Goal: Task Accomplishment & Management: Manage account settings

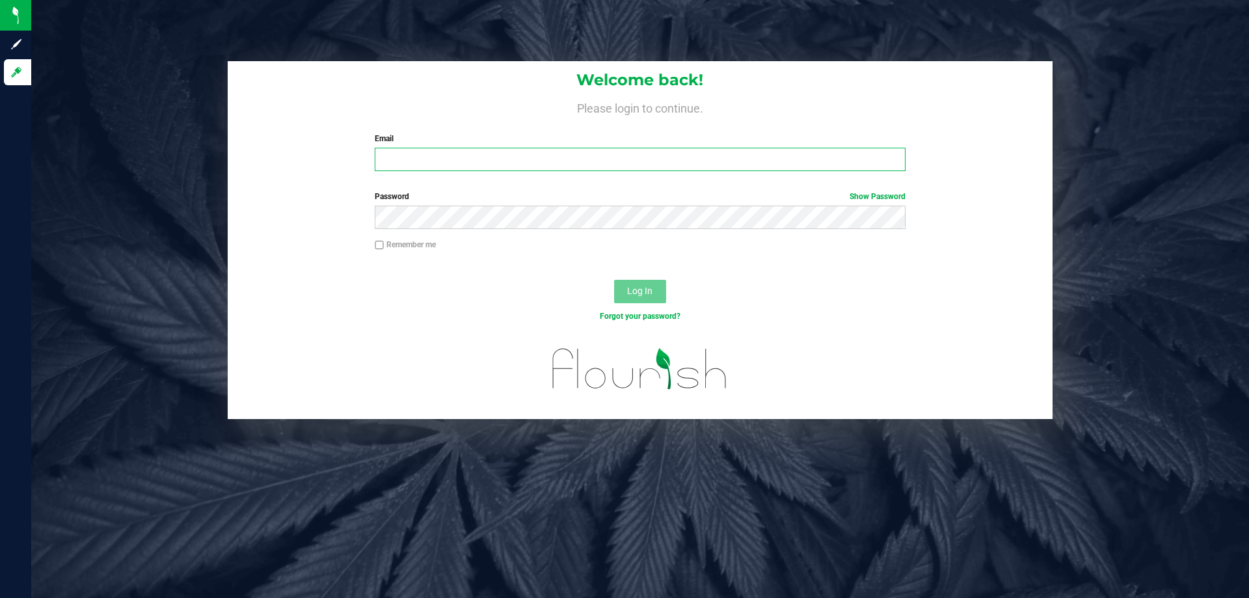
click at [539, 170] on input "Email" at bounding box center [640, 159] width 530 height 23
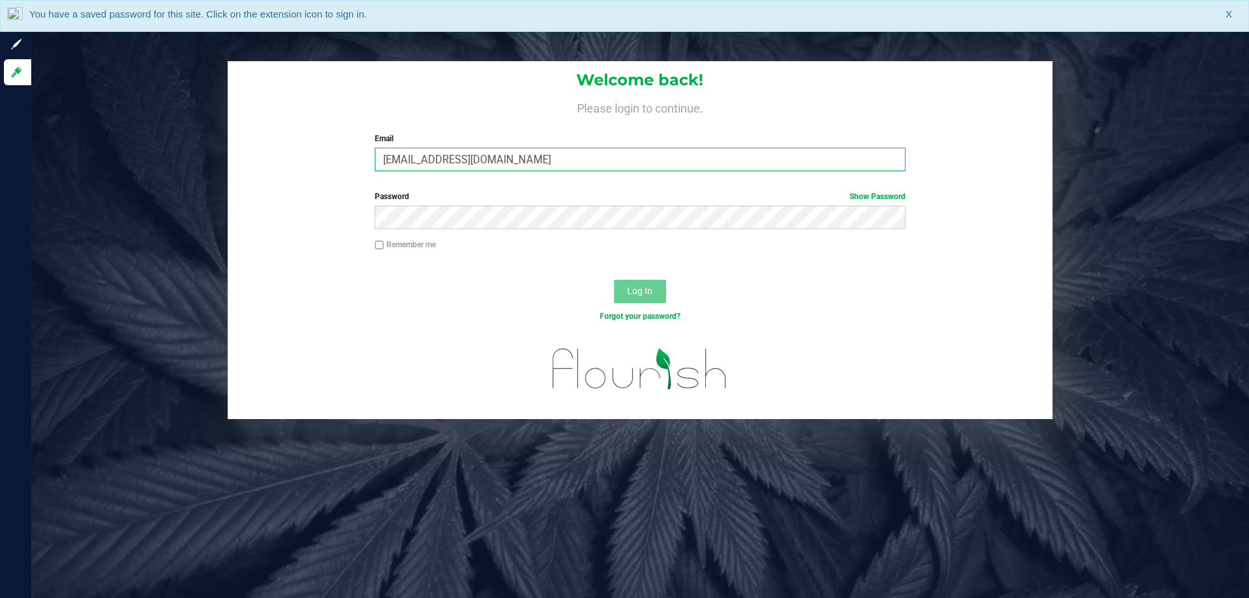
type input "[EMAIL_ADDRESS][DOMAIN_NAME]"
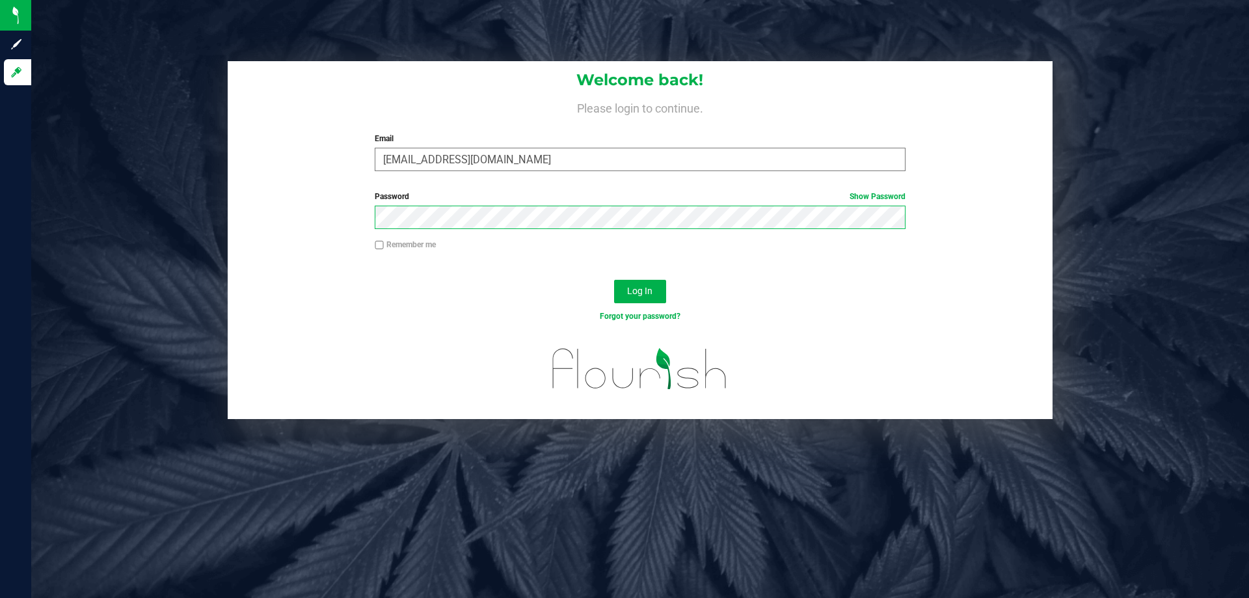
click at [614, 280] on button "Log In" at bounding box center [640, 291] width 52 height 23
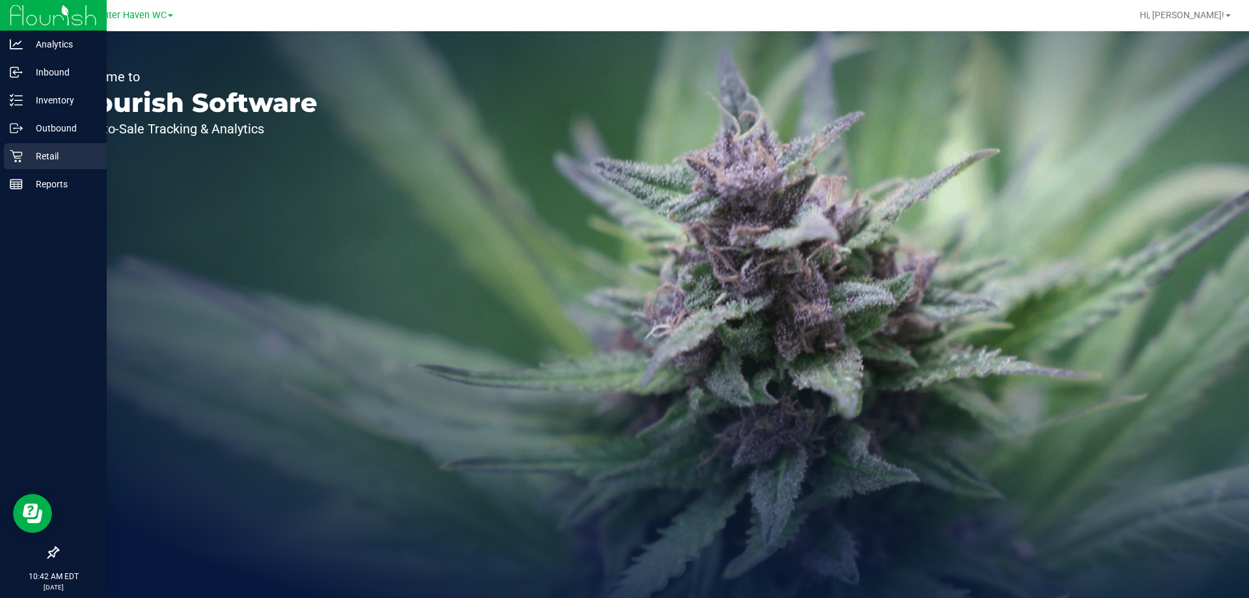
click at [29, 165] on div "Retail" at bounding box center [55, 156] width 103 height 26
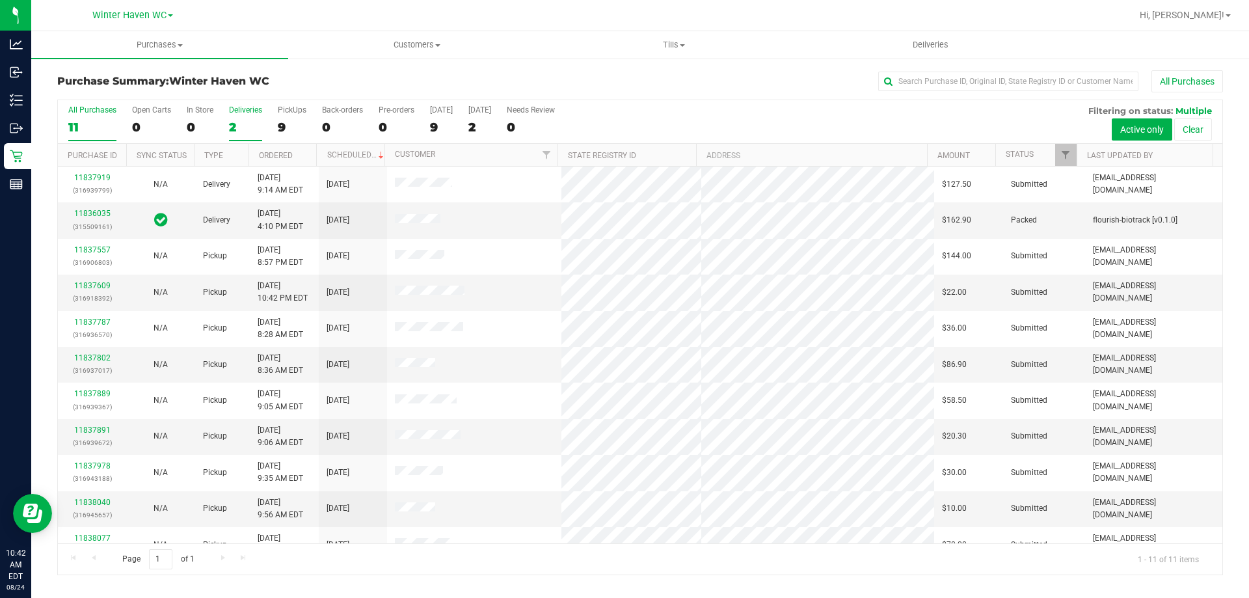
click at [245, 129] on div "2" at bounding box center [245, 127] width 33 height 15
click at [0, 0] on input "Deliveries 2" at bounding box center [0, 0] width 0 height 0
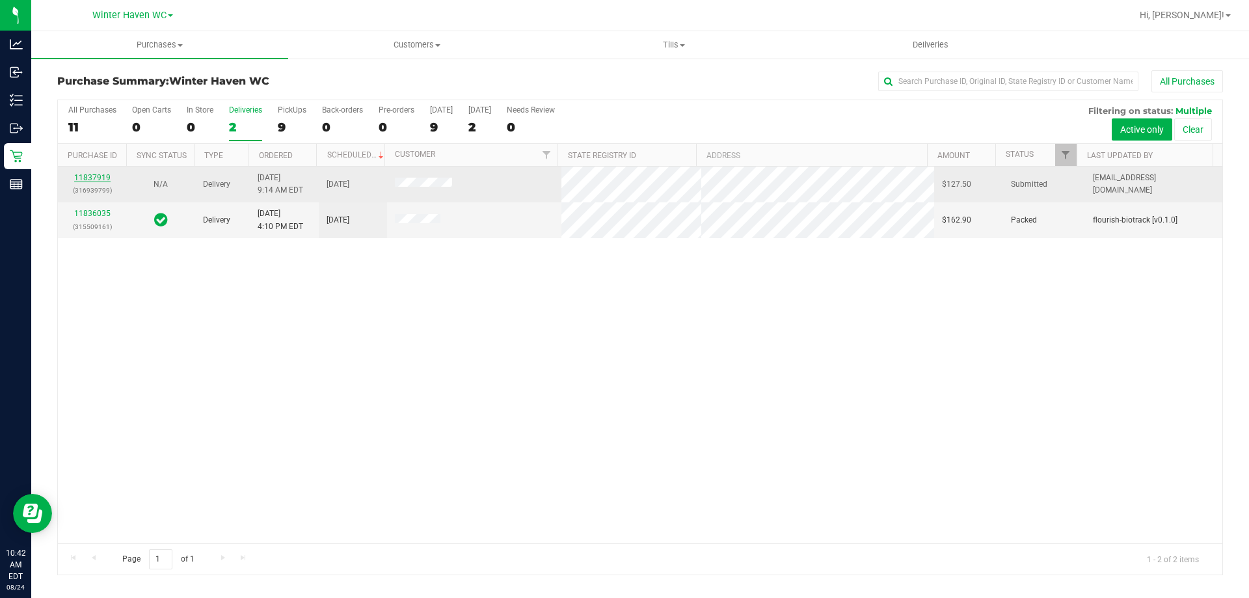
click at [90, 178] on link "11837919" at bounding box center [92, 177] width 36 height 9
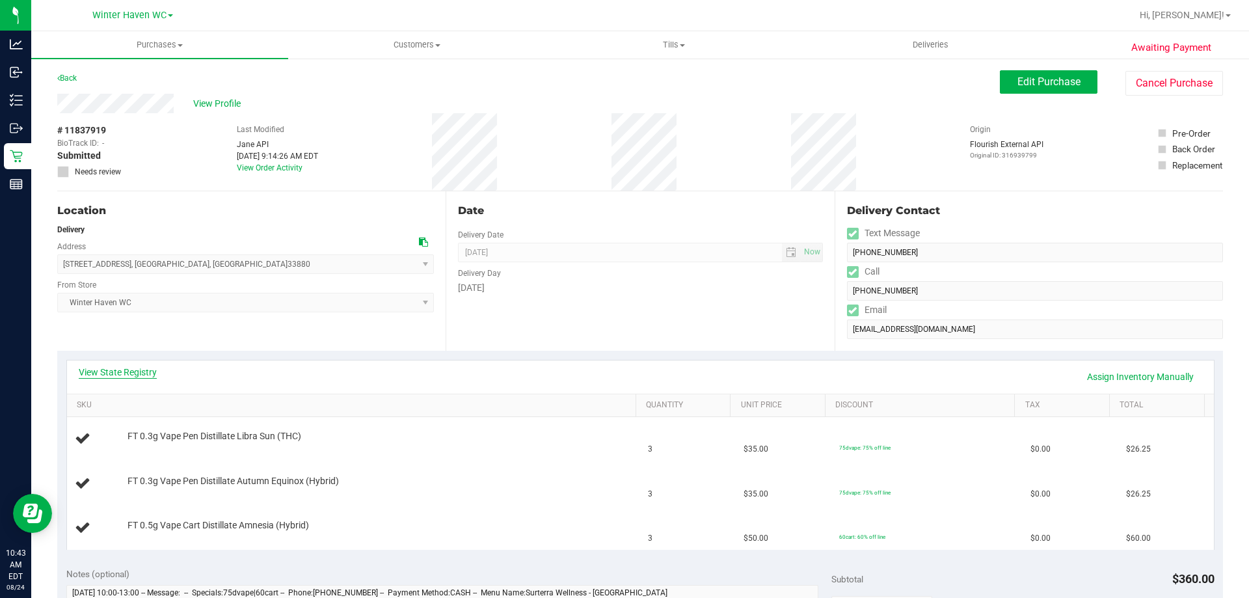
click at [105, 369] on link "View State Registry" at bounding box center [118, 372] width 78 height 13
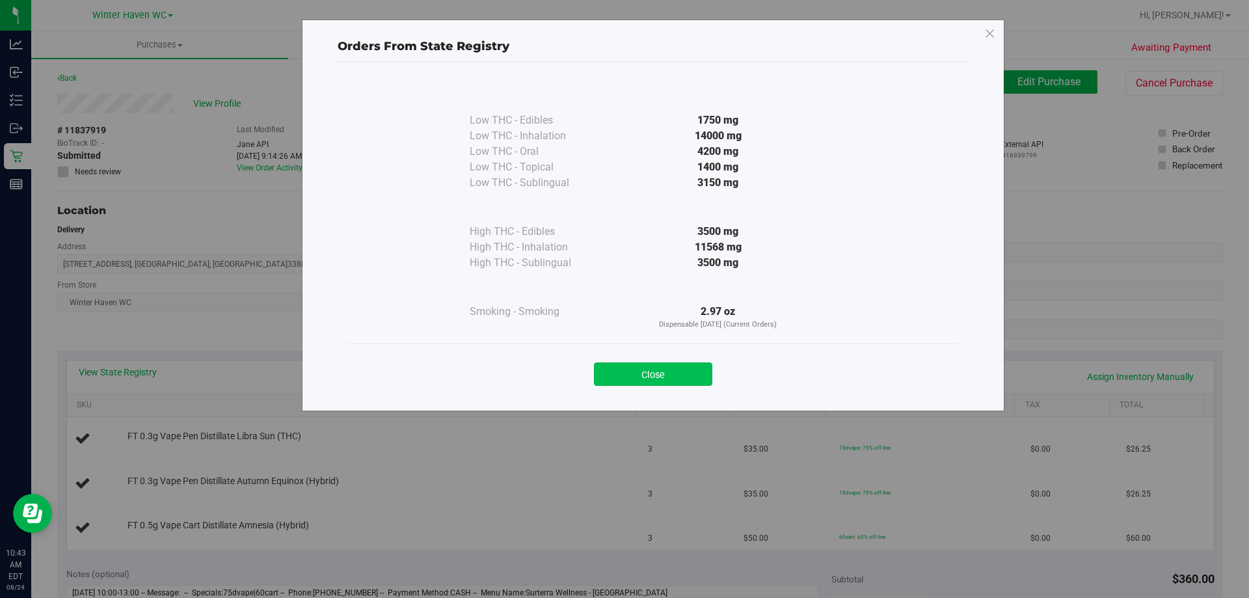
click at [657, 375] on button "Close" at bounding box center [653, 373] width 118 height 23
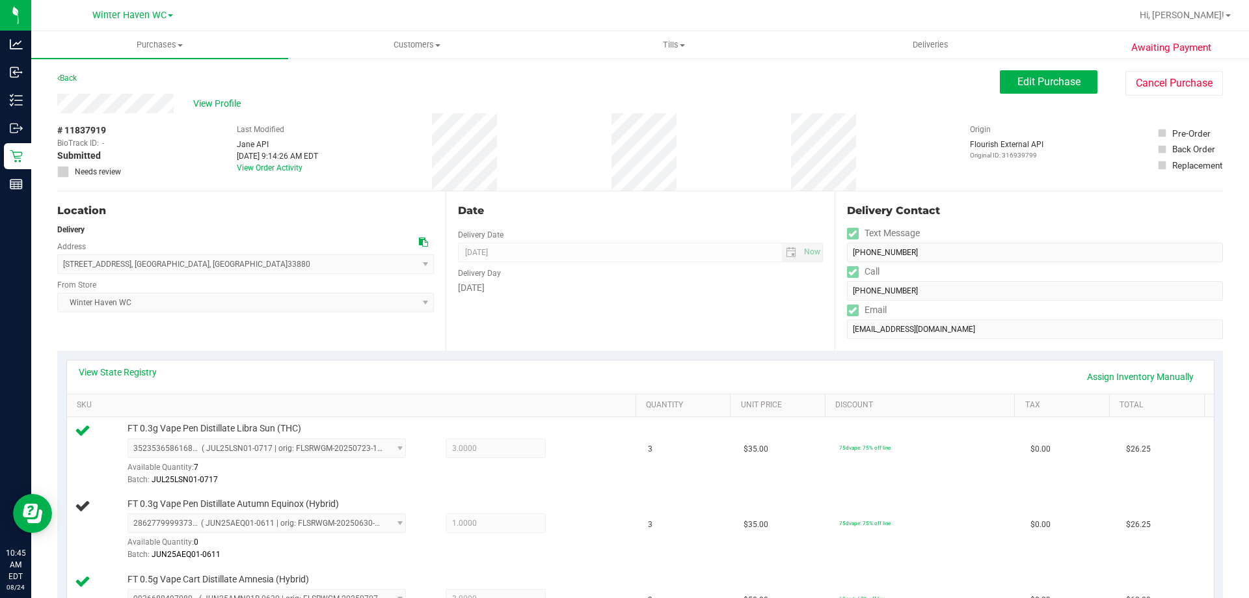
click at [640, 323] on div "Date Delivery Date 08/25/2025 Now 08/25/2025 01:00 PM Now Delivery Day Monday" at bounding box center [640, 270] width 388 height 159
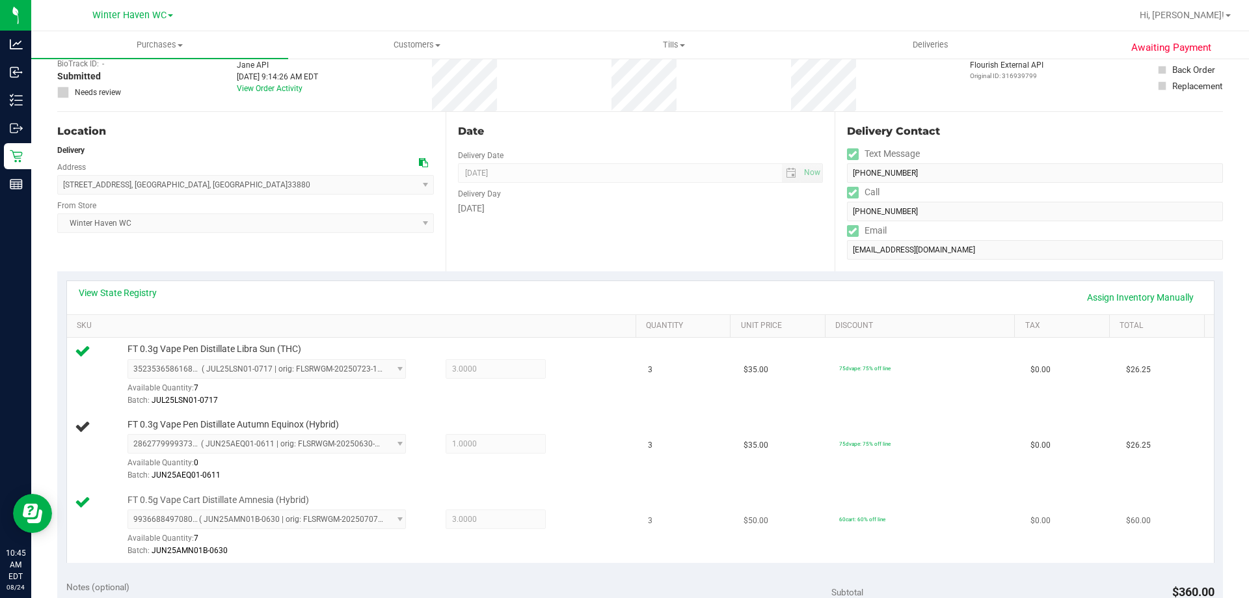
scroll to position [195, 0]
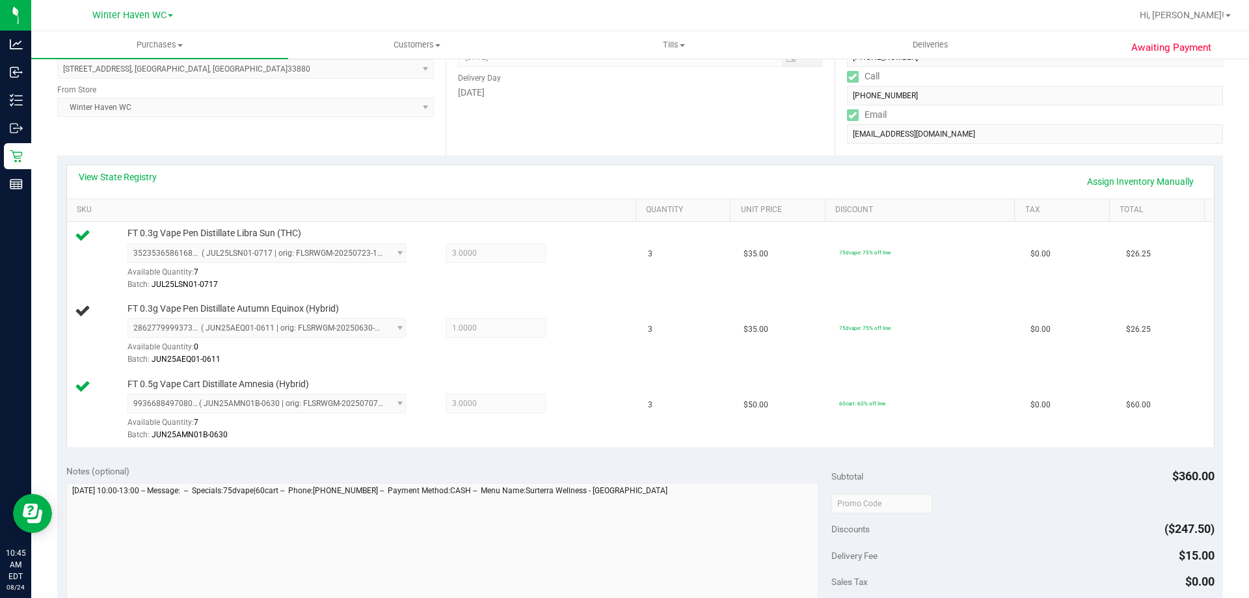
click at [508, 172] on div "View State Registry Assign Inventory Manually" at bounding box center [641, 181] width 1124 height 22
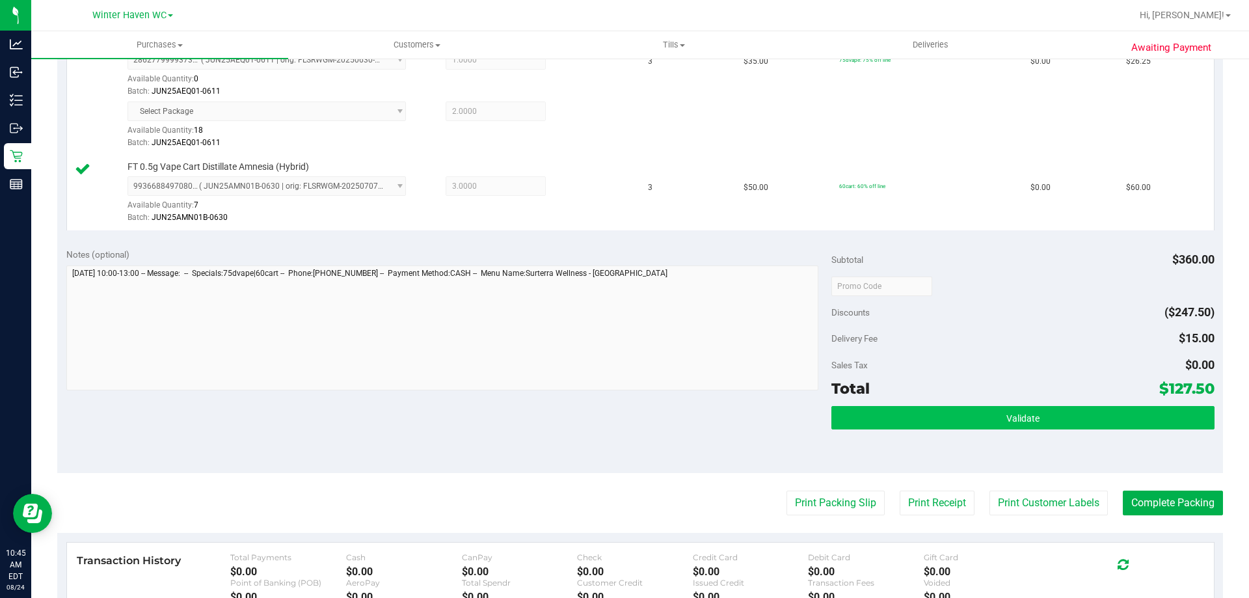
scroll to position [586, 0]
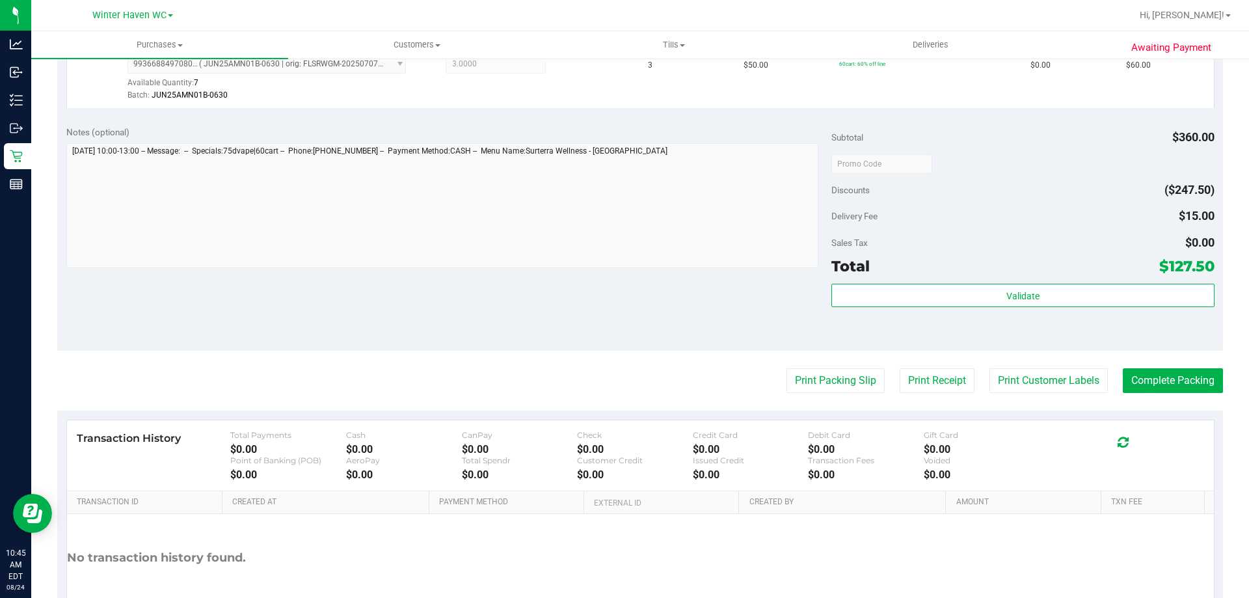
click at [1068, 307] on div "Validate" at bounding box center [1023, 296] width 383 height 25
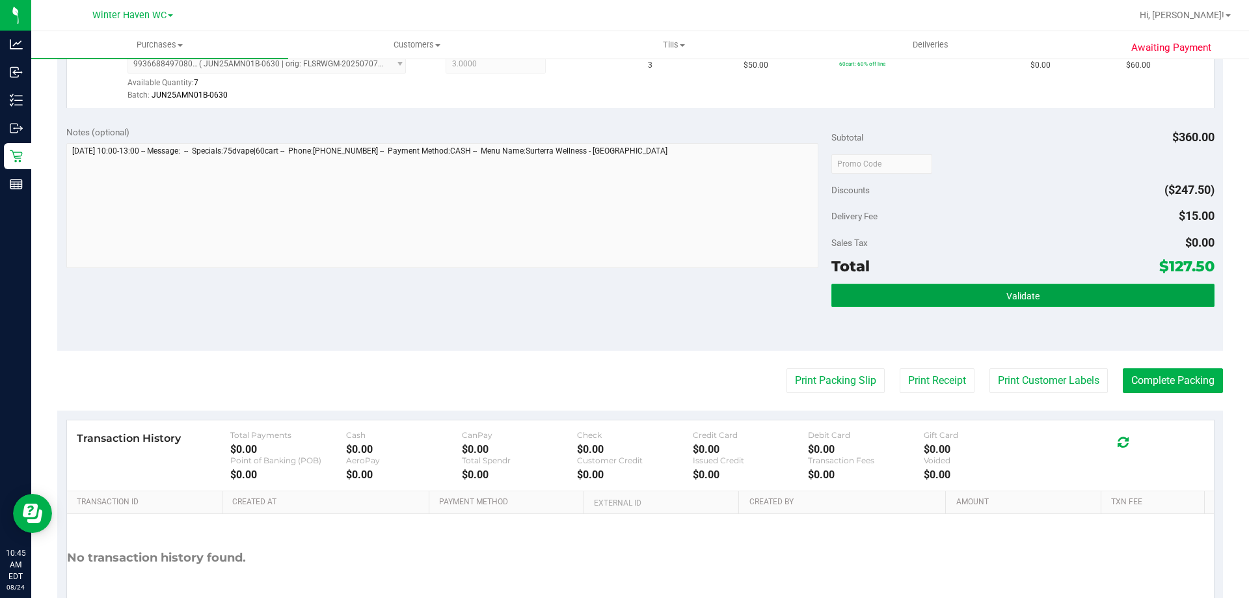
click at [1067, 294] on button "Validate" at bounding box center [1023, 295] width 383 height 23
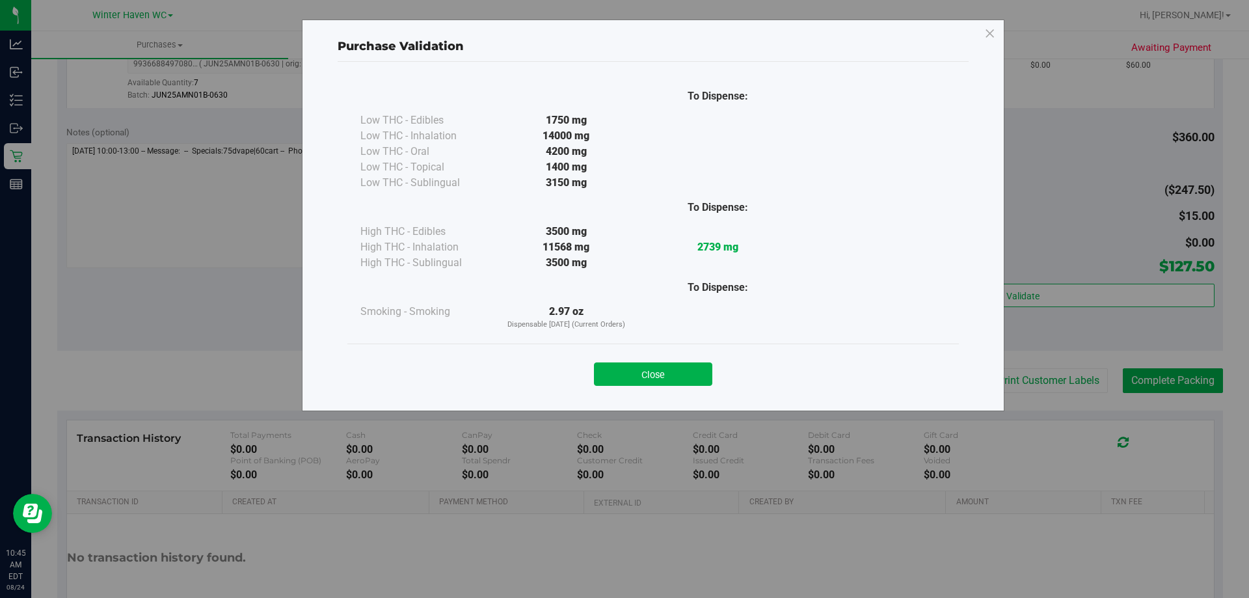
click at [679, 398] on div "To Dispense: Low THC - Edibles 1750 mg" at bounding box center [653, 230] width 631 height 337
click at [687, 377] on button "Close" at bounding box center [653, 373] width 118 height 23
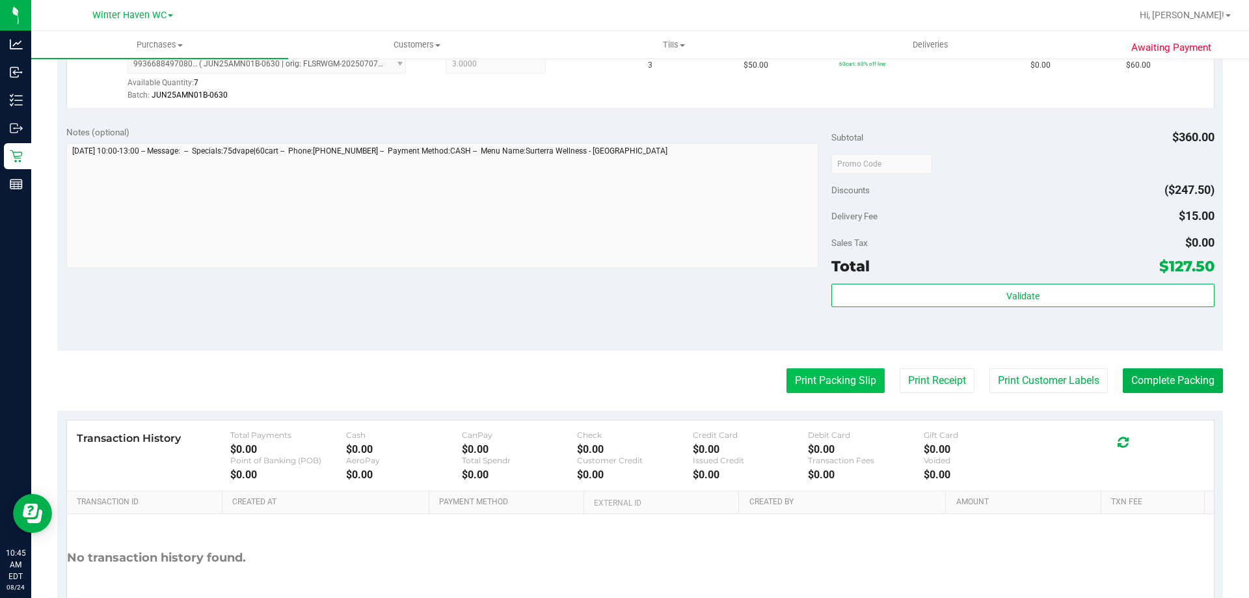
click at [847, 379] on button "Print Packing Slip" at bounding box center [836, 380] width 98 height 25
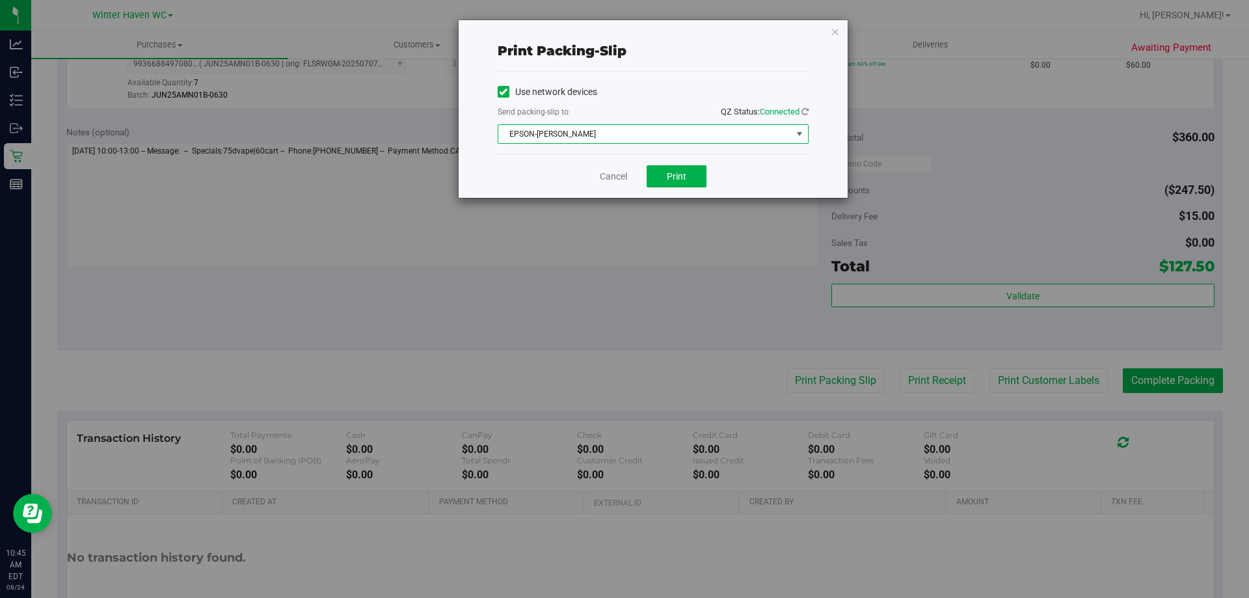
click at [659, 128] on span "EPSON-JAMES BUCHANAN" at bounding box center [644, 134] width 293 height 18
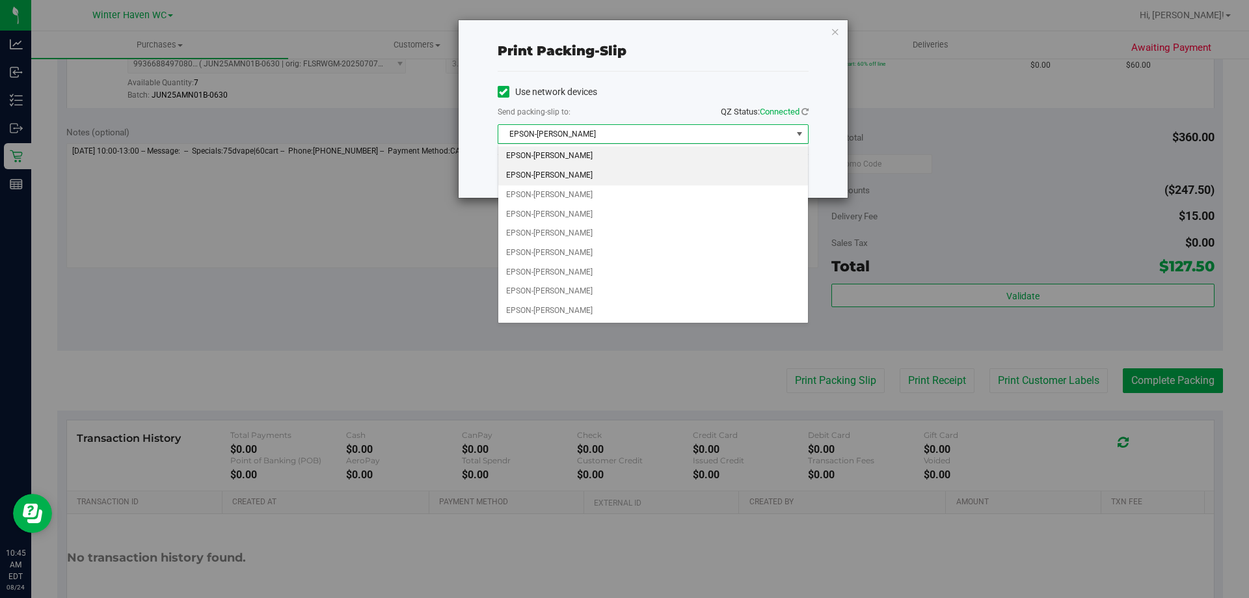
click at [582, 175] on li "EPSON-JAMES-BROWN" at bounding box center [653, 176] width 310 height 20
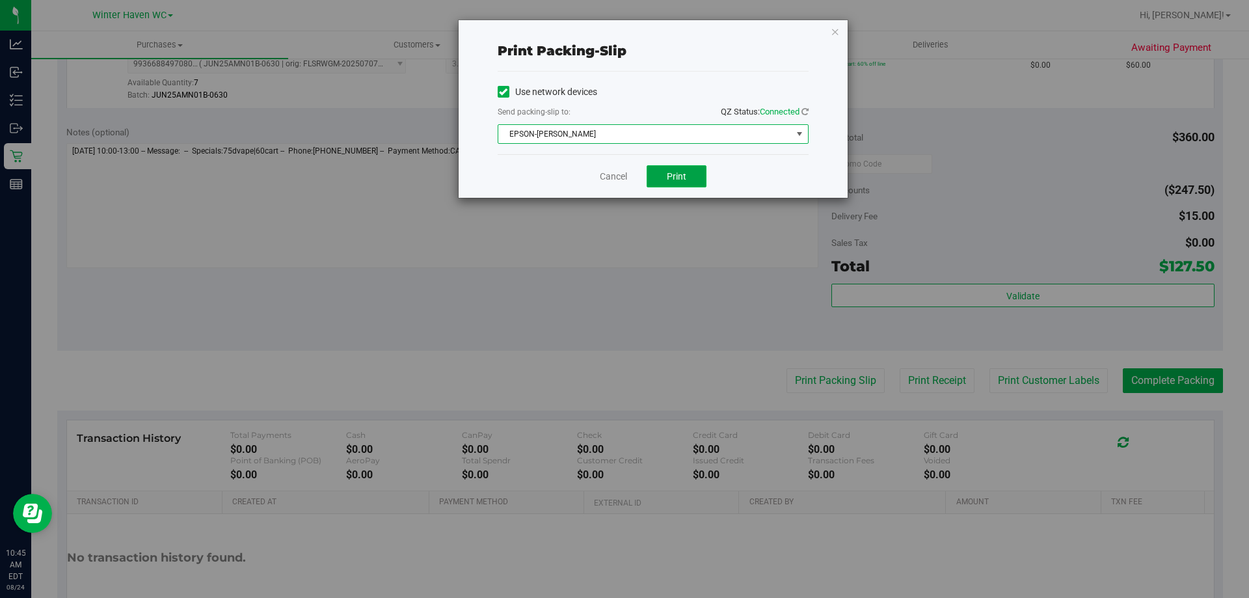
click at [698, 172] on button "Print" at bounding box center [677, 176] width 60 height 22
click at [616, 163] on div "Cancel Print" at bounding box center [653, 176] width 311 height 44
click at [616, 167] on div "Cancel Print" at bounding box center [653, 176] width 311 height 44
click at [615, 184] on div "Cancel Print" at bounding box center [653, 176] width 311 height 44
click at [624, 179] on link "Cancel" at bounding box center [613, 177] width 27 height 14
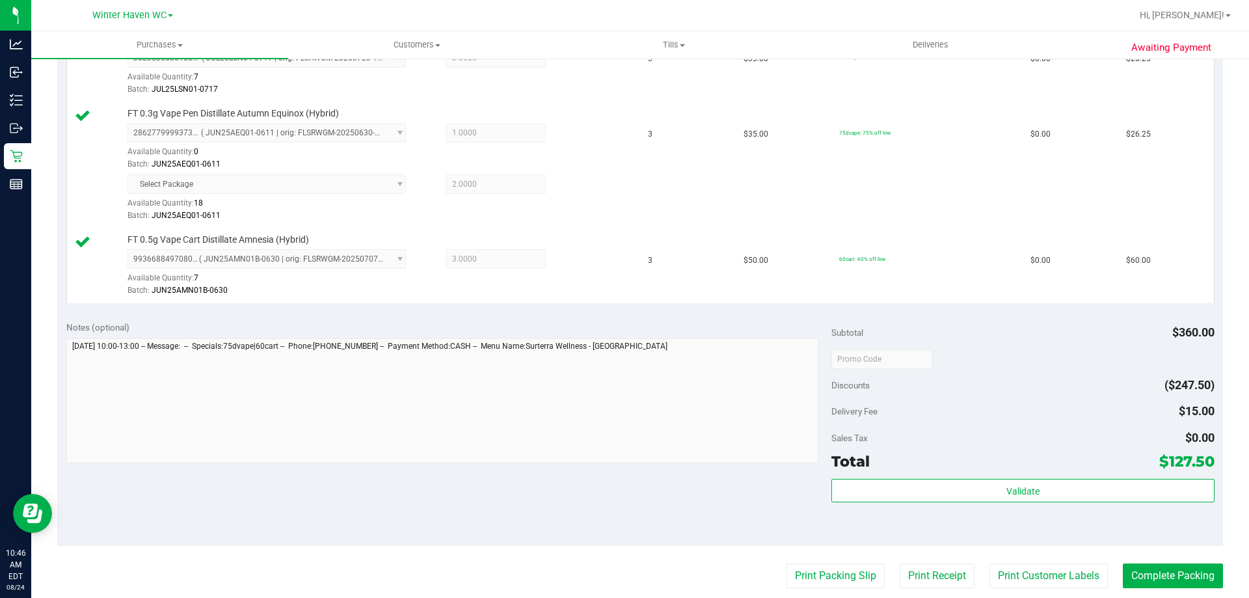
scroll to position [521, 0]
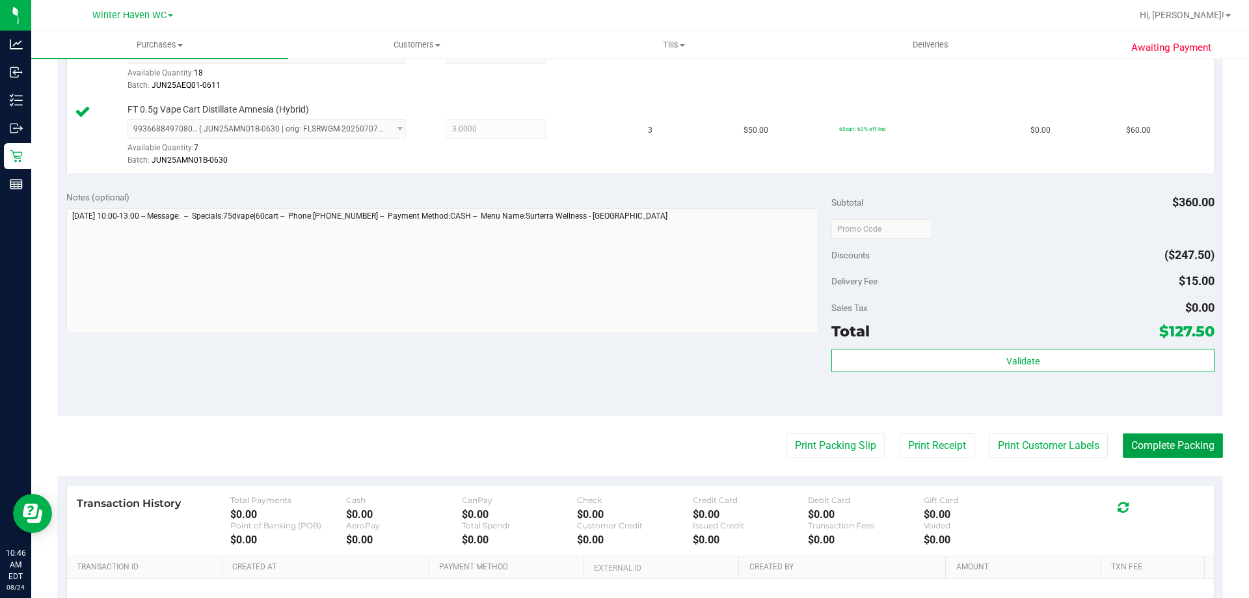
click at [1187, 452] on button "Complete Packing" at bounding box center [1173, 445] width 100 height 25
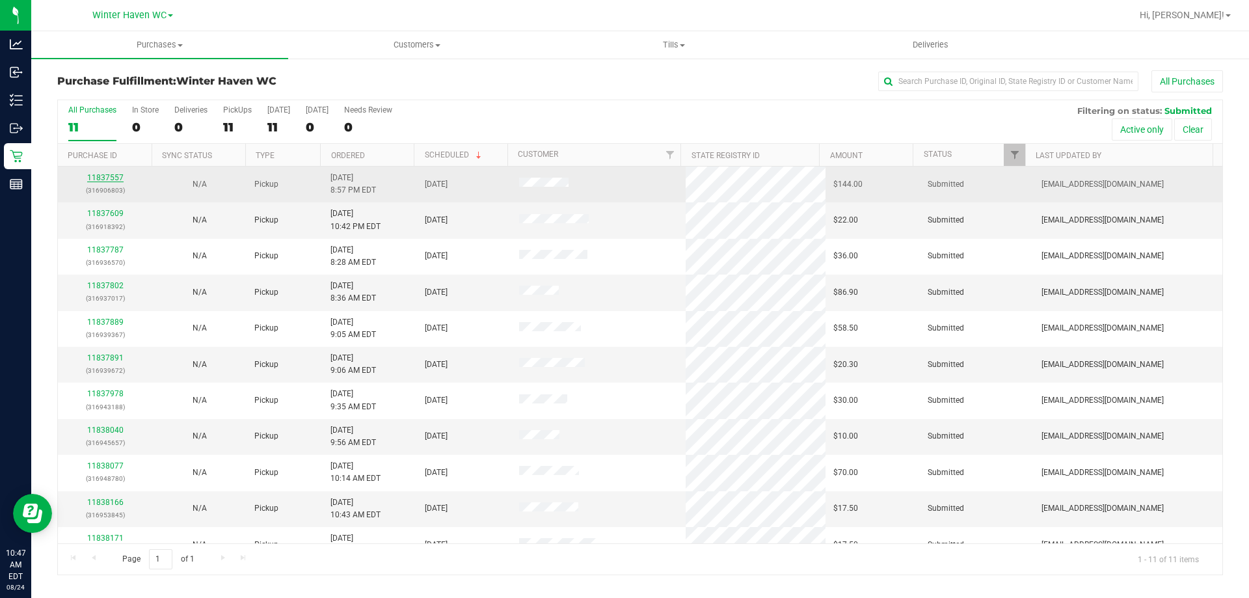
click at [104, 180] on link "11837557" at bounding box center [105, 177] width 36 height 9
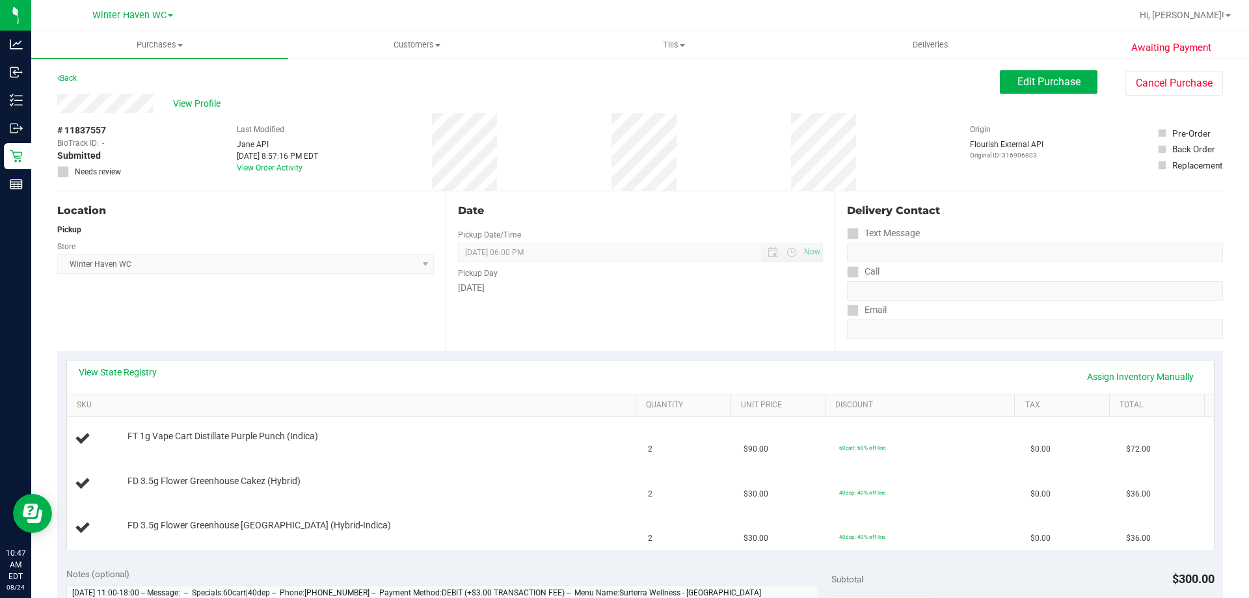
click at [135, 362] on div "View State Registry Assign Inventory Manually" at bounding box center [640, 376] width 1147 height 33
click at [135, 370] on link "View State Registry" at bounding box center [118, 372] width 78 height 13
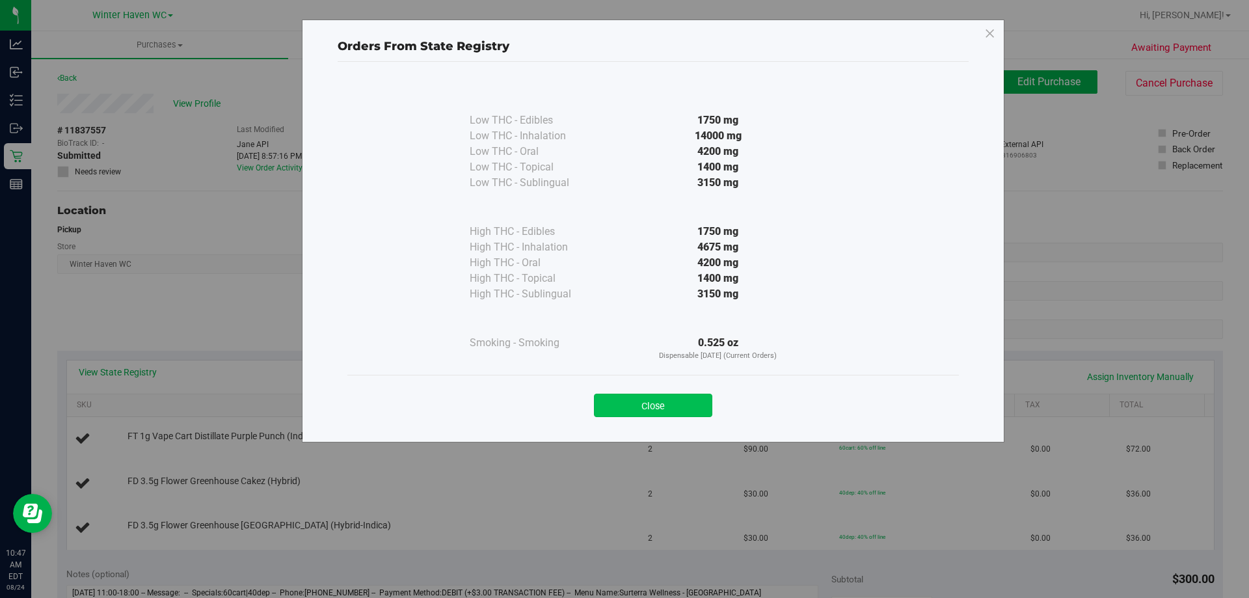
click at [691, 403] on button "Close" at bounding box center [653, 405] width 118 height 23
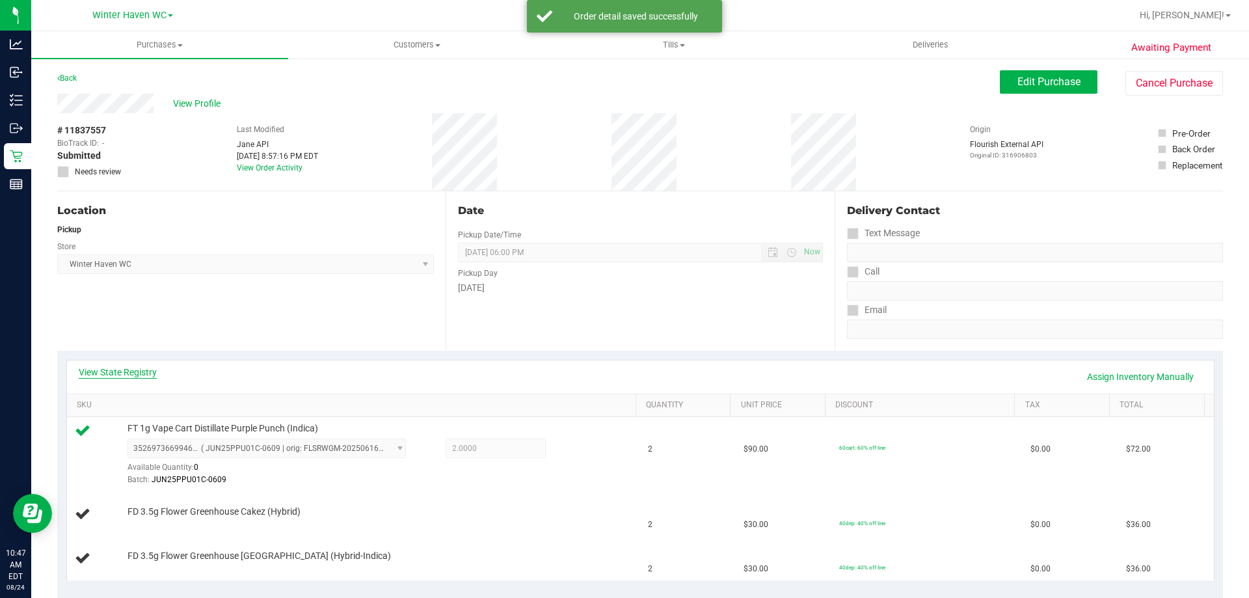
click at [92, 368] on link "View State Registry" at bounding box center [118, 372] width 78 height 13
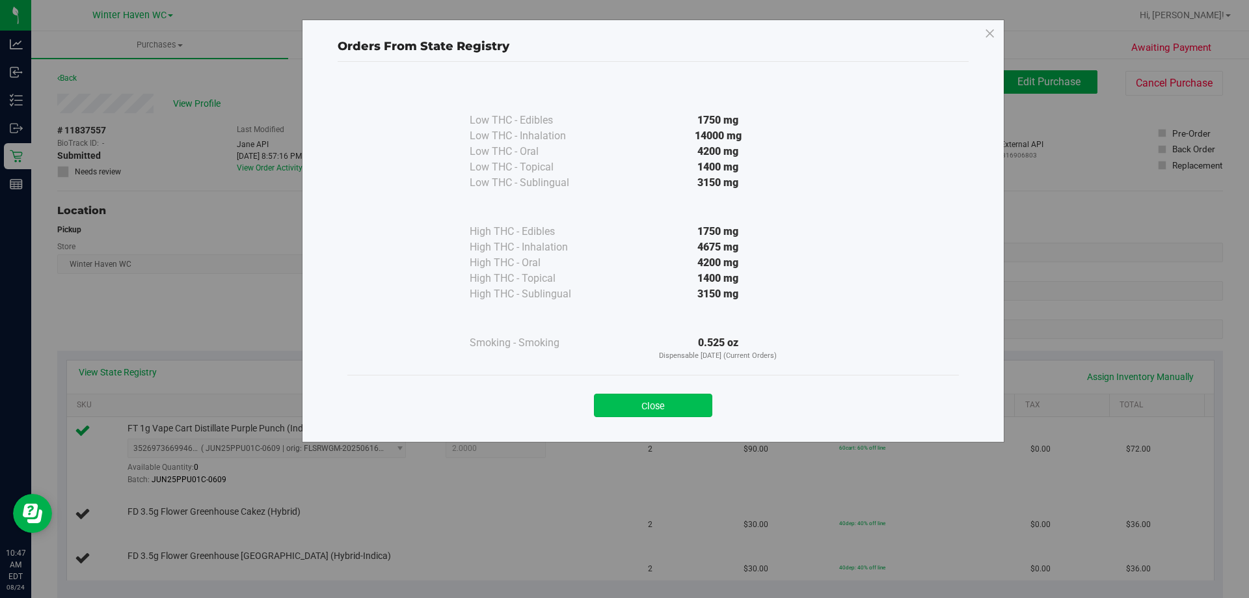
click at [651, 408] on button "Close" at bounding box center [653, 405] width 118 height 23
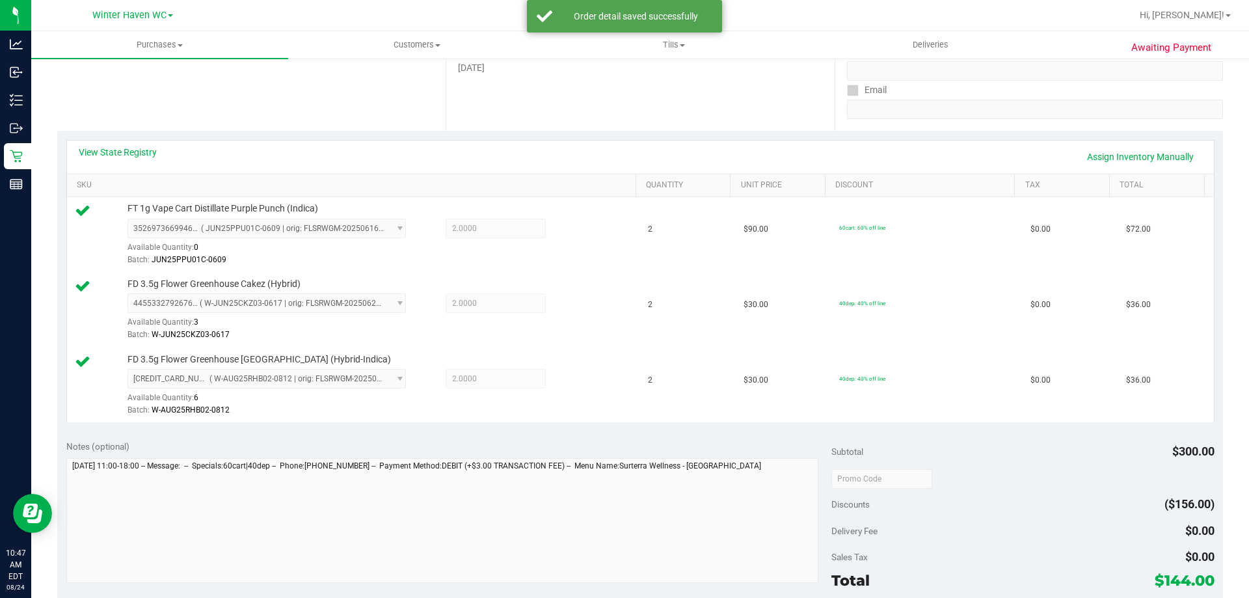
scroll to position [390, 0]
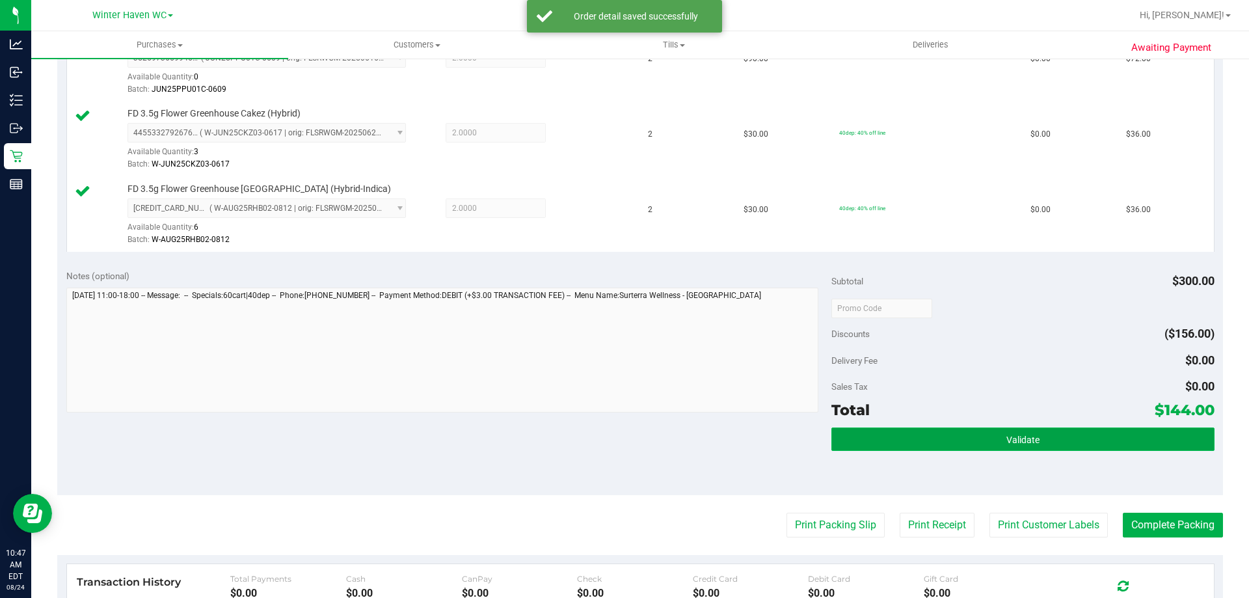
click at [980, 440] on button "Validate" at bounding box center [1023, 439] width 383 height 23
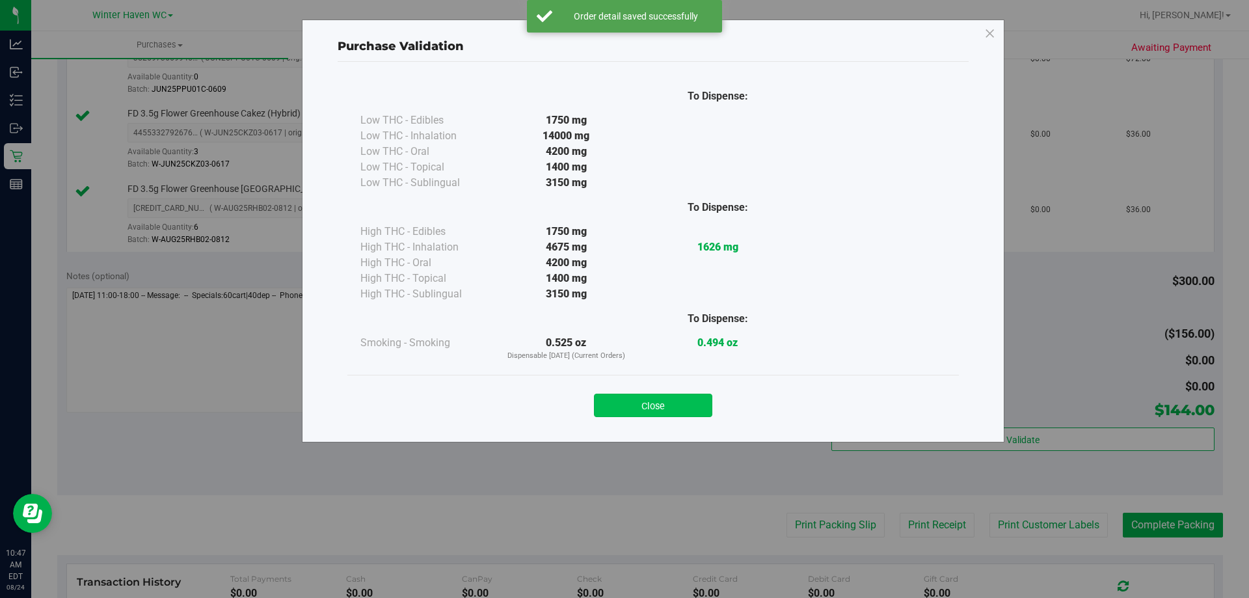
click at [634, 416] on button "Close" at bounding box center [653, 405] width 118 height 23
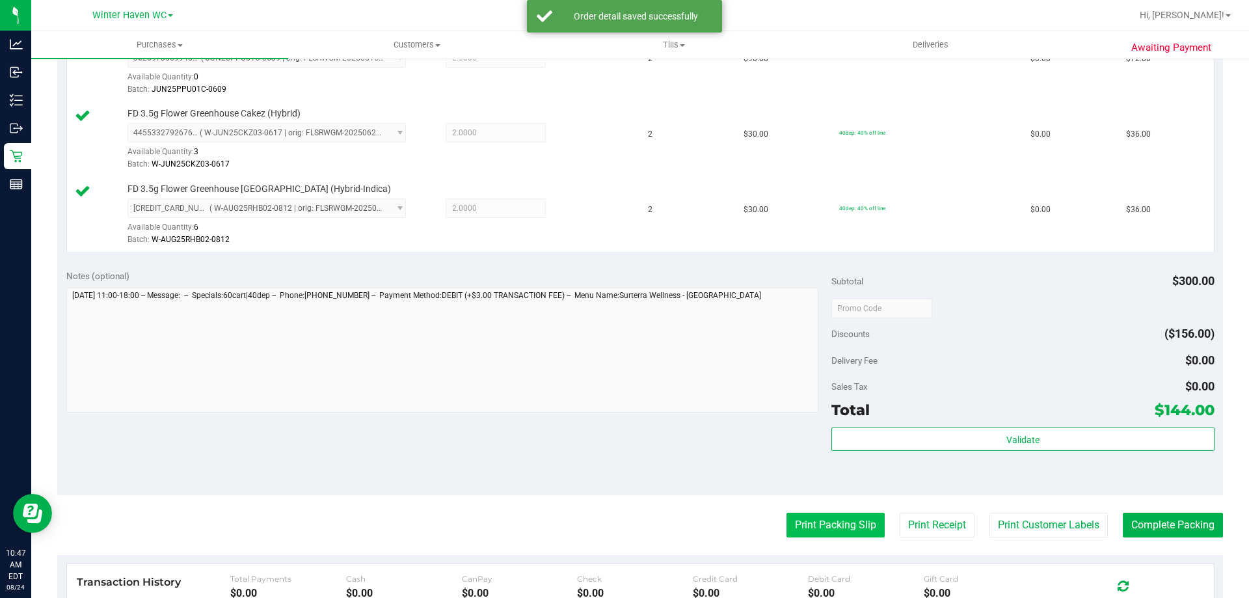
click at [849, 537] on button "Print Packing Slip" at bounding box center [836, 525] width 98 height 25
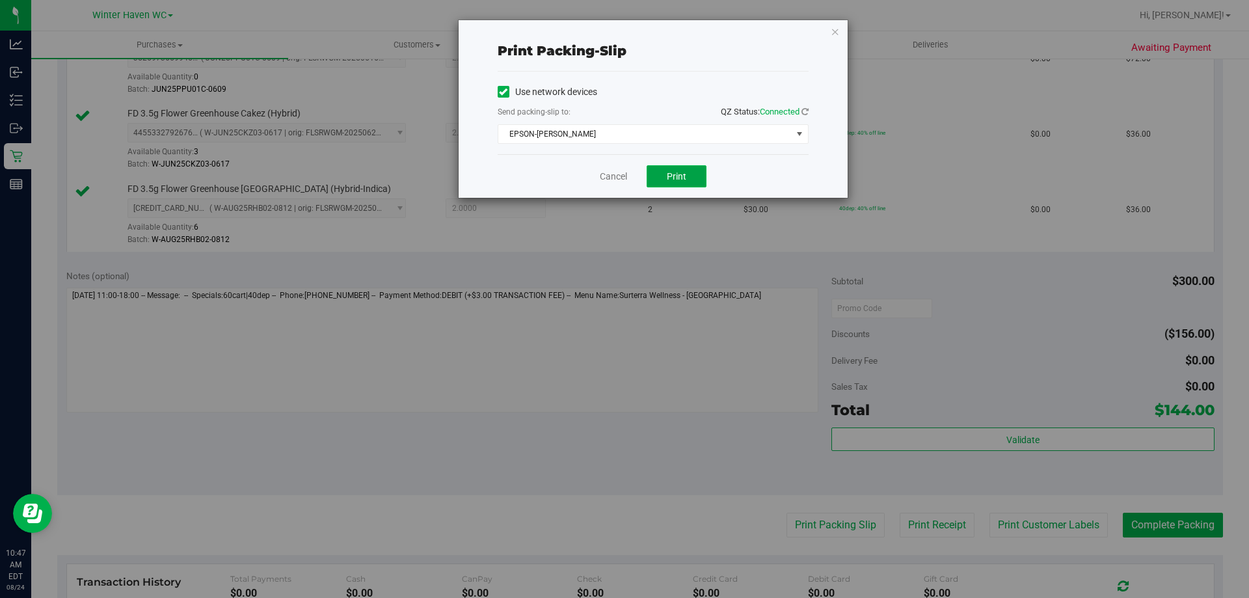
click at [678, 179] on span "Print" at bounding box center [677, 176] width 20 height 10
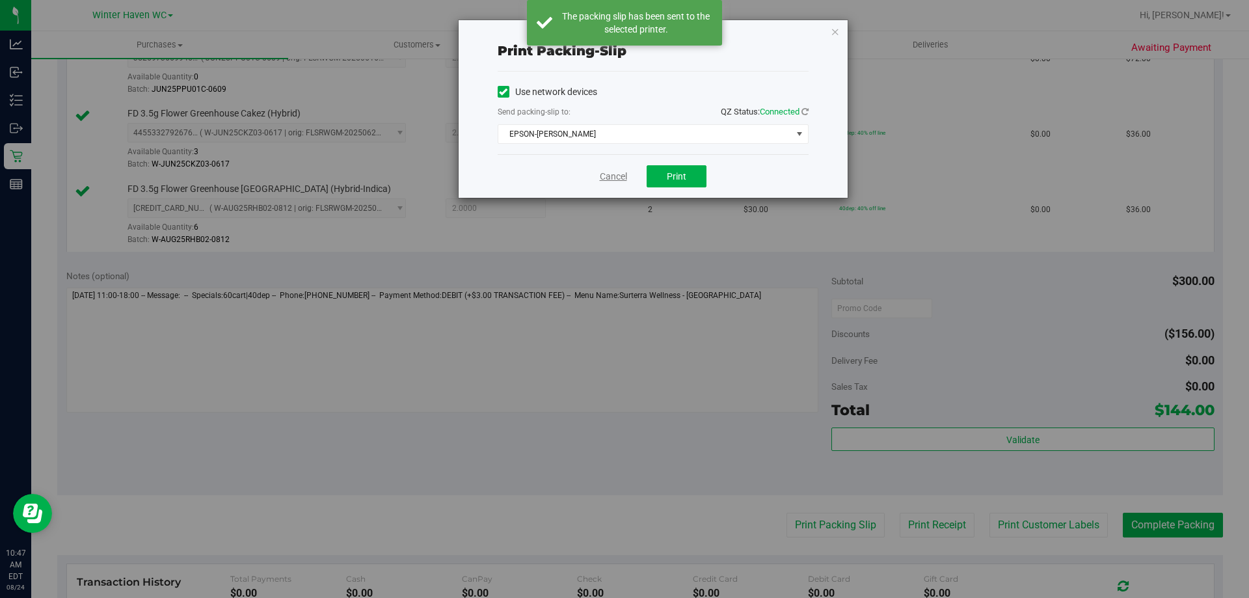
click at [613, 173] on link "Cancel" at bounding box center [613, 177] width 27 height 14
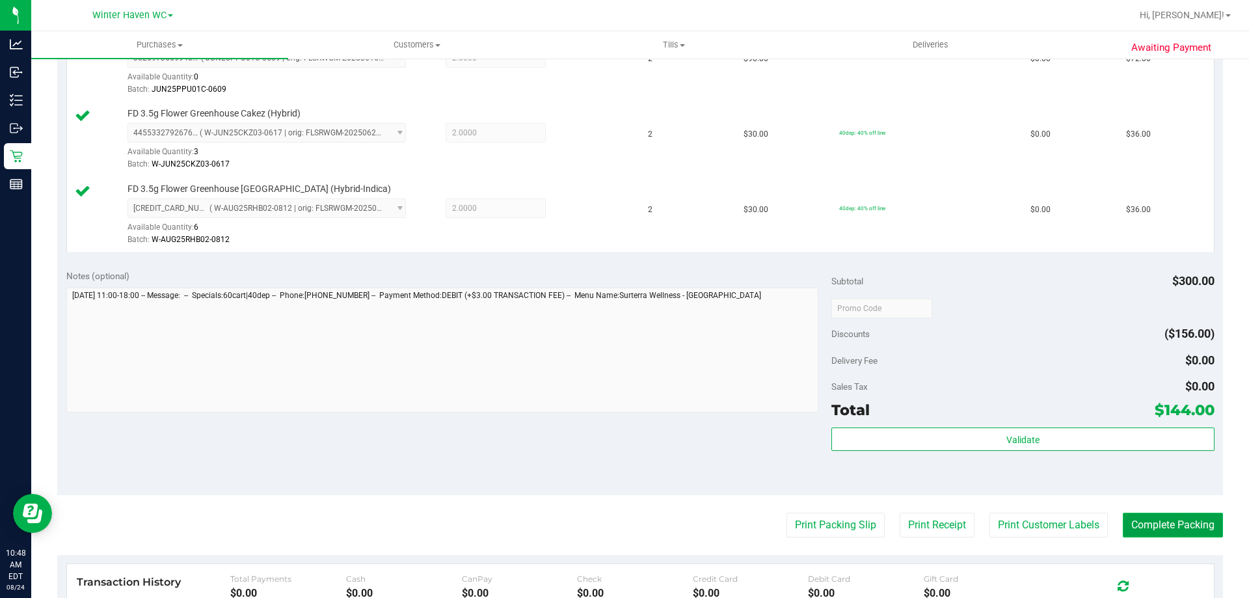
click at [1189, 526] on button "Complete Packing" at bounding box center [1173, 525] width 100 height 25
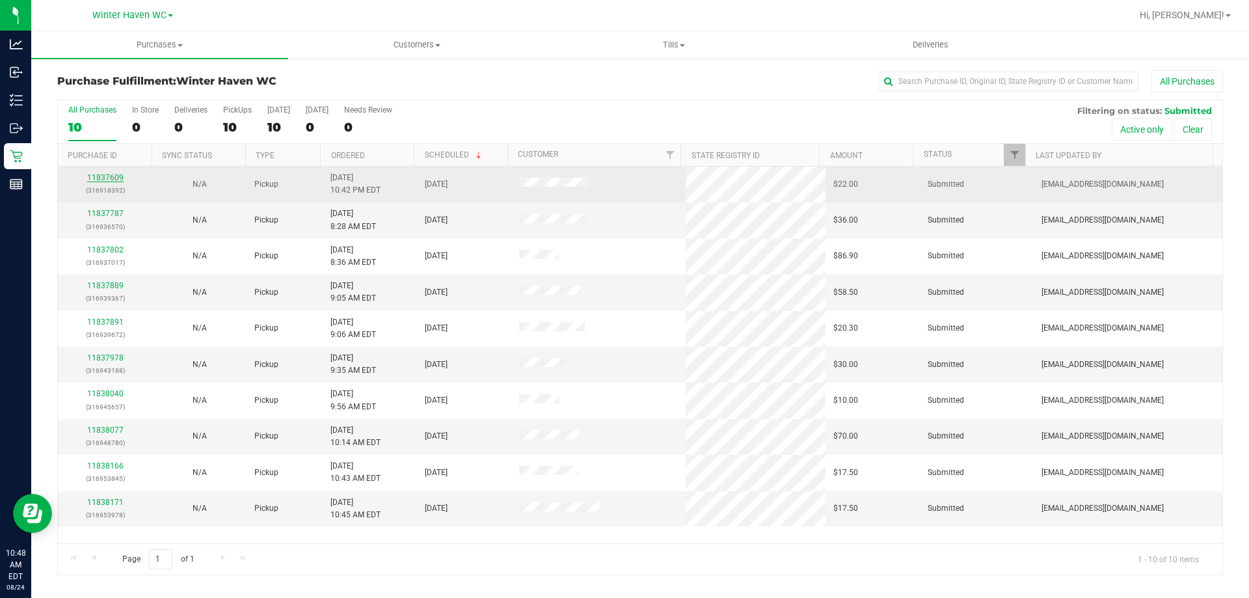
click at [100, 177] on link "11837609" at bounding box center [105, 177] width 36 height 9
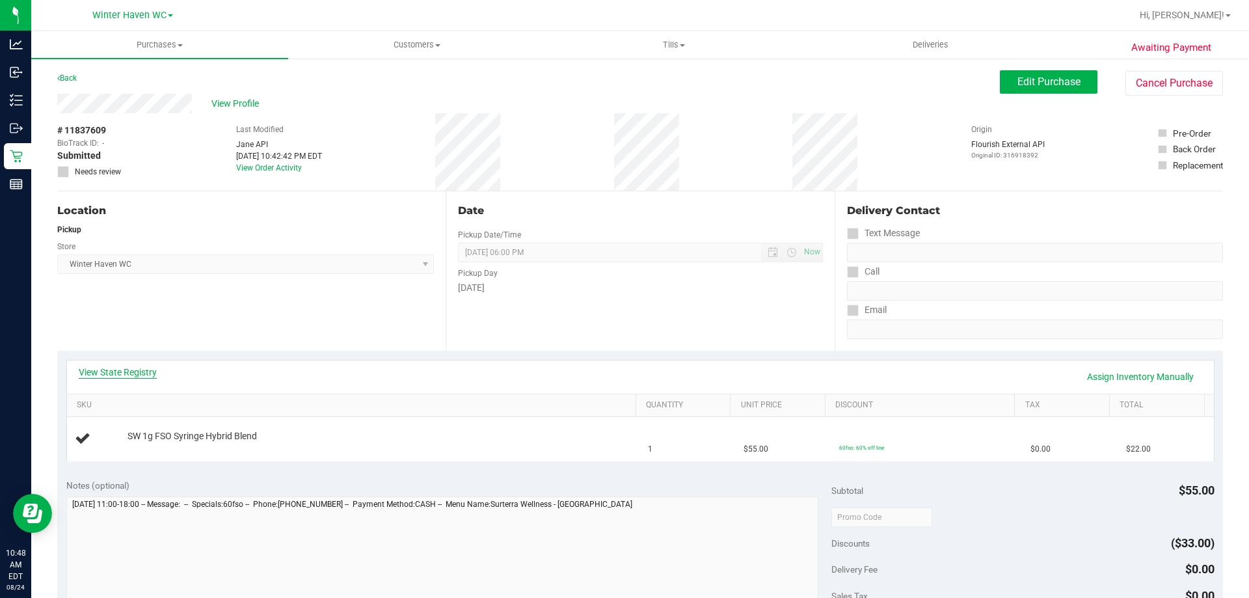
click at [153, 368] on link "View State Registry" at bounding box center [118, 372] width 78 height 13
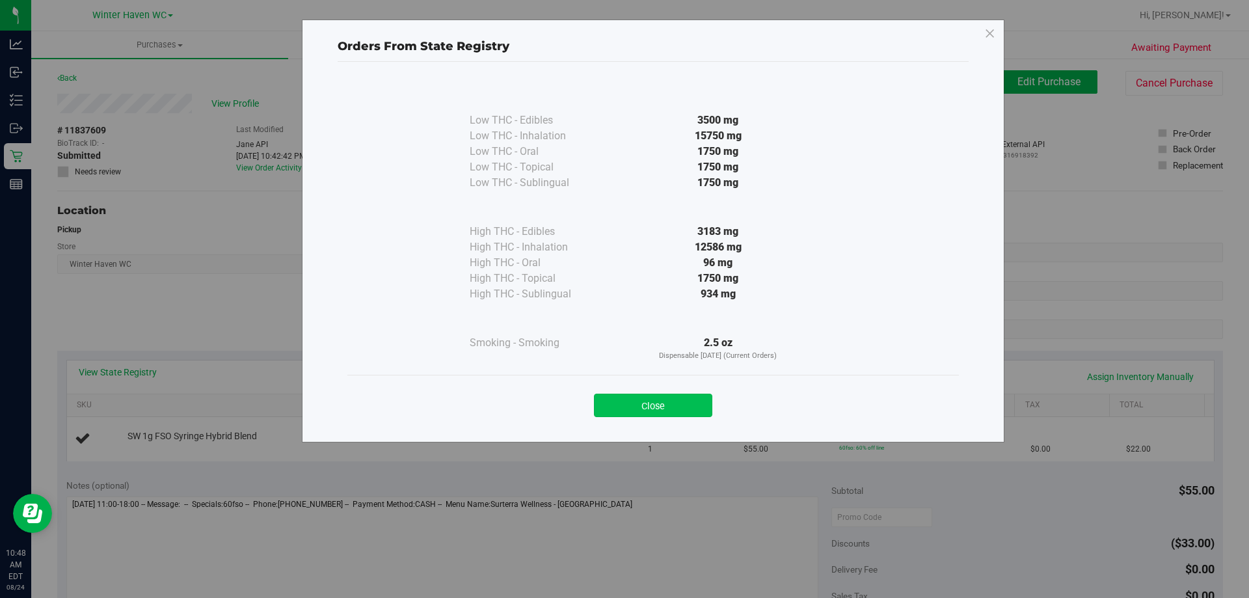
click at [703, 409] on button "Close" at bounding box center [653, 405] width 118 height 23
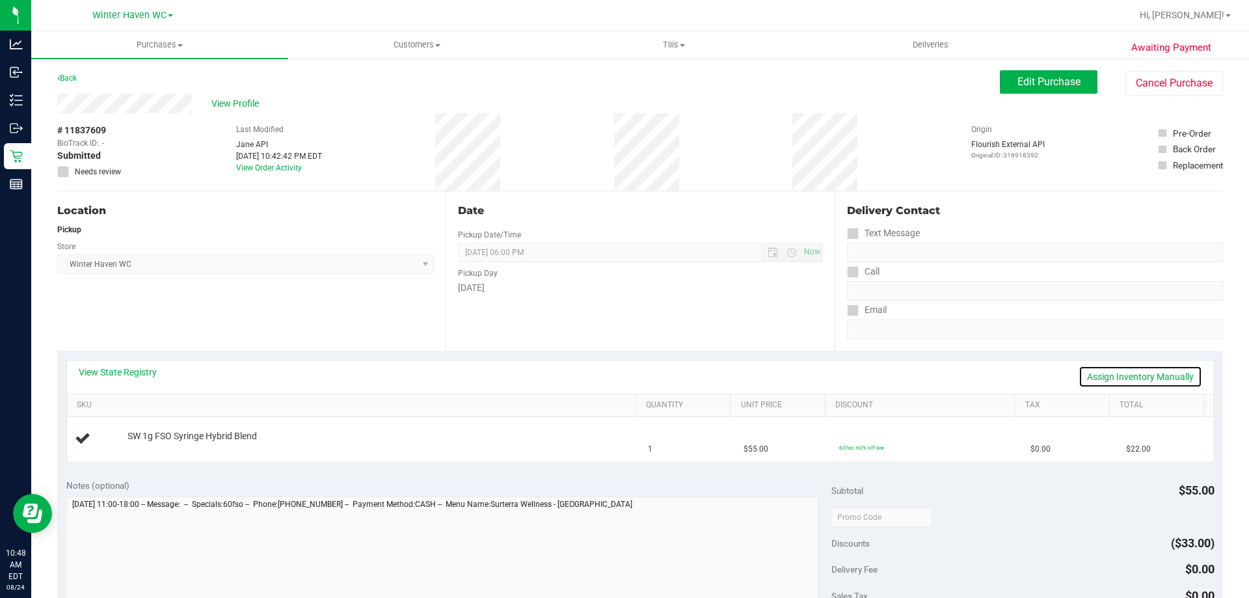
click at [1163, 376] on link "Assign Inventory Manually" at bounding box center [1141, 377] width 124 height 22
click at [143, 444] on link "Add Package" at bounding box center [151, 445] width 47 height 9
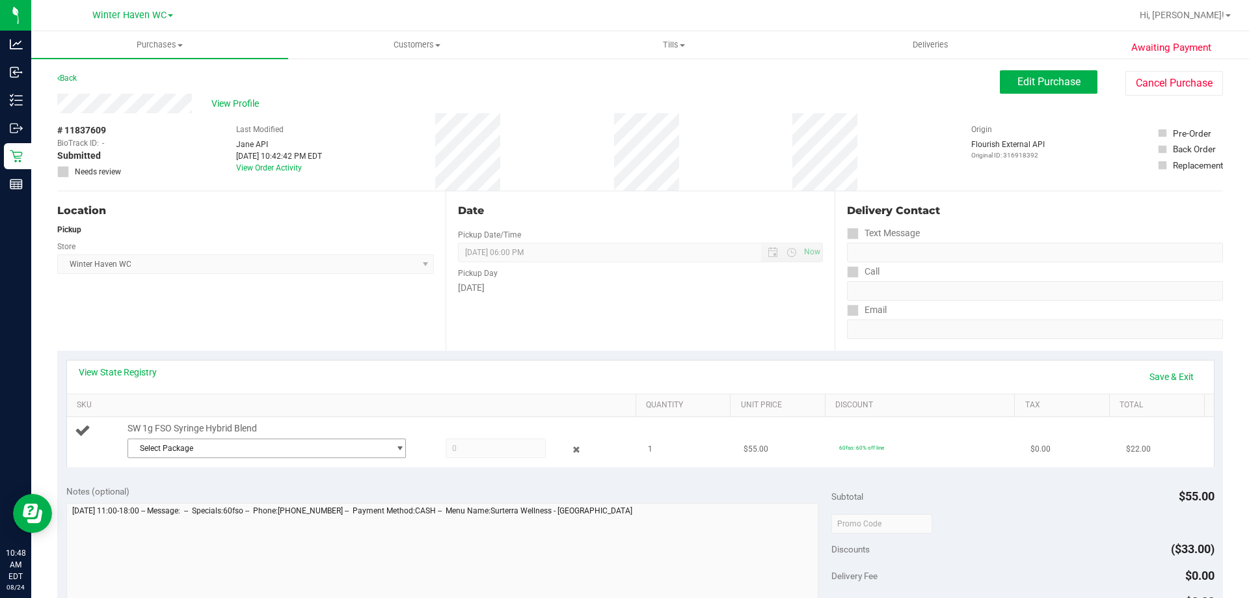
click at [283, 444] on span "Select Package" at bounding box center [258, 448] width 261 height 18
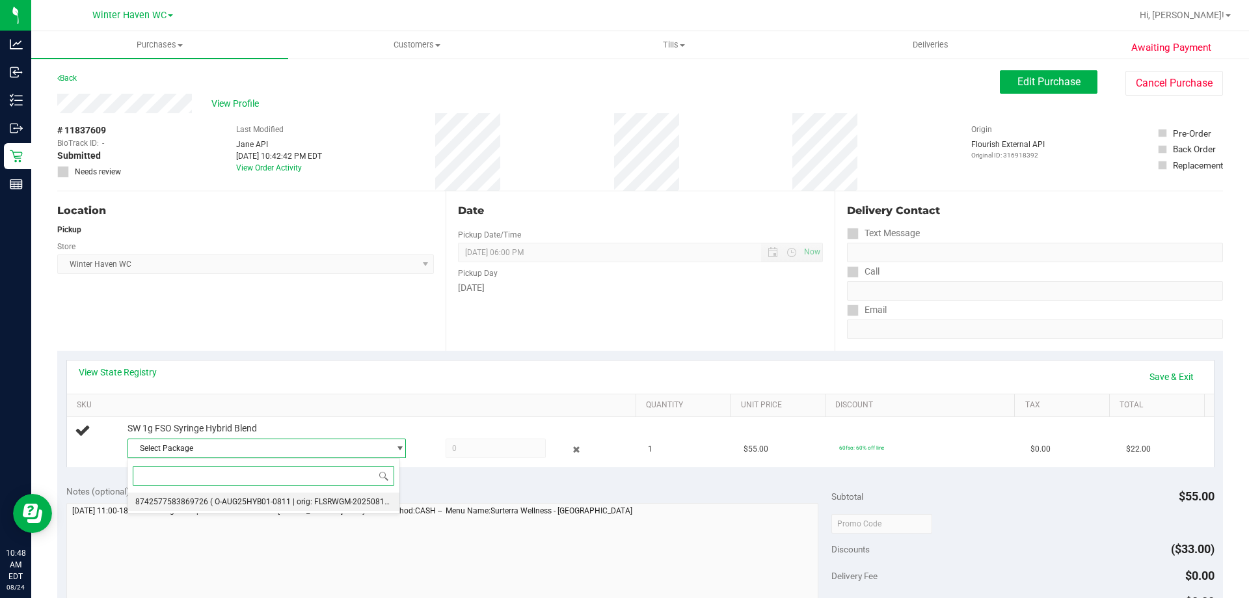
click at [173, 502] on span "8742577583869726" at bounding box center [171, 501] width 73 height 9
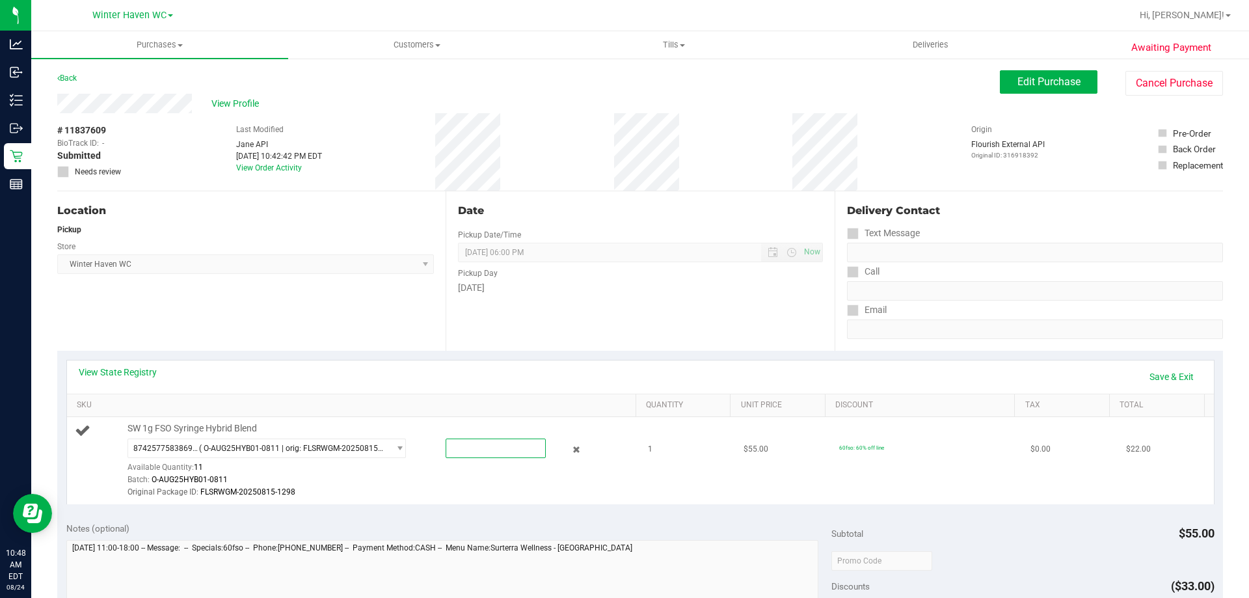
click at [491, 448] on span at bounding box center [496, 449] width 100 height 20
type input "1"
type input "1.0000"
click at [510, 486] on div "Original Package ID: FLSRWGM-20250815-1298" at bounding box center [379, 492] width 502 height 12
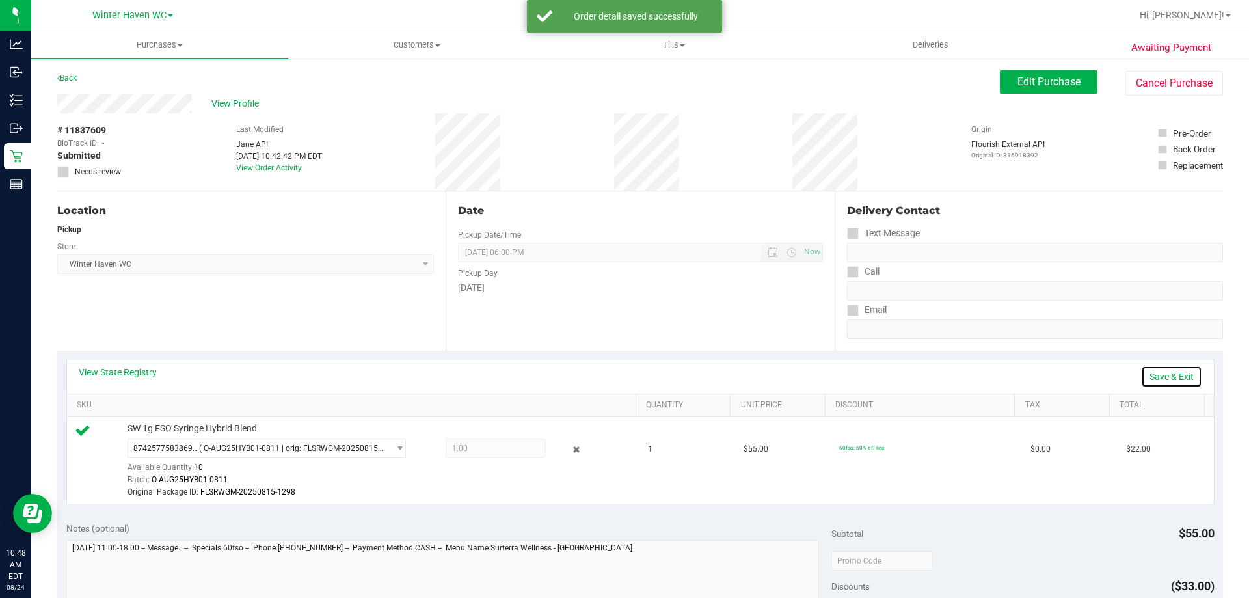
click at [1170, 384] on link "Save & Exit" at bounding box center [1171, 377] width 61 height 22
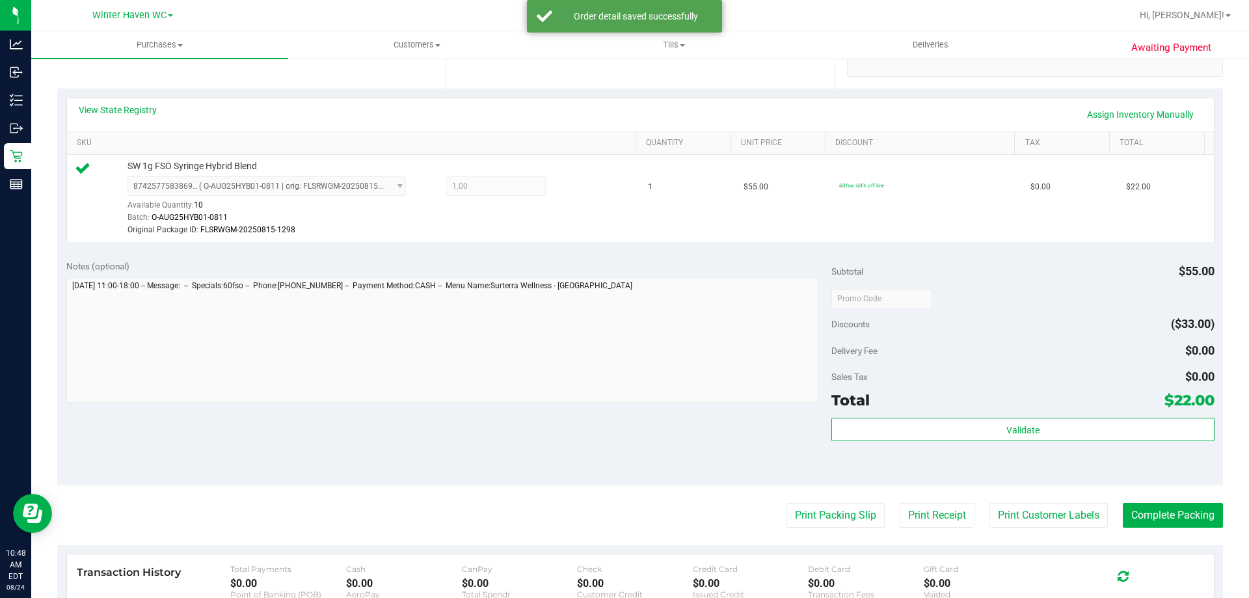
scroll to position [325, 0]
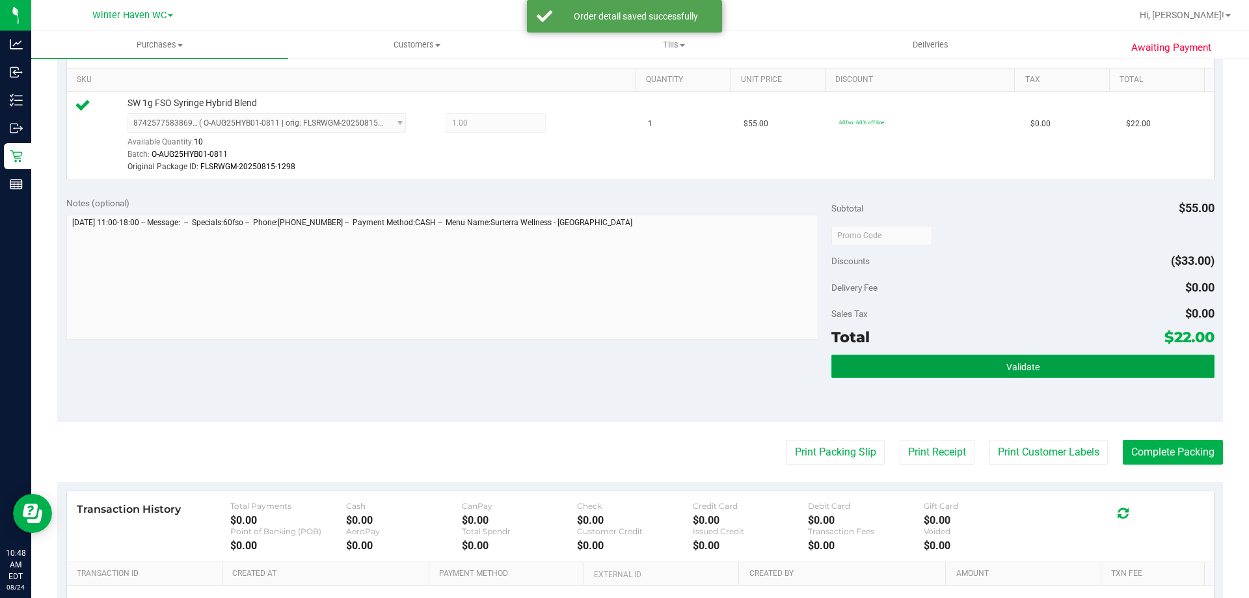
click at [1131, 377] on button "Validate" at bounding box center [1023, 366] width 383 height 23
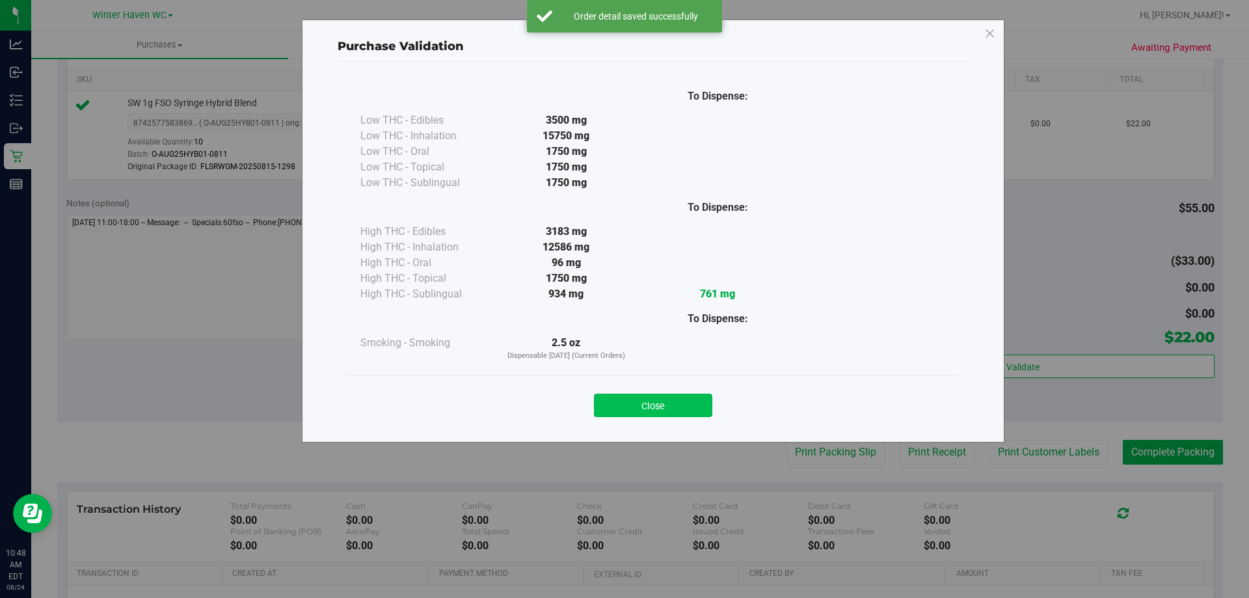
click at [660, 406] on button "Close" at bounding box center [653, 405] width 118 height 23
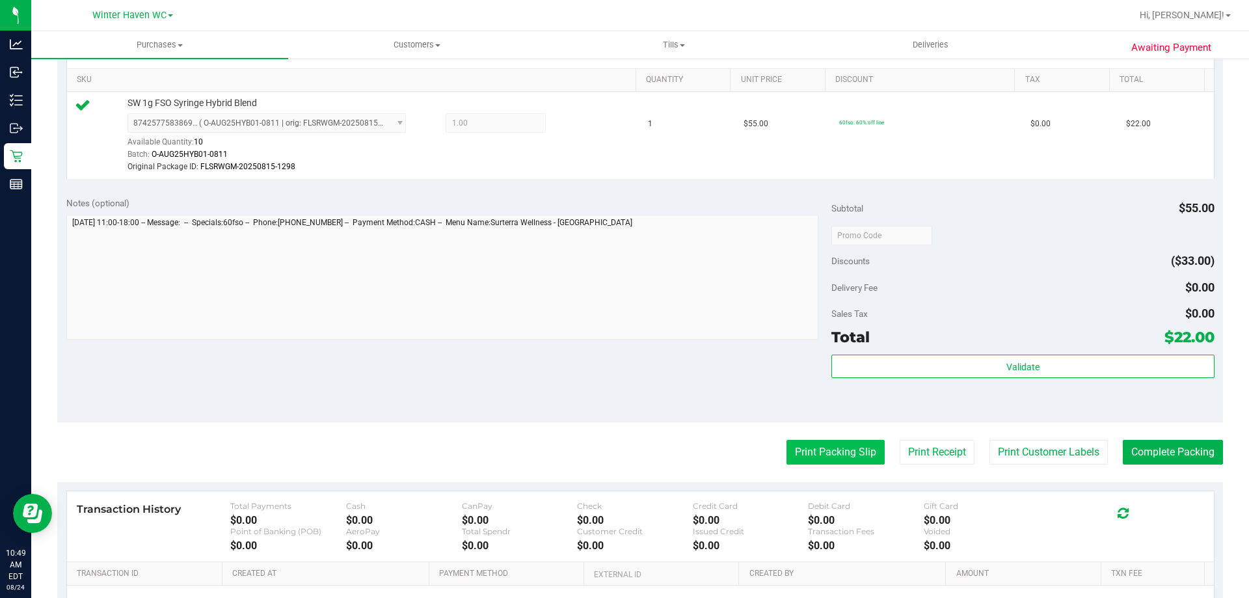
click at [826, 446] on button "Print Packing Slip" at bounding box center [836, 452] width 98 height 25
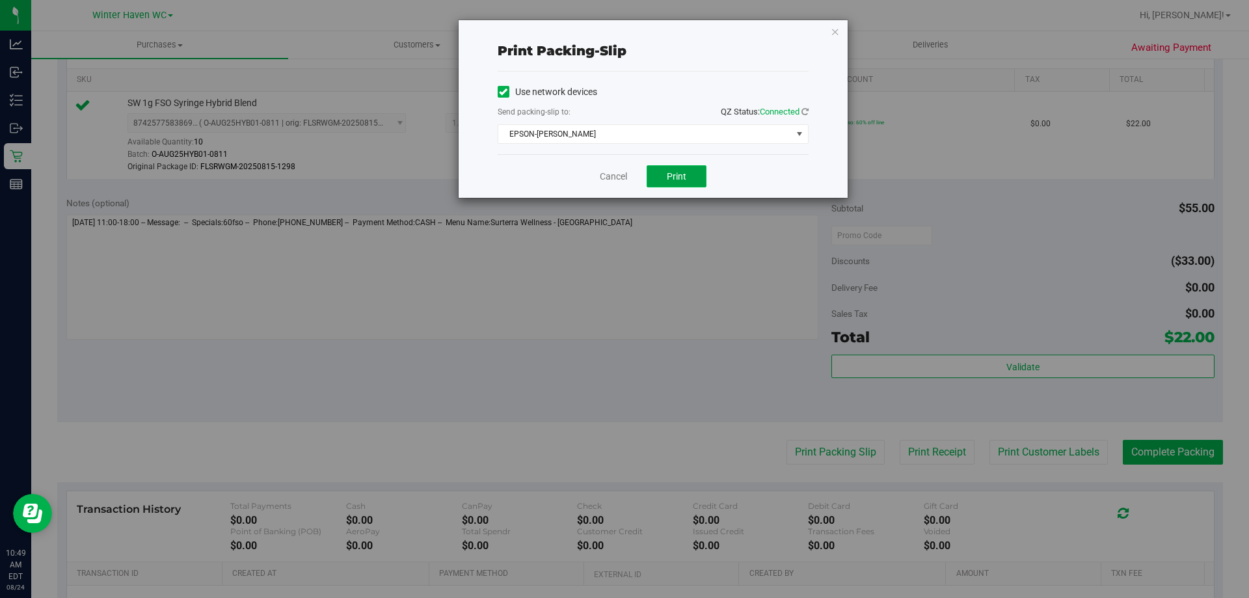
click at [683, 182] on button "Print" at bounding box center [677, 176] width 60 height 22
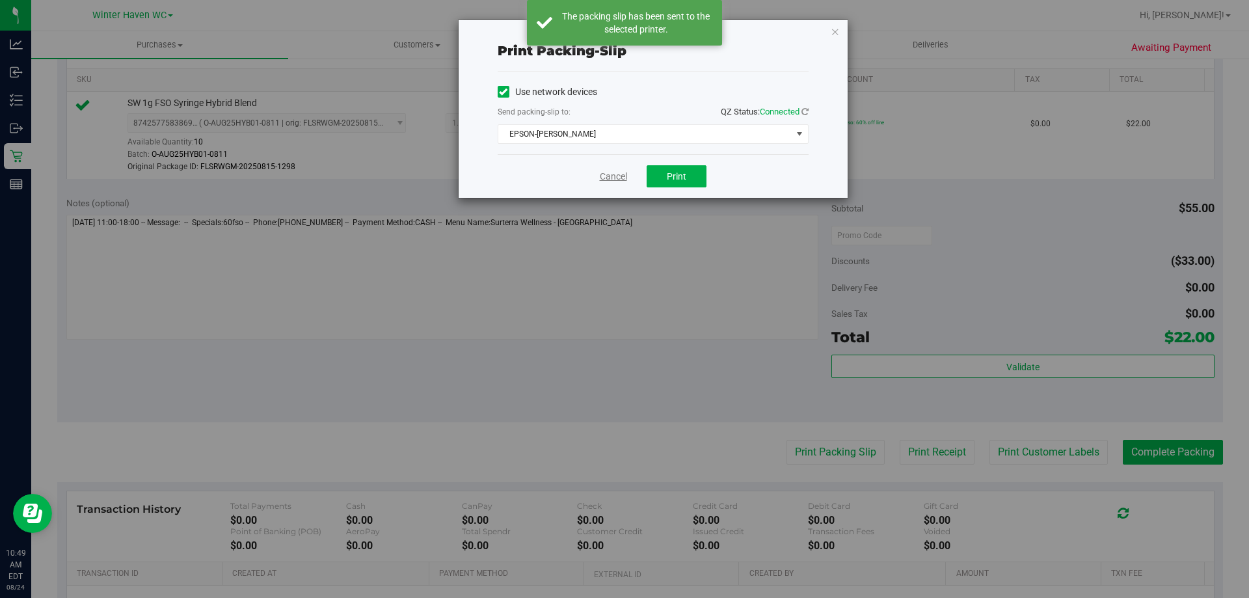
click at [612, 175] on link "Cancel" at bounding box center [613, 177] width 27 height 14
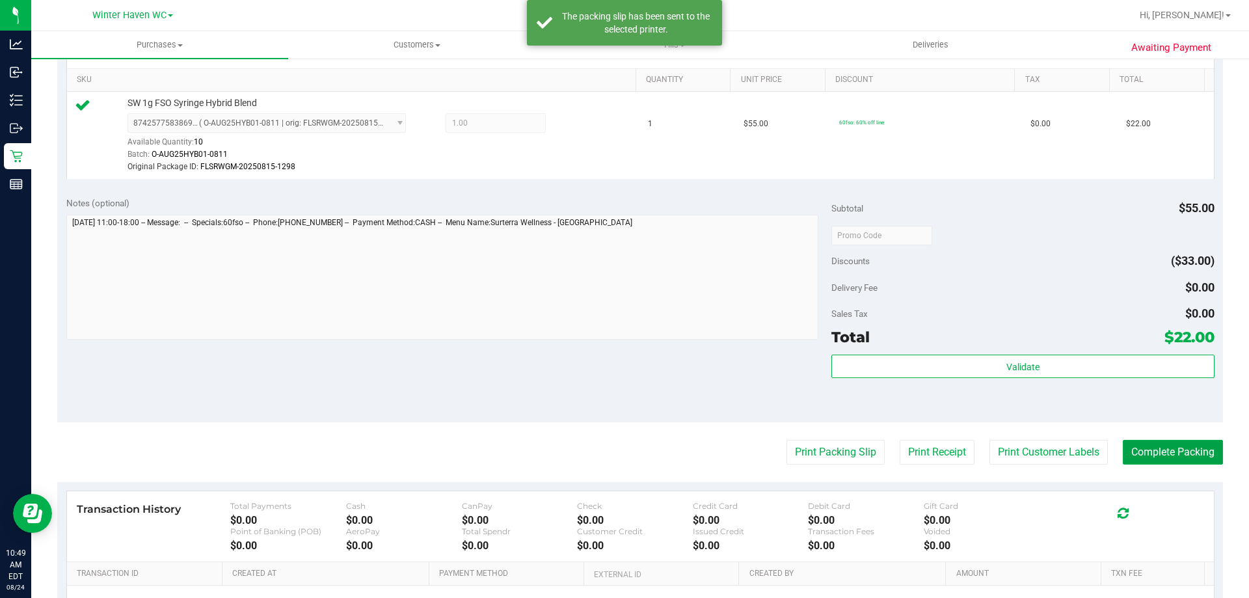
drag, startPoint x: 1186, startPoint y: 446, endPoint x: 1109, endPoint y: 399, distance: 89.9
click at [1182, 446] on button "Complete Packing" at bounding box center [1173, 452] width 100 height 25
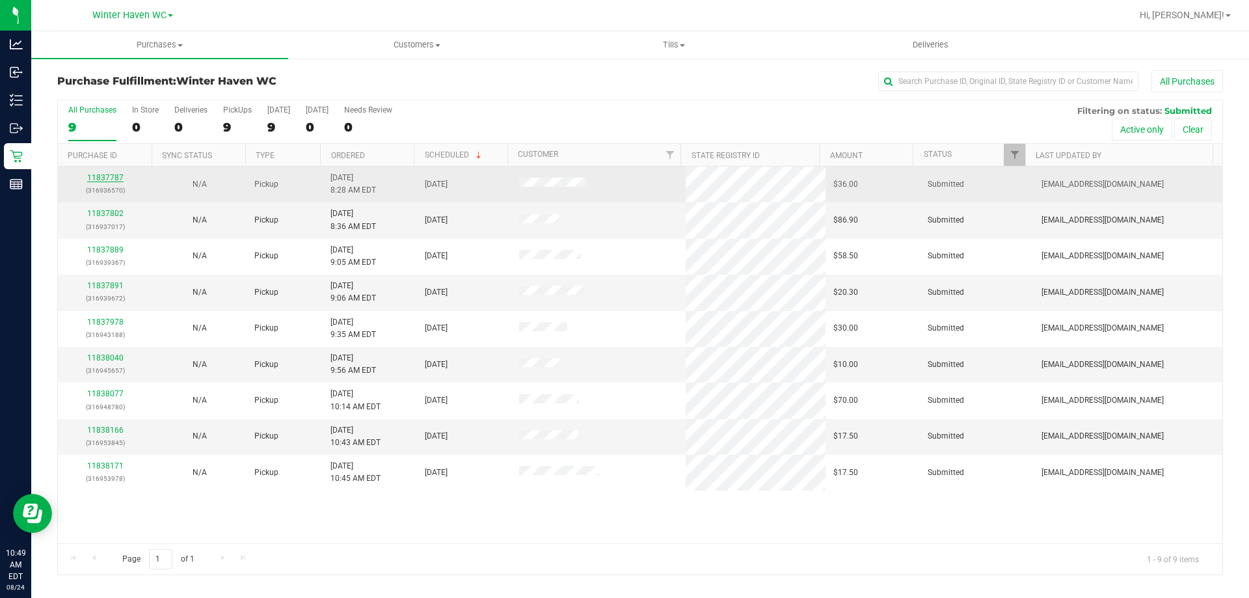
click at [113, 177] on link "11837787" at bounding box center [105, 177] width 36 height 9
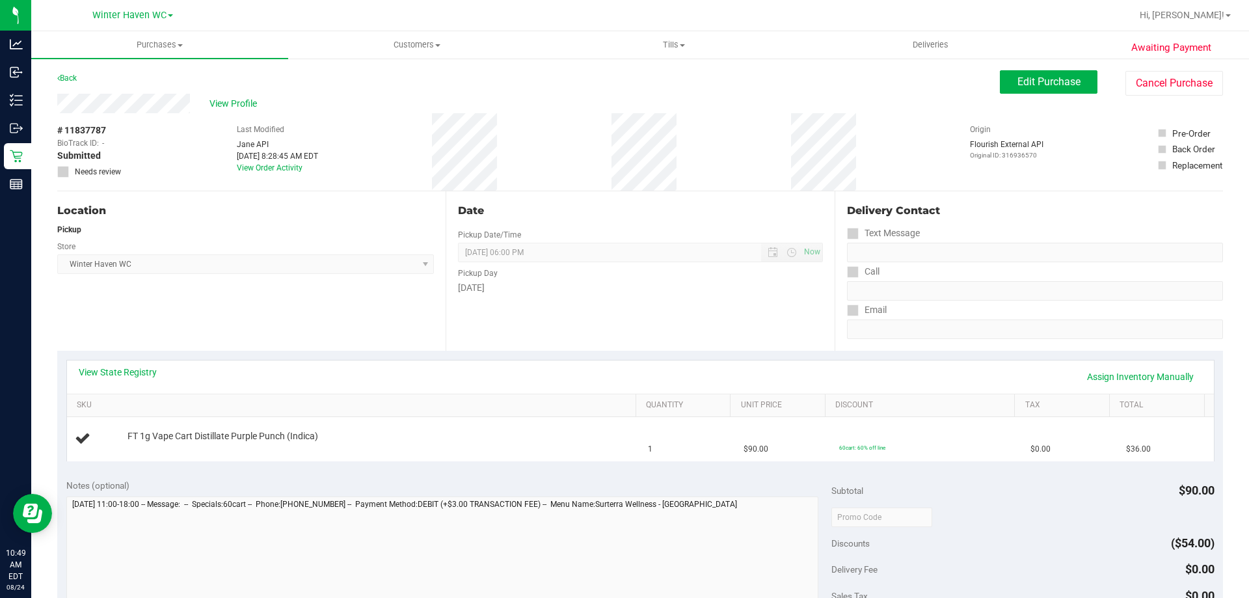
click at [137, 381] on div "View State Registry Assign Inventory Manually" at bounding box center [641, 377] width 1124 height 22
click at [141, 376] on link "View State Registry" at bounding box center [118, 372] width 78 height 13
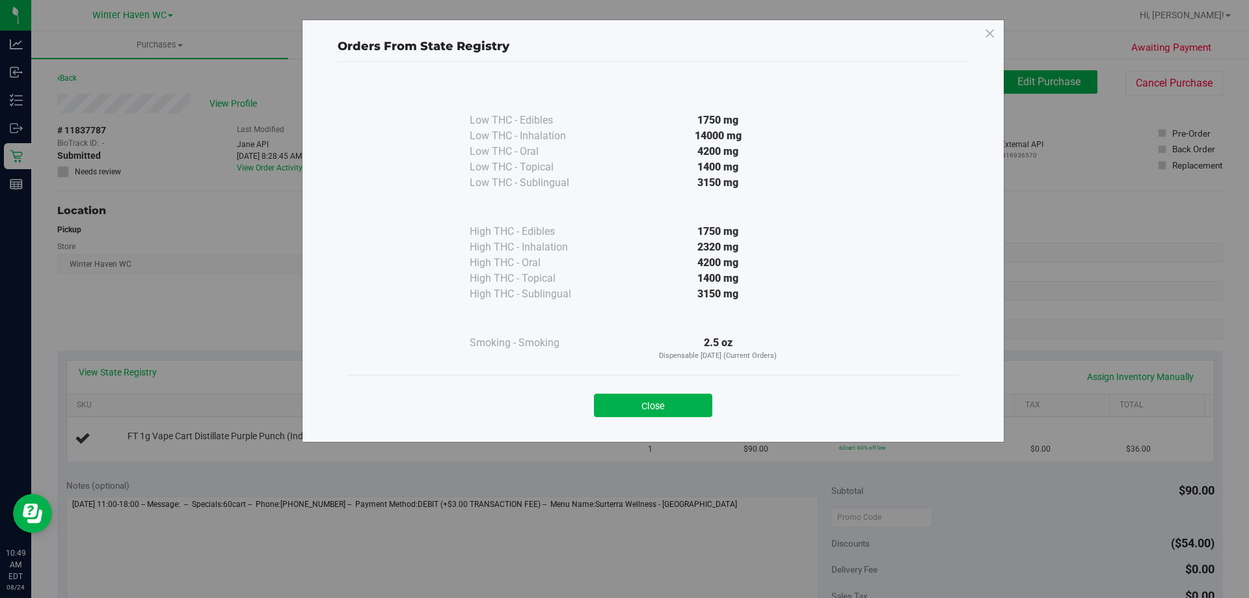
click at [698, 405] on button "Close" at bounding box center [653, 405] width 118 height 23
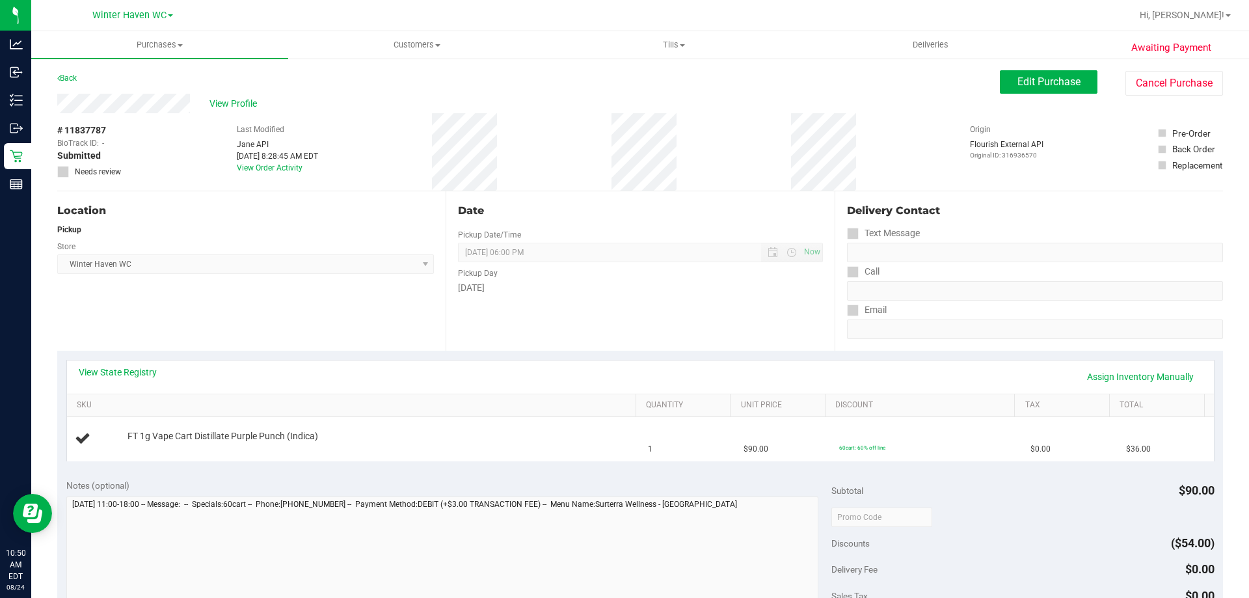
click at [388, 389] on div "View State Registry Assign Inventory Manually" at bounding box center [640, 376] width 1147 height 33
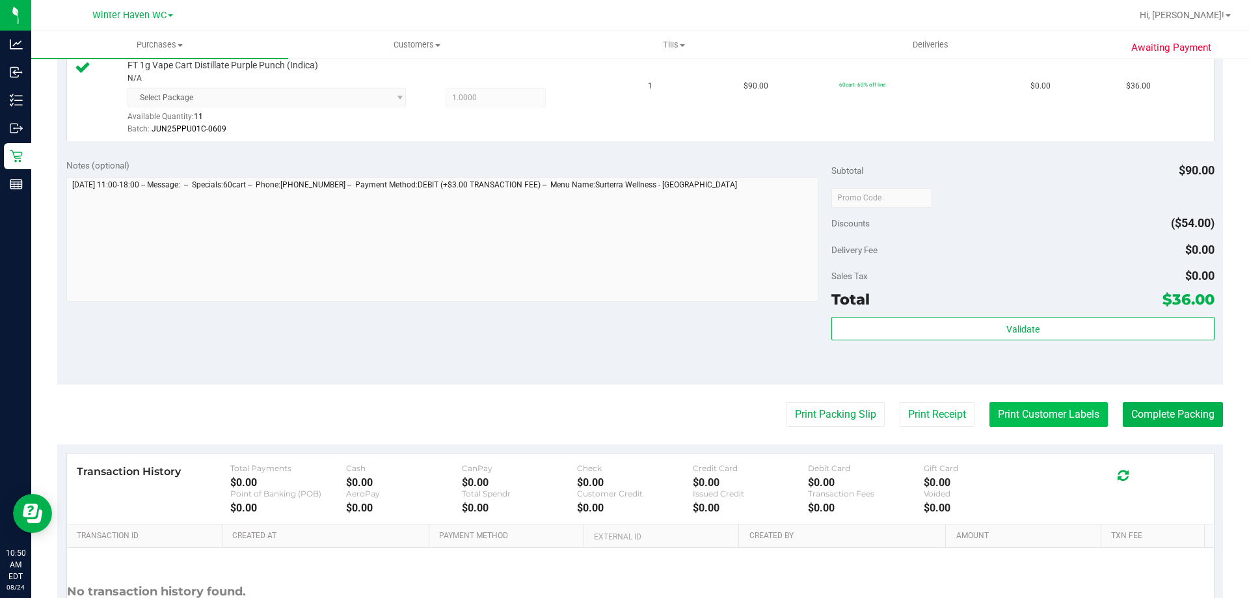
scroll to position [390, 0]
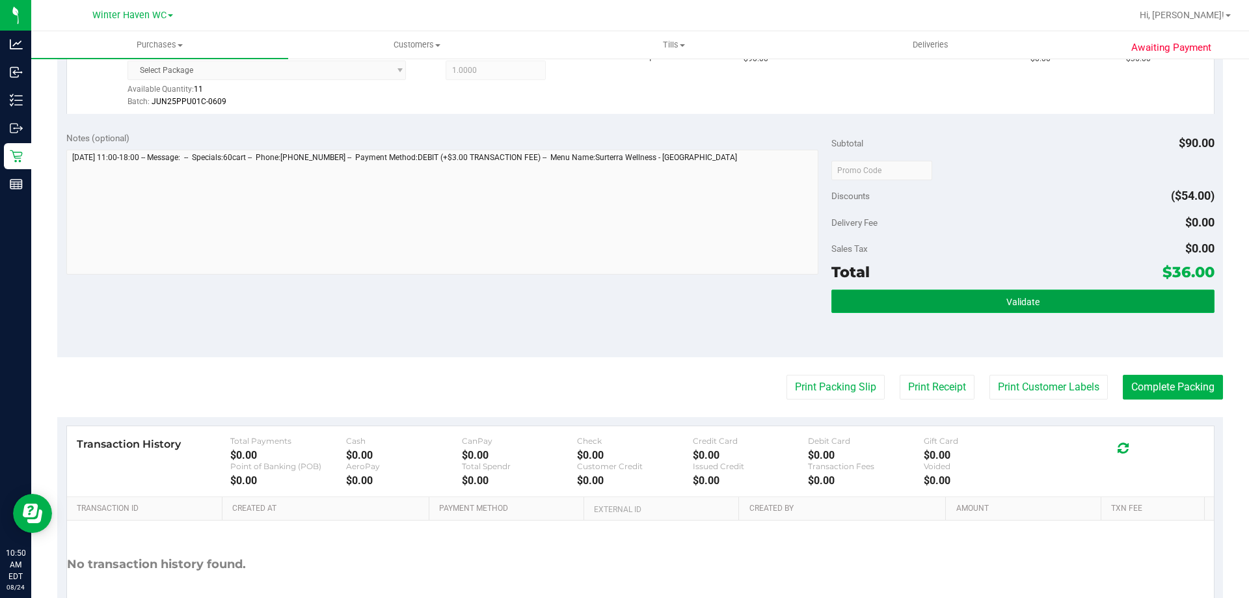
click at [1044, 313] on button "Validate" at bounding box center [1023, 301] width 383 height 23
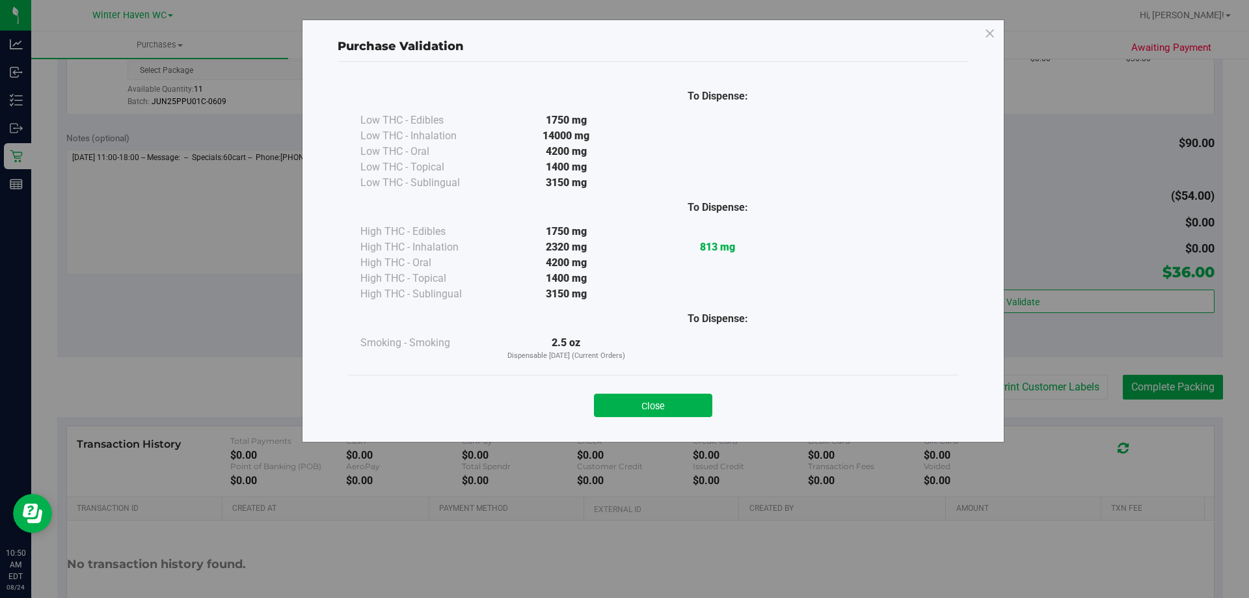
click at [649, 417] on div "Close" at bounding box center [653, 401] width 612 height 53
click at [655, 411] on button "Close" at bounding box center [653, 405] width 118 height 23
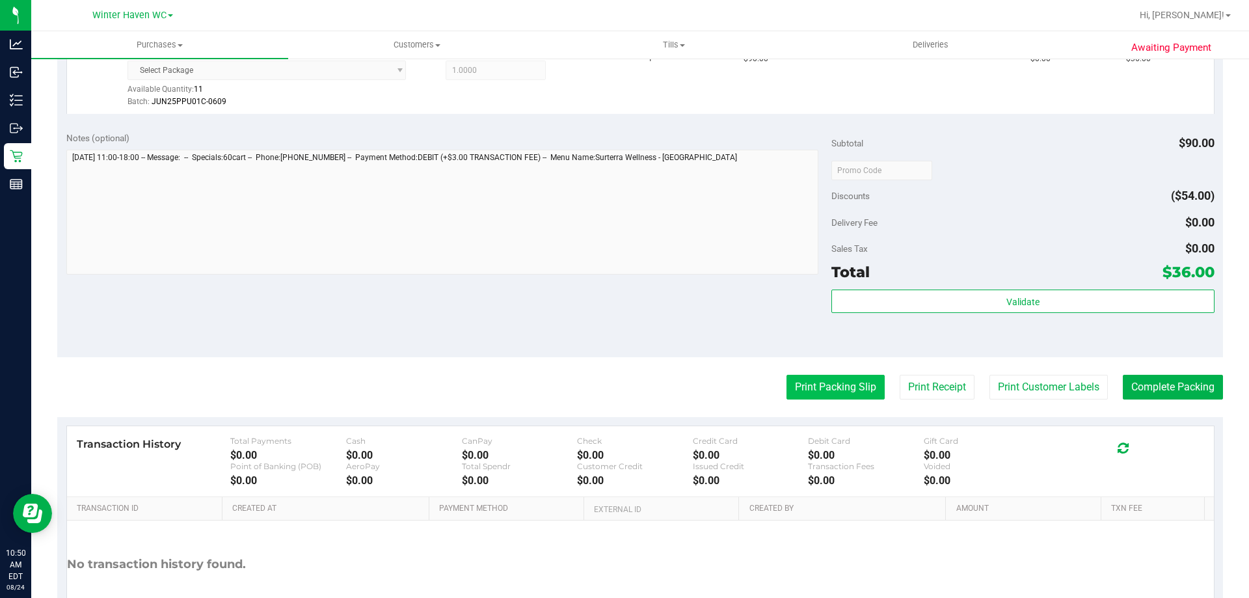
click at [821, 375] on button "Print Packing Slip" at bounding box center [836, 387] width 98 height 25
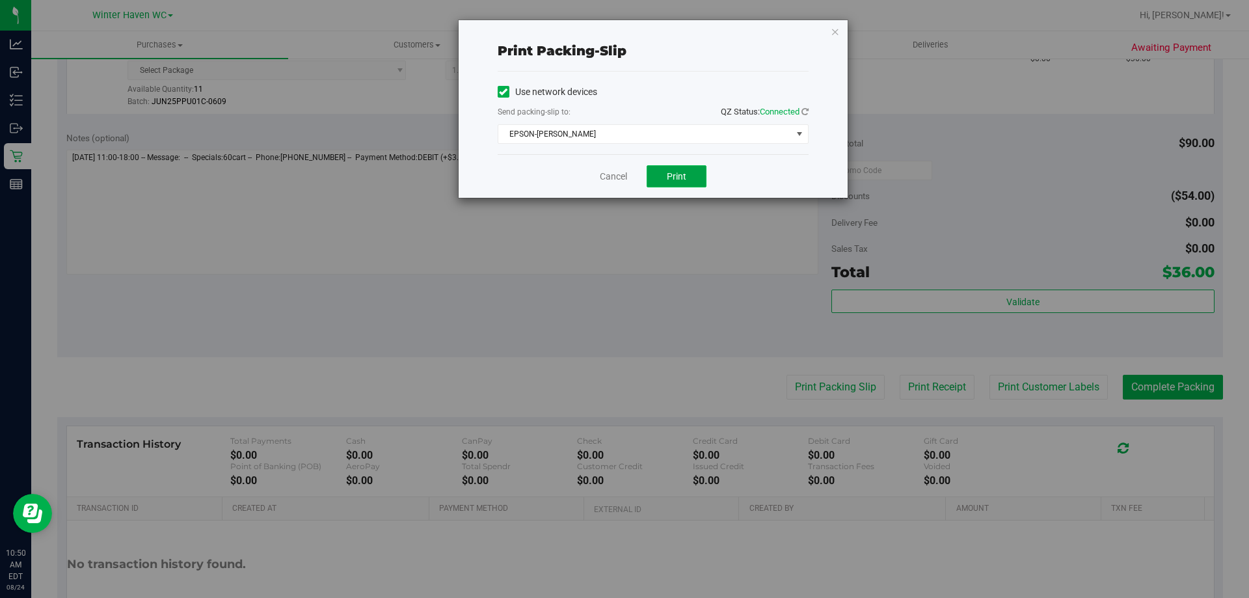
click at [663, 172] on button "Print" at bounding box center [677, 176] width 60 height 22
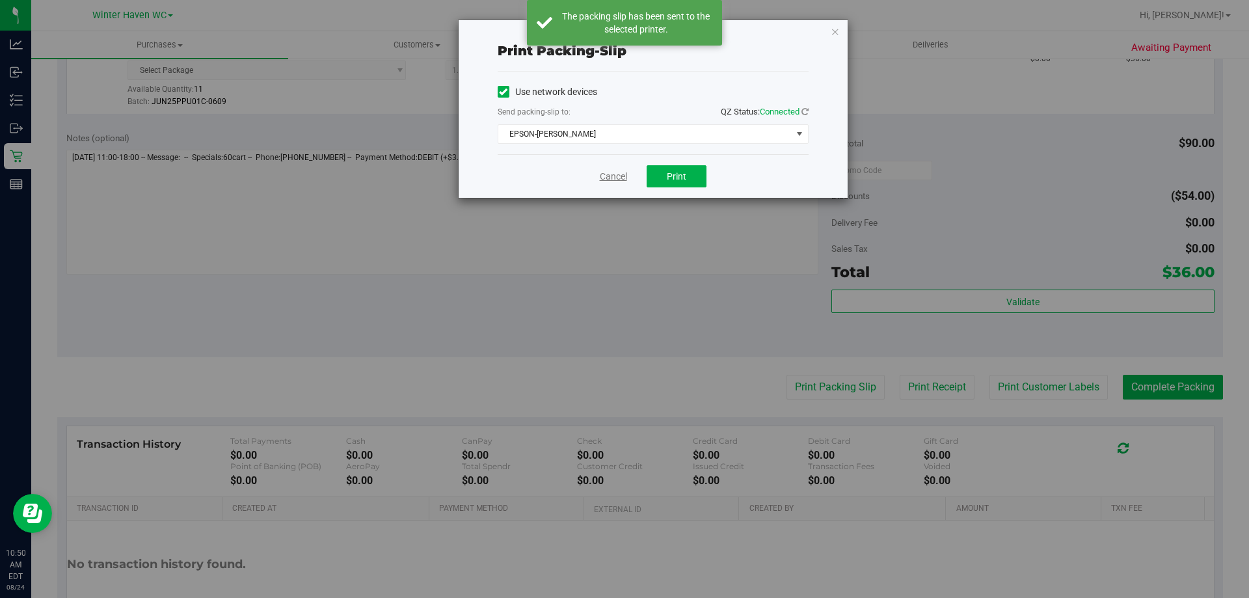
click at [615, 178] on link "Cancel" at bounding box center [613, 177] width 27 height 14
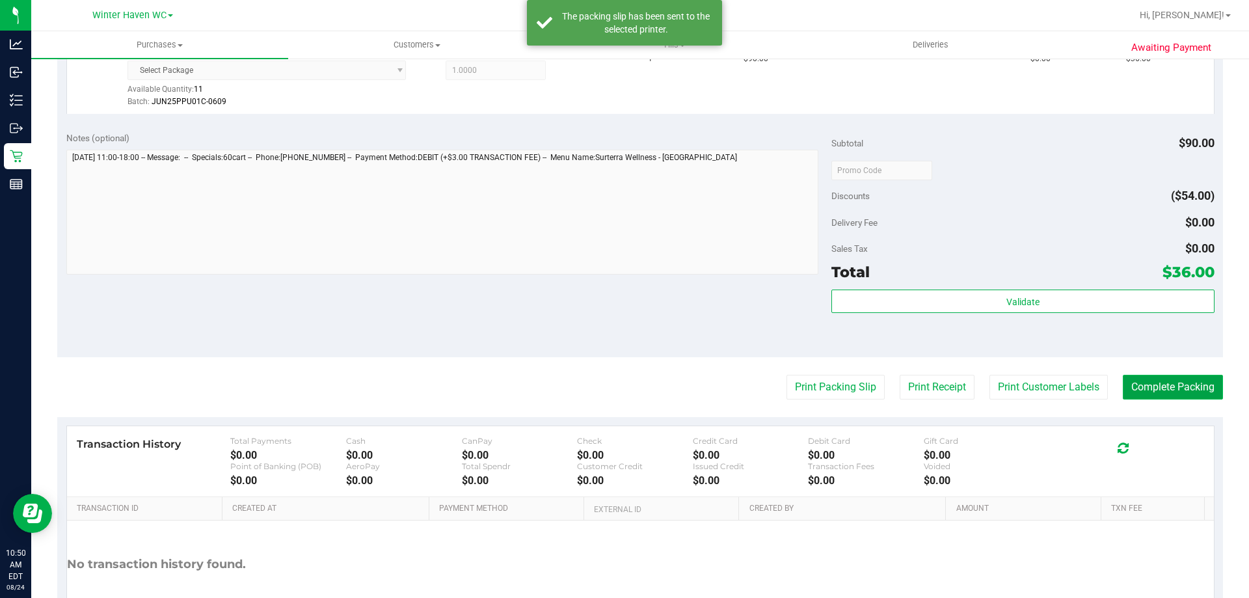
click at [1187, 392] on button "Complete Packing" at bounding box center [1173, 387] width 100 height 25
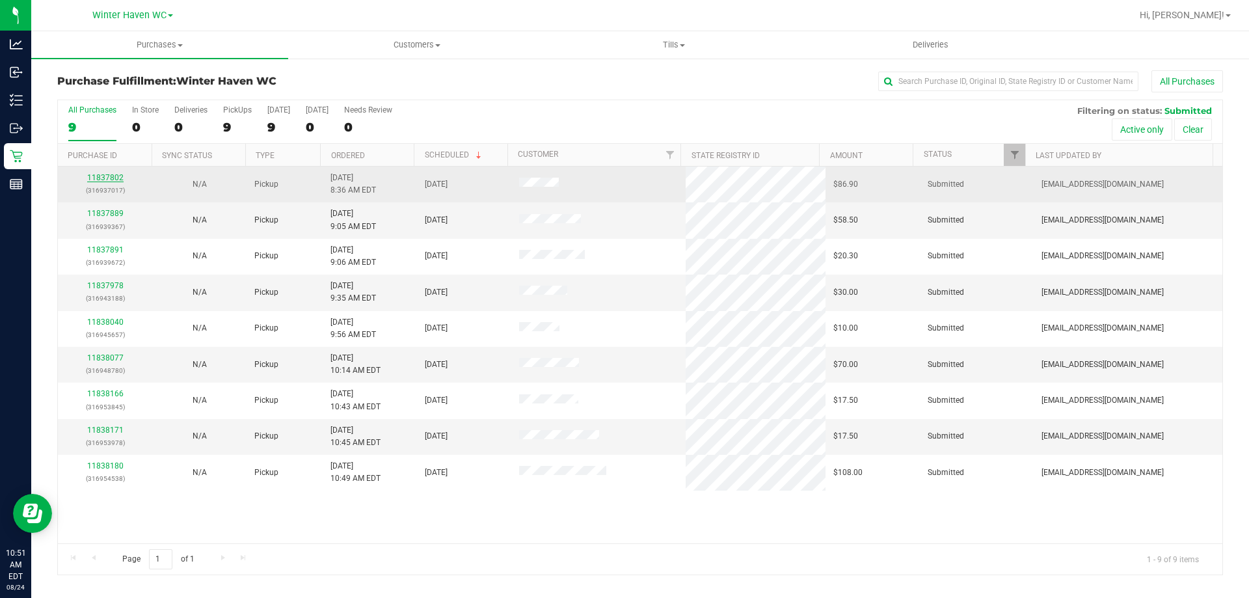
click at [116, 181] on link "11837802" at bounding box center [105, 177] width 36 height 9
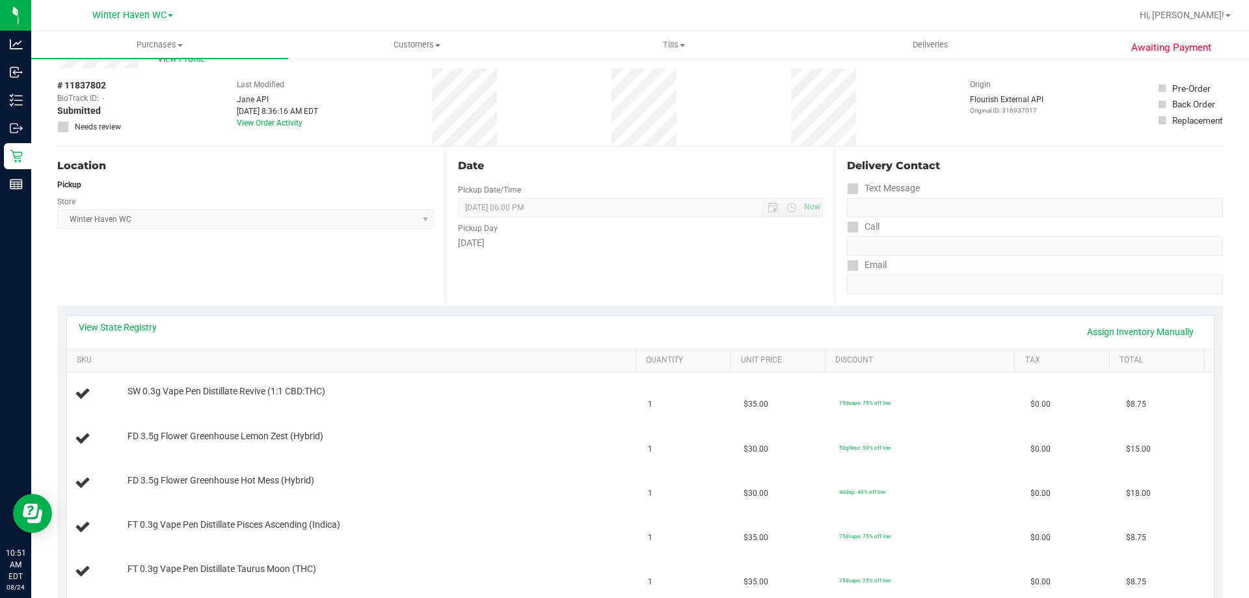
scroll to position [65, 0]
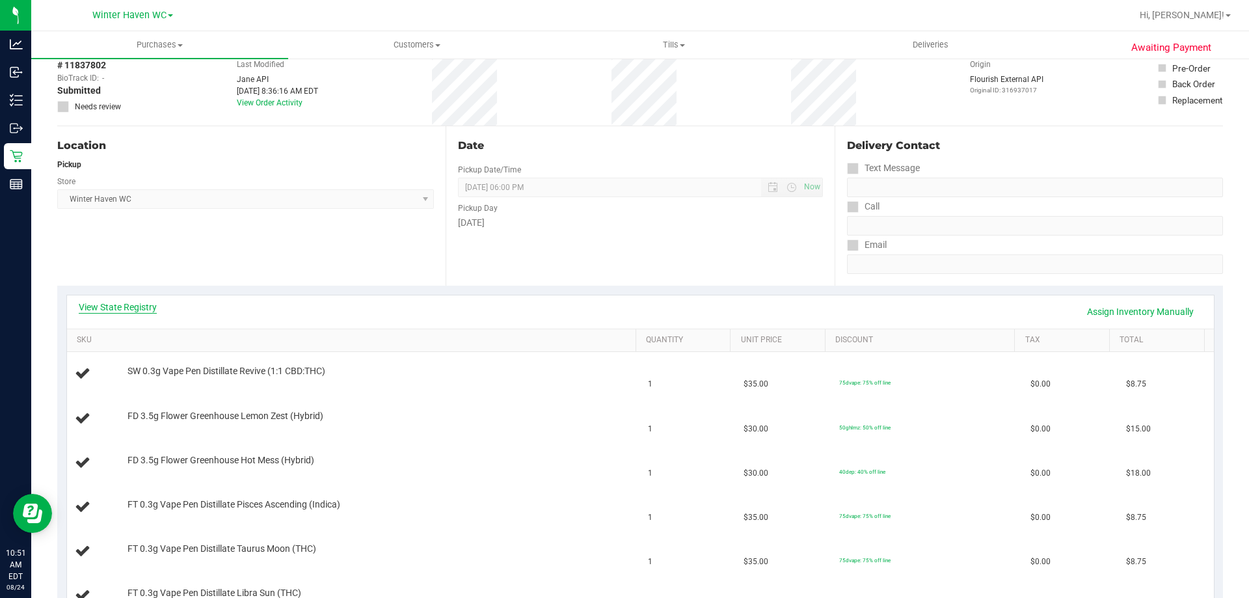
click at [107, 305] on link "View State Registry" at bounding box center [118, 307] width 78 height 13
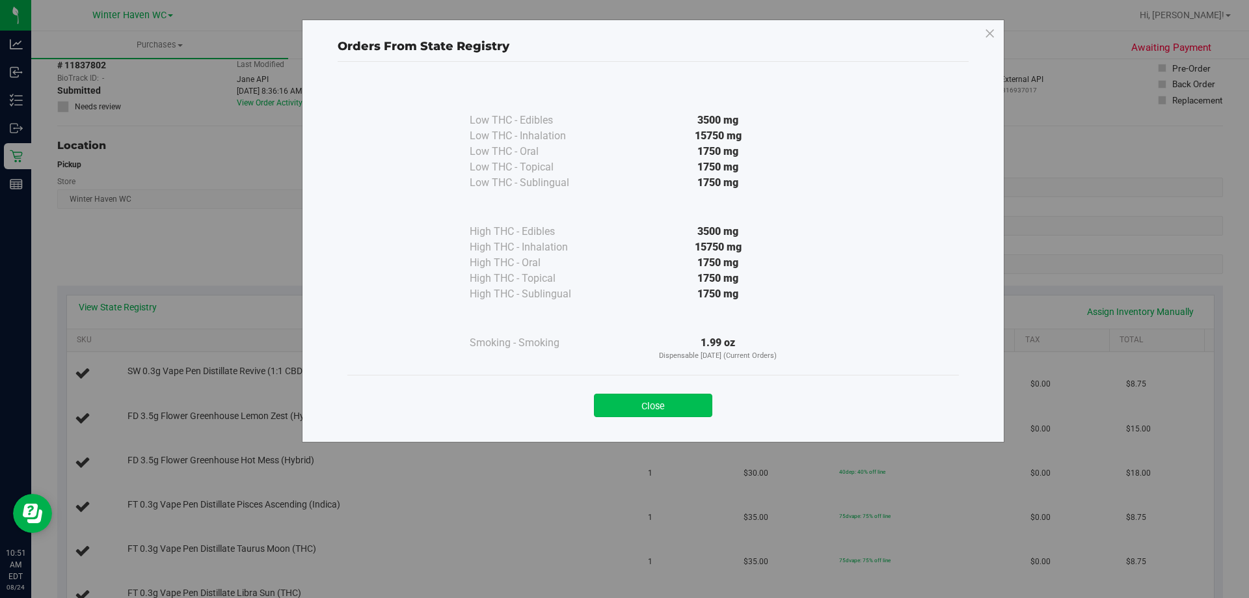
click at [692, 403] on button "Close" at bounding box center [653, 405] width 118 height 23
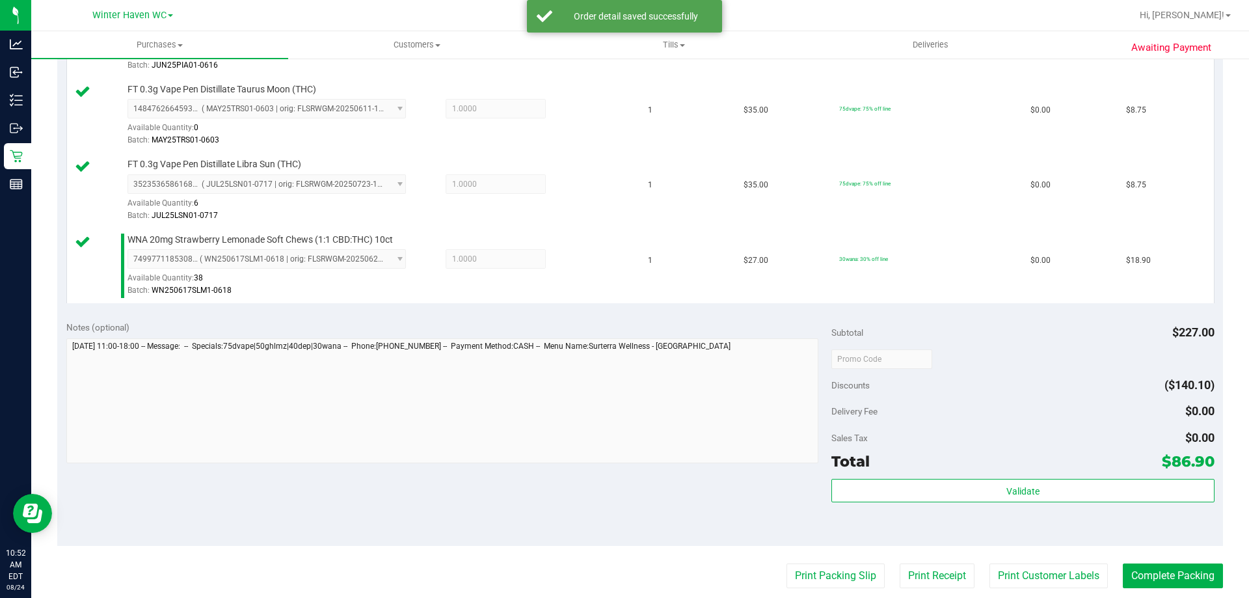
scroll to position [651, 0]
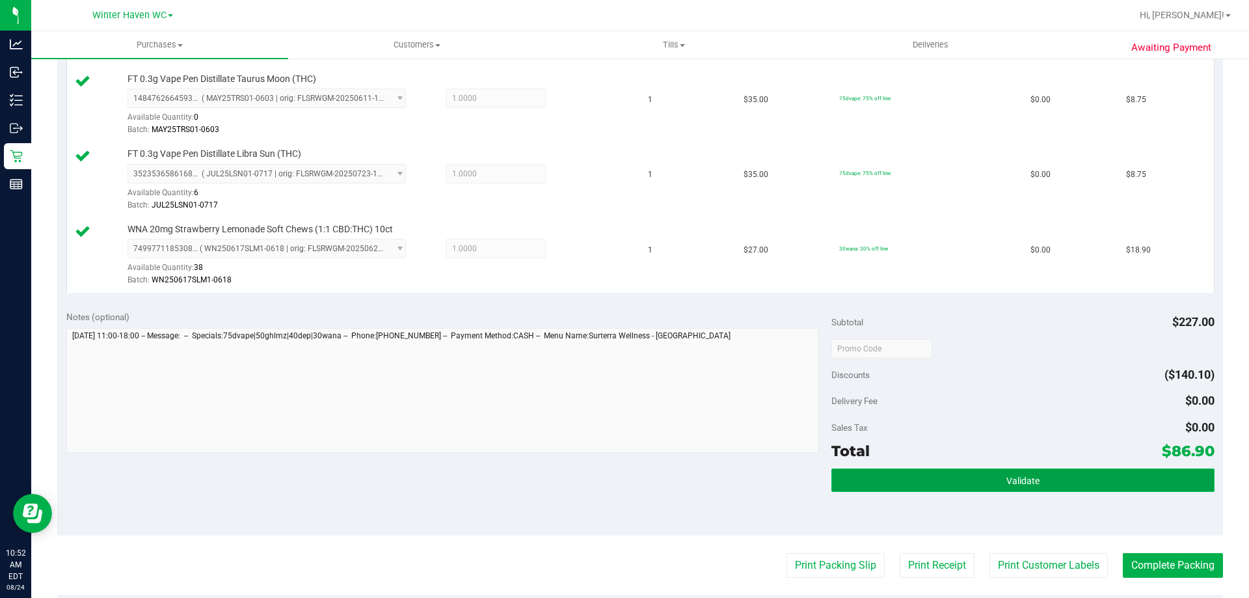
click at [1023, 476] on span "Validate" at bounding box center [1023, 481] width 33 height 10
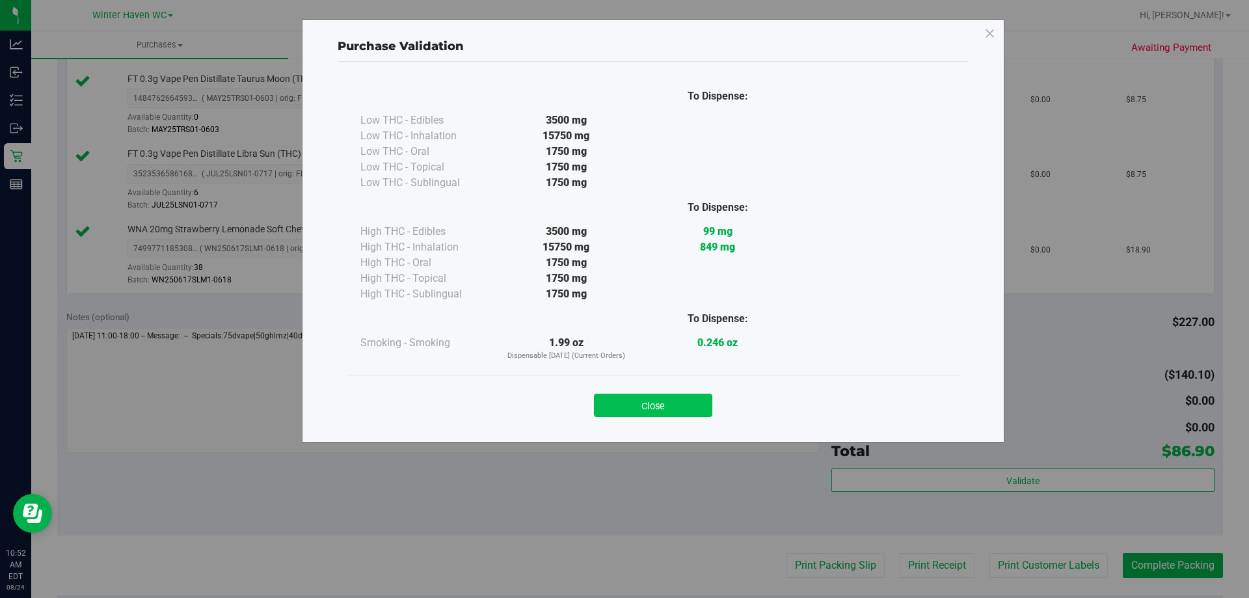
click at [638, 406] on button "Close" at bounding box center [653, 405] width 118 height 23
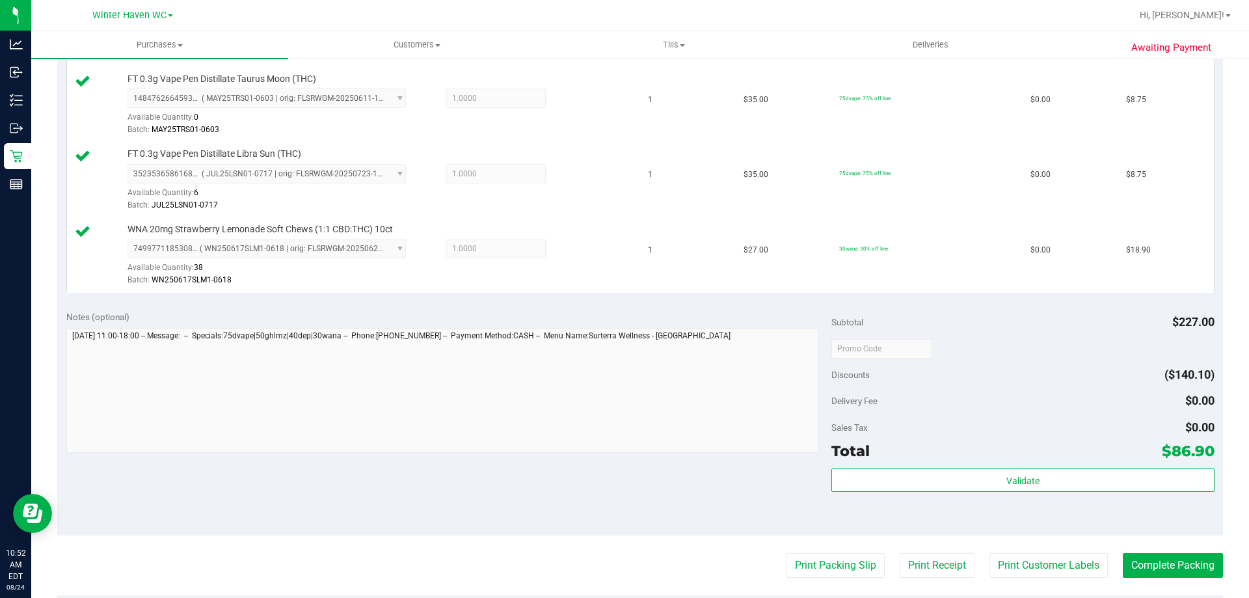
scroll to position [846, 0]
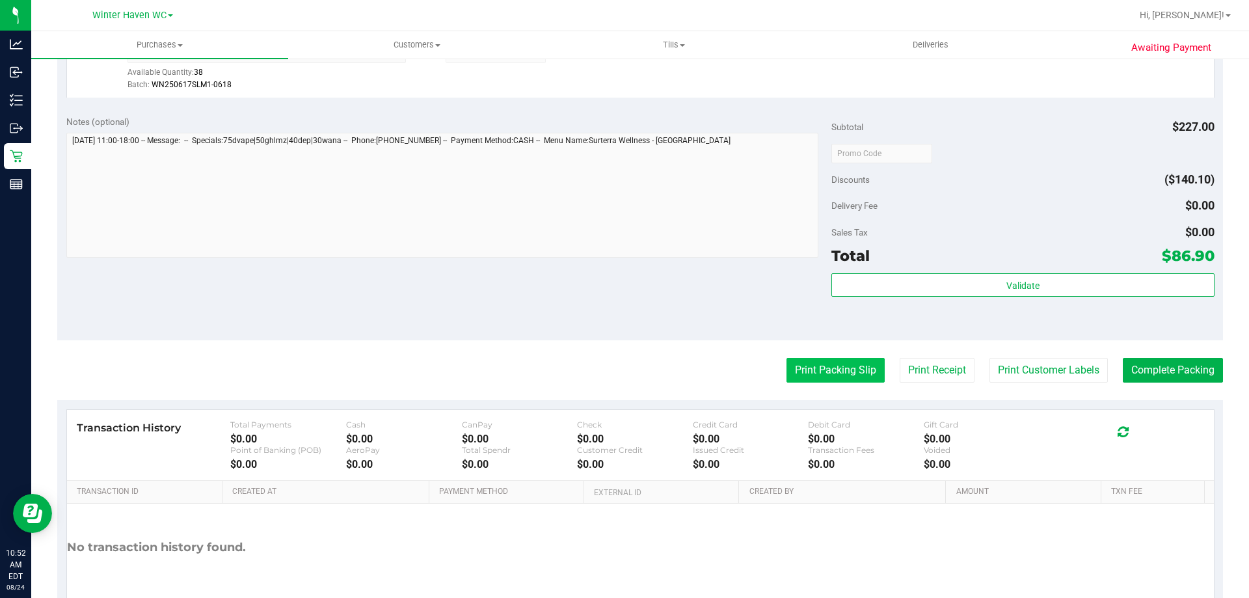
click at [793, 370] on button "Print Packing Slip" at bounding box center [836, 370] width 98 height 25
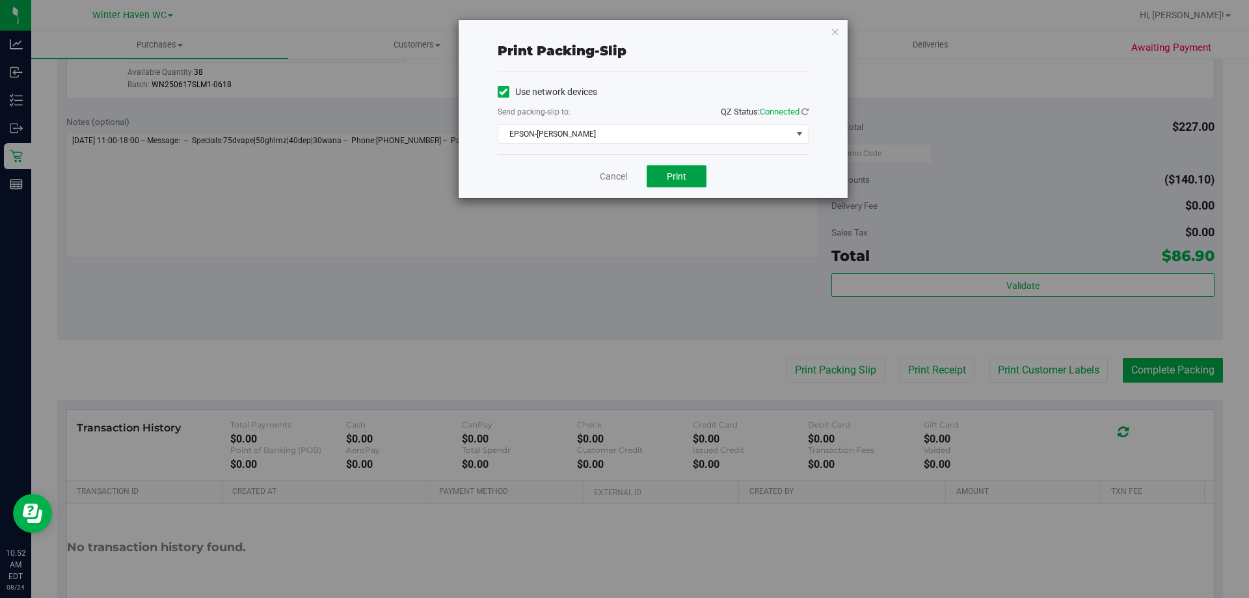
click at [702, 167] on button "Print" at bounding box center [677, 176] width 60 height 22
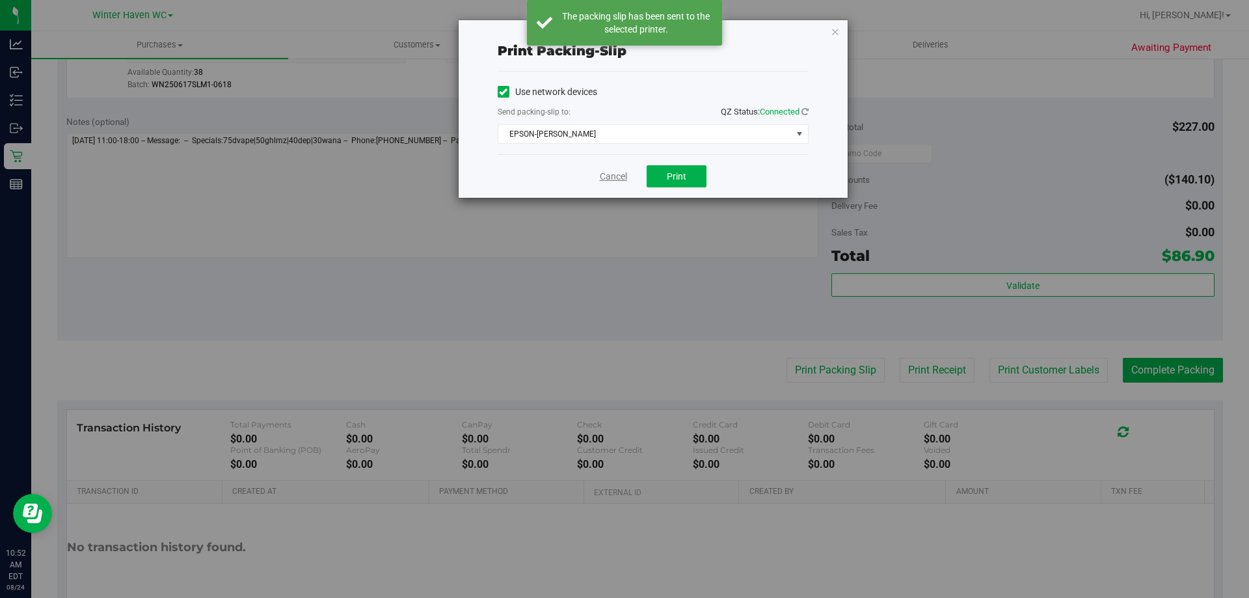
click at [607, 172] on link "Cancel" at bounding box center [613, 177] width 27 height 14
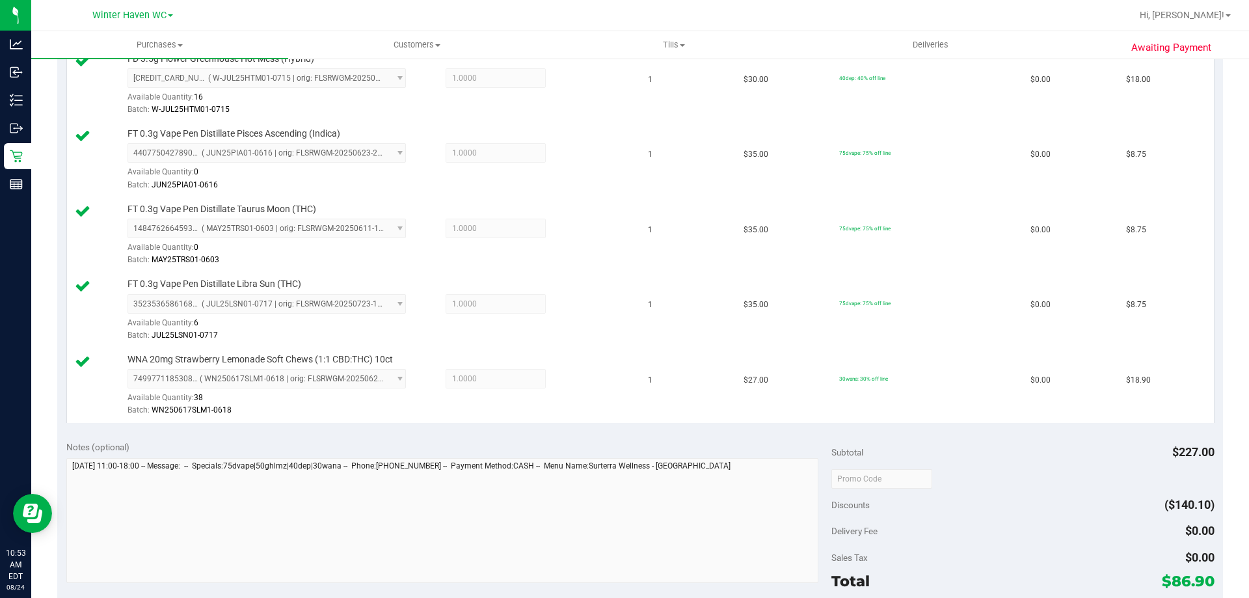
scroll to position [911, 0]
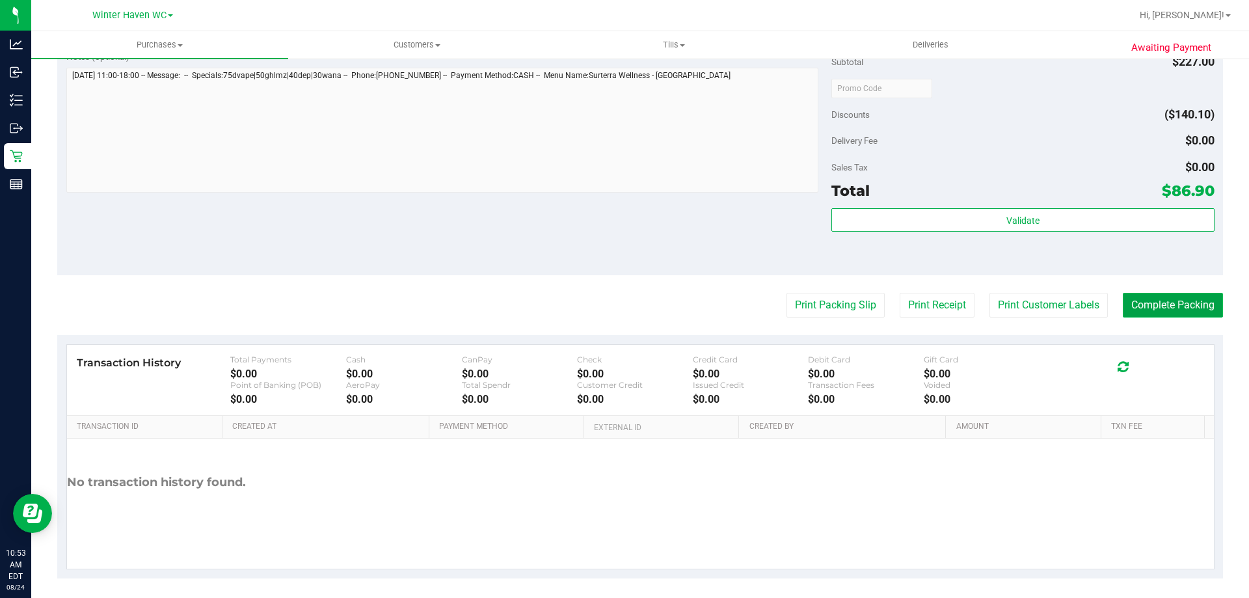
click at [1178, 301] on button "Complete Packing" at bounding box center [1173, 305] width 100 height 25
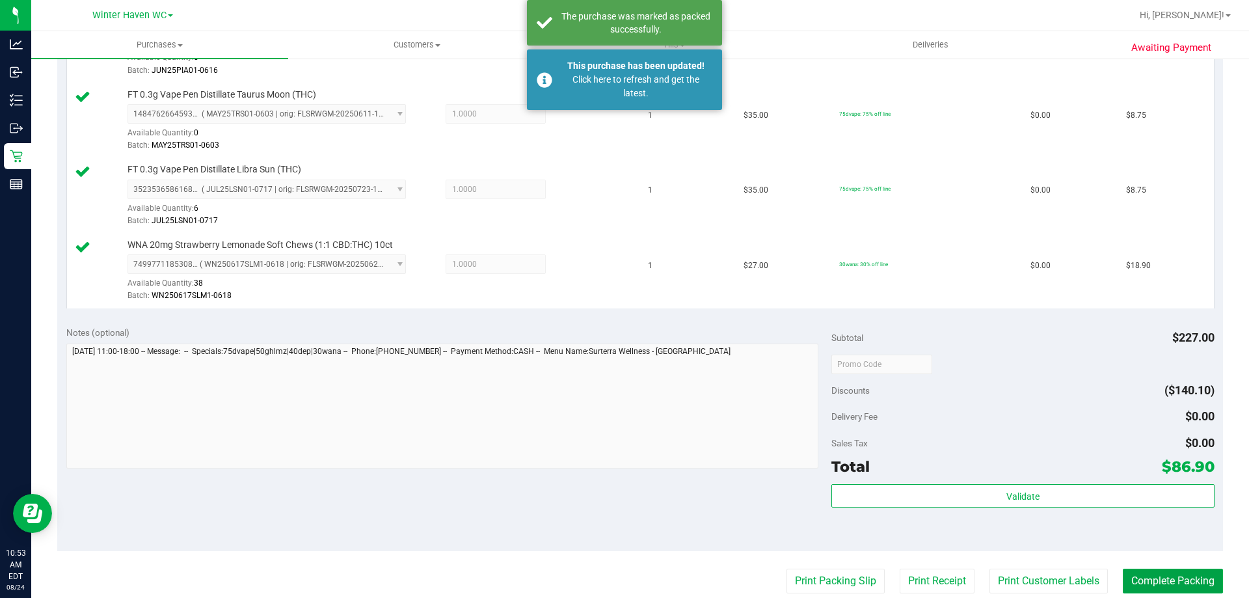
scroll to position [455, 0]
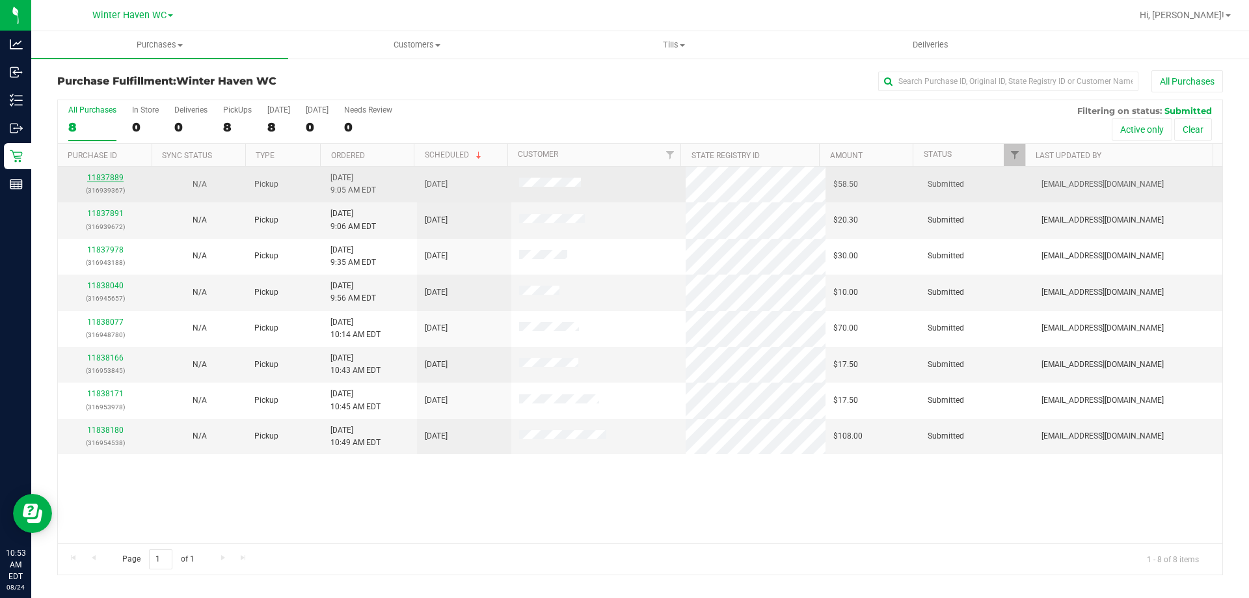
click at [113, 173] on link "11837889" at bounding box center [105, 177] width 36 height 9
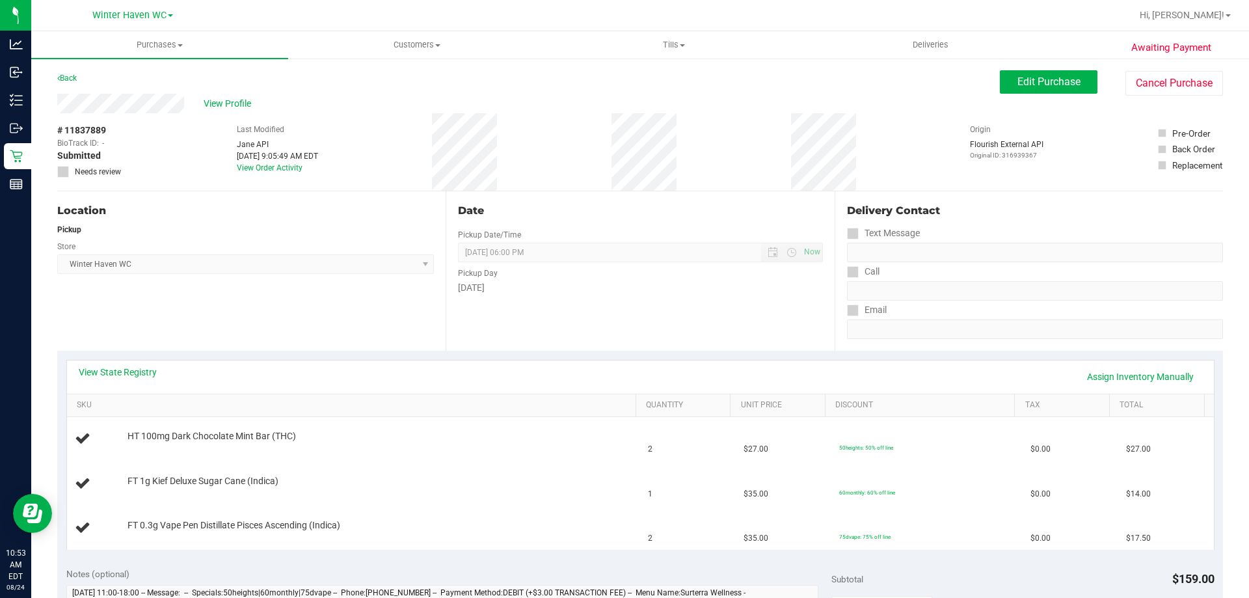
scroll to position [65, 0]
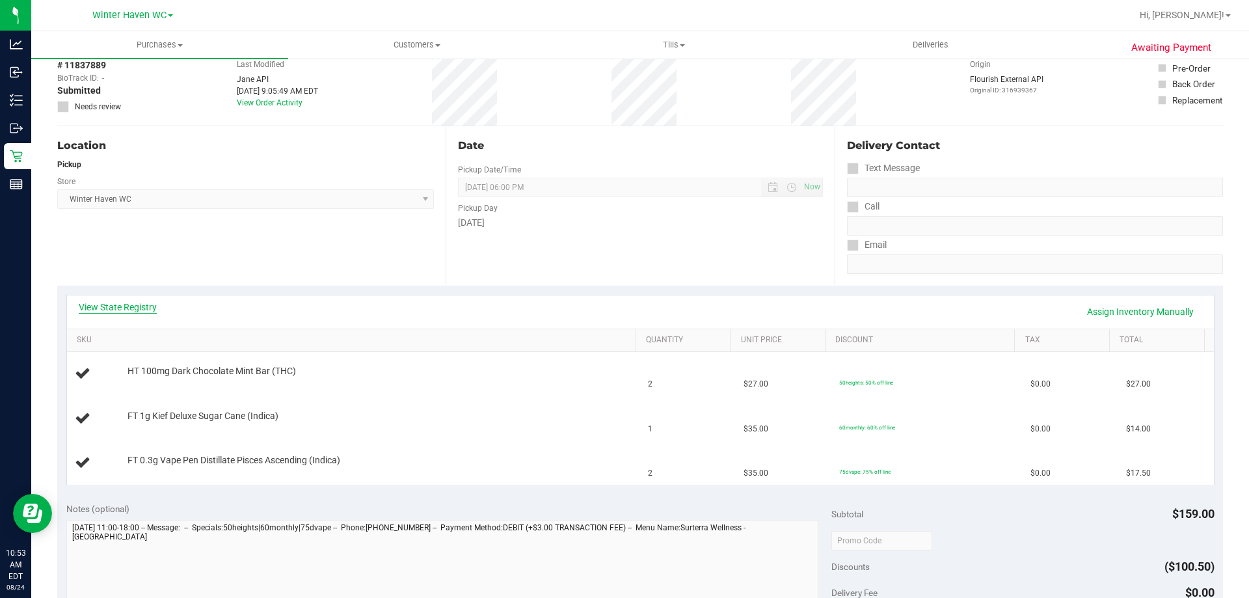
click at [147, 312] on link "View State Registry" at bounding box center [118, 307] width 78 height 13
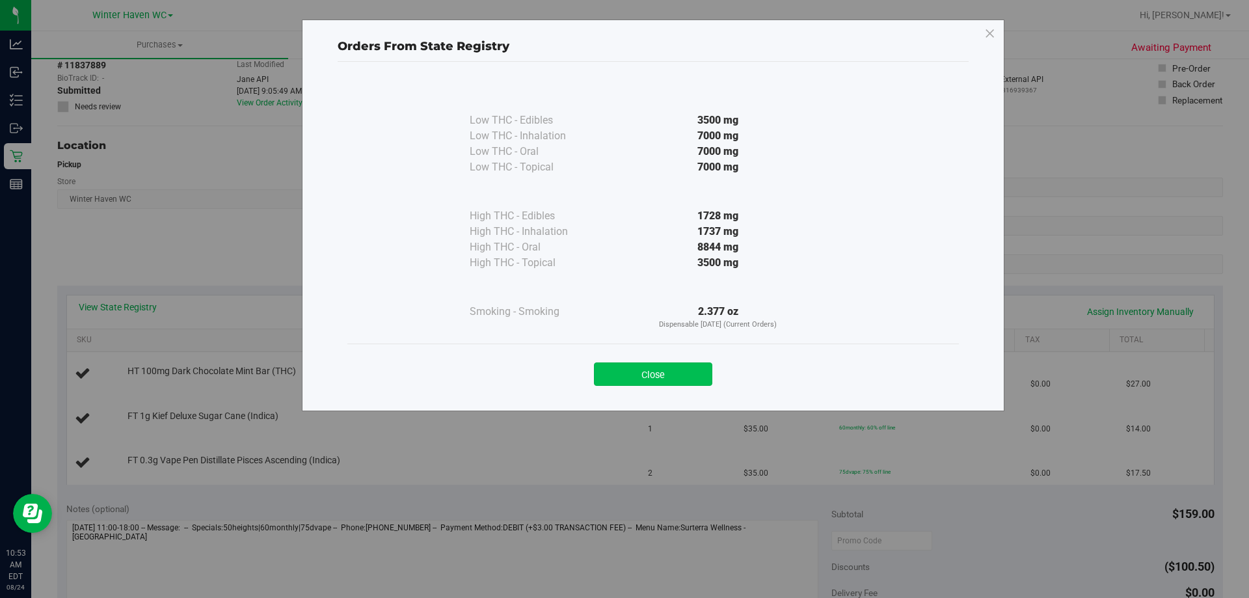
click at [698, 374] on button "Close" at bounding box center [653, 373] width 118 height 23
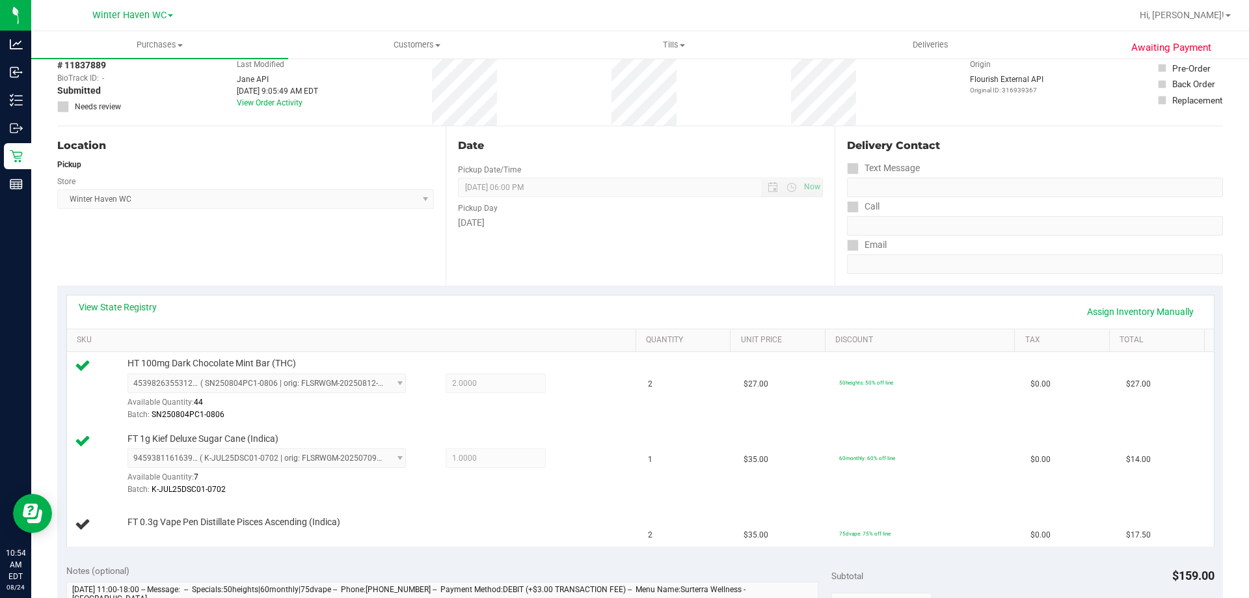
click at [659, 302] on div "View State Registry Assign Inventory Manually" at bounding box center [641, 312] width 1124 height 22
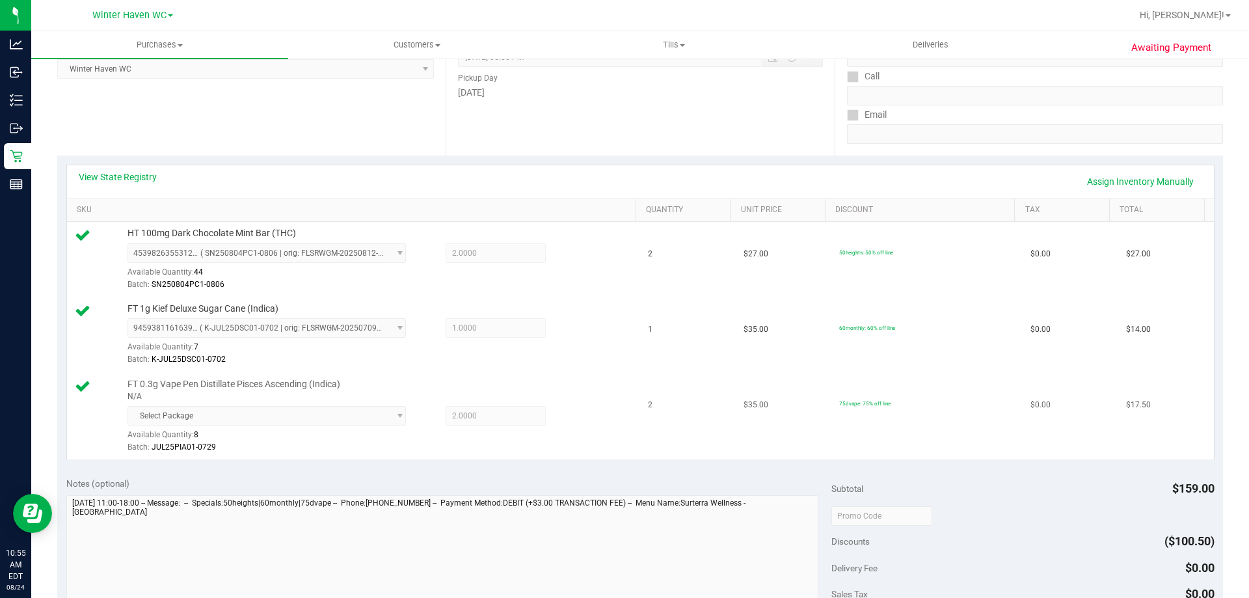
scroll to position [521, 0]
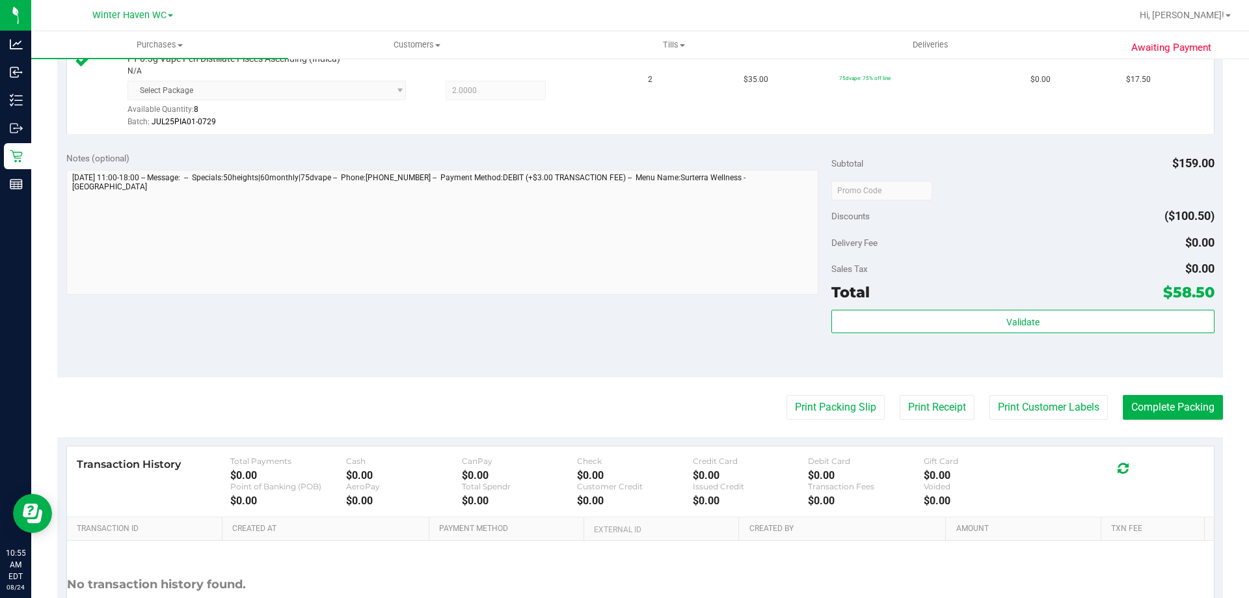
click at [1064, 303] on div "Total $58.50" at bounding box center [1023, 291] width 383 height 23
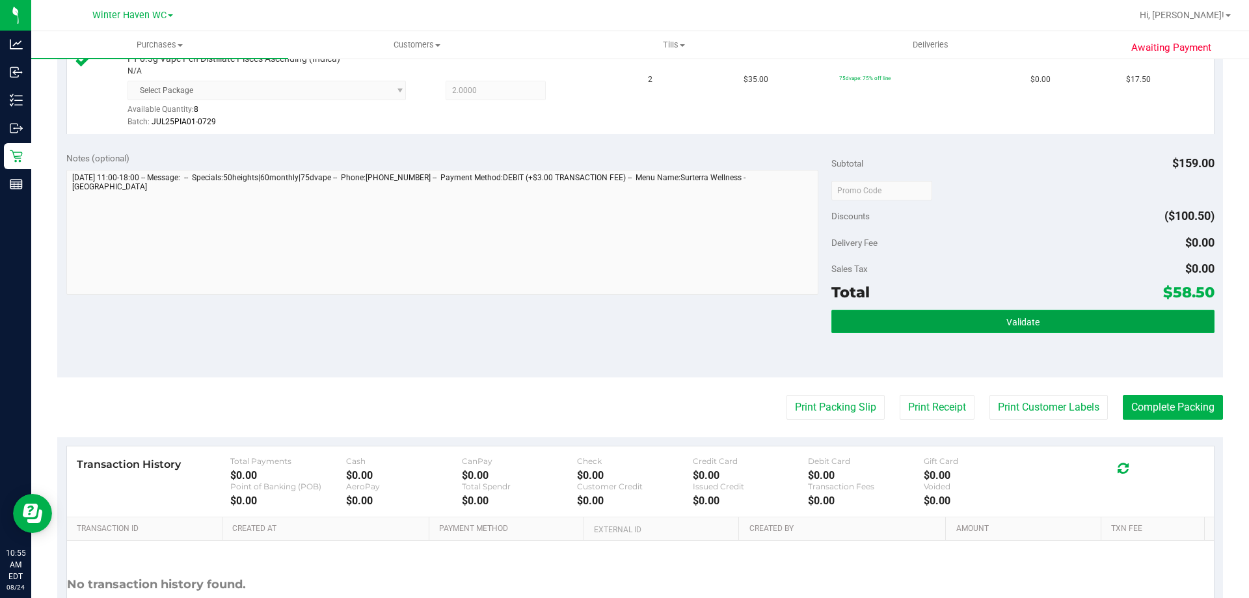
click at [1060, 319] on button "Validate" at bounding box center [1023, 321] width 383 height 23
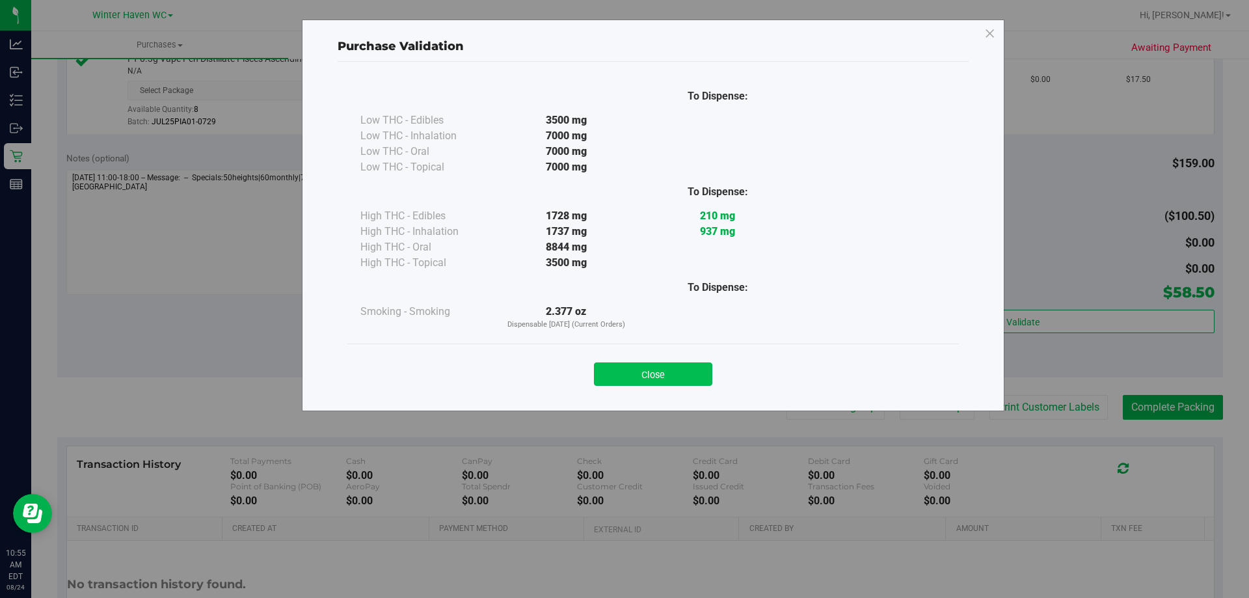
click at [669, 374] on button "Close" at bounding box center [653, 373] width 118 height 23
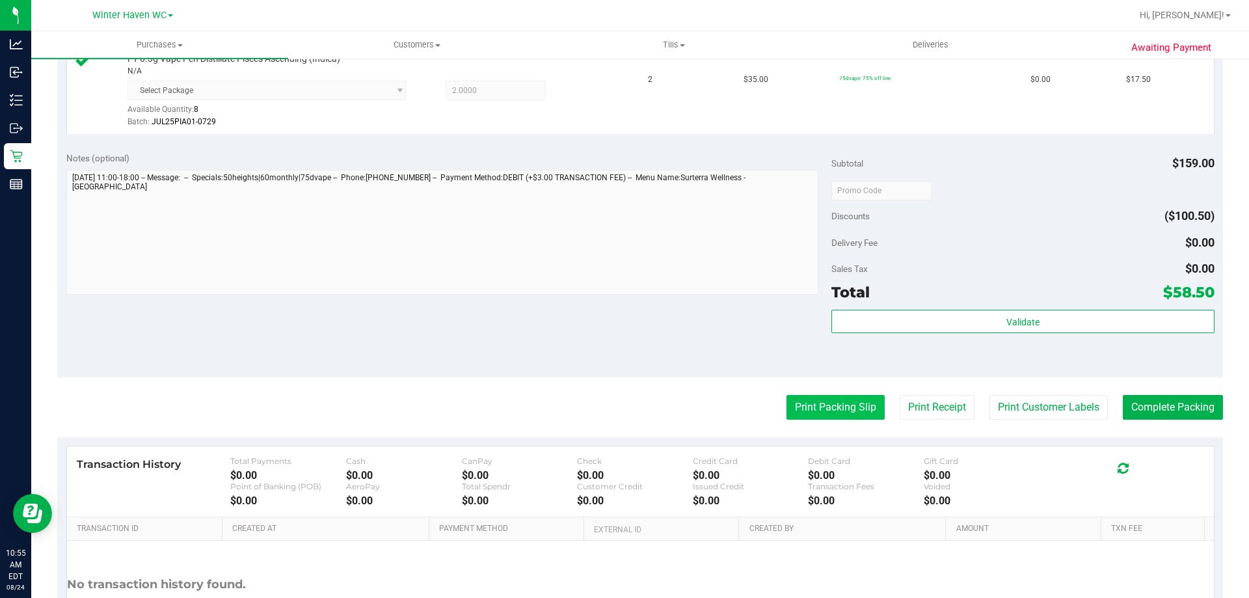
click at [849, 410] on button "Print Packing Slip" at bounding box center [836, 407] width 98 height 25
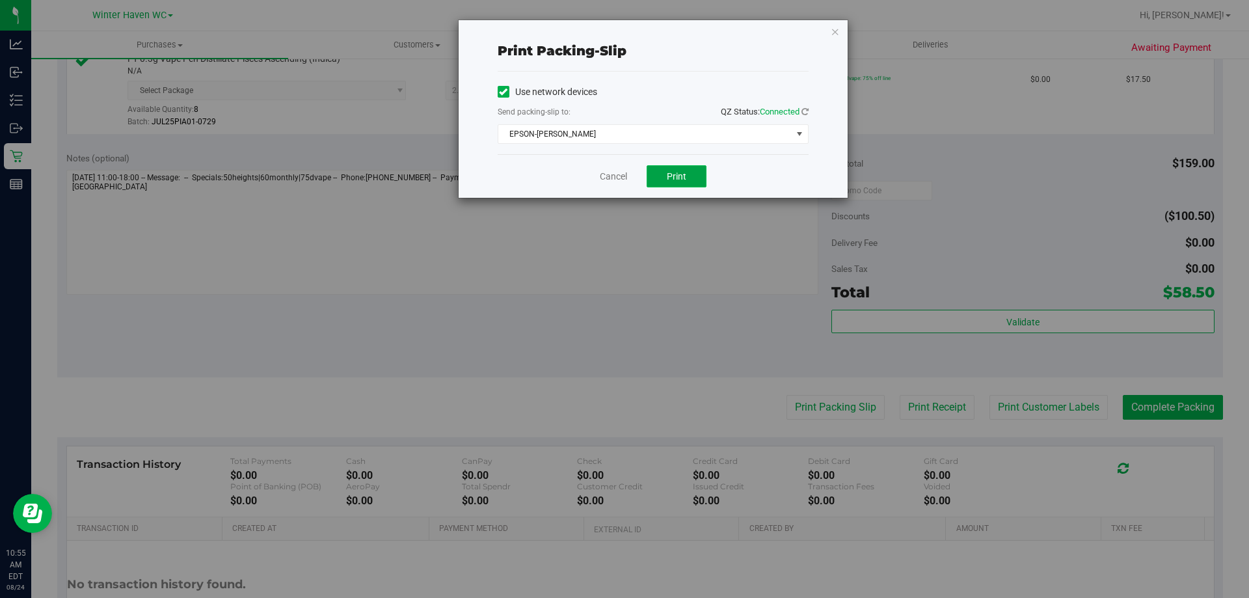
click at [690, 180] on button "Print" at bounding box center [677, 176] width 60 height 22
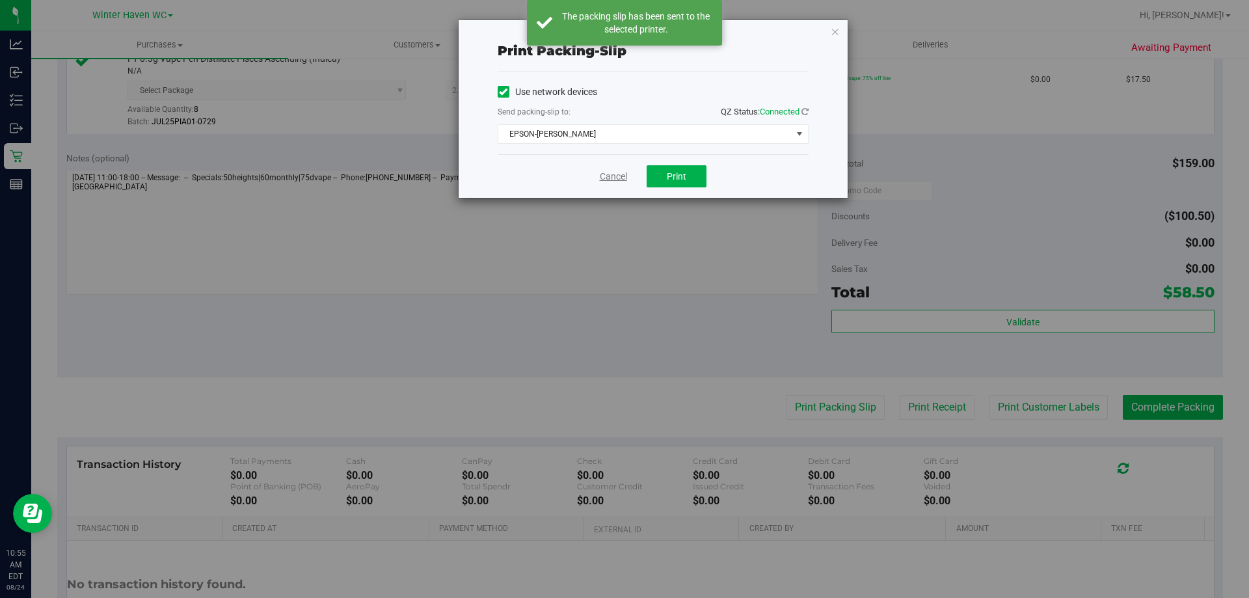
click at [614, 172] on link "Cancel" at bounding box center [613, 177] width 27 height 14
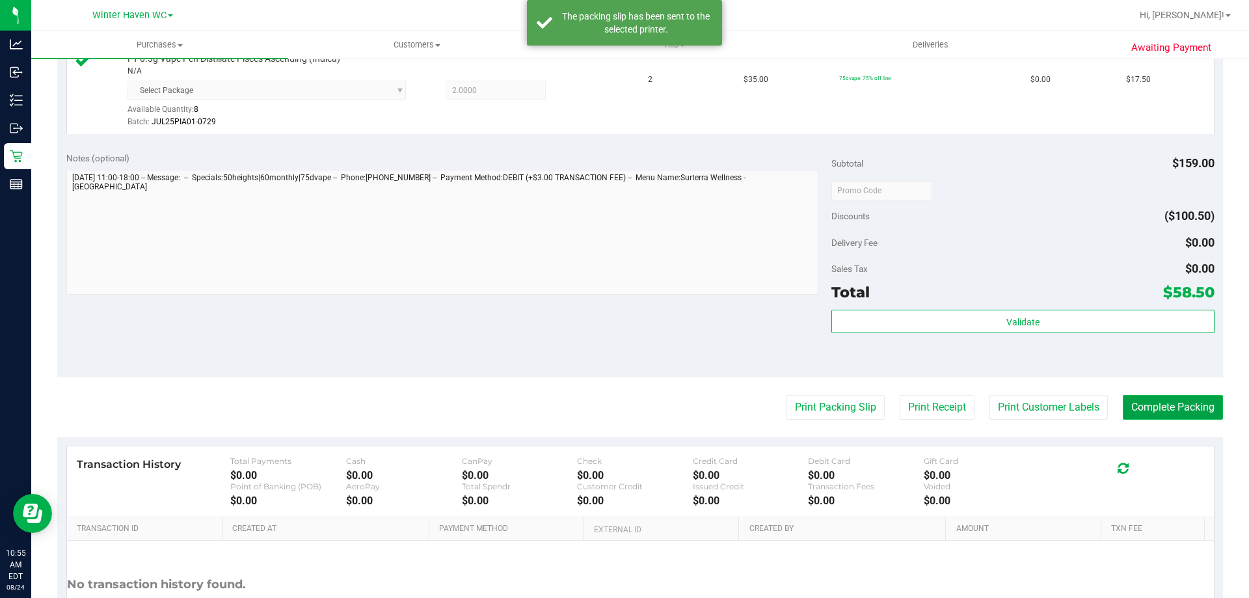
click at [1163, 409] on button "Complete Packing" at bounding box center [1173, 407] width 100 height 25
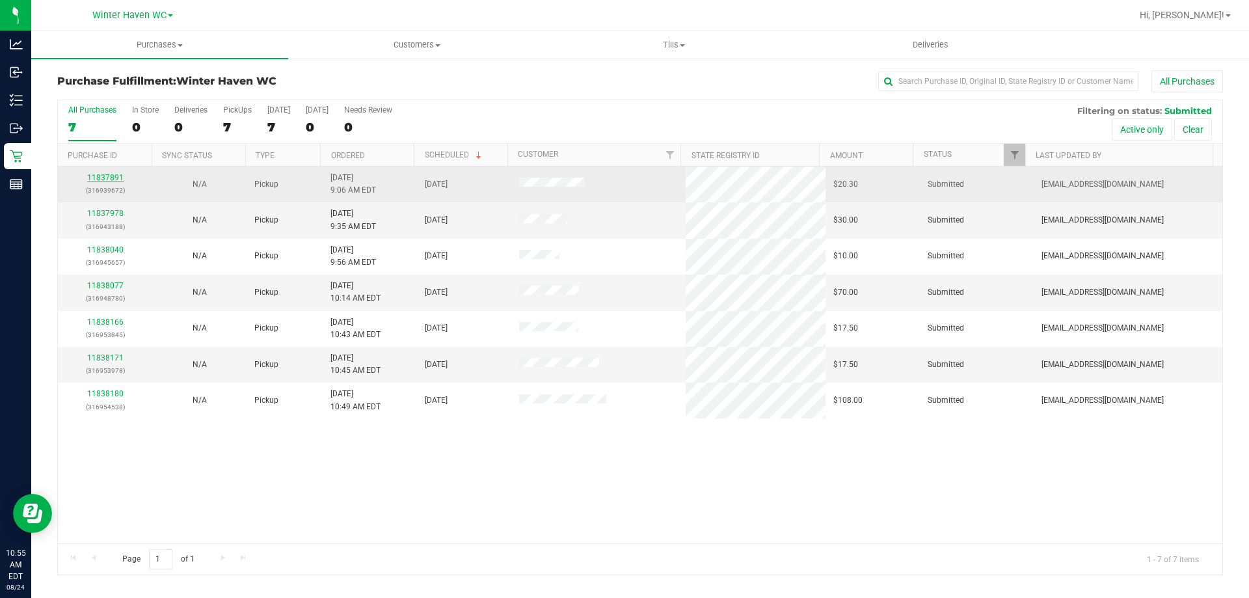
click at [113, 173] on link "11837891" at bounding box center [105, 177] width 36 height 9
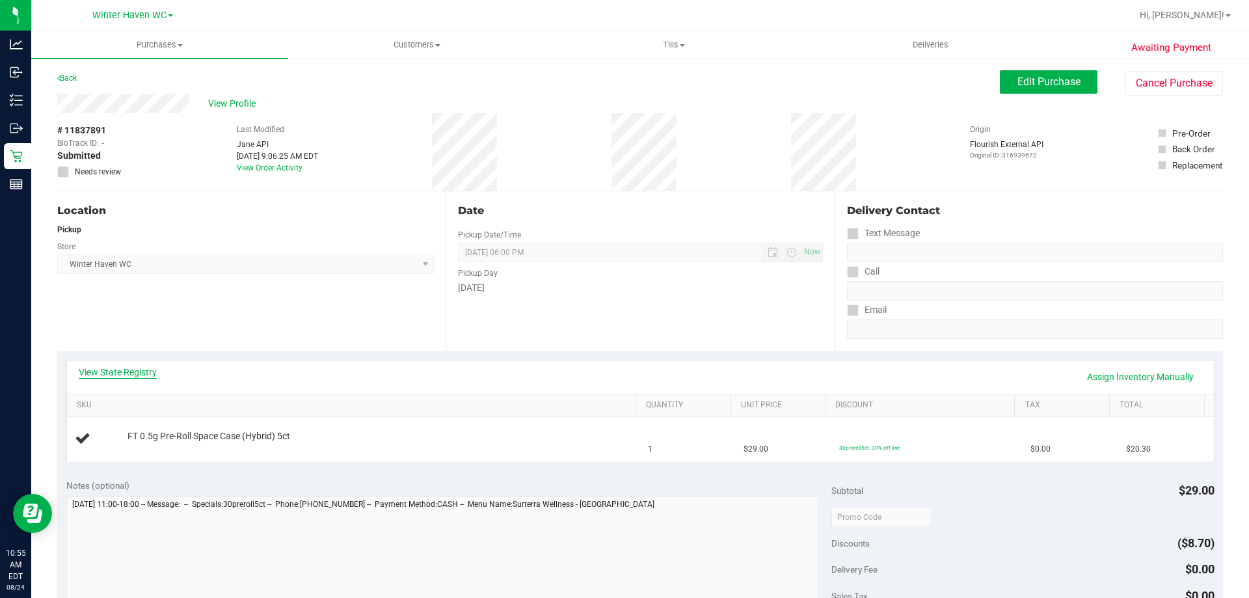
click at [94, 372] on link "View State Registry" at bounding box center [118, 372] width 78 height 13
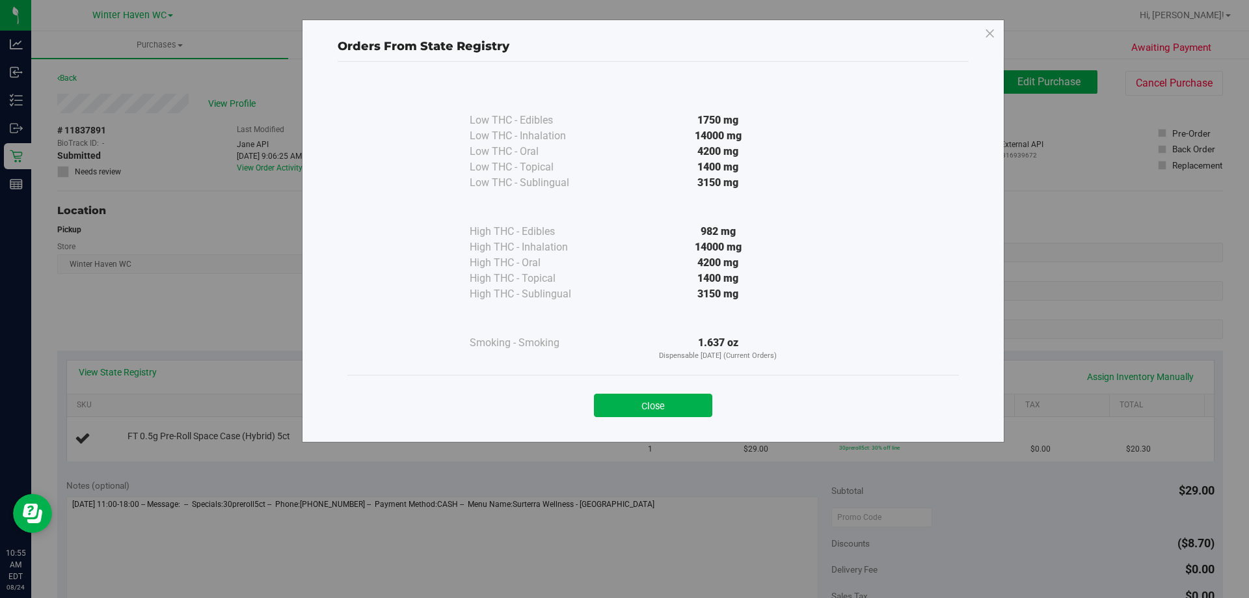
click at [685, 403] on button "Close" at bounding box center [653, 405] width 118 height 23
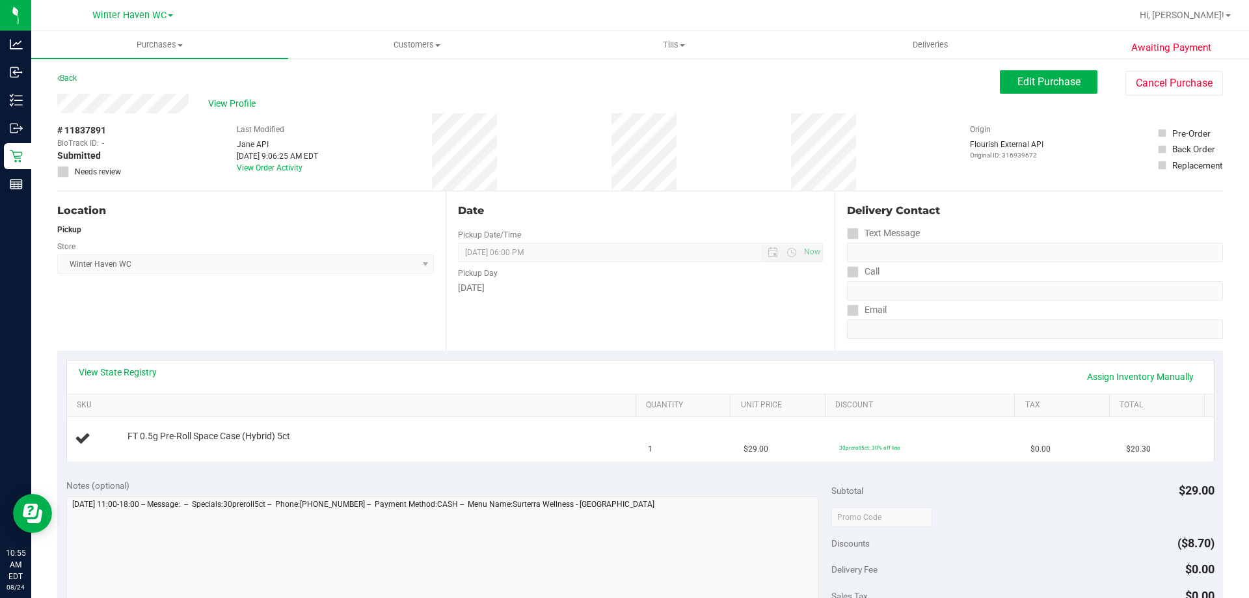
click at [446, 333] on div "Date Pickup Date/Time 08/24/2025 Now 08/24/2025 06:00 PM Now Pickup Day Sunday" at bounding box center [640, 270] width 388 height 159
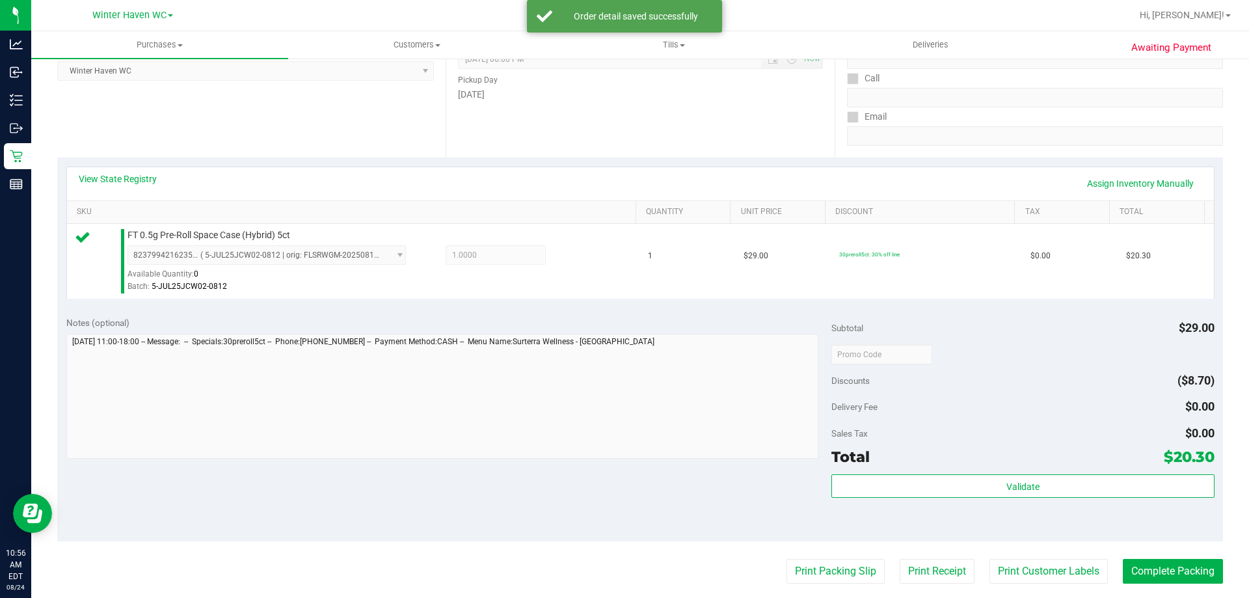
scroll to position [325, 0]
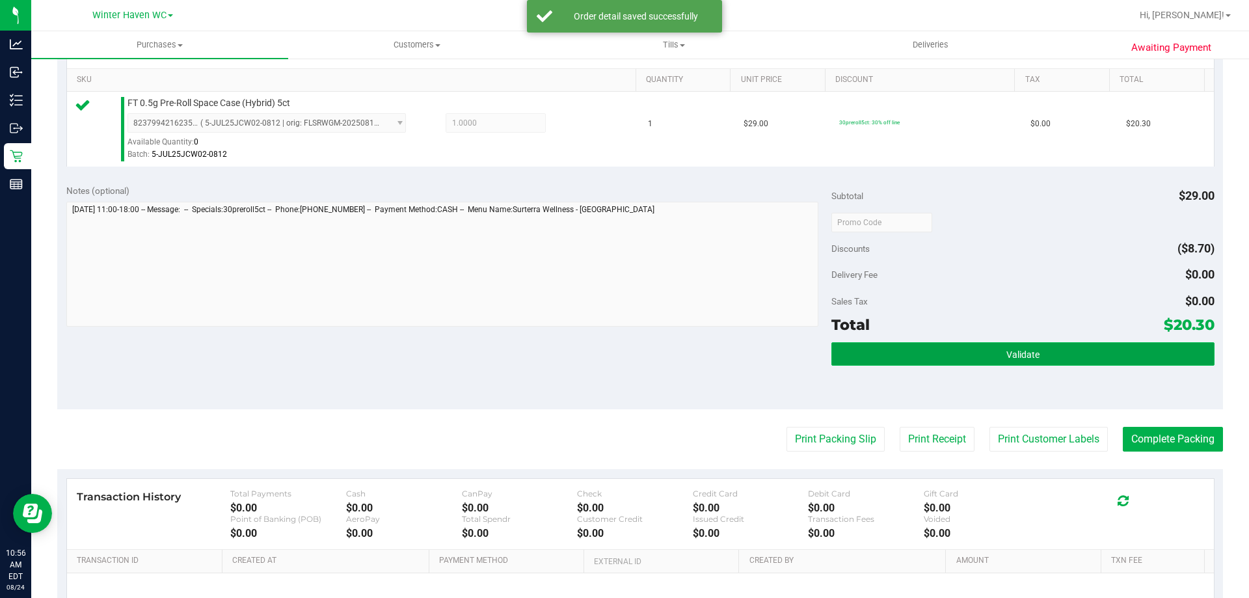
click at [1022, 351] on span "Validate" at bounding box center [1023, 354] width 33 height 10
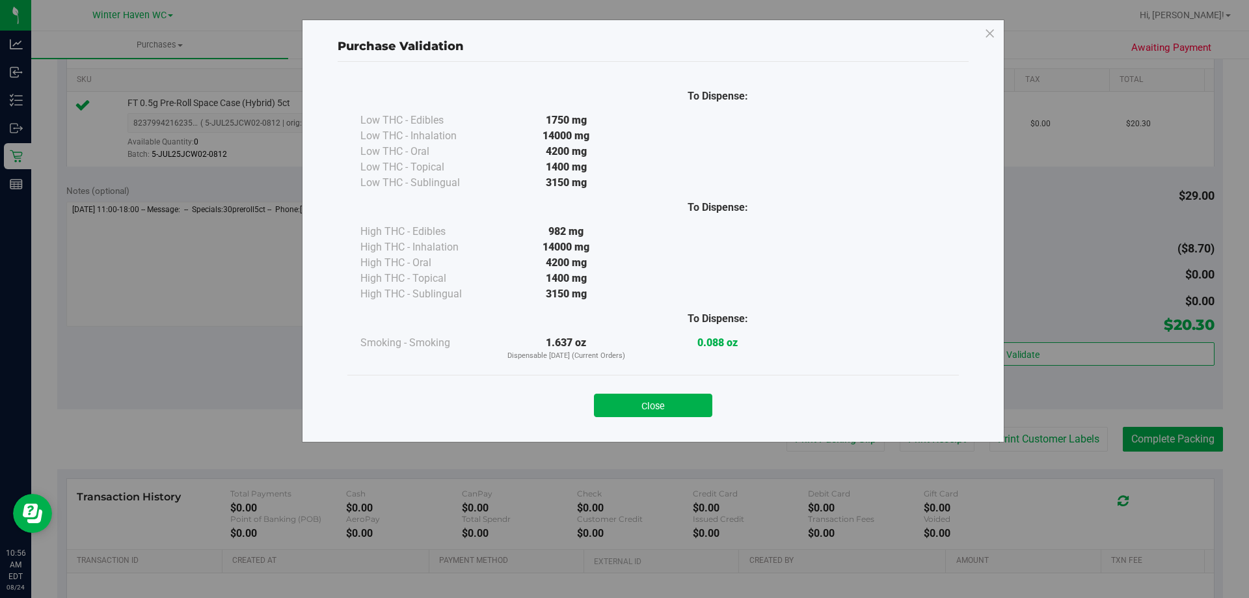
click at [662, 417] on div "Close" at bounding box center [653, 401] width 612 height 53
click at [664, 409] on button "Close" at bounding box center [653, 405] width 118 height 23
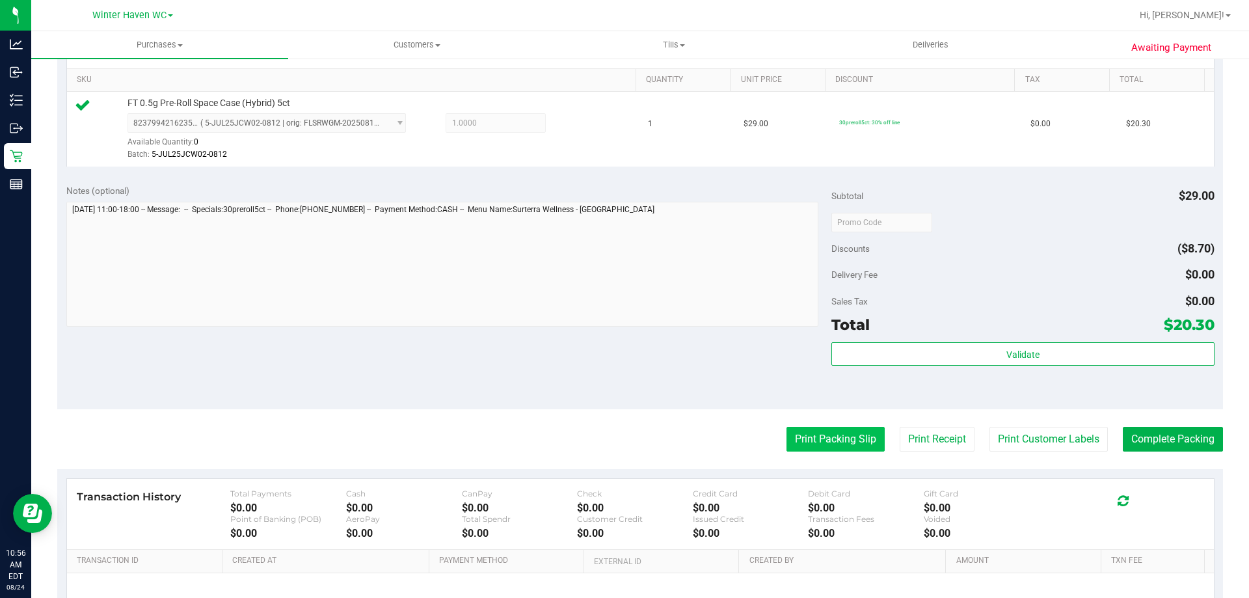
click at [841, 434] on button "Print Packing Slip" at bounding box center [836, 439] width 98 height 25
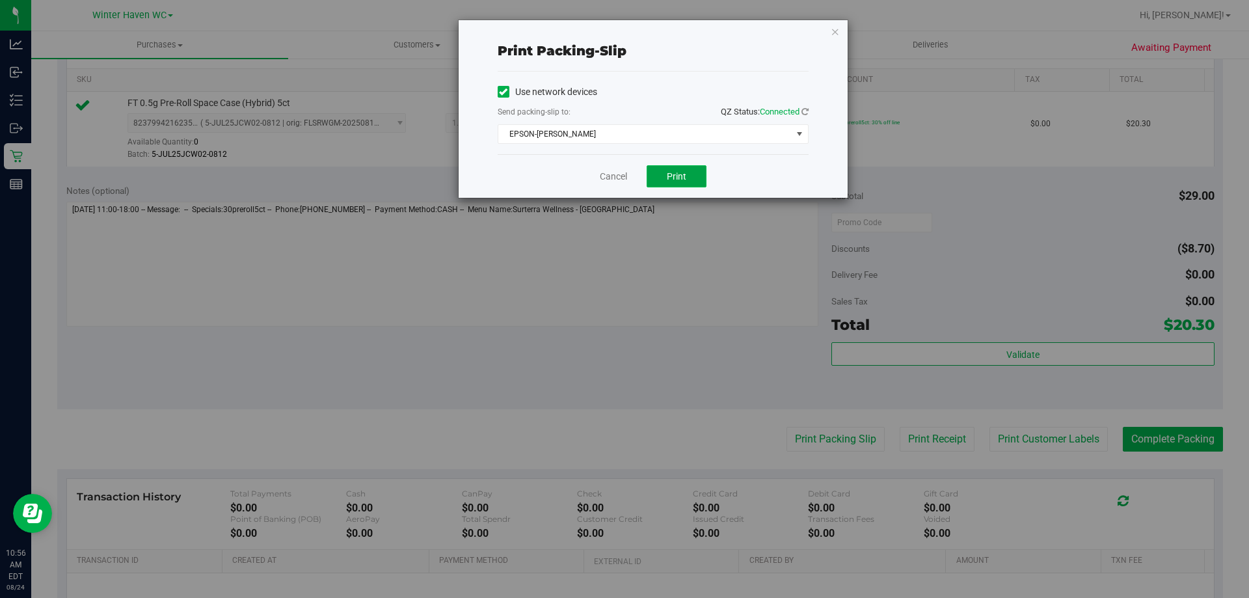
click at [685, 169] on button "Print" at bounding box center [677, 176] width 60 height 22
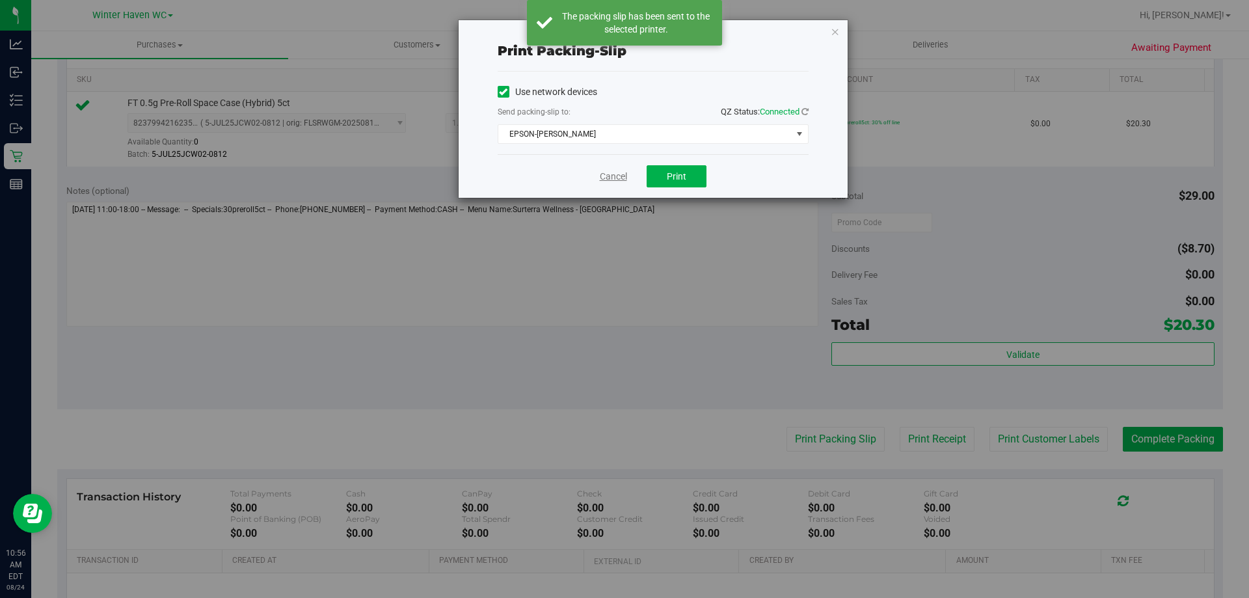
click at [610, 176] on link "Cancel" at bounding box center [613, 177] width 27 height 14
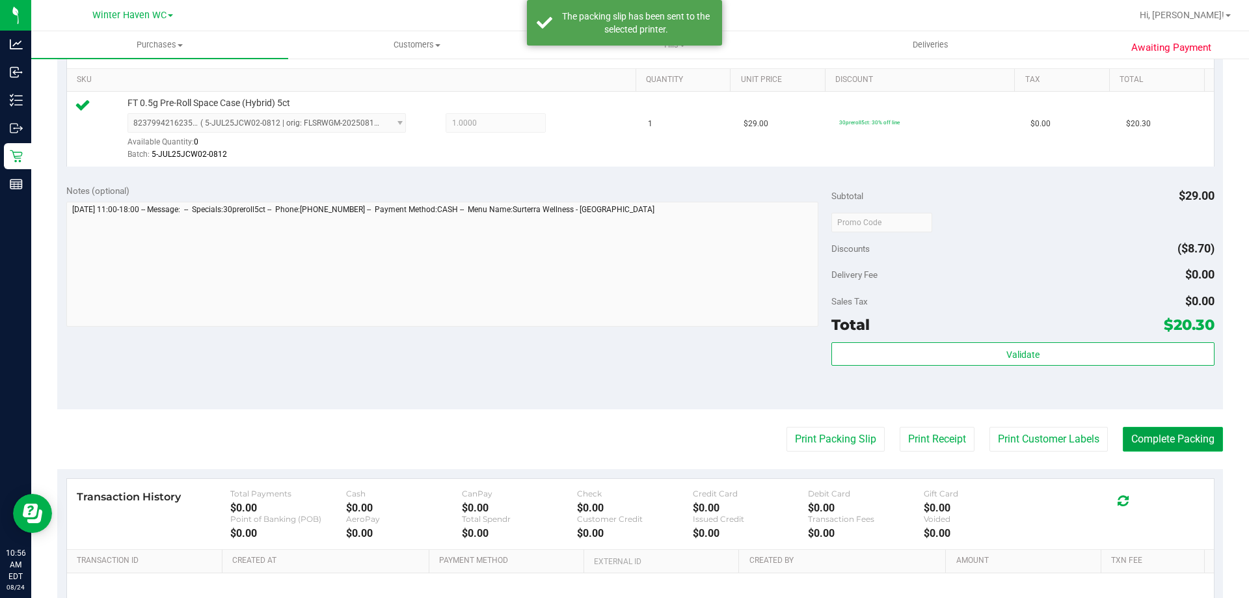
click at [1166, 442] on button "Complete Packing" at bounding box center [1173, 439] width 100 height 25
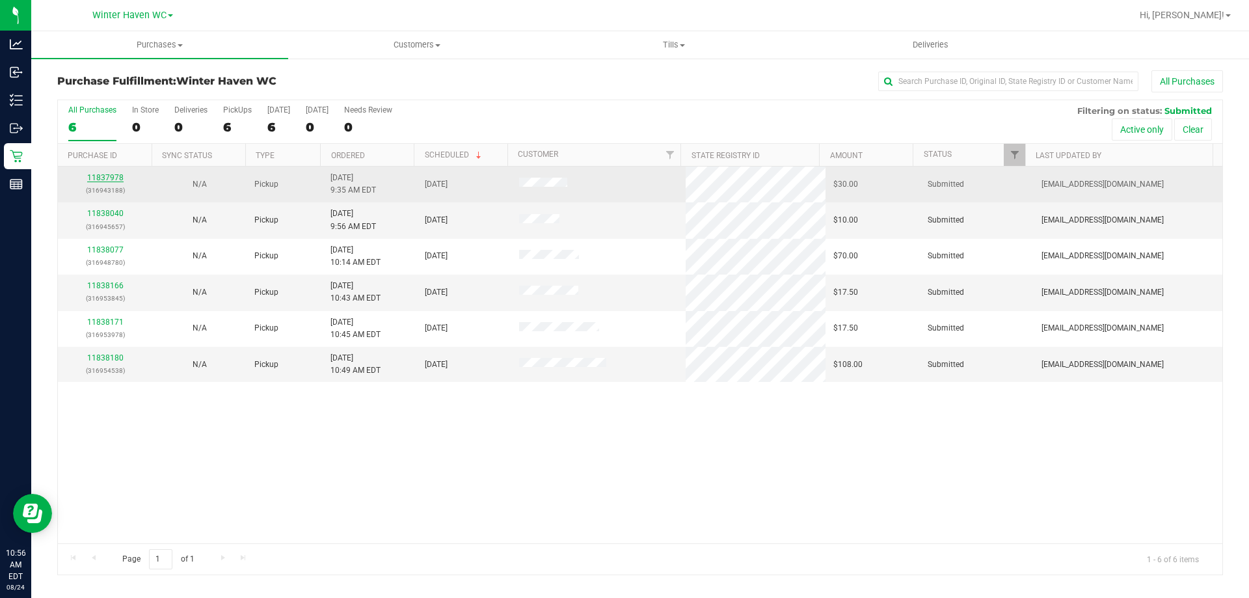
click at [120, 174] on link "11837978" at bounding box center [105, 177] width 36 height 9
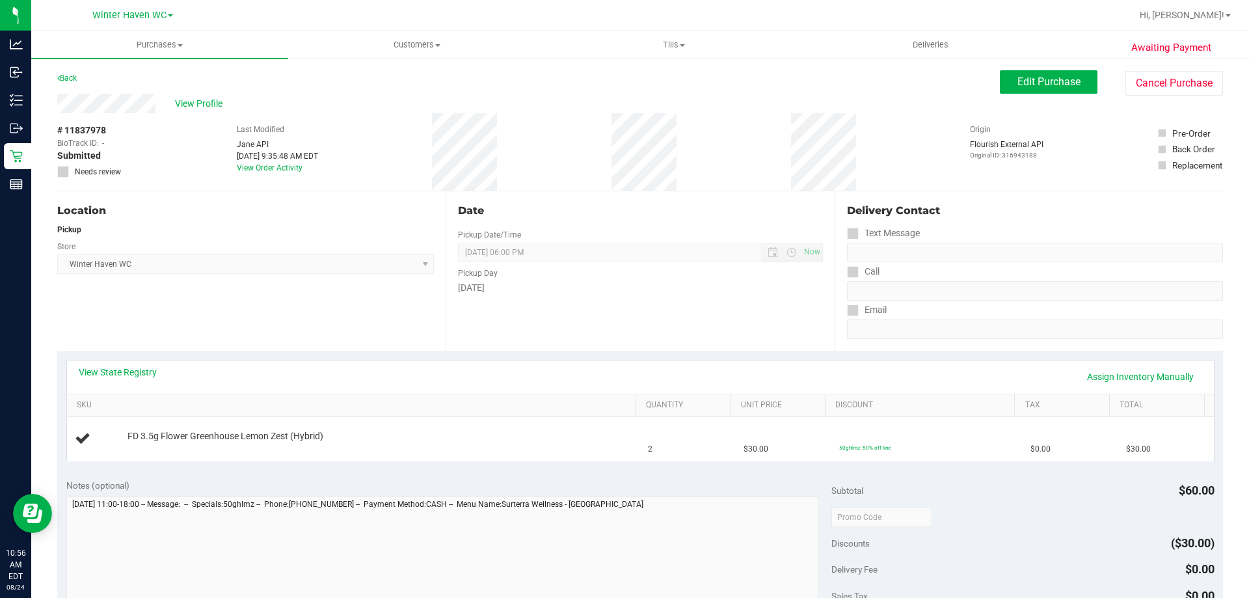
click at [128, 381] on div "View State Registry Assign Inventory Manually" at bounding box center [641, 377] width 1124 height 22
click at [133, 369] on link "View State Registry" at bounding box center [118, 372] width 78 height 13
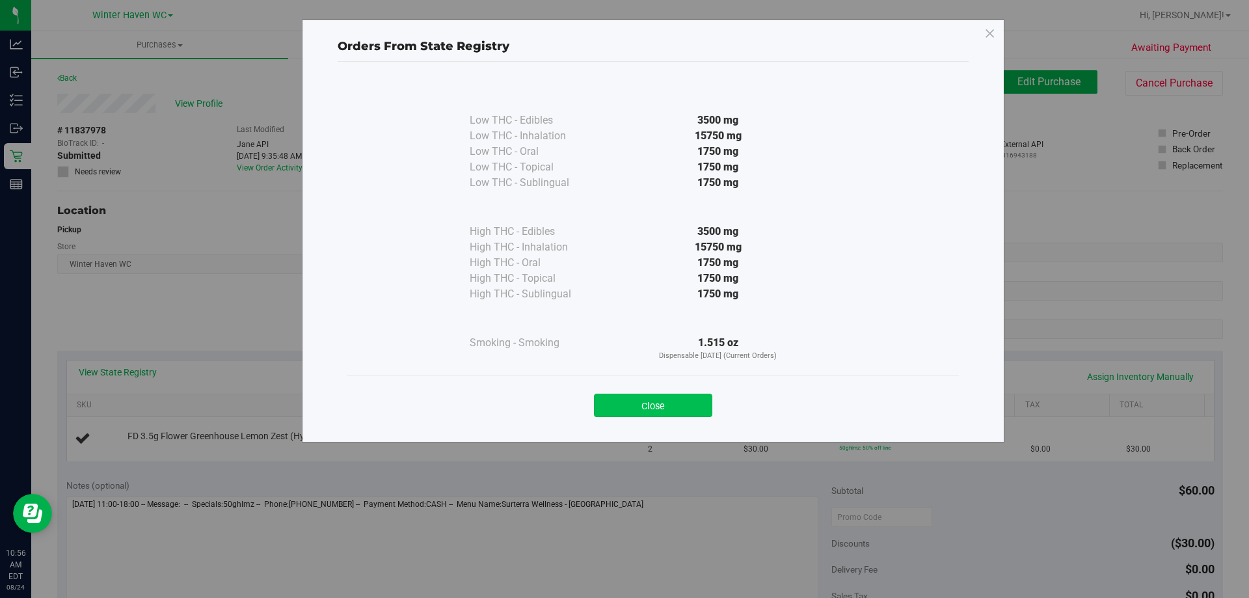
click at [686, 405] on button "Close" at bounding box center [653, 405] width 118 height 23
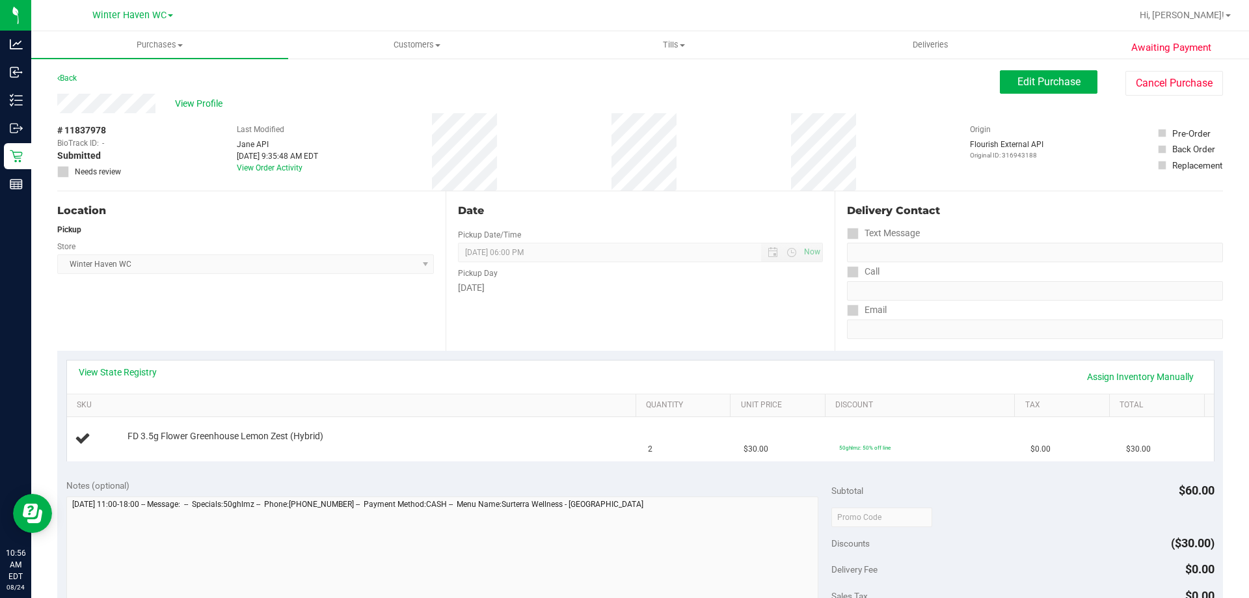
click at [613, 362] on div "View State Registry Assign Inventory Manually" at bounding box center [640, 376] width 1147 height 33
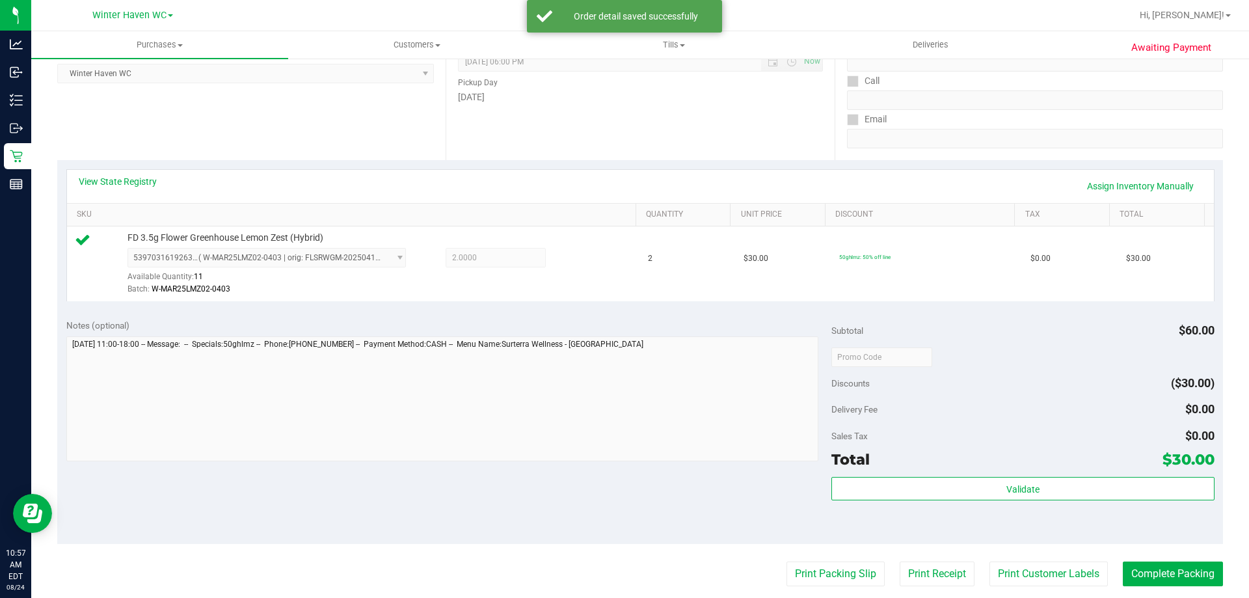
scroll to position [390, 0]
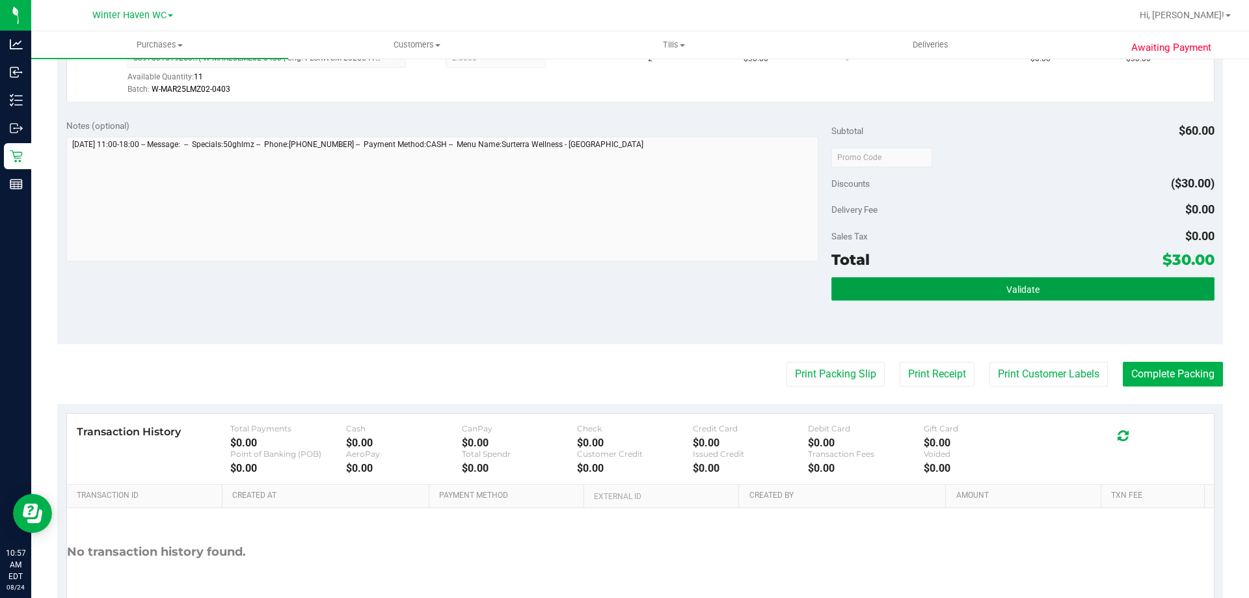
click at [1057, 293] on button "Validate" at bounding box center [1023, 288] width 383 height 23
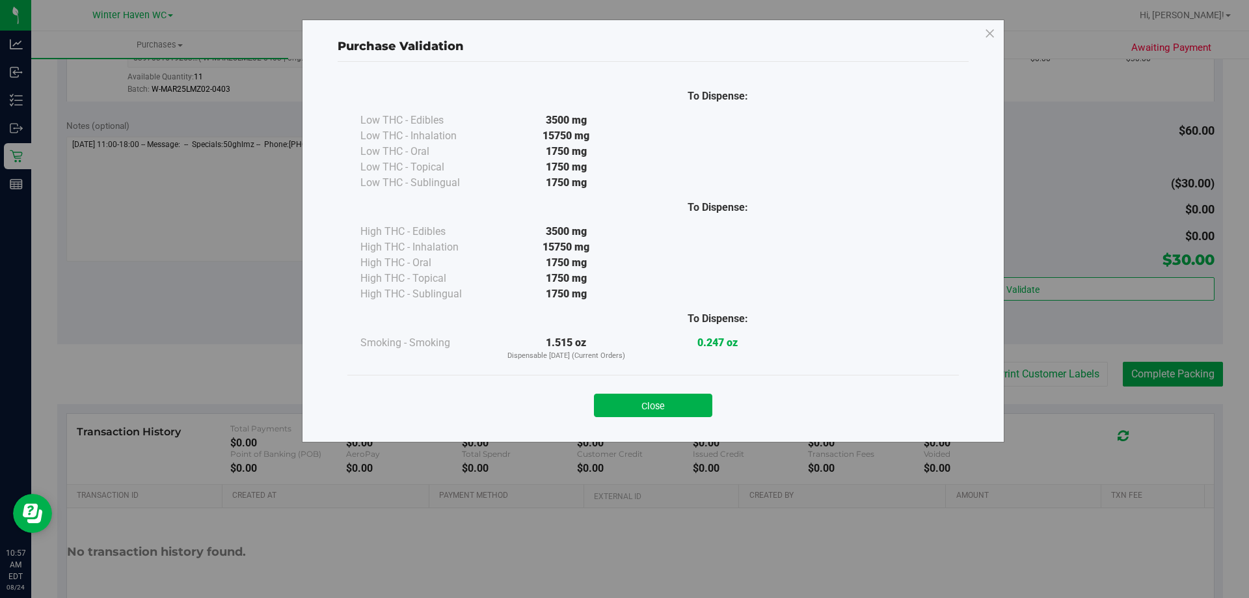
click at [652, 392] on div "Close" at bounding box center [653, 401] width 592 height 33
click at [703, 410] on button "Close" at bounding box center [653, 405] width 118 height 23
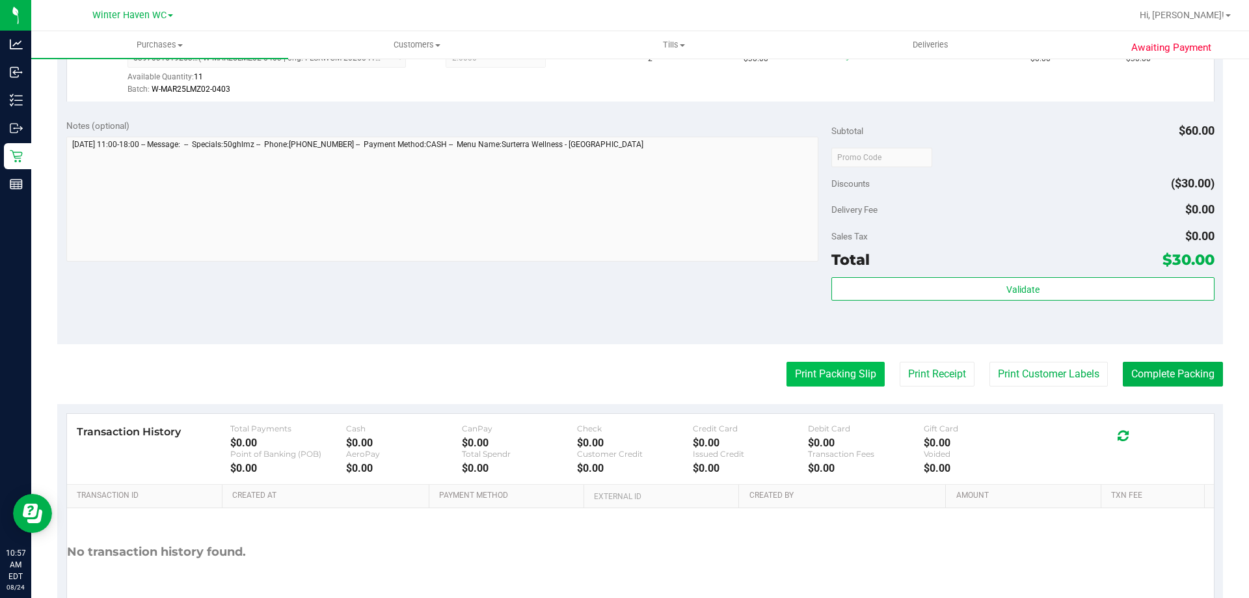
click at [795, 372] on button "Print Packing Slip" at bounding box center [836, 374] width 98 height 25
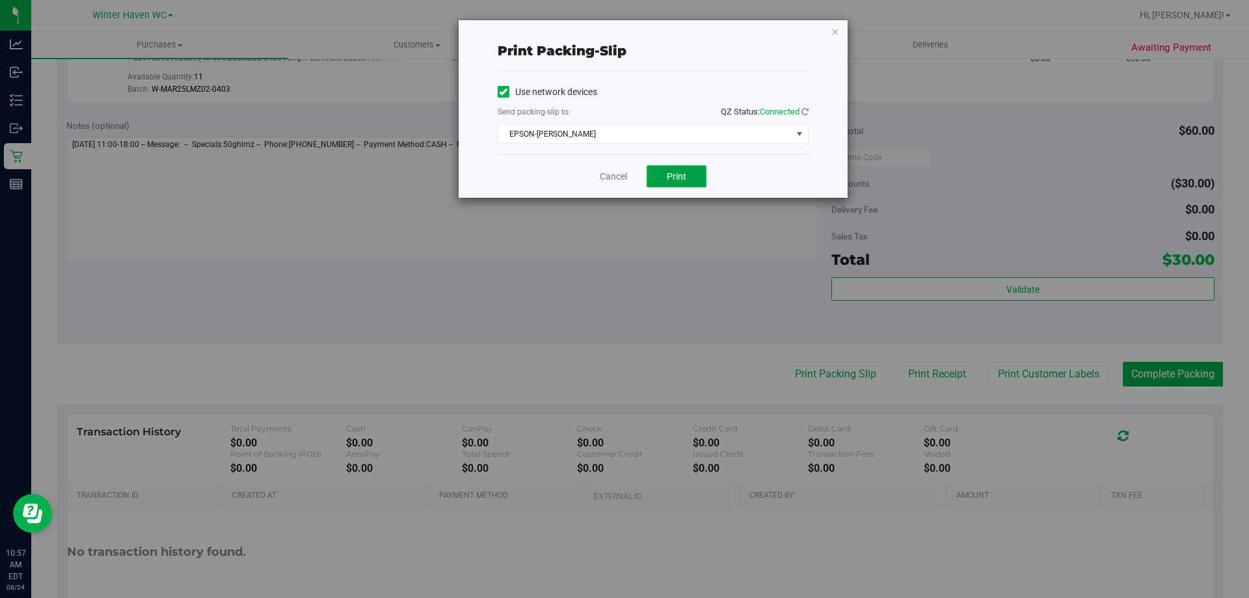
click at [685, 176] on span "Print" at bounding box center [677, 176] width 20 height 10
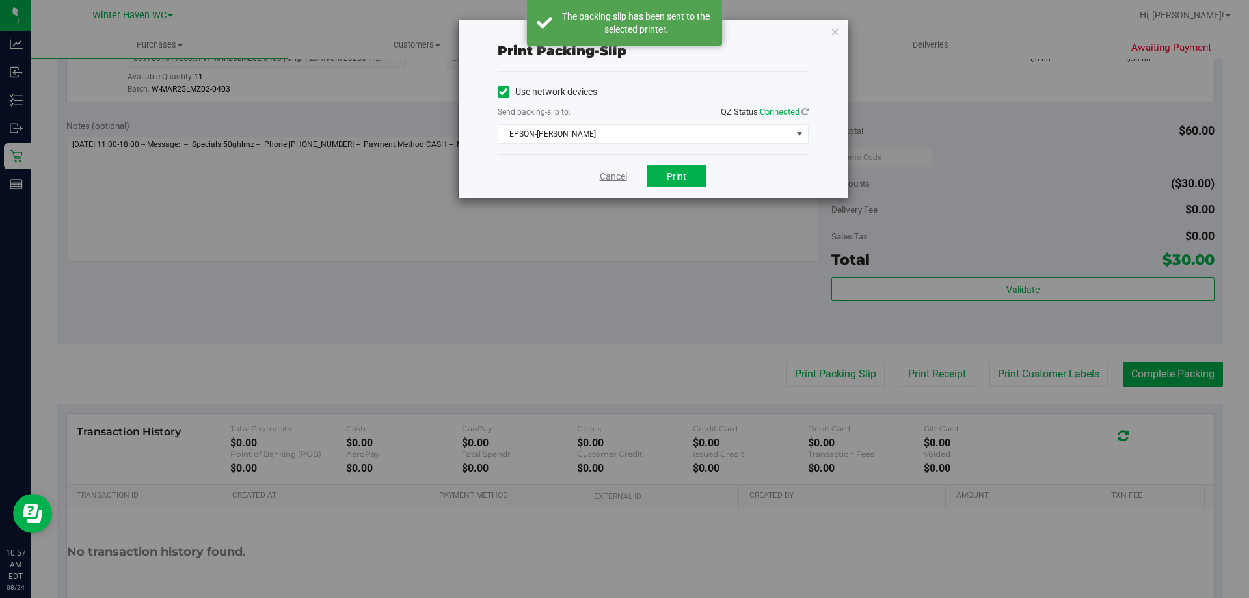
click at [616, 174] on link "Cancel" at bounding box center [613, 177] width 27 height 14
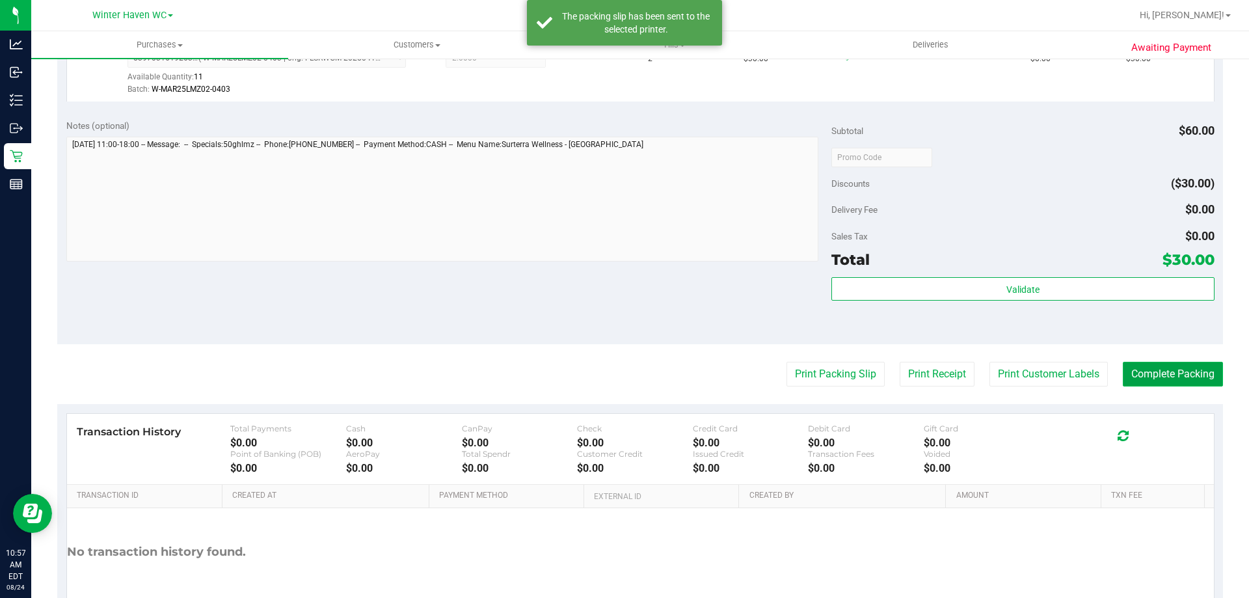
click at [1160, 366] on button "Complete Packing" at bounding box center [1173, 374] width 100 height 25
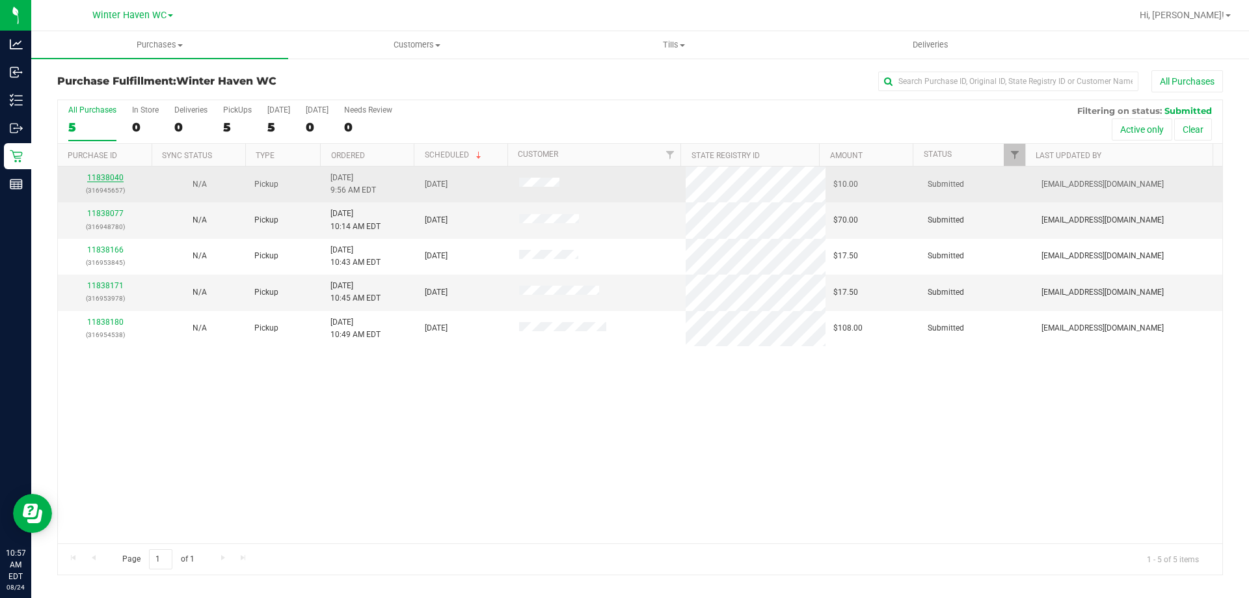
click at [116, 175] on link "11838040" at bounding box center [105, 177] width 36 height 9
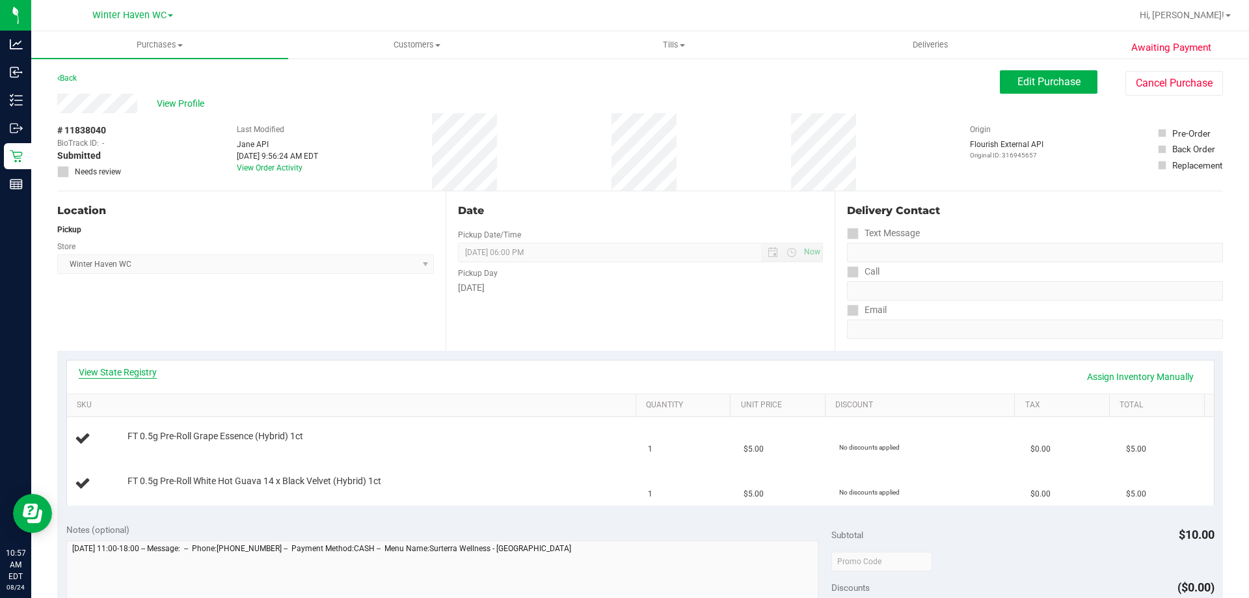
click at [130, 376] on link "View State Registry" at bounding box center [118, 372] width 78 height 13
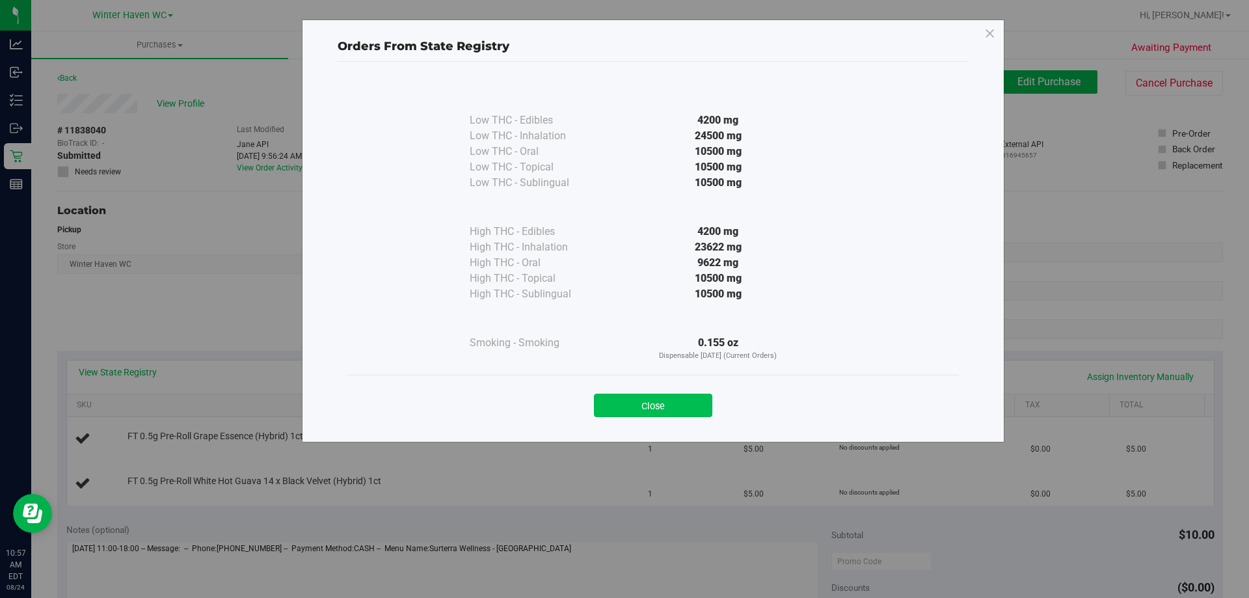
click at [659, 395] on button "Close" at bounding box center [653, 405] width 118 height 23
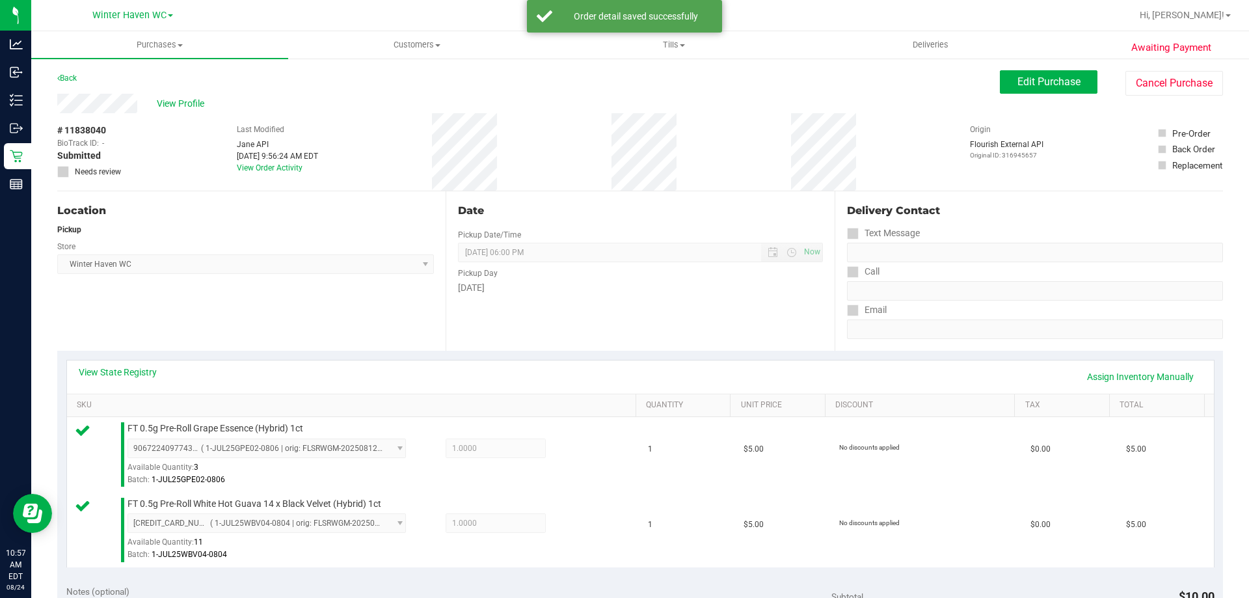
scroll to position [325, 0]
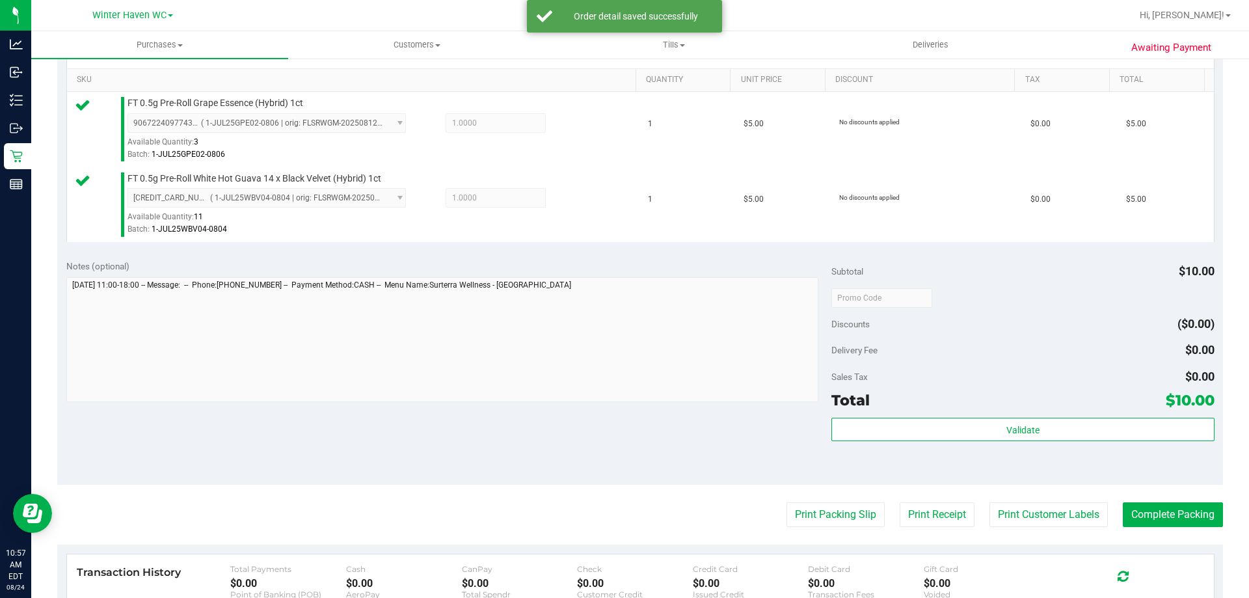
click at [1051, 442] on div "Validate" at bounding box center [1023, 447] width 383 height 59
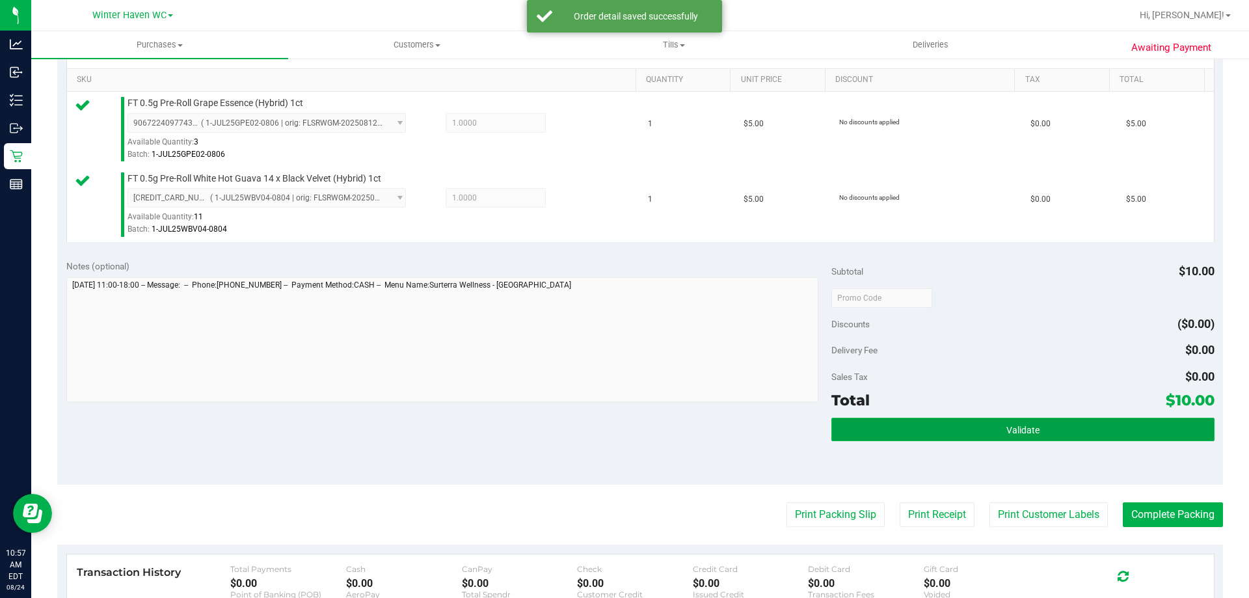
click at [1050, 432] on button "Validate" at bounding box center [1023, 429] width 383 height 23
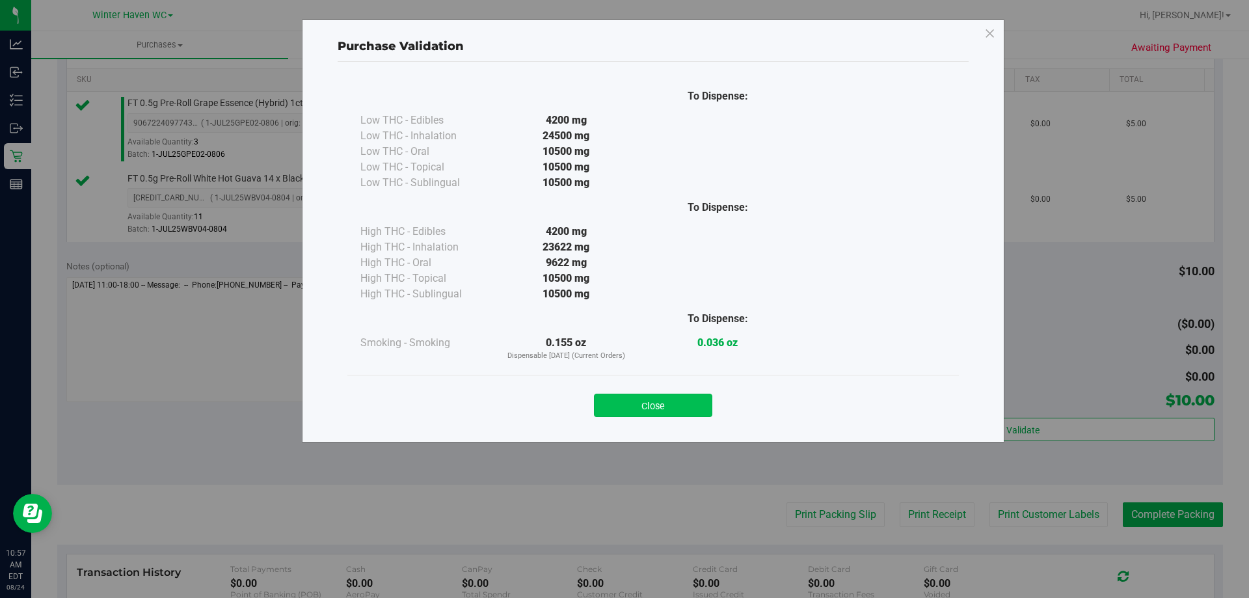
click at [679, 399] on button "Close" at bounding box center [653, 405] width 118 height 23
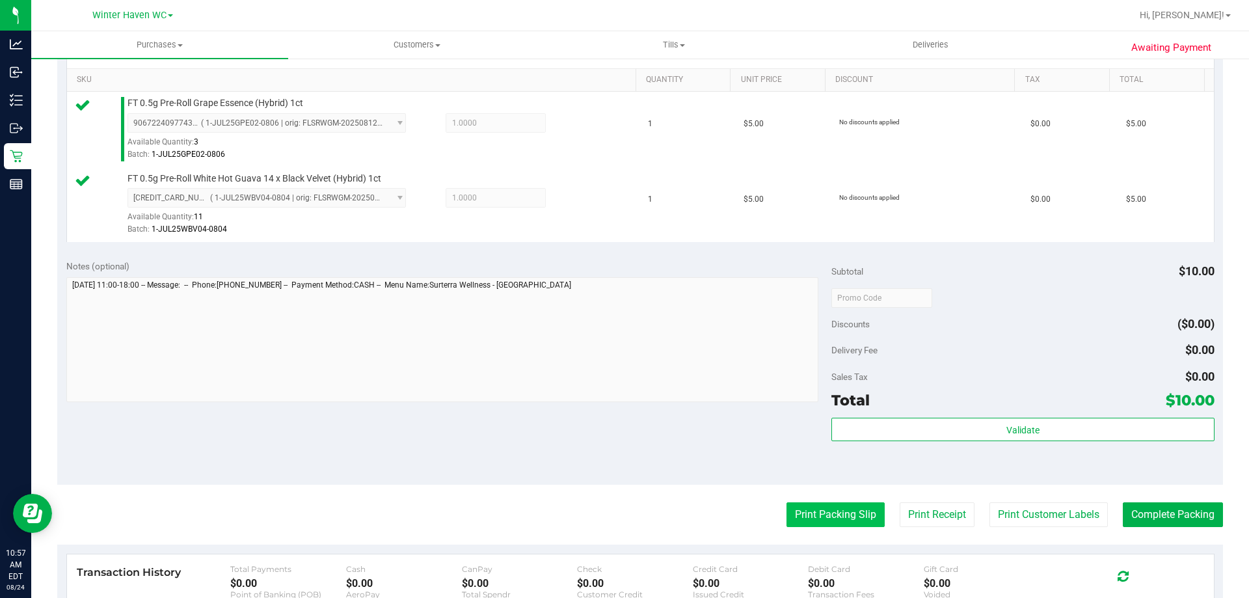
click at [856, 511] on button "Print Packing Slip" at bounding box center [836, 514] width 98 height 25
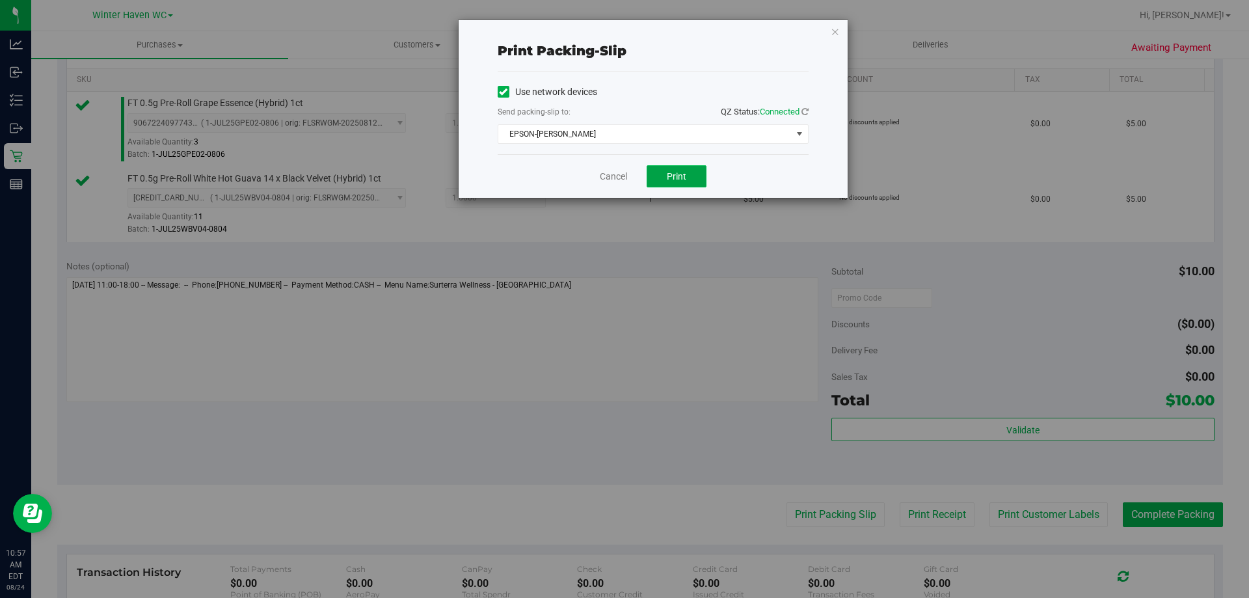
click at [694, 183] on button "Print" at bounding box center [677, 176] width 60 height 22
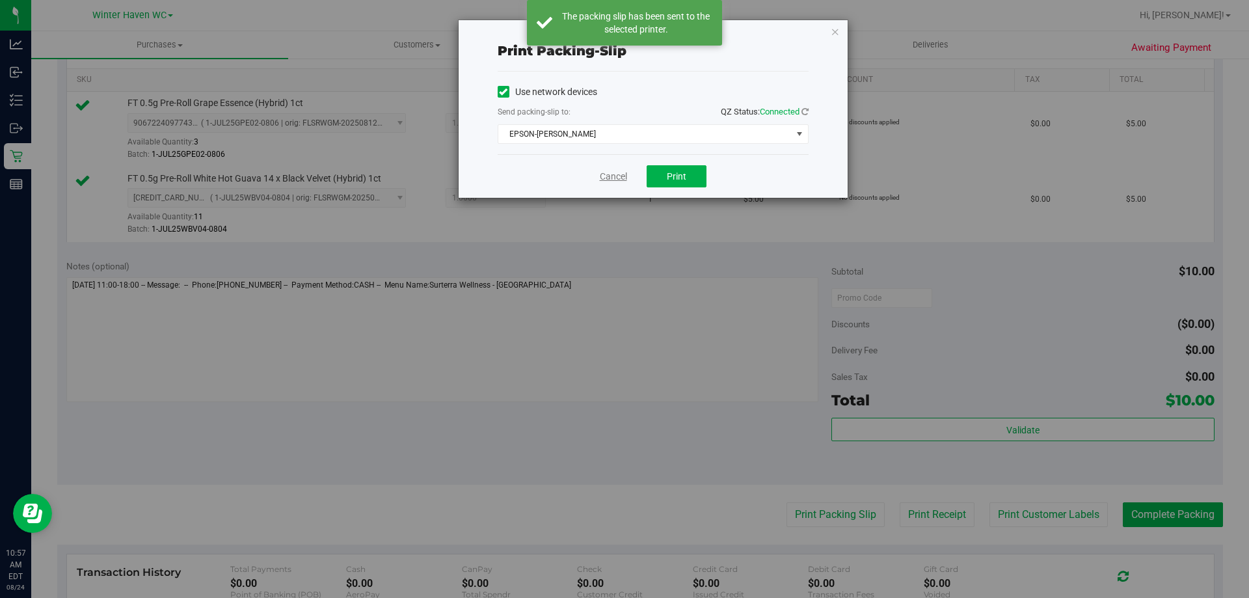
click at [615, 177] on link "Cancel" at bounding box center [613, 177] width 27 height 14
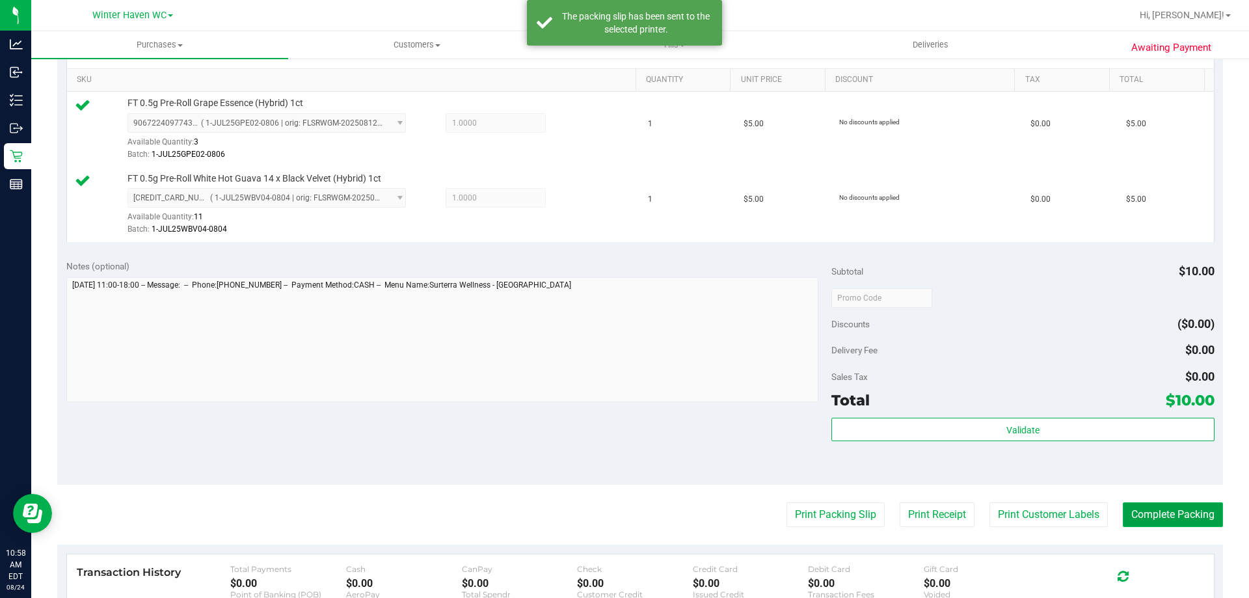
click at [1180, 511] on button "Complete Packing" at bounding box center [1173, 514] width 100 height 25
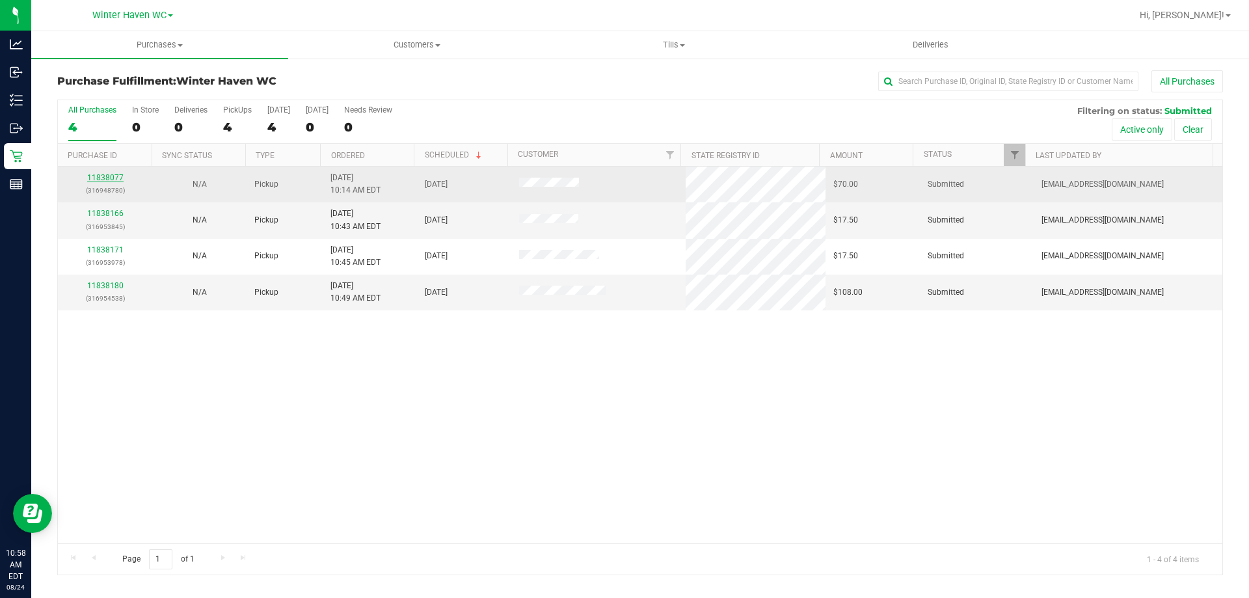
click at [116, 176] on link "11838077" at bounding box center [105, 177] width 36 height 9
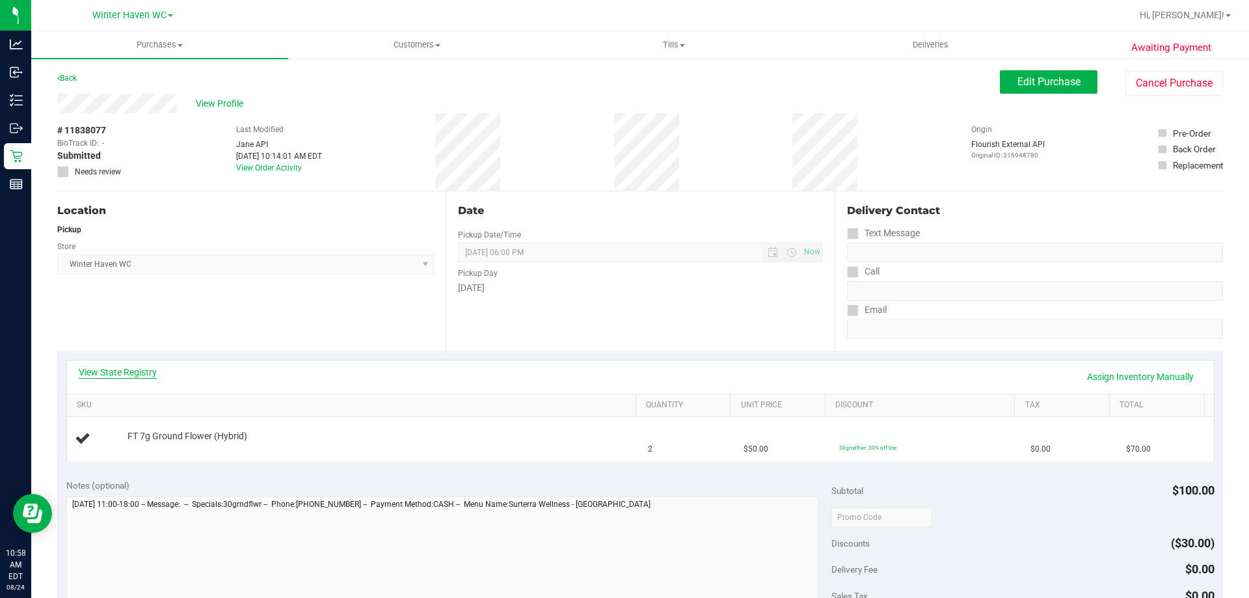
click at [109, 370] on link "View State Registry" at bounding box center [118, 372] width 78 height 13
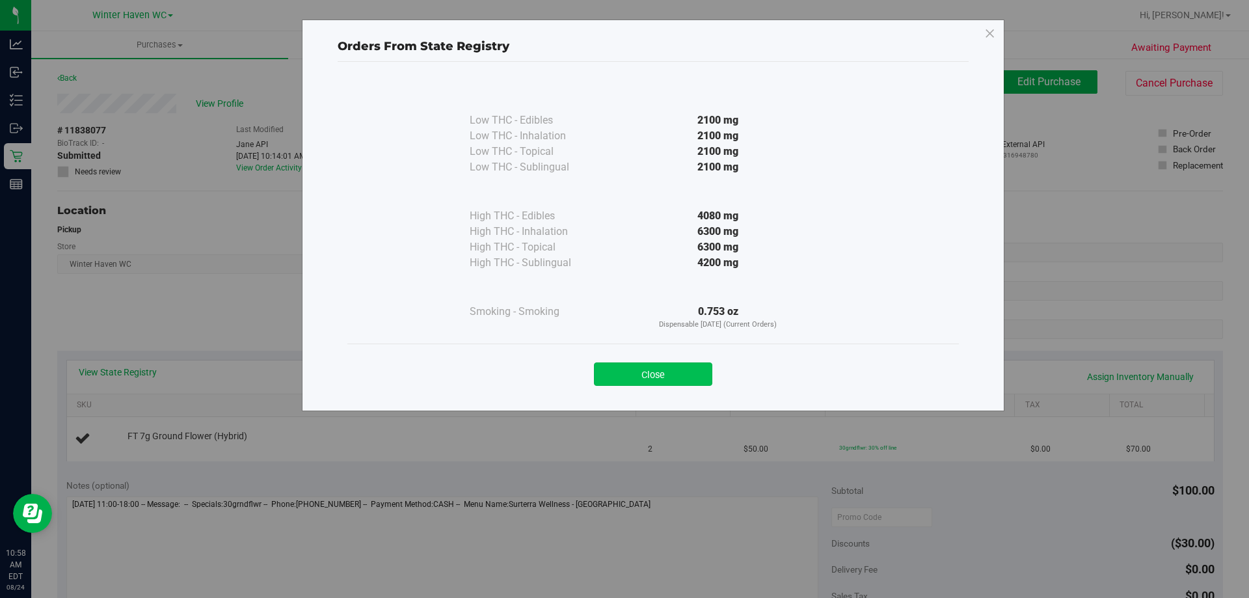
click at [682, 371] on button "Close" at bounding box center [653, 373] width 118 height 23
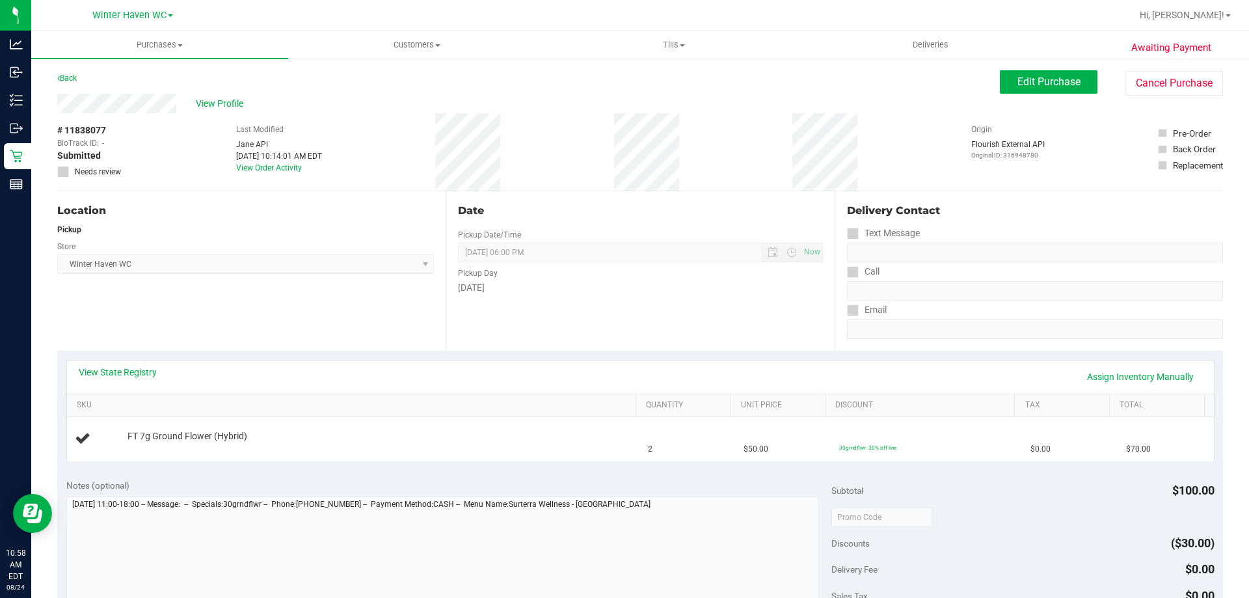
click at [585, 317] on div "Date Pickup Date/Time 08/24/2025 Now 08/24/2025 06:00 PM Now Pickup Day Sunday" at bounding box center [640, 270] width 388 height 159
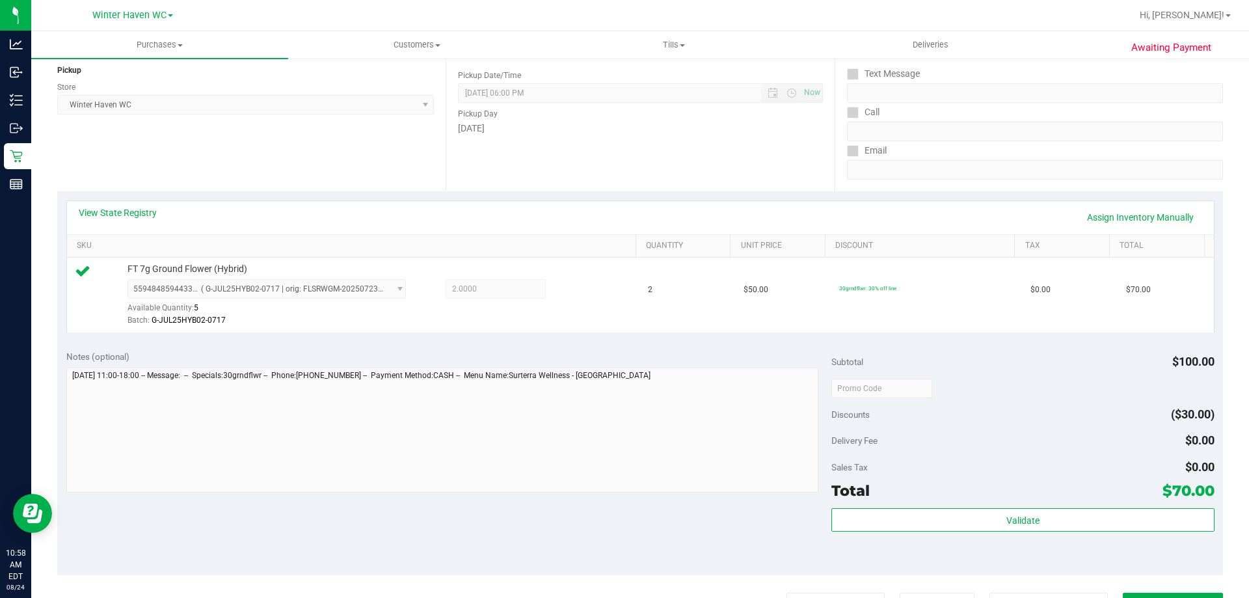
scroll to position [325, 0]
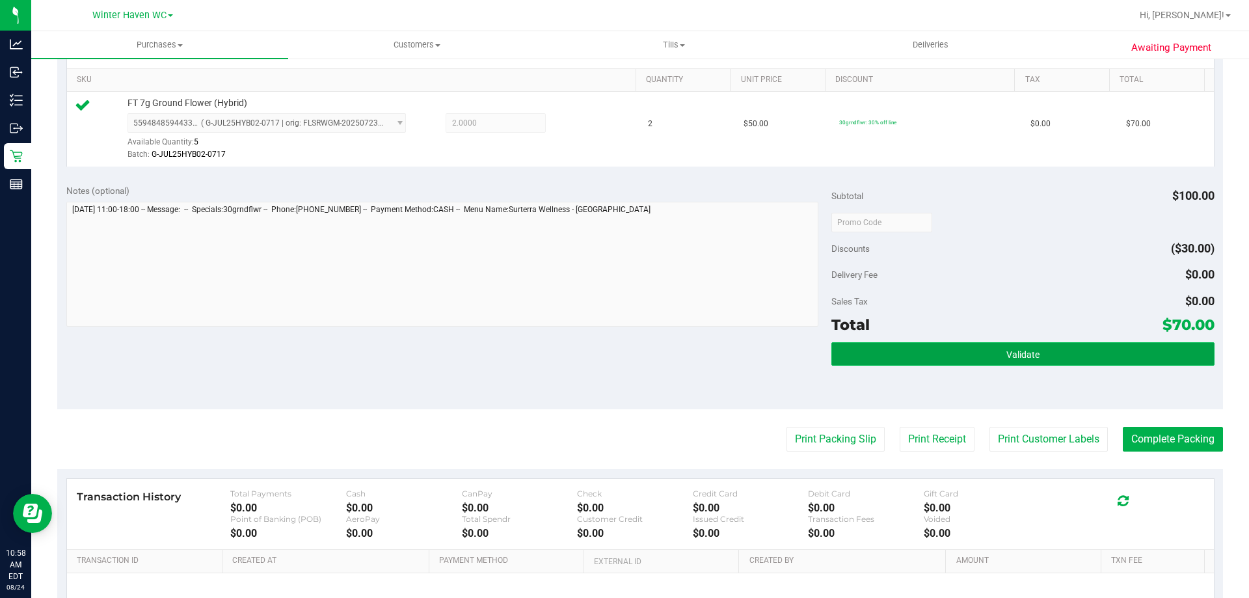
click at [973, 357] on button "Validate" at bounding box center [1023, 353] width 383 height 23
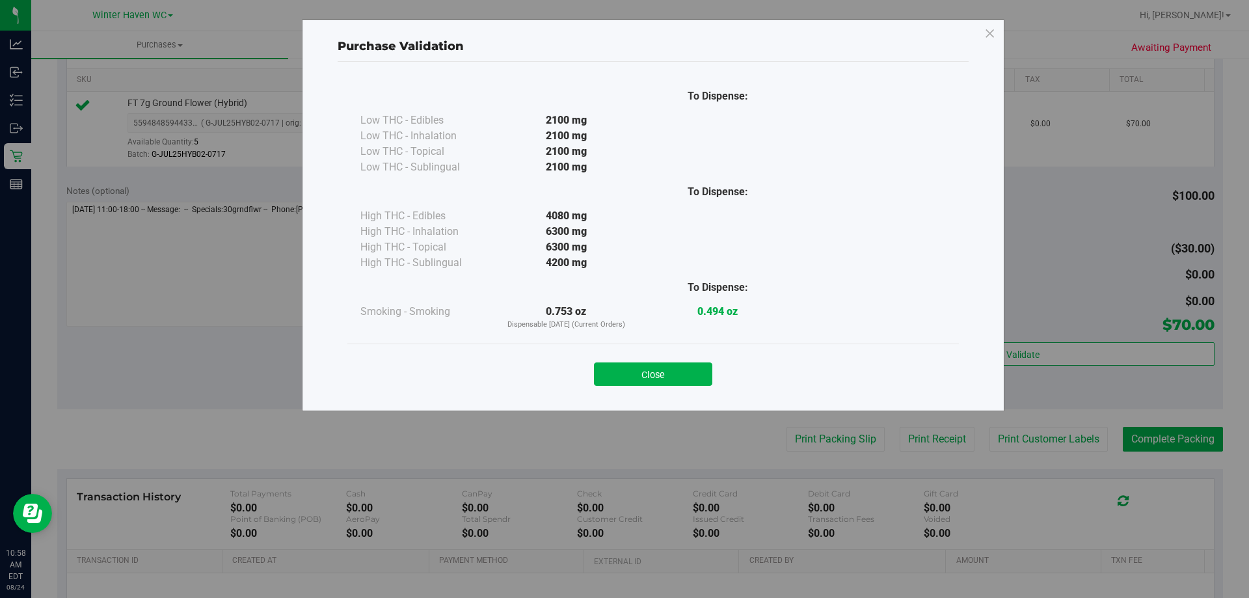
click at [691, 375] on button "Close" at bounding box center [653, 373] width 118 height 23
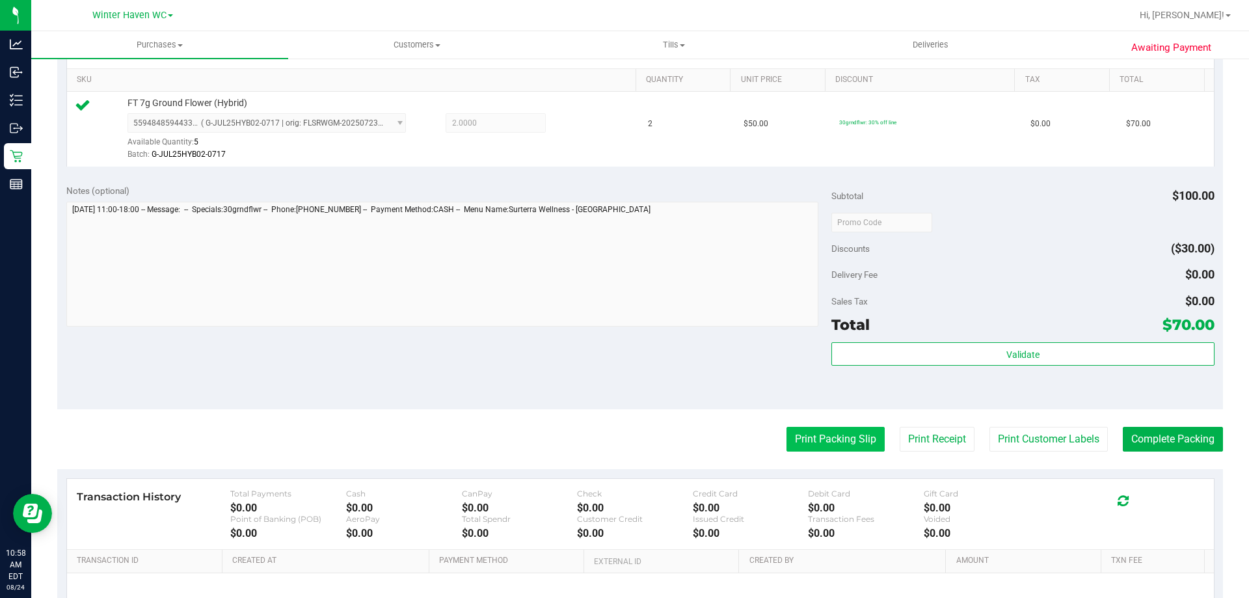
click at [807, 435] on button "Print Packing Slip" at bounding box center [836, 439] width 98 height 25
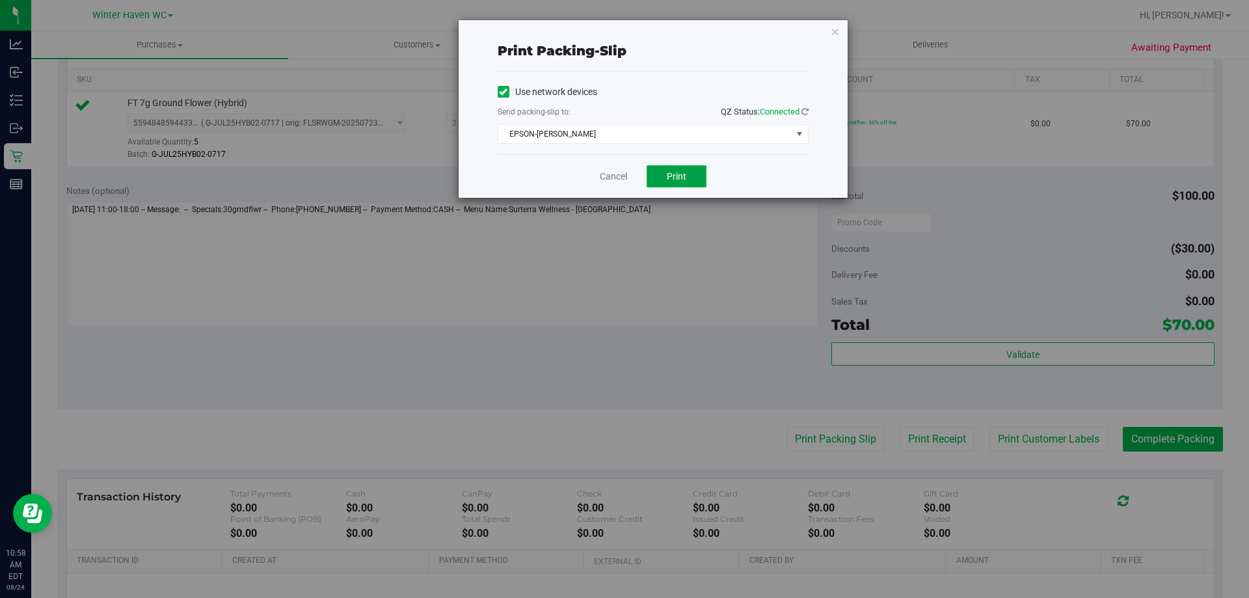
click at [666, 167] on button "Print" at bounding box center [677, 176] width 60 height 22
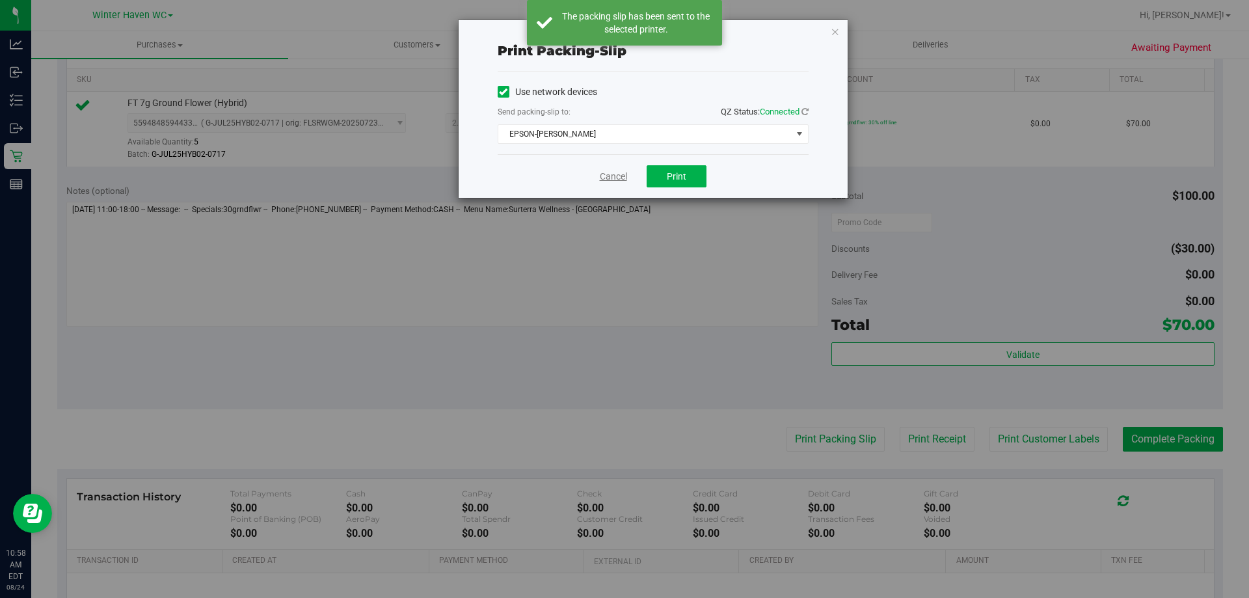
click at [605, 181] on link "Cancel" at bounding box center [613, 177] width 27 height 14
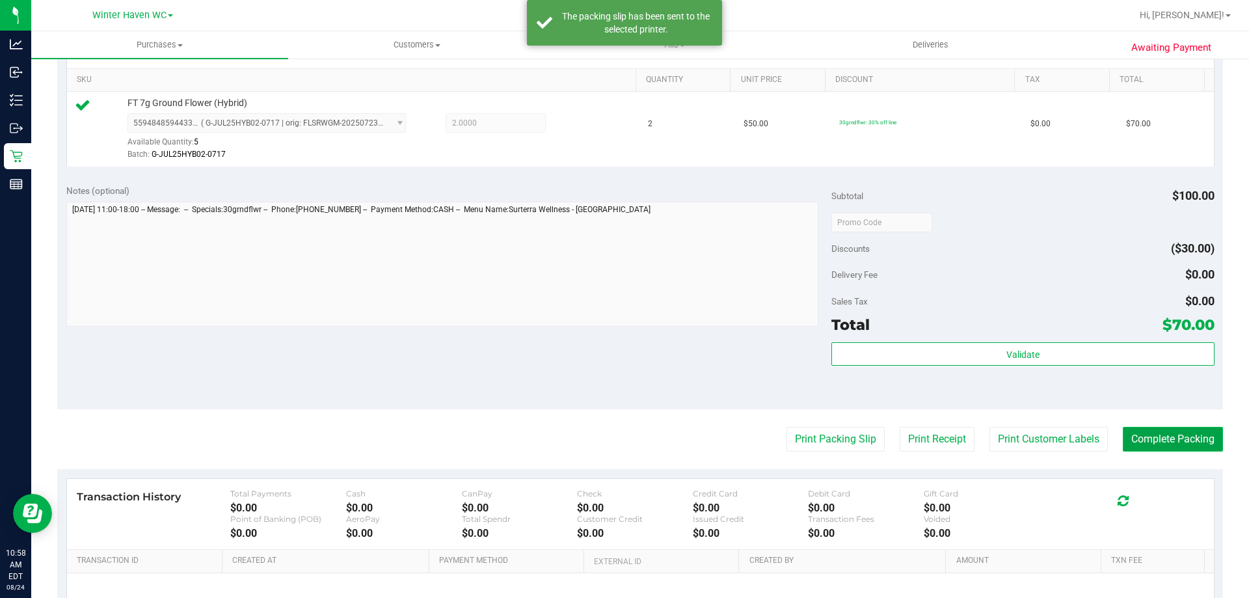
click at [1178, 446] on button "Complete Packing" at bounding box center [1173, 439] width 100 height 25
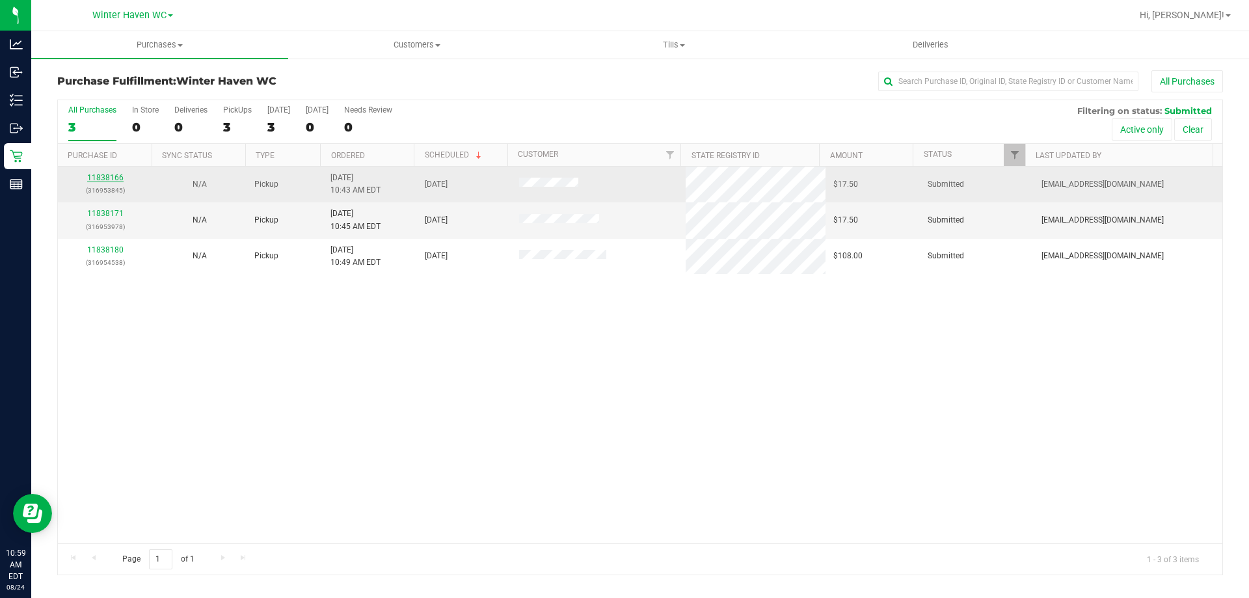
click at [116, 181] on link "11838166" at bounding box center [105, 177] width 36 height 9
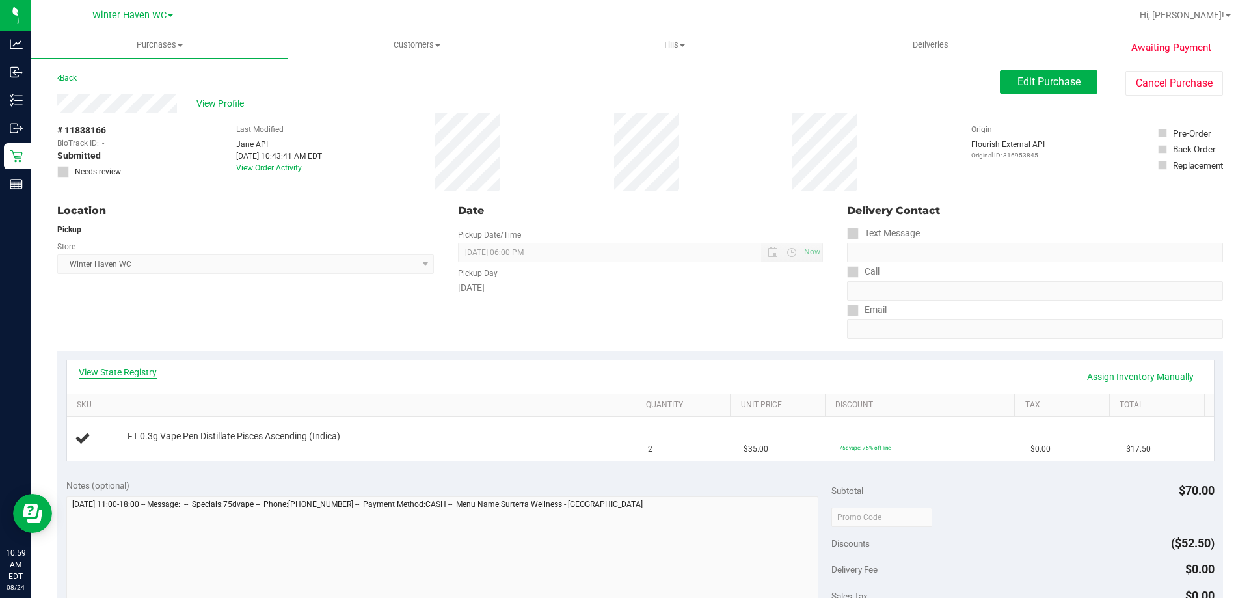
click at [126, 374] on link "View State Registry" at bounding box center [118, 372] width 78 height 13
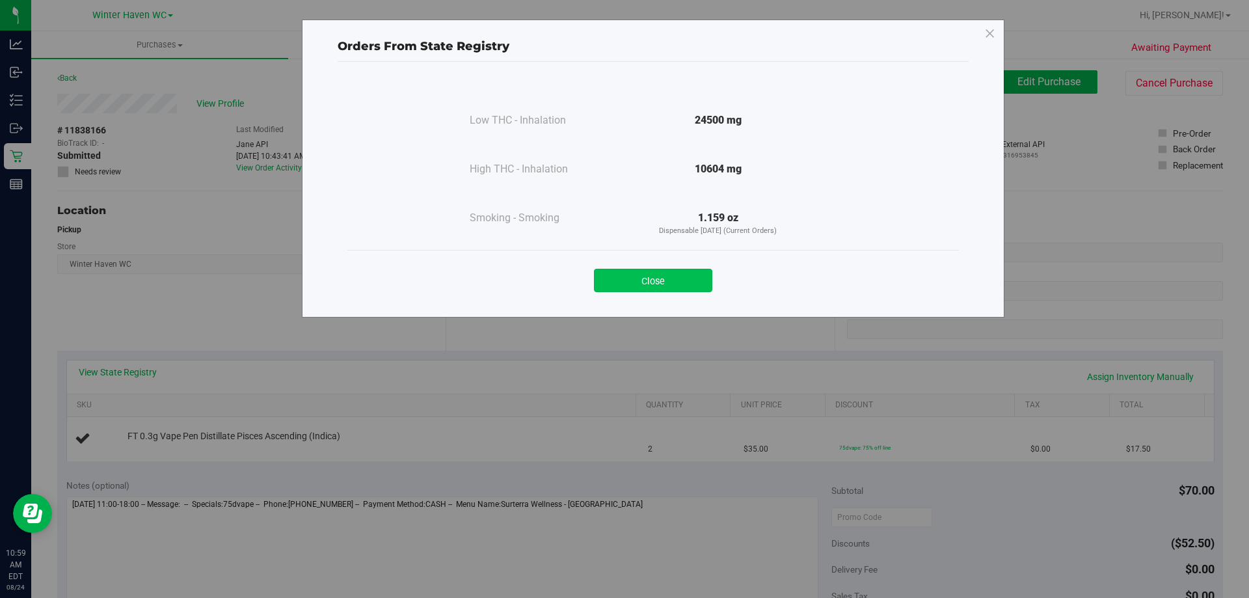
click at [694, 273] on button "Close" at bounding box center [653, 280] width 118 height 23
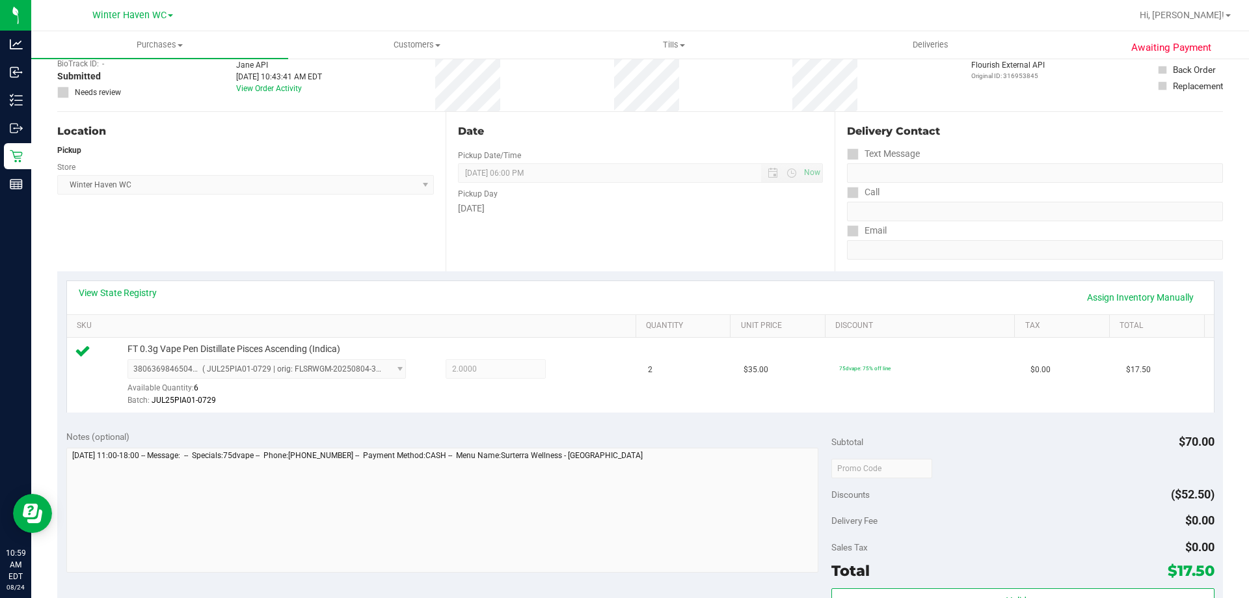
scroll to position [260, 0]
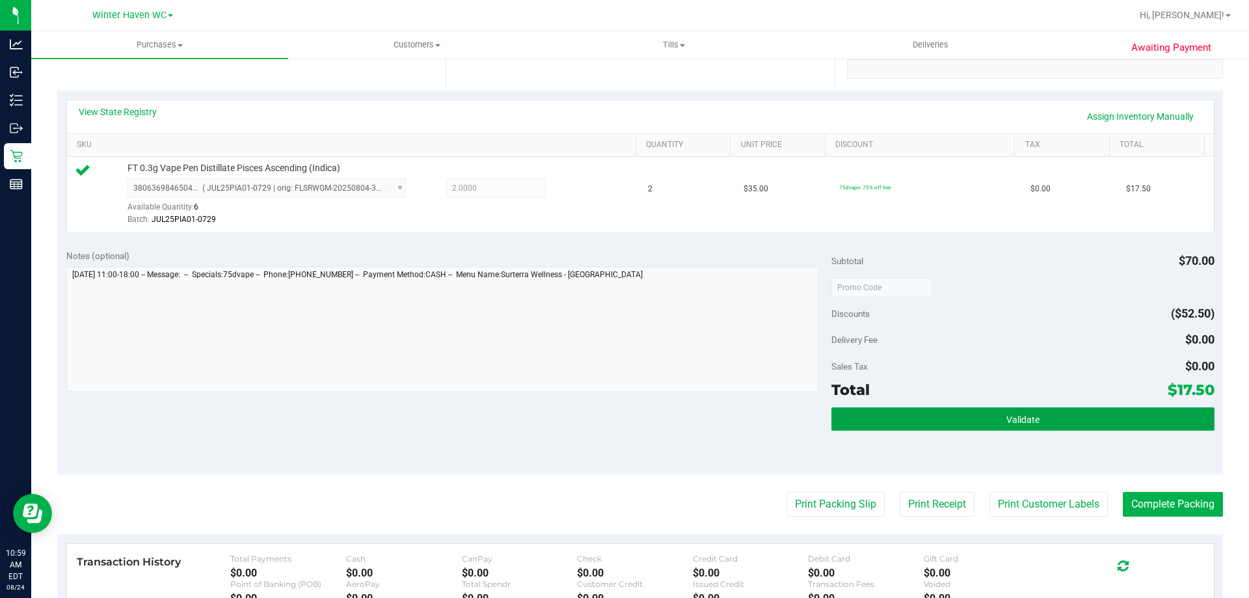
click at [986, 422] on button "Validate" at bounding box center [1023, 418] width 383 height 23
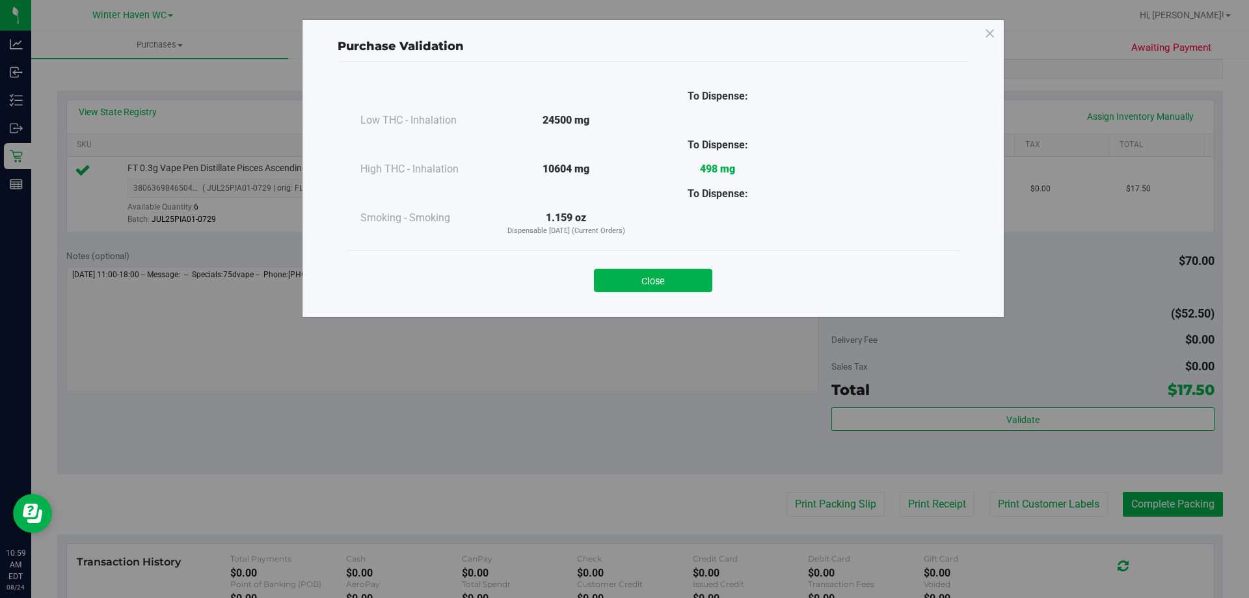
click at [685, 265] on div "Close" at bounding box center [653, 276] width 592 height 33
click at [679, 280] on button "Close" at bounding box center [653, 280] width 118 height 23
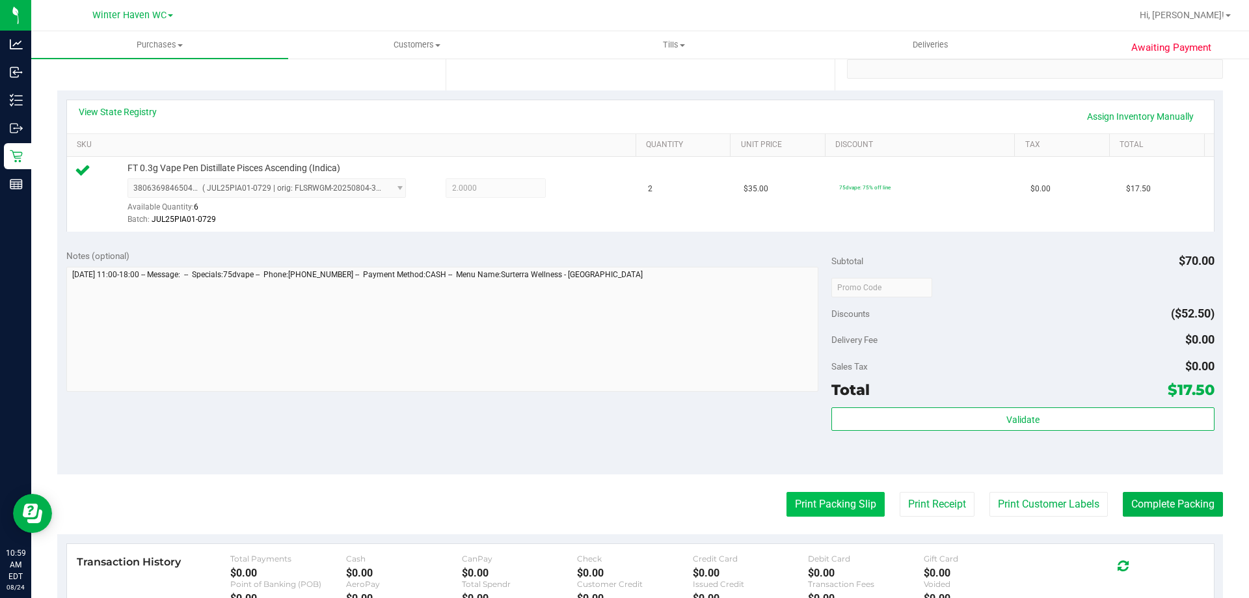
click at [854, 508] on button "Print Packing Slip" at bounding box center [836, 504] width 98 height 25
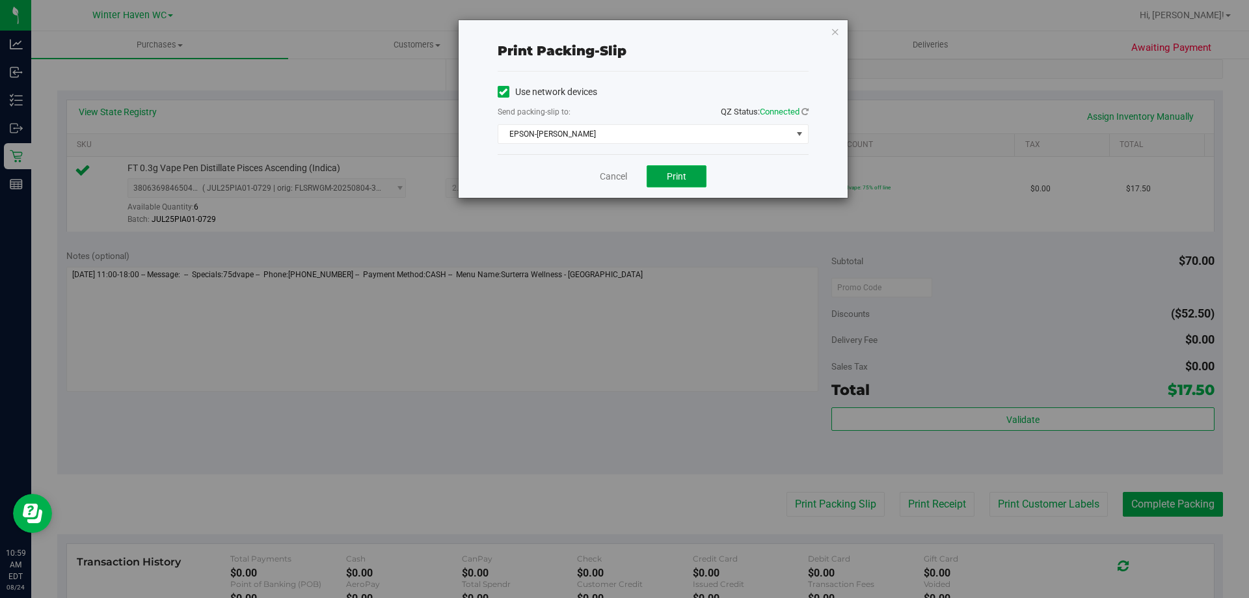
click at [700, 178] on button "Print" at bounding box center [677, 176] width 60 height 22
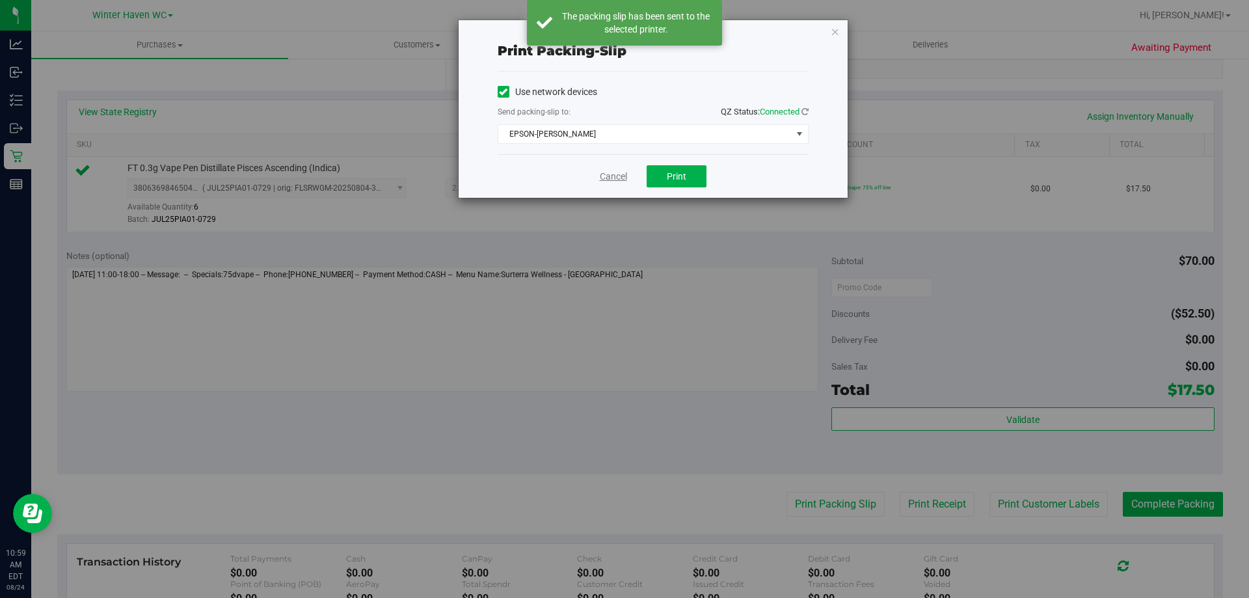
click at [609, 176] on link "Cancel" at bounding box center [613, 177] width 27 height 14
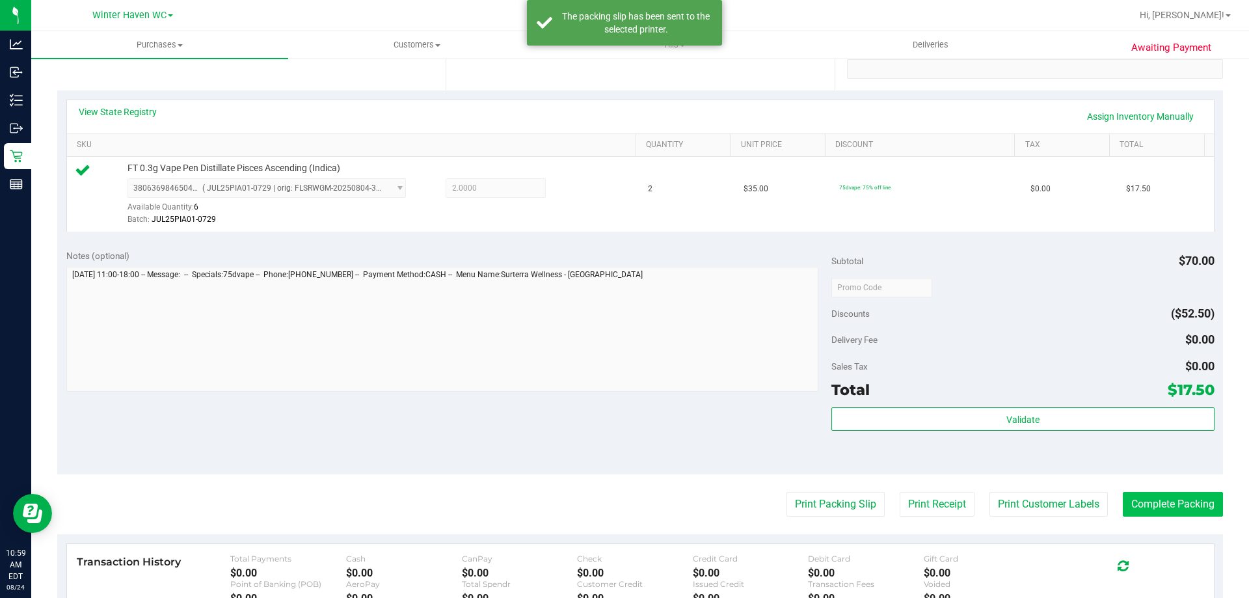
click at [1156, 519] on purchase-details "Back Edit Purchase Cancel Purchase View Profile # 11838166 BioTrack ID: - Submi…" at bounding box center [640, 294] width 1166 height 968
click at [1160, 514] on button "Complete Packing" at bounding box center [1173, 504] width 100 height 25
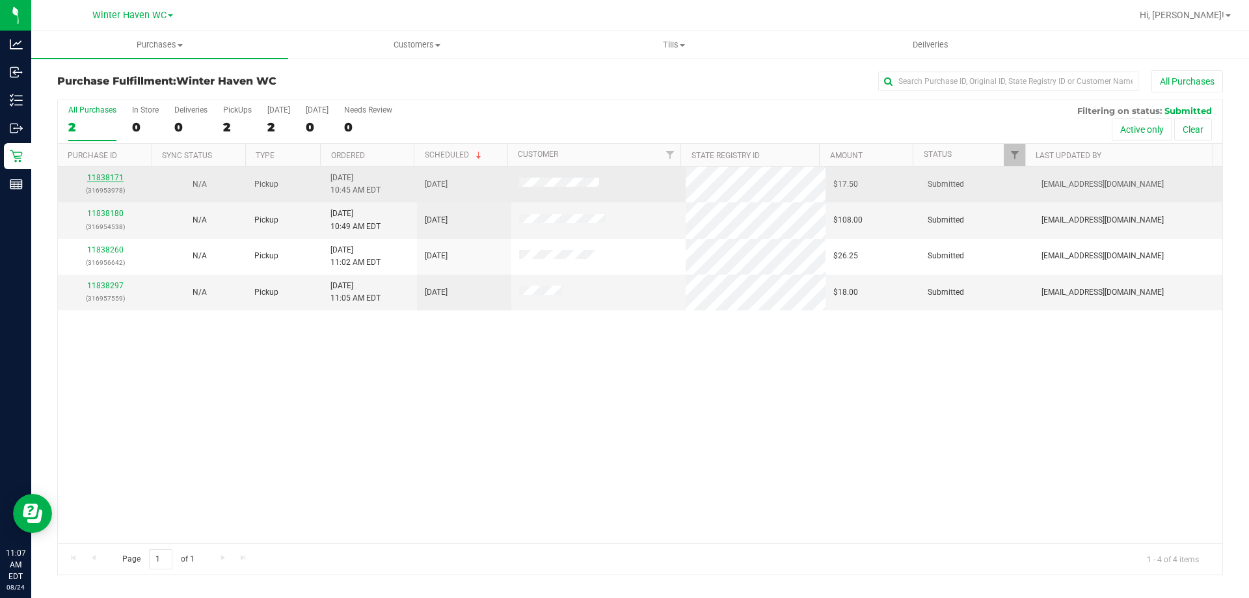
click at [103, 178] on link "11838171" at bounding box center [105, 177] width 36 height 9
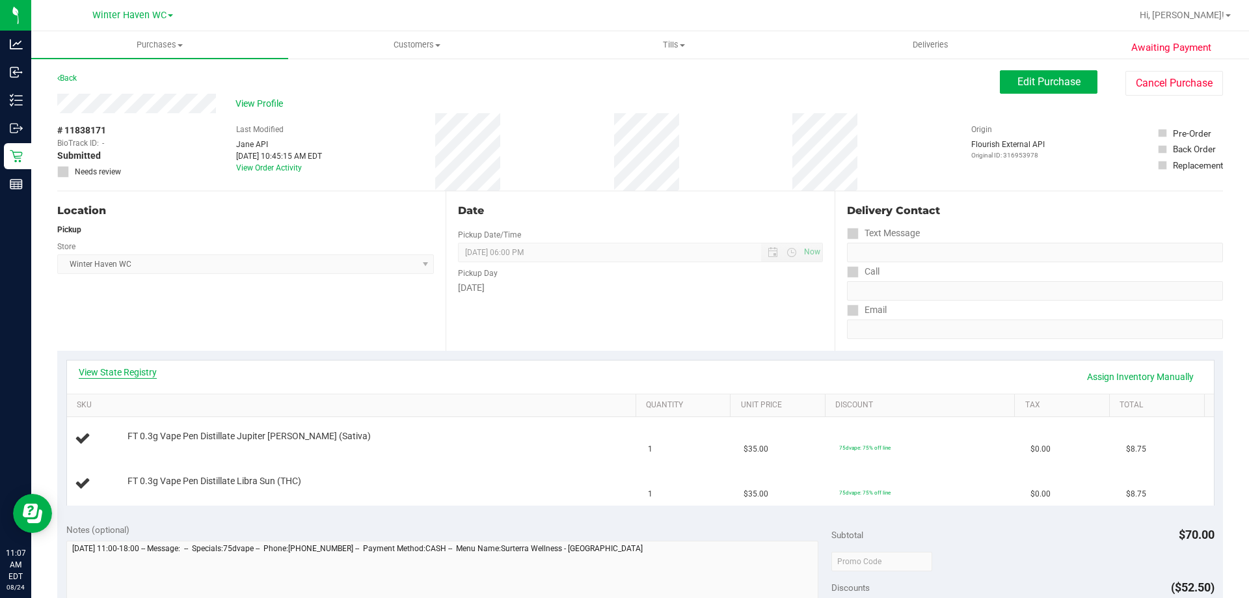
click at [116, 373] on link "View State Registry" at bounding box center [118, 372] width 78 height 13
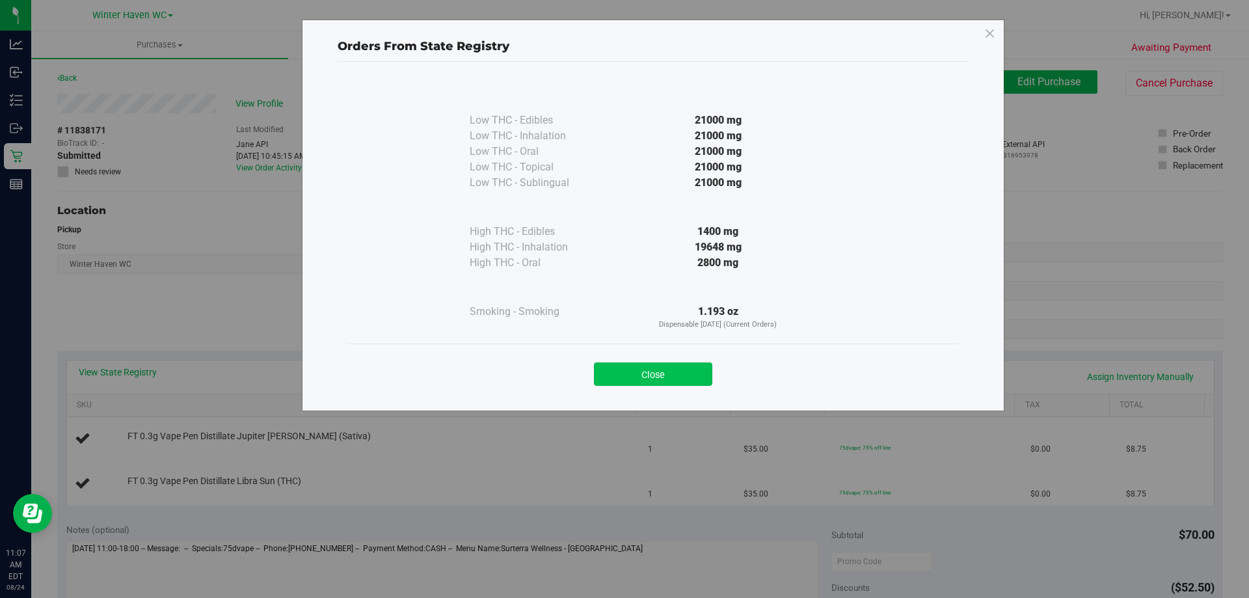
click at [666, 372] on button "Close" at bounding box center [653, 373] width 118 height 23
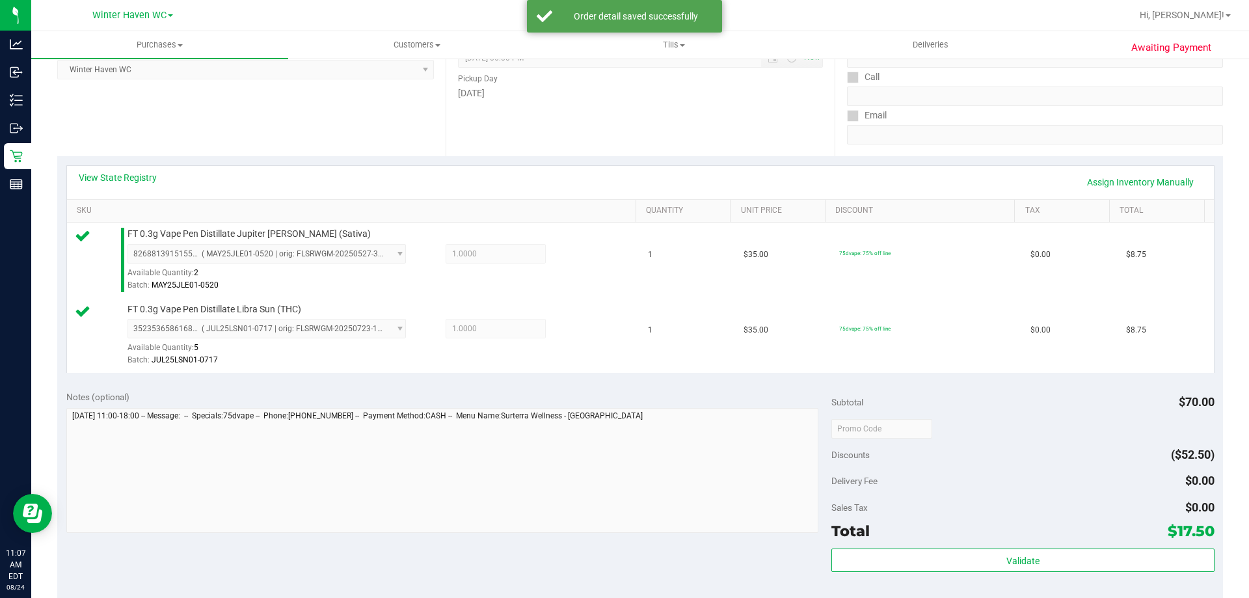
scroll to position [390, 0]
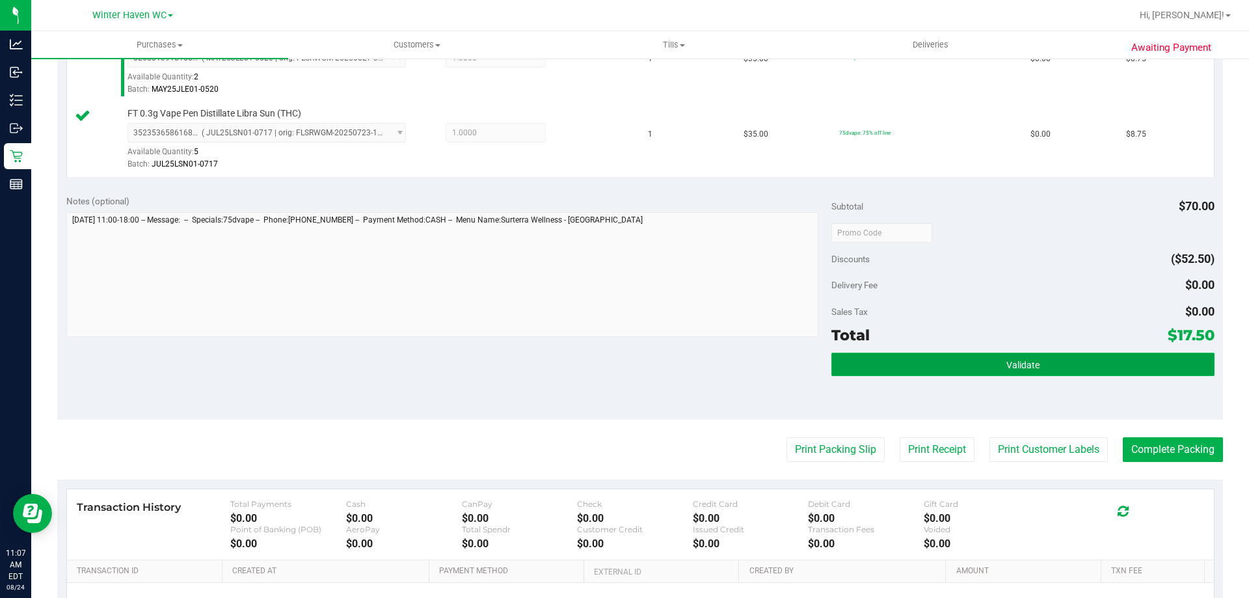
click at [1012, 364] on span "Validate" at bounding box center [1023, 365] width 33 height 10
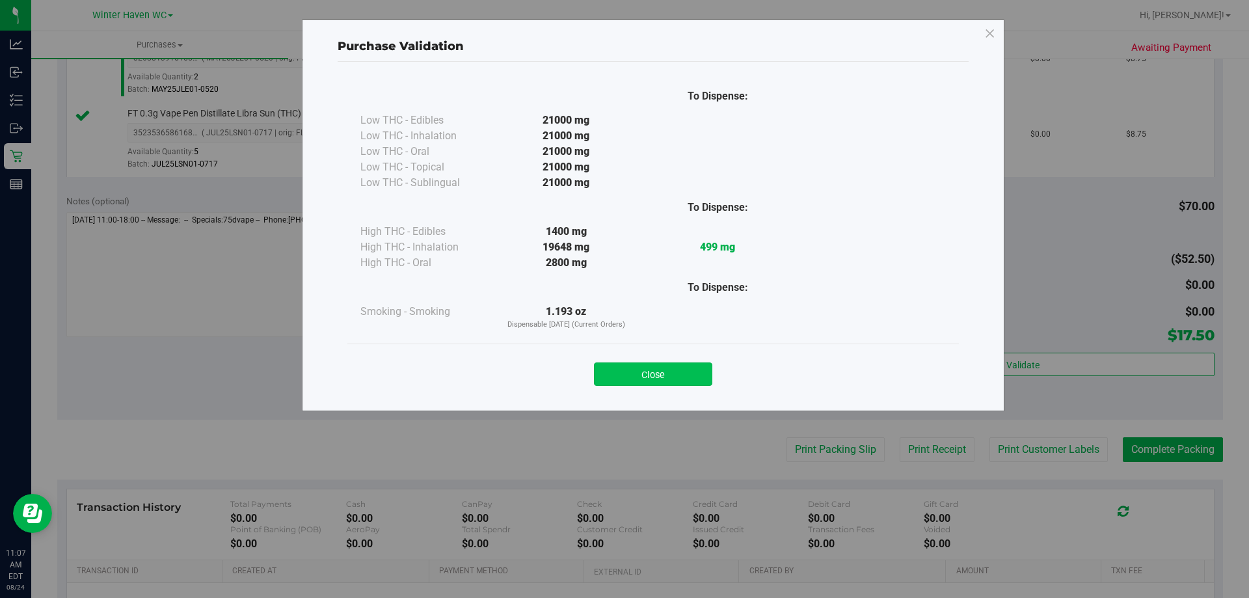
click at [647, 377] on button "Close" at bounding box center [653, 373] width 118 height 23
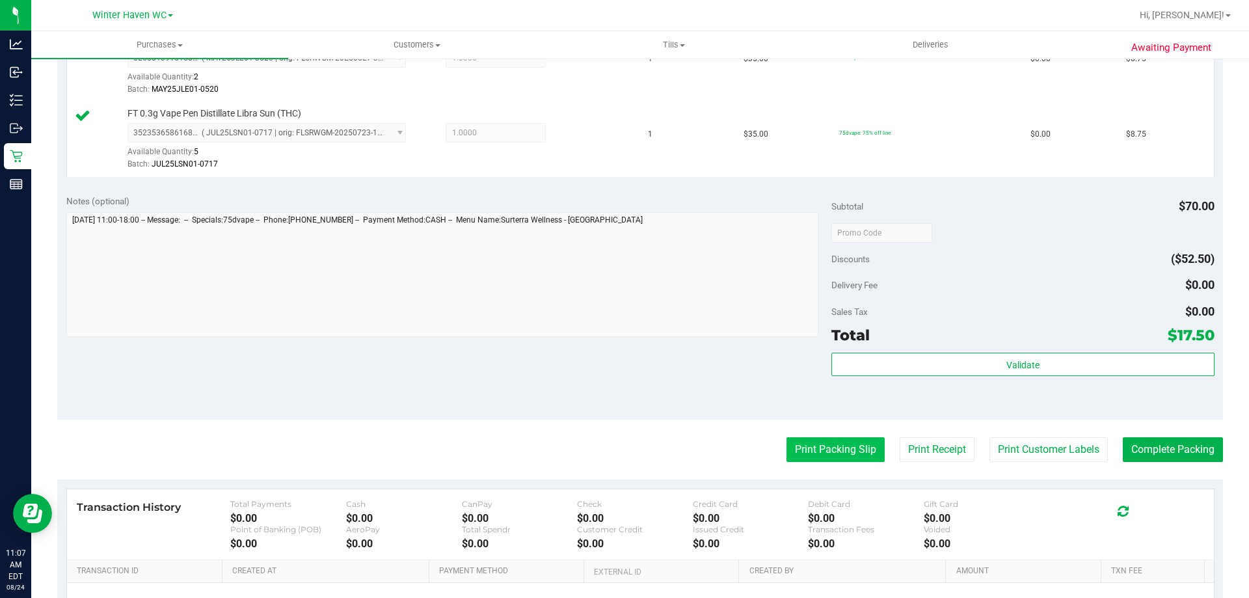
click at [835, 452] on button "Print Packing Slip" at bounding box center [836, 449] width 98 height 25
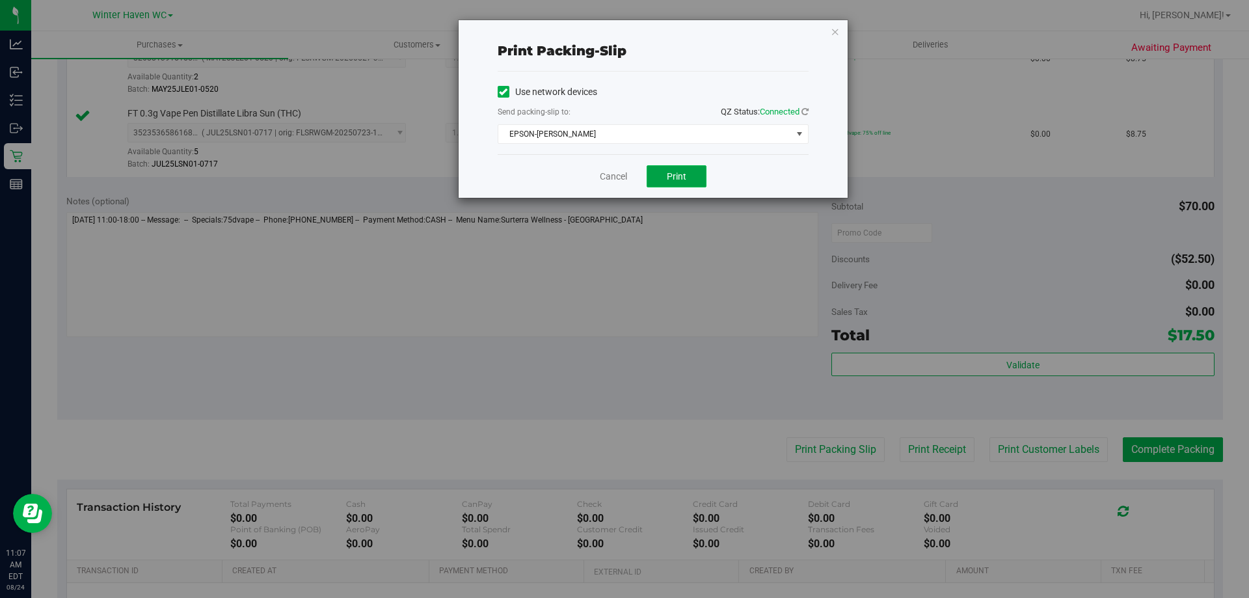
click at [670, 167] on button "Print" at bounding box center [677, 176] width 60 height 22
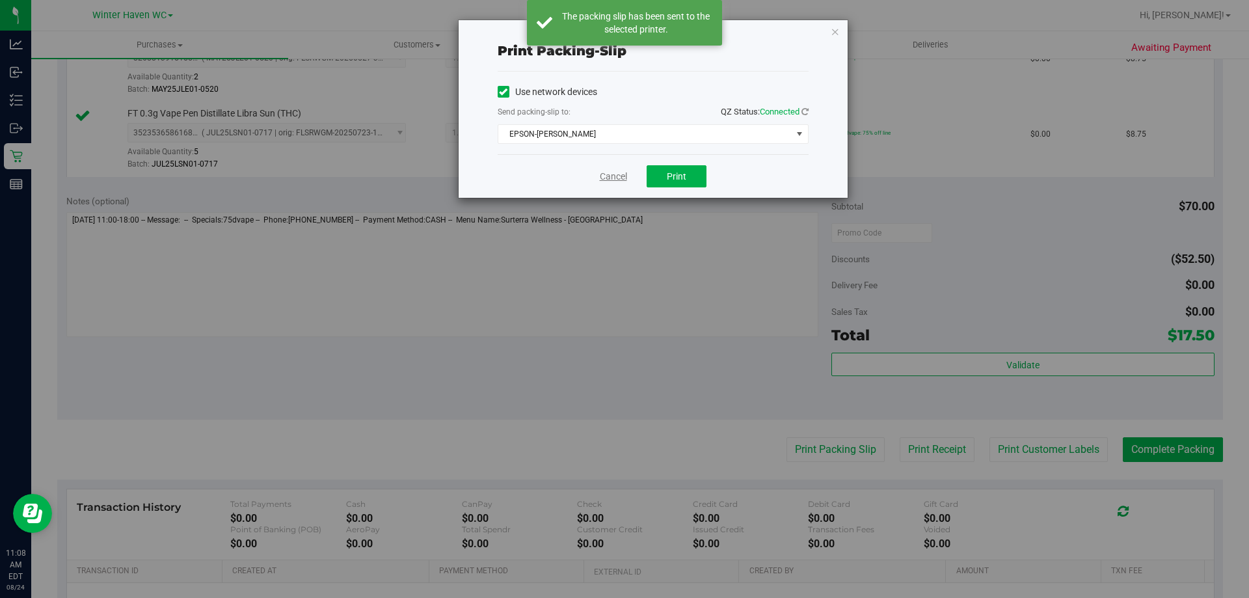
click at [608, 182] on link "Cancel" at bounding box center [613, 177] width 27 height 14
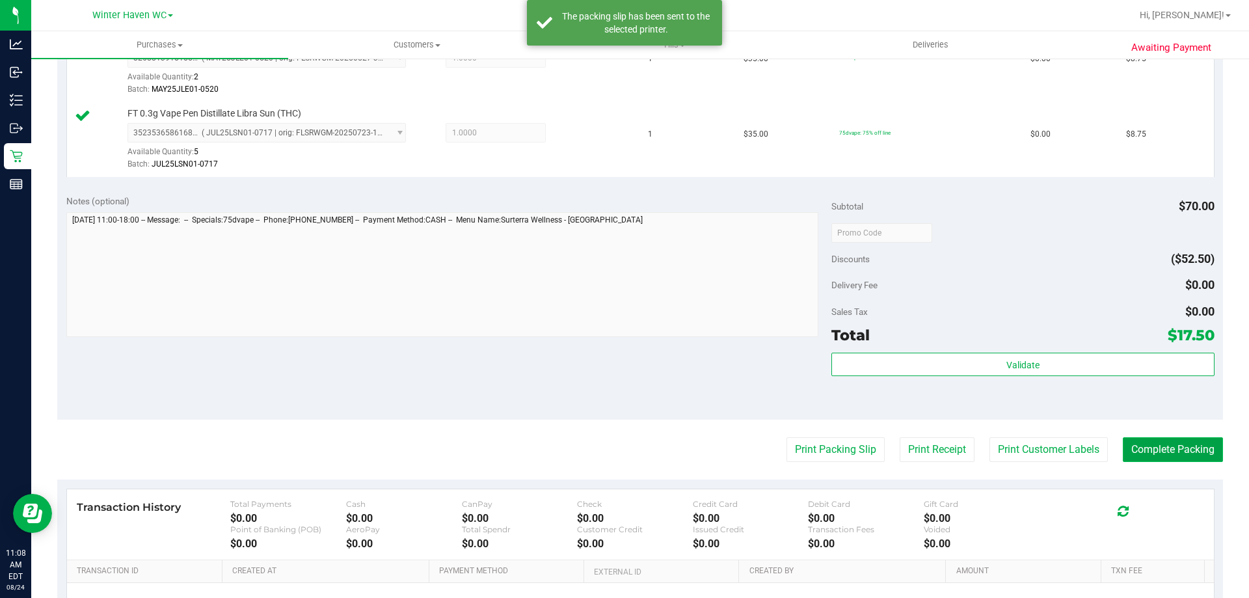
click at [1190, 446] on button "Complete Packing" at bounding box center [1173, 449] width 100 height 25
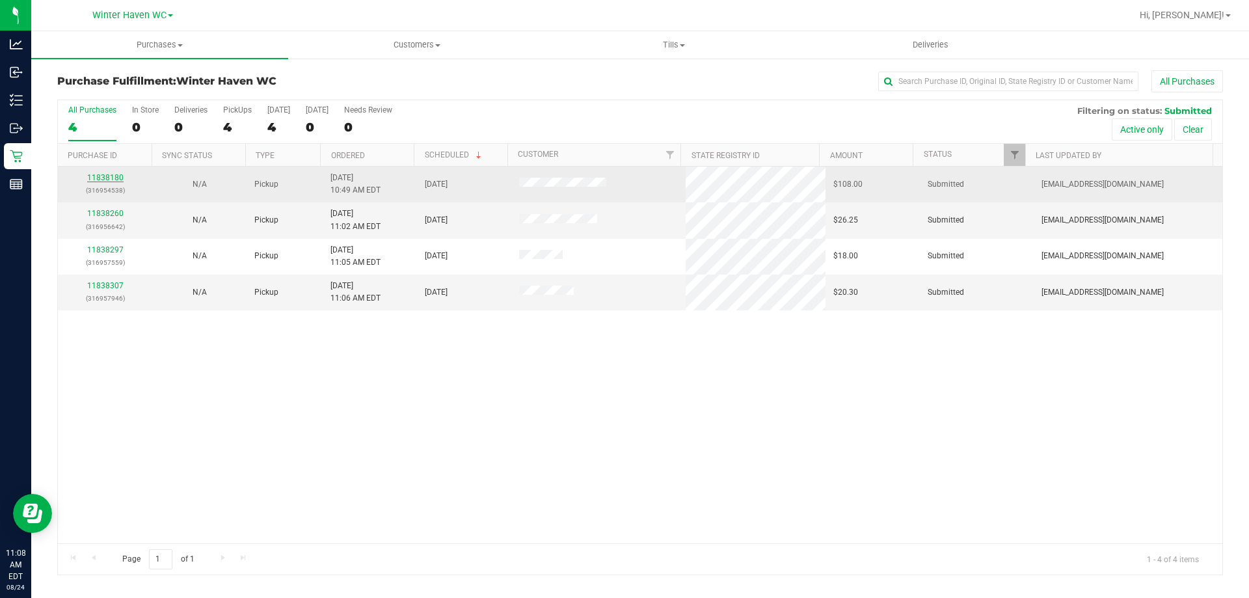
click at [94, 175] on link "11838180" at bounding box center [105, 177] width 36 height 9
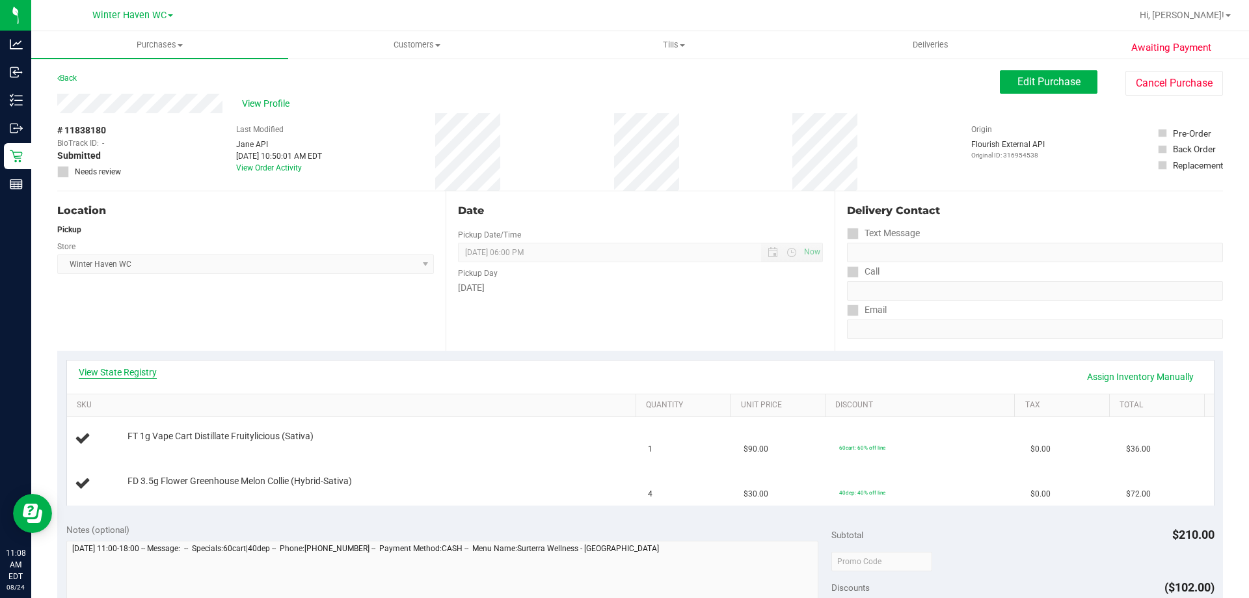
click at [121, 370] on link "View State Registry" at bounding box center [118, 372] width 78 height 13
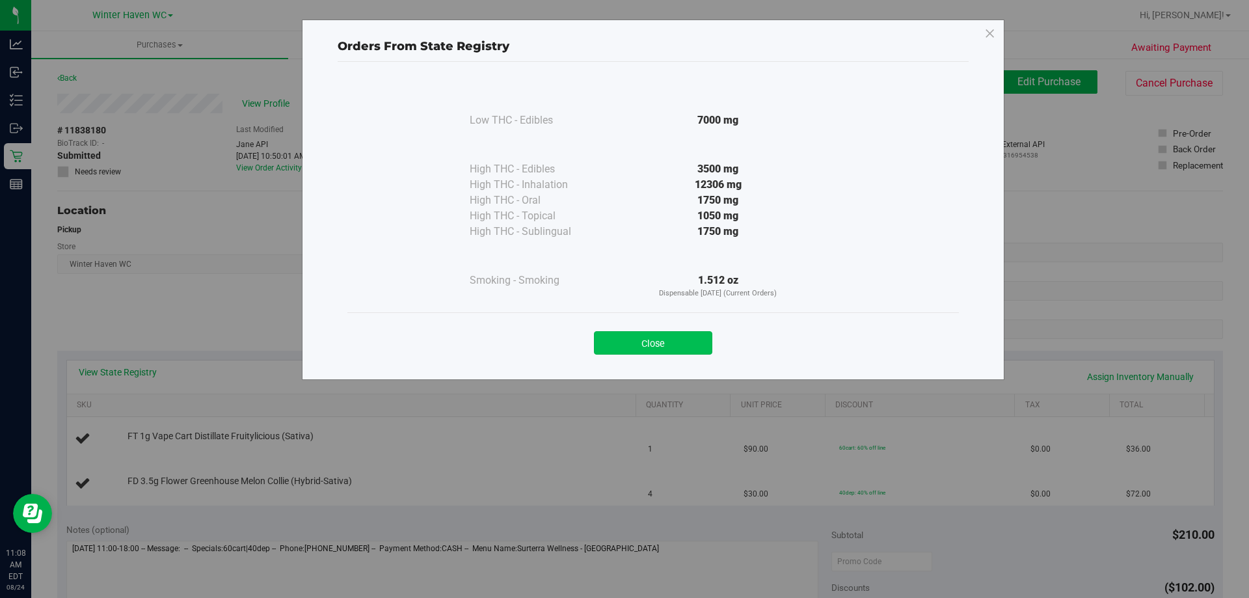
click at [642, 335] on button "Close" at bounding box center [653, 342] width 118 height 23
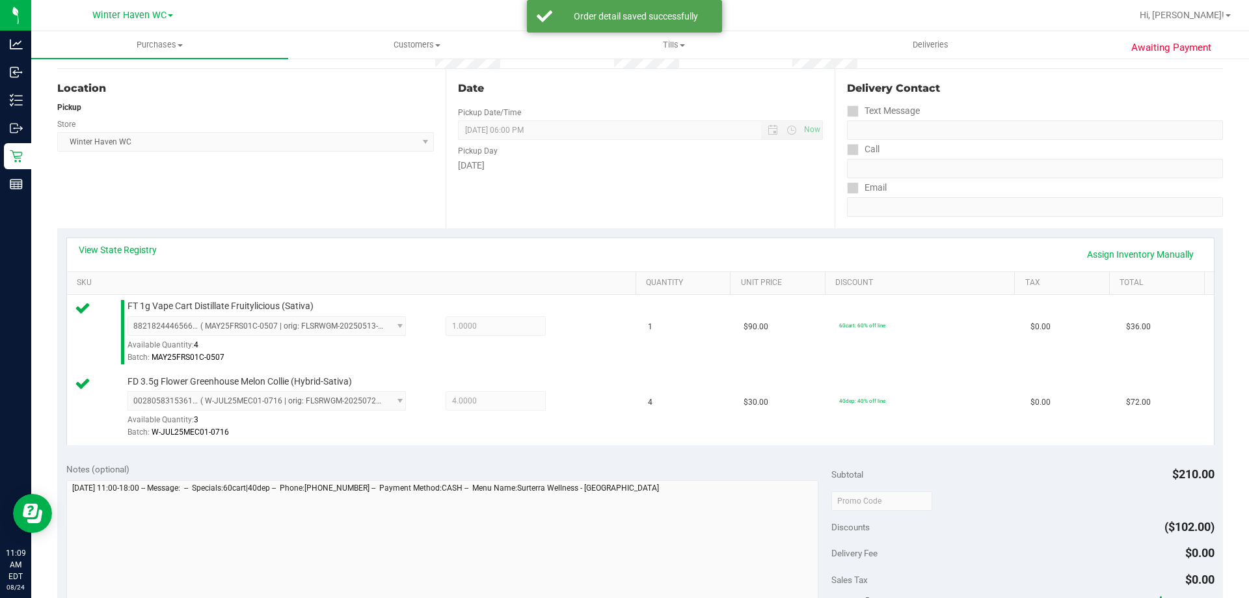
scroll to position [260, 0]
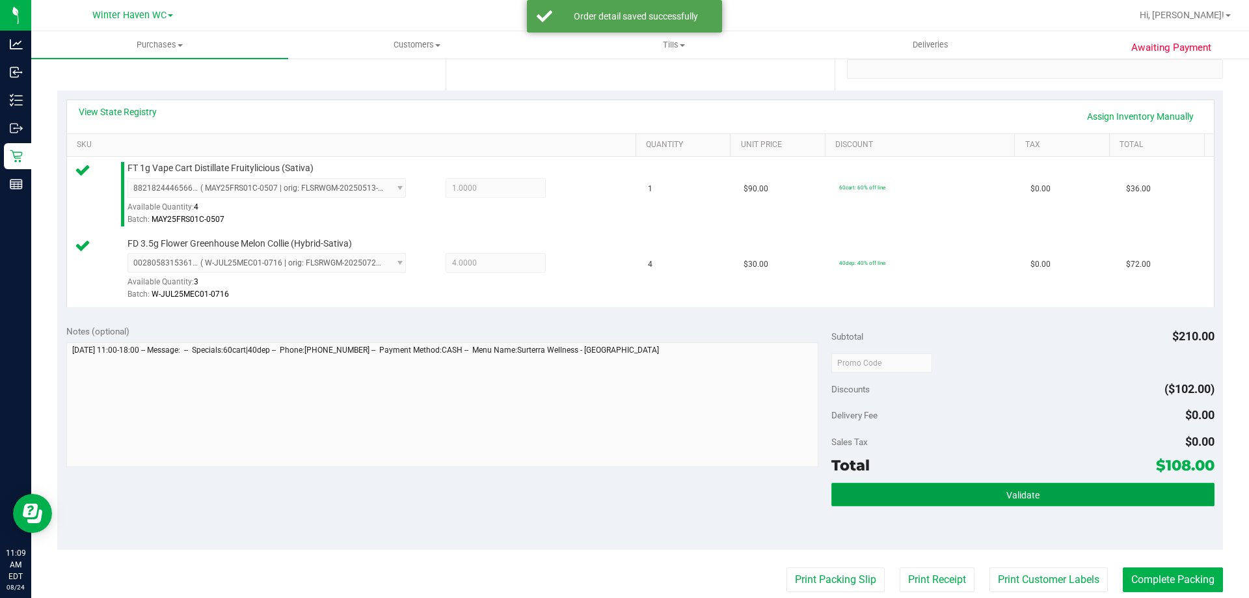
click at [998, 491] on button "Validate" at bounding box center [1023, 494] width 383 height 23
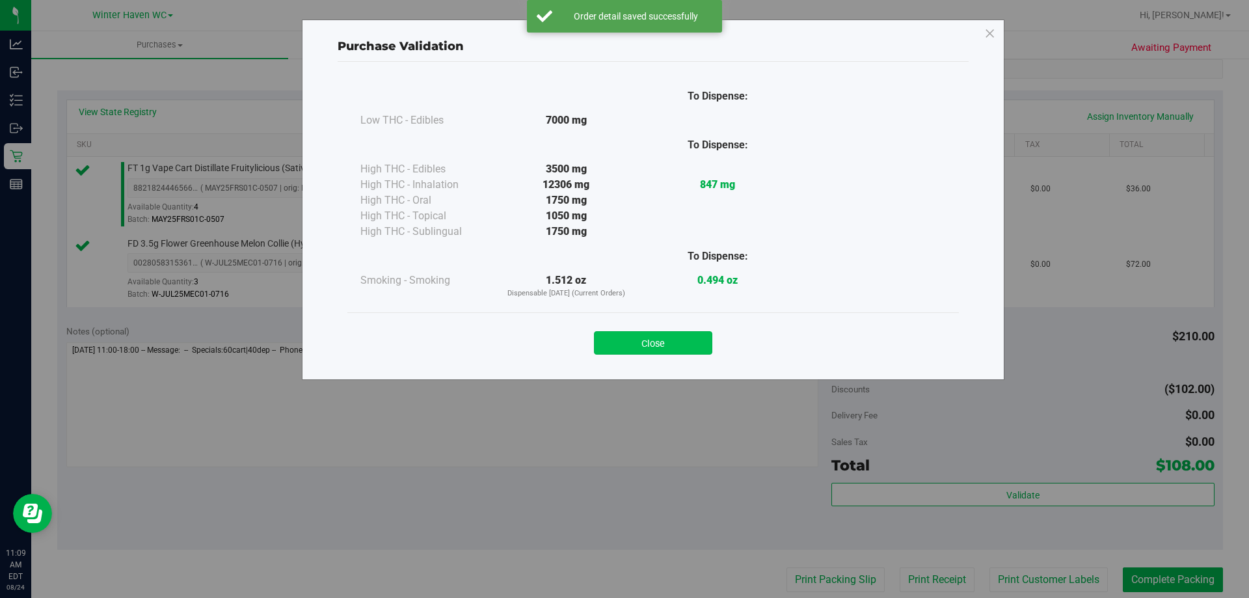
click at [659, 340] on button "Close" at bounding box center [653, 342] width 118 height 23
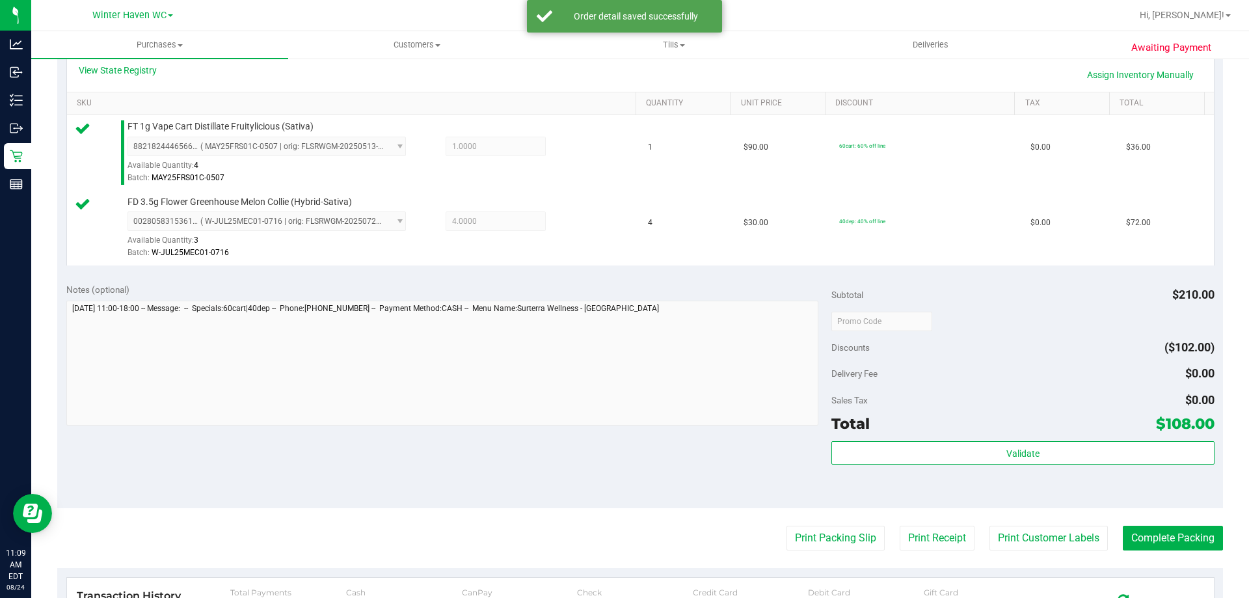
scroll to position [325, 0]
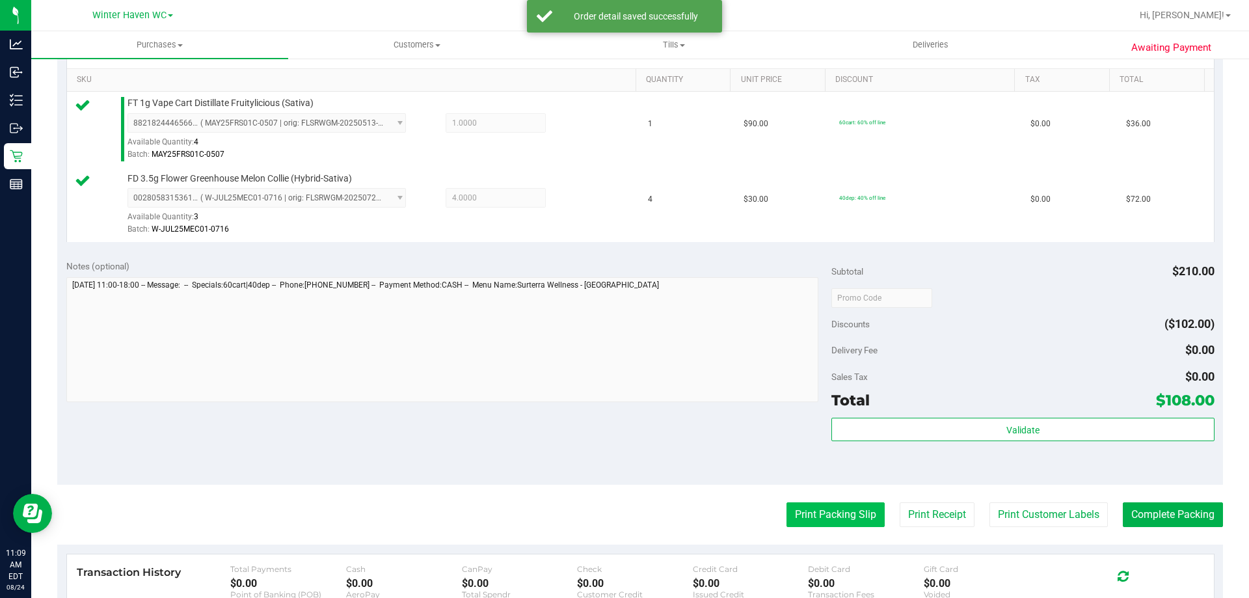
click at [828, 510] on button "Print Packing Slip" at bounding box center [836, 514] width 98 height 25
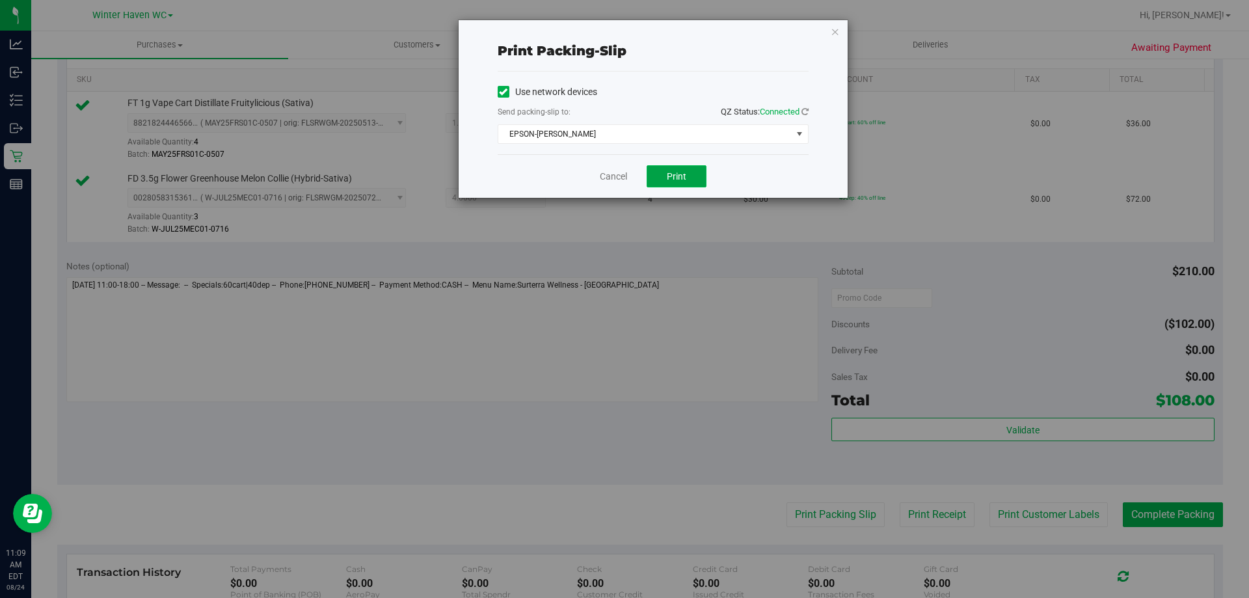
click at [671, 180] on span "Print" at bounding box center [677, 176] width 20 height 10
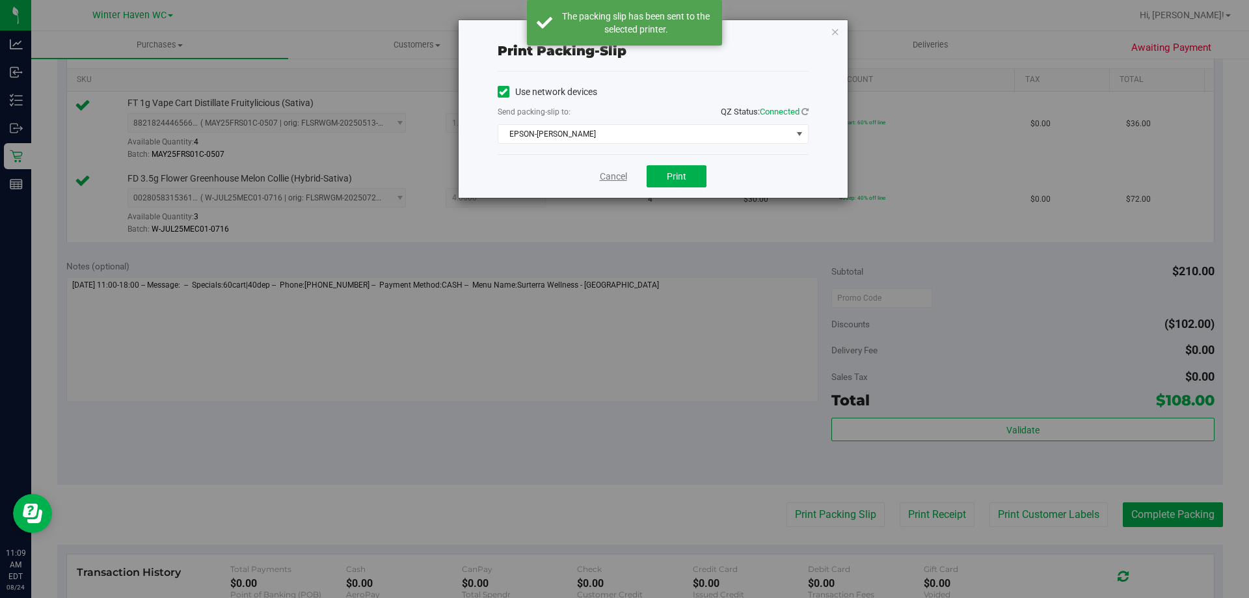
click at [614, 176] on link "Cancel" at bounding box center [613, 177] width 27 height 14
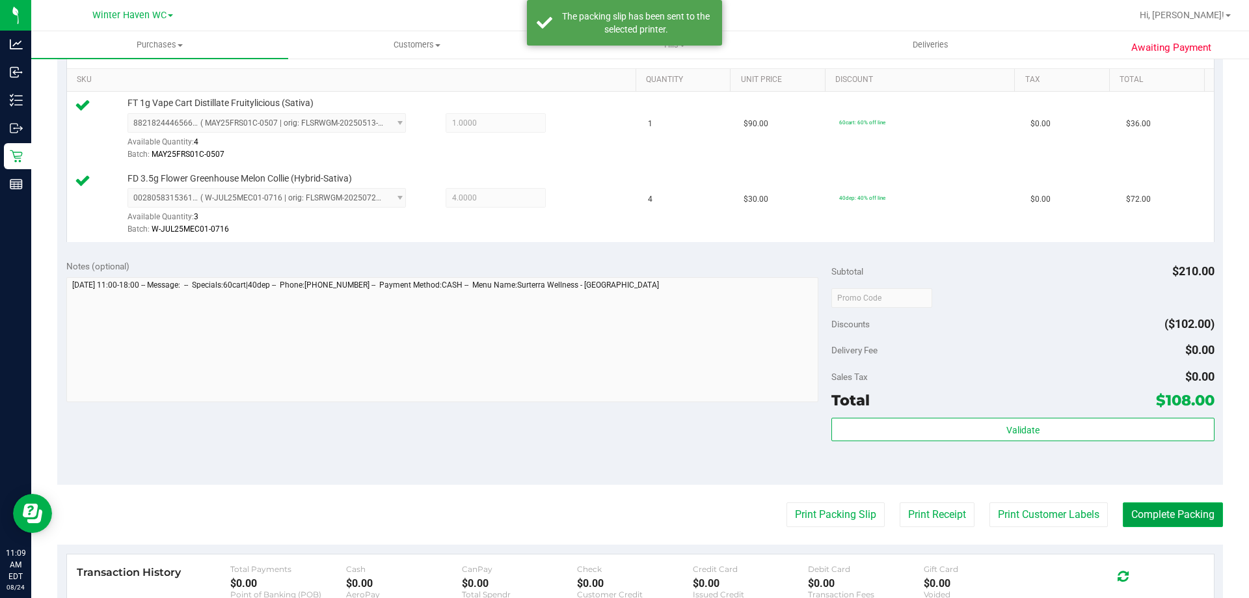
click at [1165, 513] on button "Complete Packing" at bounding box center [1173, 514] width 100 height 25
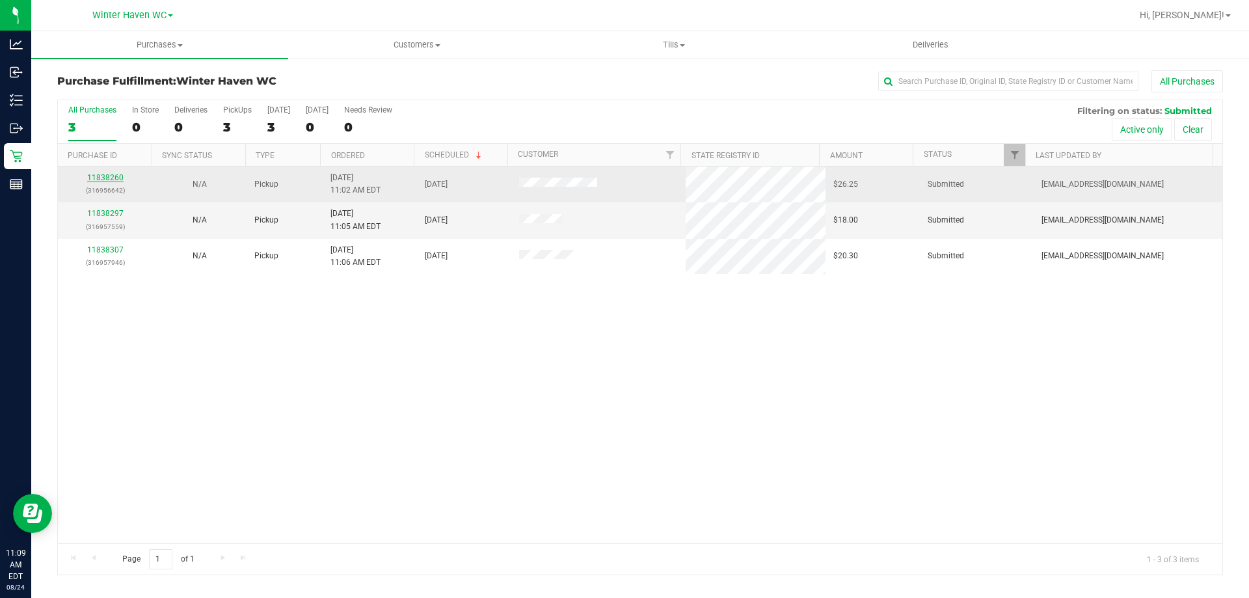
click at [106, 180] on link "11838260" at bounding box center [105, 177] width 36 height 9
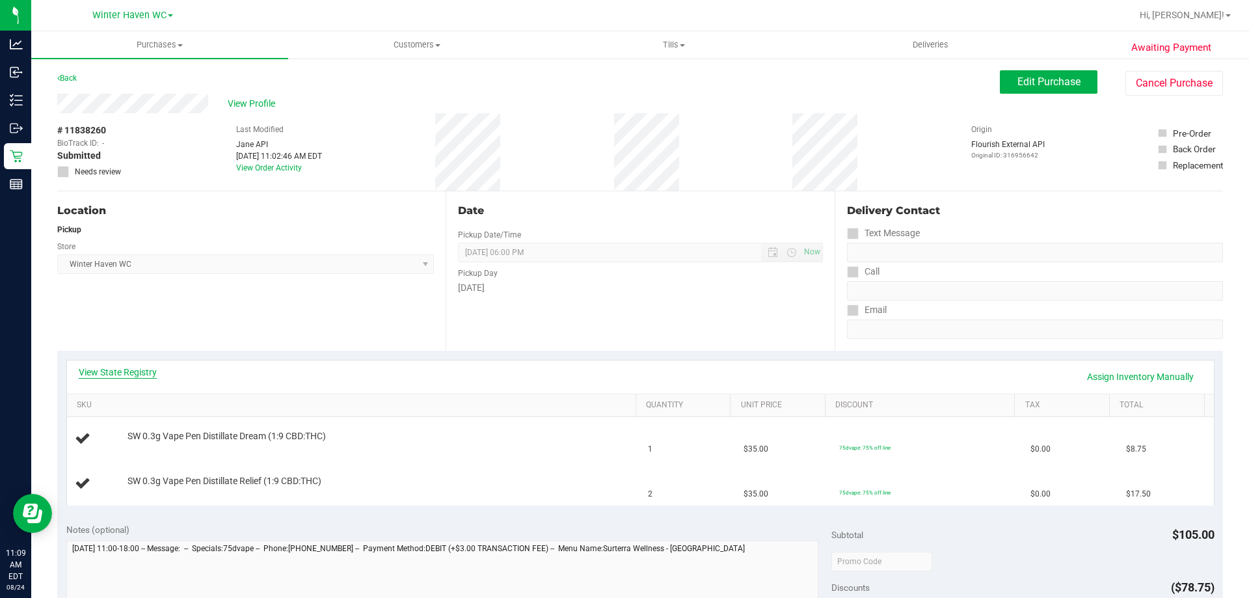
click at [153, 380] on div "View State Registry Assign Inventory Manually" at bounding box center [641, 377] width 1124 height 22
click at [146, 371] on link "View State Registry" at bounding box center [118, 372] width 78 height 13
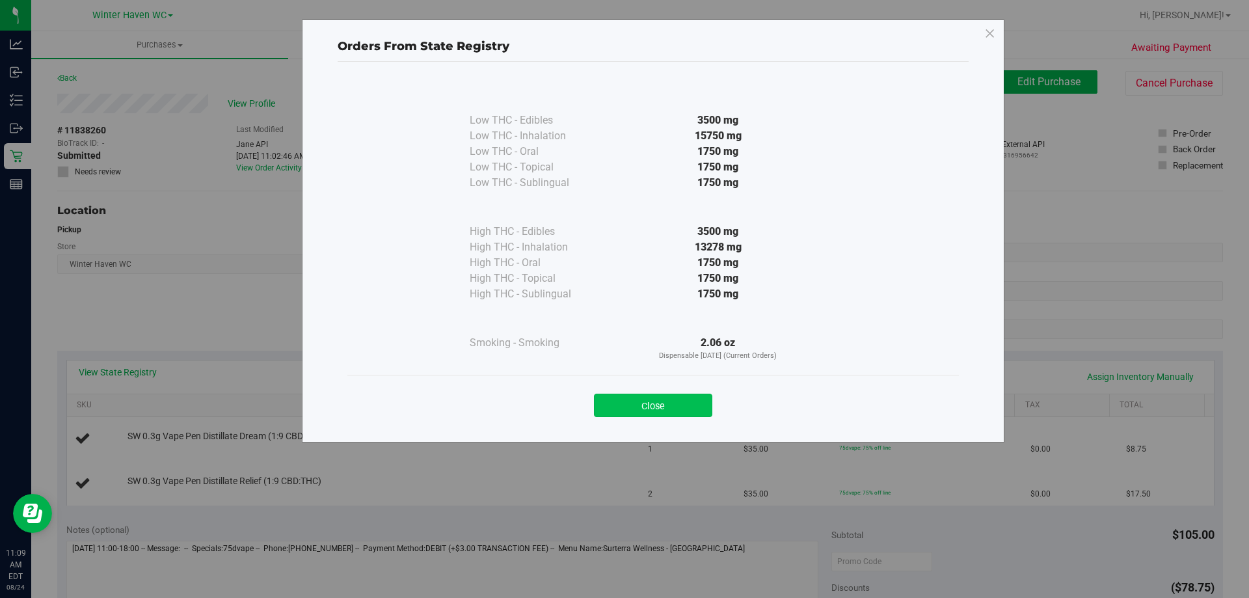
click at [660, 403] on button "Close" at bounding box center [653, 405] width 118 height 23
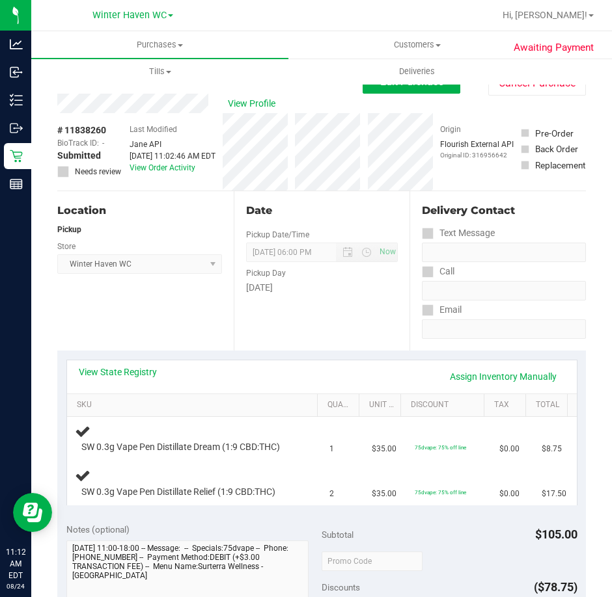
click at [346, 321] on div "Date Pickup Date/Time 08/24/2025 Now 08/24/2025 06:00 PM Now Pickup Day Sunday" at bounding box center [322, 270] width 176 height 159
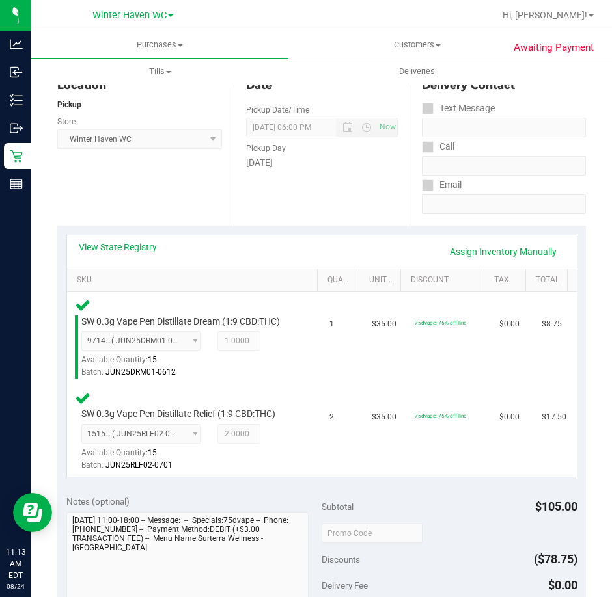
scroll to position [325, 0]
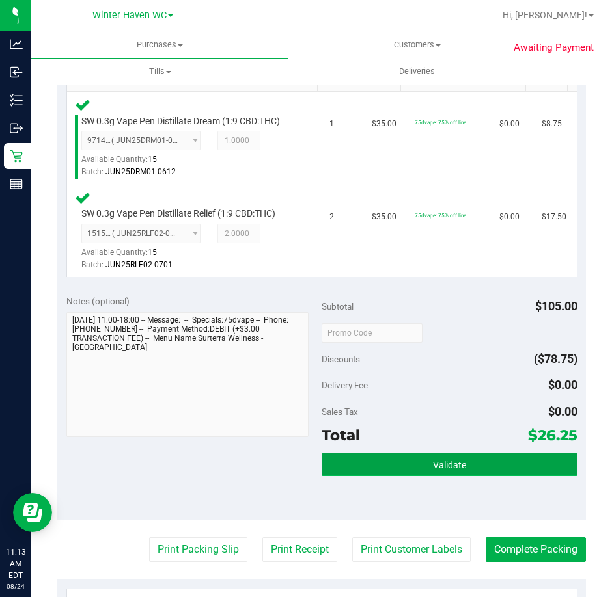
click at [435, 469] on span "Validate" at bounding box center [449, 465] width 33 height 10
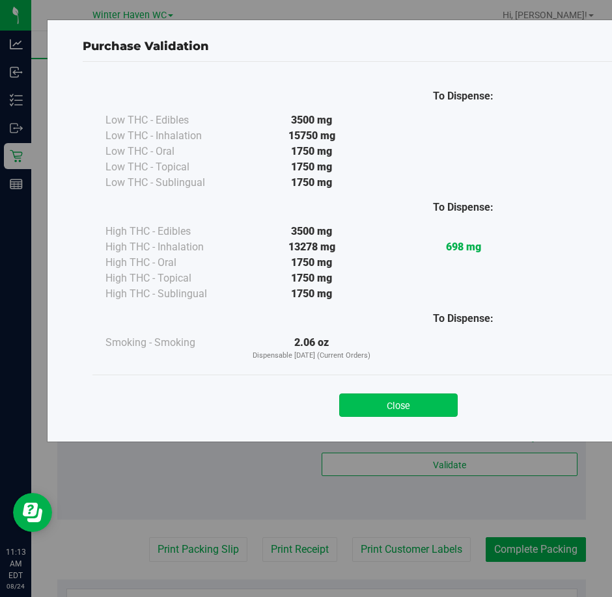
click at [435, 416] on button "Close" at bounding box center [398, 405] width 118 height 23
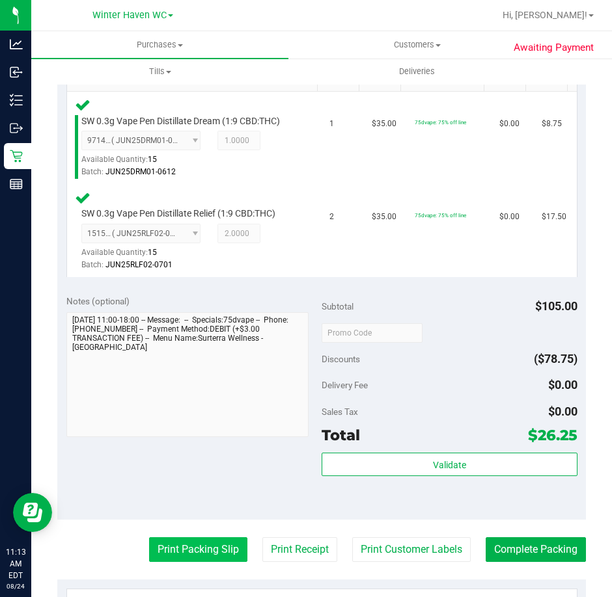
click at [149, 562] on button "Print Packing Slip" at bounding box center [198, 549] width 98 height 25
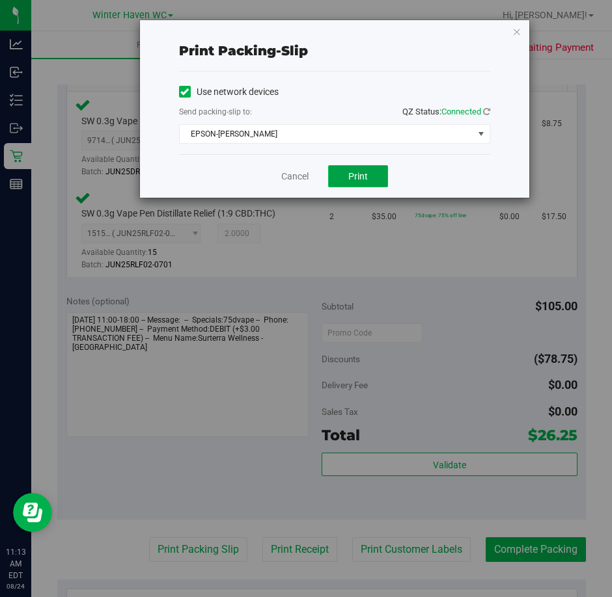
click at [361, 176] on span "Print" at bounding box center [358, 176] width 20 height 10
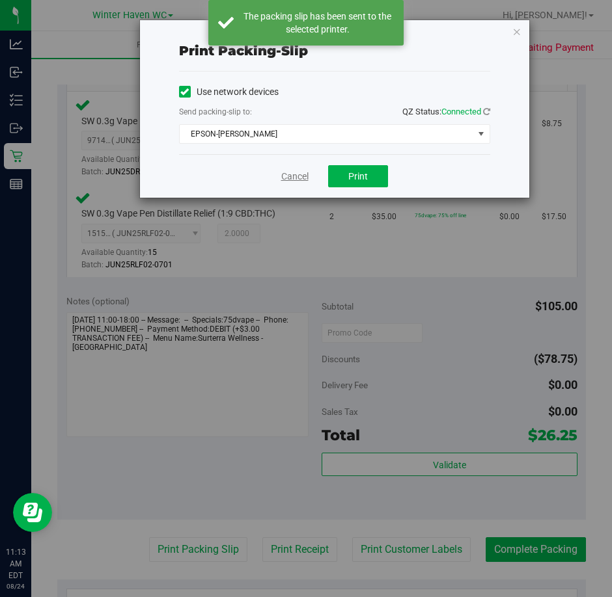
click at [295, 178] on link "Cancel" at bounding box center [294, 177] width 27 height 14
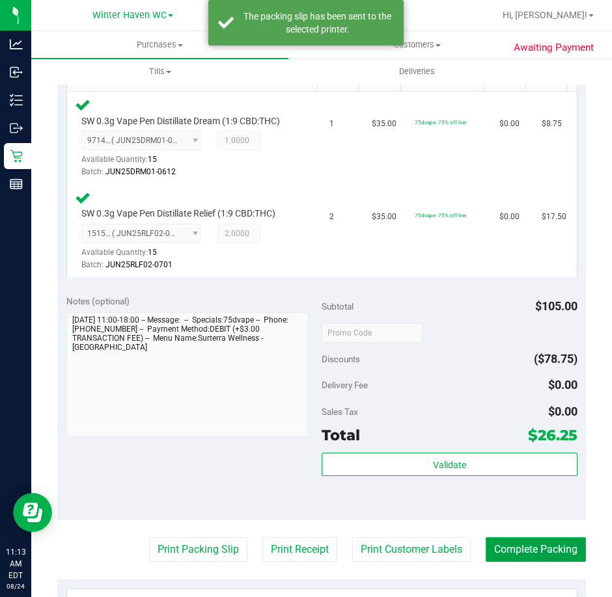
click at [562, 545] on button "Complete Packing" at bounding box center [535, 549] width 100 height 25
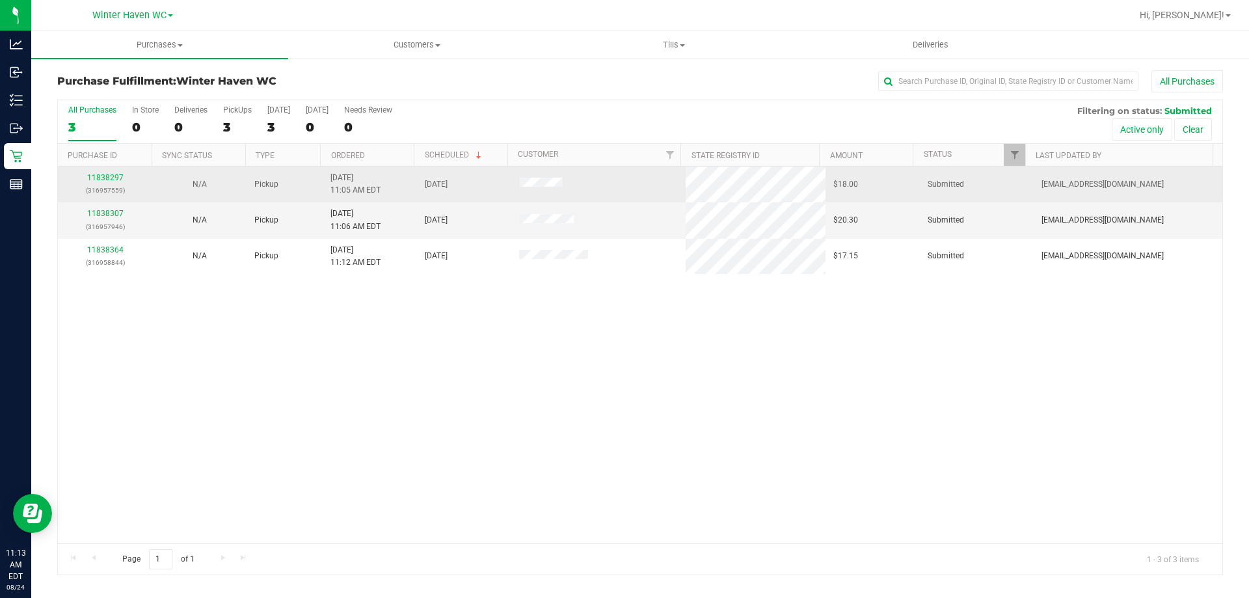
click at [115, 185] on p "(316957559)" at bounding box center [105, 190] width 79 height 12
click at [114, 180] on link "11838297" at bounding box center [105, 177] width 36 height 9
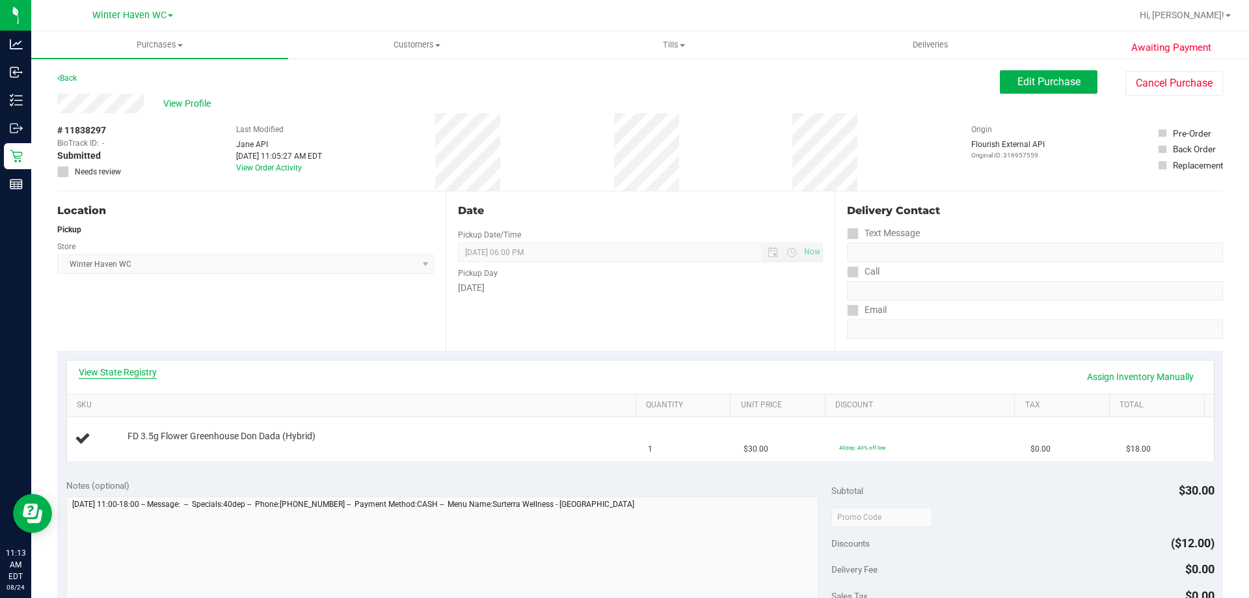
click at [132, 367] on link "View State Registry" at bounding box center [118, 372] width 78 height 13
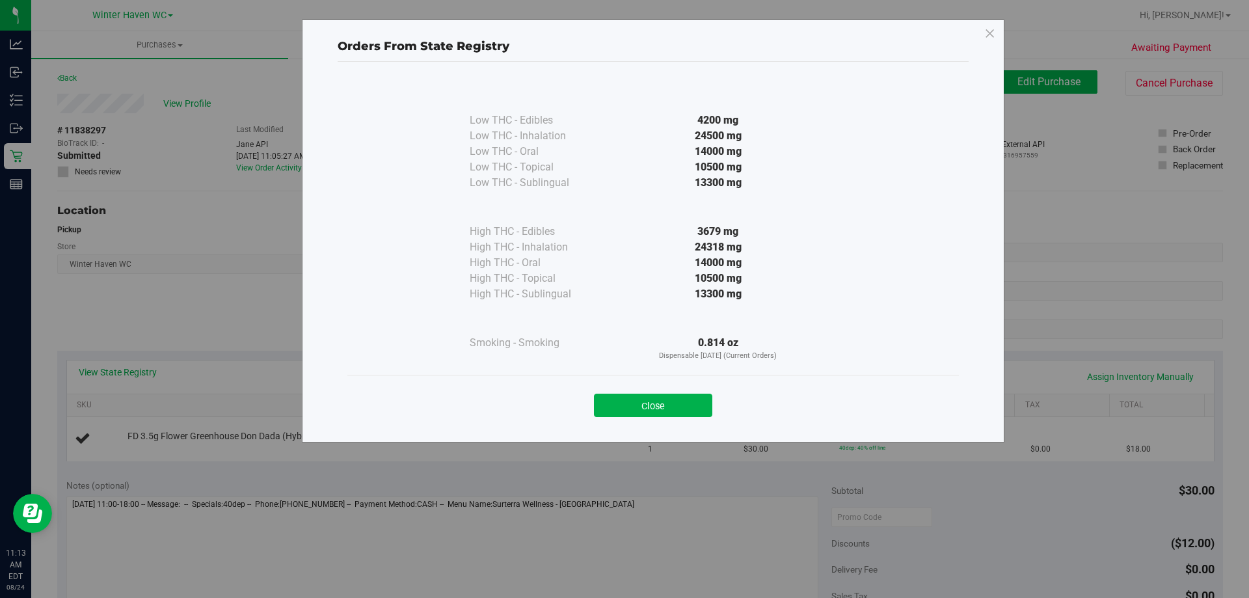
click at [651, 389] on div "Close" at bounding box center [653, 401] width 592 height 33
drag, startPoint x: 635, startPoint y: 399, endPoint x: 730, endPoint y: 344, distance: 109.9
click at [636, 399] on button "Close" at bounding box center [653, 405] width 118 height 23
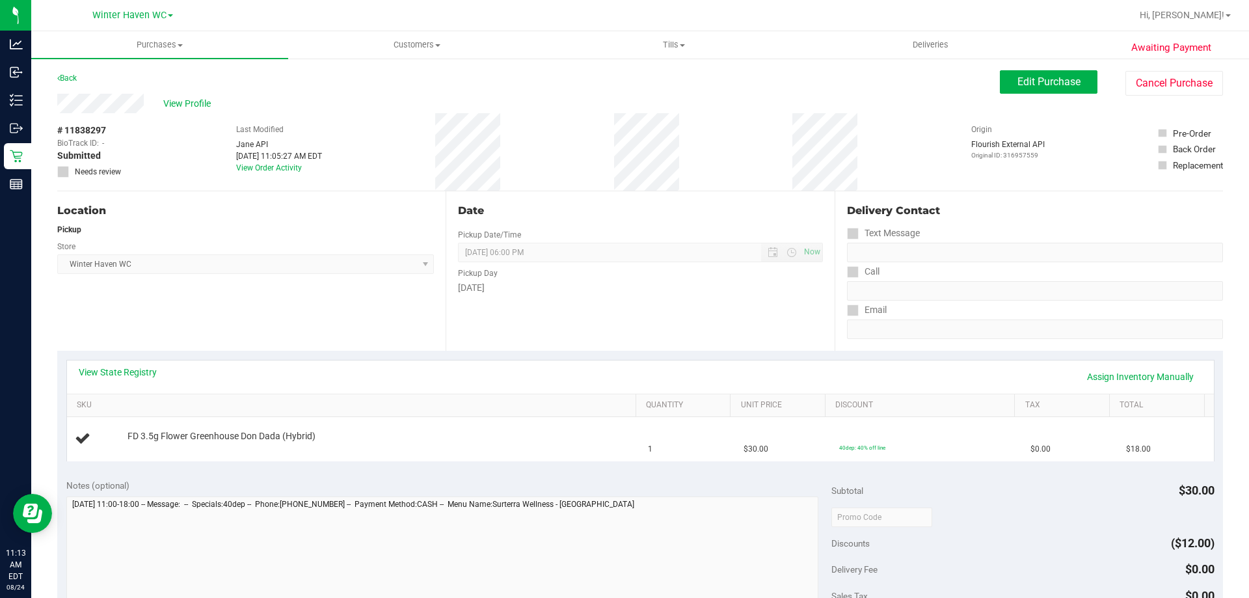
click at [712, 353] on purchase-details "Back Edit Purchase Cancel Purchase View Profile # 11838297 BioTrack ID: - Submi…" at bounding box center [640, 538] width 1166 height 937
click at [683, 322] on div "Date Pickup Date/Time 08/24/2025 Now 08/24/2025 06:00 PM Now Pickup Day Sunday" at bounding box center [640, 270] width 388 height 159
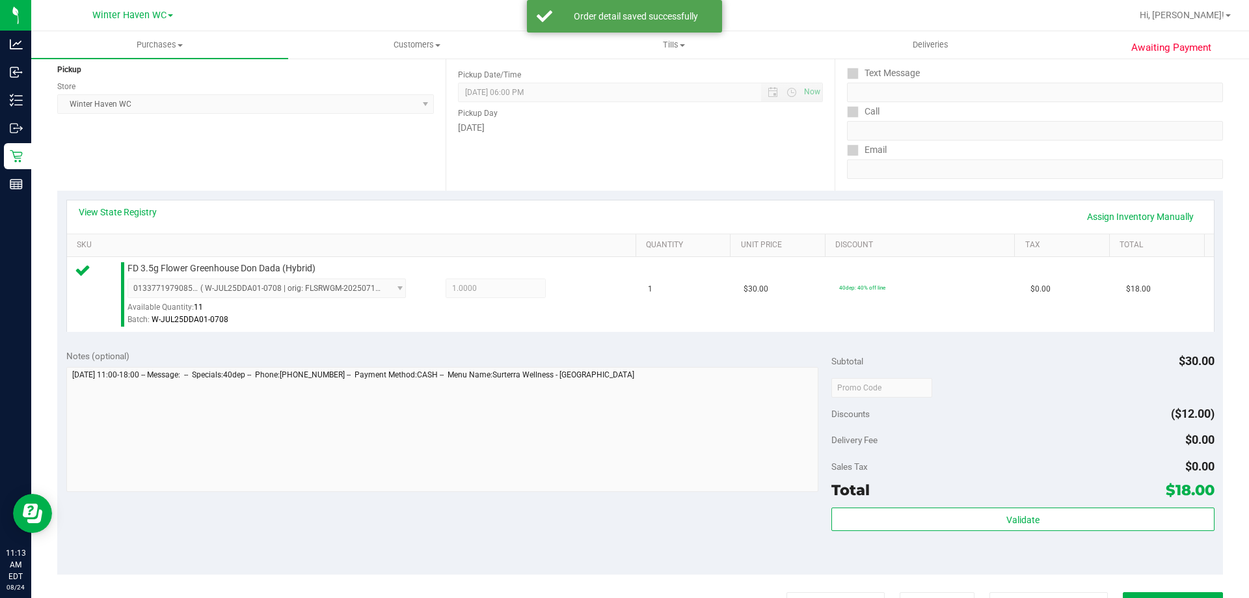
scroll to position [260, 0]
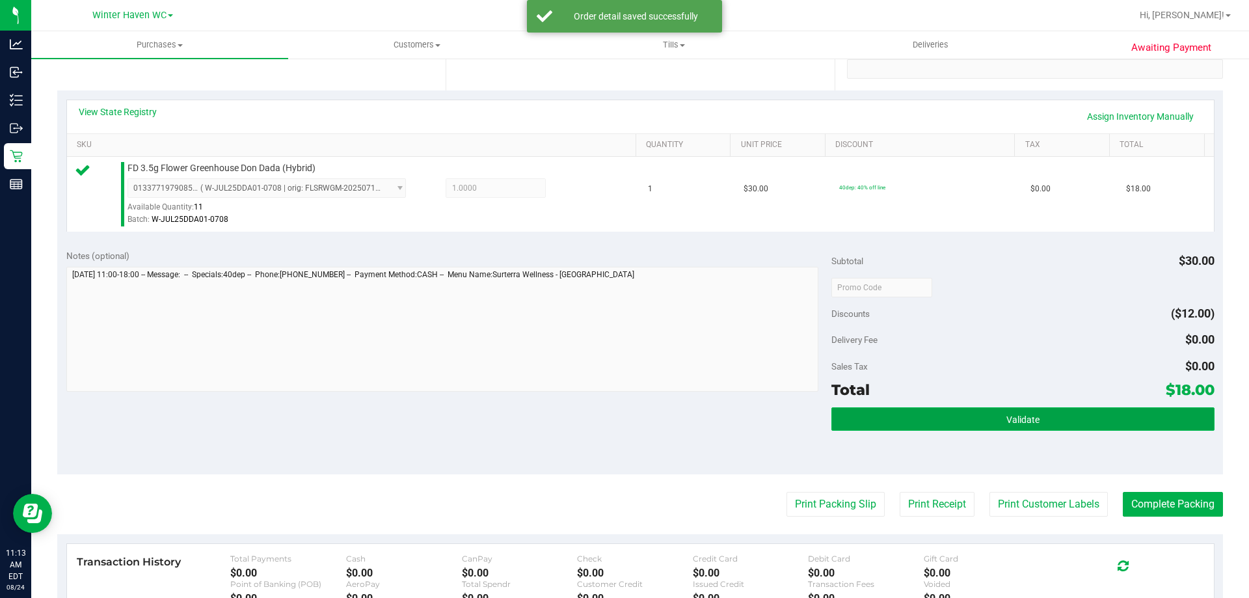
click at [1050, 411] on button "Validate" at bounding box center [1023, 418] width 383 height 23
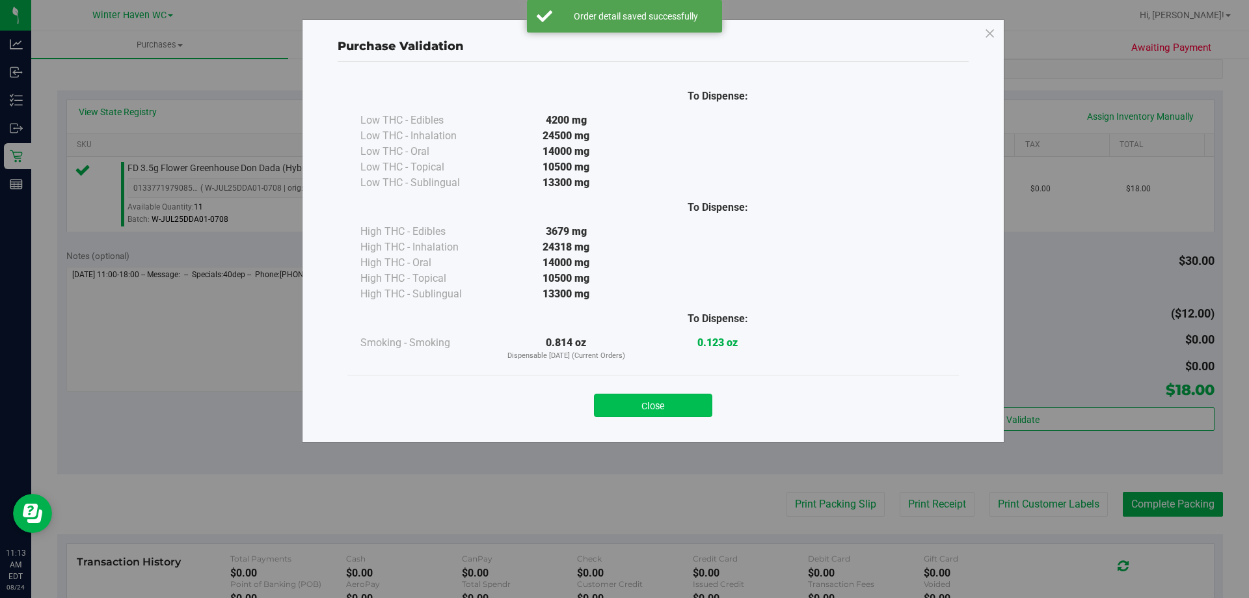
click at [694, 398] on button "Close" at bounding box center [653, 405] width 118 height 23
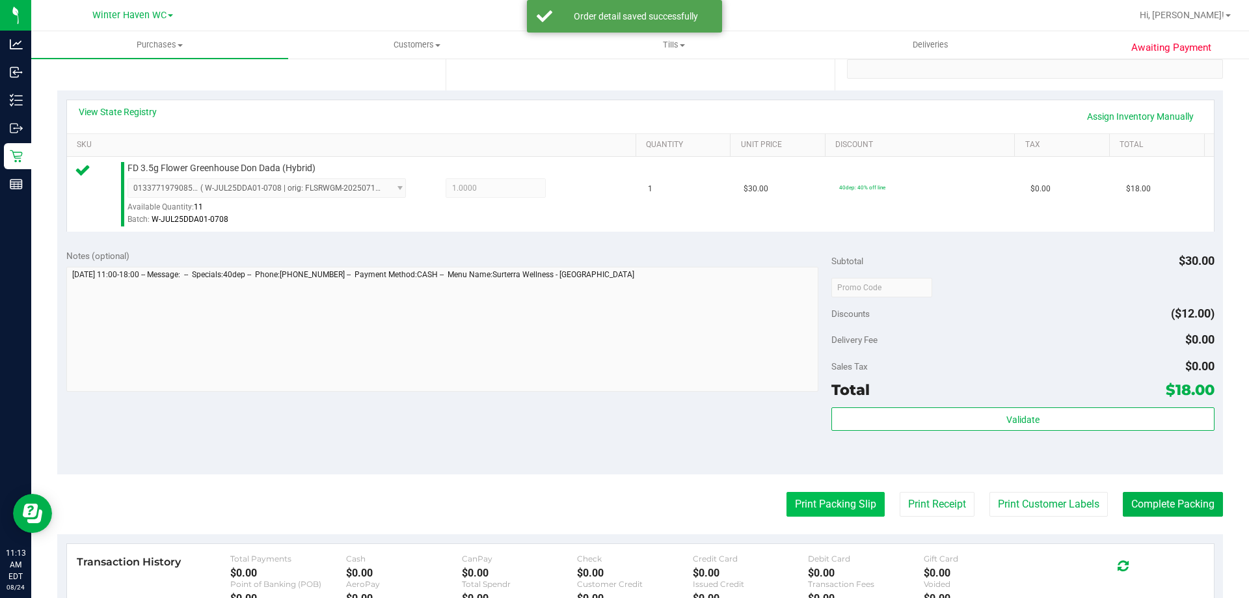
click at [813, 500] on button "Print Packing Slip" at bounding box center [836, 504] width 98 height 25
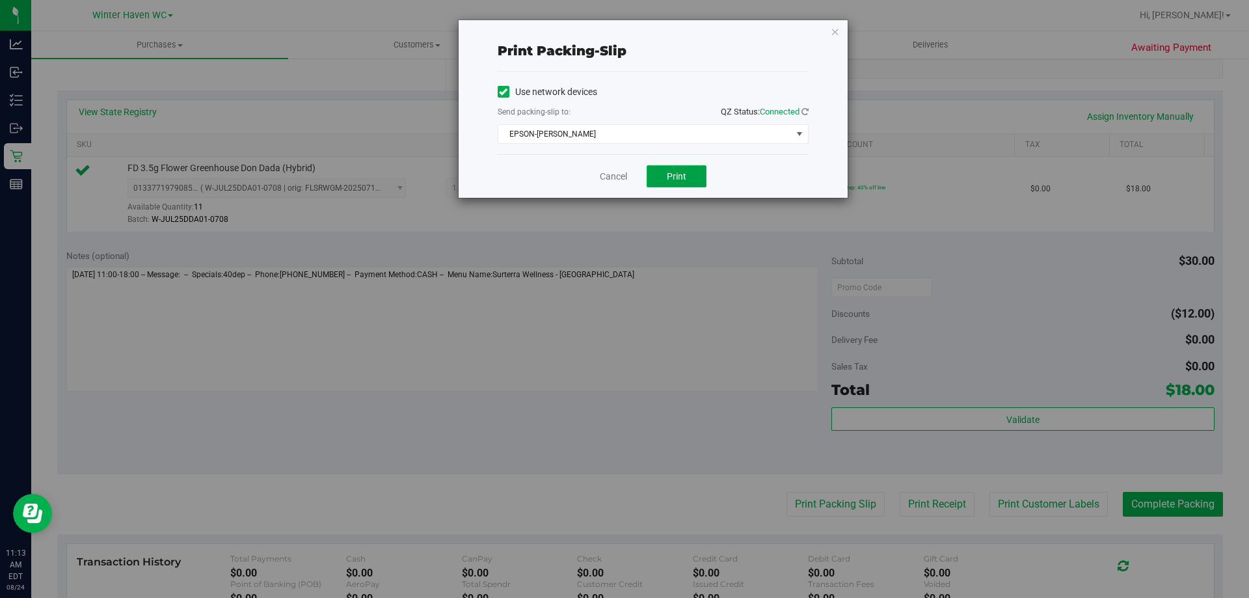
click at [666, 173] on button "Print" at bounding box center [677, 176] width 60 height 22
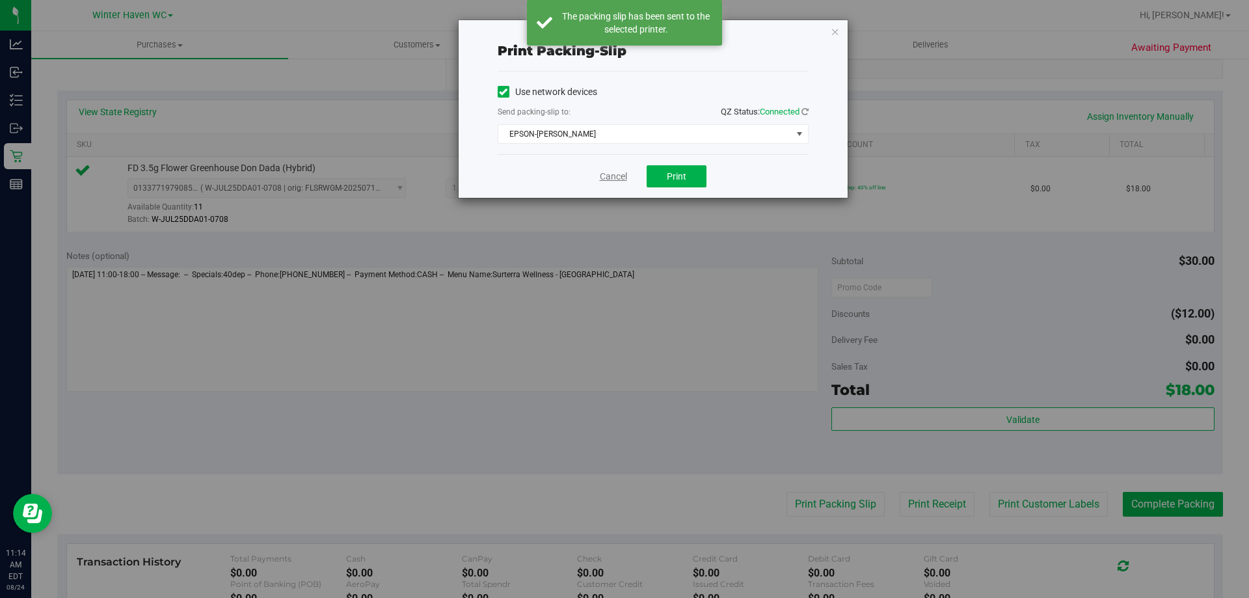
click at [612, 180] on link "Cancel" at bounding box center [613, 177] width 27 height 14
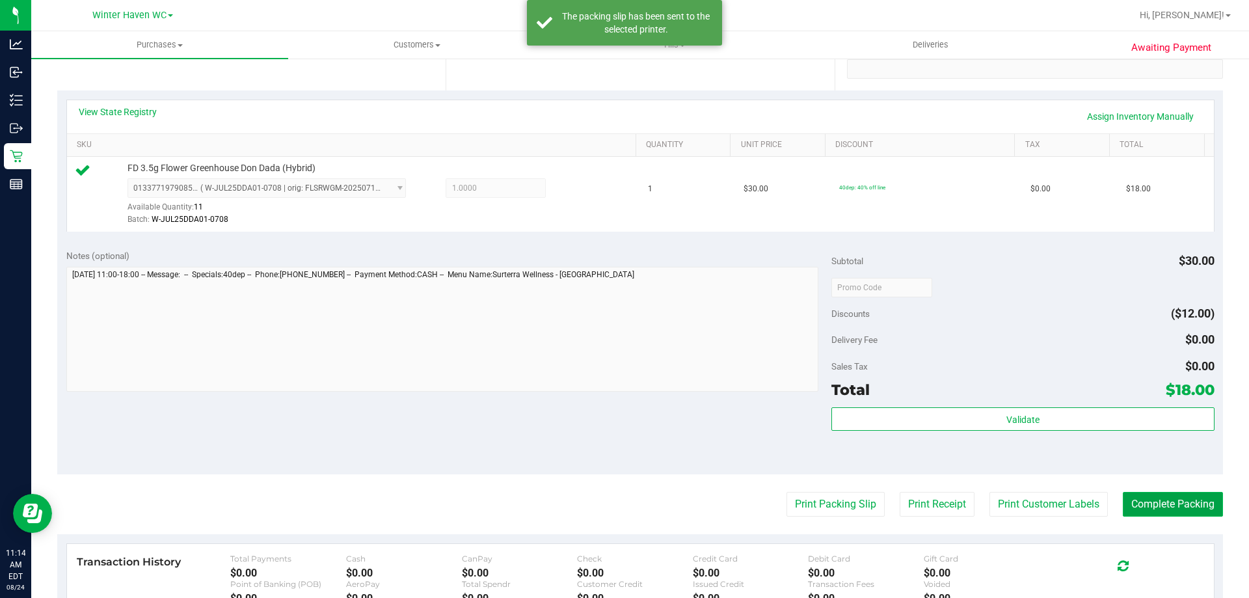
click at [1178, 504] on button "Complete Packing" at bounding box center [1173, 504] width 100 height 25
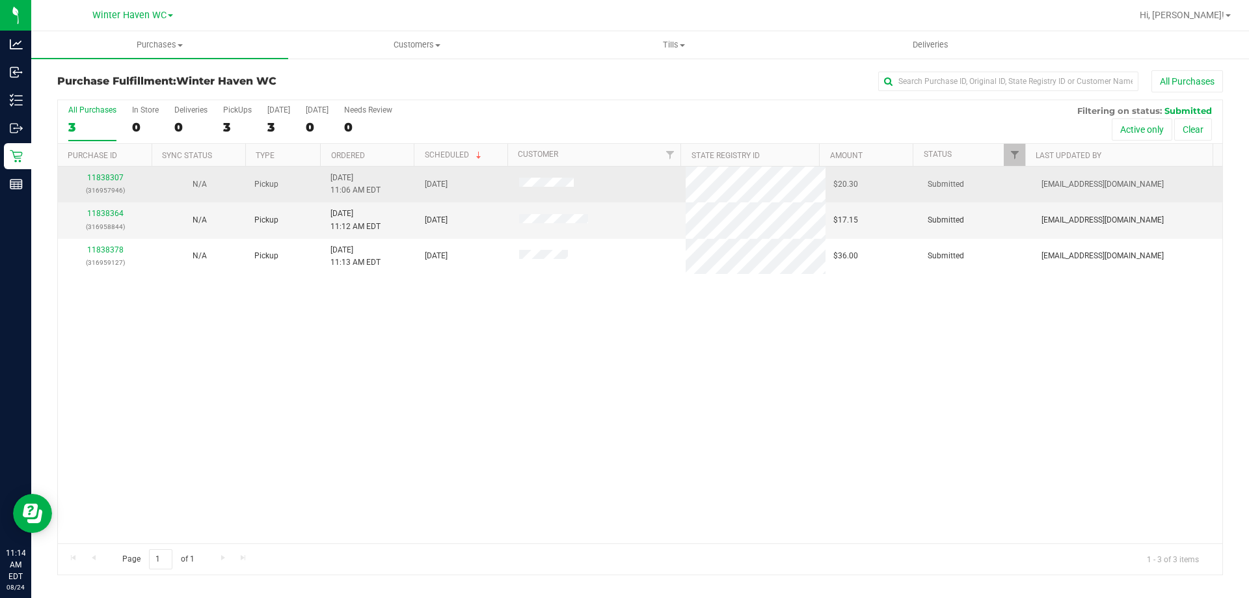
click at [117, 182] on div "11838307 (316957946)" at bounding box center [105, 184] width 79 height 25
click at [117, 181] on link "11838307" at bounding box center [105, 177] width 36 height 9
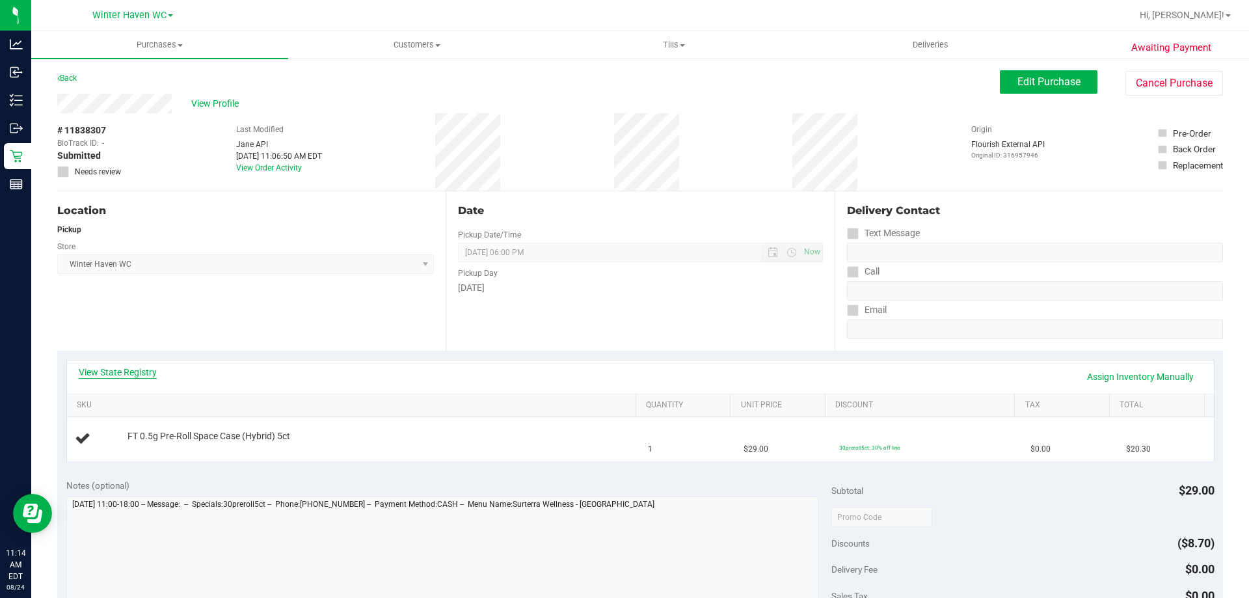
click at [125, 368] on link "View State Registry" at bounding box center [118, 372] width 78 height 13
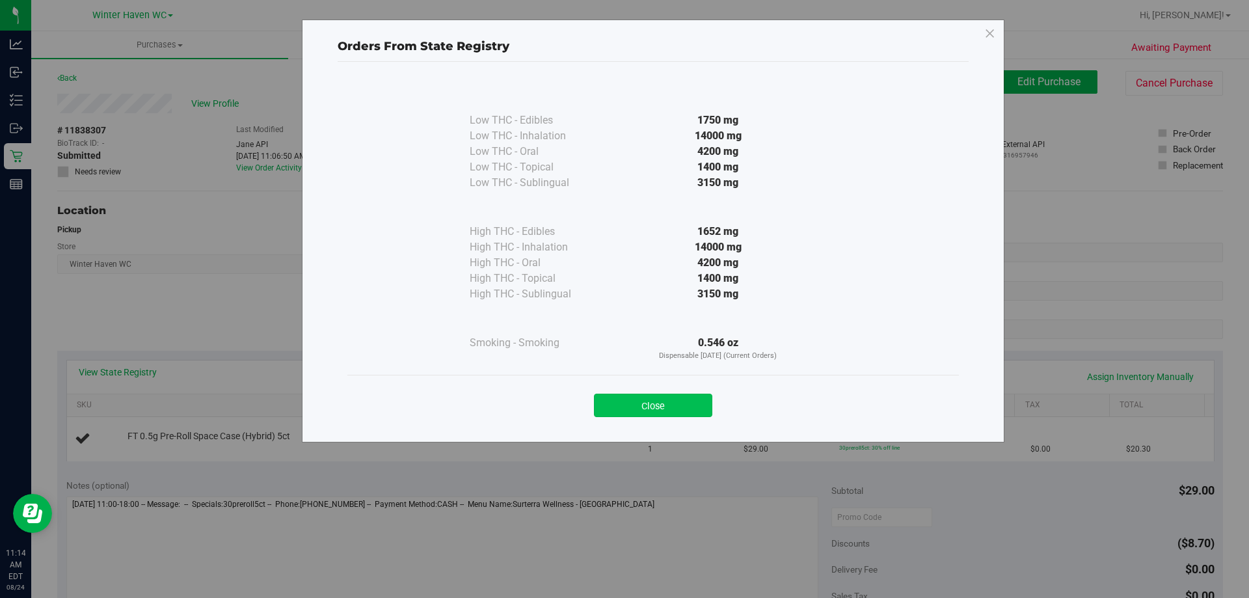
click at [651, 400] on button "Close" at bounding box center [653, 405] width 118 height 23
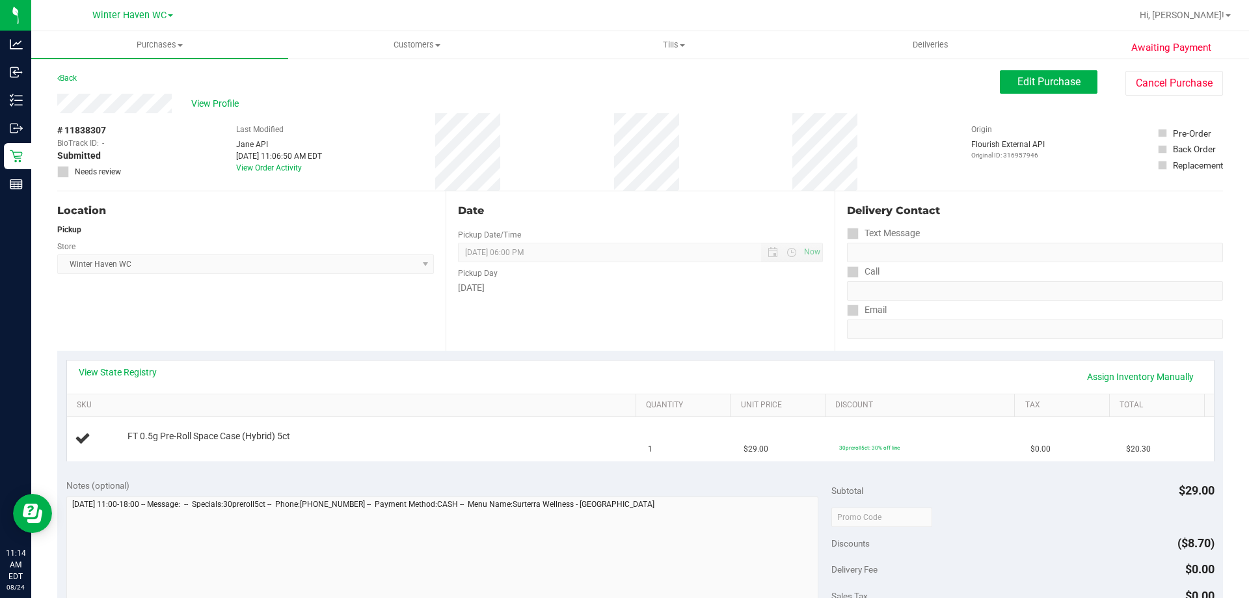
click at [58, 71] on div "Back" at bounding box center [67, 78] width 20 height 16
click at [66, 78] on link "Back" at bounding box center [67, 78] width 20 height 9
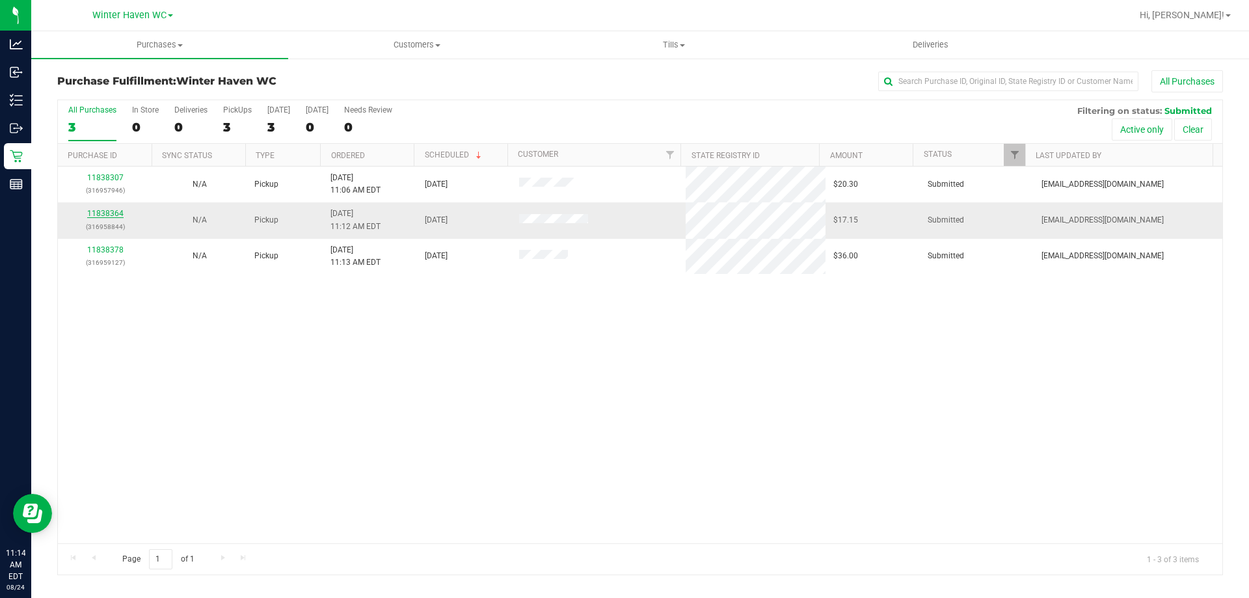
click at [111, 211] on link "11838364" at bounding box center [105, 213] width 36 height 9
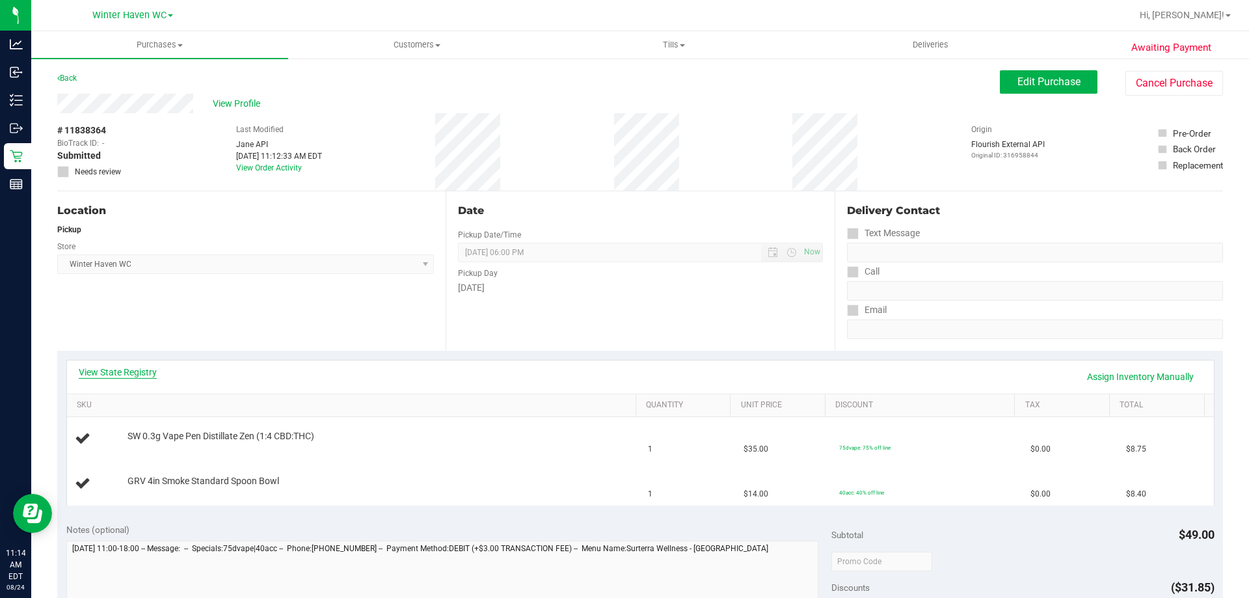
click at [142, 376] on link "View State Registry" at bounding box center [118, 372] width 78 height 13
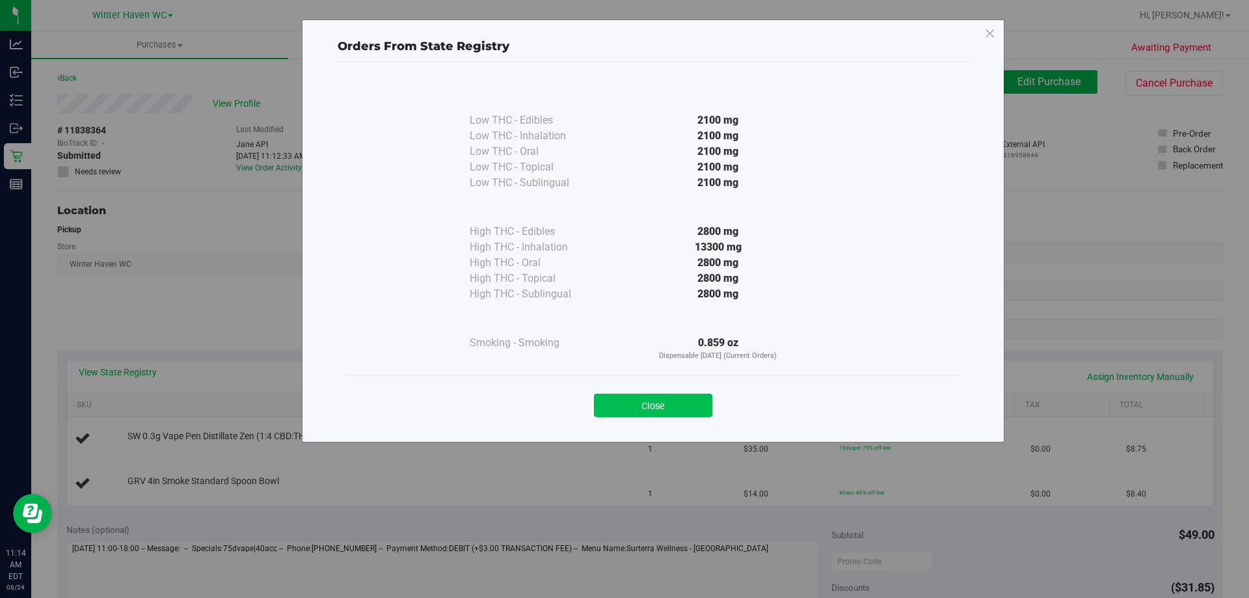
click at [634, 410] on button "Close" at bounding box center [653, 405] width 118 height 23
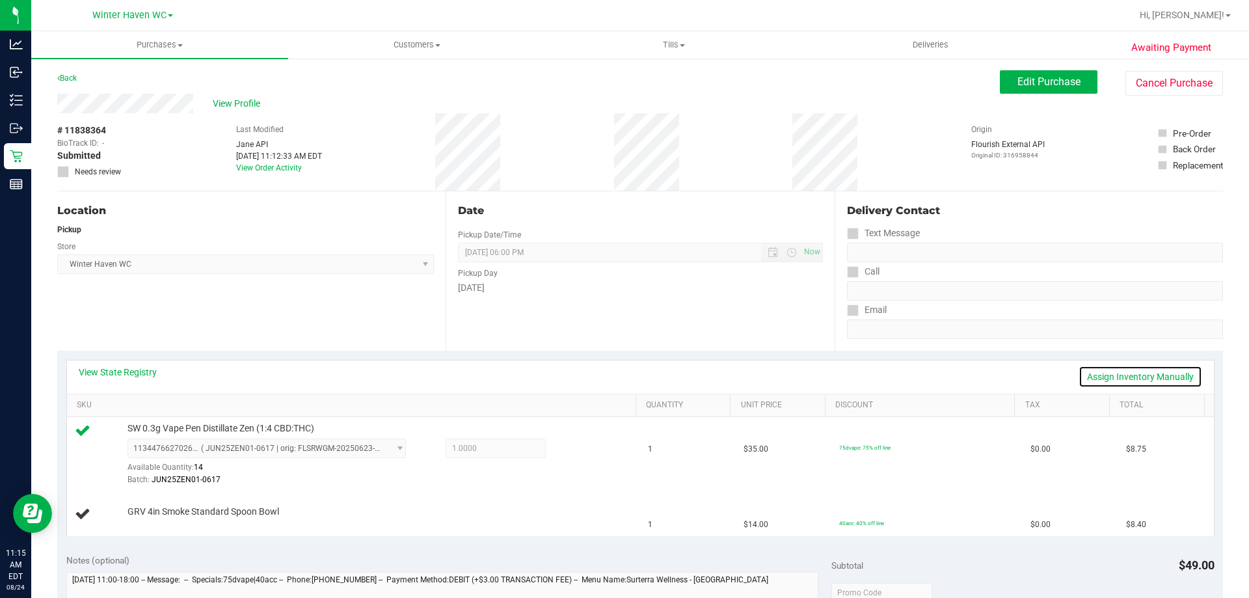
click at [1175, 374] on link "Assign Inventory Manually" at bounding box center [1141, 377] width 124 height 22
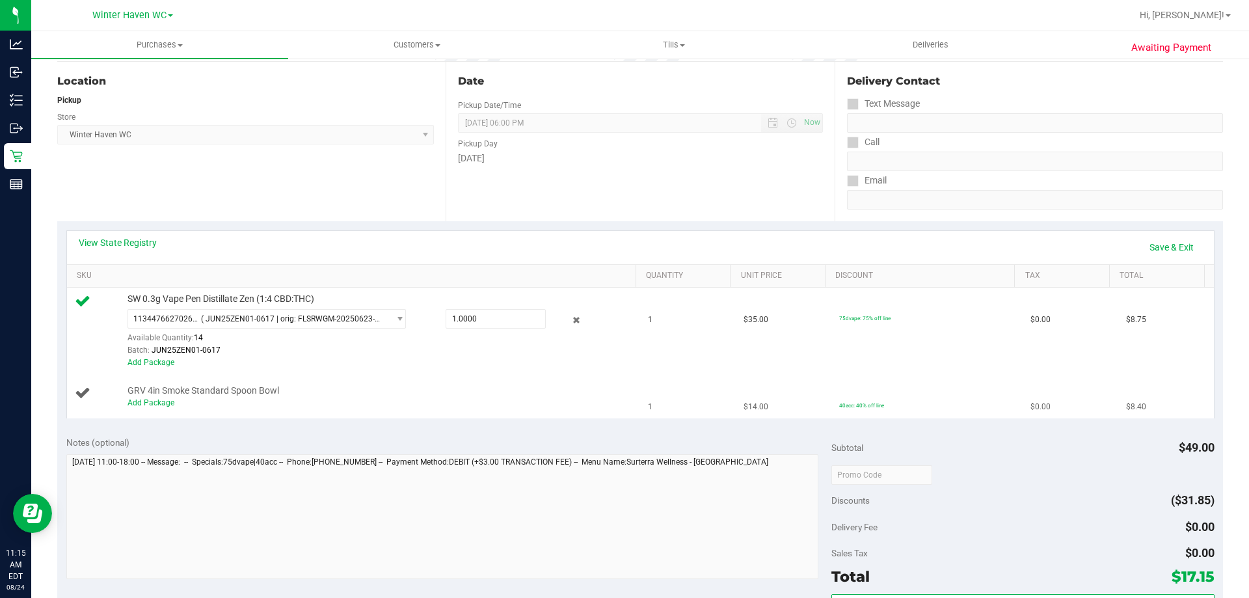
scroll to position [130, 0]
click at [160, 403] on link "Add Package" at bounding box center [151, 402] width 47 height 9
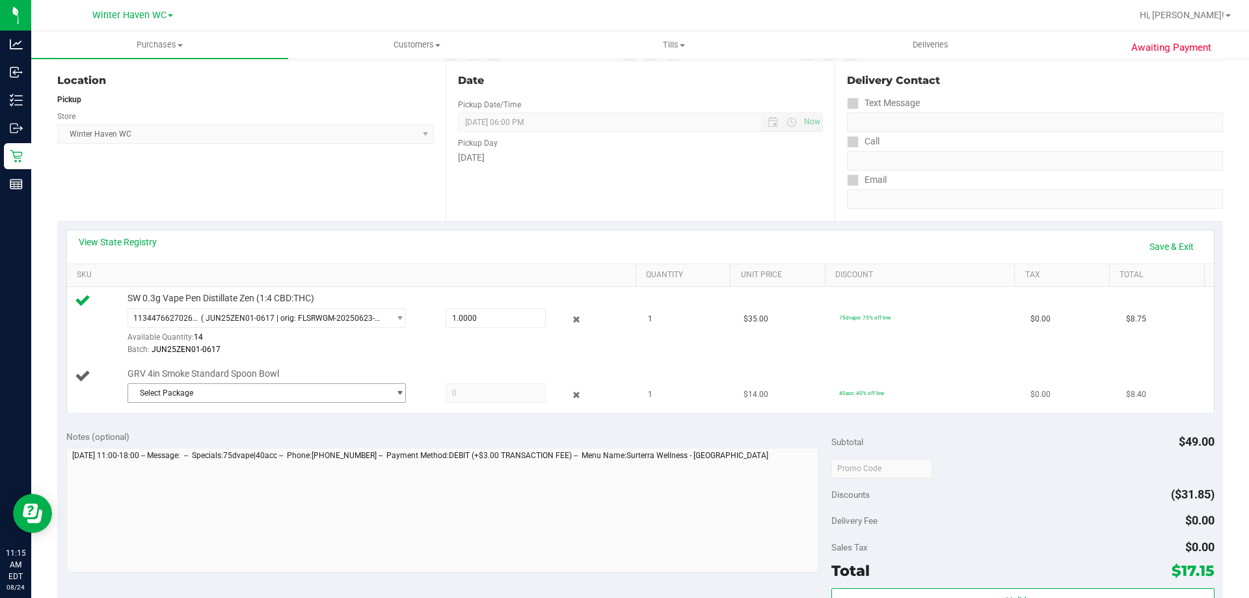
click at [257, 396] on span "Select Package" at bounding box center [258, 393] width 261 height 18
click at [263, 450] on span "( 1992536-052025 | orig: FLTW-20250730-033 )" at bounding box center [293, 446] width 167 height 9
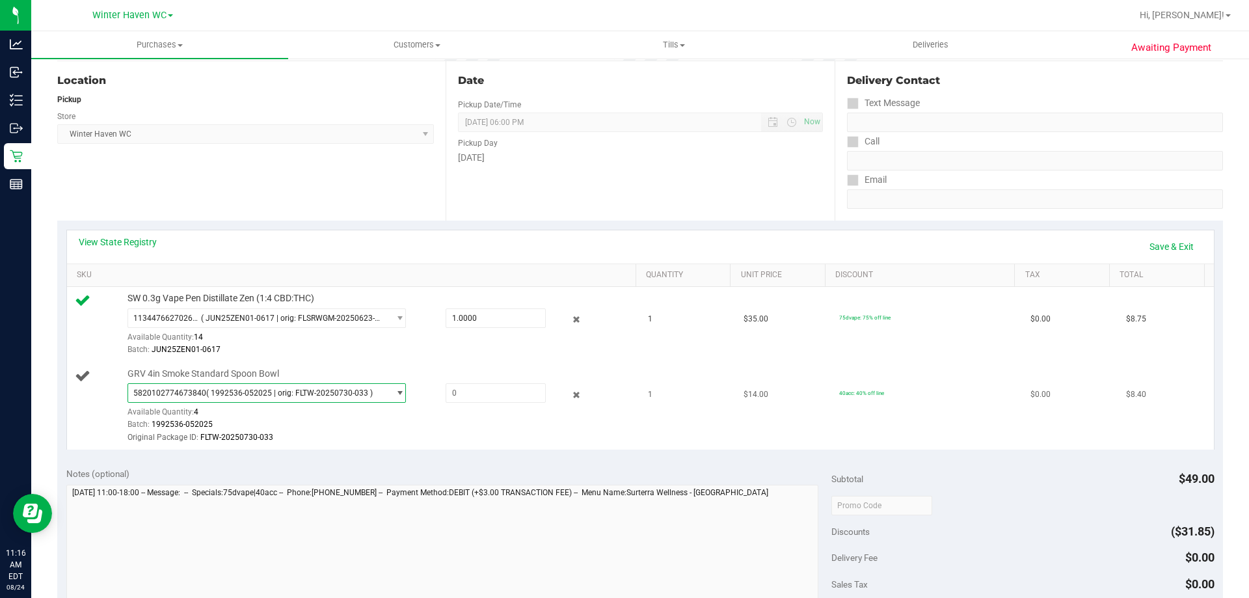
click at [427, 449] on td "GRV 4in Smoke Standard Spoon Bowl 5820102774673840 ( 1992536-052025 | orig: FLT…" at bounding box center [354, 405] width 574 height 87
click at [487, 383] on span at bounding box center [496, 393] width 100 height 20
click at [513, 388] on span at bounding box center [496, 393] width 100 height 20
type input "1"
type input "1.0000"
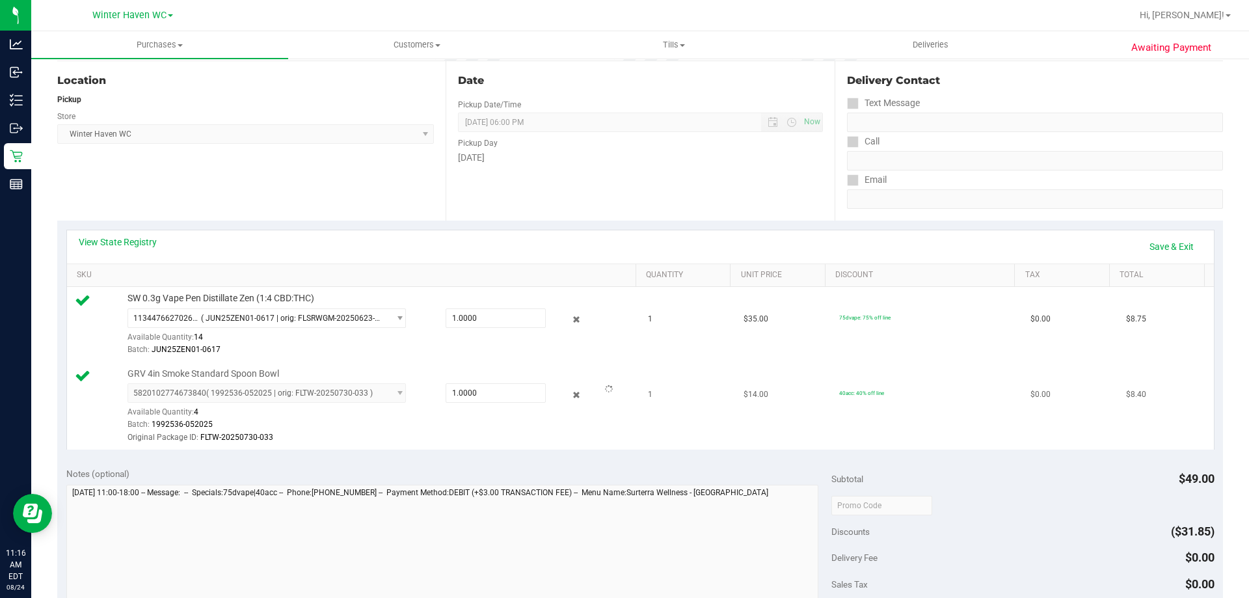
click at [511, 448] on td "GRV 4in Smoke Standard Spoon Bowl 5820102774673840 ( 1992536-052025 | orig: FLT…" at bounding box center [354, 405] width 574 height 87
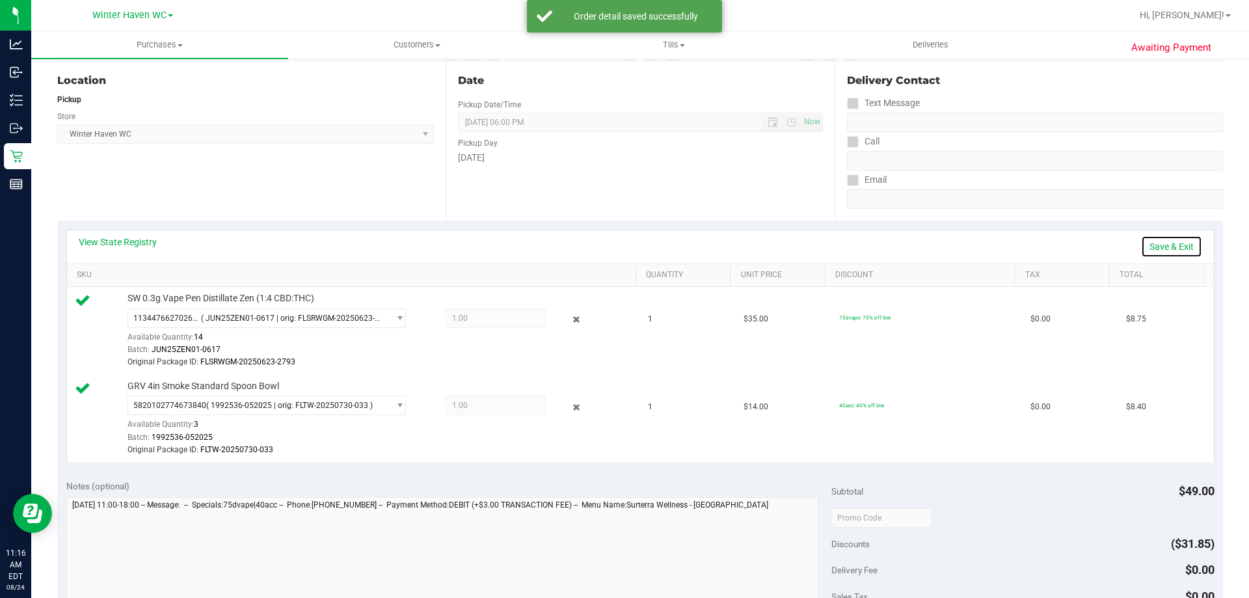
click at [1180, 243] on link "Save & Exit" at bounding box center [1171, 247] width 61 height 22
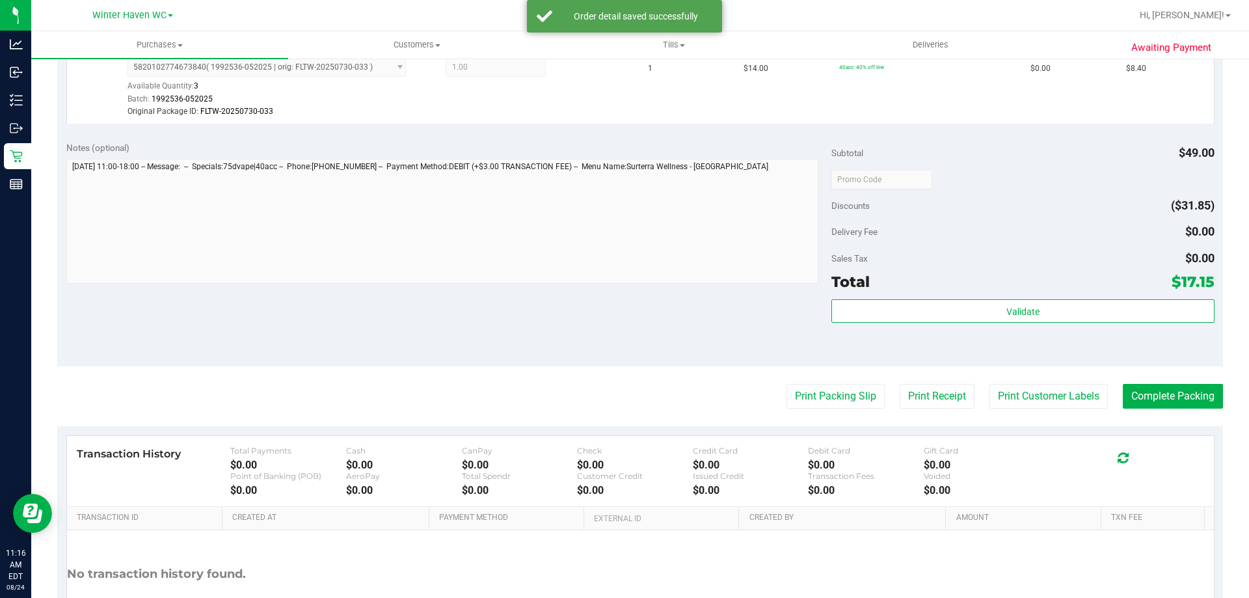
scroll to position [521, 0]
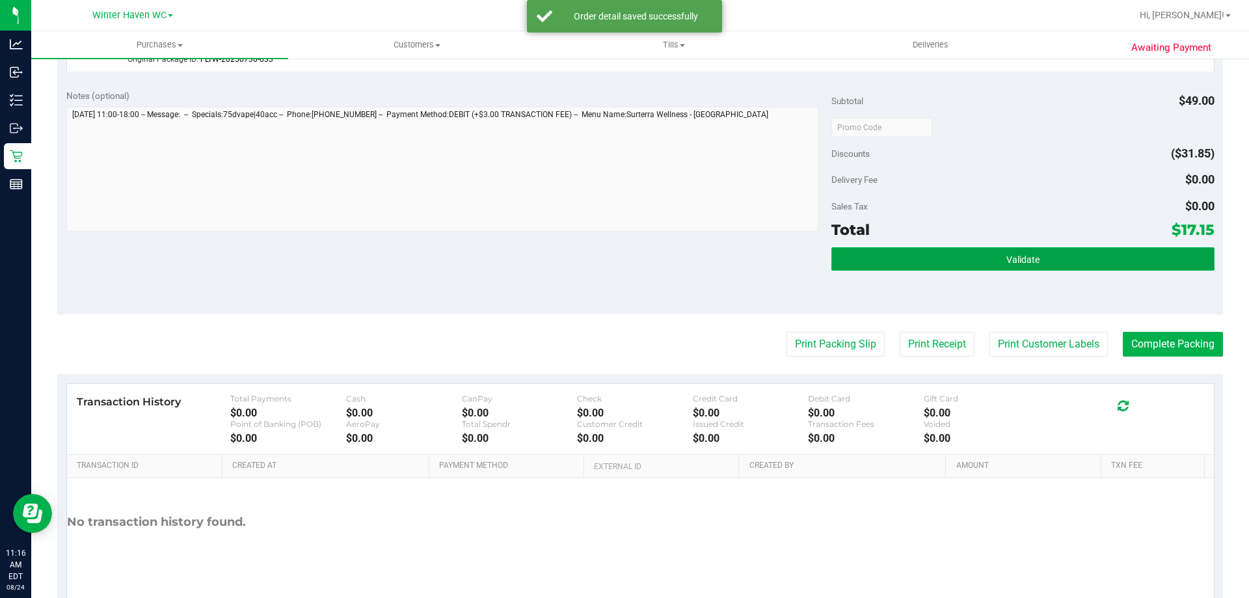
click at [1013, 261] on span "Validate" at bounding box center [1023, 259] width 33 height 10
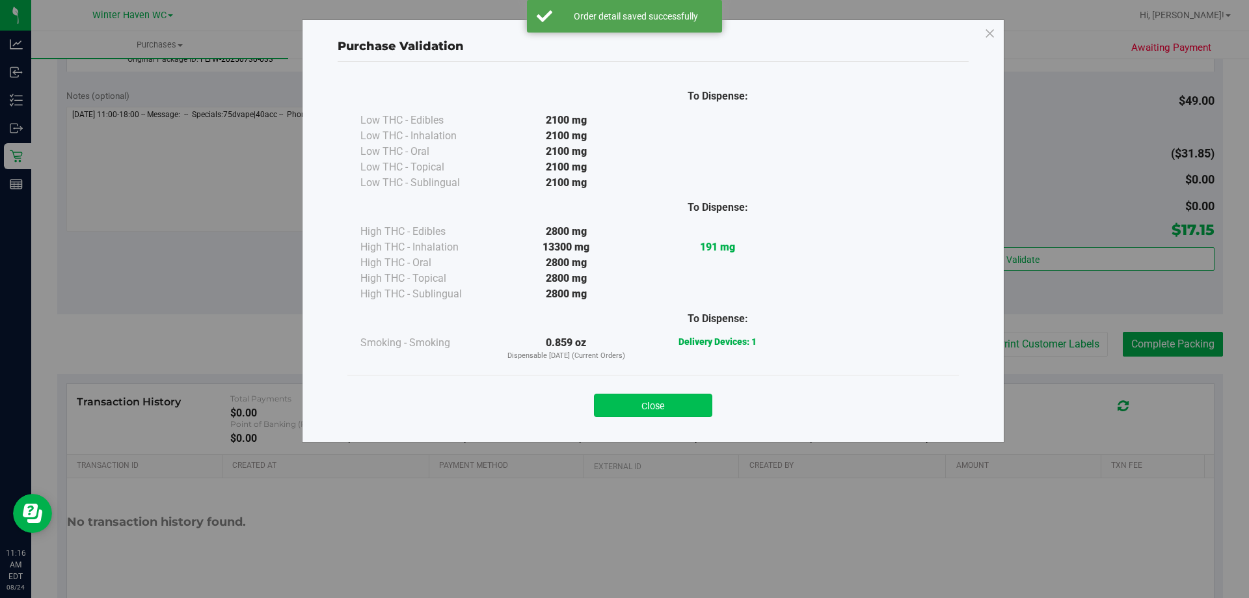
click at [673, 411] on button "Close" at bounding box center [653, 405] width 118 height 23
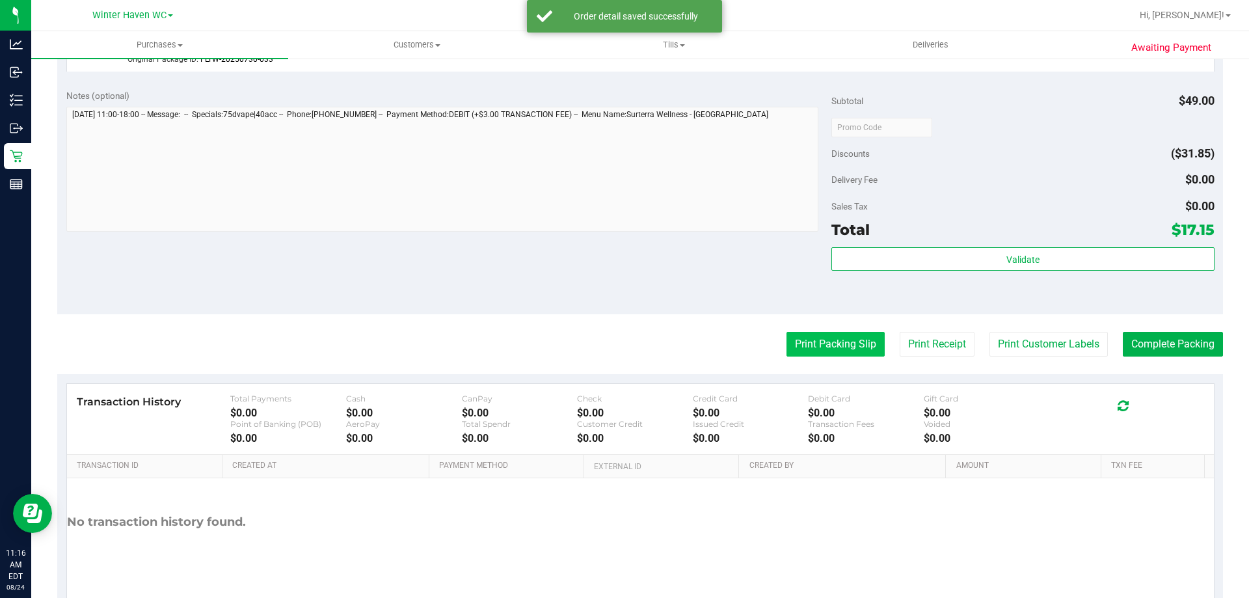
click at [849, 341] on button "Print Packing Slip" at bounding box center [836, 344] width 98 height 25
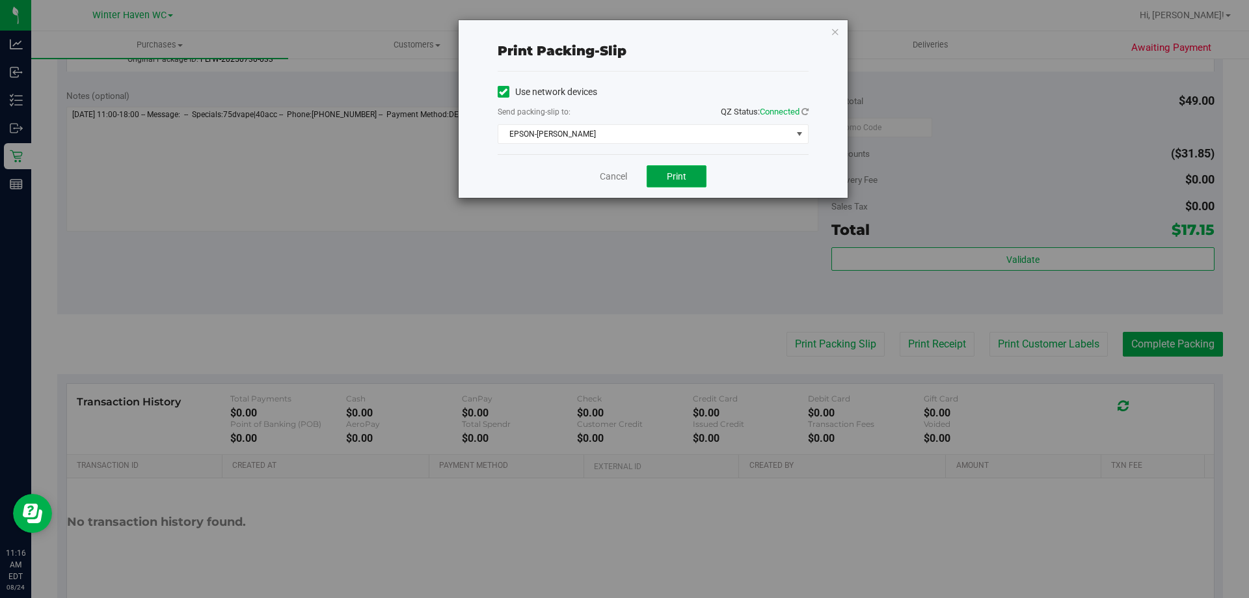
click at [682, 172] on span "Print" at bounding box center [677, 176] width 20 height 10
click at [608, 176] on link "Cancel" at bounding box center [613, 177] width 27 height 14
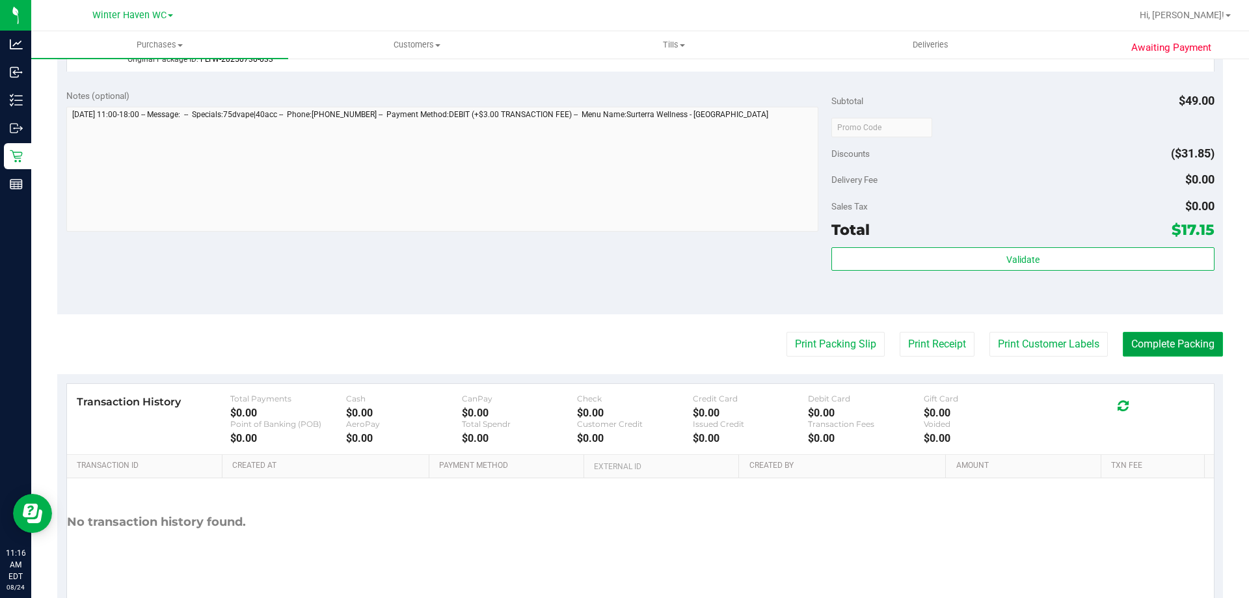
click at [1191, 346] on button "Complete Packing" at bounding box center [1173, 344] width 100 height 25
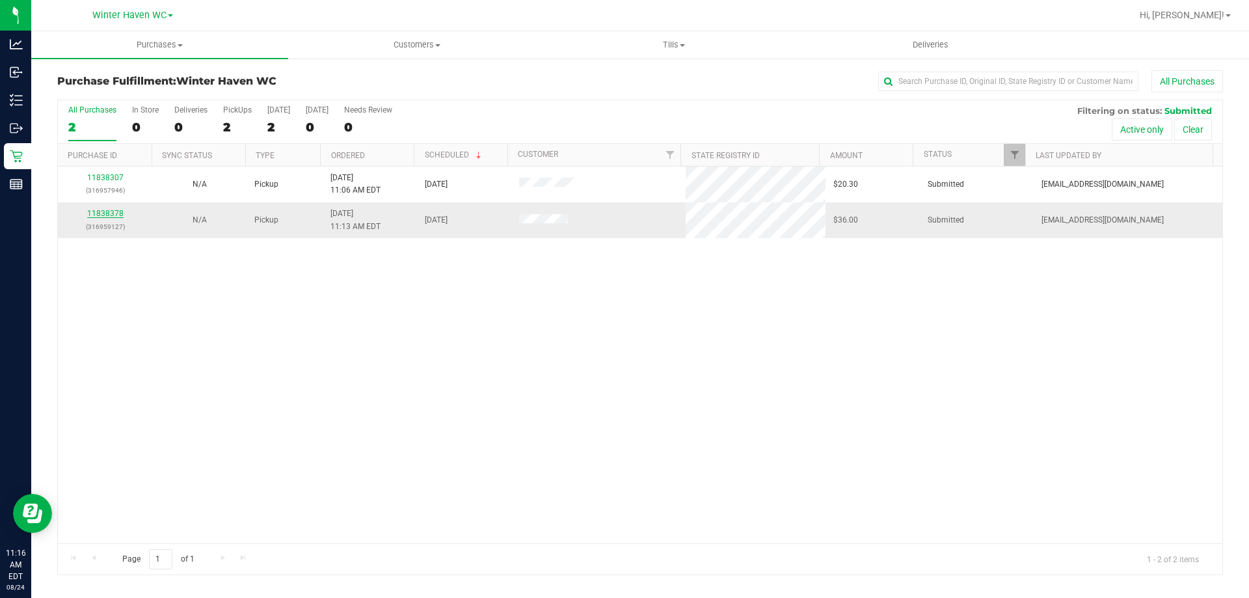
click at [106, 217] on link "11838378" at bounding box center [105, 213] width 36 height 9
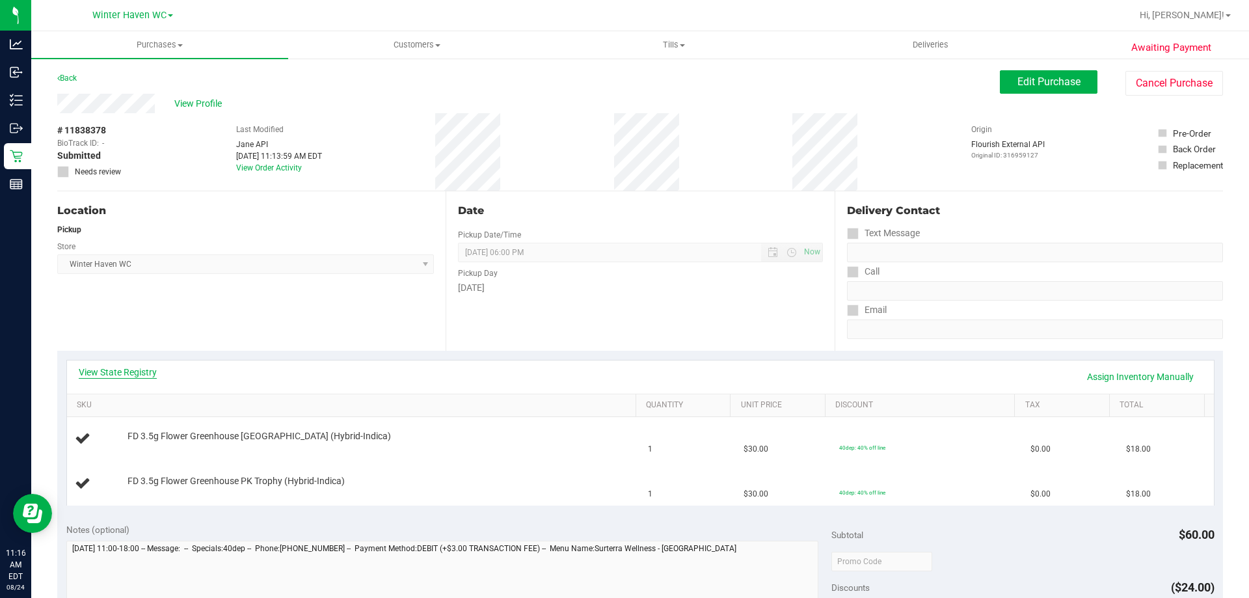
click at [120, 370] on link "View State Registry" at bounding box center [118, 372] width 78 height 13
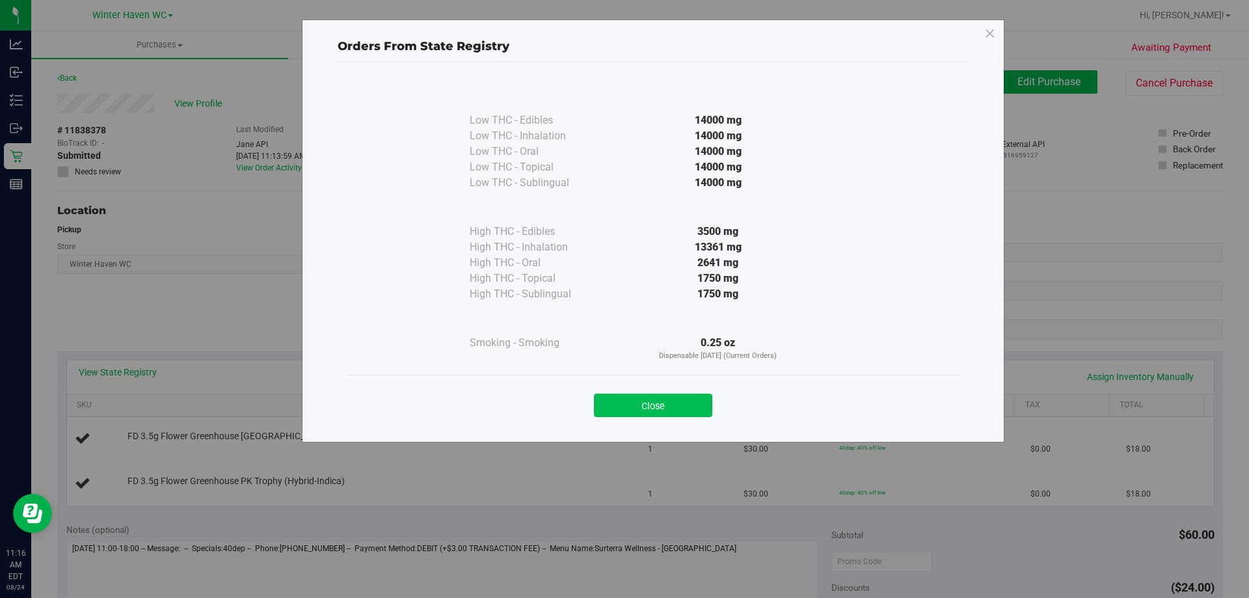
click at [686, 394] on button "Close" at bounding box center [653, 405] width 118 height 23
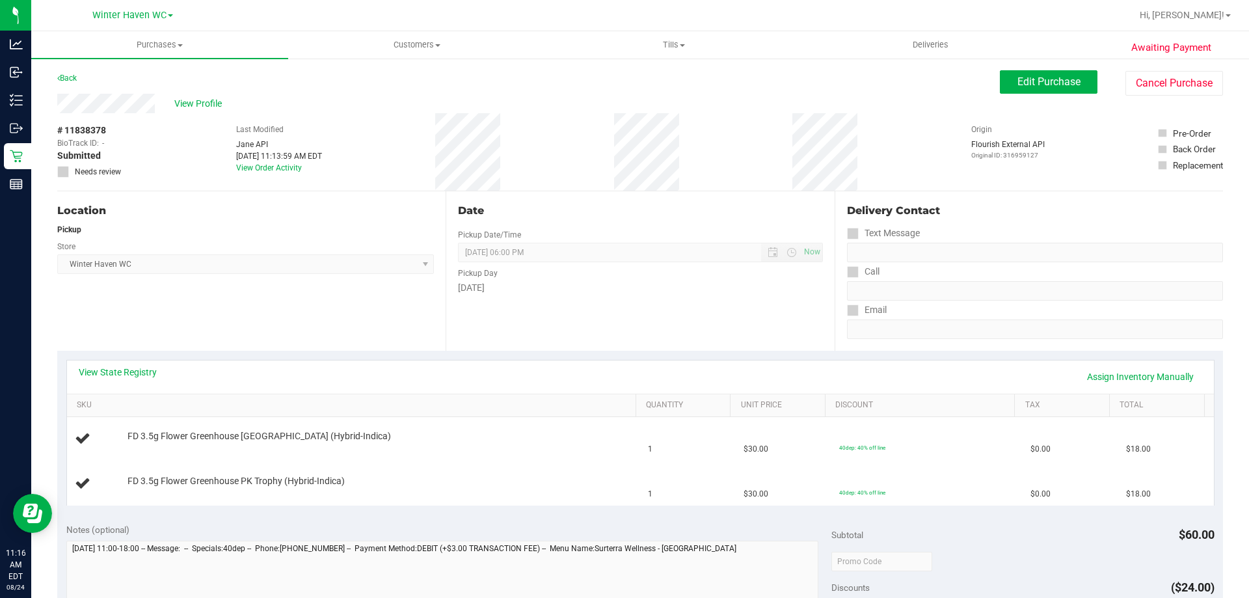
click at [754, 388] on div "View State Registry Assign Inventory Manually" at bounding box center [640, 376] width 1147 height 33
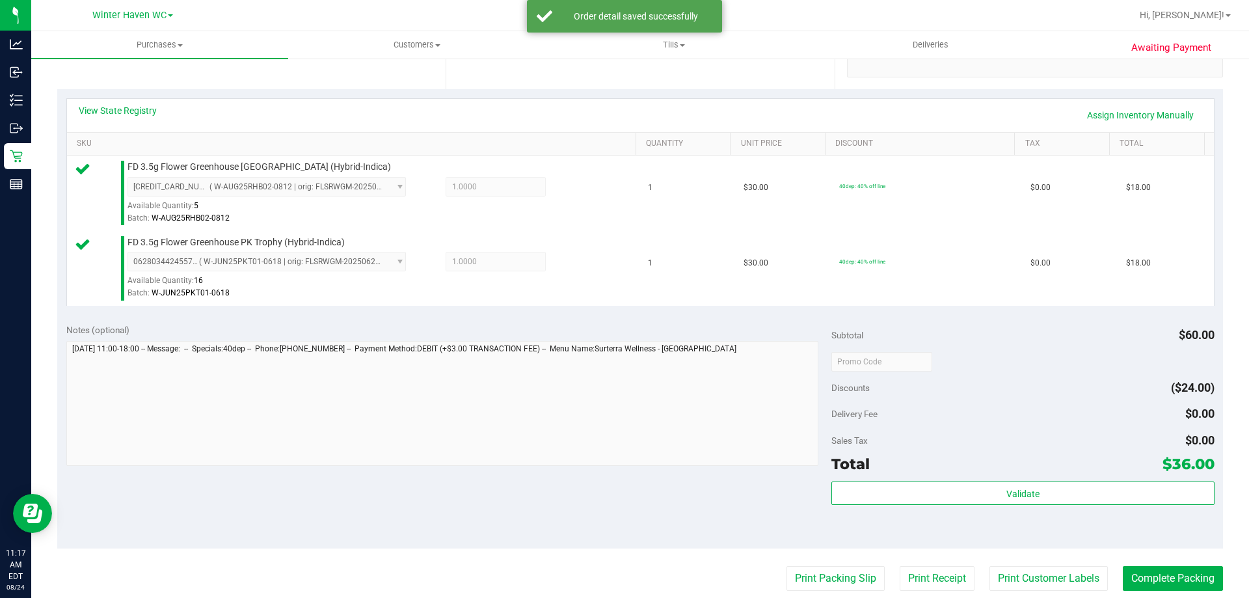
scroll to position [325, 0]
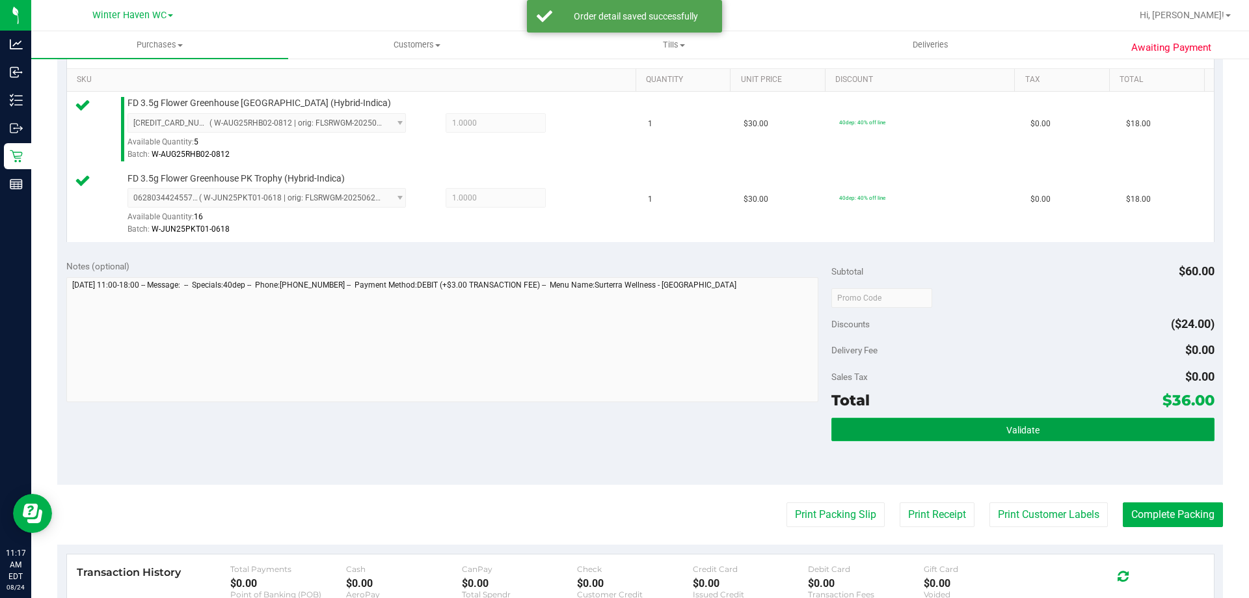
click at [996, 425] on button "Validate" at bounding box center [1023, 429] width 383 height 23
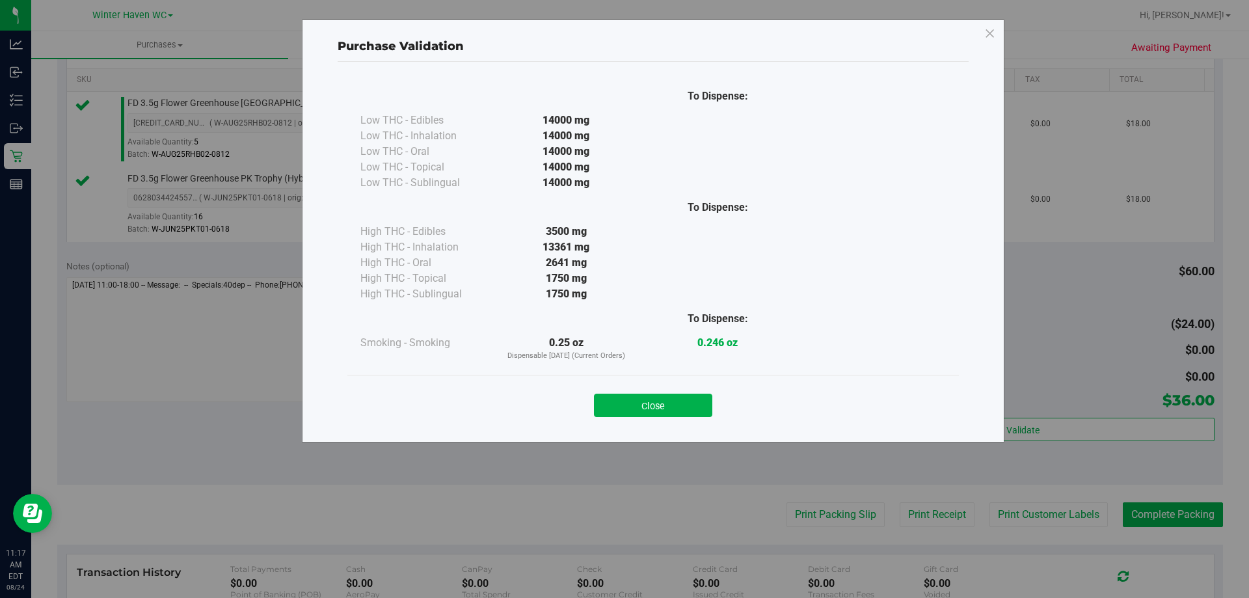
click at [679, 392] on div "Close" at bounding box center [653, 401] width 592 height 33
drag, startPoint x: 702, startPoint y: 416, endPoint x: 688, endPoint y: 405, distance: 17.7
click at [702, 416] on button "Close" at bounding box center [653, 405] width 118 height 23
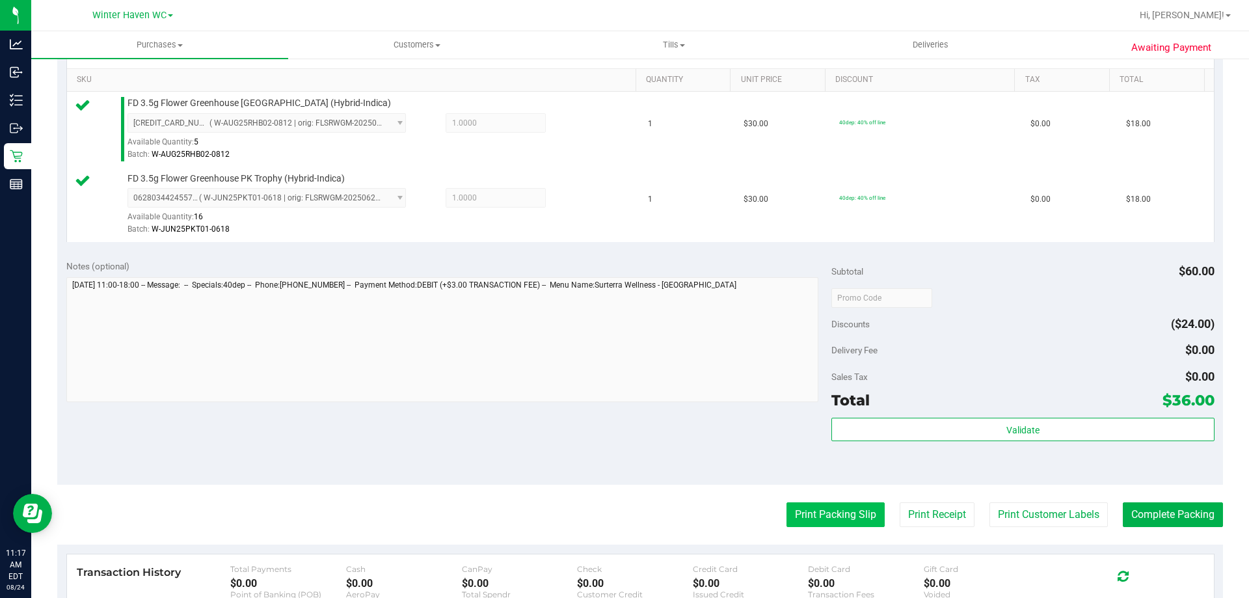
click at [805, 517] on button "Print Packing Slip" at bounding box center [836, 514] width 98 height 25
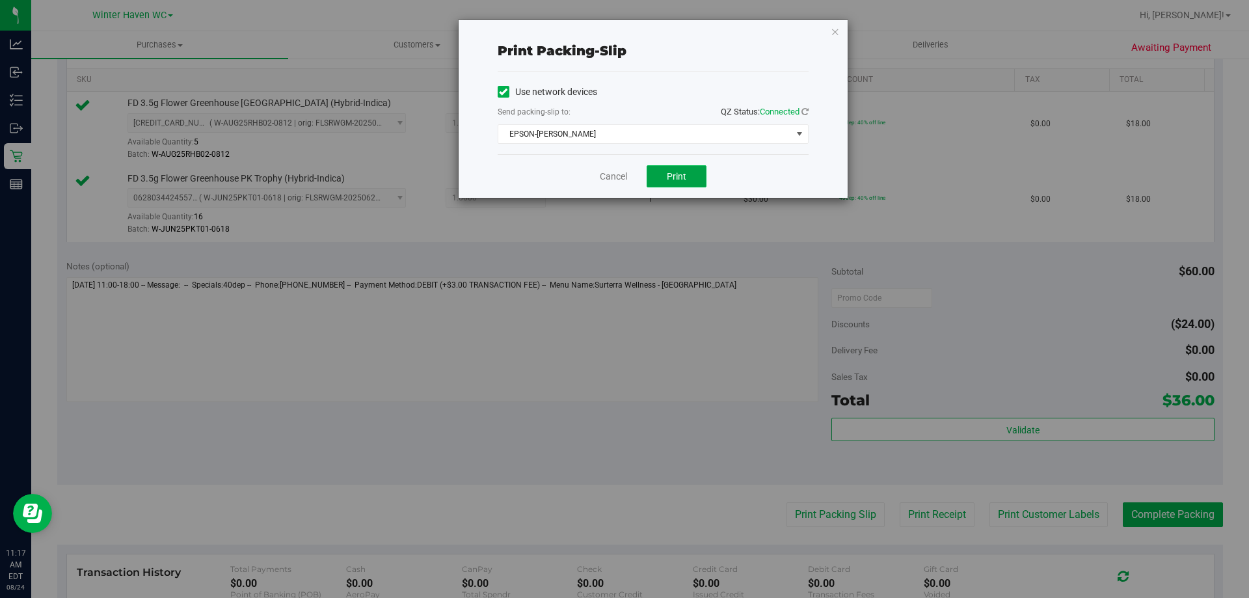
click at [665, 165] on button "Print" at bounding box center [677, 176] width 60 height 22
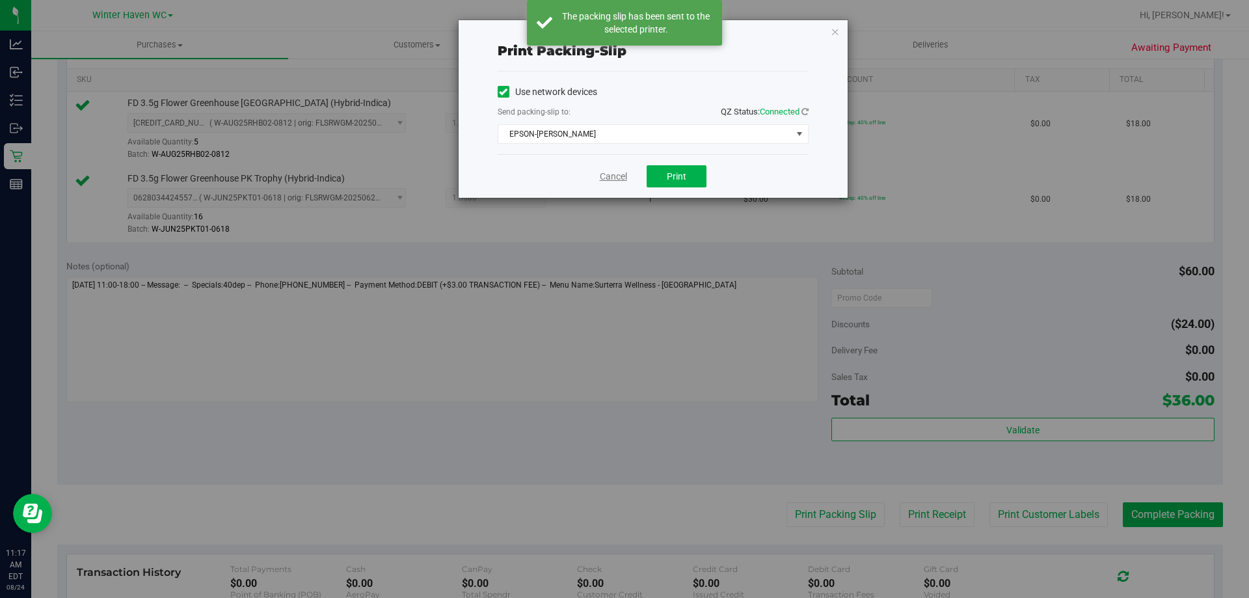
click at [608, 176] on link "Cancel" at bounding box center [613, 177] width 27 height 14
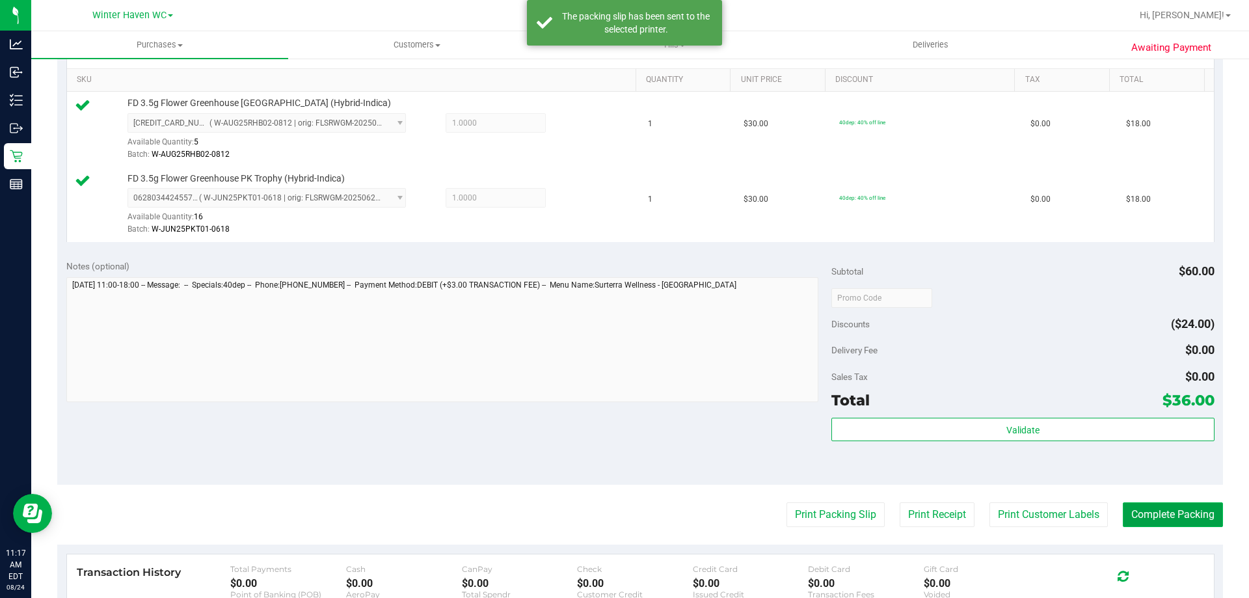
click at [1156, 511] on button "Complete Packing" at bounding box center [1173, 514] width 100 height 25
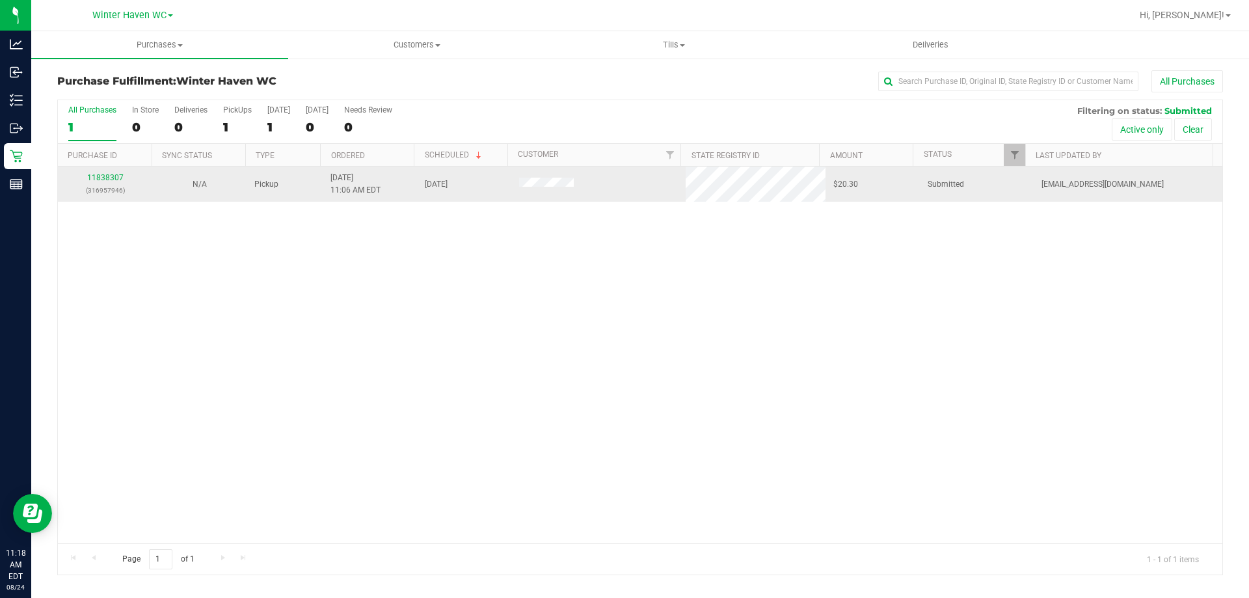
click at [117, 172] on div "11838307 (316957946)" at bounding box center [105, 184] width 79 height 25
click at [120, 174] on link "11838307" at bounding box center [105, 177] width 36 height 9
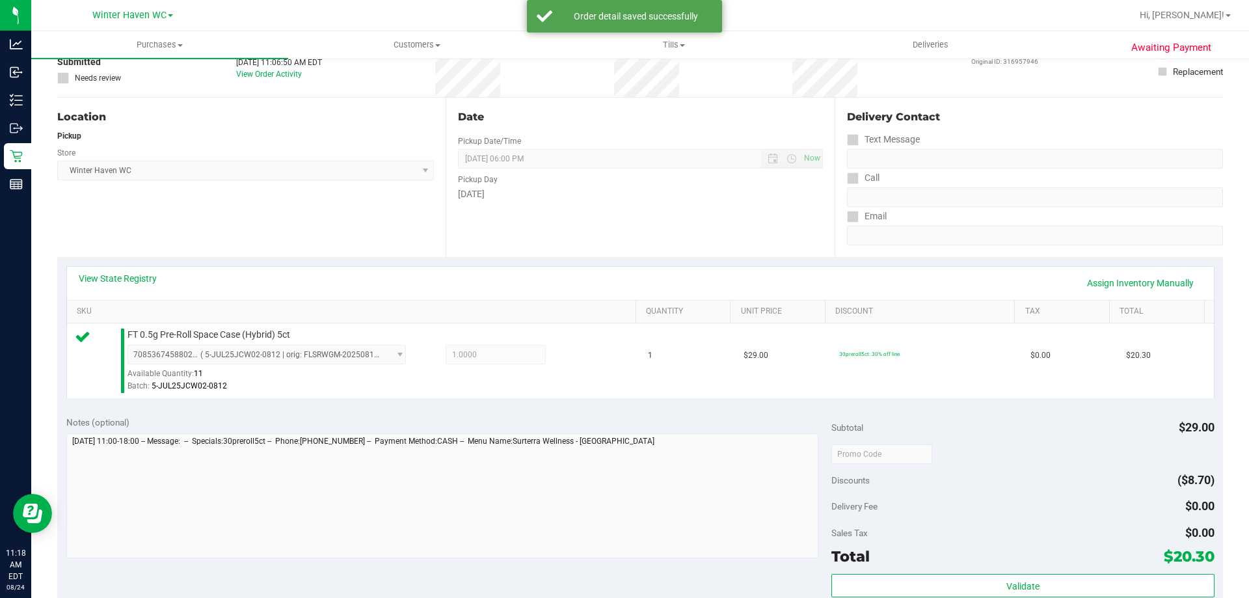
scroll to position [195, 0]
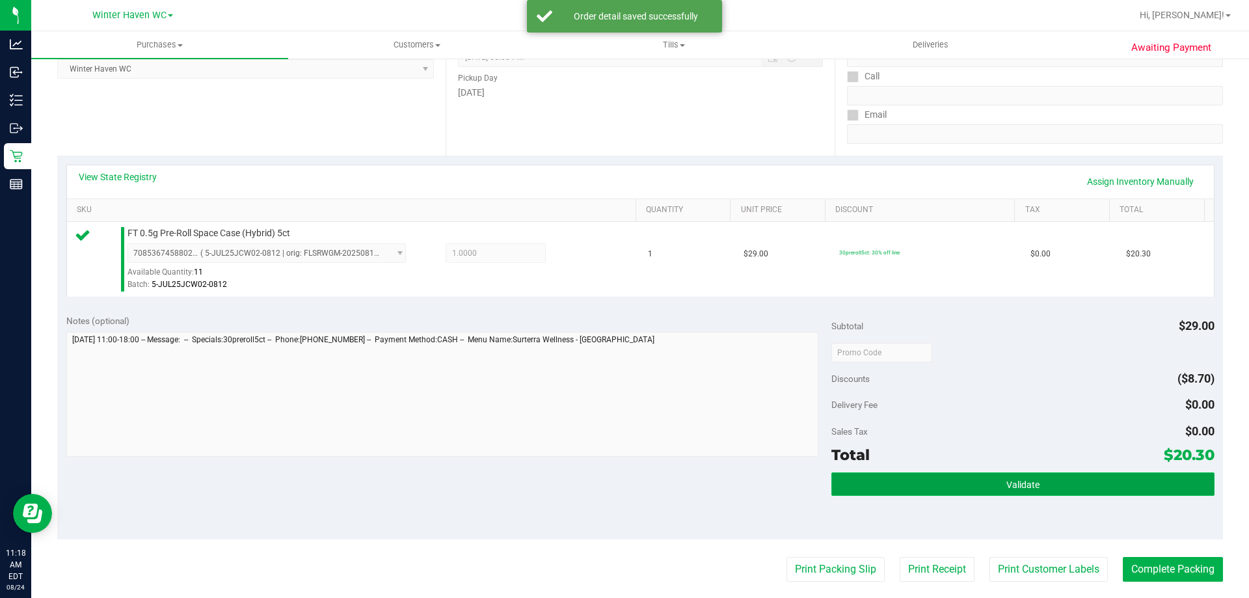
click at [1039, 476] on button "Validate" at bounding box center [1023, 483] width 383 height 23
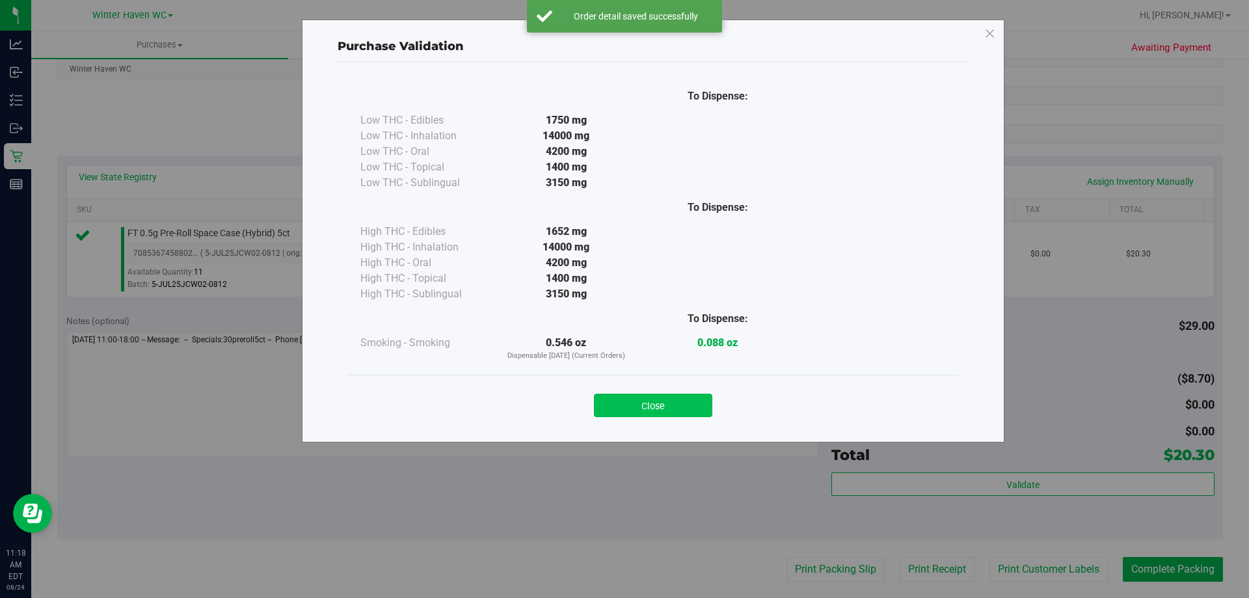
click at [696, 406] on button "Close" at bounding box center [653, 405] width 118 height 23
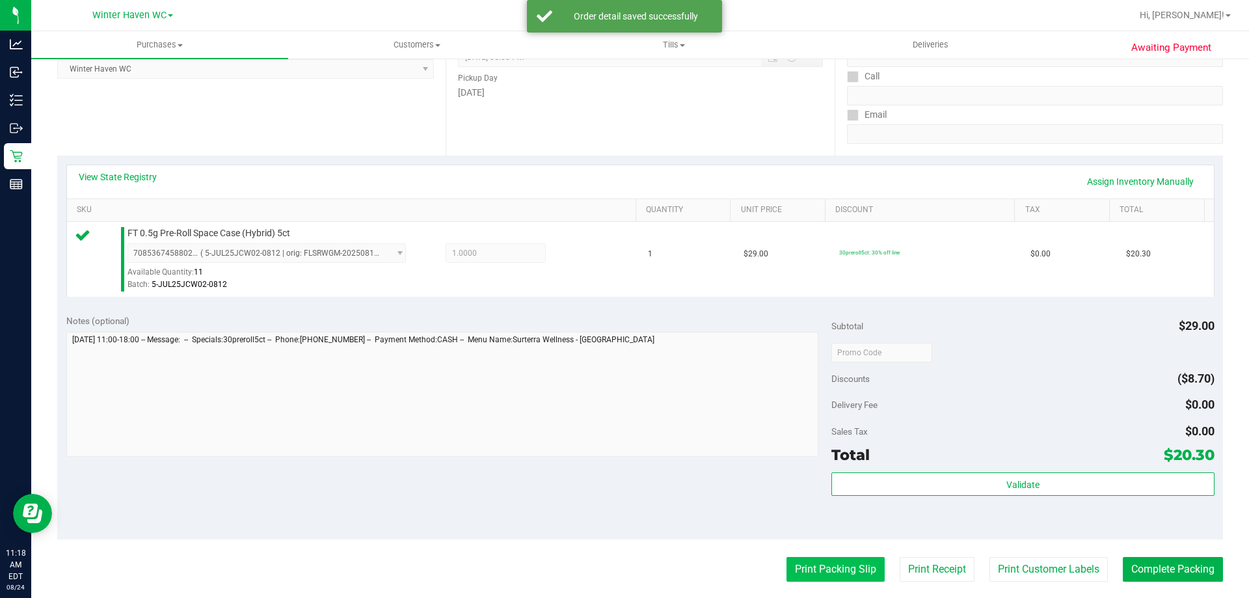
click at [841, 560] on button "Print Packing Slip" at bounding box center [836, 569] width 98 height 25
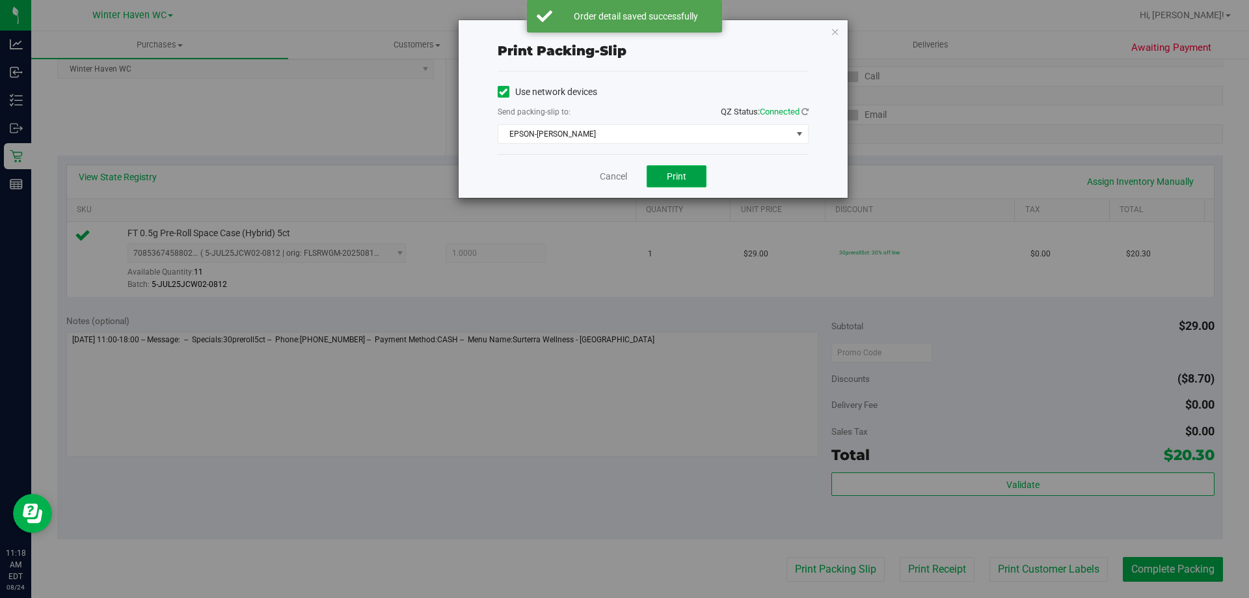
click at [683, 171] on span "Print" at bounding box center [677, 176] width 20 height 10
click at [615, 176] on link "Cancel" at bounding box center [613, 177] width 27 height 14
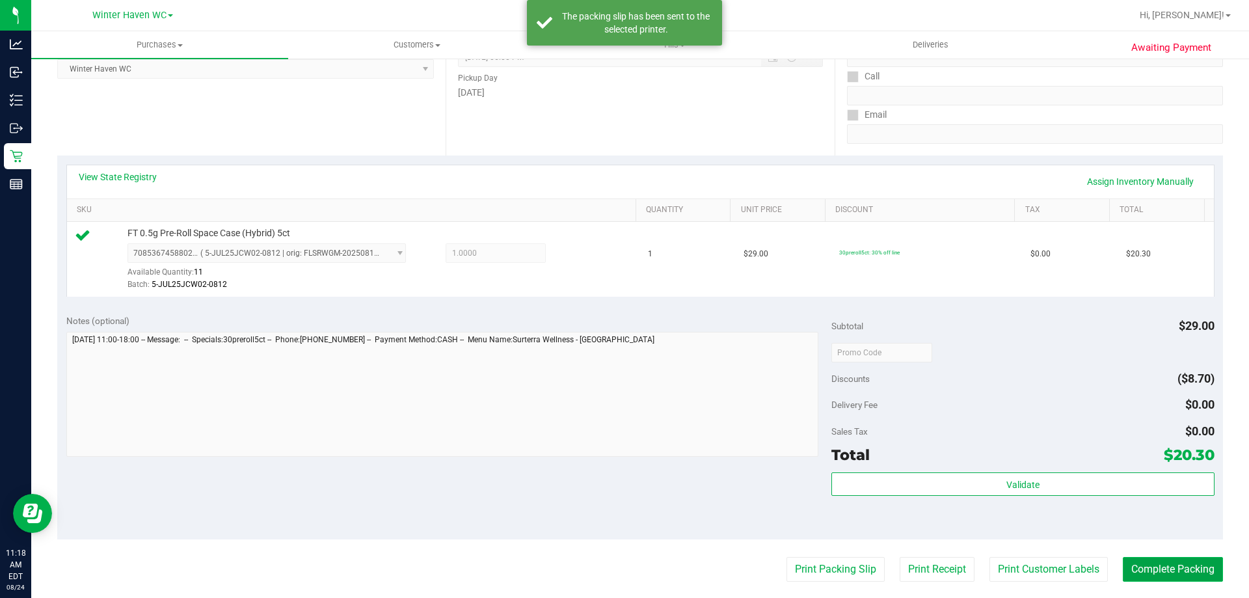
click at [1193, 577] on button "Complete Packing" at bounding box center [1173, 569] width 100 height 25
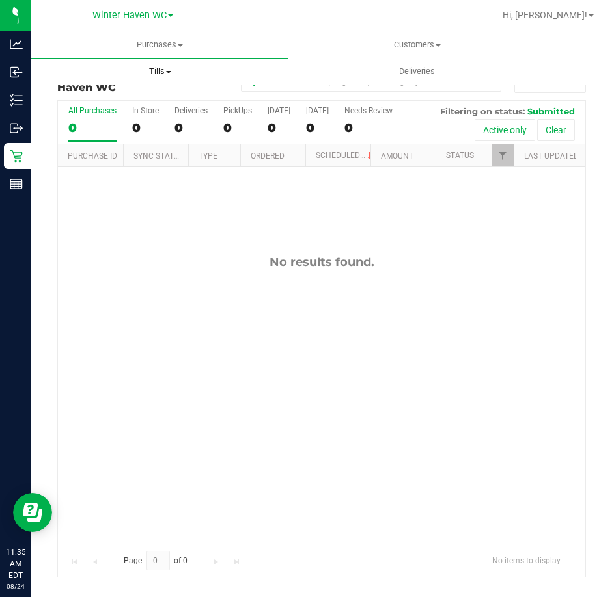
click at [172, 70] on span "Tills" at bounding box center [160, 72] width 256 height 12
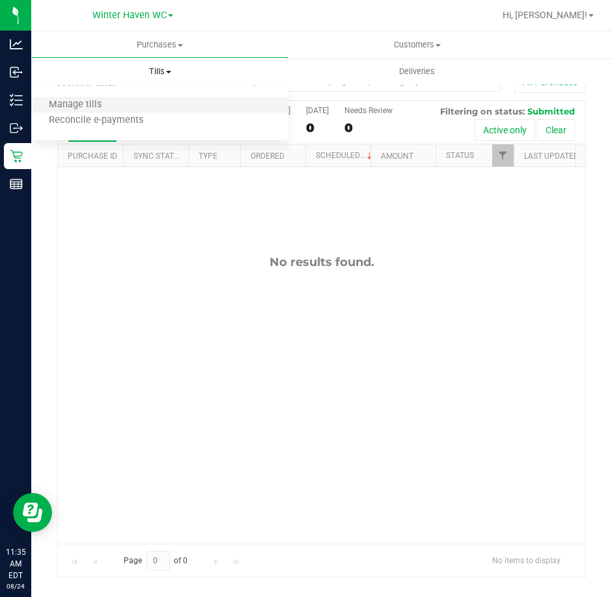
click at [147, 100] on li "Manage tills" at bounding box center [159, 106] width 257 height 16
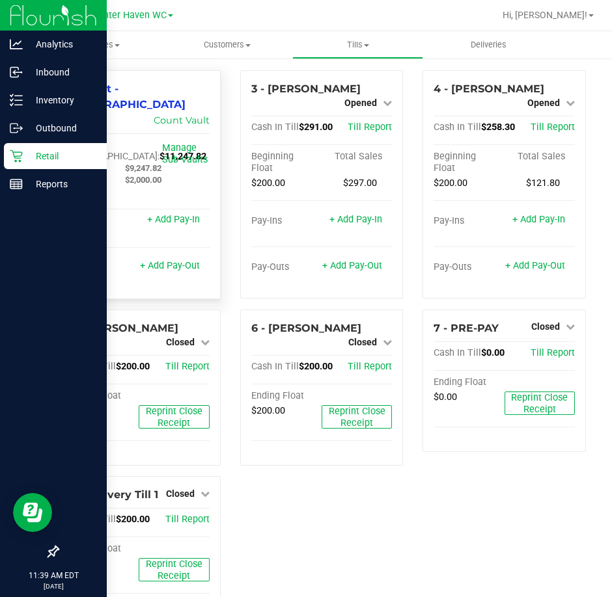
click at [22, 161] on icon at bounding box center [16, 156] width 13 height 13
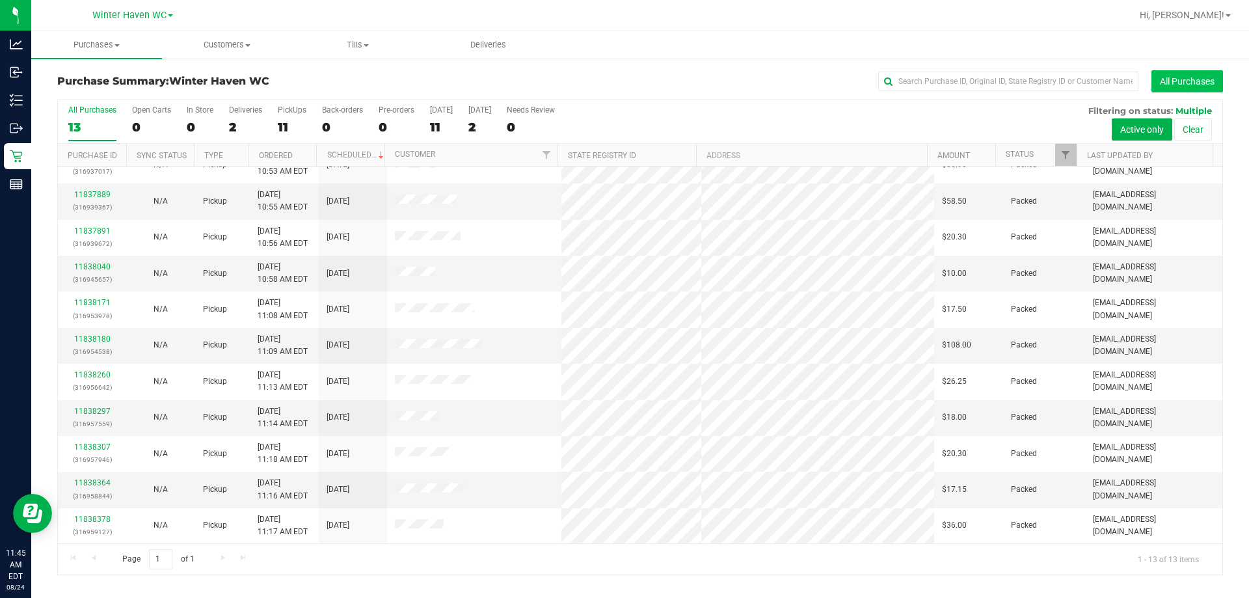
click at [1193, 84] on button "All Purchases" at bounding box center [1188, 81] width 72 height 22
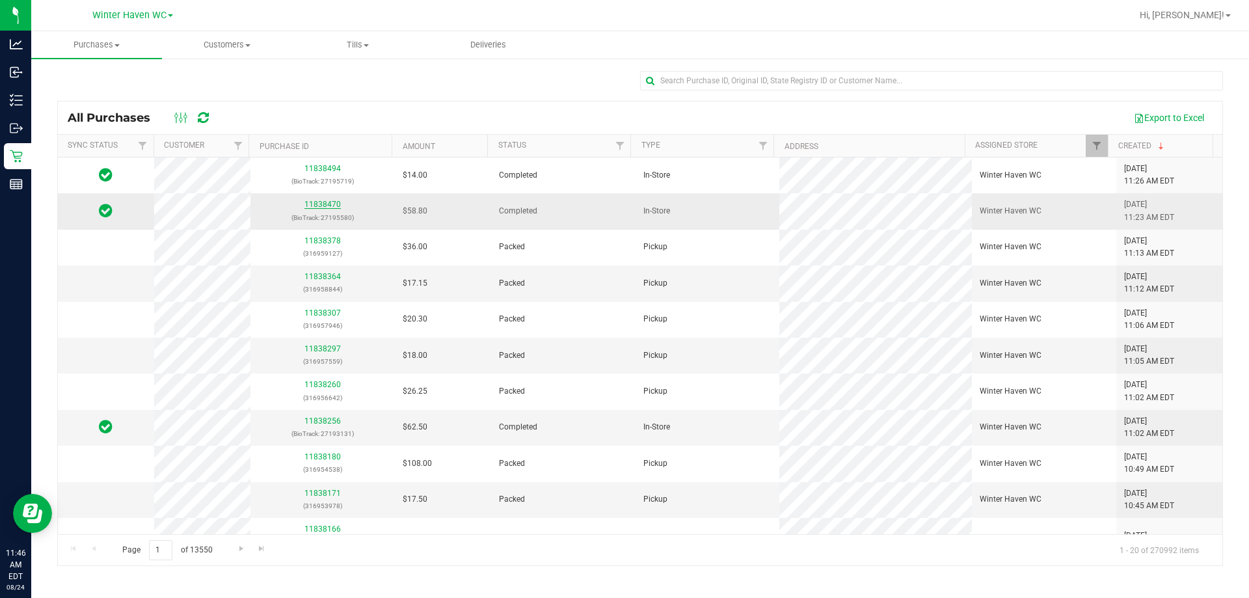
click at [327, 205] on link "11838470" at bounding box center [323, 204] width 36 height 9
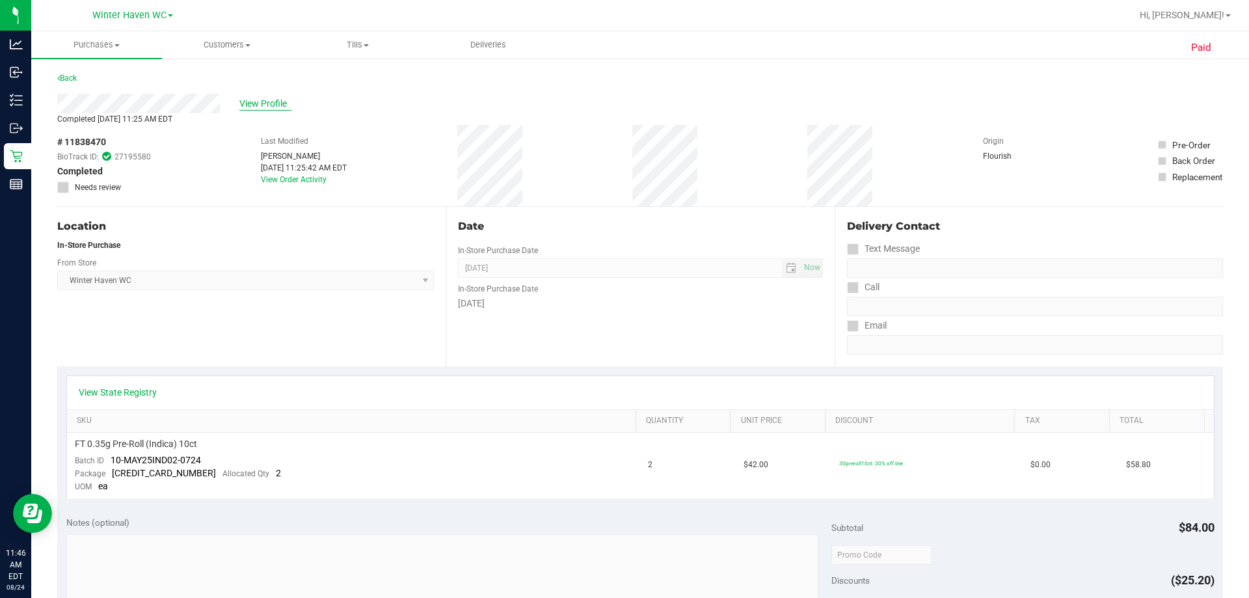
click at [252, 108] on span "View Profile" at bounding box center [265, 104] width 52 height 14
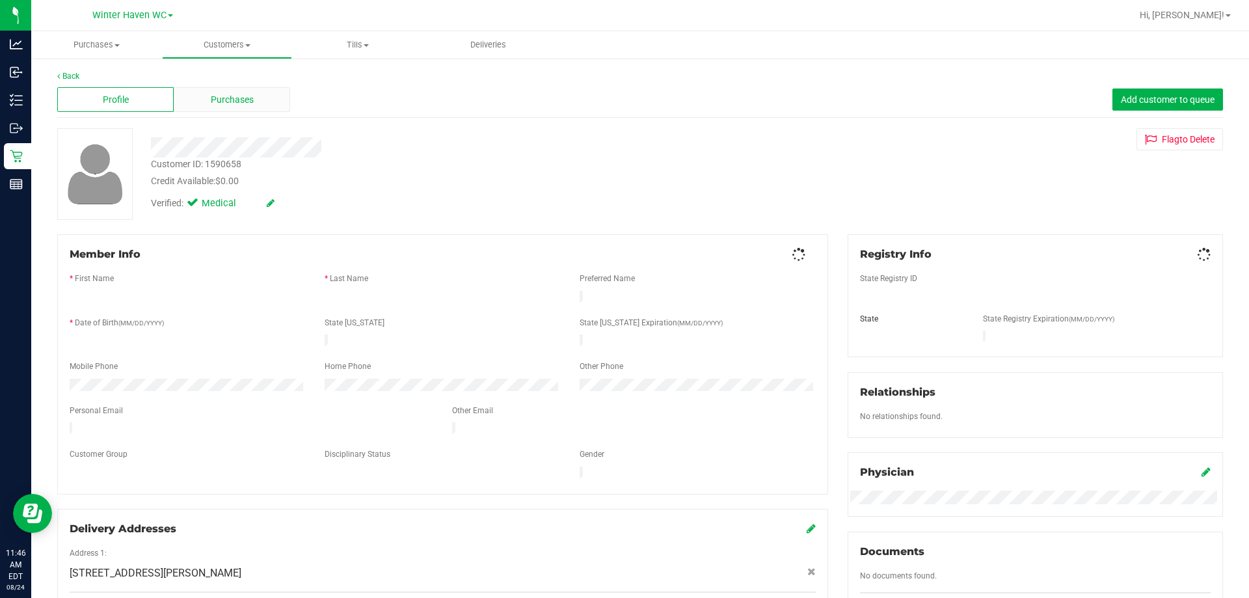
click at [236, 106] on span "Purchases" at bounding box center [232, 100] width 43 height 14
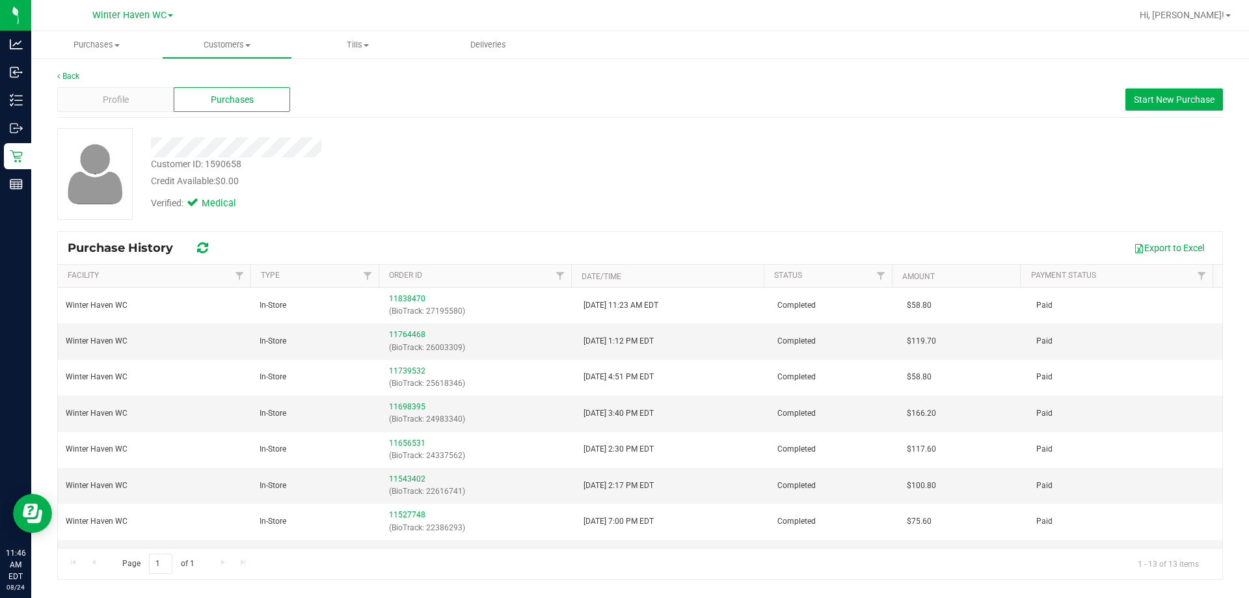
scroll to position [208, 0]
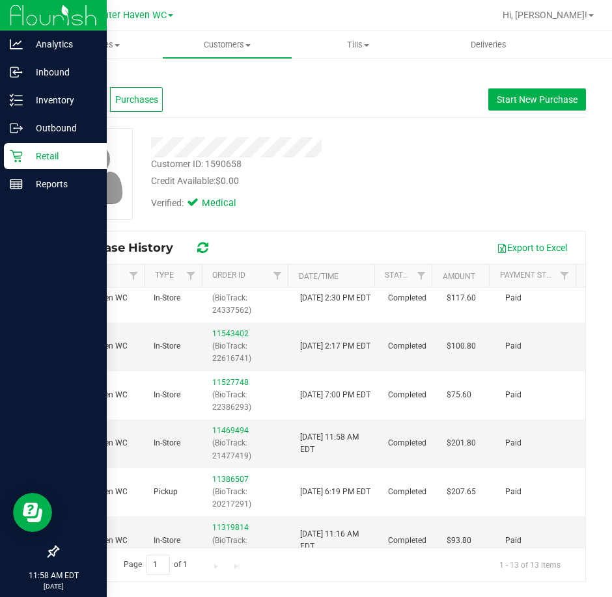
click at [13, 163] on div "Retail" at bounding box center [55, 156] width 103 height 26
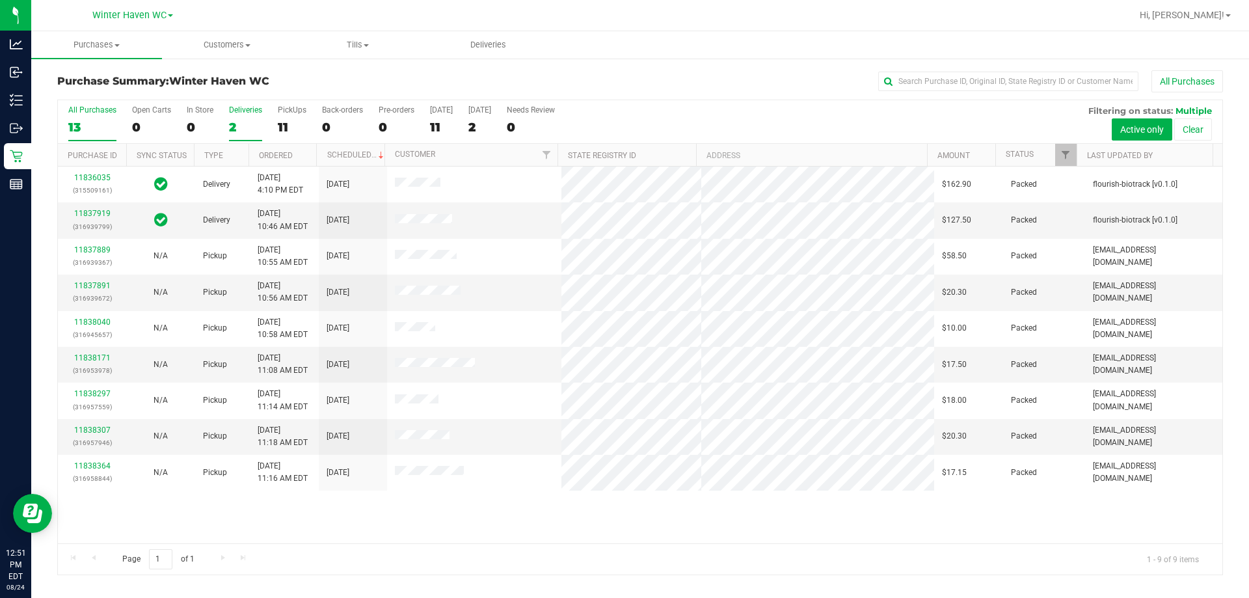
click at [233, 124] on div "2" at bounding box center [245, 127] width 33 height 15
click at [0, 0] on input "Deliveries 2" at bounding box center [0, 0] width 0 height 0
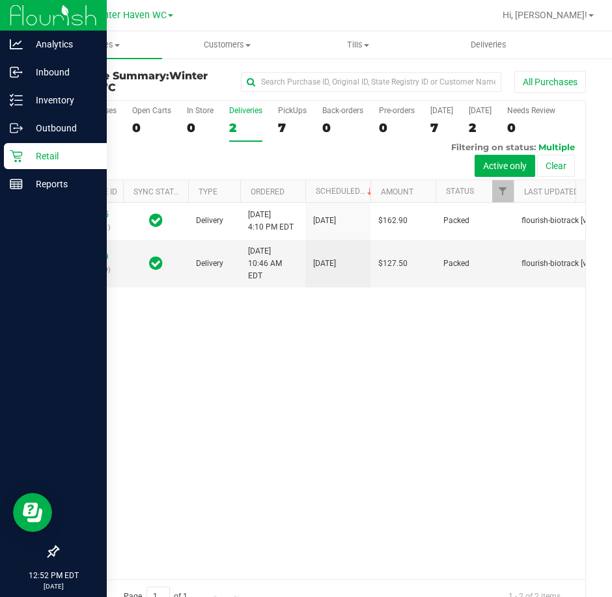
click at [24, 163] on p "Retail" at bounding box center [62, 156] width 78 height 16
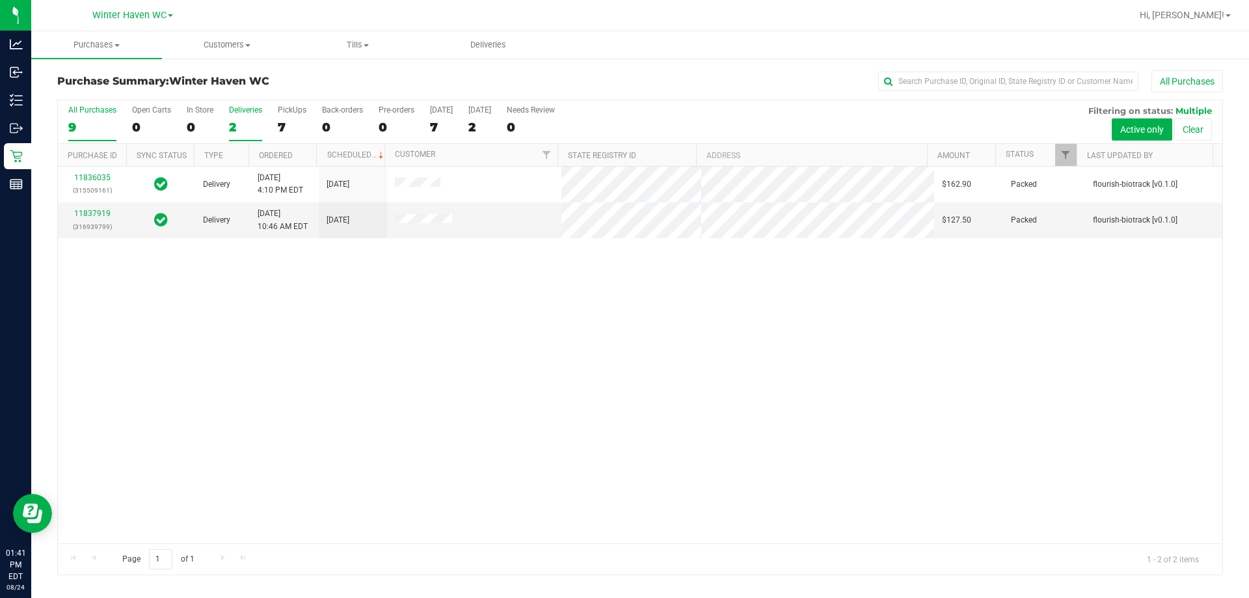
click at [90, 116] on label "All Purchases 9" at bounding box center [92, 123] width 48 height 36
click at [0, 0] on input "All Purchases 9" at bounding box center [0, 0] width 0 height 0
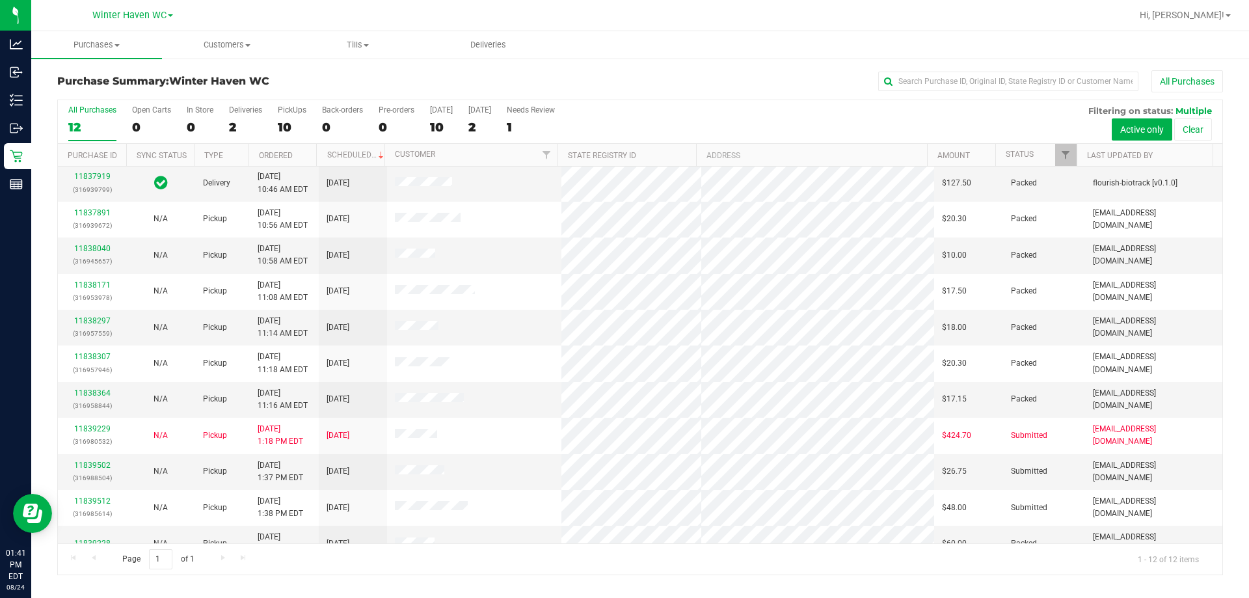
scroll to position [55, 0]
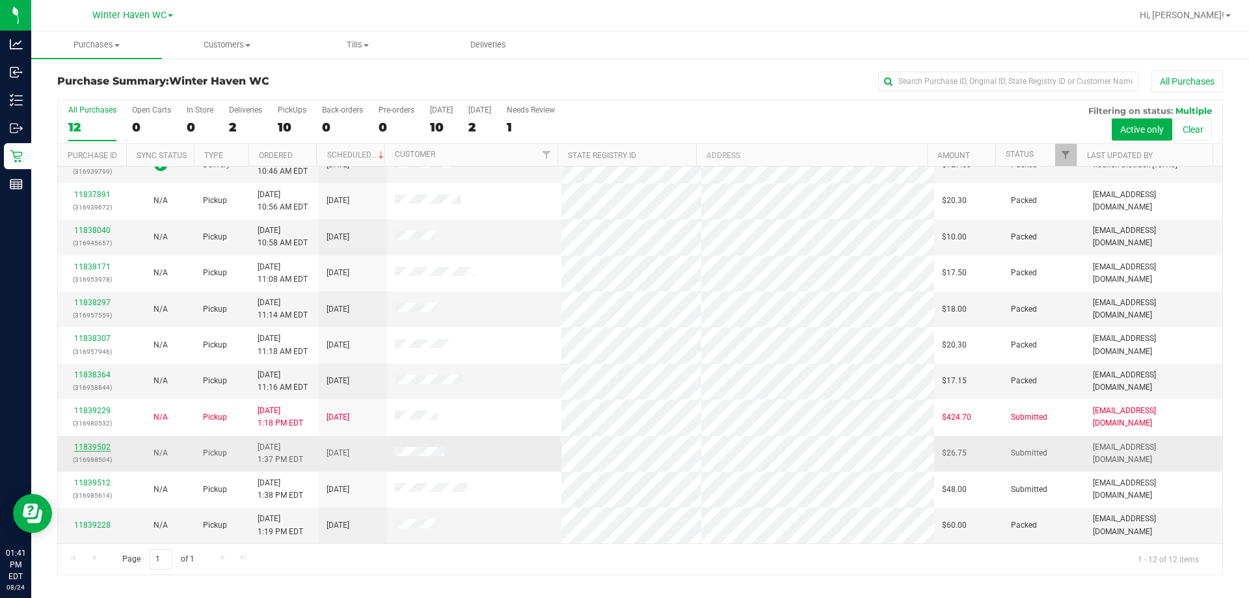
click at [99, 451] on link "11839502" at bounding box center [92, 446] width 36 height 9
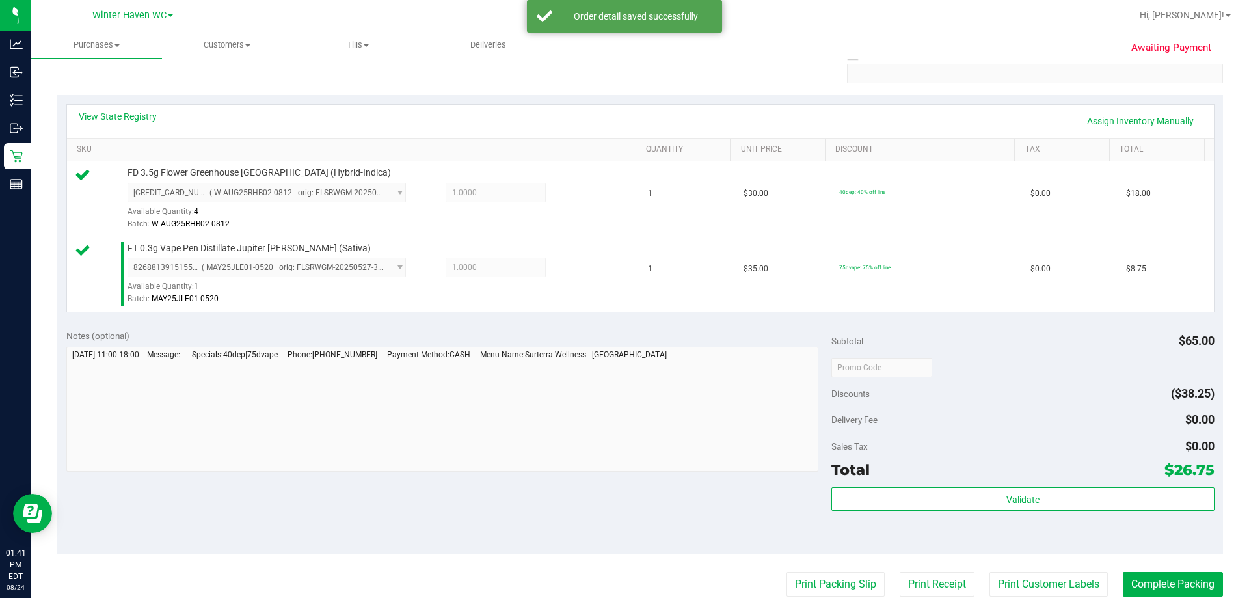
scroll to position [455, 0]
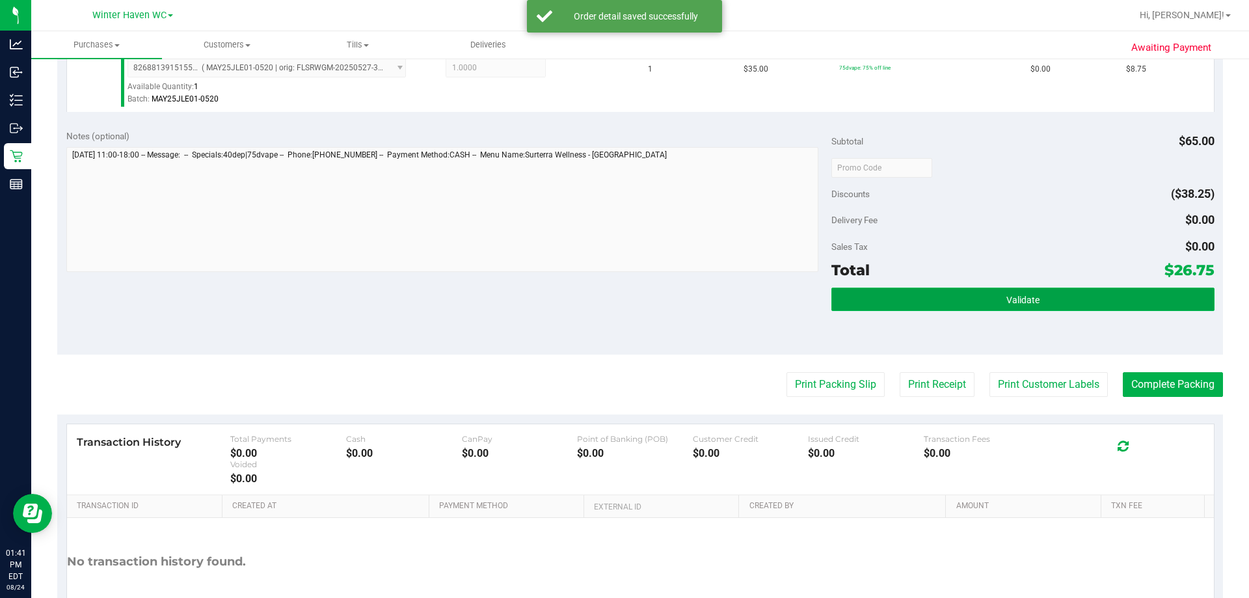
click at [1052, 296] on button "Validate" at bounding box center [1023, 299] width 383 height 23
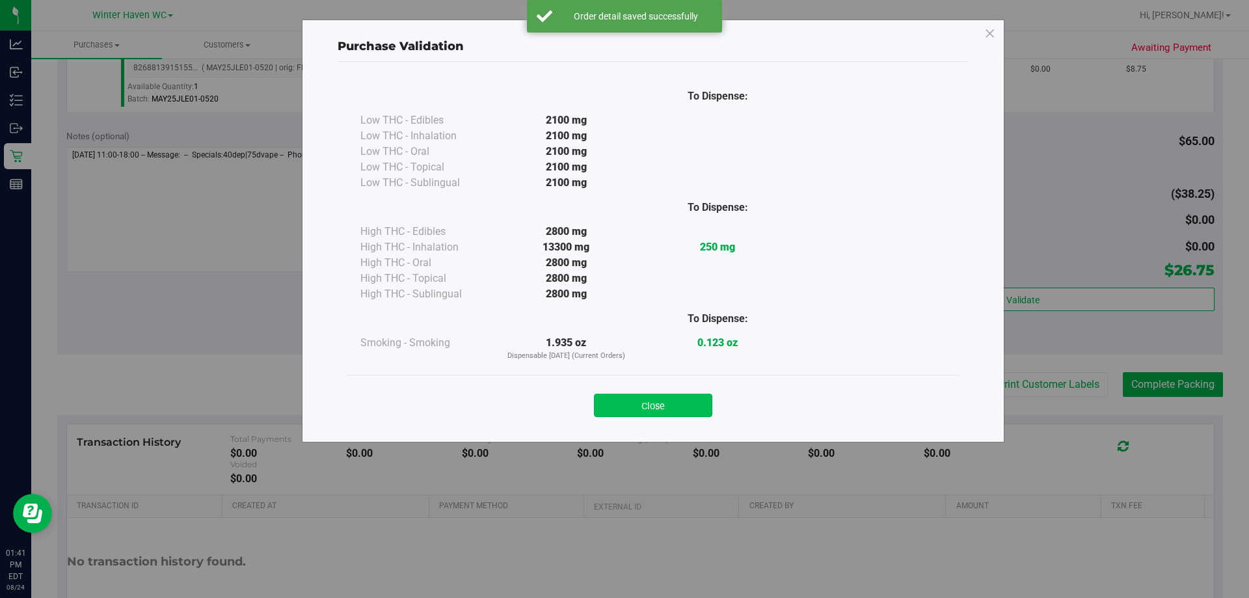
click at [696, 405] on button "Close" at bounding box center [653, 405] width 118 height 23
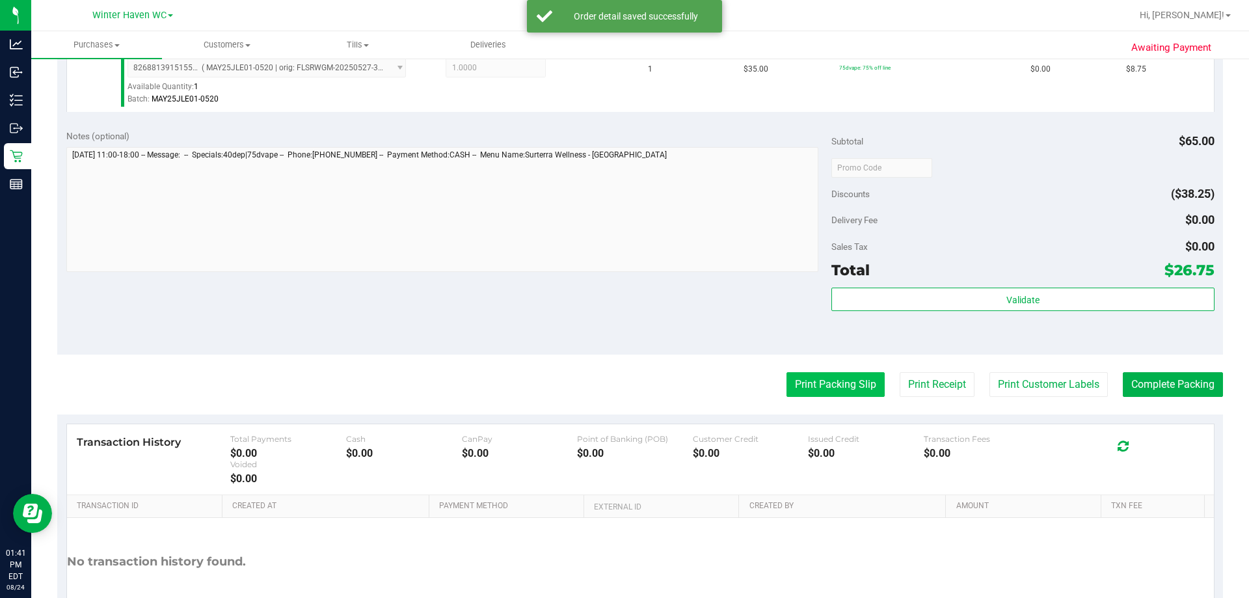
click at [842, 391] on button "Print Packing Slip" at bounding box center [836, 384] width 98 height 25
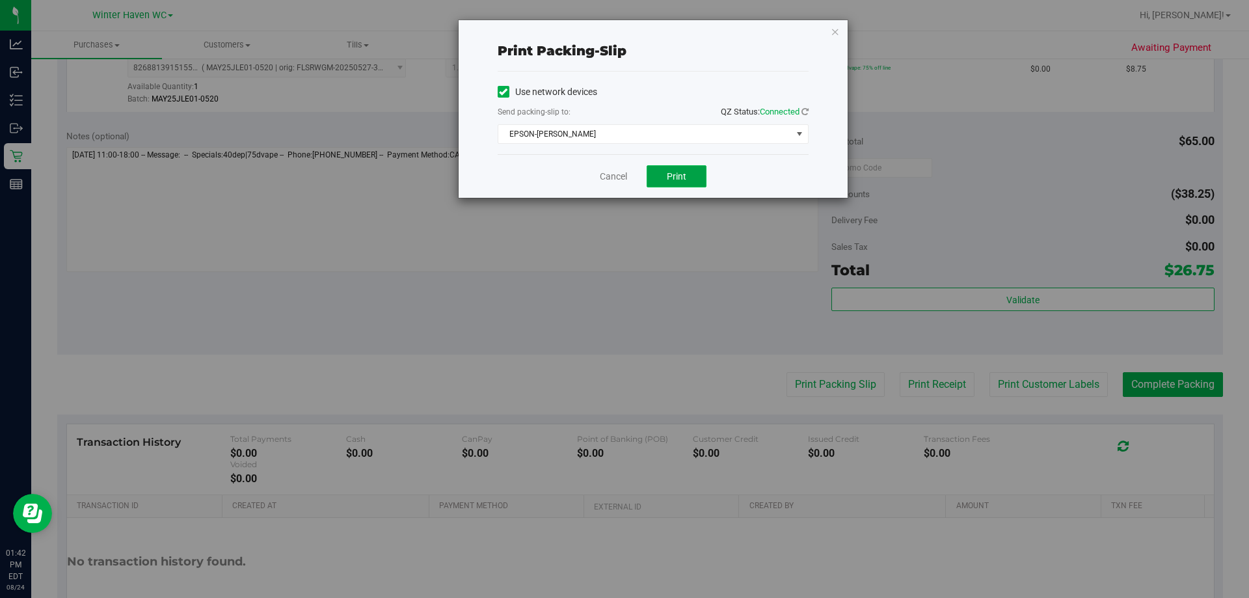
click at [690, 174] on button "Print" at bounding box center [677, 176] width 60 height 22
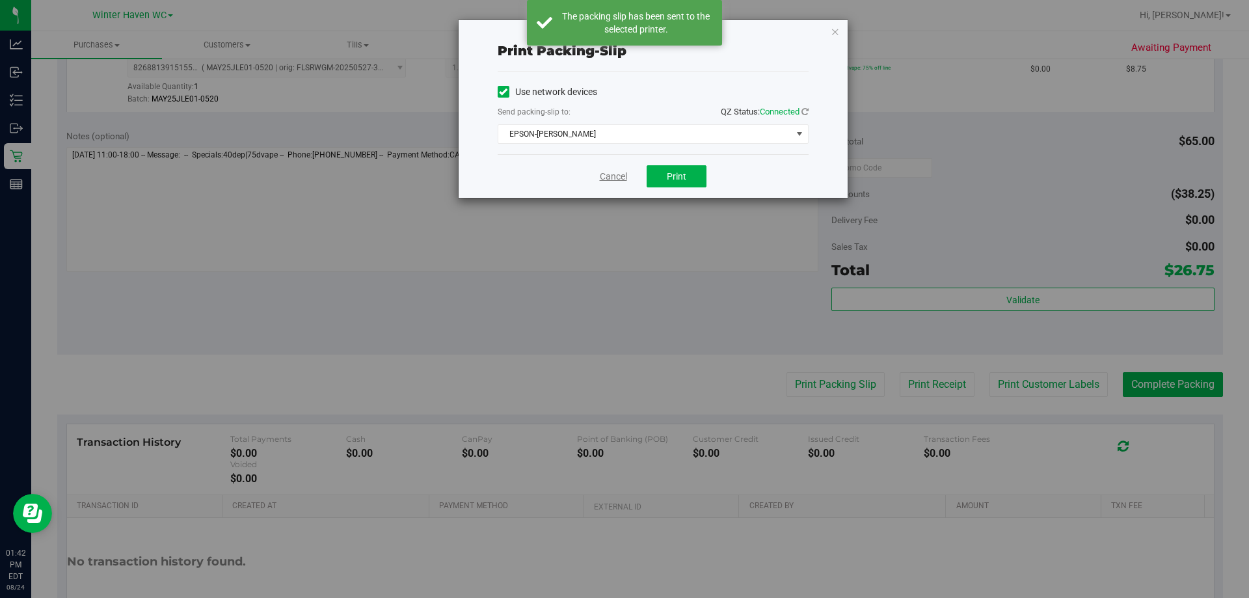
click at [611, 175] on link "Cancel" at bounding box center [613, 177] width 27 height 14
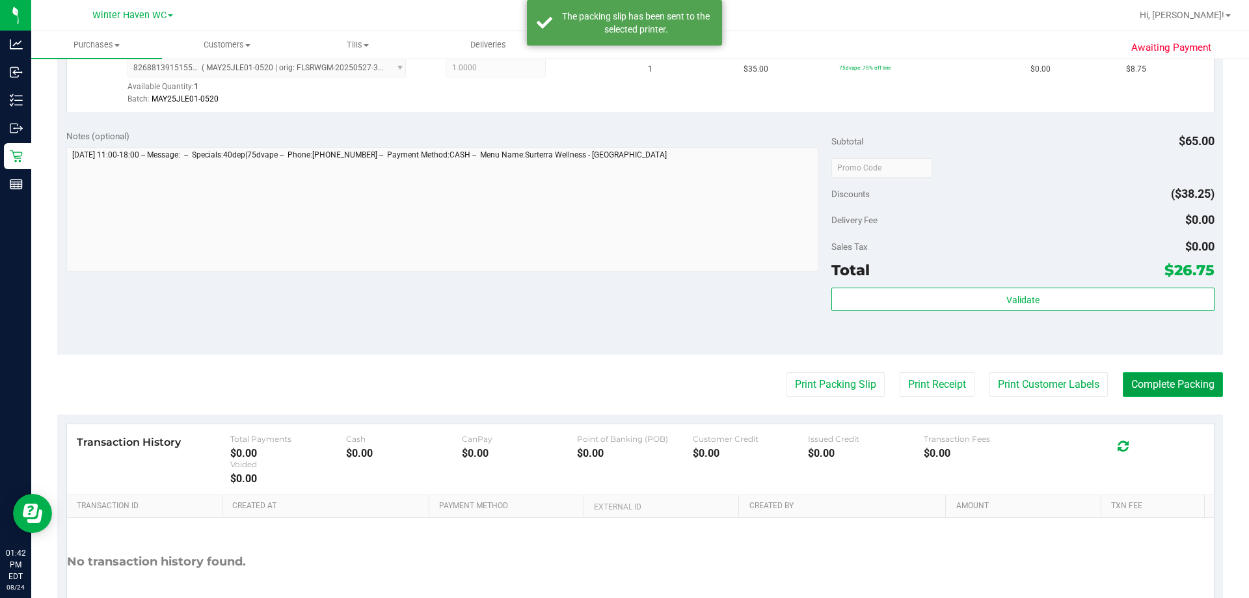
click at [1159, 390] on button "Complete Packing" at bounding box center [1173, 384] width 100 height 25
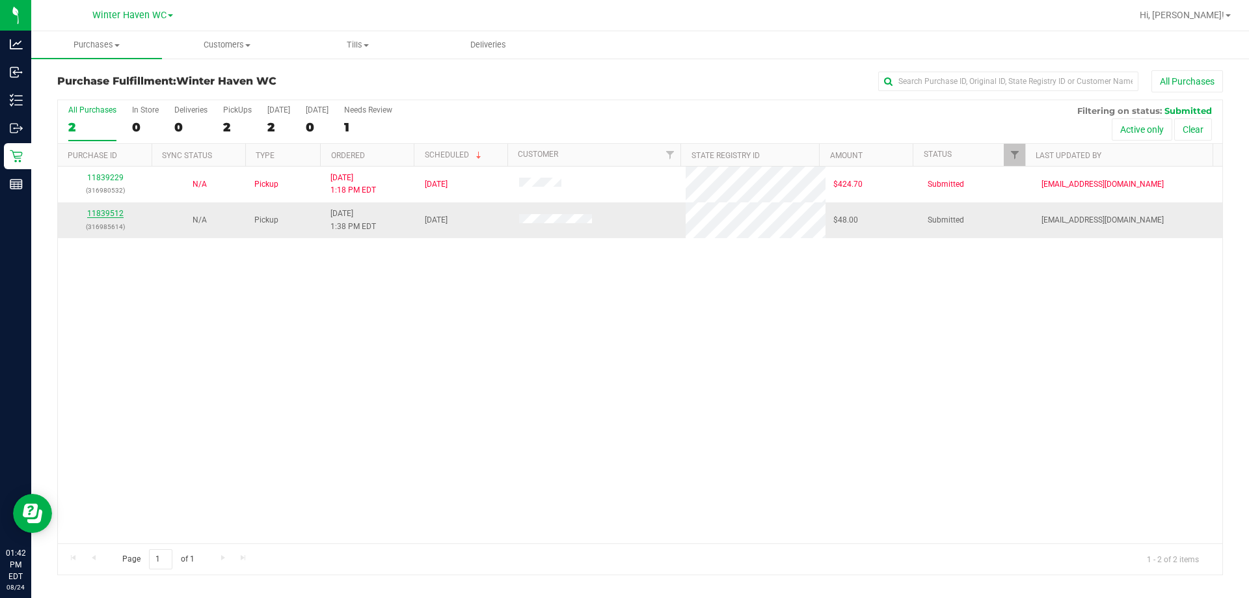
click at [109, 215] on link "11839512" at bounding box center [105, 213] width 36 height 9
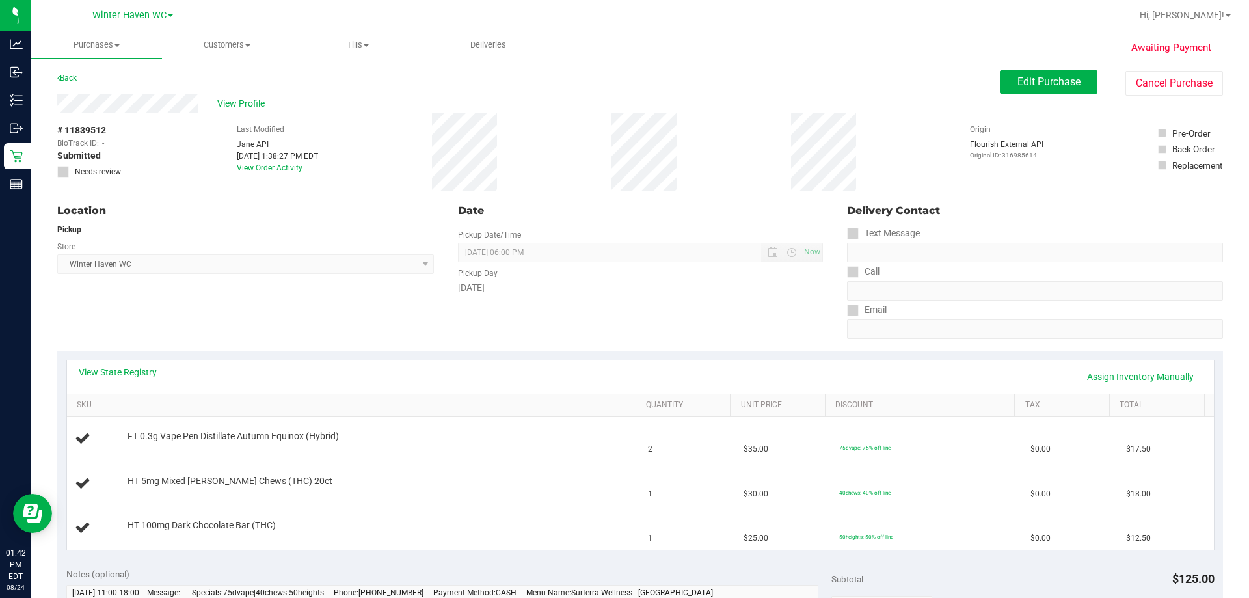
scroll to position [65, 0]
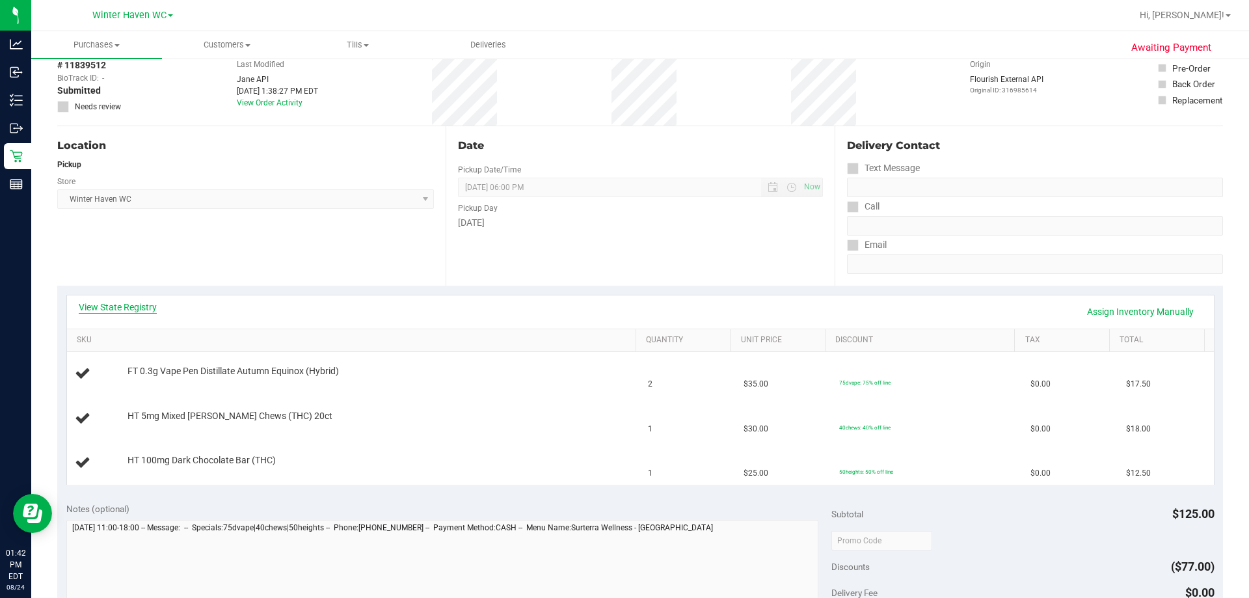
click at [142, 303] on link "View State Registry" at bounding box center [118, 307] width 78 height 13
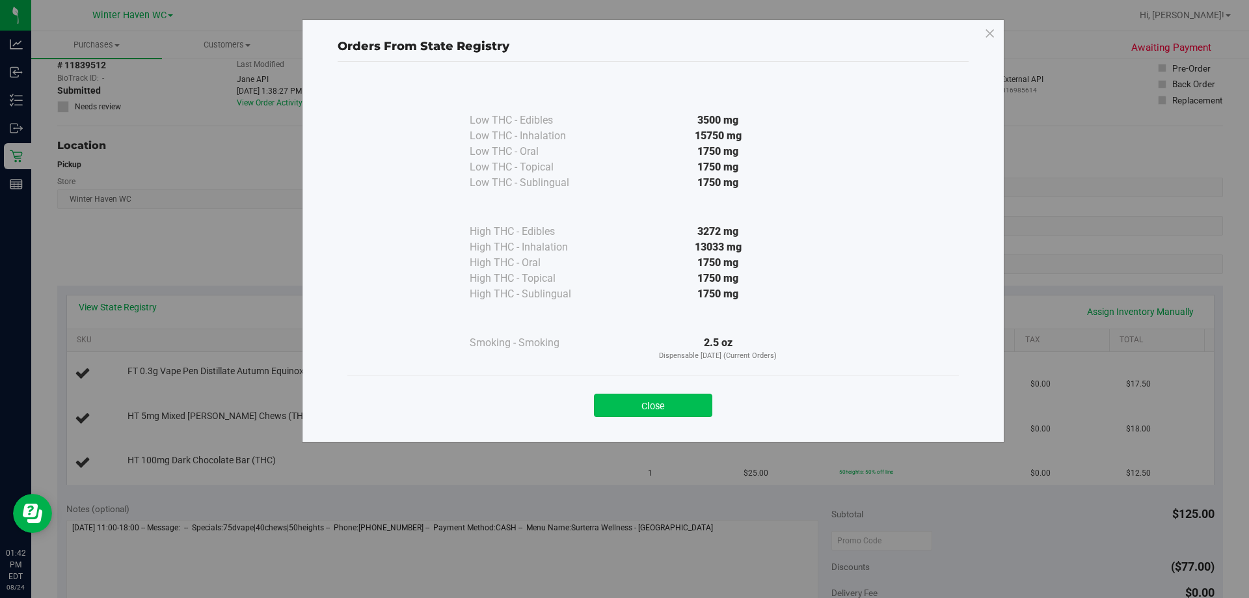
click at [681, 398] on button "Close" at bounding box center [653, 405] width 118 height 23
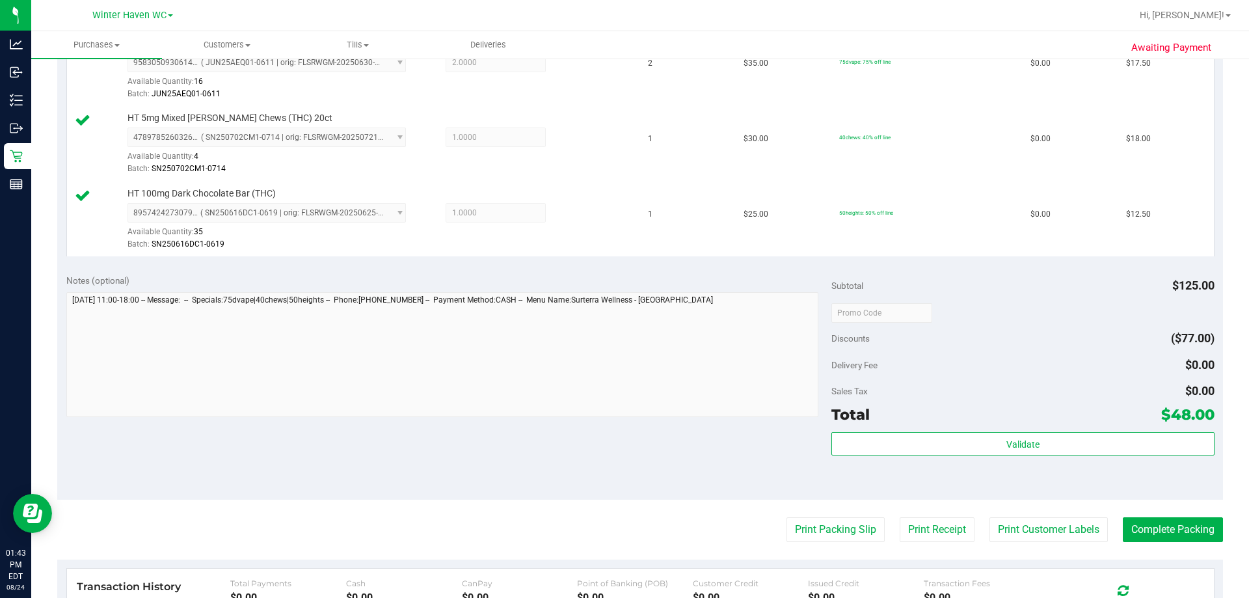
scroll to position [390, 0]
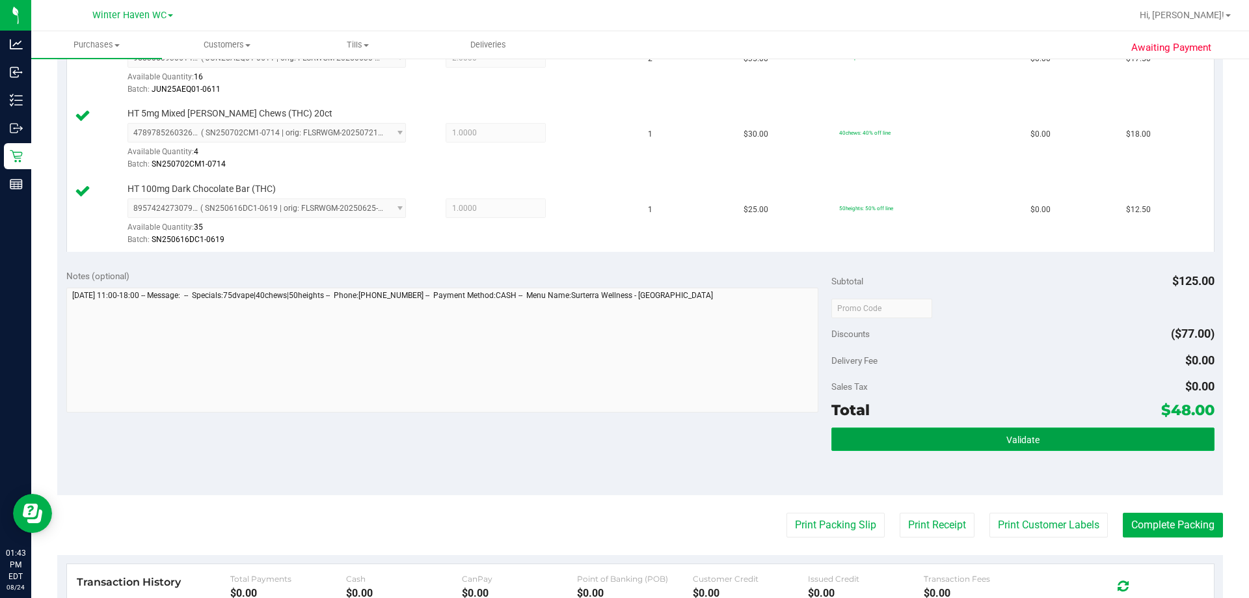
click at [1010, 440] on span "Validate" at bounding box center [1023, 440] width 33 height 10
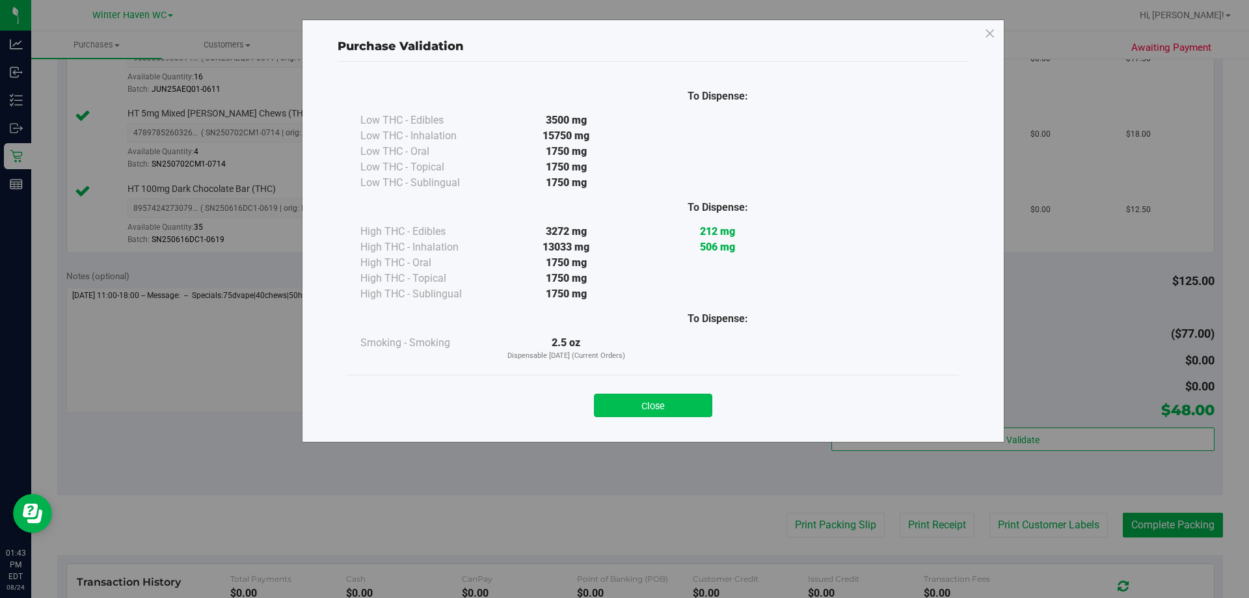
click at [665, 407] on button "Close" at bounding box center [653, 405] width 118 height 23
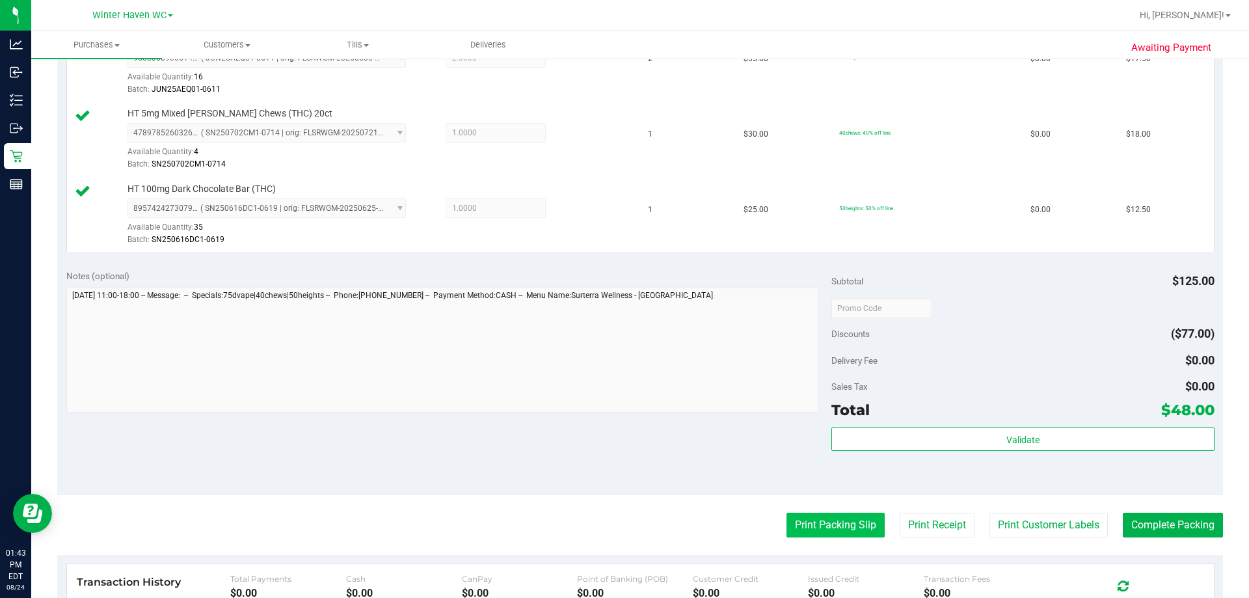
click at [799, 516] on button "Print Packing Slip" at bounding box center [836, 525] width 98 height 25
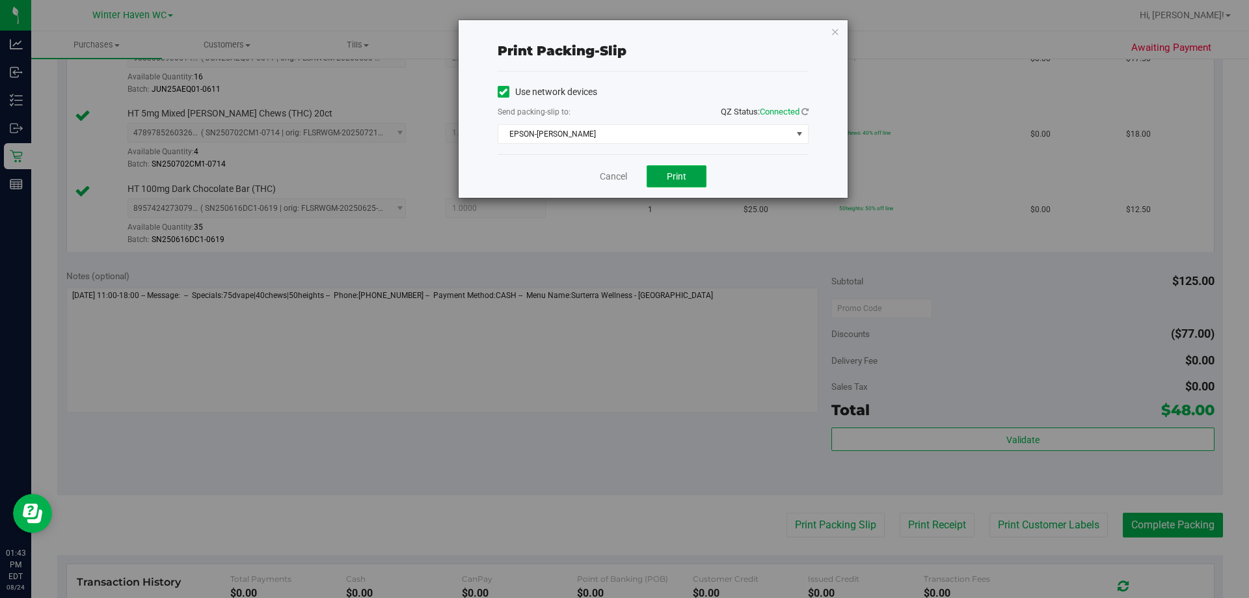
click at [676, 169] on button "Print" at bounding box center [677, 176] width 60 height 22
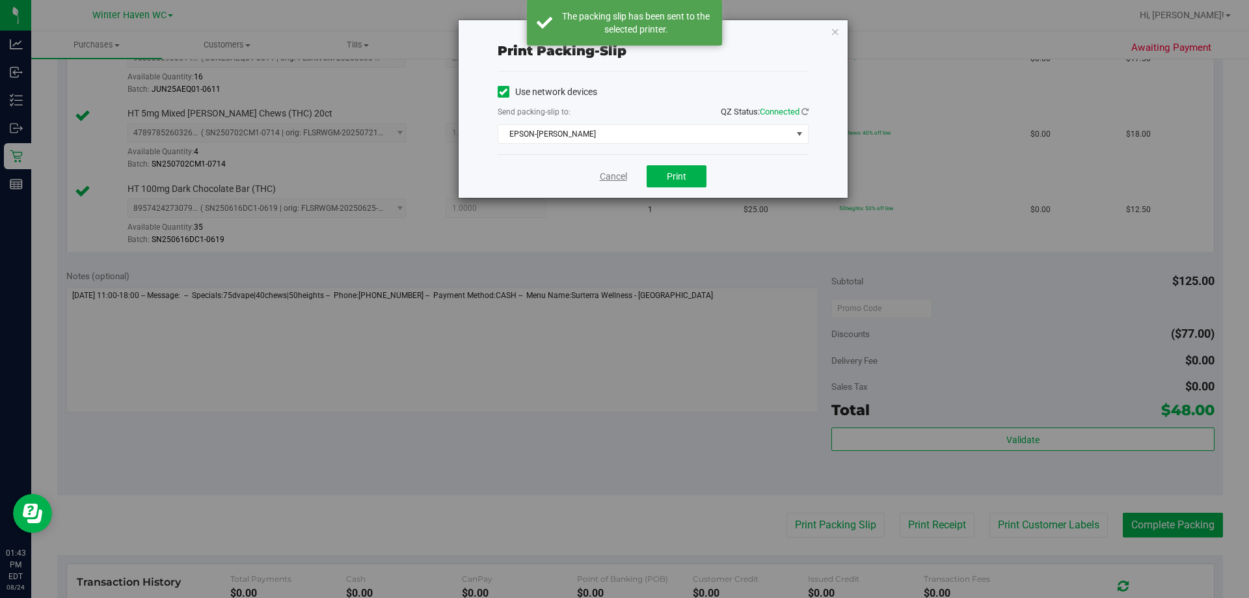
click at [603, 174] on link "Cancel" at bounding box center [613, 177] width 27 height 14
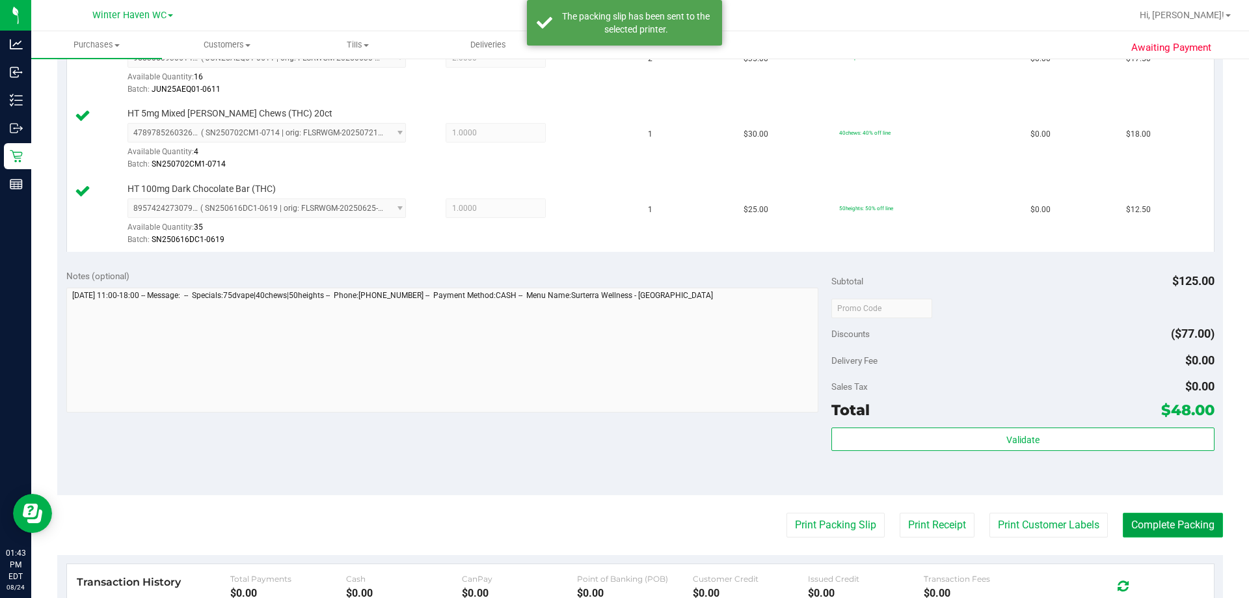
click at [1153, 515] on button "Complete Packing" at bounding box center [1173, 525] width 100 height 25
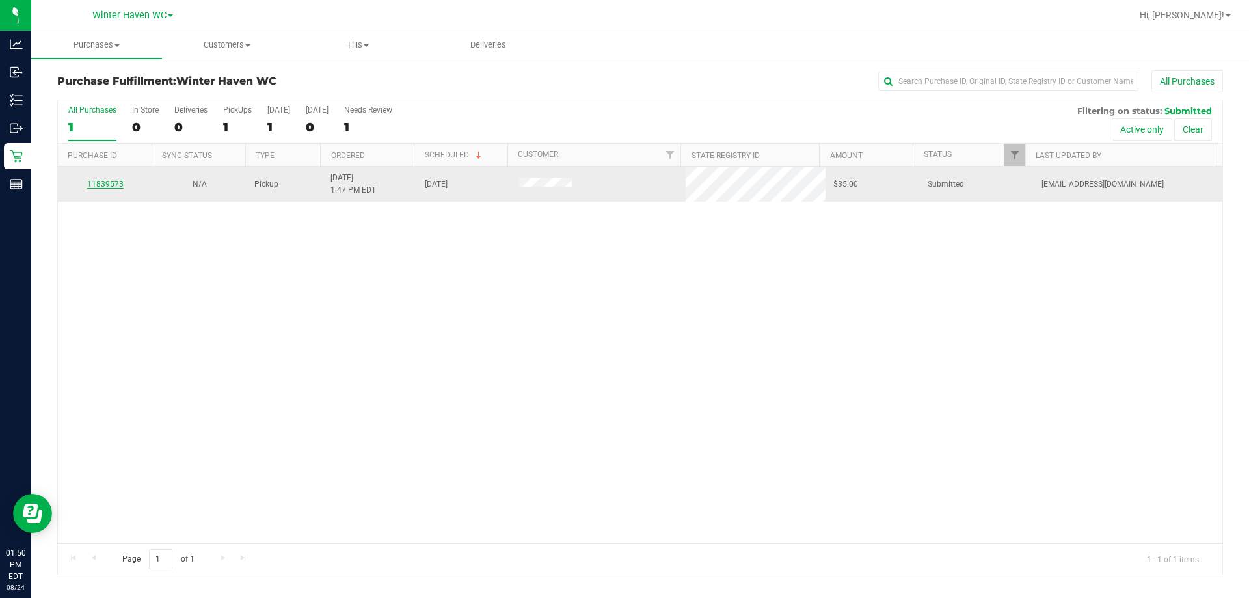
click at [99, 182] on link "11839573" at bounding box center [105, 184] width 36 height 9
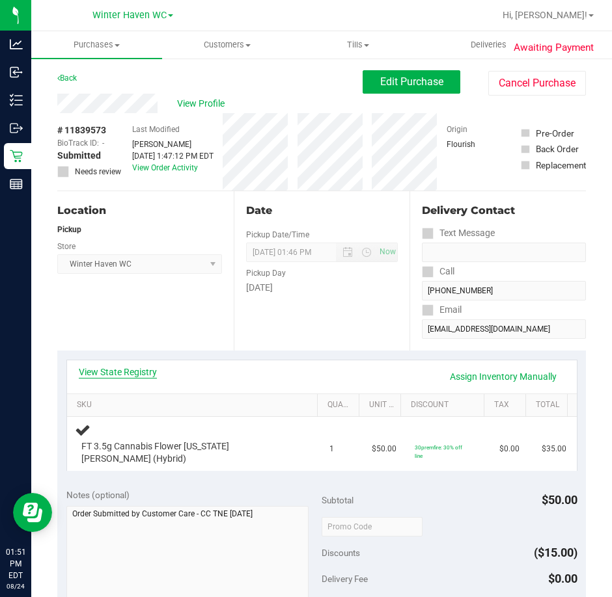
click at [104, 377] on link "View State Registry" at bounding box center [118, 372] width 78 height 13
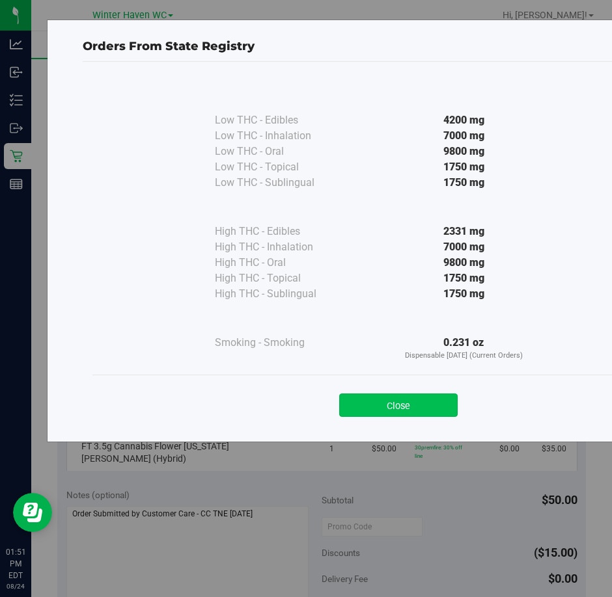
click at [431, 410] on button "Close" at bounding box center [398, 405] width 118 height 23
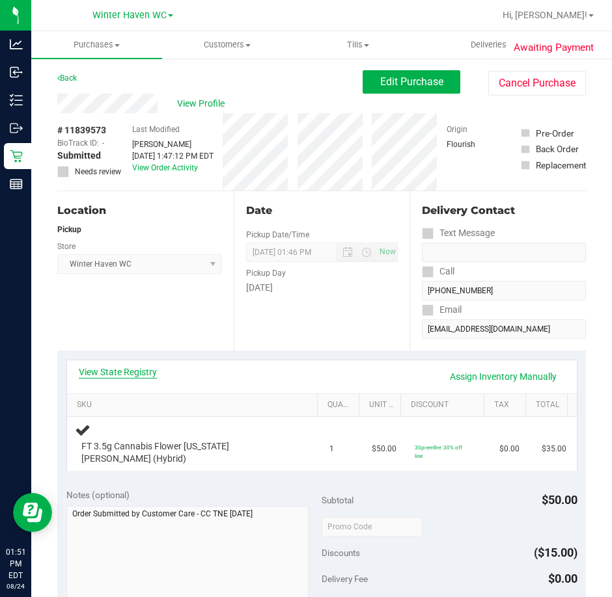
click at [116, 366] on link "View State Registry" at bounding box center [118, 372] width 78 height 13
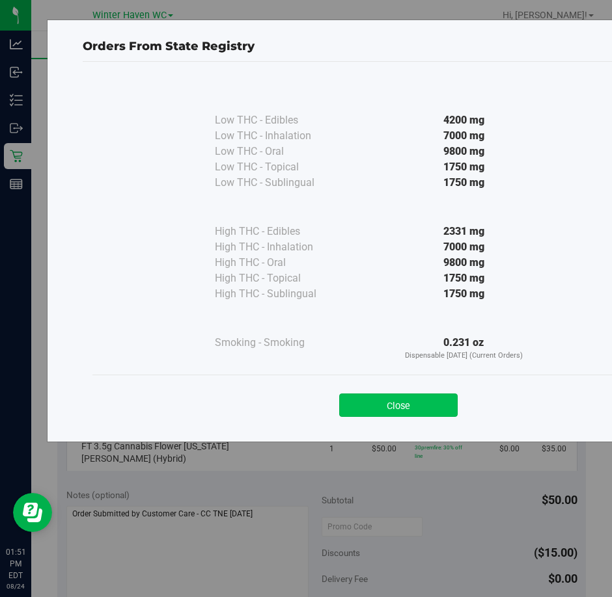
click at [412, 401] on button "Close" at bounding box center [398, 405] width 118 height 23
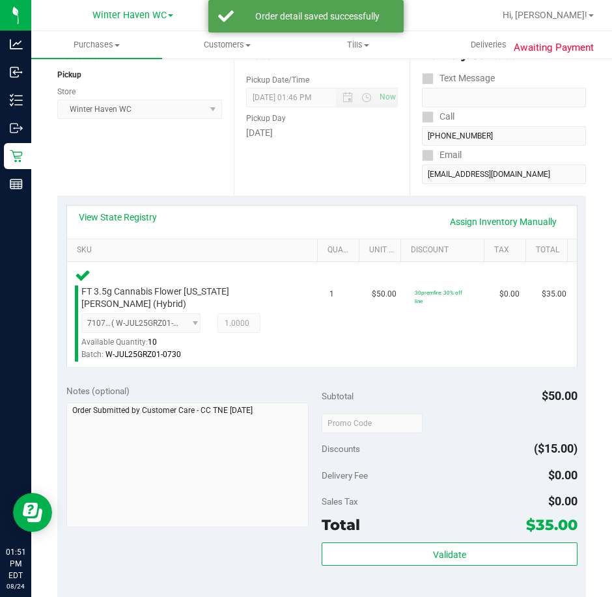
scroll to position [325, 0]
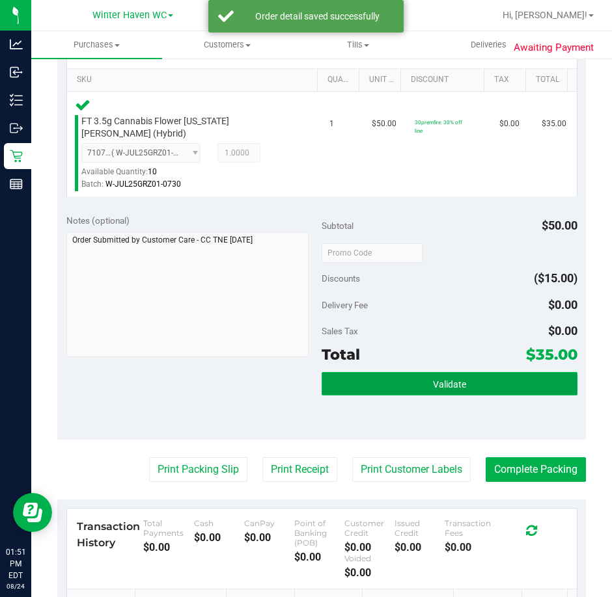
click at [433, 379] on span "Validate" at bounding box center [449, 384] width 33 height 10
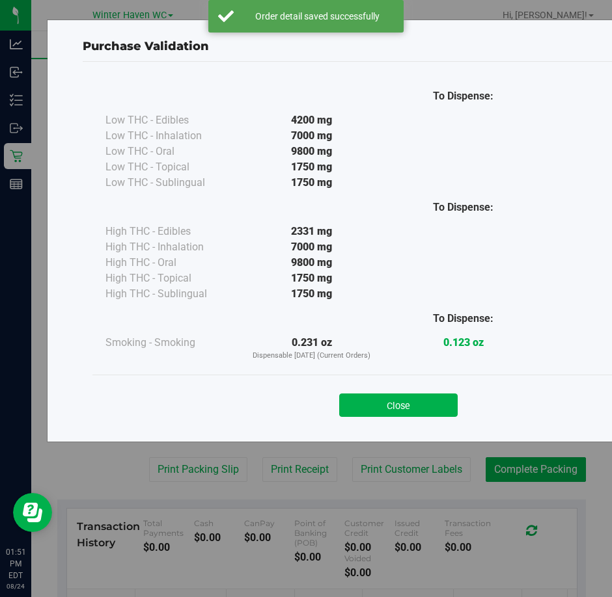
drag, startPoint x: 463, startPoint y: 392, endPoint x: 449, endPoint y: 410, distance: 22.3
click at [463, 394] on div "Close" at bounding box center [398, 401] width 592 height 33
click at [448, 411] on button "Close" at bounding box center [398, 405] width 118 height 23
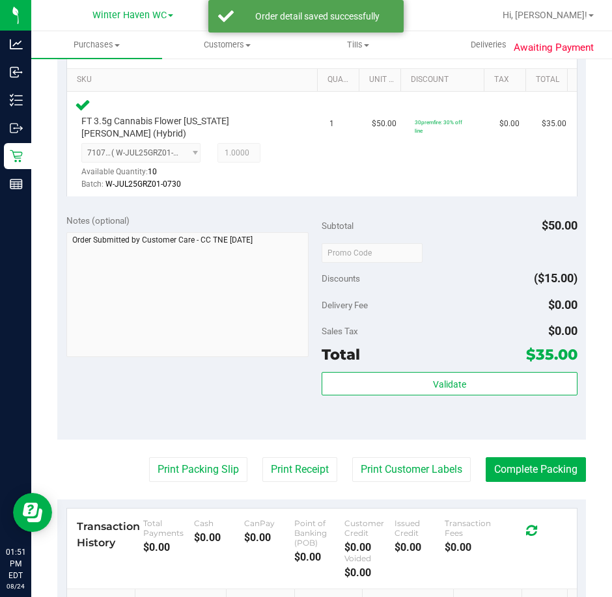
drag, startPoint x: 191, startPoint y: 474, endPoint x: 208, endPoint y: 350, distance: 125.5
click at [190, 474] on purchase-details "Back Edit Purchase Cancel Purchase View Profile # 11839573 BioTrack ID: - Submi…" at bounding box center [321, 249] width 528 height 1008
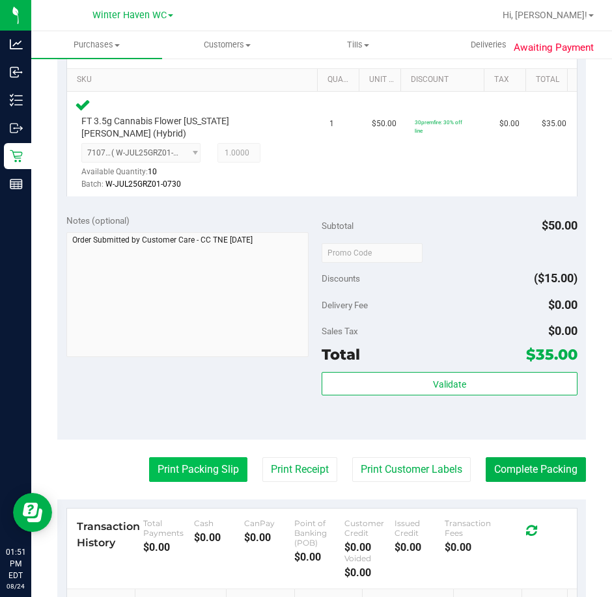
click at [195, 457] on button "Print Packing Slip" at bounding box center [198, 469] width 98 height 25
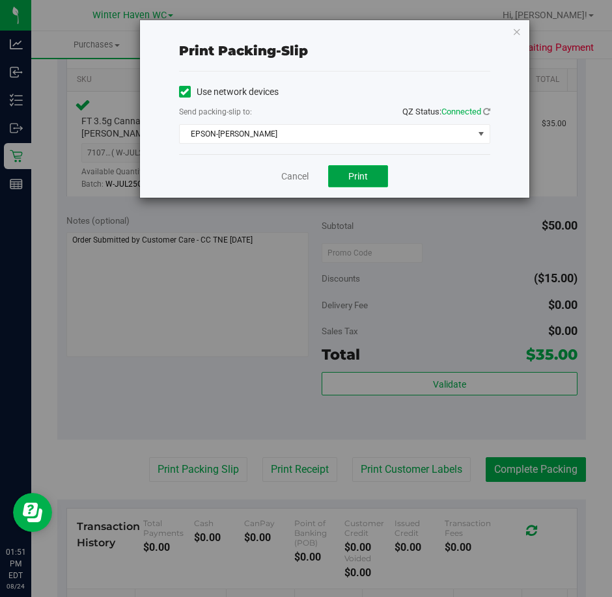
click at [369, 168] on button "Print" at bounding box center [358, 176] width 60 height 22
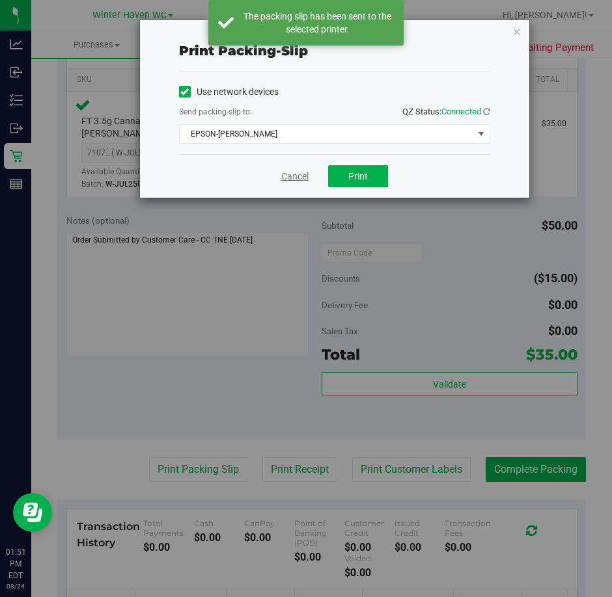
click at [294, 178] on link "Cancel" at bounding box center [294, 177] width 27 height 14
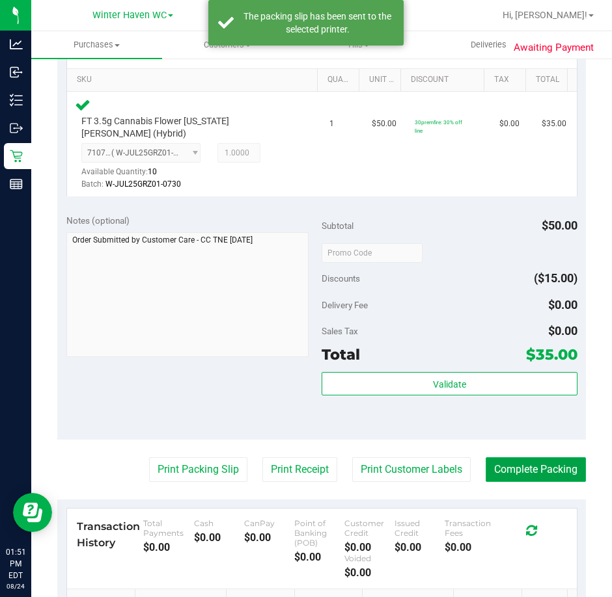
click at [530, 457] on button "Complete Packing" at bounding box center [535, 469] width 100 height 25
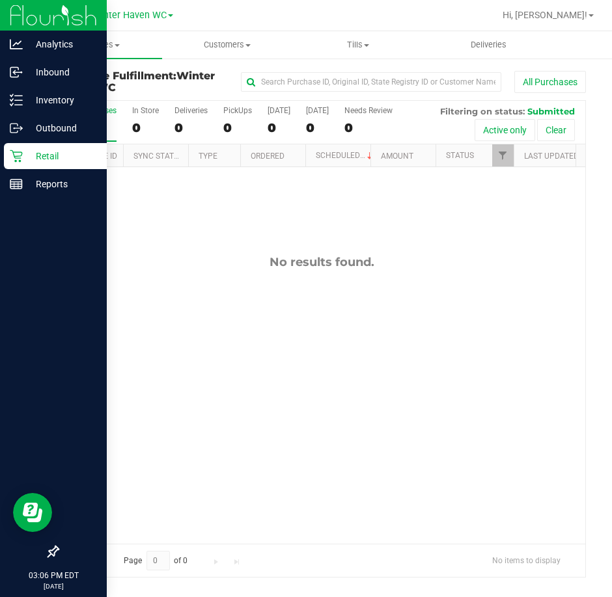
click at [8, 162] on div "Retail" at bounding box center [55, 156] width 103 height 26
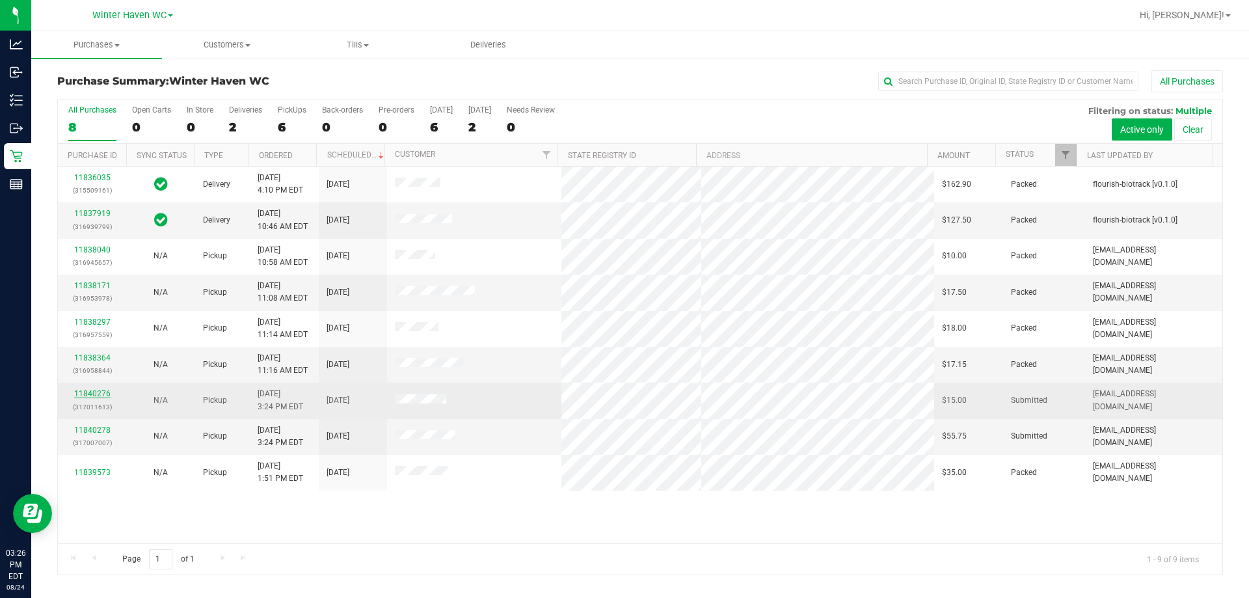
click at [76, 394] on link "11840276" at bounding box center [92, 393] width 36 height 9
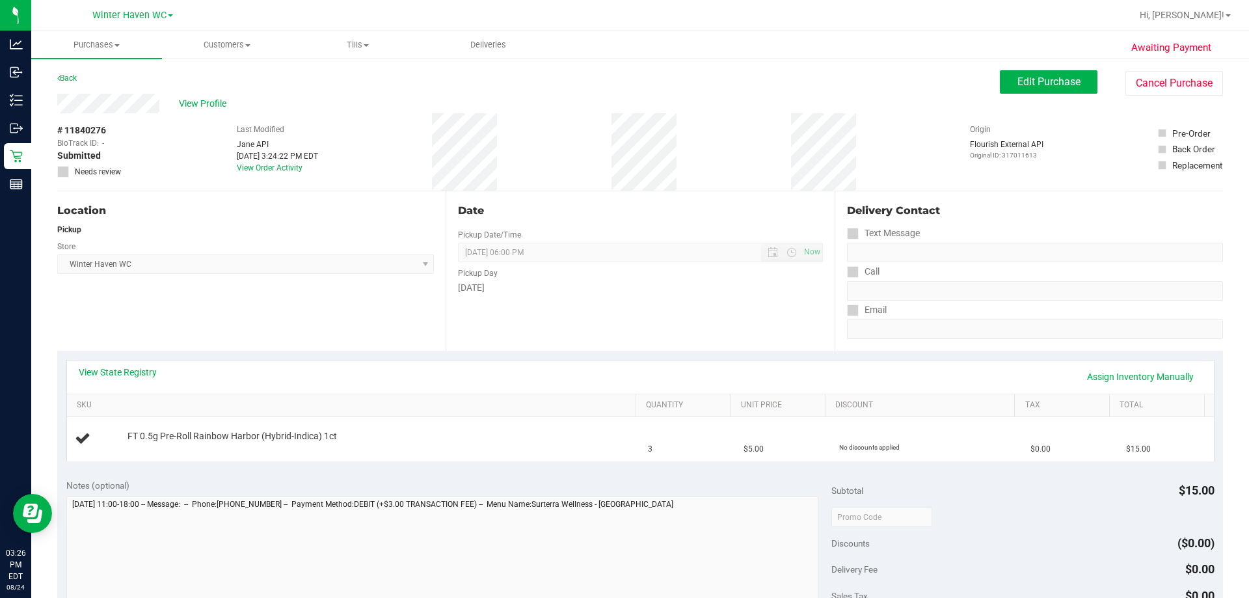
click at [125, 364] on div "View State Registry Assign Inventory Manually" at bounding box center [640, 376] width 1147 height 33
click at [143, 373] on link "View State Registry" at bounding box center [118, 372] width 78 height 13
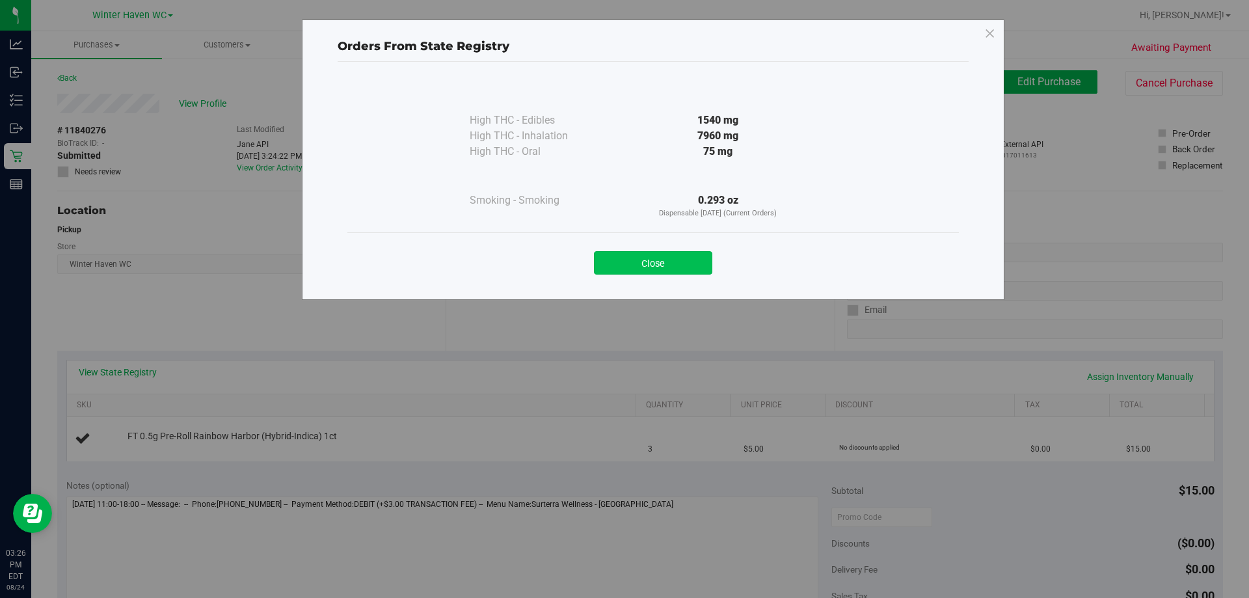
click at [679, 259] on button "Close" at bounding box center [653, 262] width 118 height 23
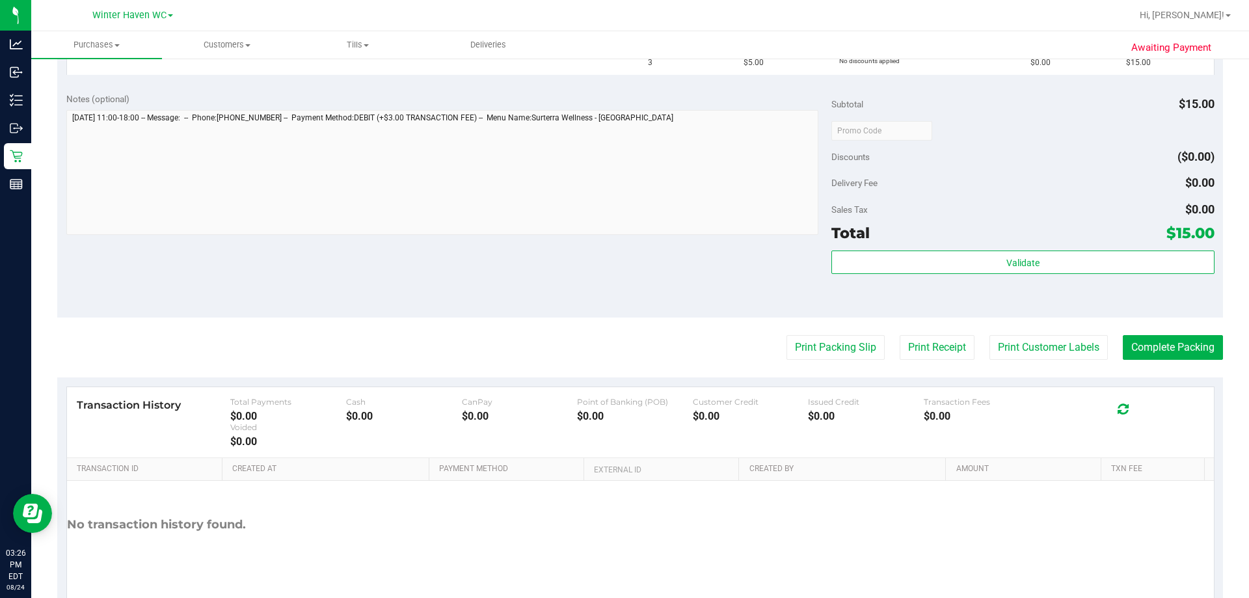
scroll to position [390, 0]
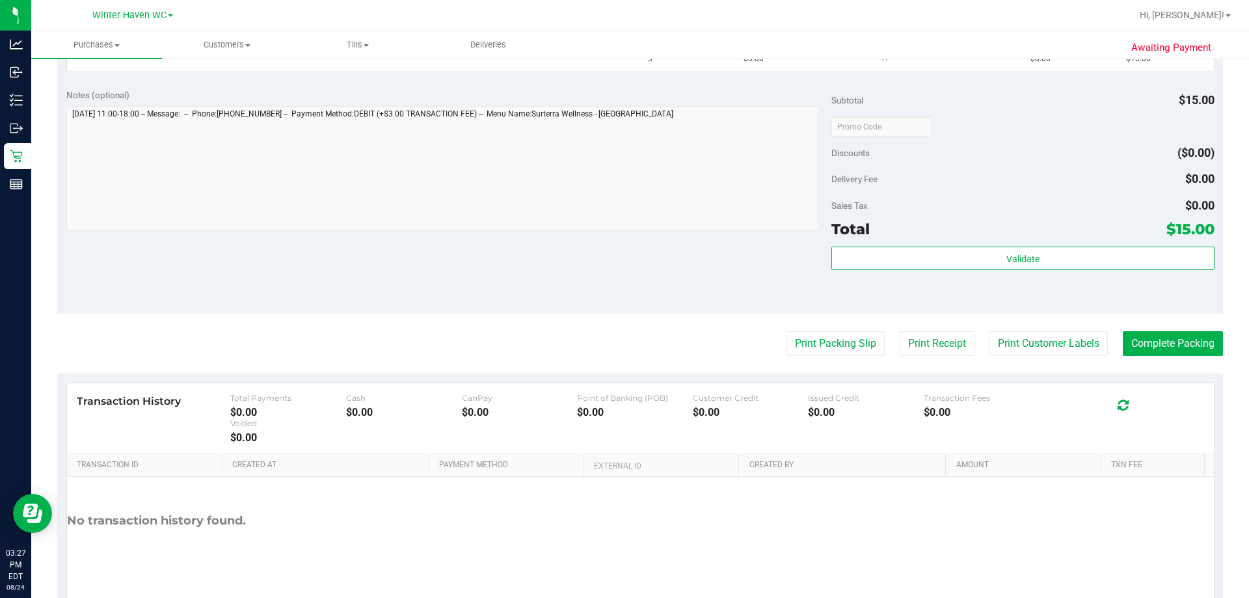
click at [662, 314] on purchase-details "Back Edit Purchase Cancel Purchase View Profile # 11840276 BioTrack ID: - Submi…" at bounding box center [640, 148] width 1166 height 937
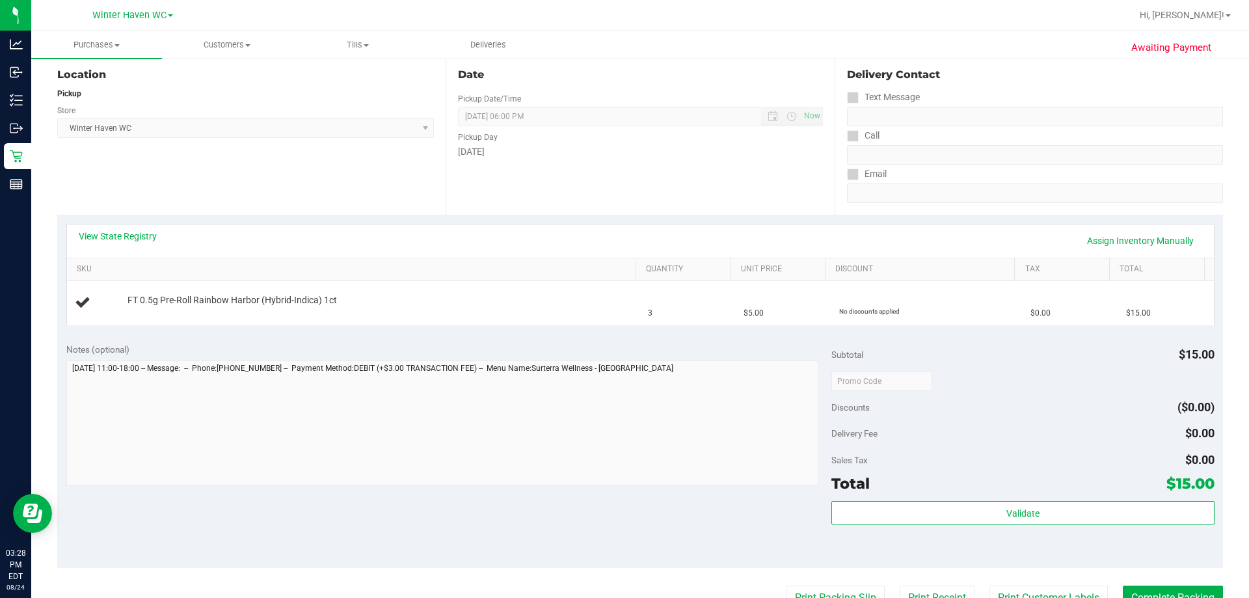
scroll to position [0, 0]
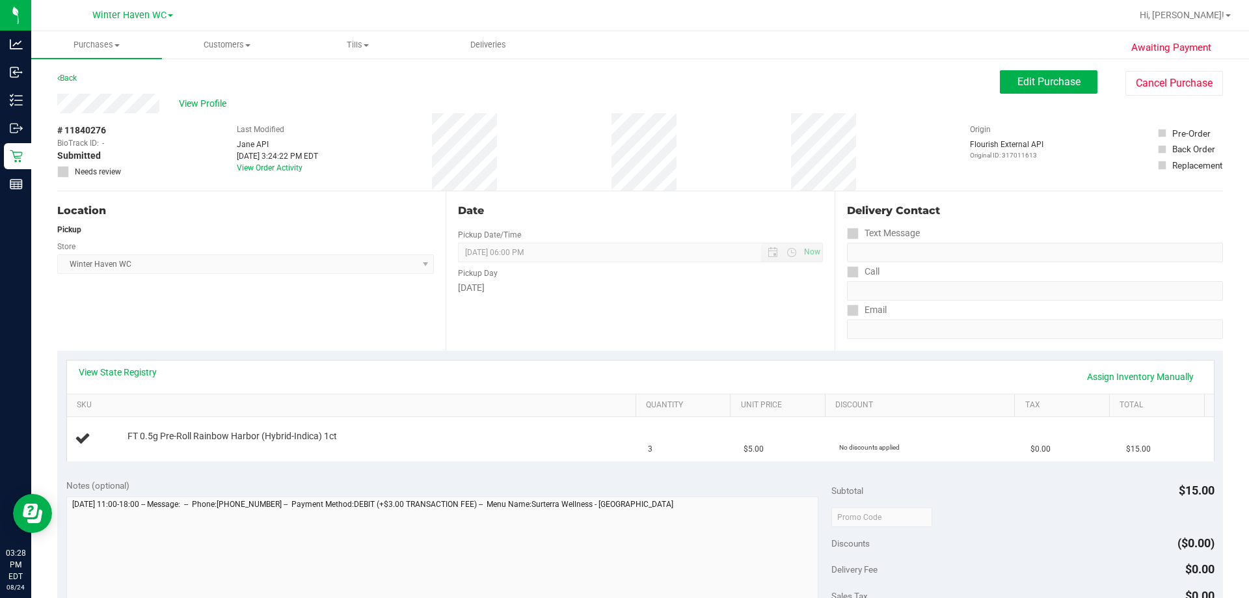
click at [362, 321] on div "Location Pickup Store Winter Haven WC Select Store Bonita Springs WC Boynton Be…" at bounding box center [251, 270] width 388 height 159
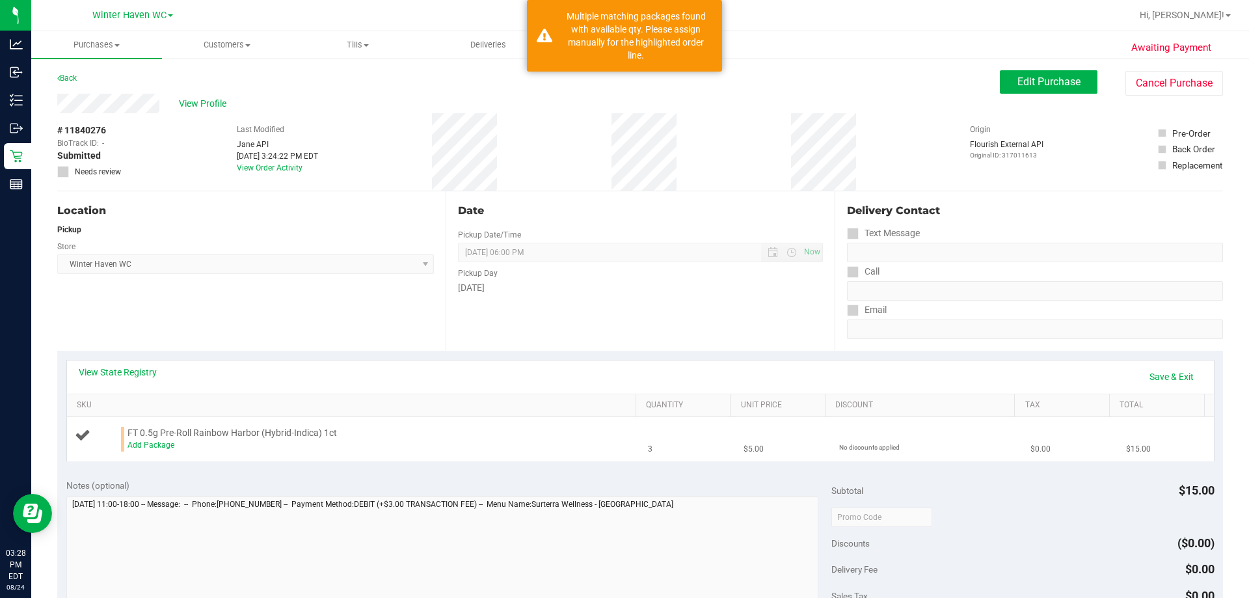
click at [157, 452] on div "Add Package" at bounding box center [379, 445] width 502 height 12
click at [157, 443] on link "Add Package" at bounding box center [151, 445] width 47 height 9
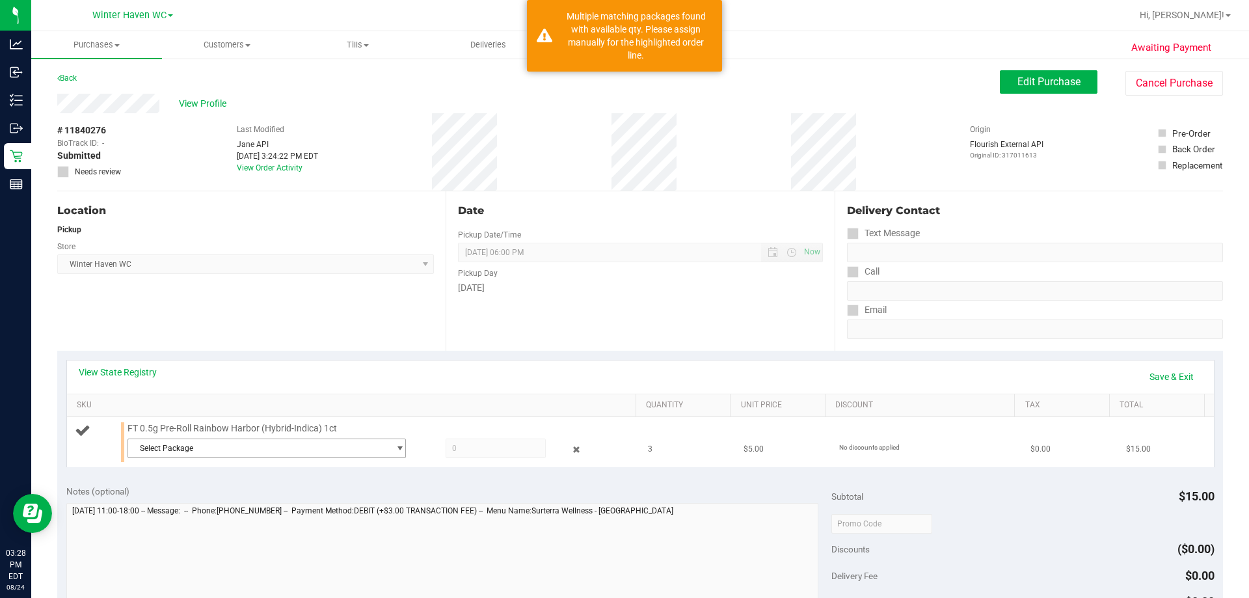
click at [213, 448] on span "Select Package" at bounding box center [258, 448] width 261 height 18
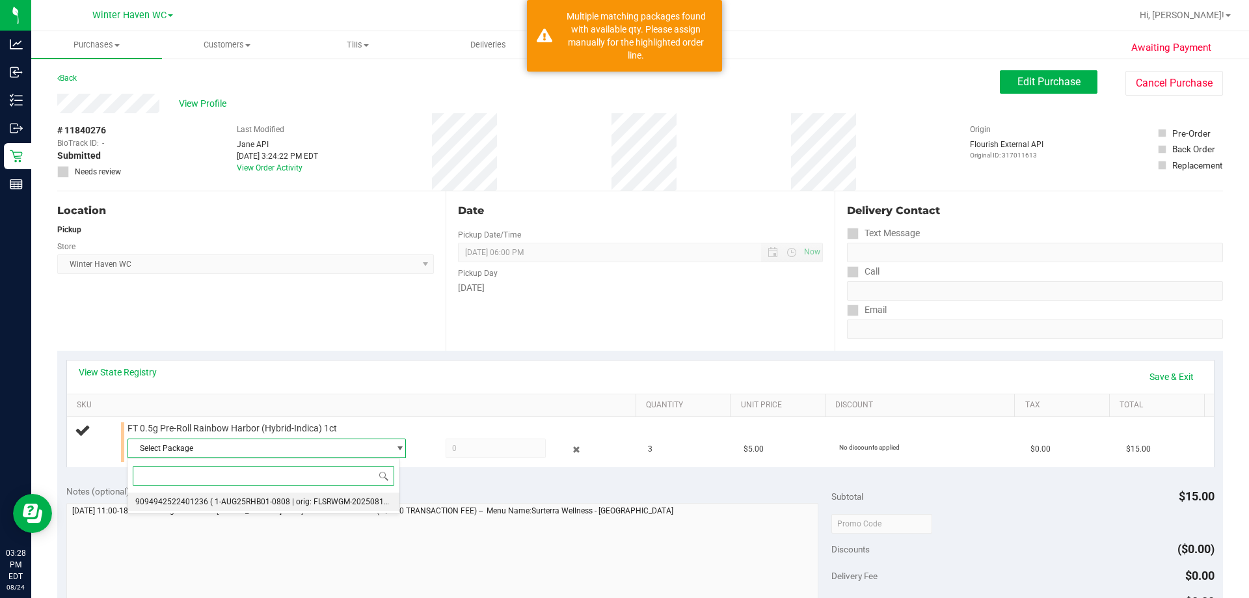
click at [251, 498] on span "( 1-AUG25RHB01-0808 | orig: FLSRWGM-20250814-1049 )" at bounding box center [311, 501] width 203 height 9
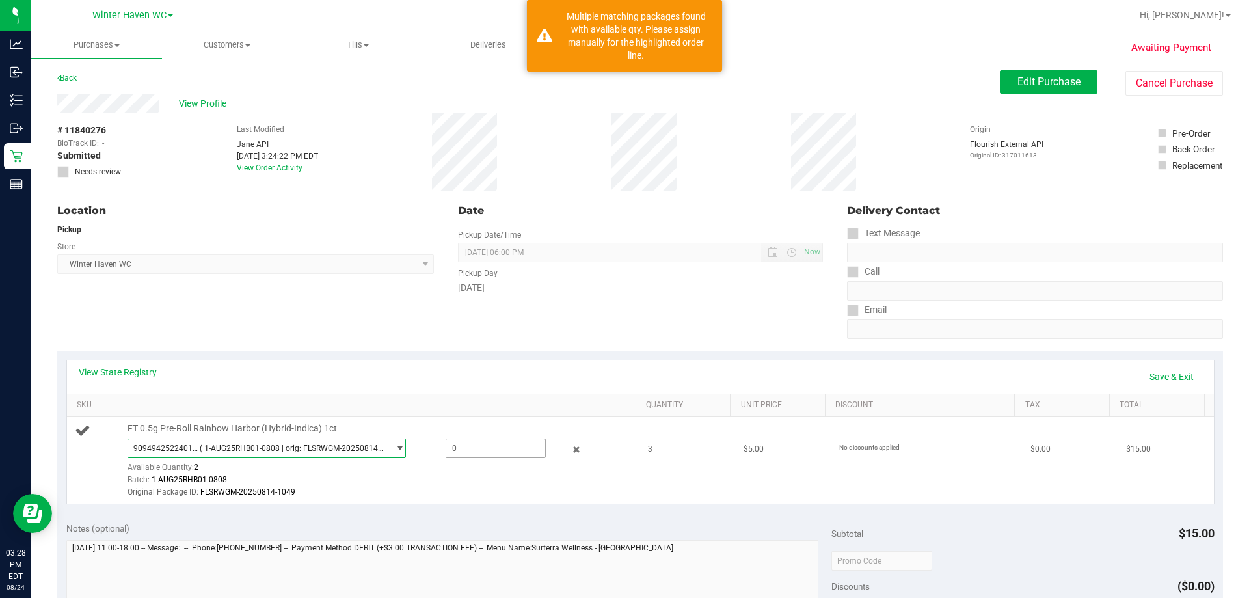
click at [512, 455] on span at bounding box center [496, 449] width 100 height 20
type input "2"
type input "2.0000"
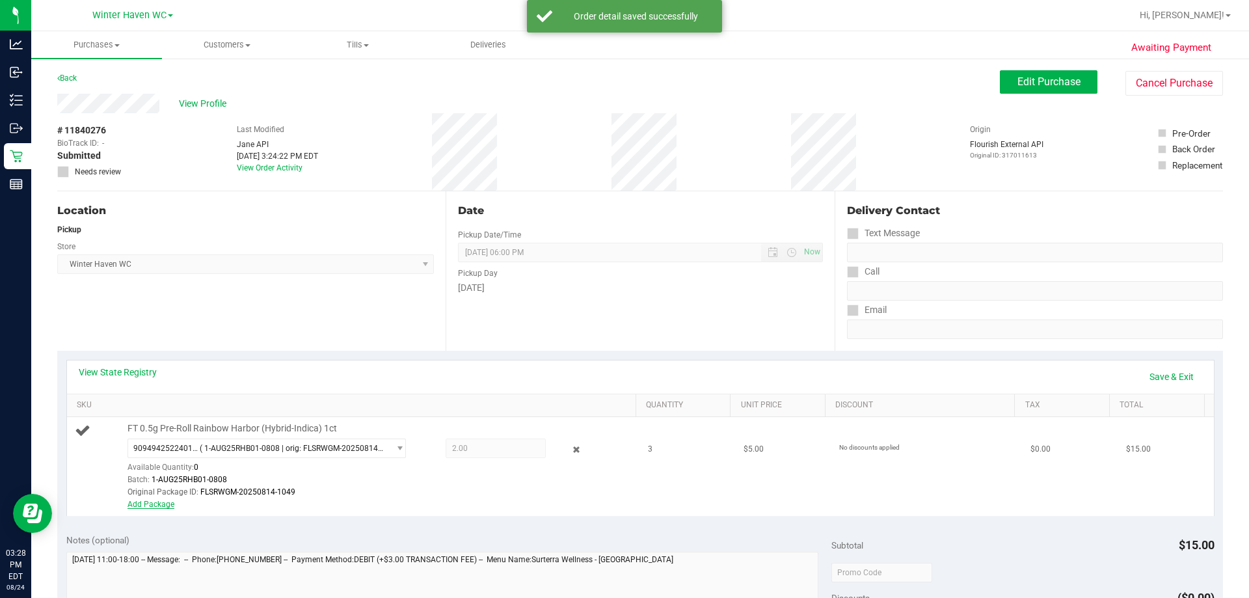
click at [141, 509] on link "Add Package" at bounding box center [151, 504] width 47 height 9
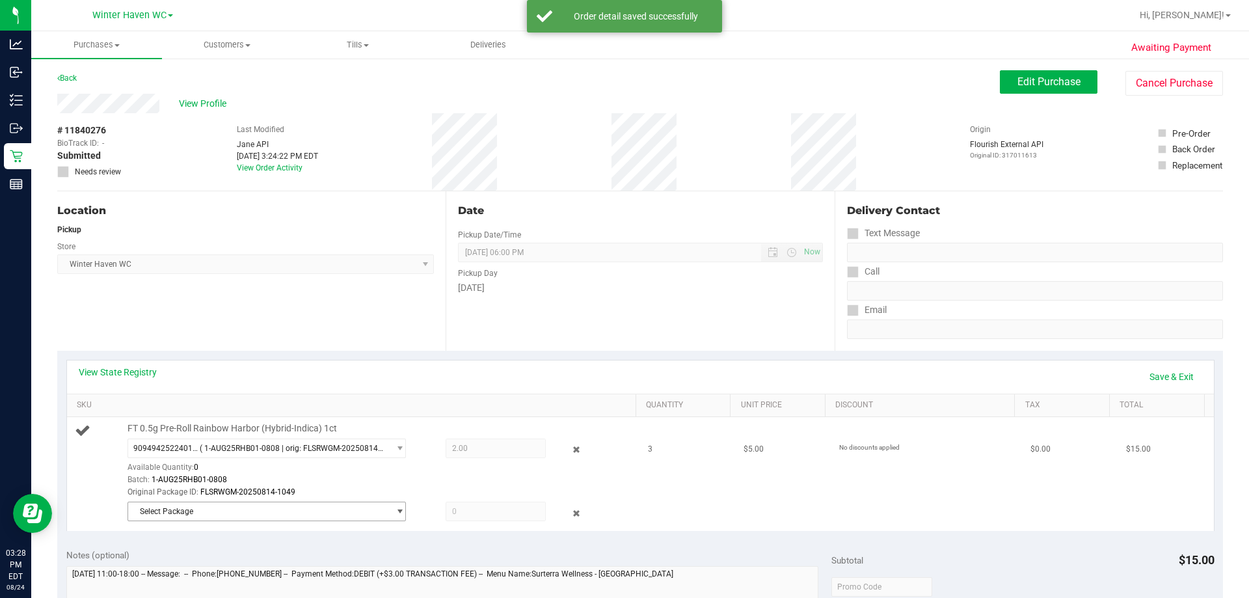
click at [271, 510] on span "Select Package" at bounding box center [258, 511] width 261 height 18
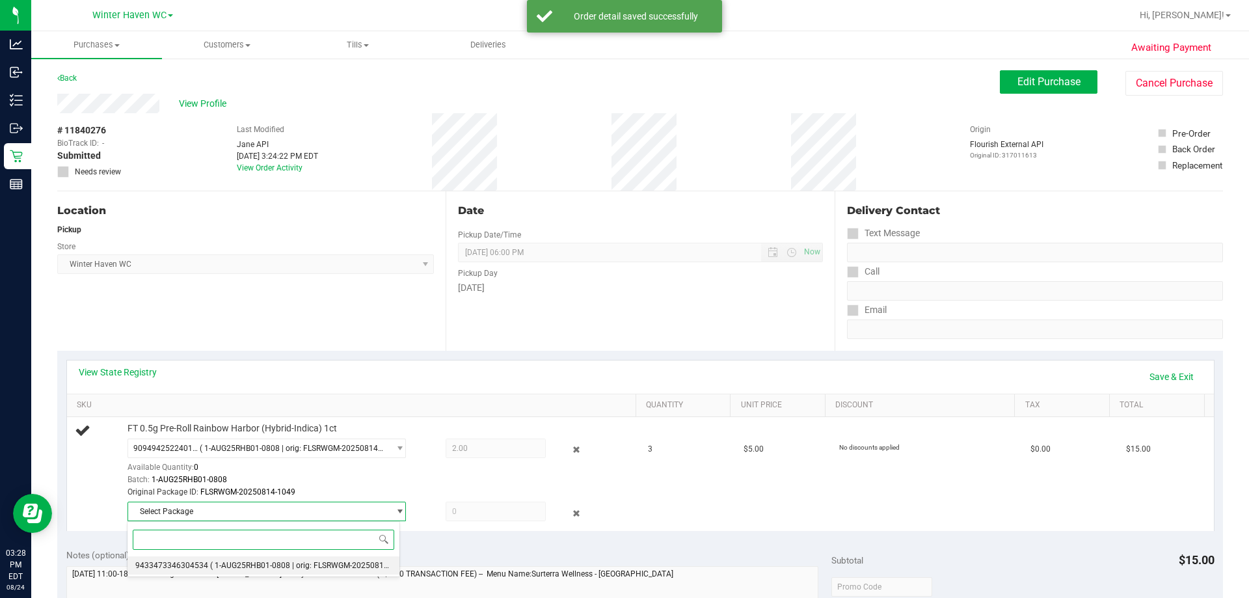
click at [246, 571] on li "9433473346304534 ( 1-AUG25RHB01-0808 | orig: FLSRWGM-20250814-1022 )" at bounding box center [264, 565] width 272 height 18
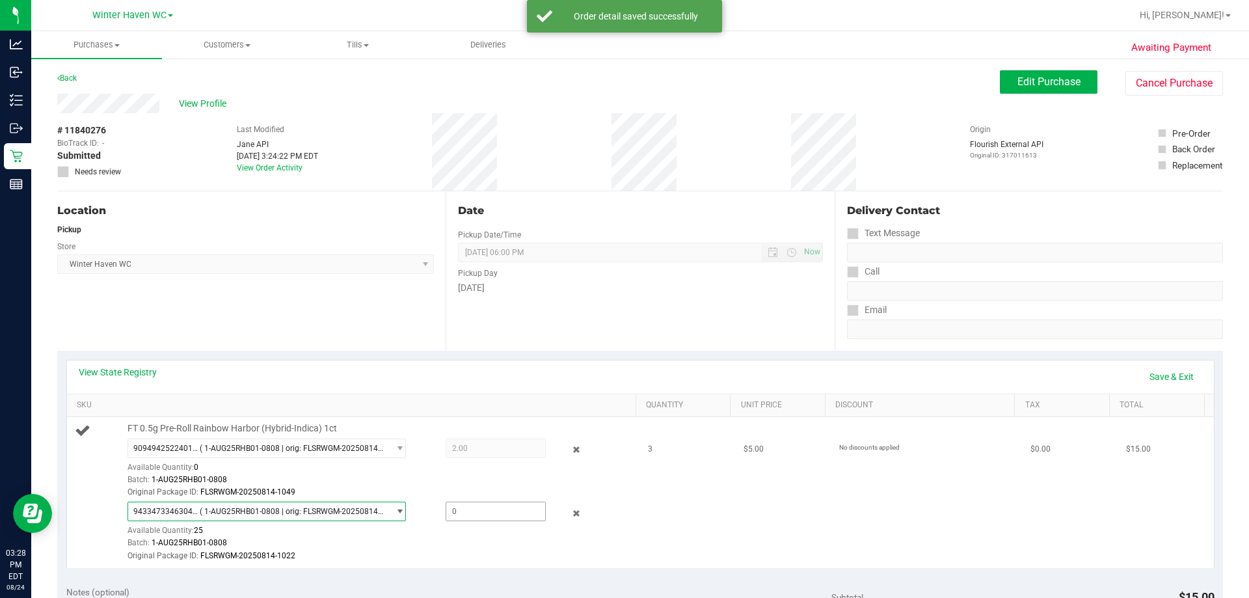
click at [499, 512] on span at bounding box center [496, 512] width 100 height 20
type input "1"
type input "1.0000"
click at [500, 491] on div "Original Package ID: FLSRWGM-20250814-1049" at bounding box center [379, 492] width 502 height 12
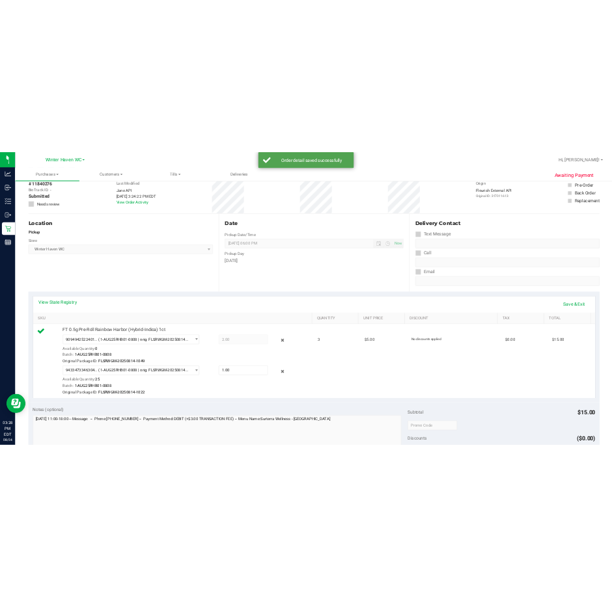
scroll to position [325, 0]
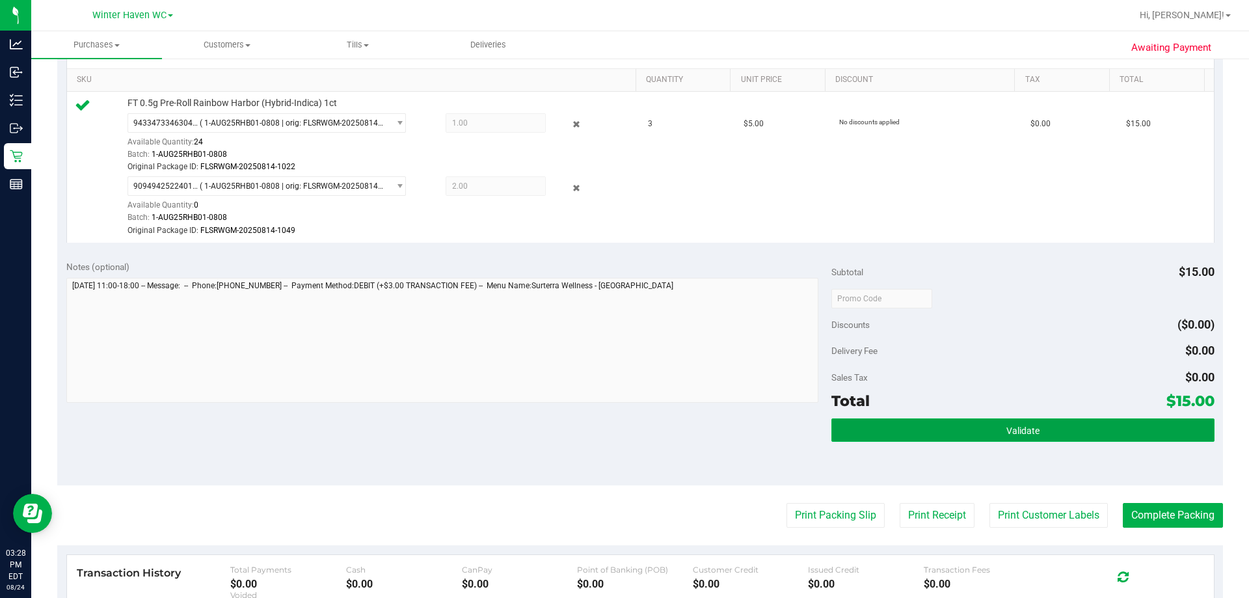
click at [1016, 440] on button "Validate" at bounding box center [1023, 429] width 383 height 23
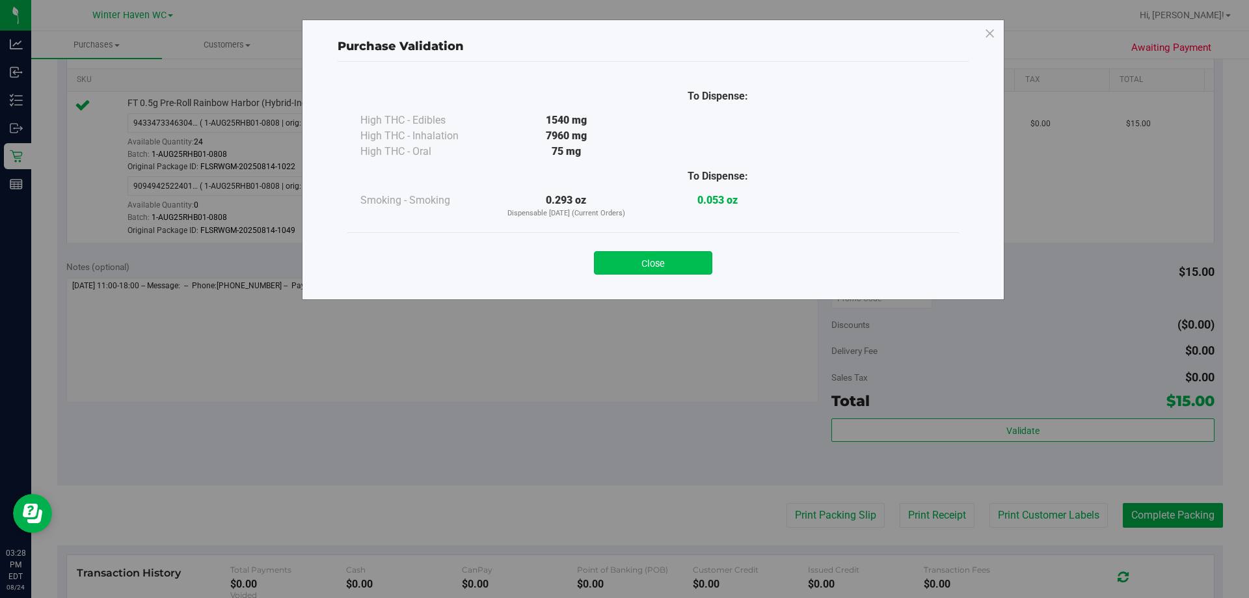
click at [670, 257] on button "Close" at bounding box center [653, 262] width 118 height 23
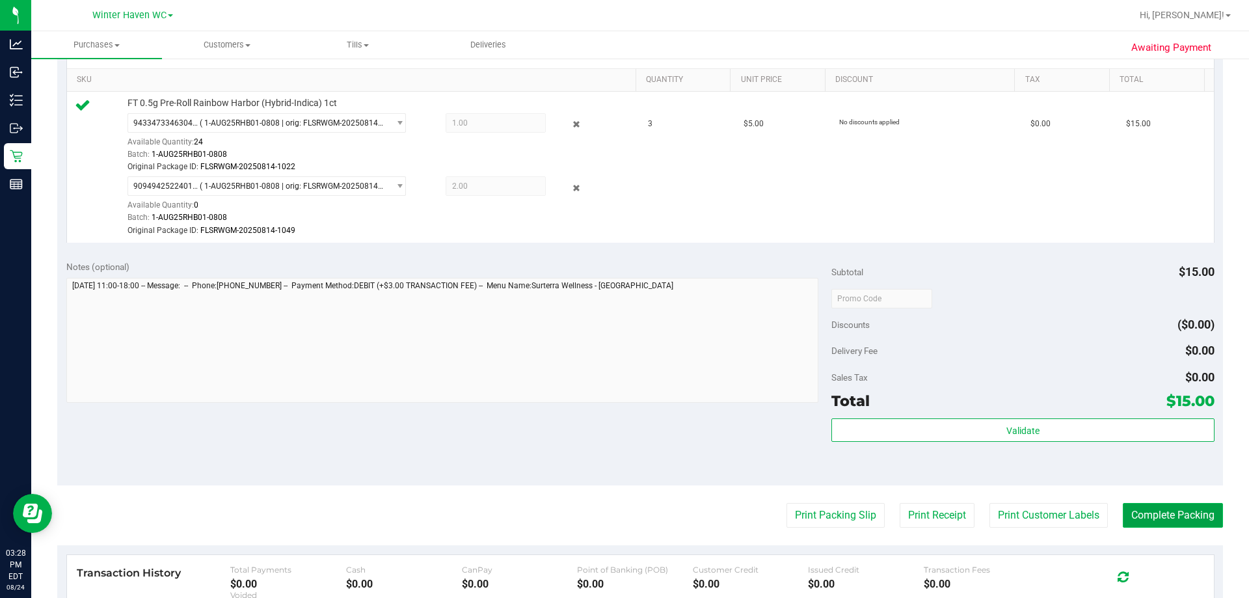
click at [1137, 507] on button "Complete Packing" at bounding box center [1173, 515] width 100 height 25
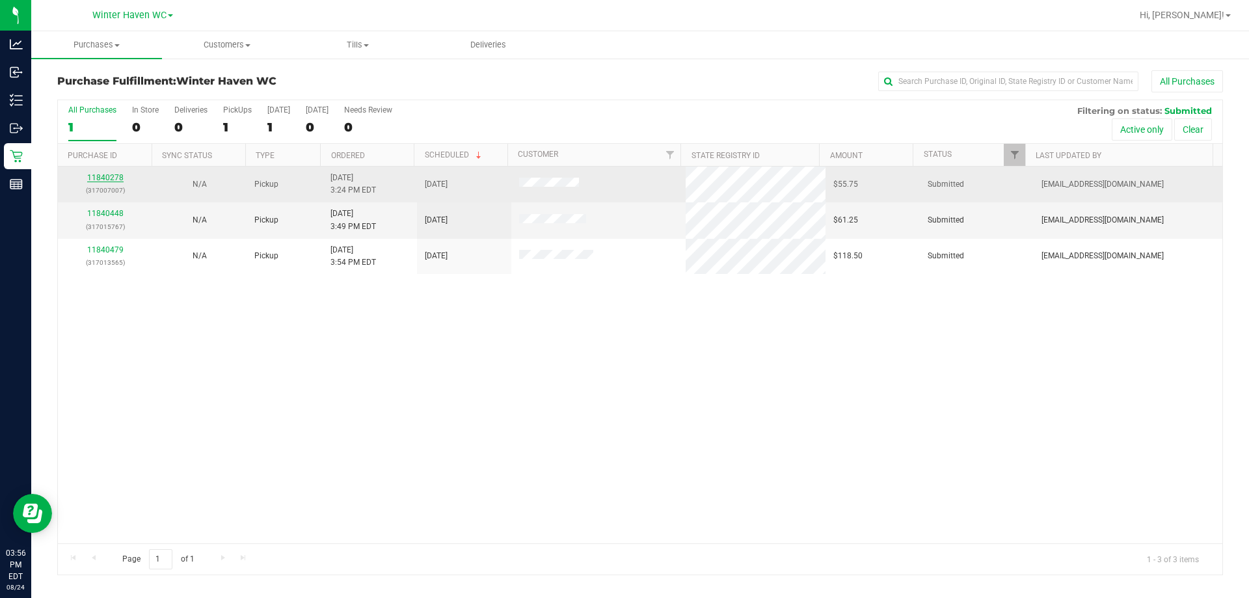
click at [102, 175] on link "11840278" at bounding box center [105, 177] width 36 height 9
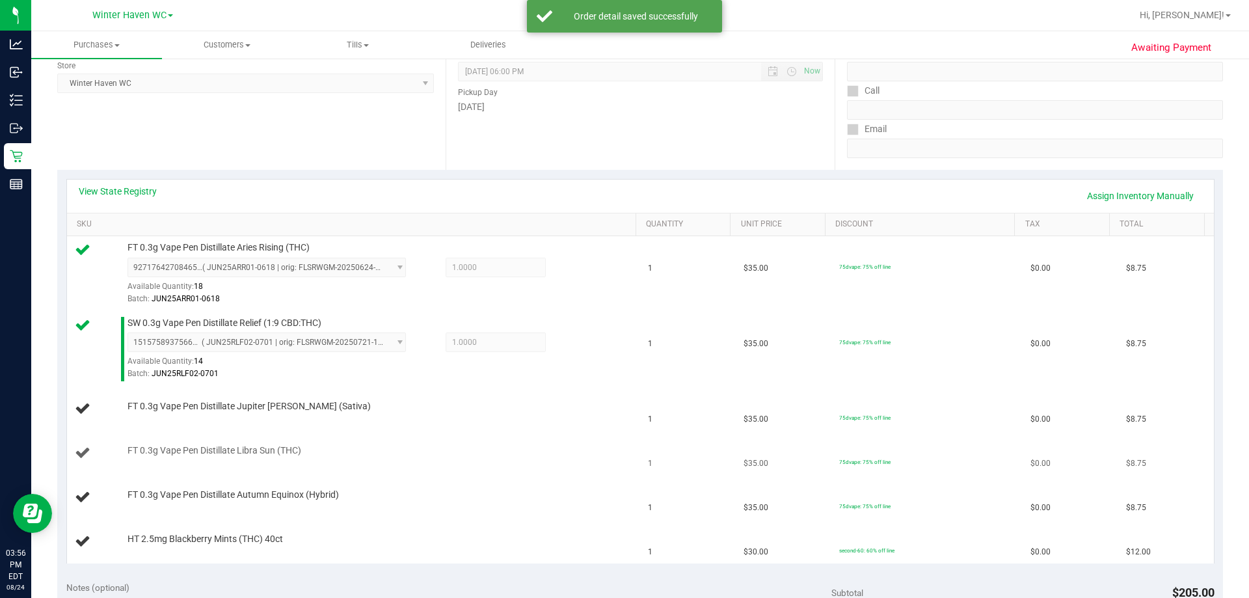
scroll to position [260, 0]
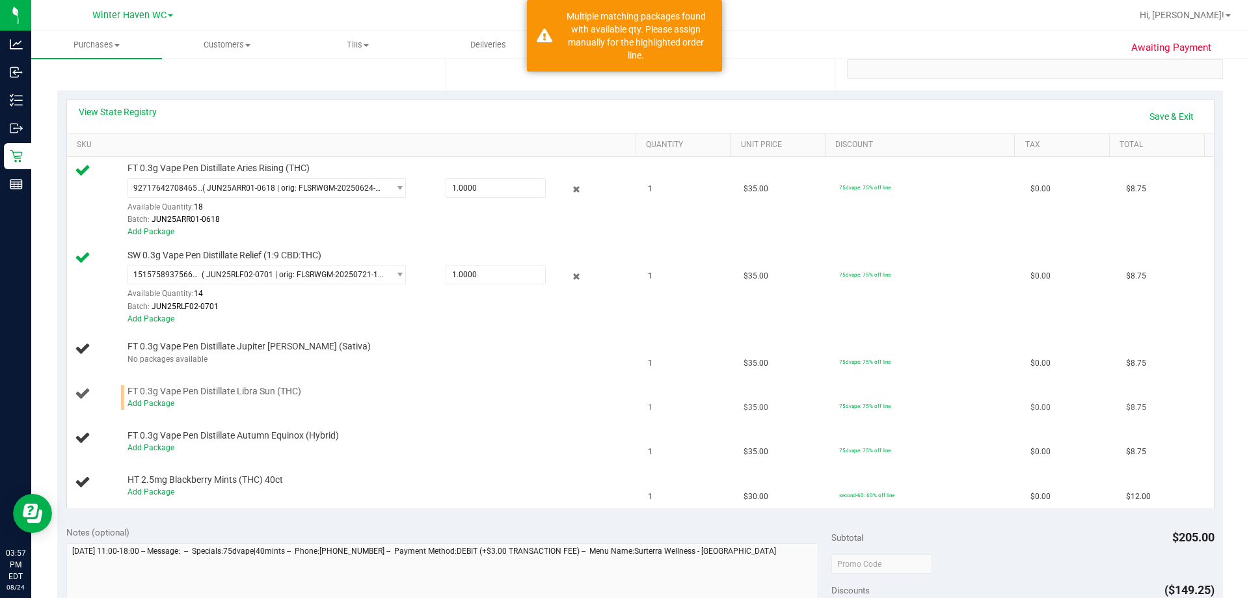
click at [162, 393] on span "FT 0.3g Vape Pen Distillate Libra Sun (THC)" at bounding box center [215, 391] width 174 height 12
click at [163, 409] on div "Add Package" at bounding box center [379, 404] width 502 height 12
click at [163, 407] on link "Add Package" at bounding box center [151, 403] width 47 height 9
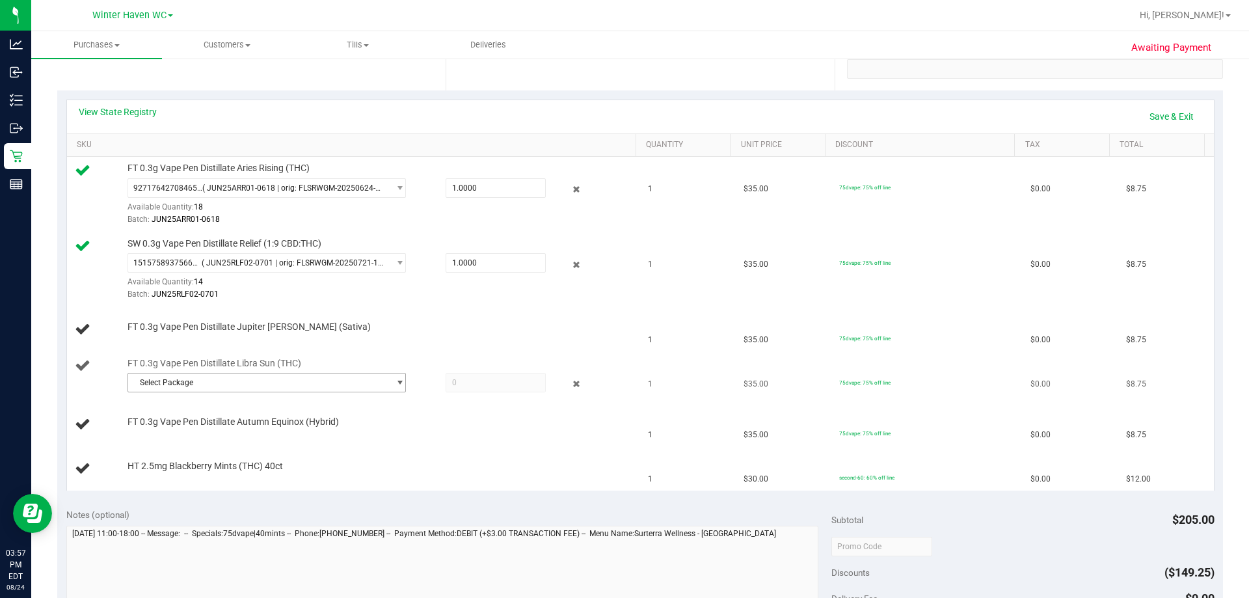
click at [243, 378] on span "Select Package" at bounding box center [258, 383] width 261 height 18
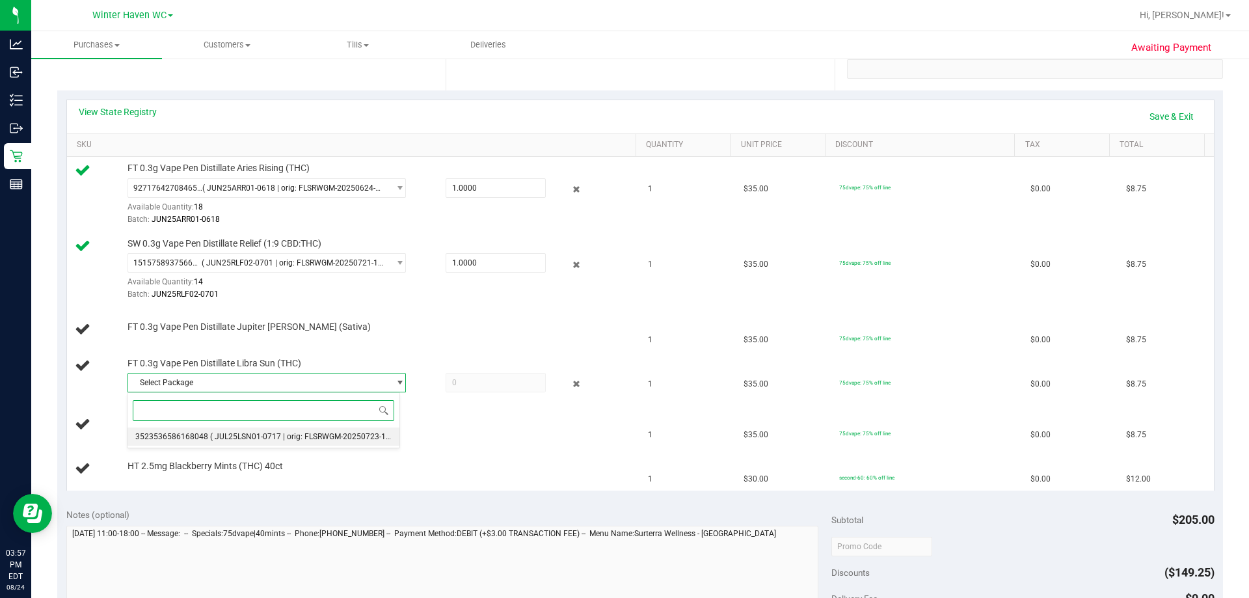
click at [235, 433] on span "( JUL25LSN01-0717 | orig: FLSRWGM-20250723-1652 )" at bounding box center [307, 436] width 194 height 9
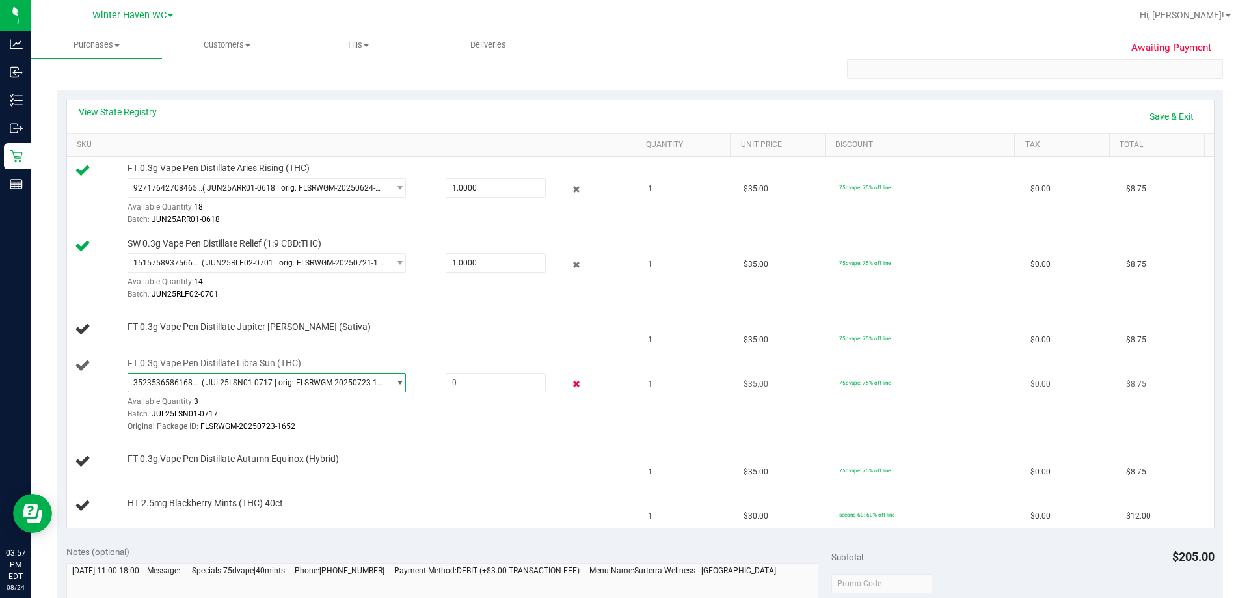
click at [570, 383] on icon at bounding box center [577, 384] width 14 height 15
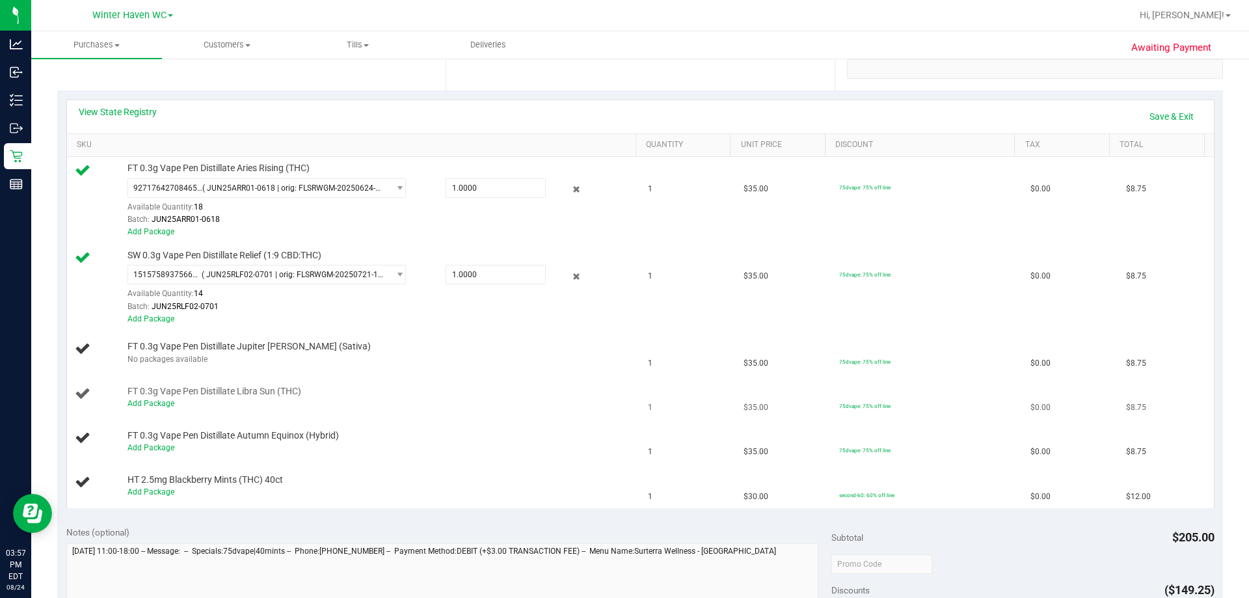
click at [509, 385] on div "FT 0.3g Vape Pen Distillate Libra Sun (THC) Add Package" at bounding box center [375, 397] width 509 height 25
click at [1147, 126] on link "Save & Exit" at bounding box center [1171, 116] width 61 height 22
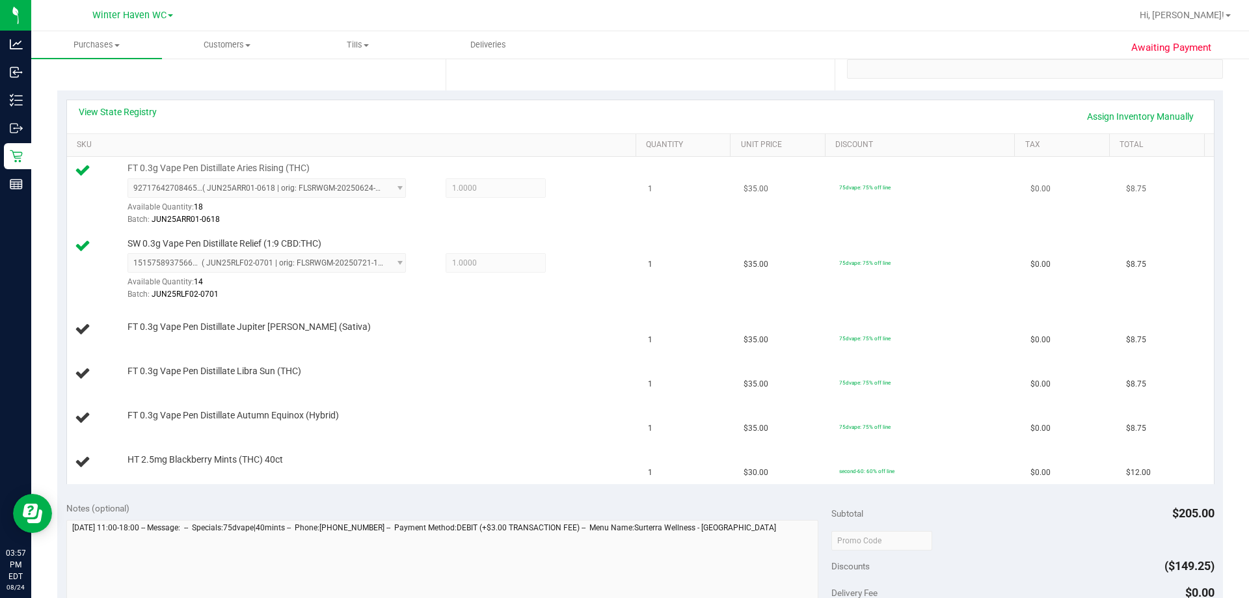
click at [558, 208] on div "9271764270846586 ( JUN25ARR01-0618 | orig: FLSRWGM-20250624-857 ) 9271764270846…" at bounding box center [379, 202] width 502 height 48
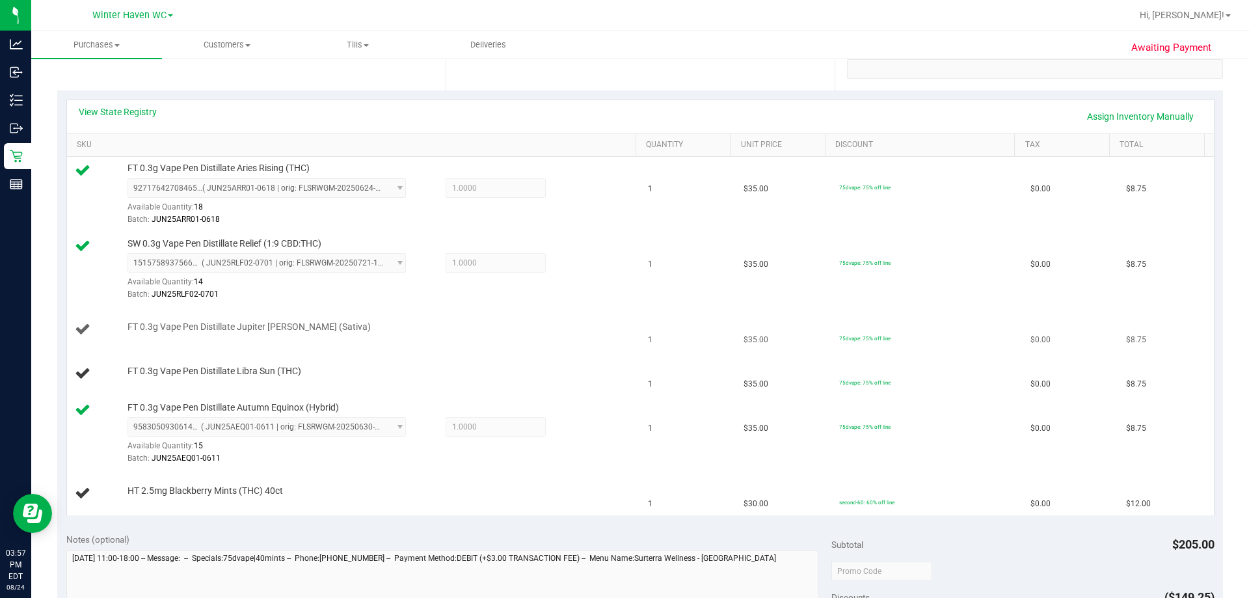
click at [400, 344] on td "FT 0.3g Vape Pen Distillate Jupiter Leo (Sativa)" at bounding box center [354, 330] width 574 height 44
click at [504, 379] on div "FT 0.3g Vape Pen Distillate Libra Sun (THC)" at bounding box center [354, 374] width 558 height 18
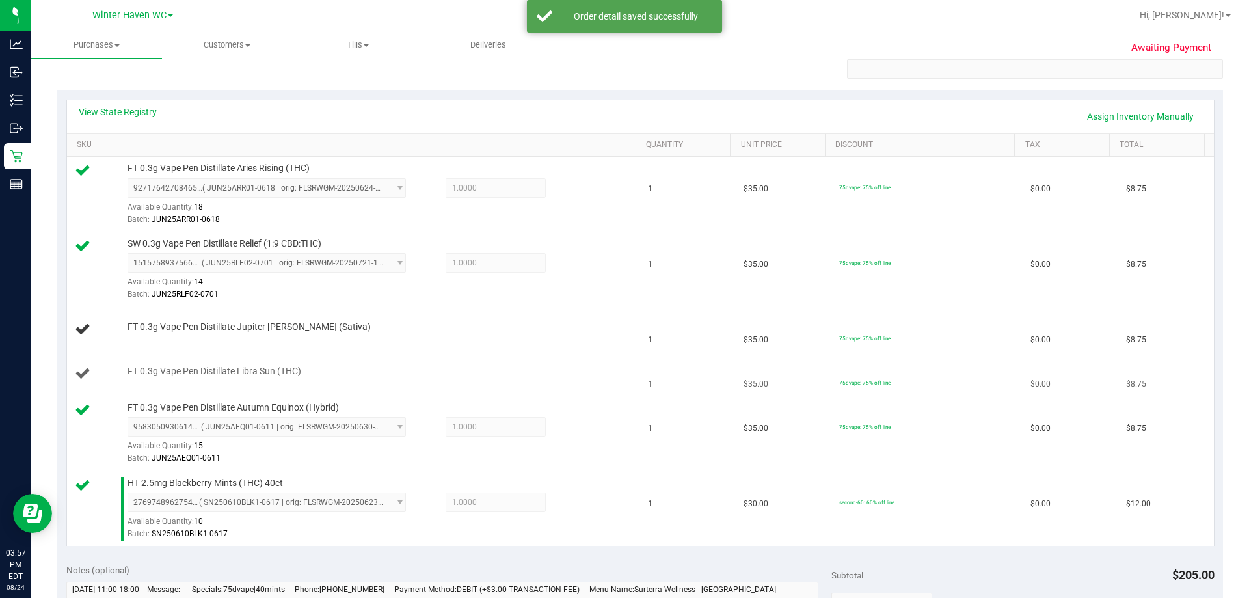
click at [541, 386] on td "FT 0.3g Vape Pen Distillate Libra Sun (THC)" at bounding box center [354, 374] width 574 height 44
click at [578, 103] on div "View State Registry Assign Inventory Manually" at bounding box center [640, 116] width 1147 height 33
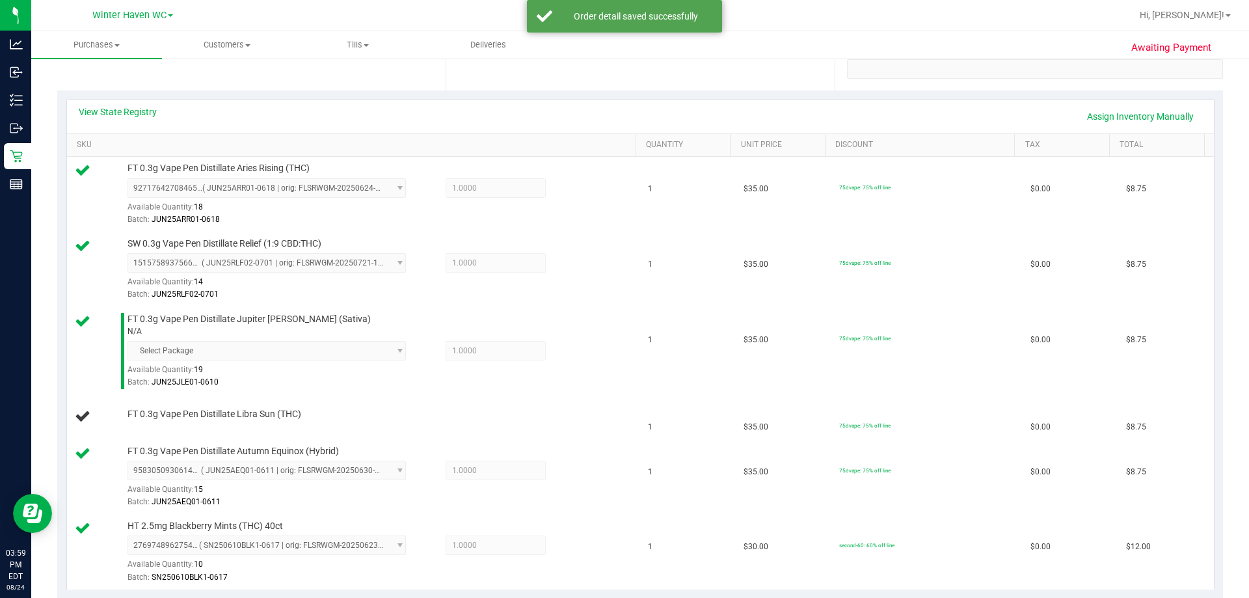
click at [395, 122] on div "View State Registry Assign Inventory Manually" at bounding box center [641, 116] width 1124 height 22
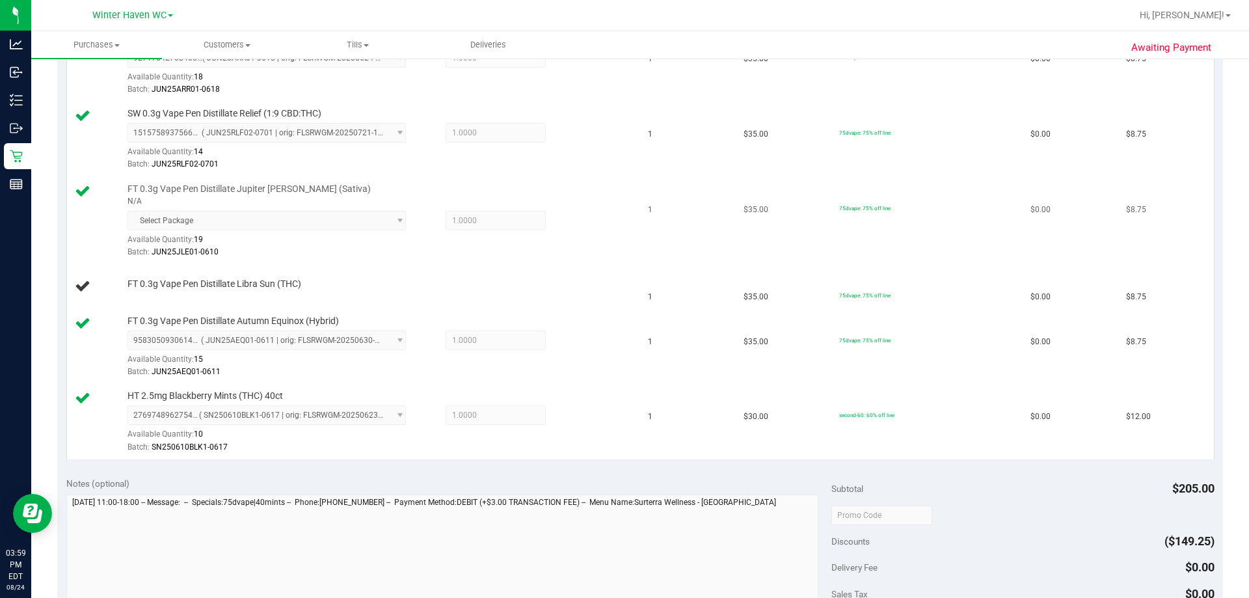
scroll to position [325, 0]
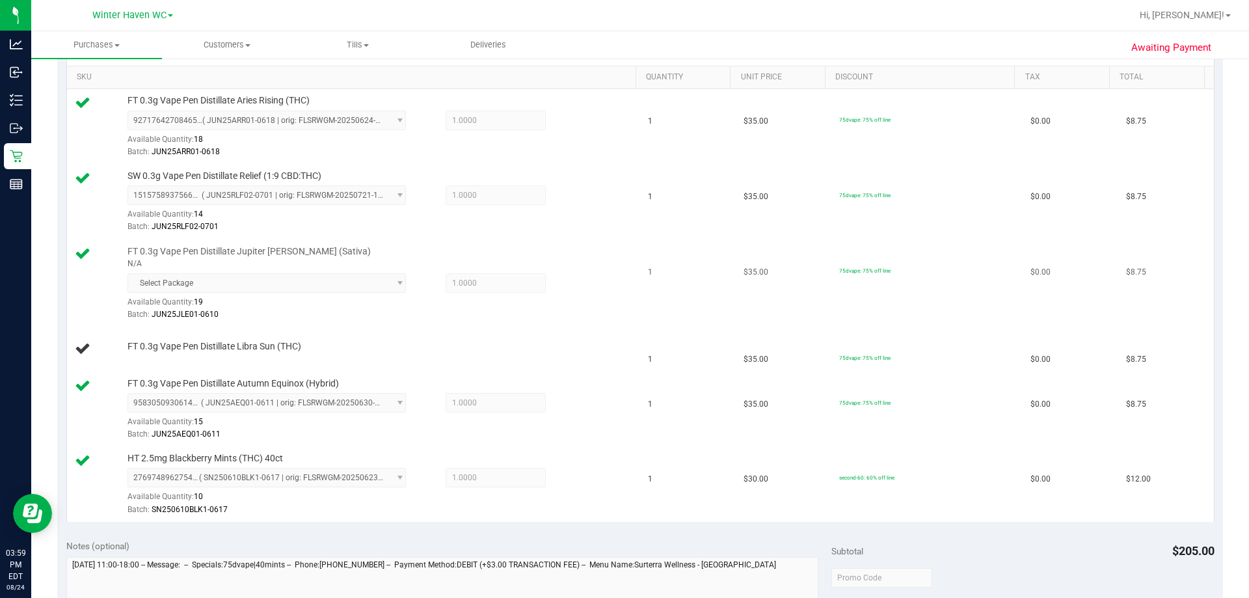
click at [550, 296] on tbody "FT 0.3g Vape Pen Distillate Aries Rising (THC) 9271764270846586 ( JUN25ARR01-06…" at bounding box center [640, 305] width 1147 height 432
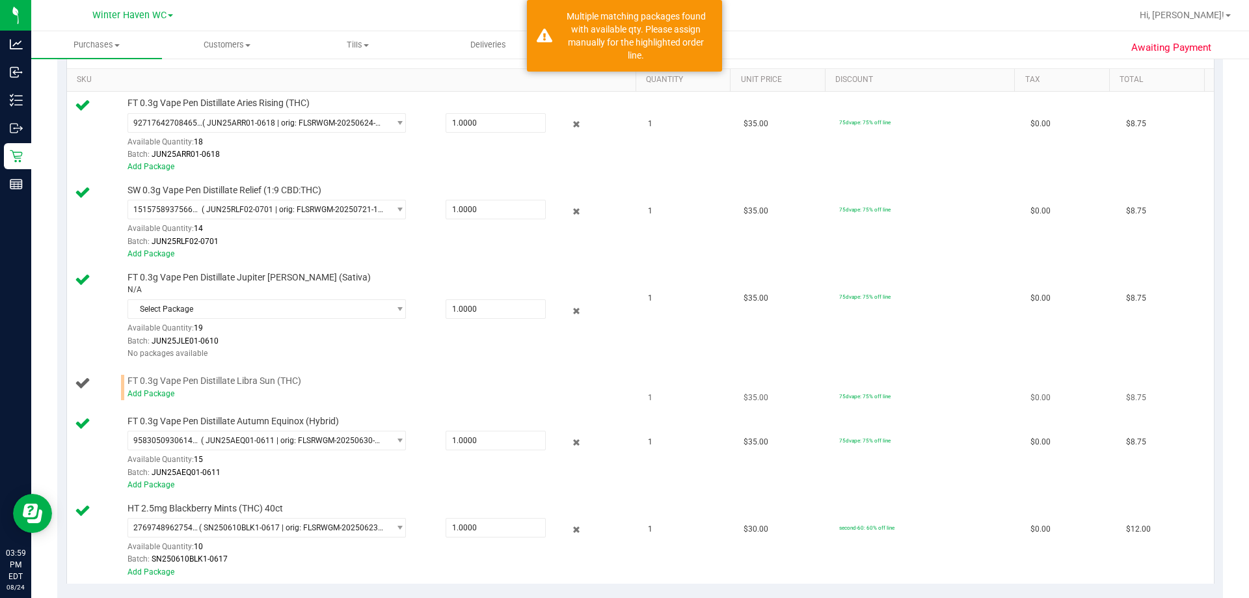
drag, startPoint x: 159, startPoint y: 409, endPoint x: 158, endPoint y: 403, distance: 6.6
click at [159, 410] on tbody "FT 0.3g Vape Pen Distillate Aries Rising (THC) 9271764270846586 ( JUN25ARR01-06…" at bounding box center [640, 337] width 1147 height 491
click at [158, 395] on link "Add Package" at bounding box center [151, 393] width 47 height 9
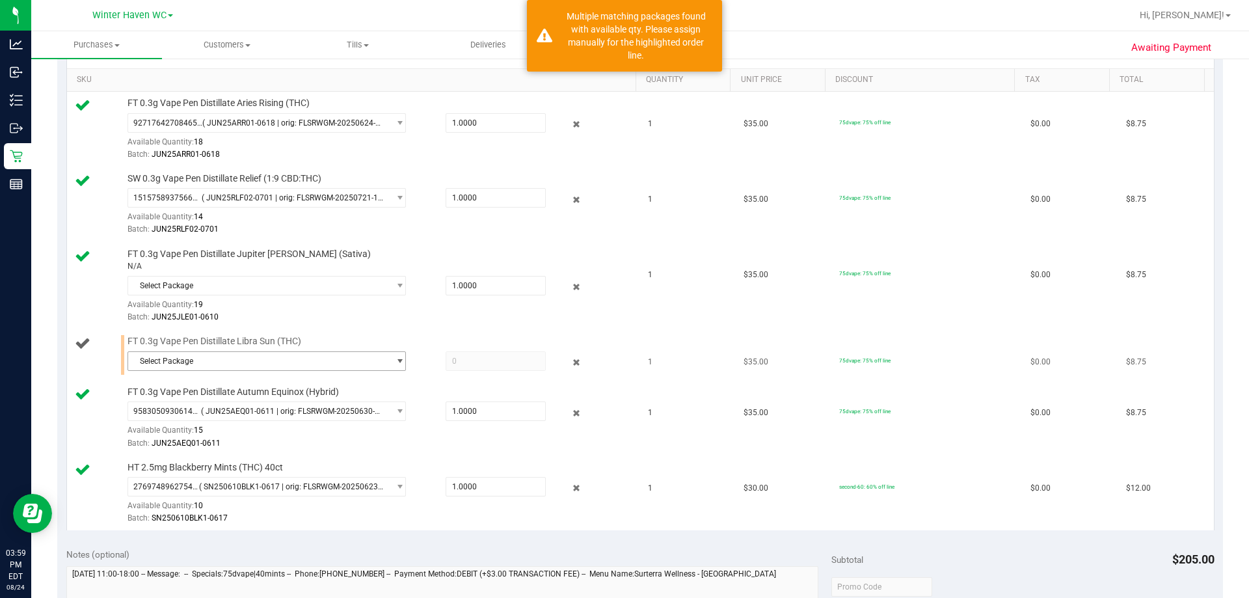
click at [315, 357] on span "Select Package" at bounding box center [258, 361] width 261 height 18
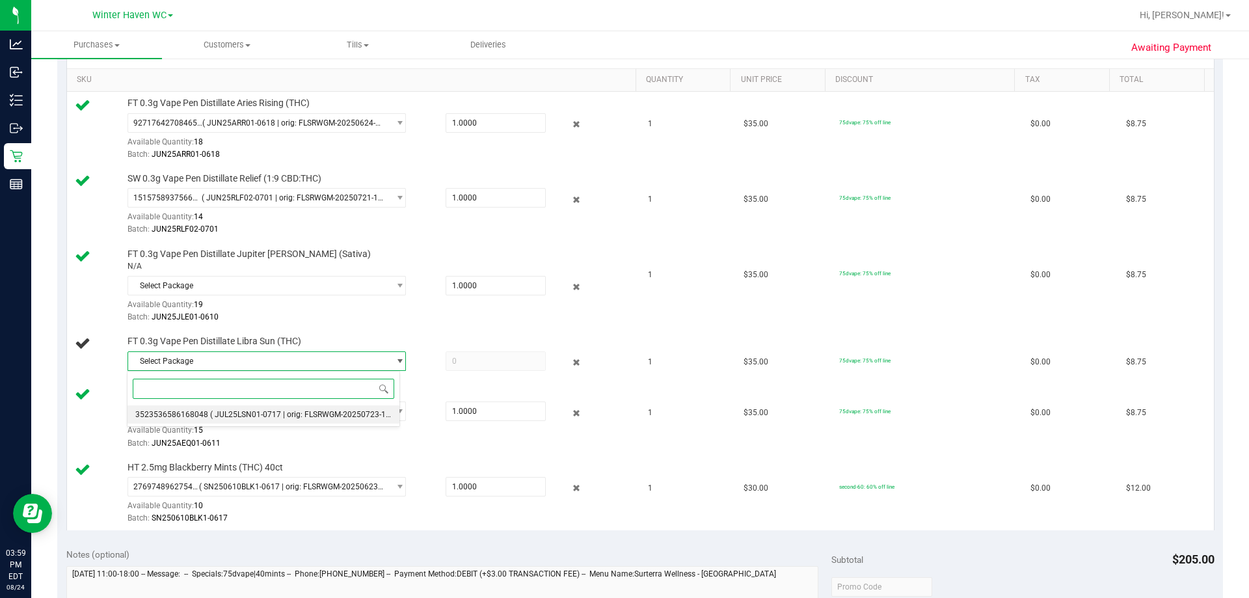
click at [273, 408] on li "3523536586168048 ( JUL25LSN01-0717 | orig: FLSRWGM-20250723-1652 )" at bounding box center [264, 414] width 272 height 18
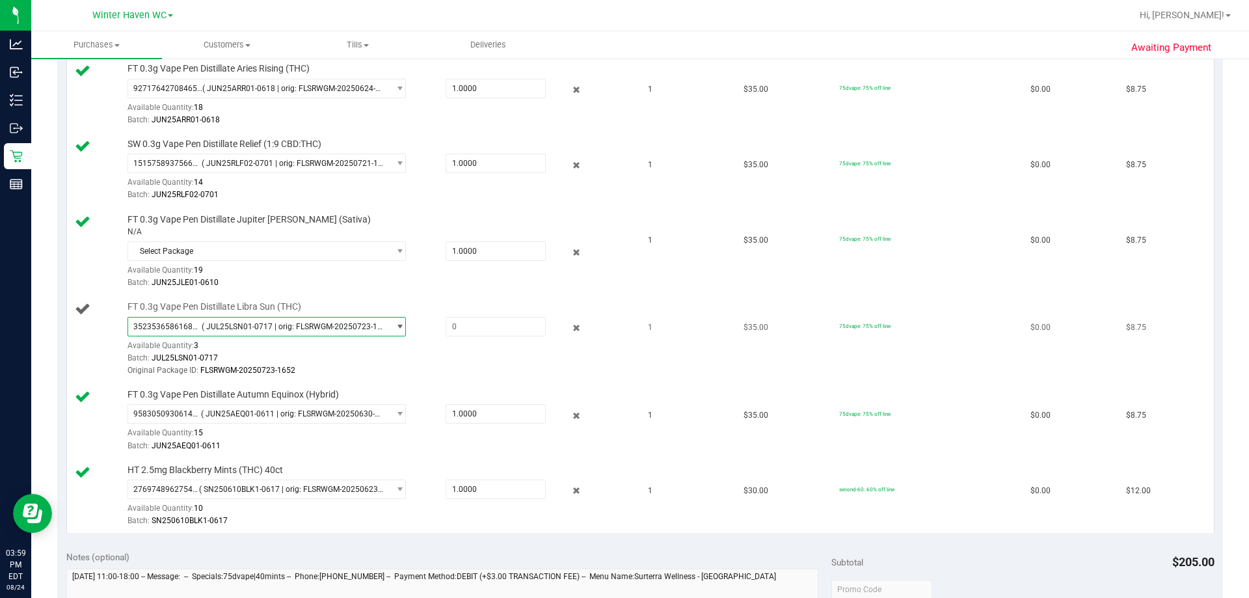
scroll to position [390, 0]
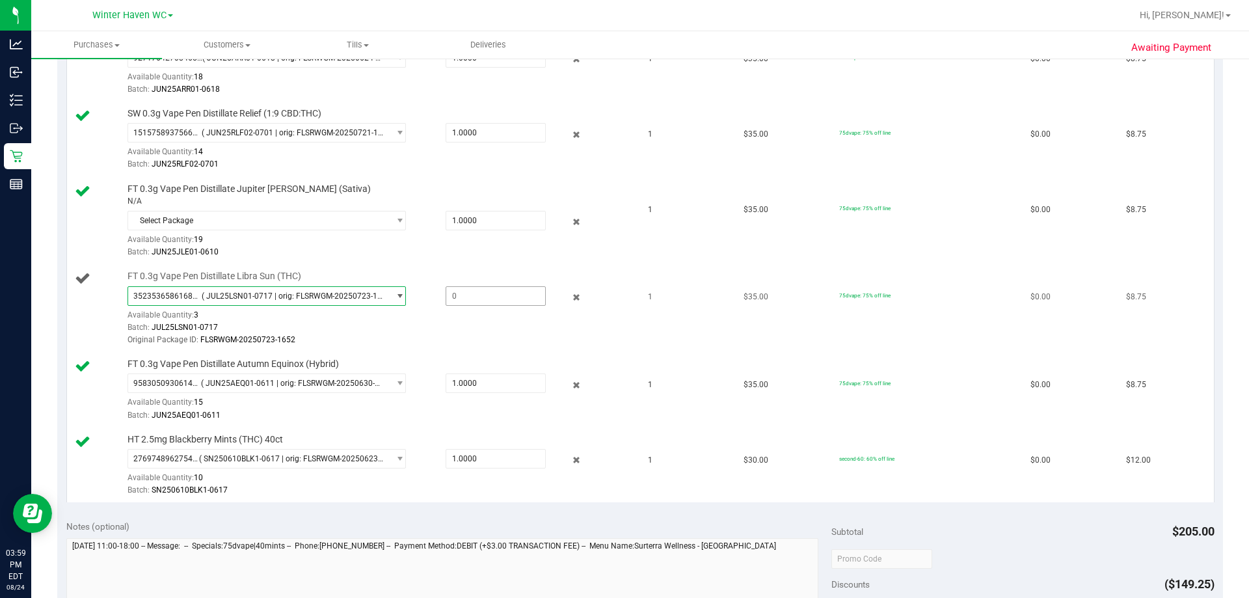
click at [484, 300] on span at bounding box center [496, 296] width 100 height 20
type input "1"
type input "1.0000"
click at [500, 346] on div "Original Package ID: FLSRWGM-20250723-1652" at bounding box center [379, 340] width 502 height 12
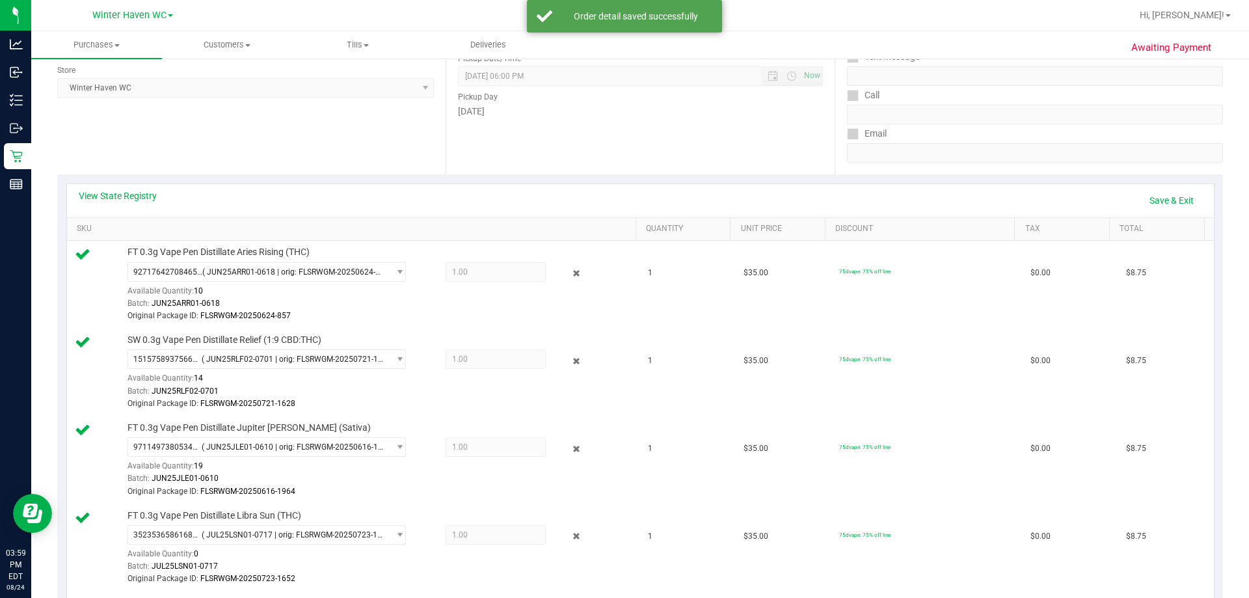
scroll to position [130, 0]
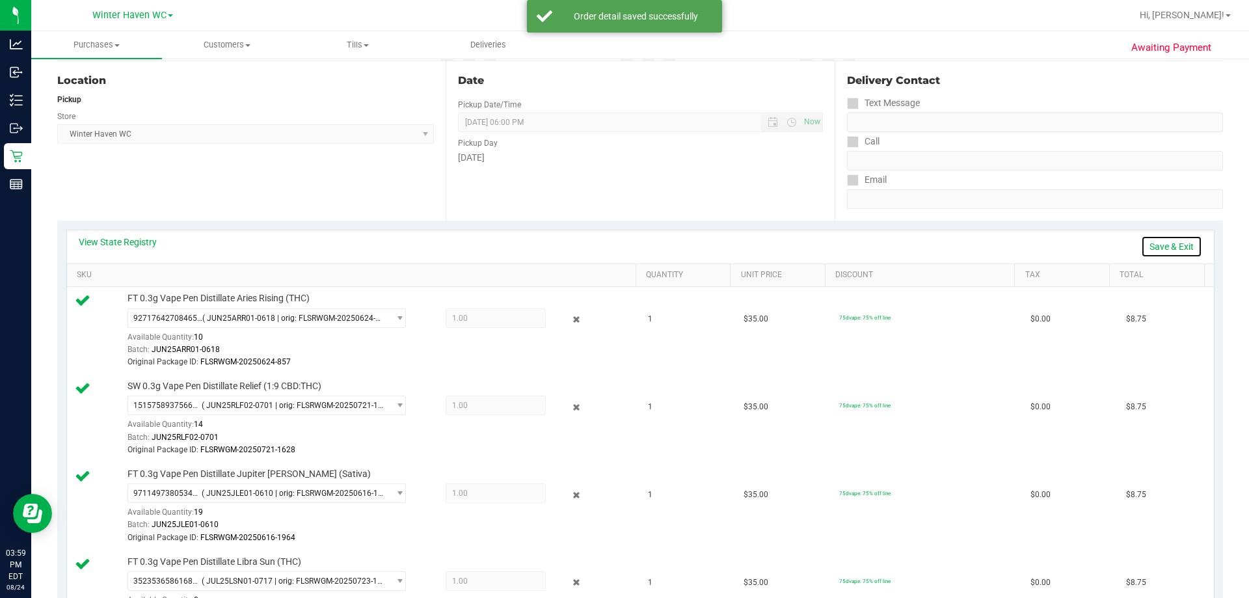
click at [1171, 247] on link "Save & Exit" at bounding box center [1171, 247] width 61 height 22
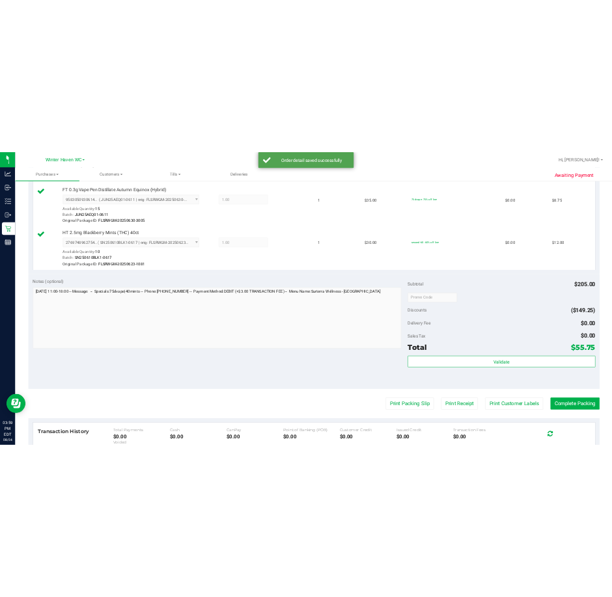
scroll to position [716, 0]
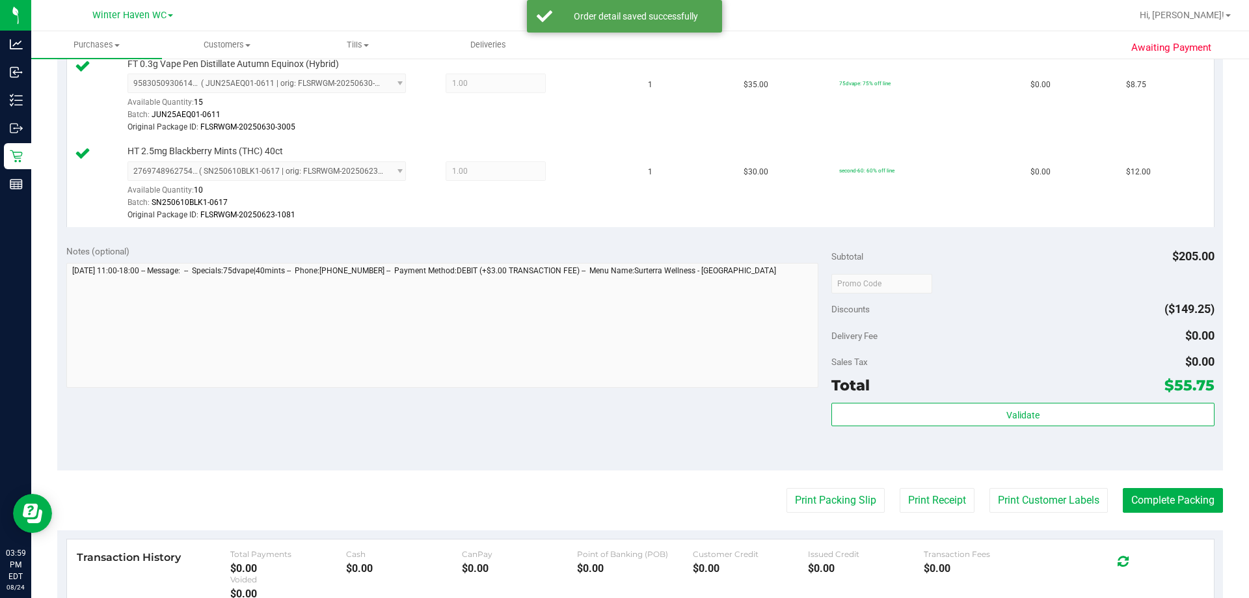
click at [1036, 400] on div "Subtotal $205.00 Discounts ($149.25) Delivery Fee $0.00 Sales Tax $0.00 Total $…" at bounding box center [1023, 353] width 383 height 217
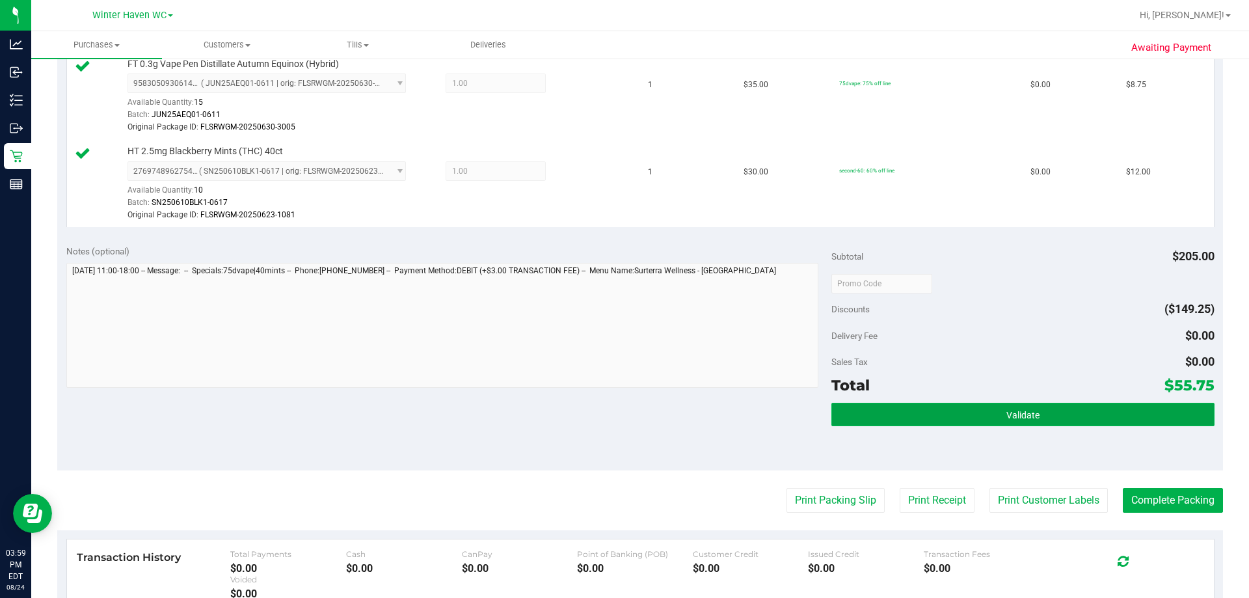
click at [1037, 410] on button "Validate" at bounding box center [1023, 414] width 383 height 23
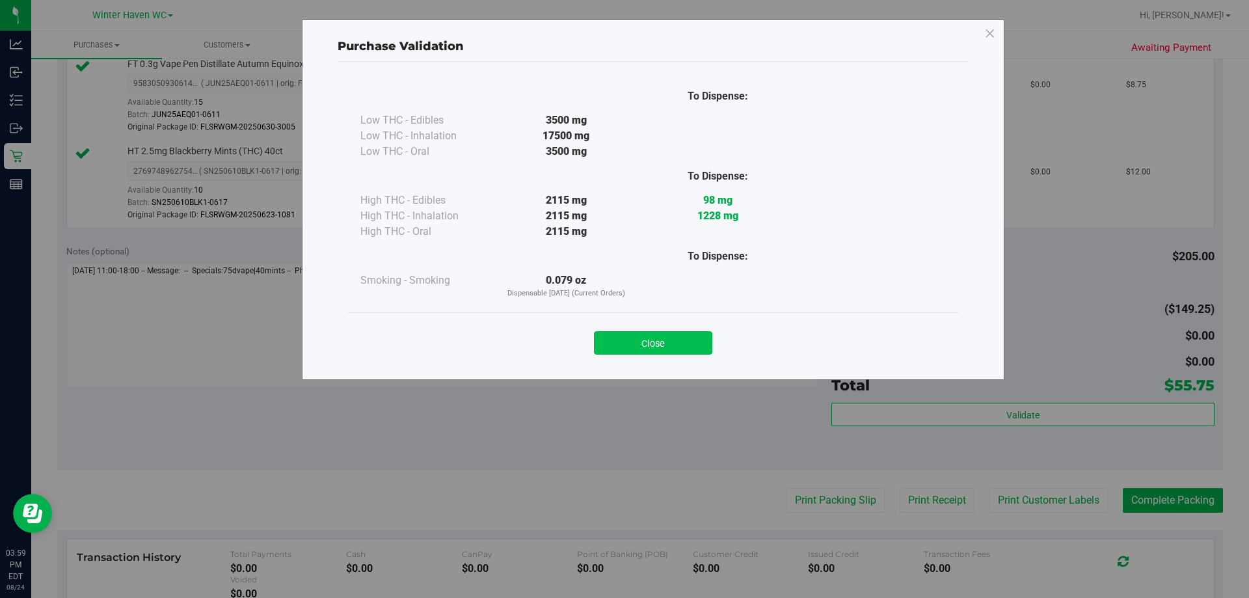
click at [697, 339] on button "Close" at bounding box center [653, 342] width 118 height 23
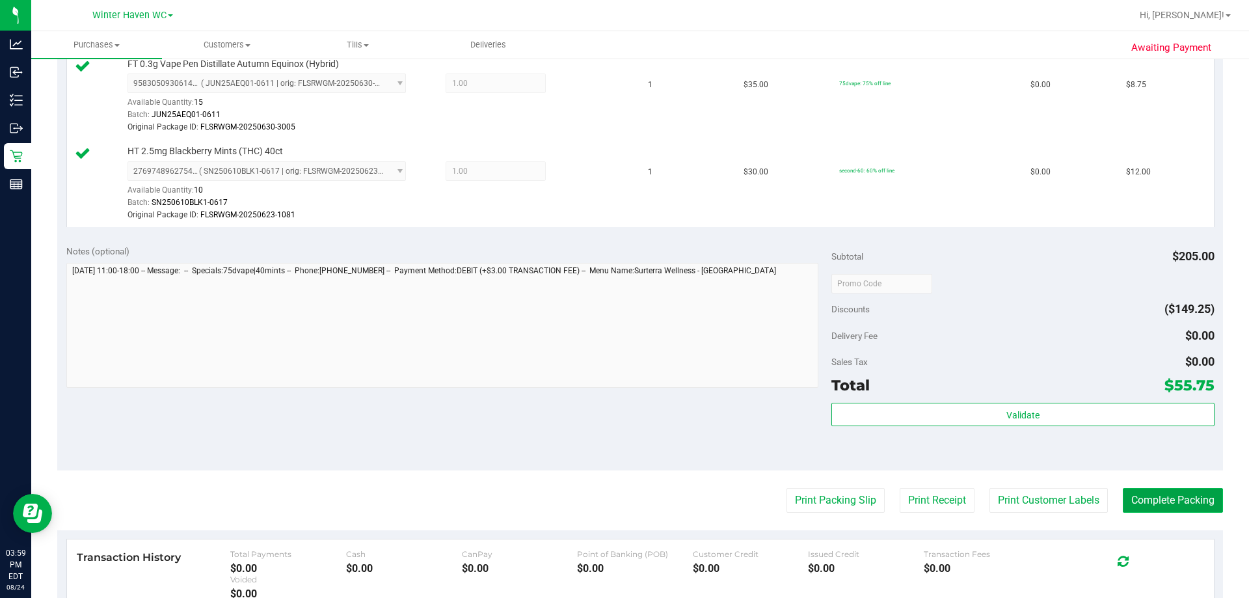
click at [1196, 501] on button "Complete Packing" at bounding box center [1173, 500] width 100 height 25
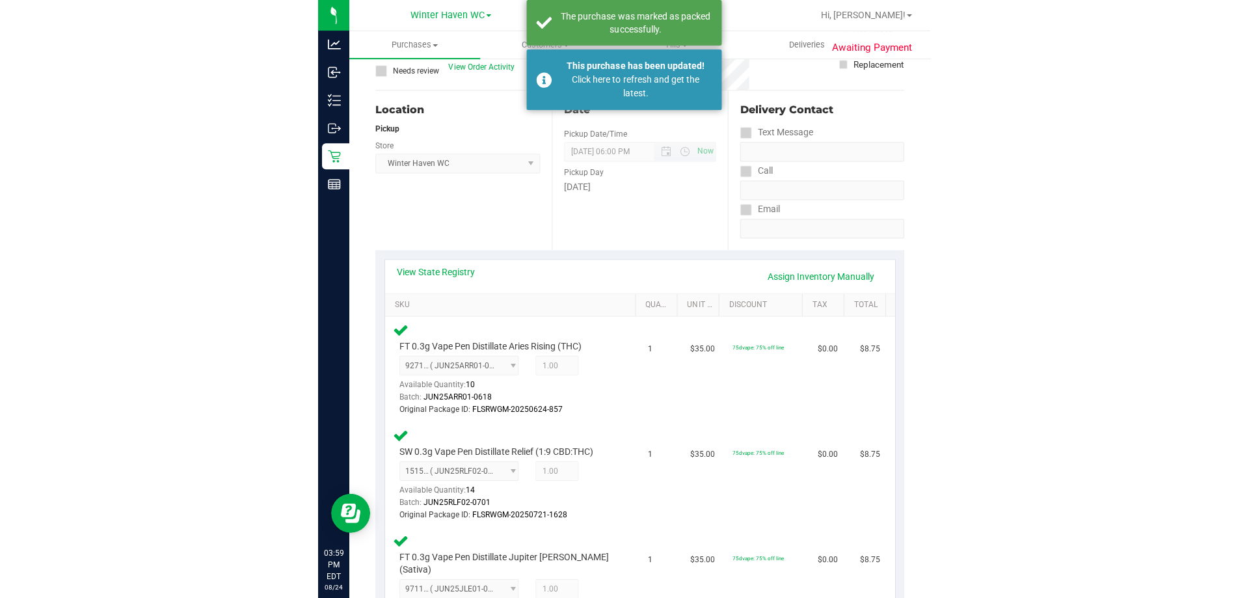
scroll to position [0, 0]
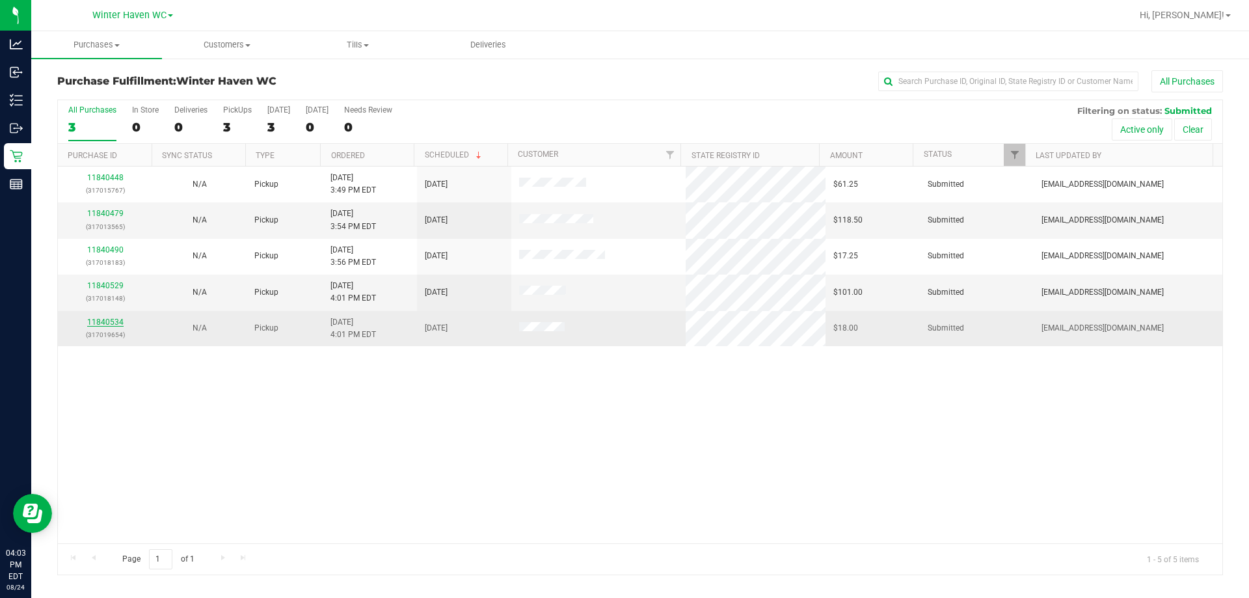
click at [106, 319] on link "11840534" at bounding box center [105, 322] width 36 height 9
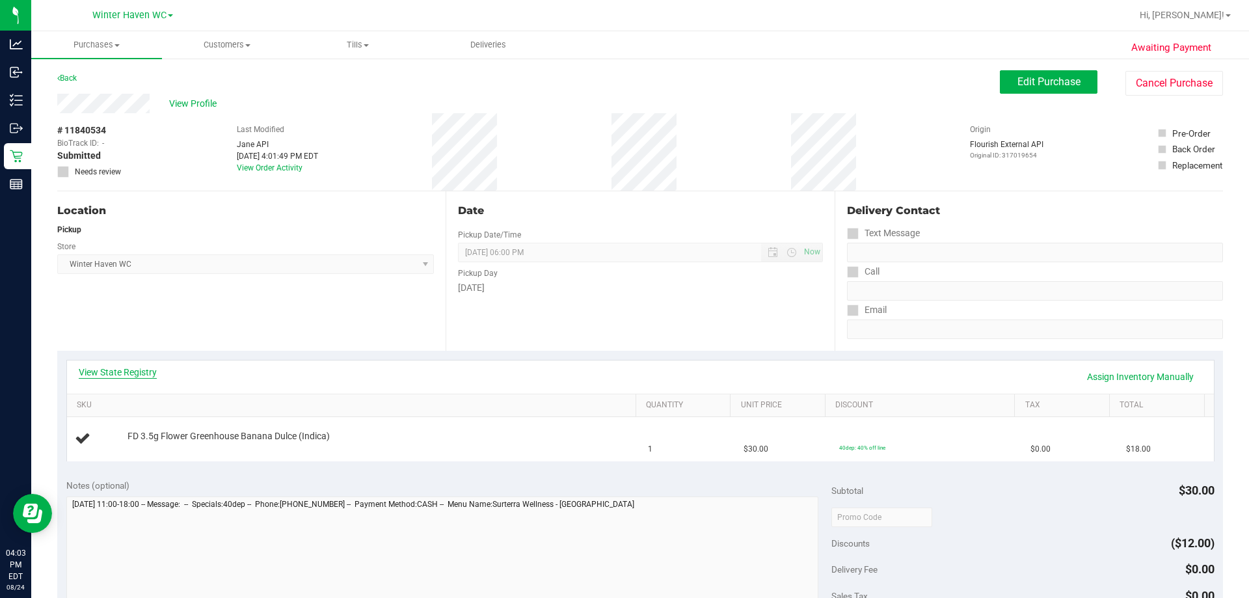
click at [122, 369] on link "View State Registry" at bounding box center [118, 372] width 78 height 13
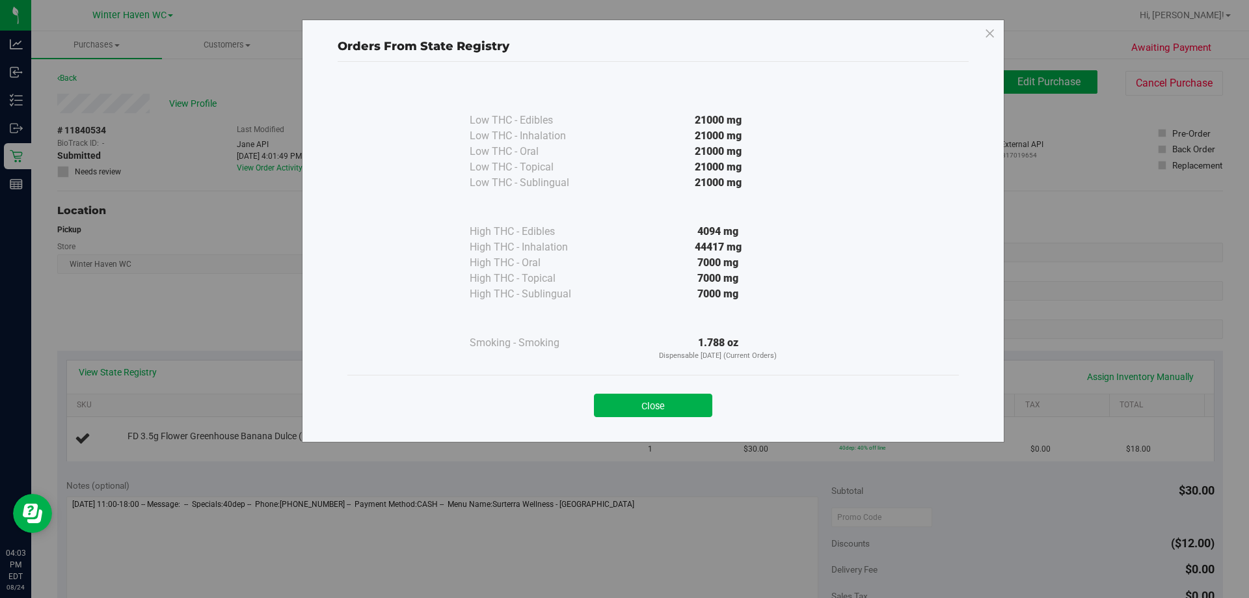
drag, startPoint x: 675, startPoint y: 405, endPoint x: 703, endPoint y: 352, distance: 60.2
click at [675, 405] on button "Close" at bounding box center [653, 405] width 118 height 23
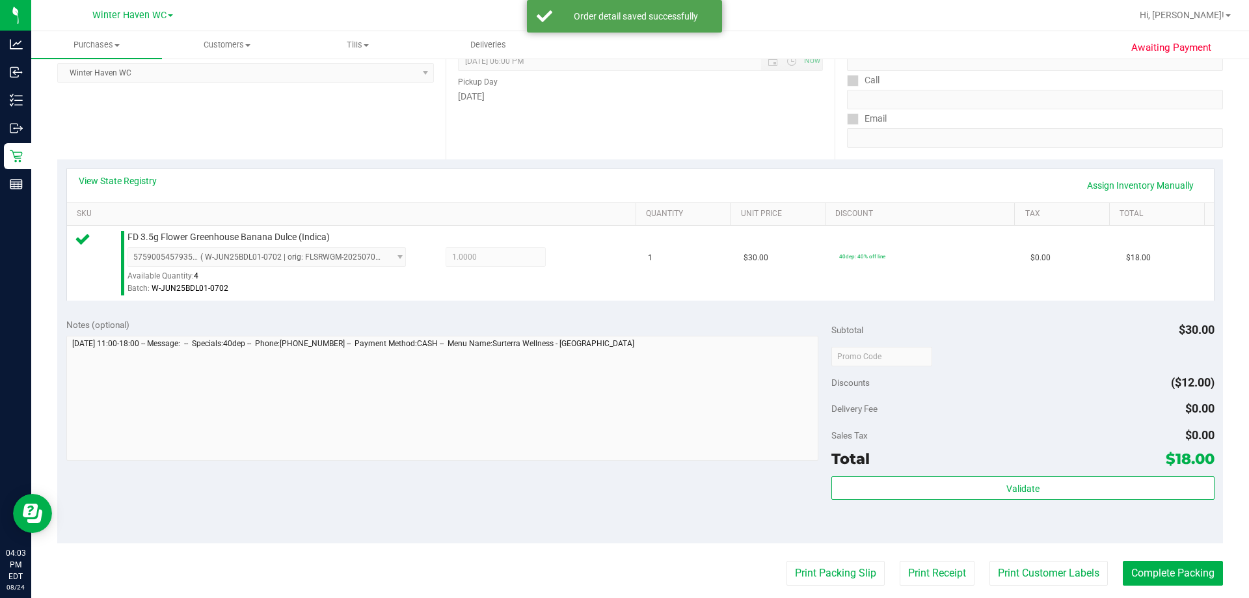
scroll to position [390, 0]
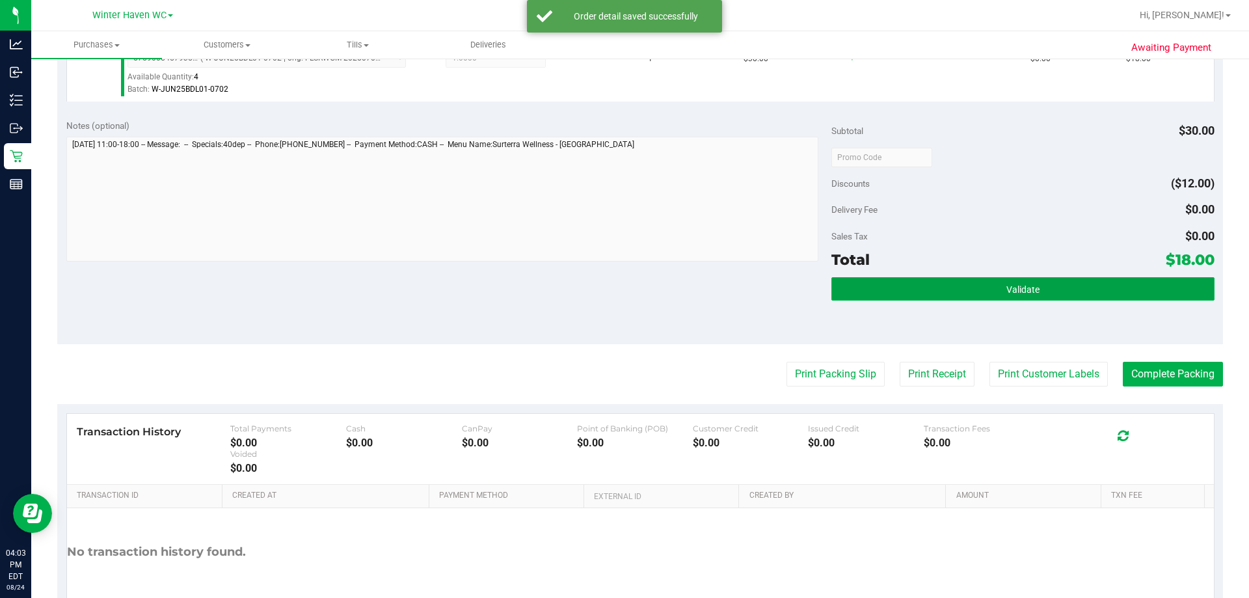
click at [1060, 279] on button "Validate" at bounding box center [1023, 288] width 383 height 23
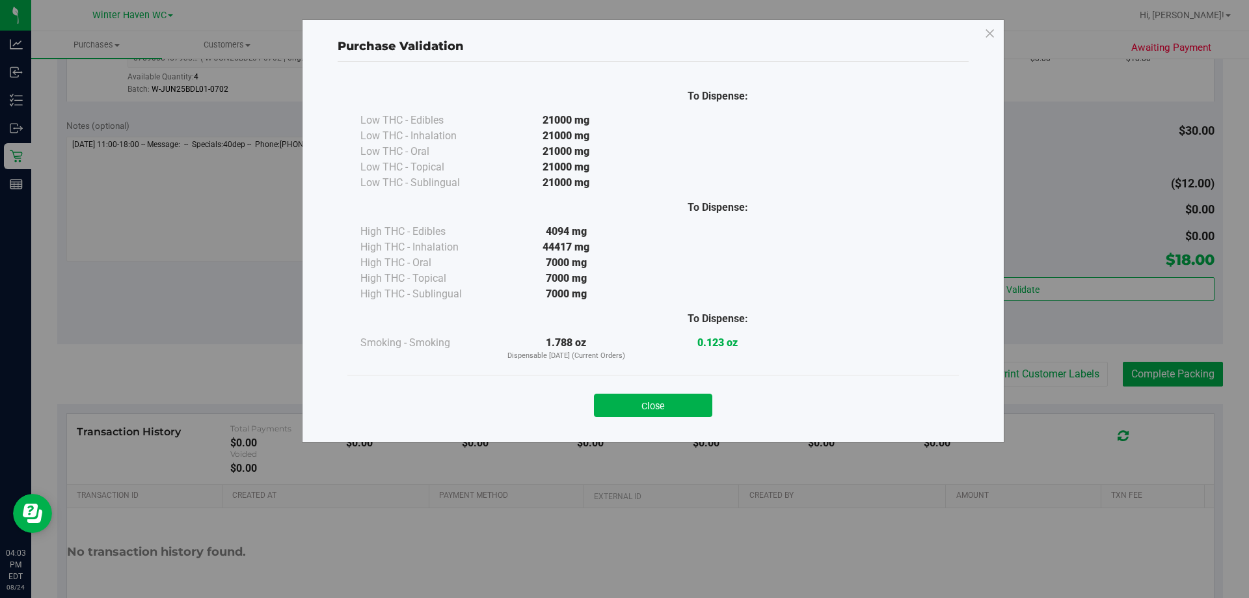
click at [671, 408] on button "Close" at bounding box center [653, 405] width 118 height 23
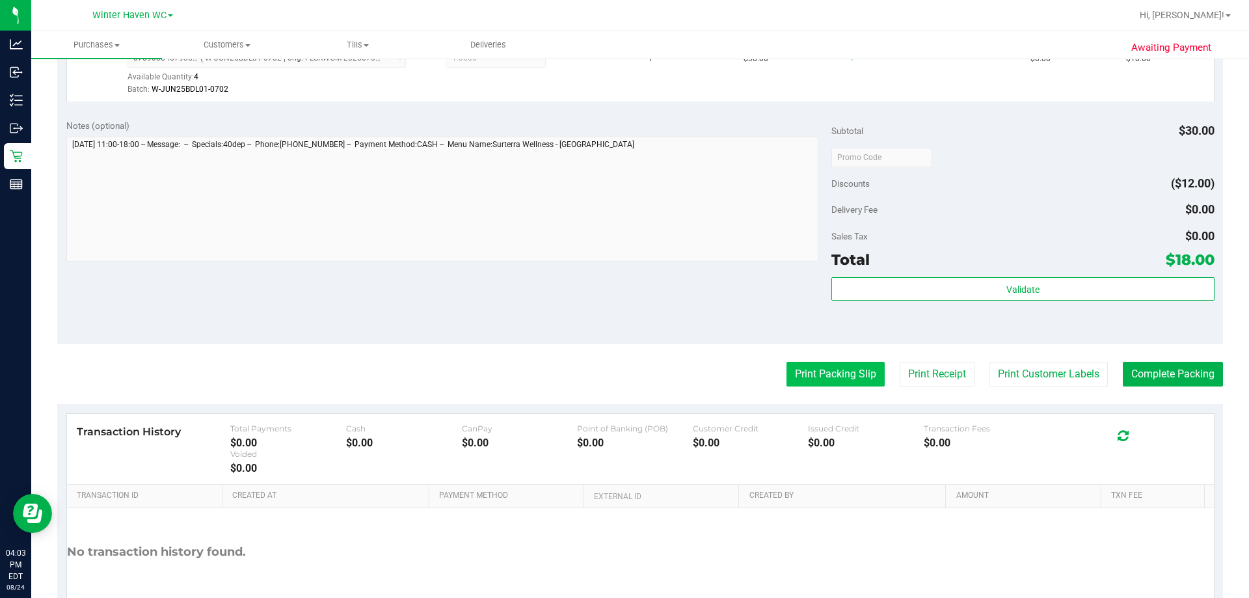
click at [802, 375] on button "Print Packing Slip" at bounding box center [836, 374] width 98 height 25
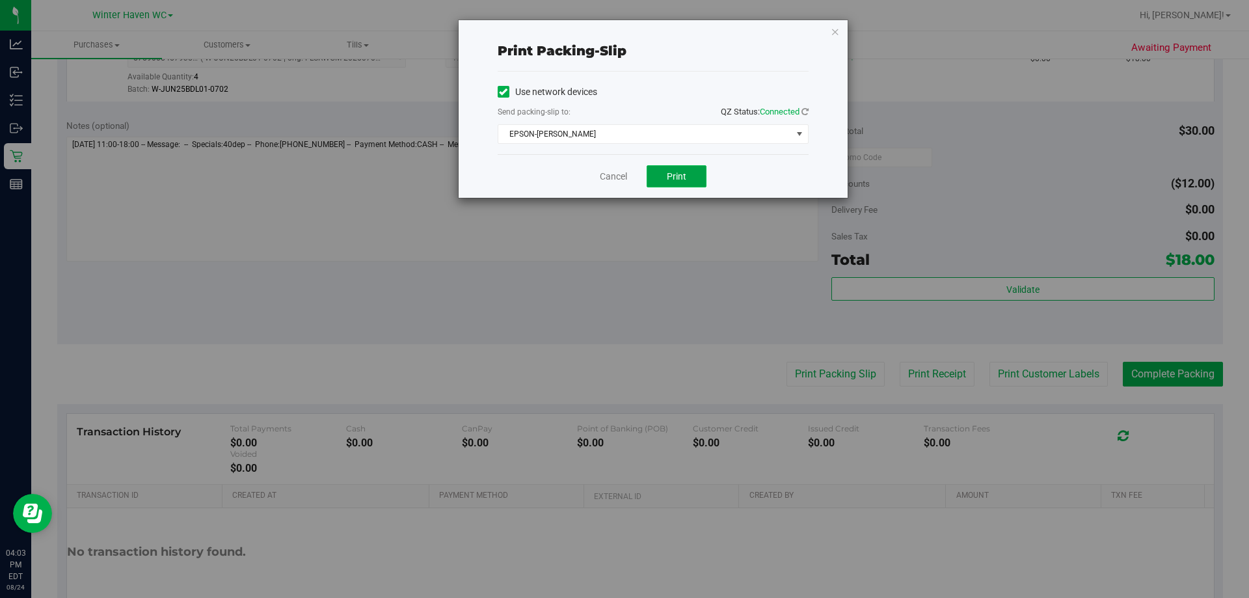
click at [679, 177] on span "Print" at bounding box center [677, 176] width 20 height 10
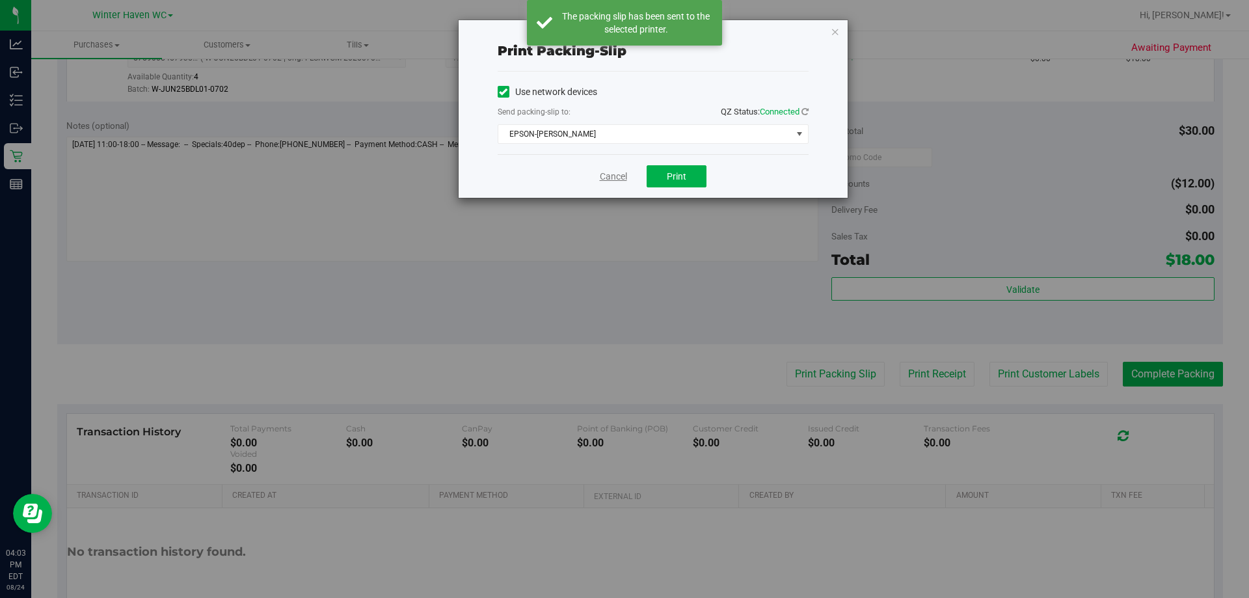
click at [601, 176] on link "Cancel" at bounding box center [613, 177] width 27 height 14
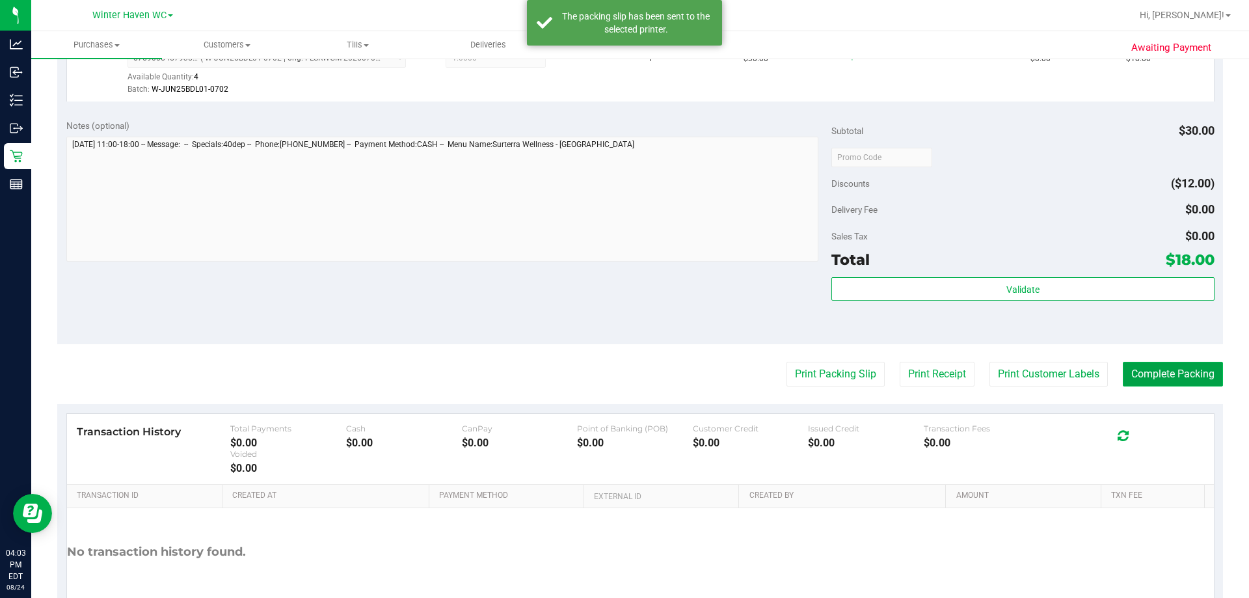
click at [1151, 364] on button "Complete Packing" at bounding box center [1173, 374] width 100 height 25
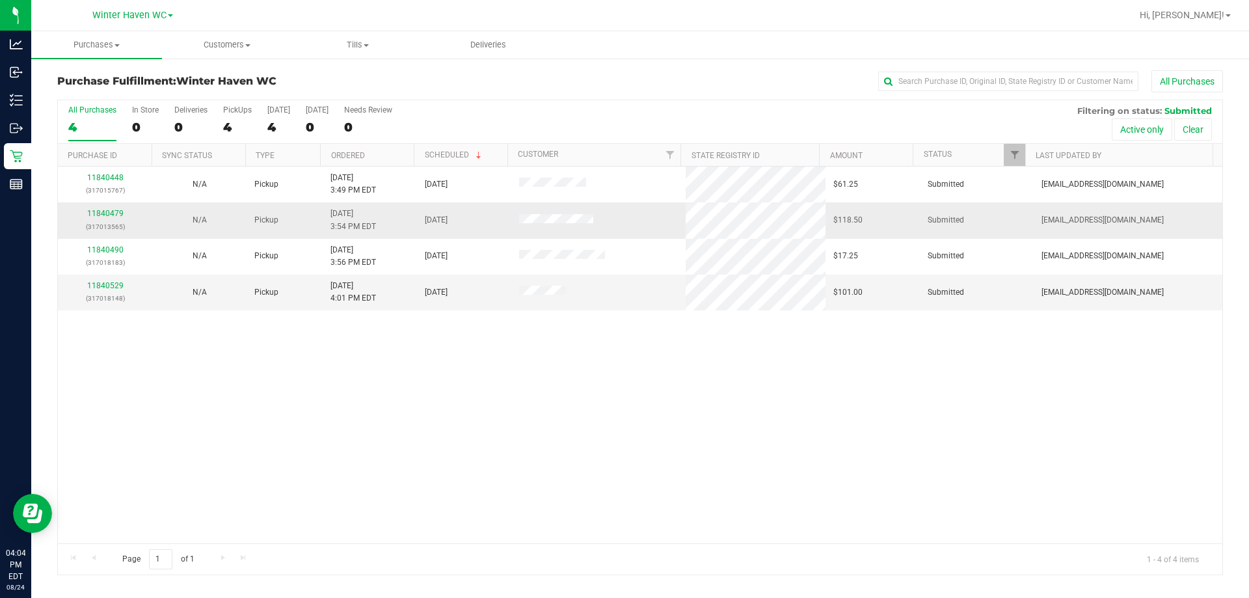
click at [107, 206] on td "11840479 (317013565)" at bounding box center [105, 220] width 94 height 36
click at [107, 207] on td "11840479 (317013565)" at bounding box center [105, 220] width 94 height 36
click at [267, 416] on div "11840448 (317015767) N/A Pickup 8/24/2025 3:49 PM EDT 8/24/2025 $61.25 Submitte…" at bounding box center [640, 355] width 1165 height 377
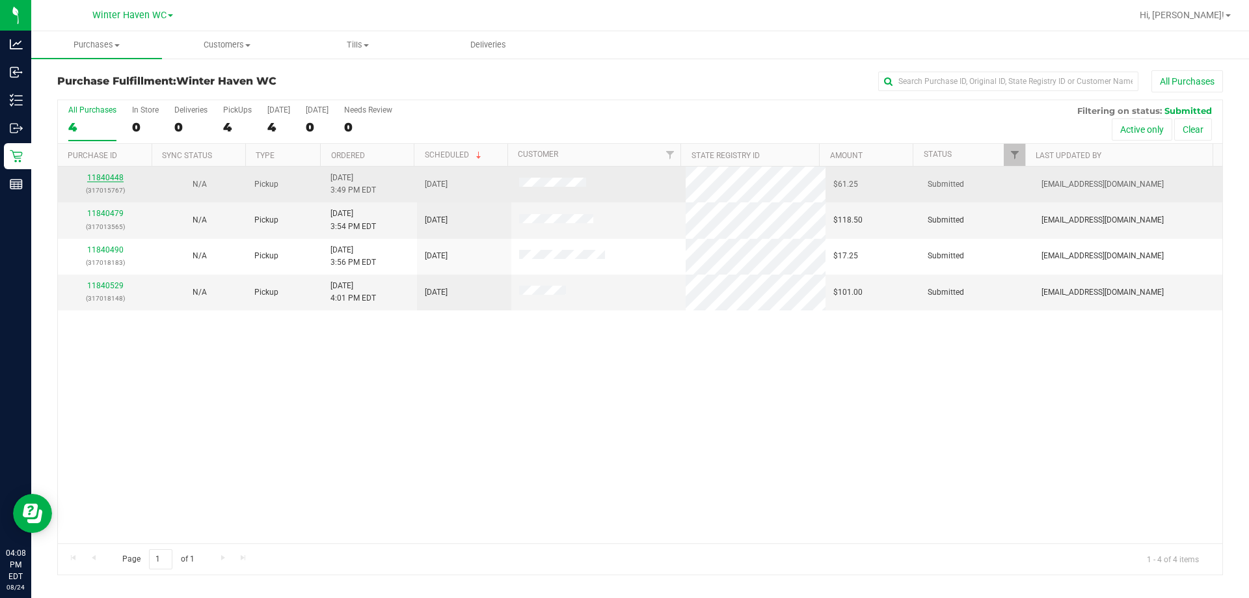
click at [117, 178] on link "11840448" at bounding box center [105, 177] width 36 height 9
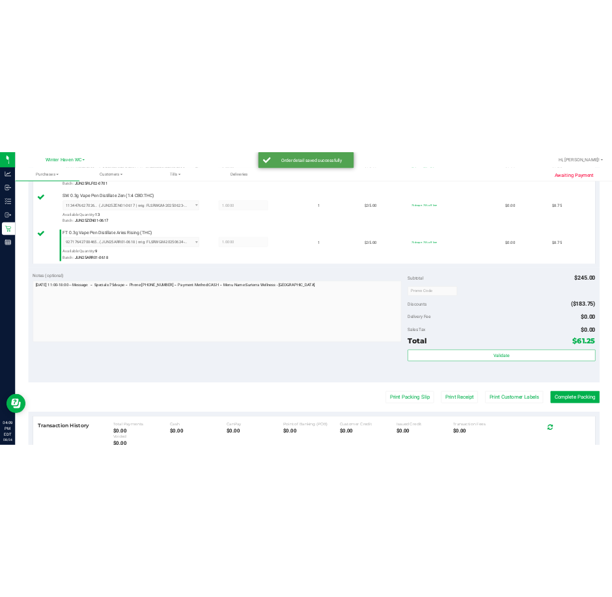
scroll to position [716, 0]
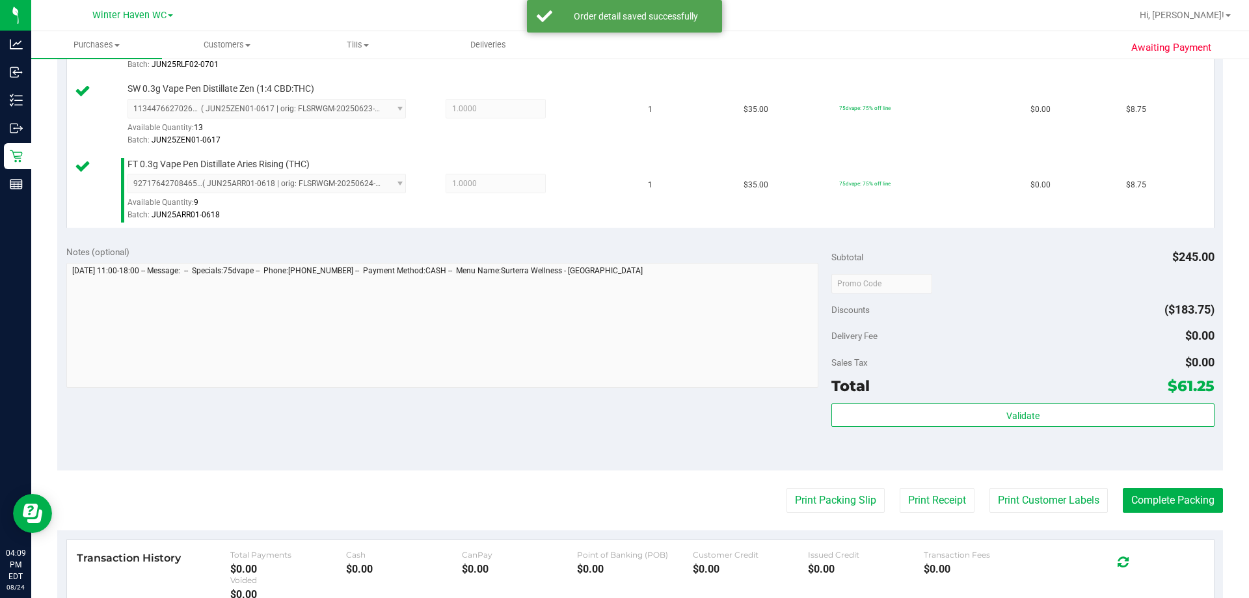
click at [1011, 399] on div "Subtotal $245.00 Discounts ($183.75) Delivery Fee $0.00 Sales Tax $0.00 Total $…" at bounding box center [1023, 353] width 383 height 217
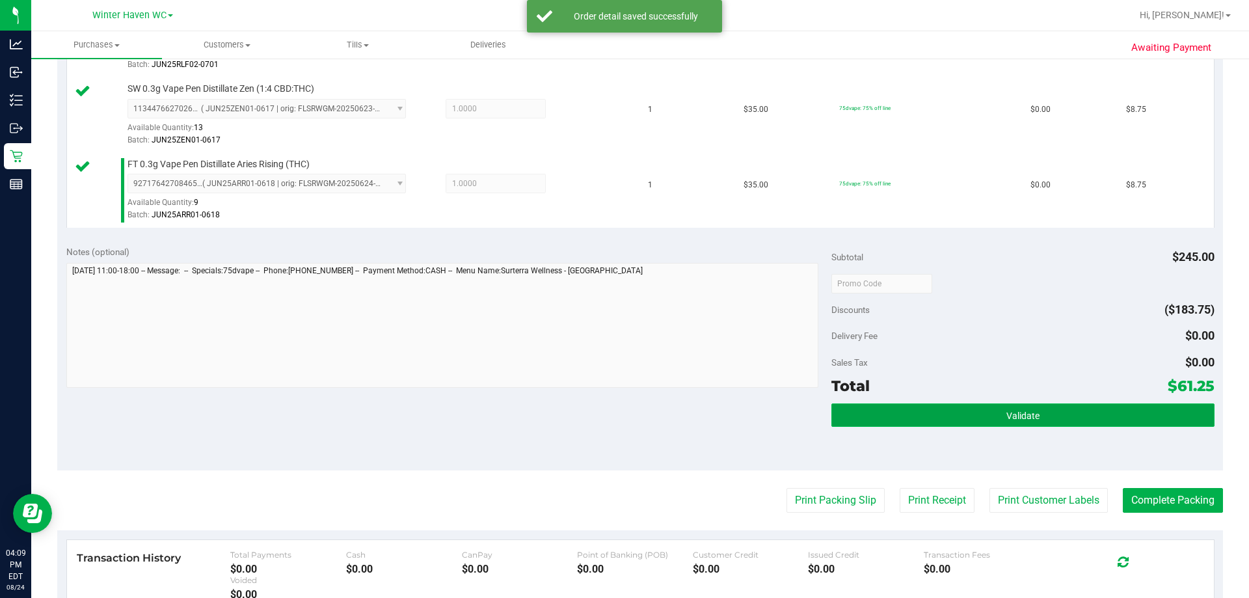
click at [1012, 406] on button "Validate" at bounding box center [1023, 414] width 383 height 23
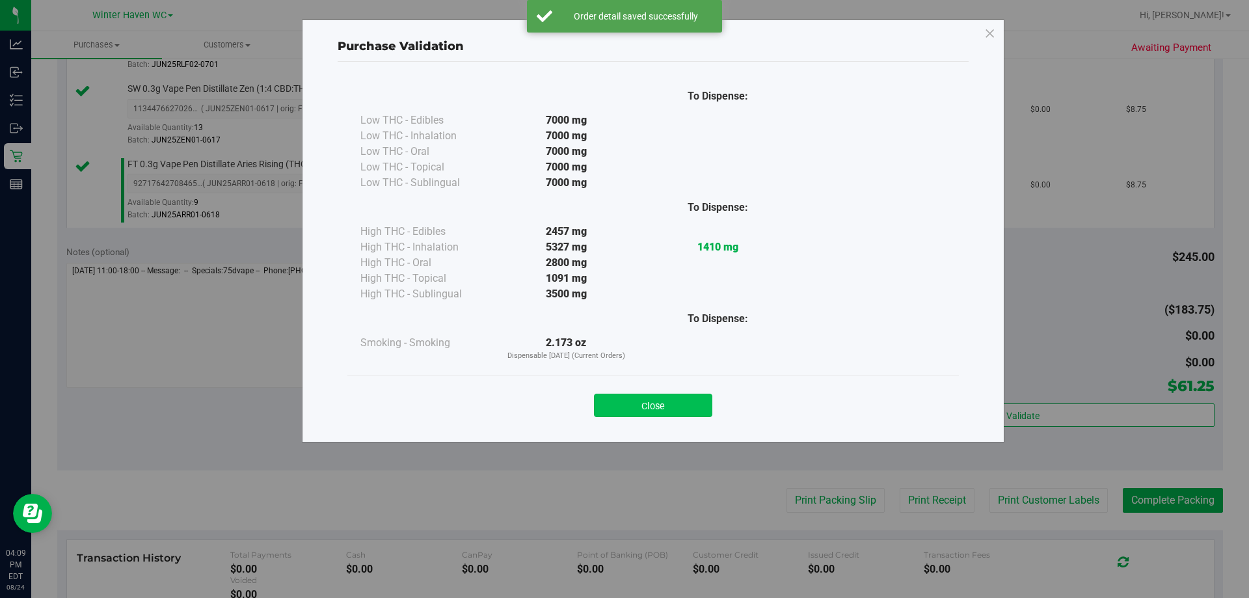
click at [692, 404] on button "Close" at bounding box center [653, 405] width 118 height 23
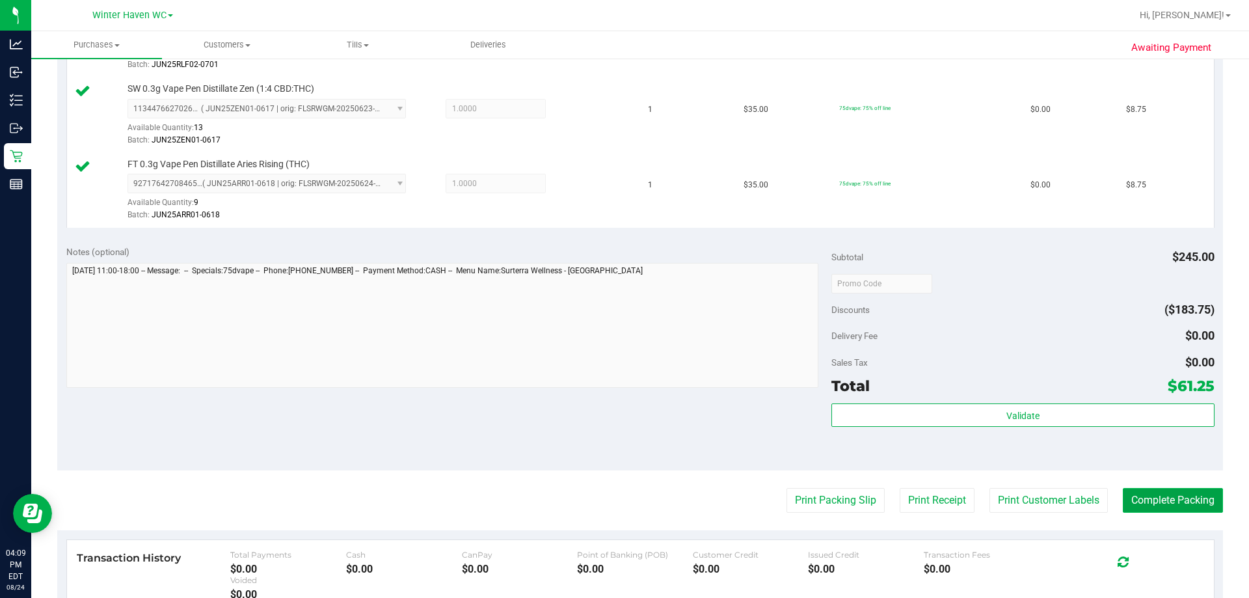
click at [1132, 504] on button "Complete Packing" at bounding box center [1173, 500] width 100 height 25
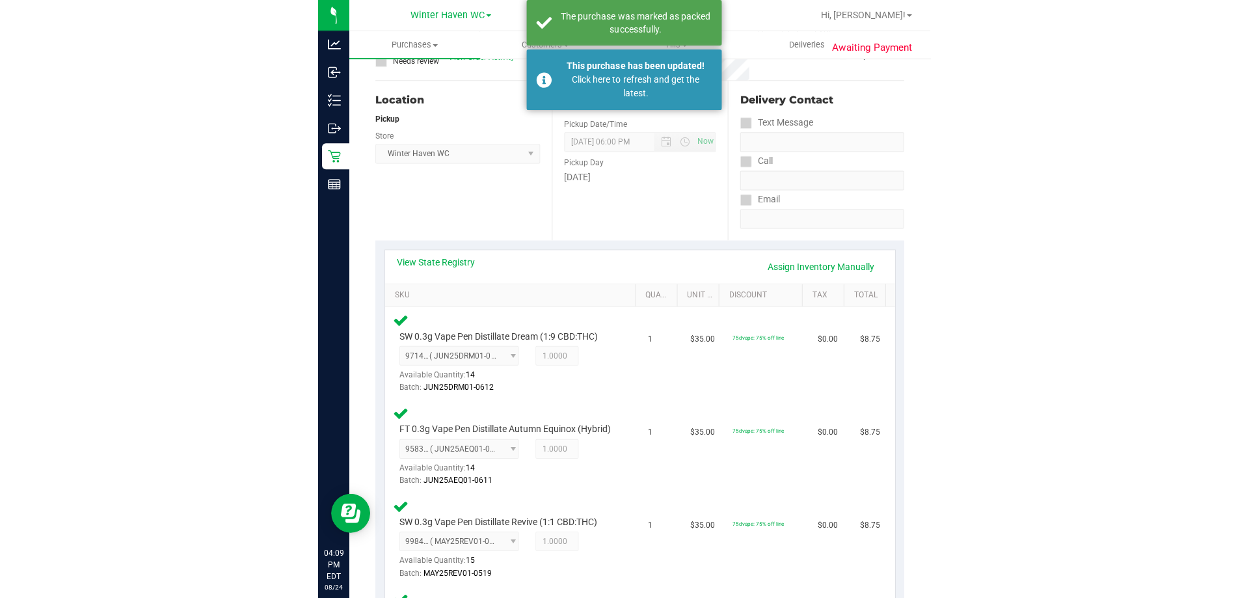
scroll to position [0, 0]
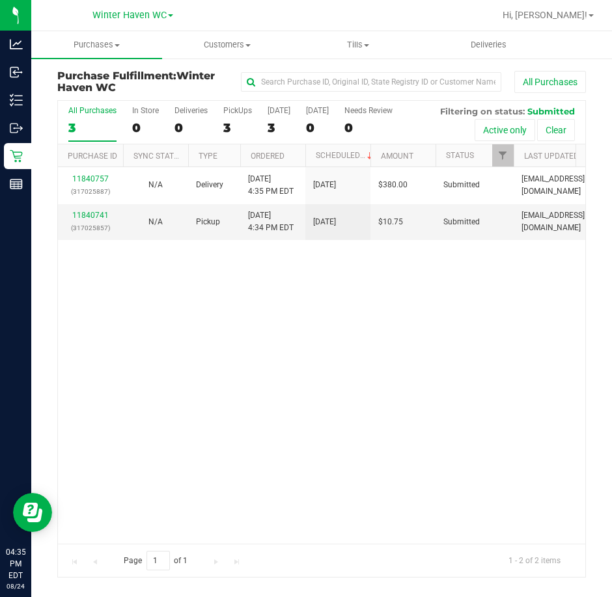
click at [115, 382] on div "11840757 (317025887) N/A Delivery 8/24/2025 4:35 PM EDT 8/25/2025 $380.00 Submi…" at bounding box center [321, 355] width 527 height 376
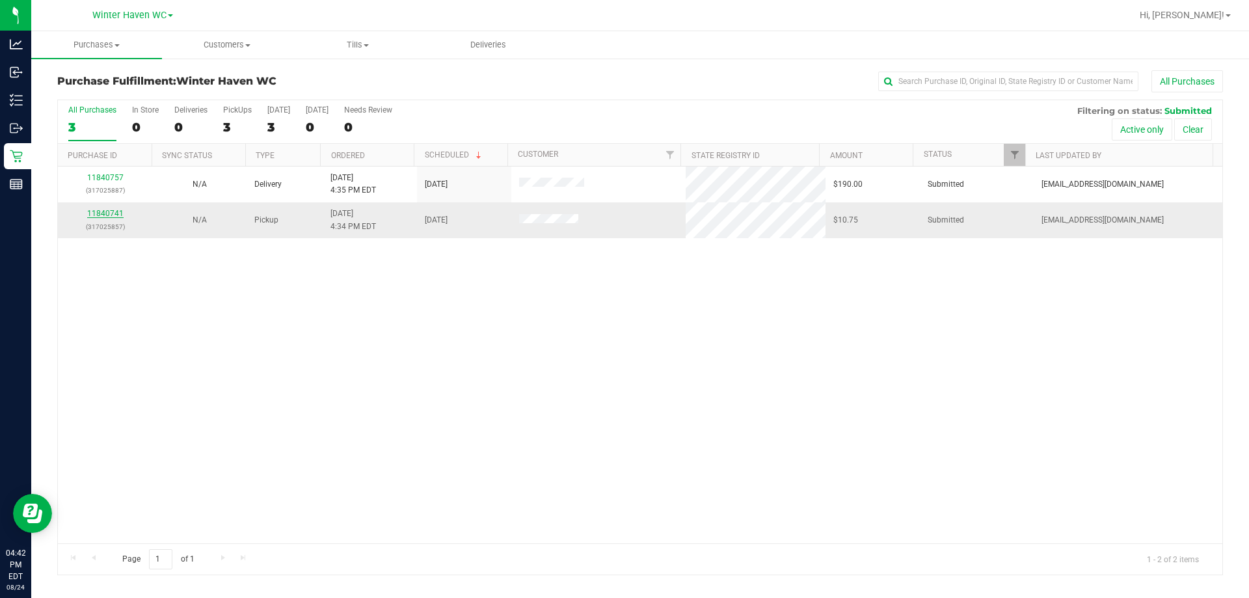
click at [116, 216] on link "11840741" at bounding box center [105, 213] width 36 height 9
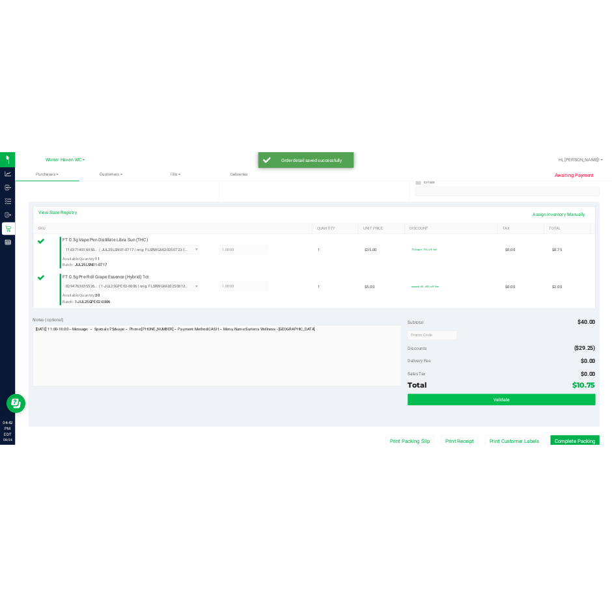
scroll to position [390, 0]
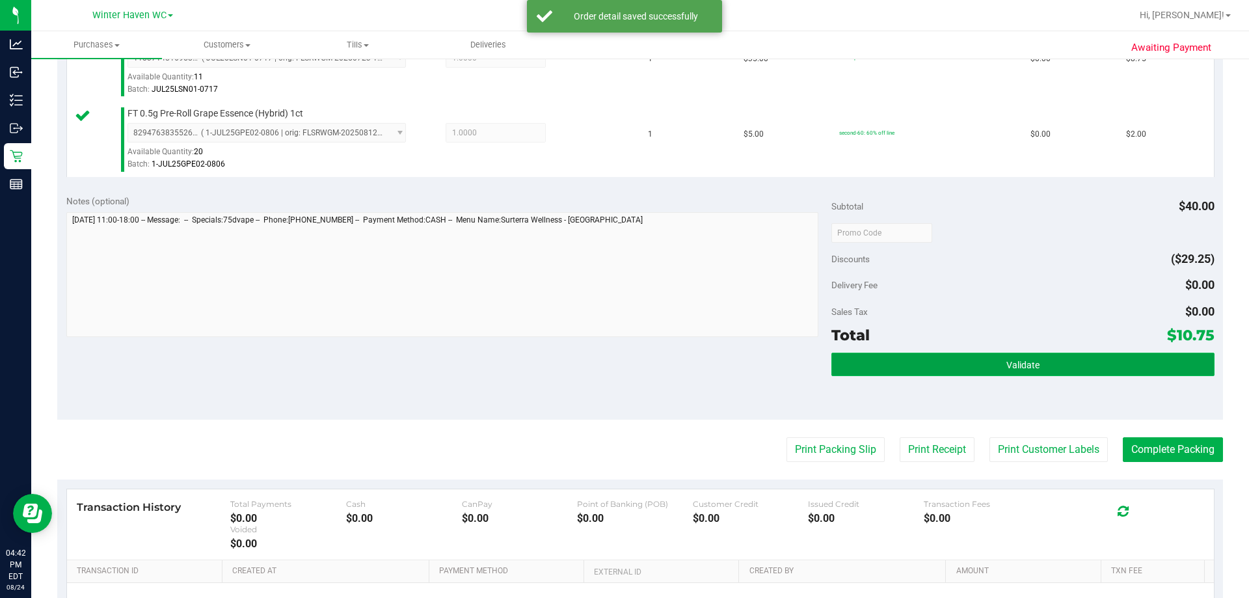
click at [1063, 357] on button "Validate" at bounding box center [1023, 364] width 383 height 23
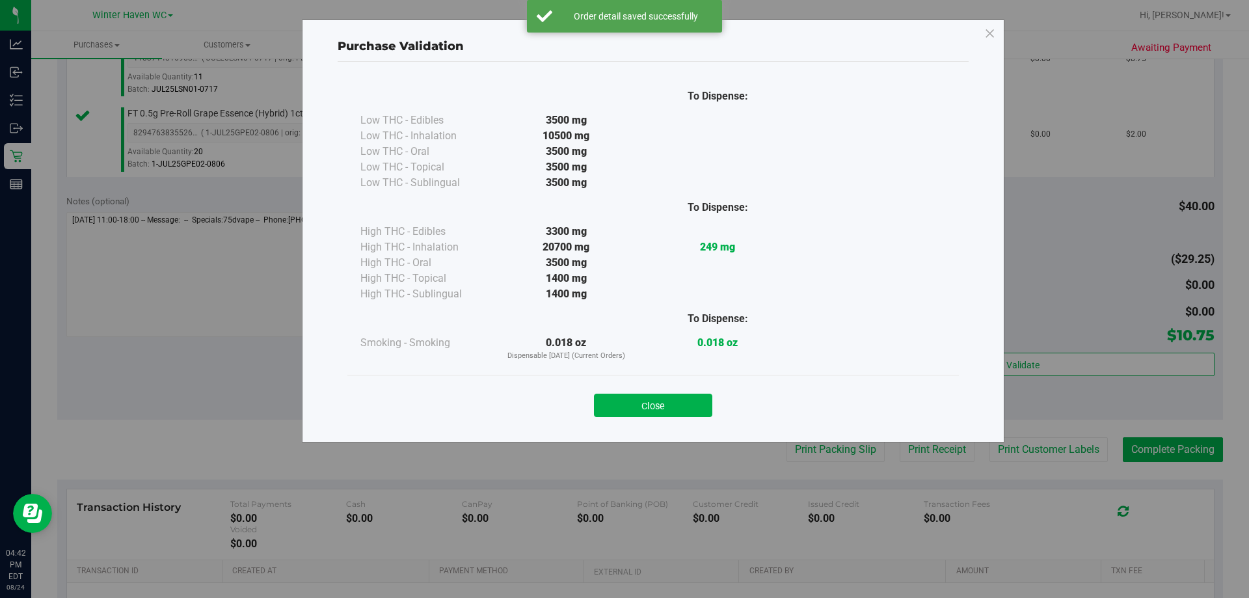
click at [681, 409] on button "Close" at bounding box center [653, 405] width 118 height 23
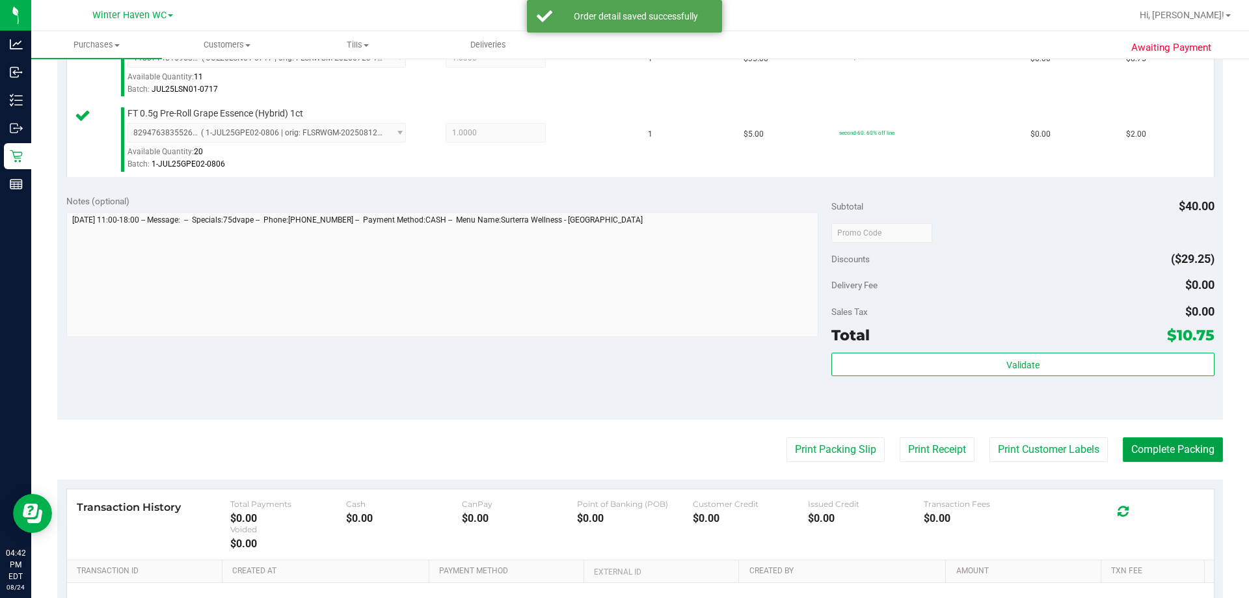
click at [1134, 452] on button "Complete Packing" at bounding box center [1173, 449] width 100 height 25
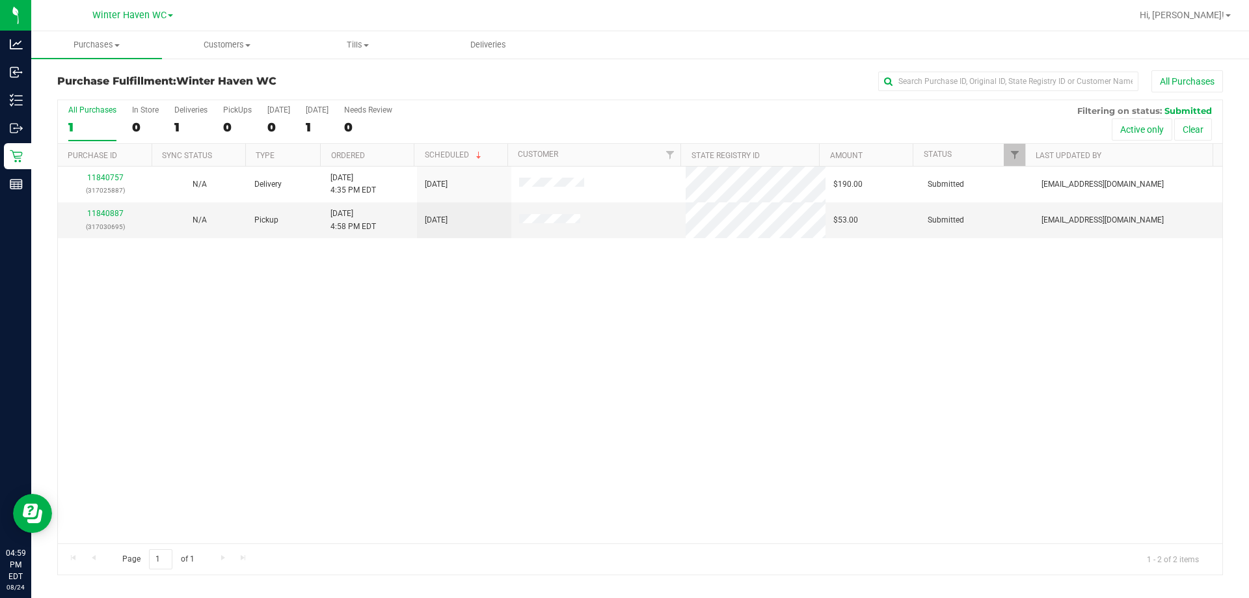
click at [518, 385] on div "11840757 (317025887) N/A Delivery 8/24/2025 4:35 PM EDT 8/25/2025 $190.00 Submi…" at bounding box center [640, 355] width 1165 height 377
click at [117, 215] on link "11840887" at bounding box center [105, 213] width 36 height 9
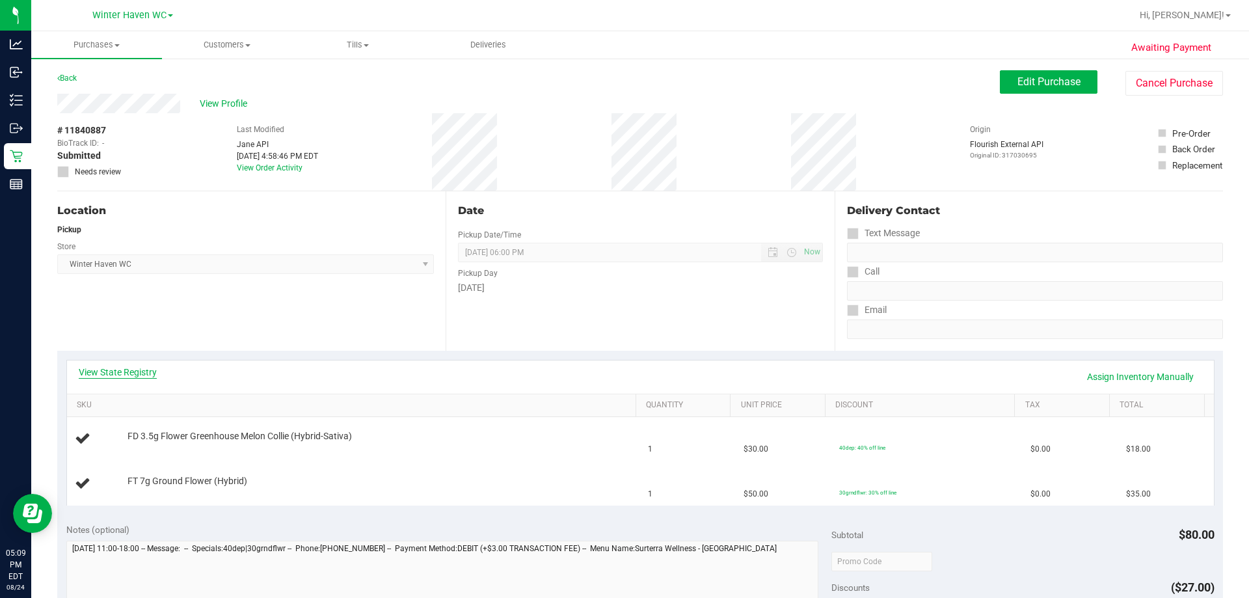
click at [131, 368] on link "View State Registry" at bounding box center [118, 372] width 78 height 13
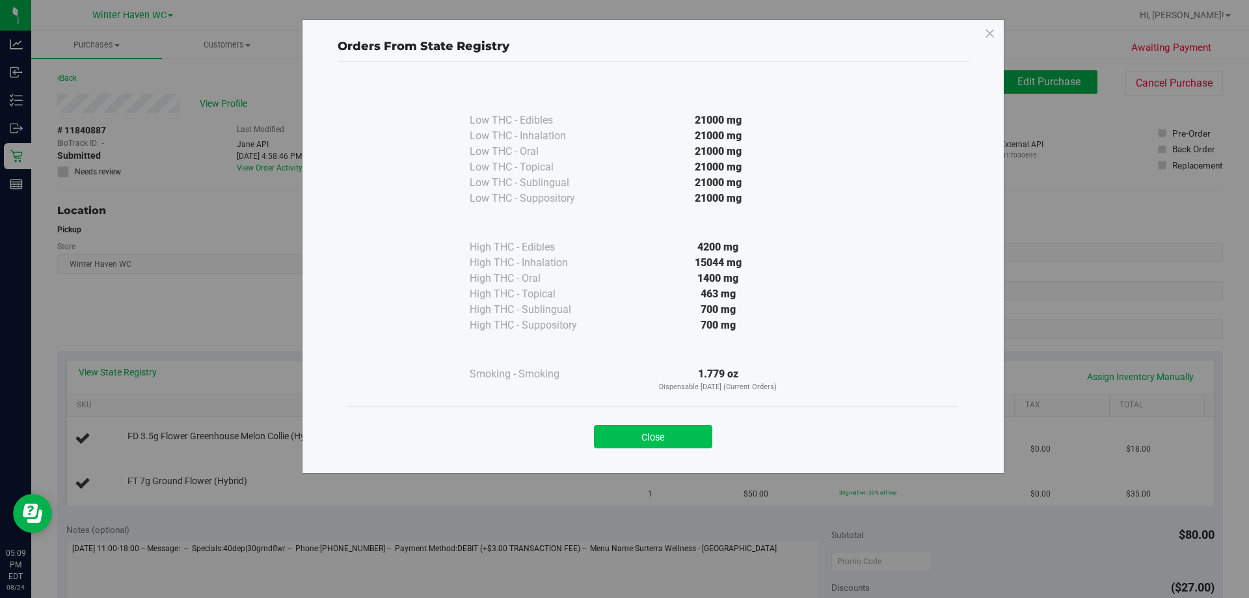
click at [677, 445] on button "Close" at bounding box center [653, 436] width 118 height 23
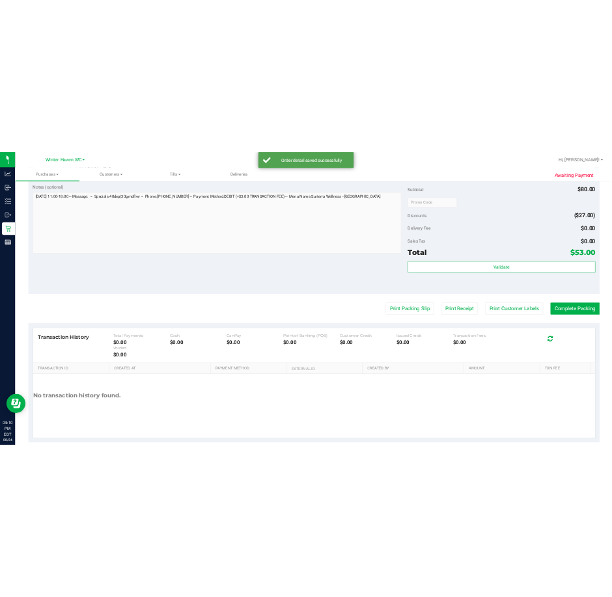
scroll to position [521, 0]
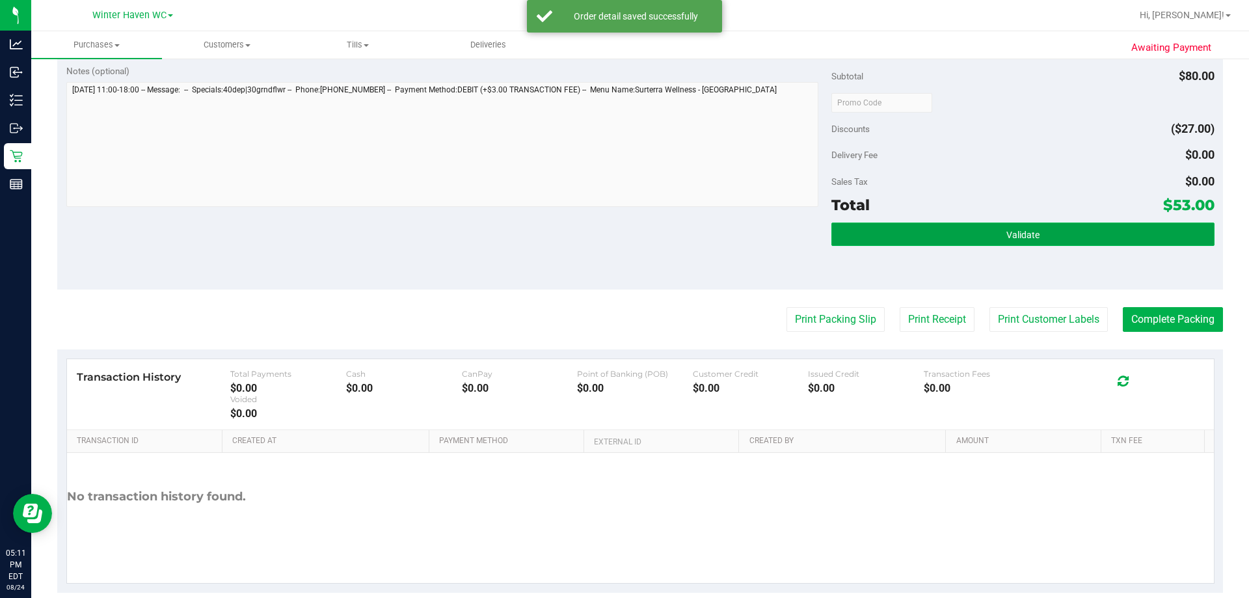
click at [994, 242] on button "Validate" at bounding box center [1023, 234] width 383 height 23
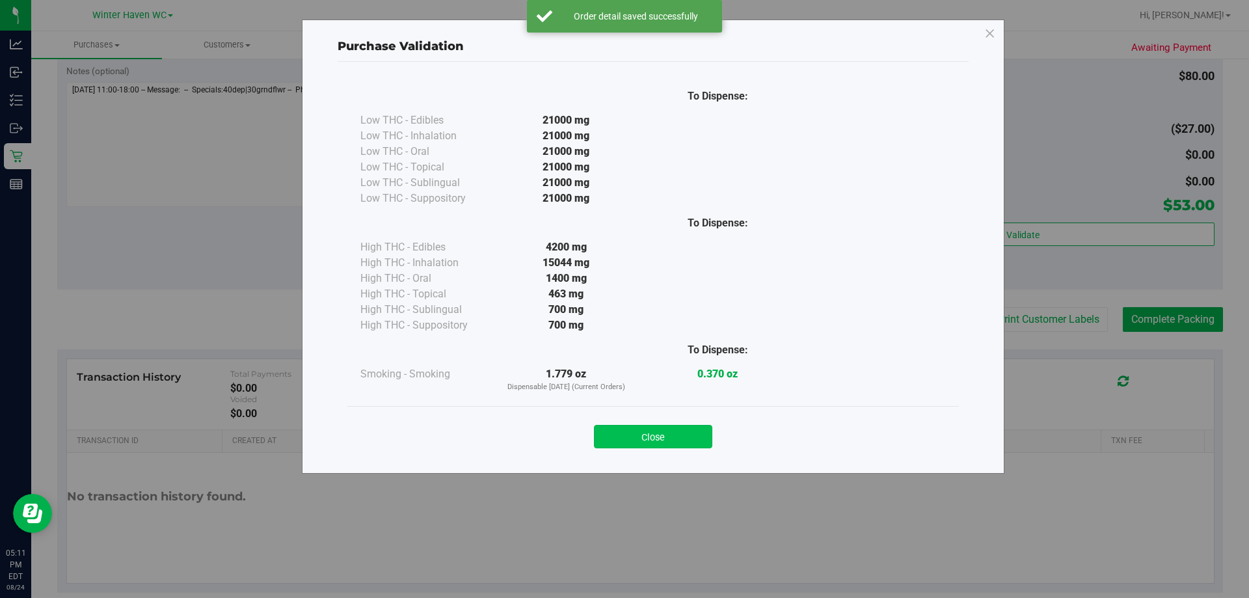
click at [685, 444] on button "Close" at bounding box center [653, 436] width 118 height 23
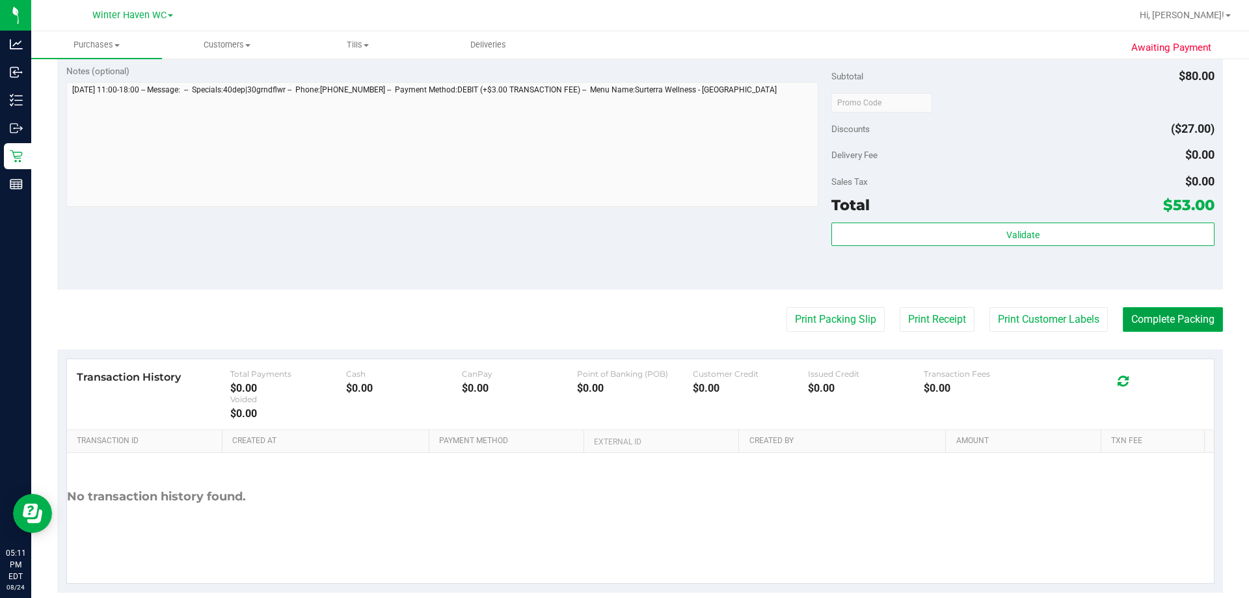
click at [1182, 318] on button "Complete Packing" at bounding box center [1173, 319] width 100 height 25
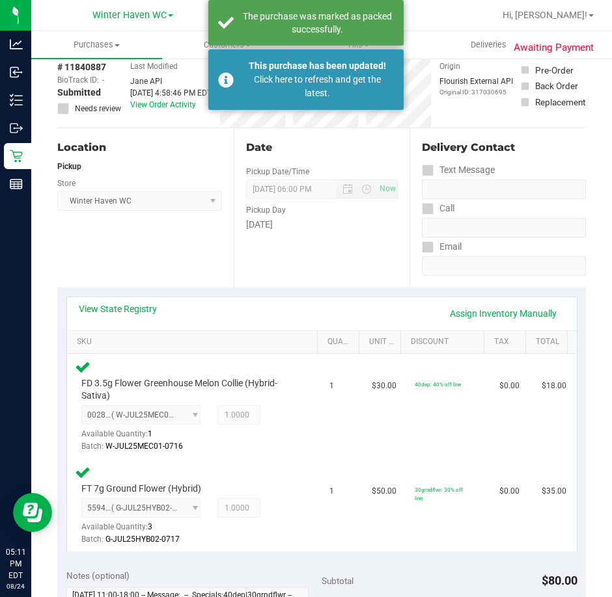
scroll to position [0, 0]
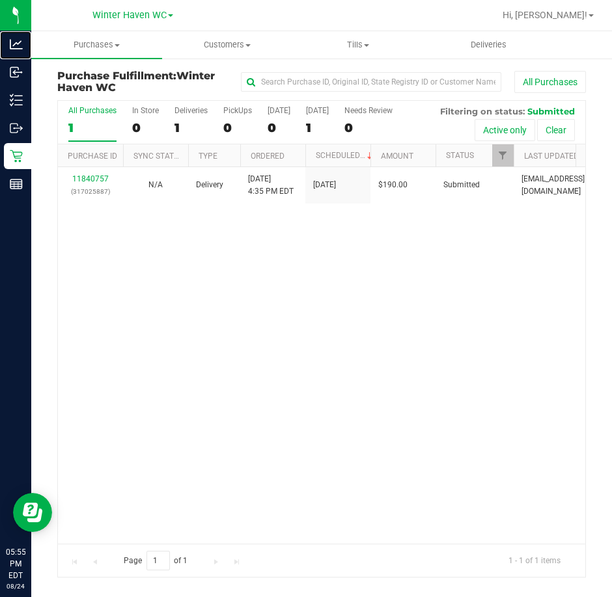
drag, startPoint x: 33, startPoint y: 38, endPoint x: 175, endPoint y: 92, distance: 152.6
click at [0, 0] on p "Analytics" at bounding box center [0, 0] width 0 height 0
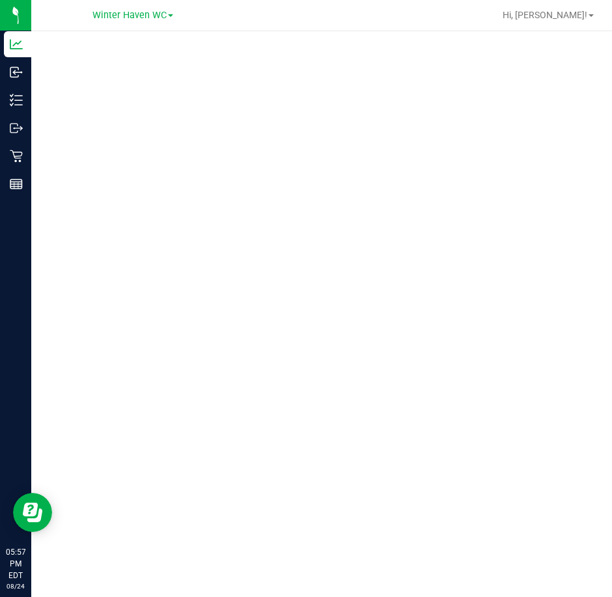
click at [595, 124] on div at bounding box center [321, 310] width 580 height 558
click at [56, 195] on div at bounding box center [321, 310] width 580 height 558
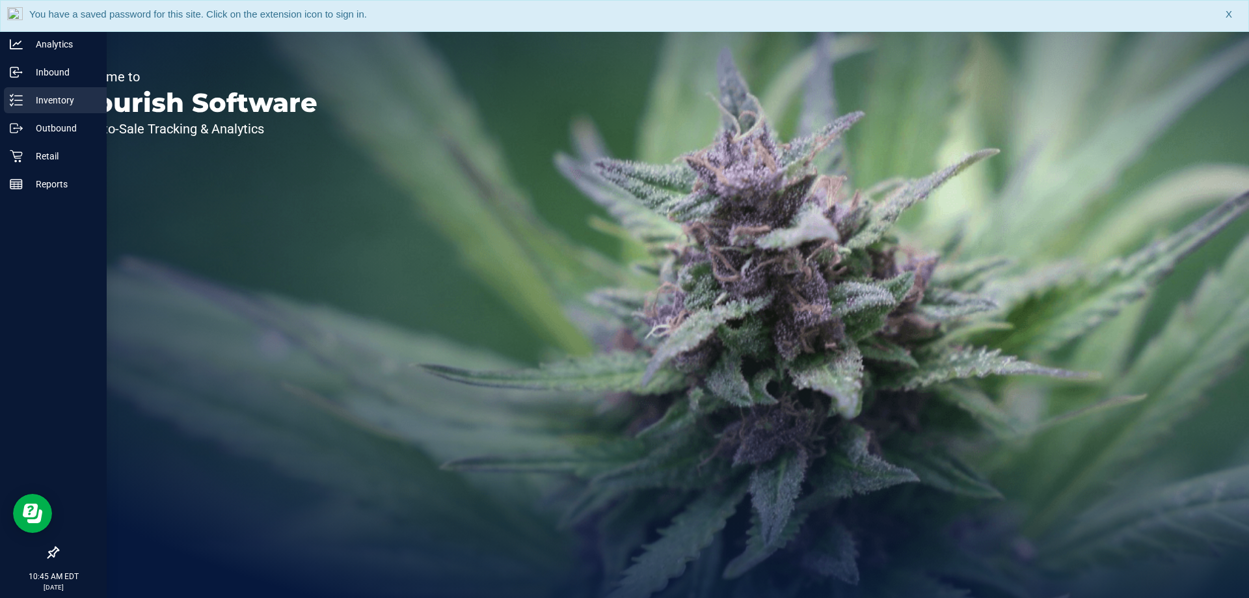
click at [75, 90] on div "Inventory" at bounding box center [55, 100] width 103 height 26
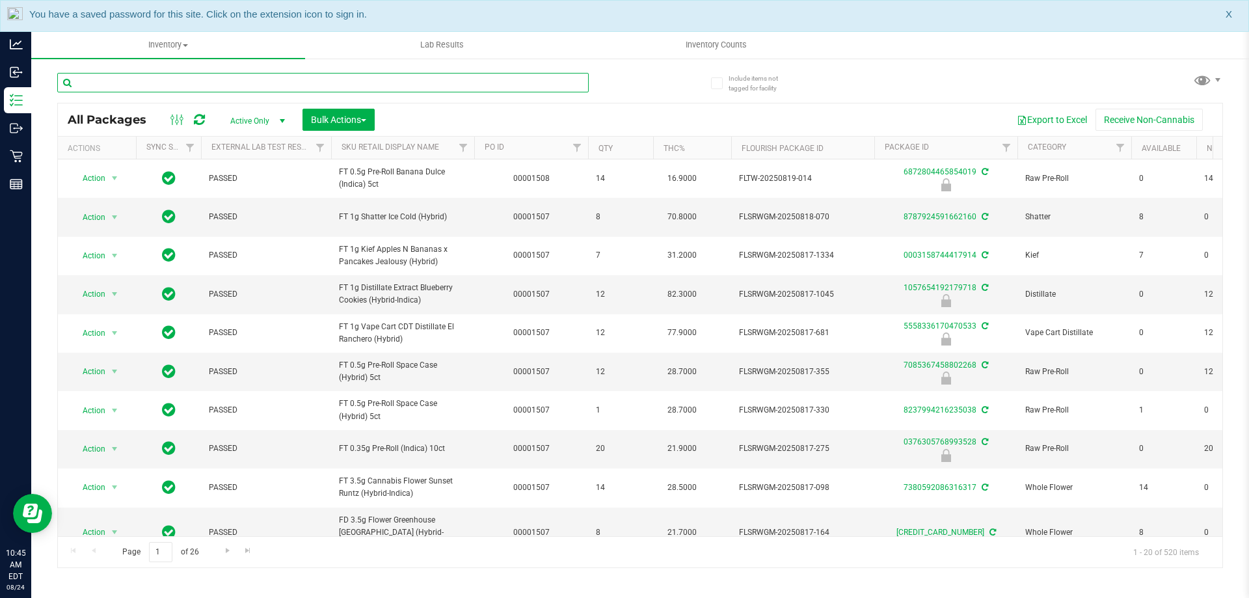
click at [188, 83] on input "text" at bounding box center [323, 83] width 532 height 20
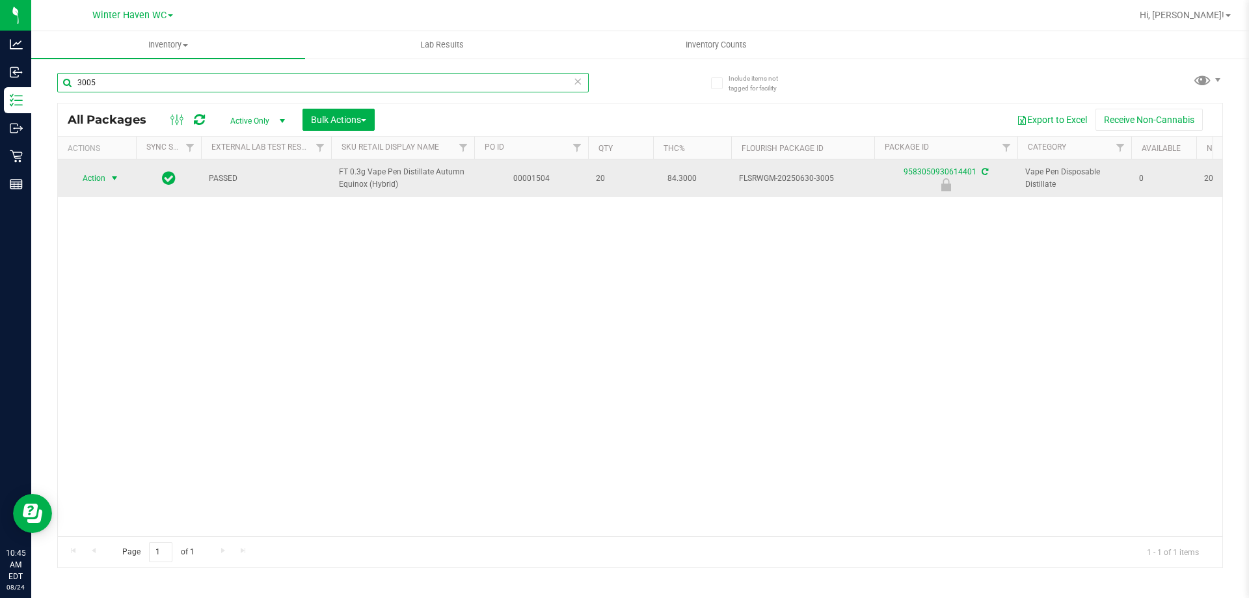
type input "3005"
click at [109, 181] on span "select" at bounding box center [115, 178] width 16 height 18
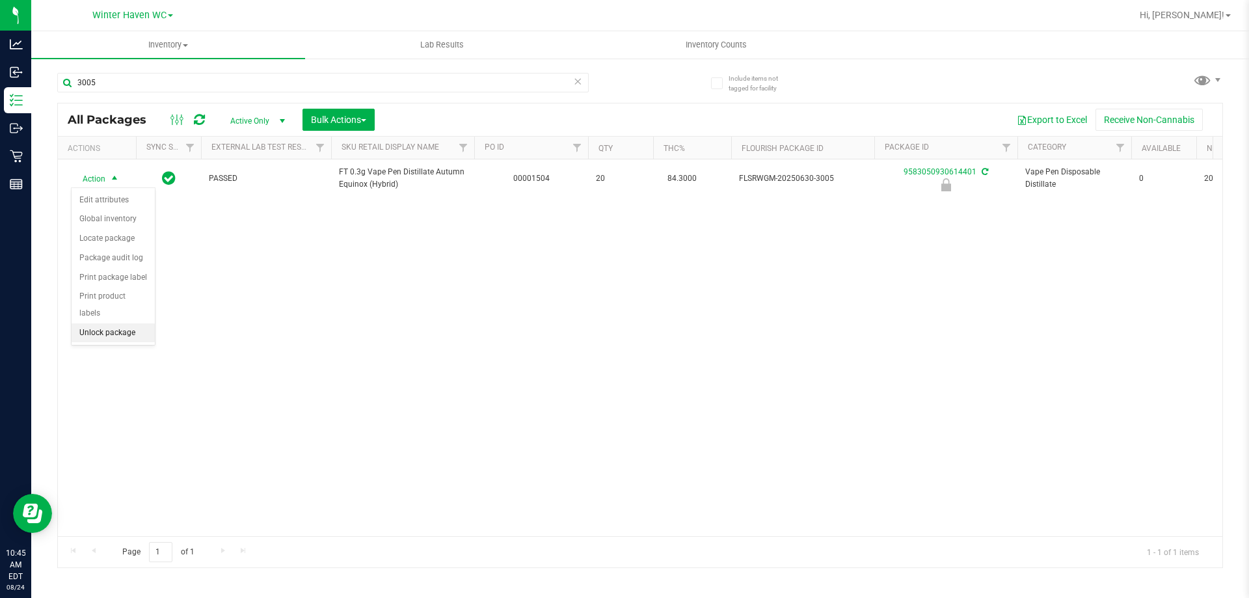
drag, startPoint x: 137, startPoint y: 312, endPoint x: 141, endPoint y: 3, distance: 309.8
click at [137, 323] on li "Unlock package" at bounding box center [113, 333] width 83 height 20
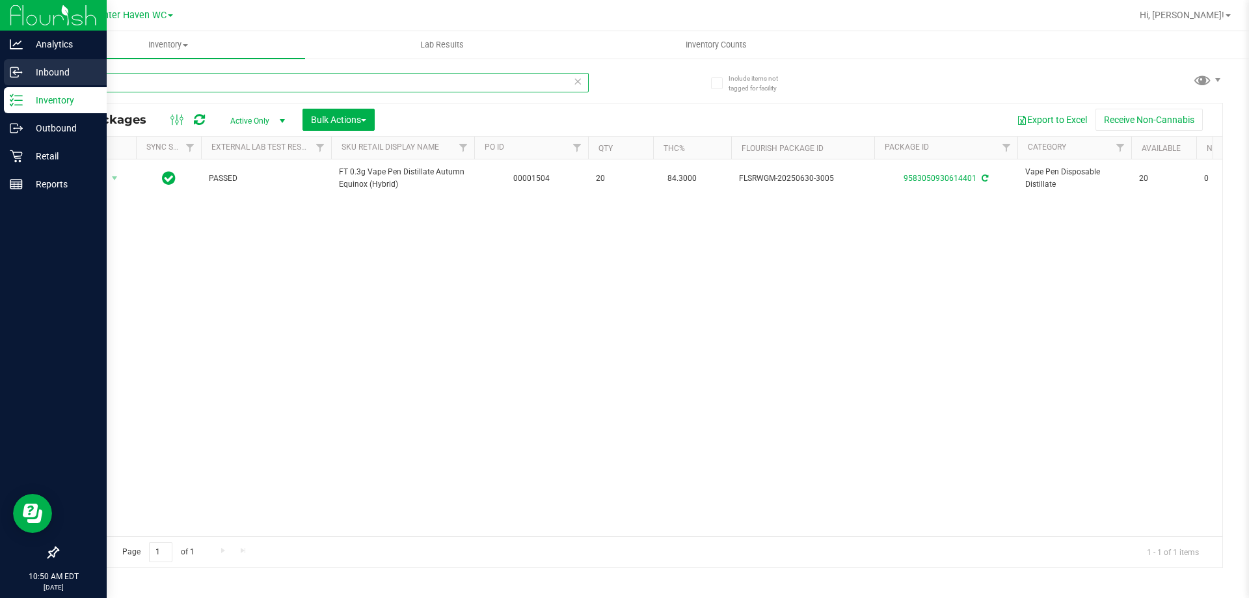
drag, startPoint x: 229, startPoint y: 80, endPoint x: 0, endPoint y: 83, distance: 229.1
click at [0, 77] on div "Analytics Inbound Inventory Outbound Retail Reports 10:50 AM EDT 08/24/2025 08/…" at bounding box center [624, 299] width 1249 height 598
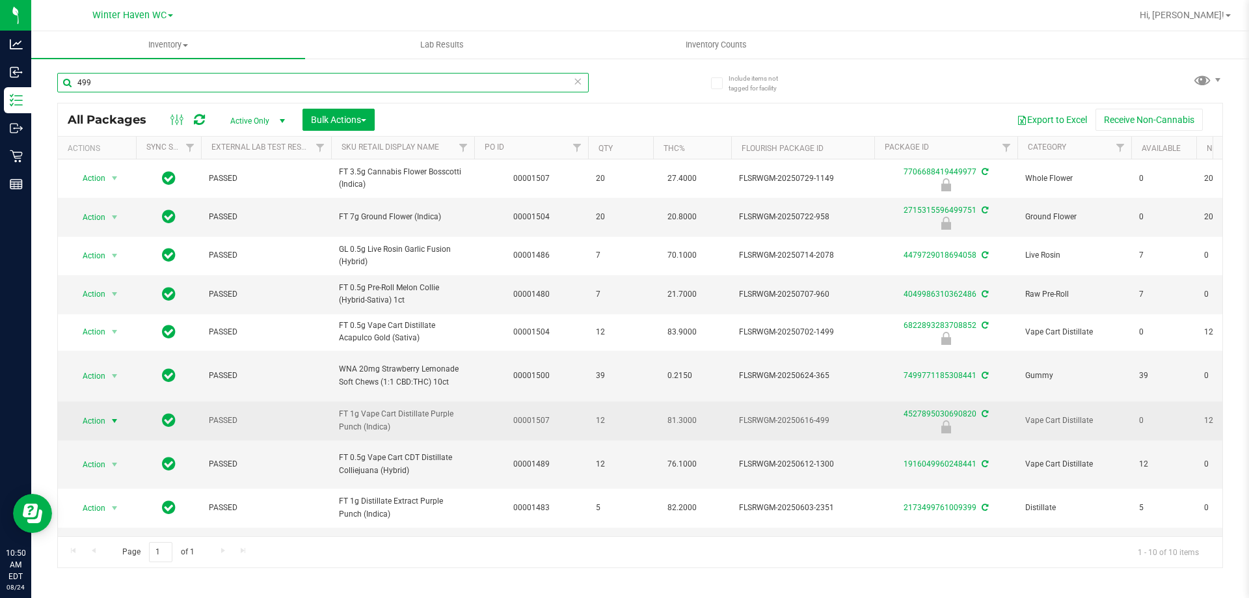
type input "499"
click at [100, 419] on span "Action" at bounding box center [88, 421] width 35 height 18
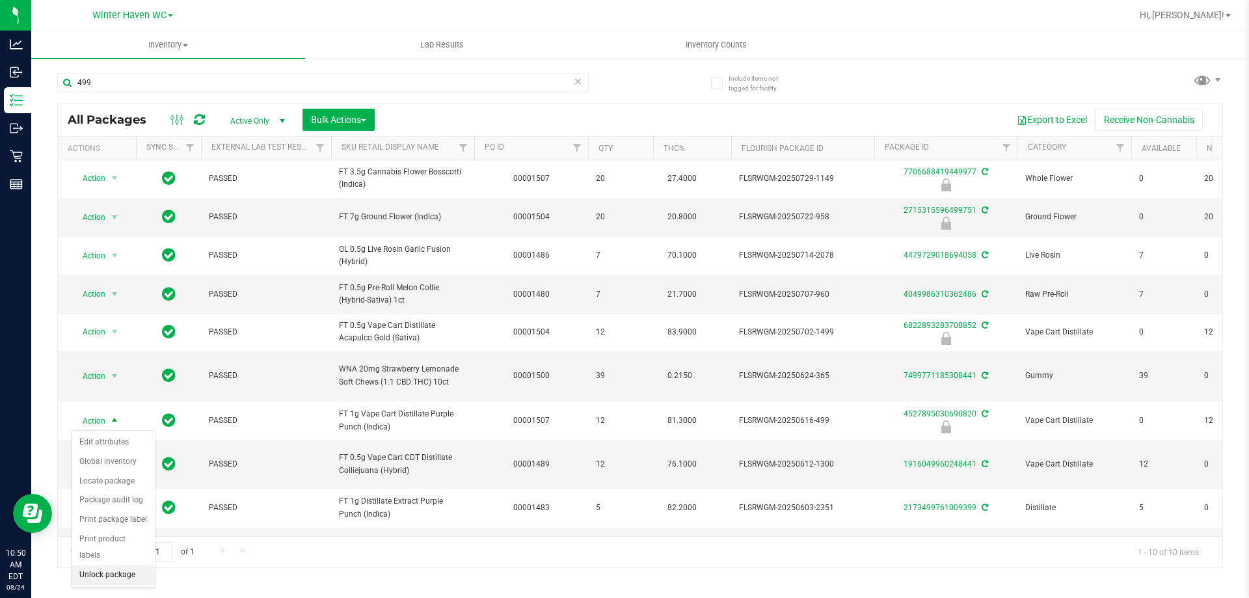
click at [101, 565] on li "Unlock package" at bounding box center [113, 575] width 83 height 20
click at [265, 83] on div "499" at bounding box center [348, 82] width 583 height 42
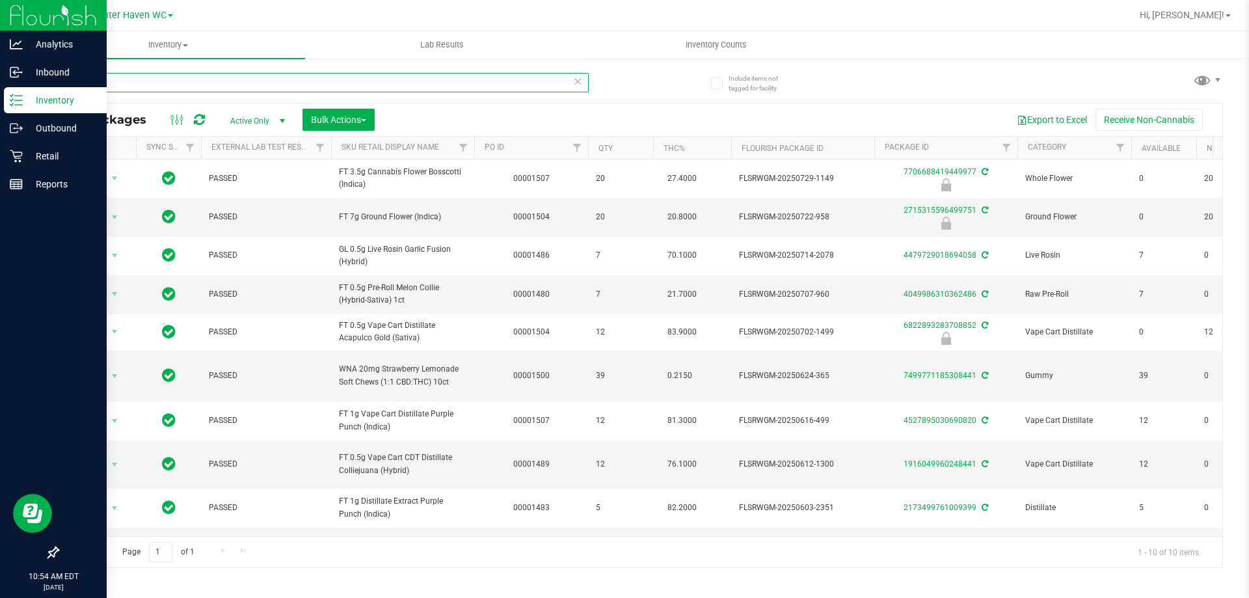
drag, startPoint x: 265, startPoint y: 83, endPoint x: 87, endPoint y: 99, distance: 179.6
click at [0, 99] on div "Analytics Inbound Inventory Outbound Retail Reports 10:54 AM EDT 08/24/2025 08/…" at bounding box center [624, 299] width 1249 height 598
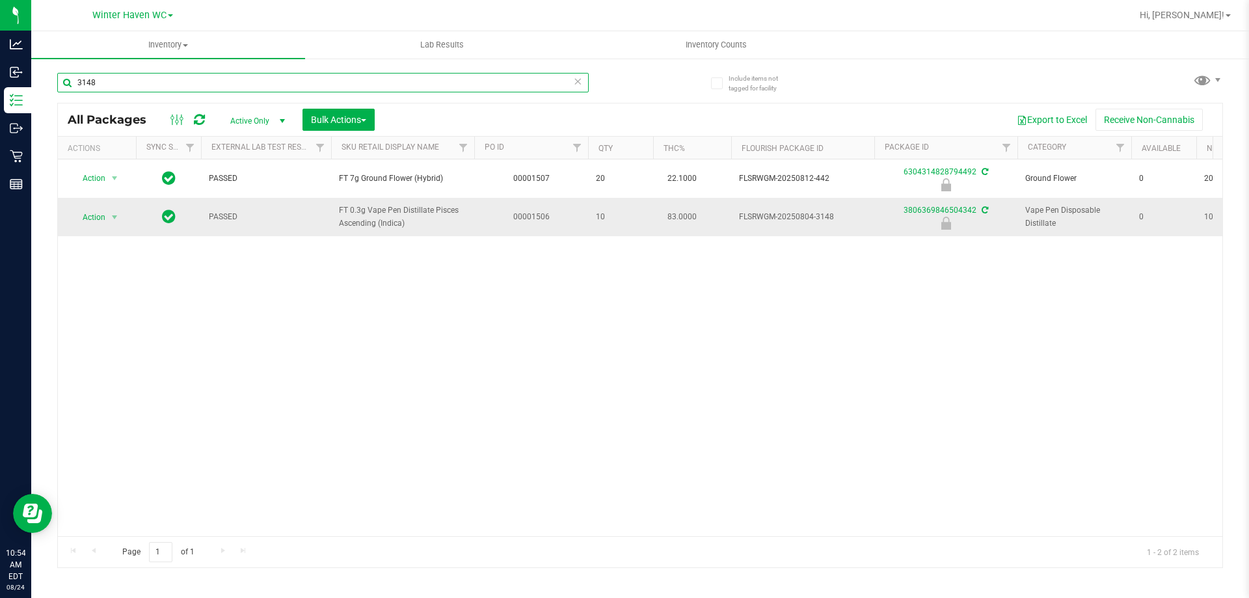
type input "3148"
click at [96, 222] on span "Action" at bounding box center [88, 217] width 35 height 18
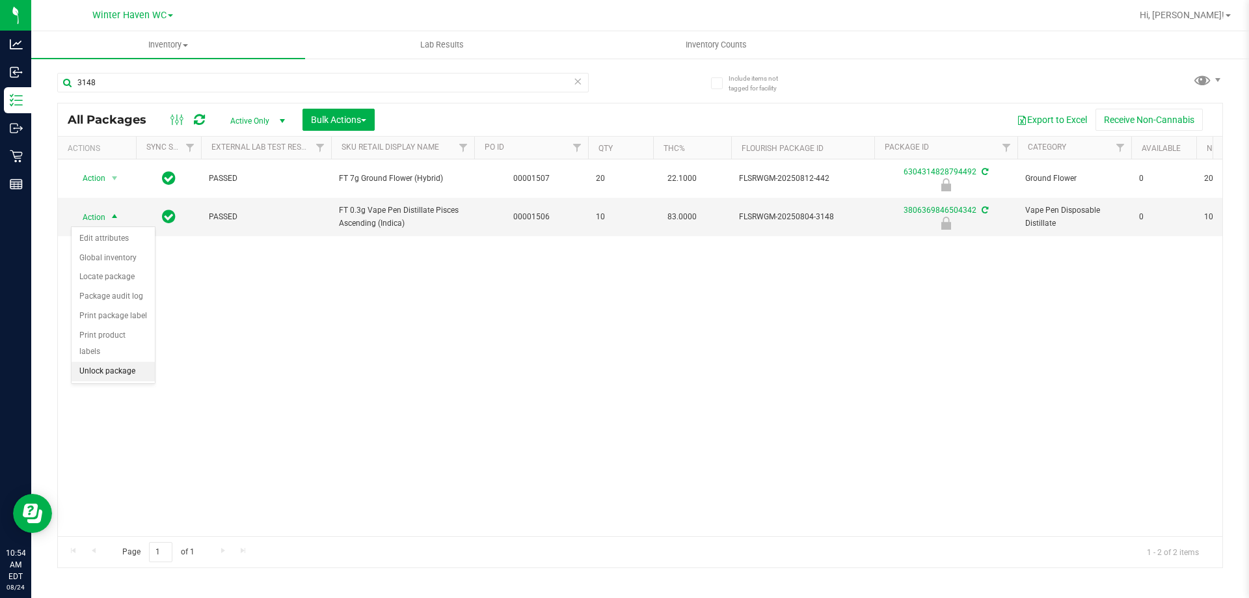
click at [115, 362] on li "Unlock package" at bounding box center [113, 372] width 83 height 20
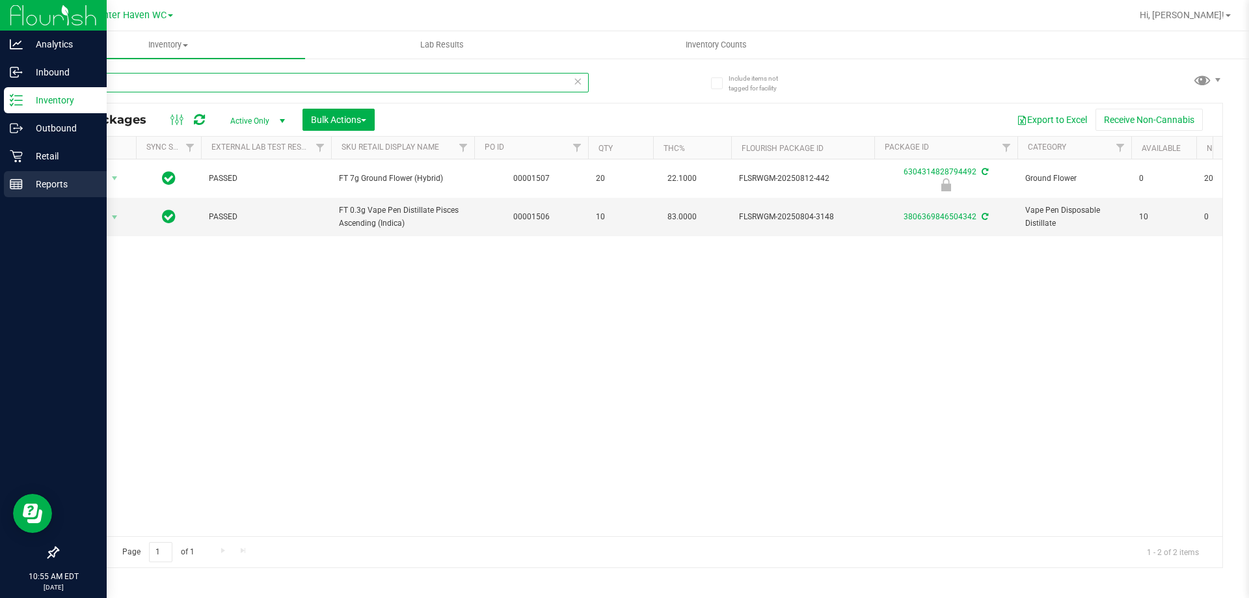
drag, startPoint x: 241, startPoint y: 85, endPoint x: 9, endPoint y: 196, distance: 256.7
click at [0, 194] on div "Analytics Inbound Inventory Outbound Retail Reports 10:55 AM EDT 08/24/2025 08/…" at bounding box center [624, 299] width 1249 height 598
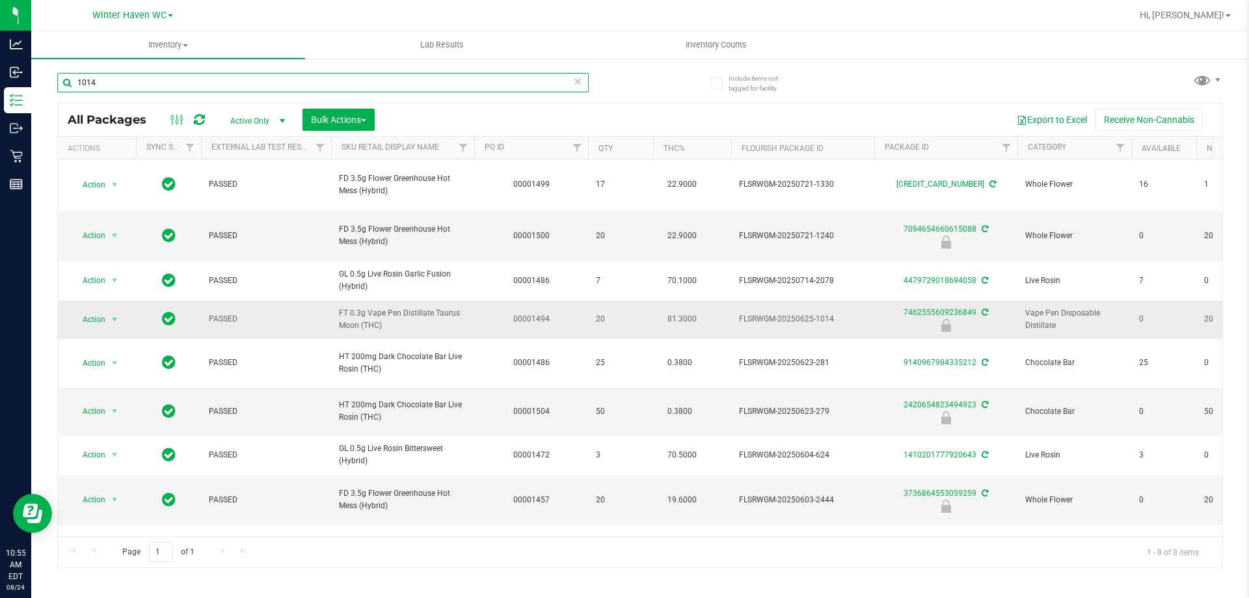
type input "1014"
click at [96, 310] on span "Action" at bounding box center [88, 319] width 35 height 18
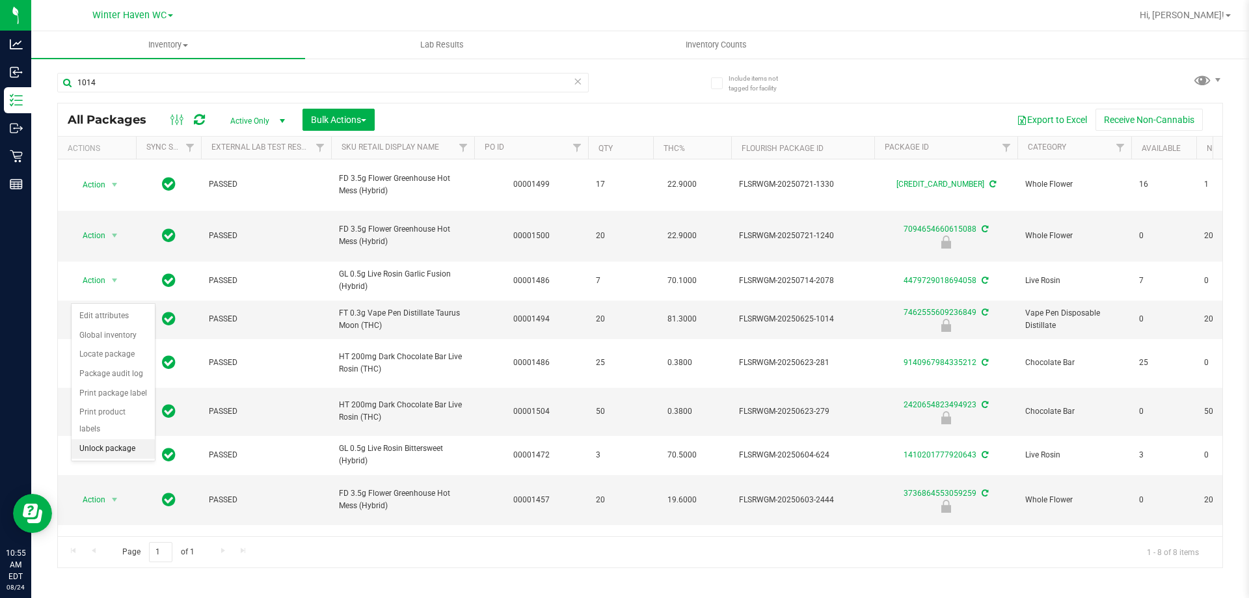
click at [105, 439] on li "Unlock package" at bounding box center [113, 449] width 83 height 20
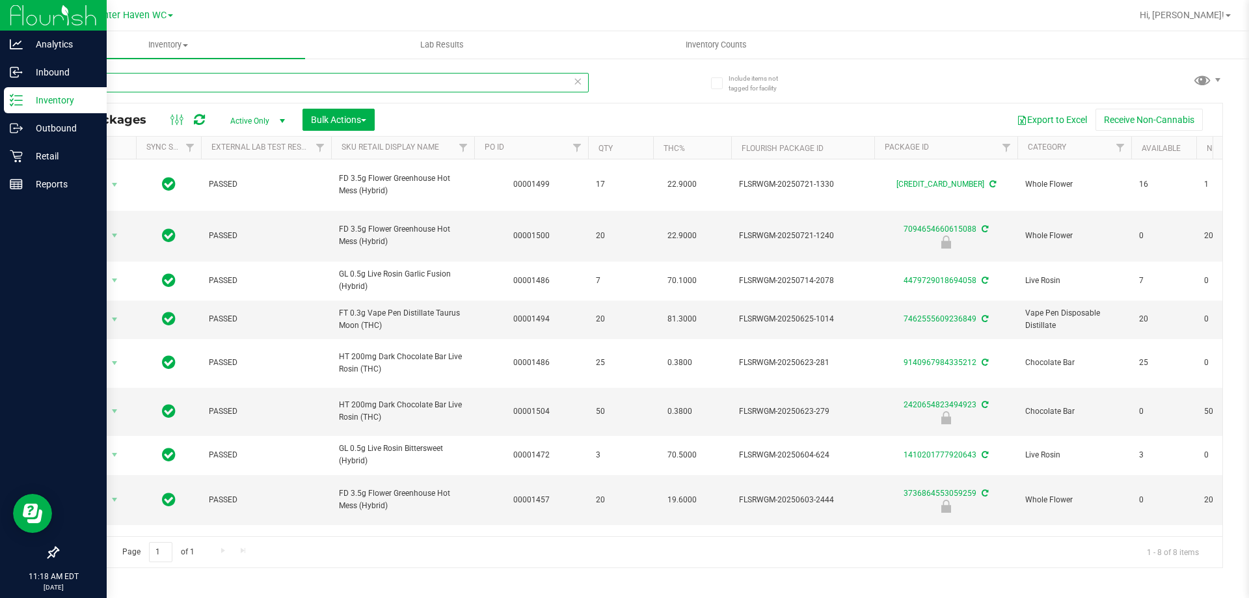
drag, startPoint x: 327, startPoint y: 74, endPoint x: 0, endPoint y: 90, distance: 327.7
click at [0, 89] on div "Analytics Inbound Inventory Outbound Retail Reports 11:18 AM EDT 08/24/2025 08/…" at bounding box center [624, 299] width 1249 height 598
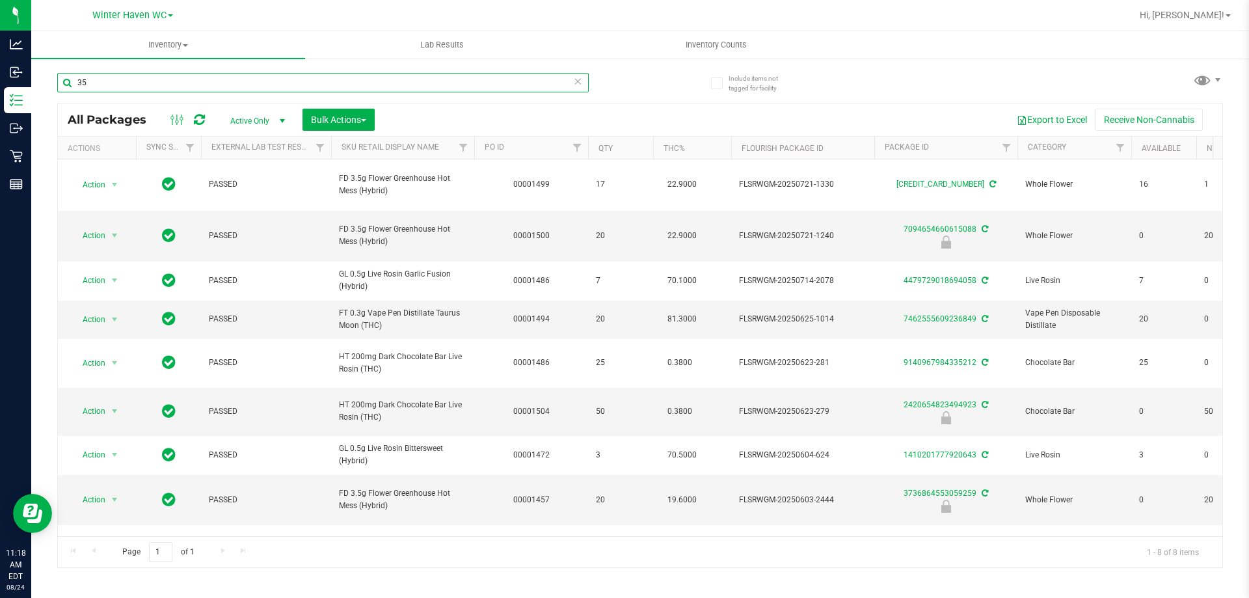
type input "355"
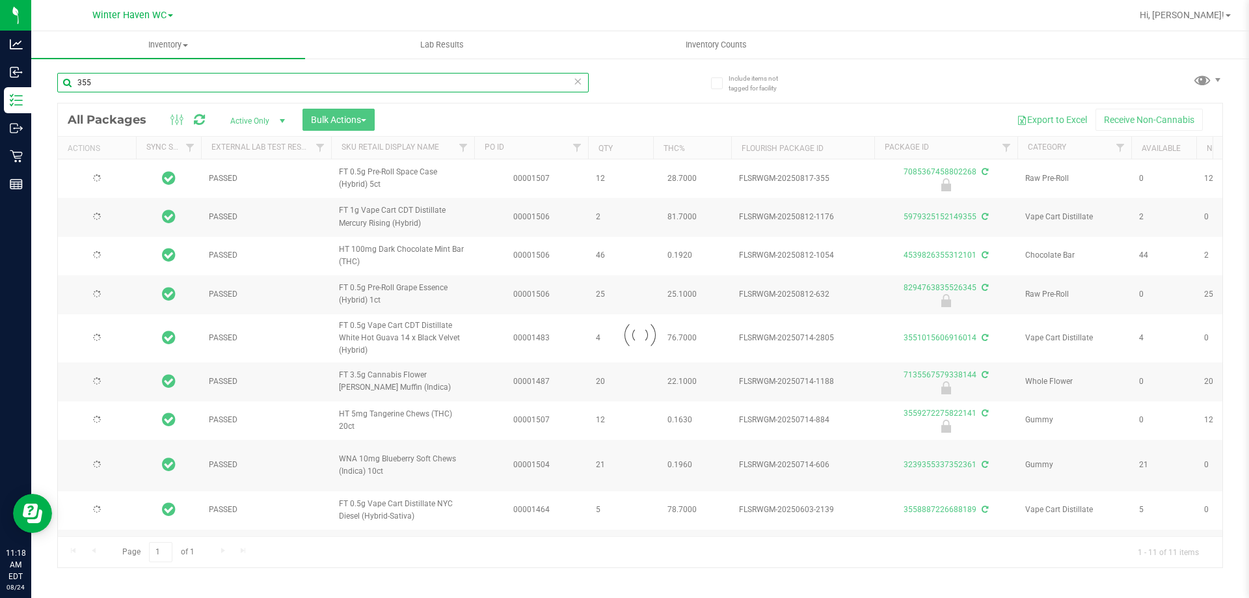
type input "2026-02-14"
type input "[DATE]"
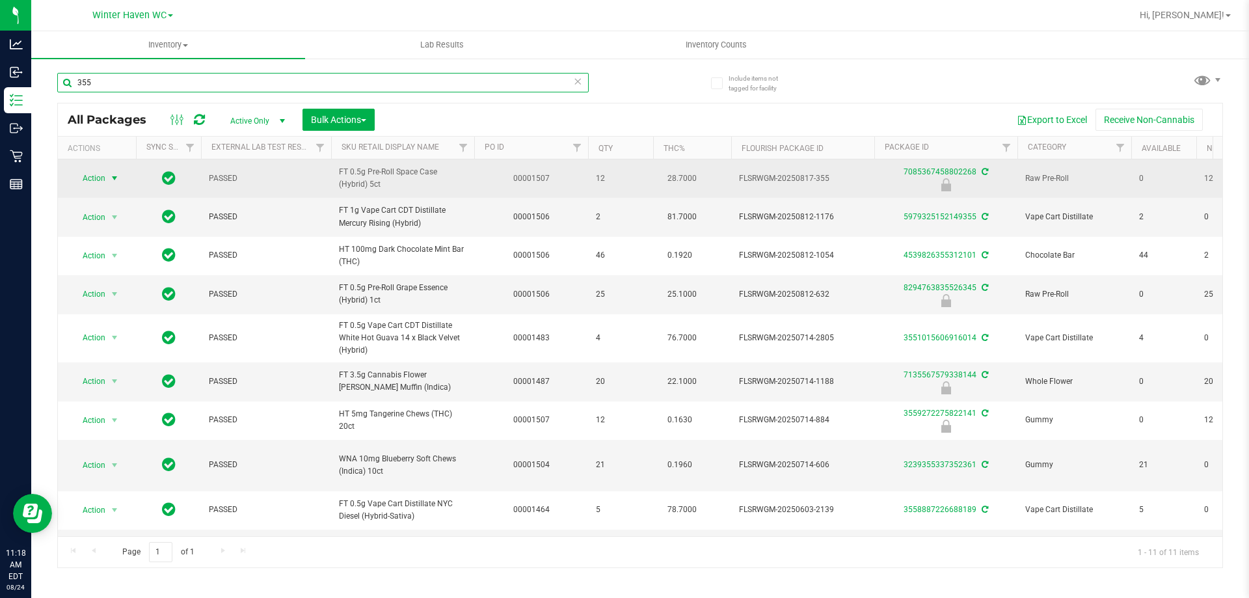
type input "355"
click at [95, 174] on span "Action" at bounding box center [88, 178] width 35 height 18
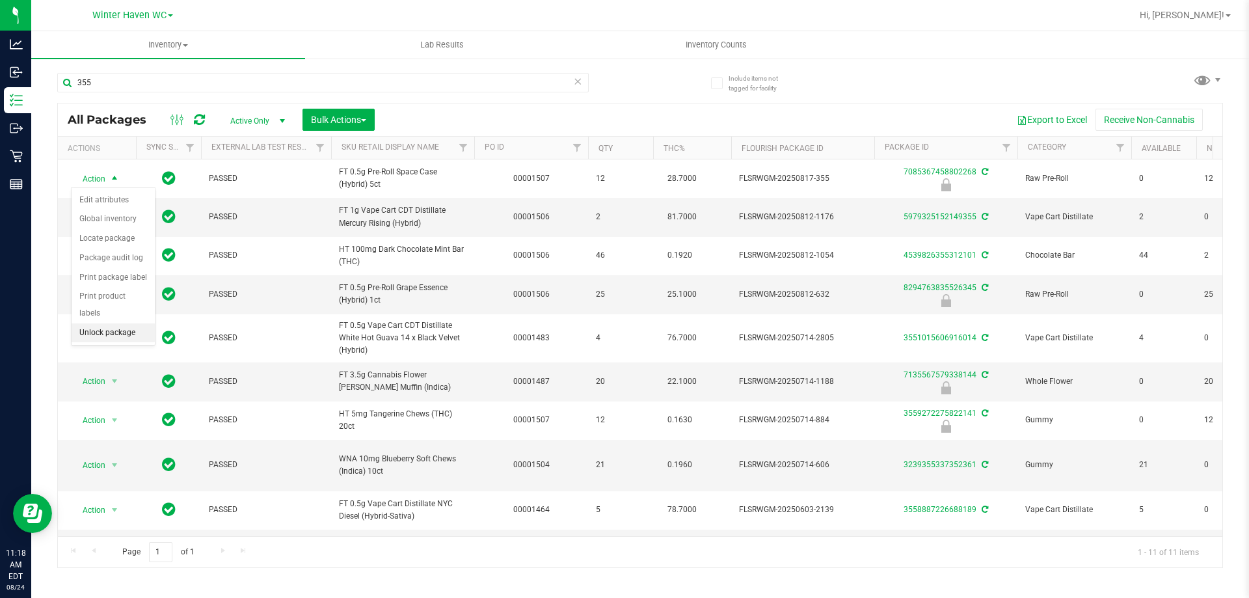
click at [100, 323] on li "Unlock package" at bounding box center [113, 333] width 83 height 20
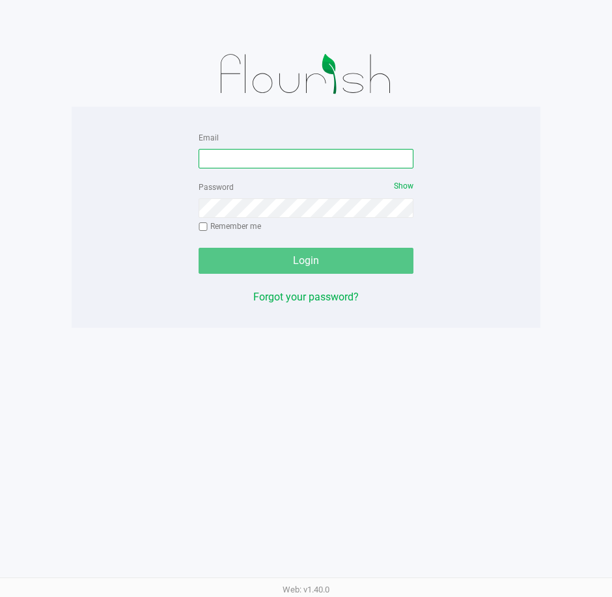
click at [331, 157] on input "Email" at bounding box center [305, 159] width 215 height 20
type input "[EMAIL_ADDRESS][DOMAIN_NAME]"
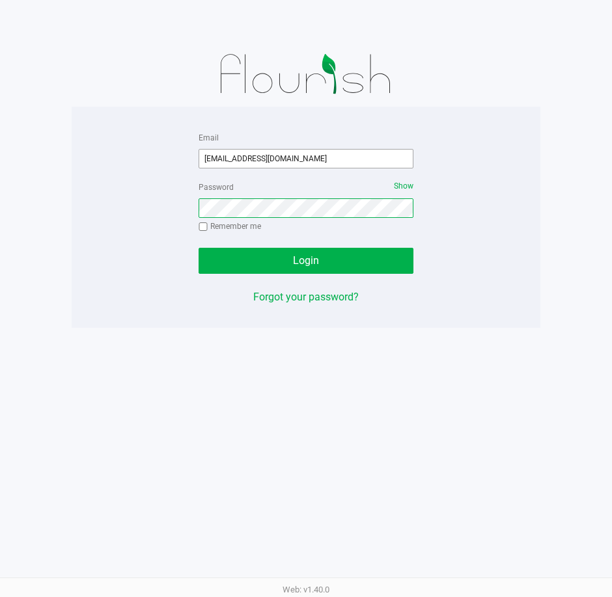
click at [198, 248] on button "Login" at bounding box center [305, 261] width 215 height 26
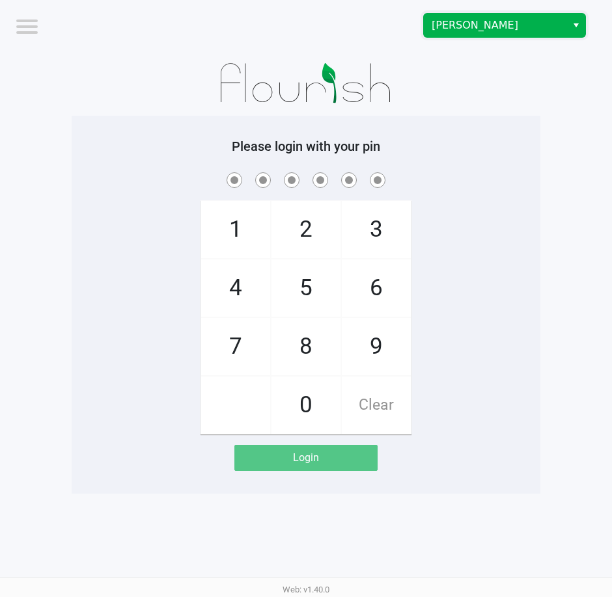
click at [559, 26] on span "[PERSON_NAME]" at bounding box center [495, 25] width 143 height 23
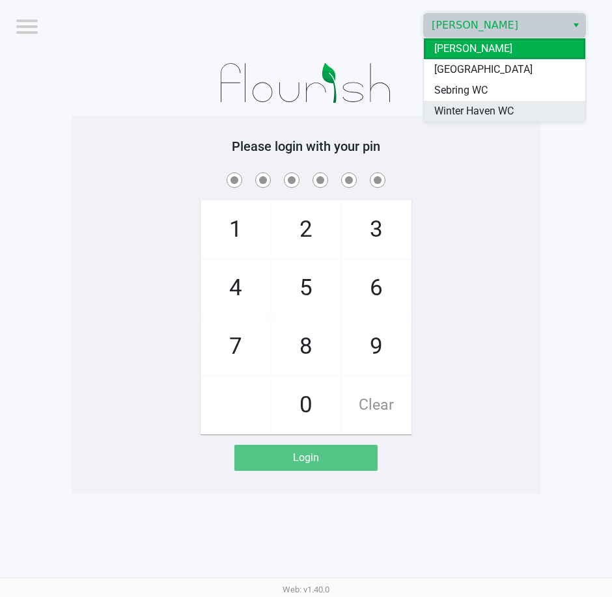
click at [481, 114] on span "Winter Haven WC" at bounding box center [473, 111] width 79 height 16
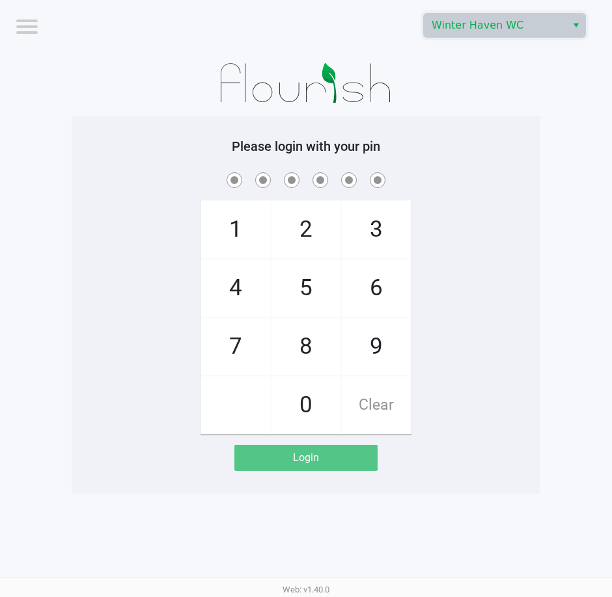
click at [529, 198] on div "1 4 7 2 5 8 0 3 6 9 Clear" at bounding box center [306, 302] width 469 height 265
checkbox input "true"
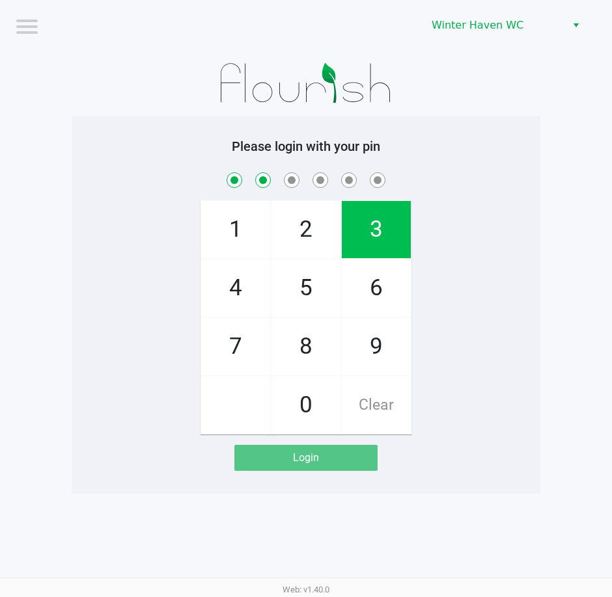
checkbox input "true"
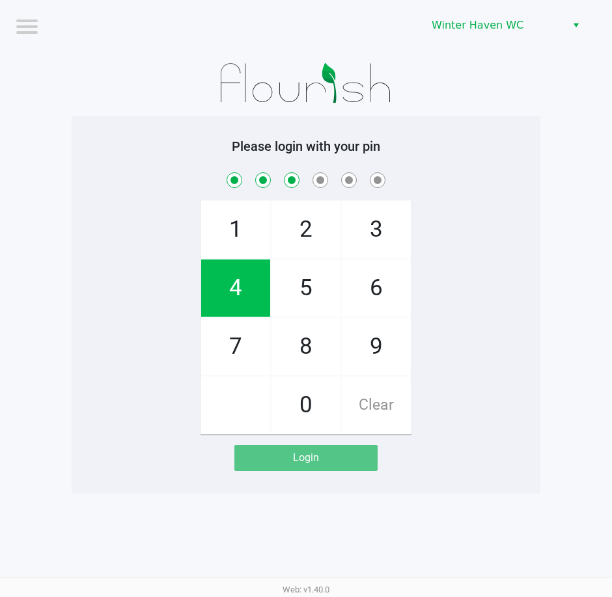
checkbox input "true"
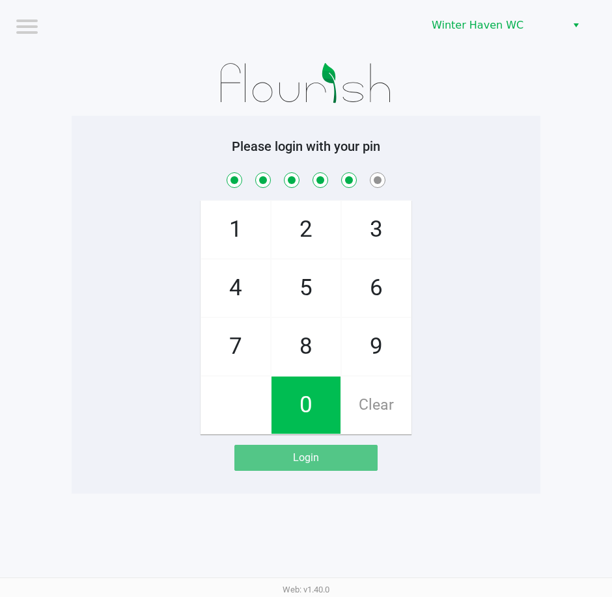
checkbox input "true"
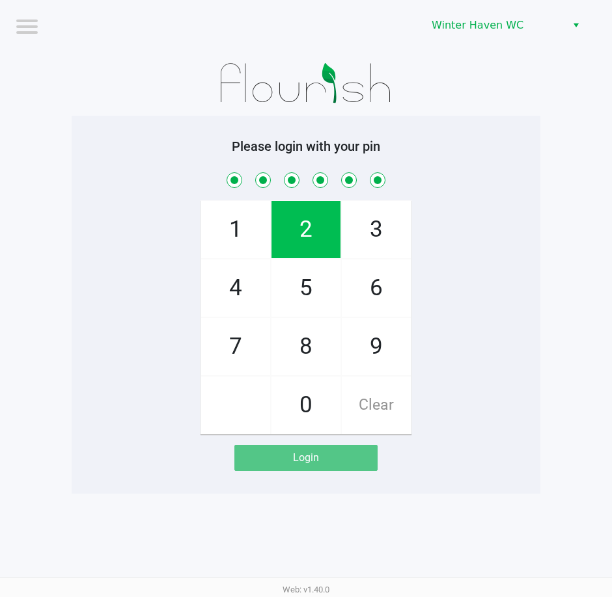
checkbox input "true"
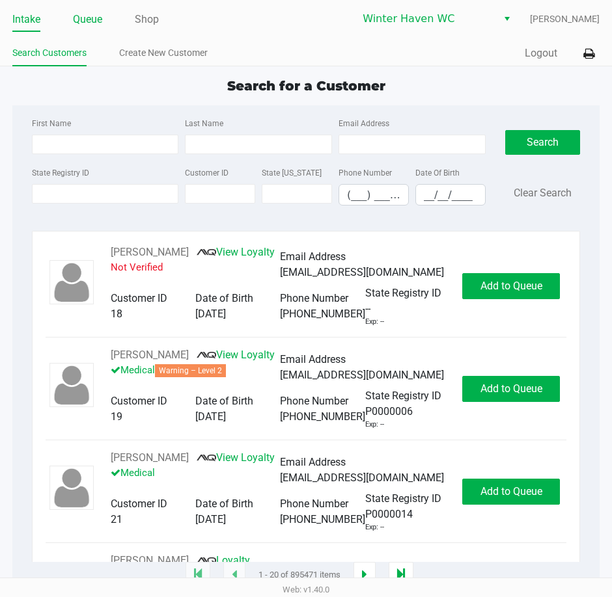
click at [90, 9] on li "Queue" at bounding box center [87, 20] width 29 height 23
click at [87, 21] on link "Queue" at bounding box center [87, 19] width 29 height 18
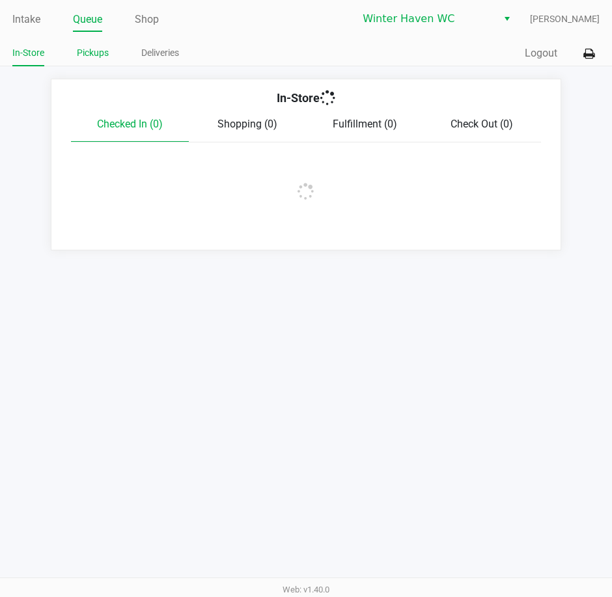
click at [99, 57] on link "Pickups" at bounding box center [93, 53] width 32 height 16
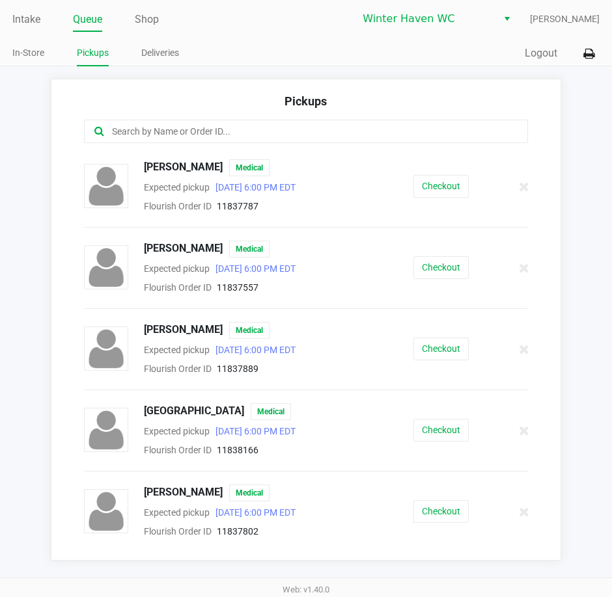
click at [343, 142] on div at bounding box center [305, 131] width 443 height 23
click at [344, 131] on input "text" at bounding box center [301, 131] width 380 height 15
click at [426, 189] on button "Checkout" at bounding box center [440, 186] width 55 height 23
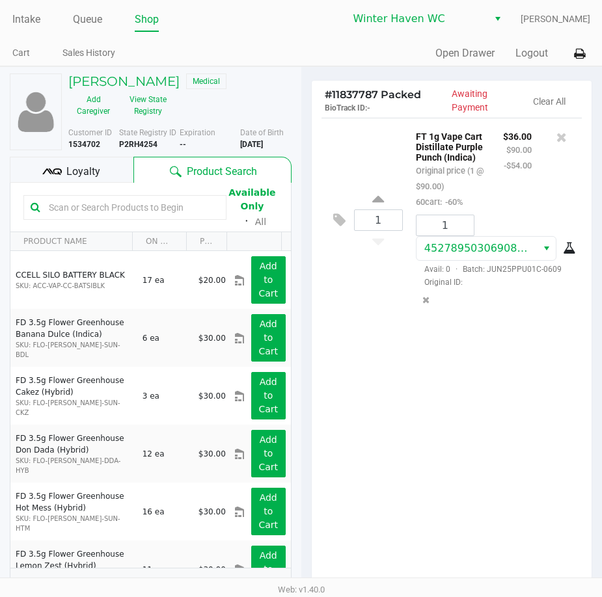
click at [98, 160] on div "Loyalty" at bounding box center [72, 170] width 124 height 26
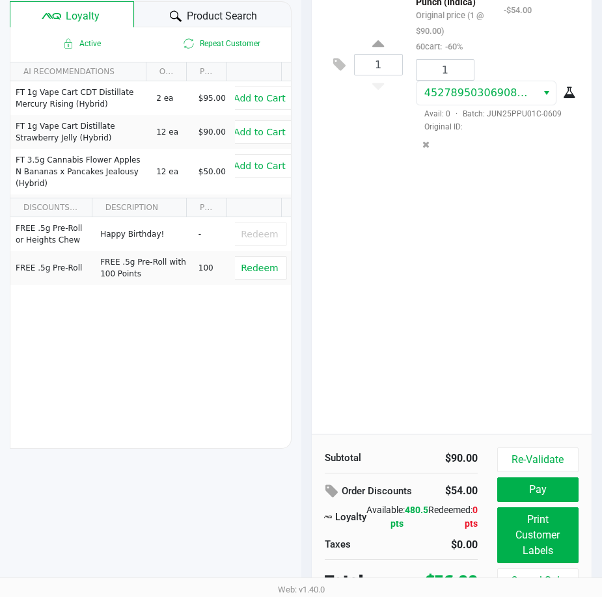
scroll to position [165, 0]
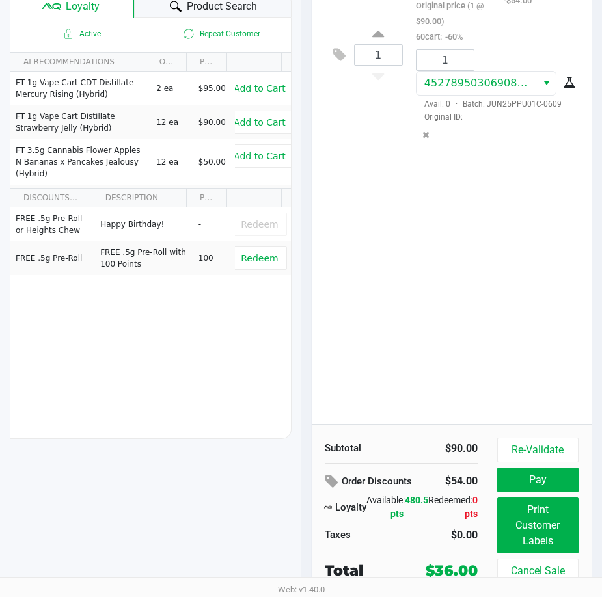
click at [423, 323] on div "1 FT 1g Vape Cart Distillate Purple Punch (Indica) Original price (1 @ $90.00) …" at bounding box center [452, 188] width 280 height 472
click at [450, 323] on div "1 FT 1g Vape Cart Distillate Purple Punch (Indica) Original price (1 @ $90.00) …" at bounding box center [452, 188] width 280 height 472
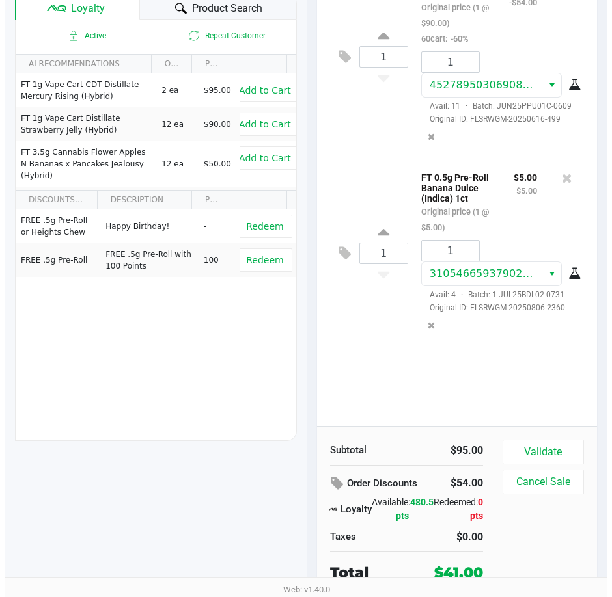
scroll to position [0, 0]
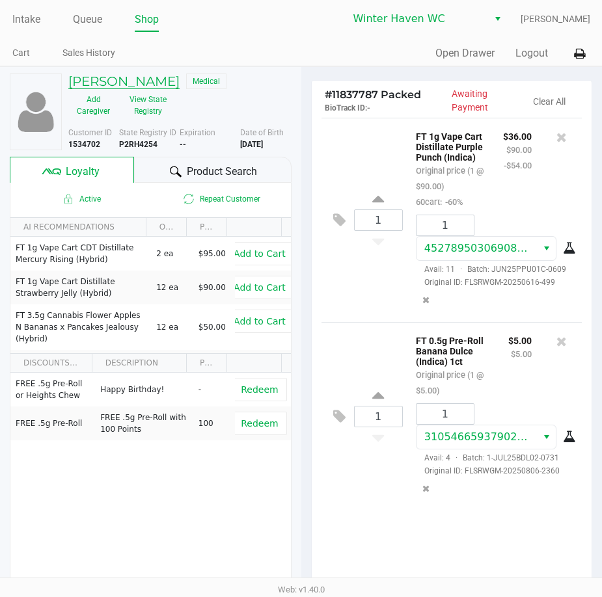
click at [124, 75] on h5 "ALEAH LEDBETTER" at bounding box center [123, 82] width 111 height 16
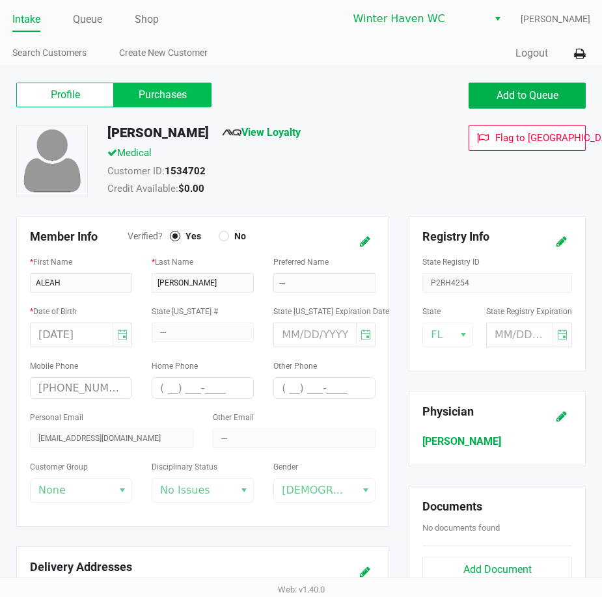
click at [183, 106] on label "Purchases" at bounding box center [163, 95] width 98 height 25
click at [0, 0] on 1 "Purchases" at bounding box center [0, 0] width 0 height 0
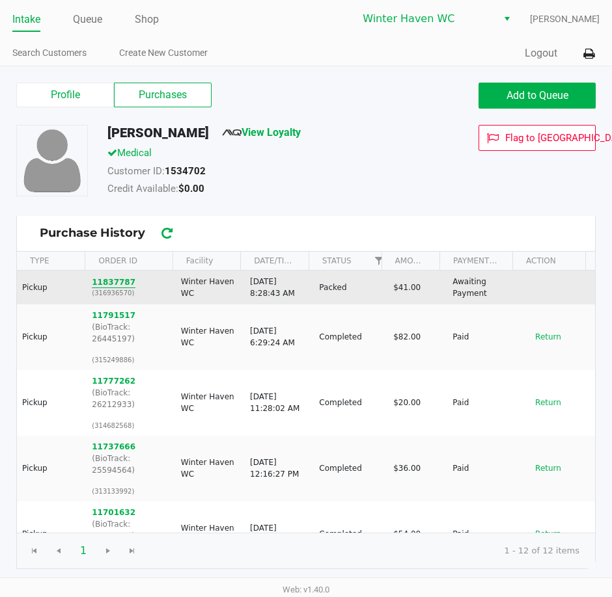
click at [115, 279] on button "11837787" at bounding box center [114, 283] width 44 height 12
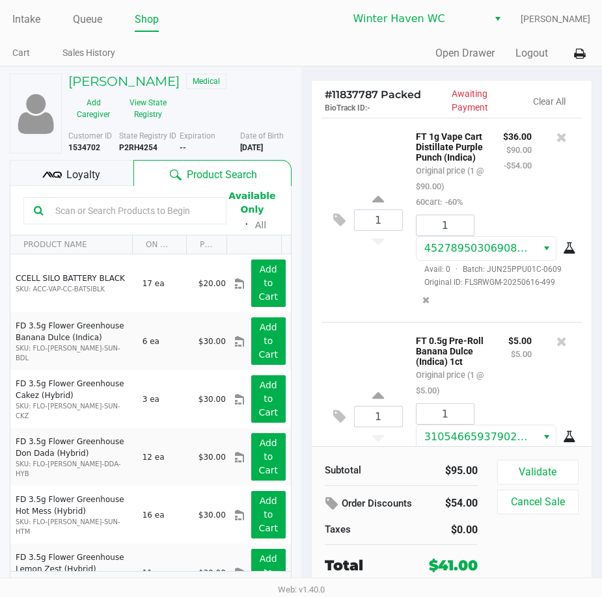
click at [85, 174] on span "Loyalty" at bounding box center [83, 175] width 34 height 16
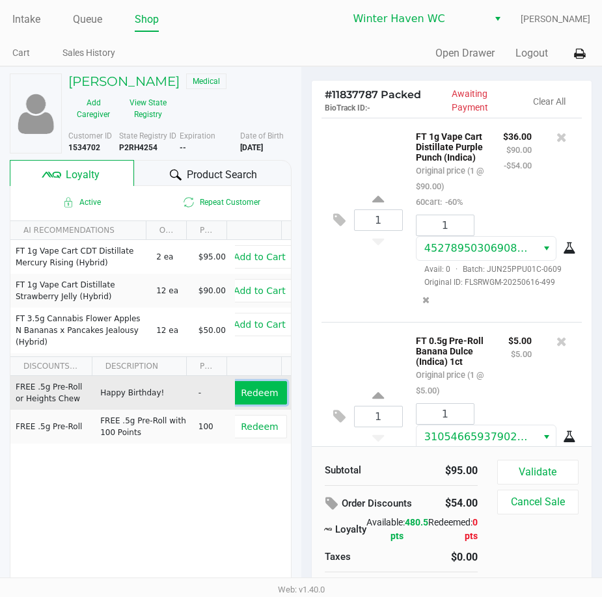
click at [258, 396] on span "Redeem" at bounding box center [259, 393] width 37 height 10
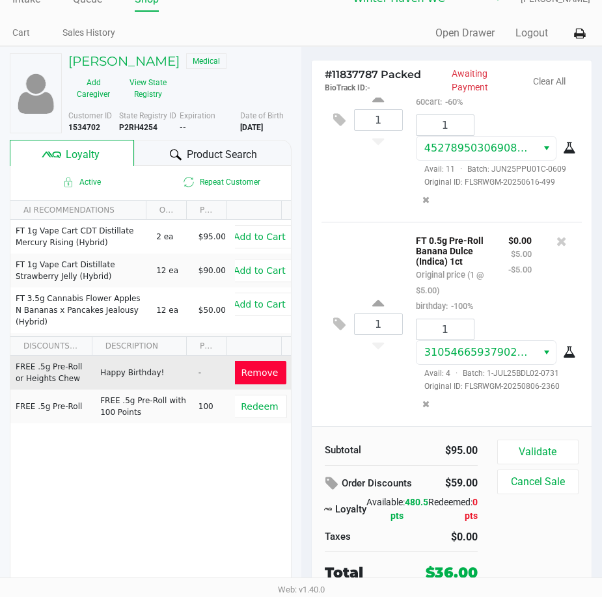
scroll to position [109, 0]
click at [550, 441] on button "Validate" at bounding box center [537, 452] width 81 height 25
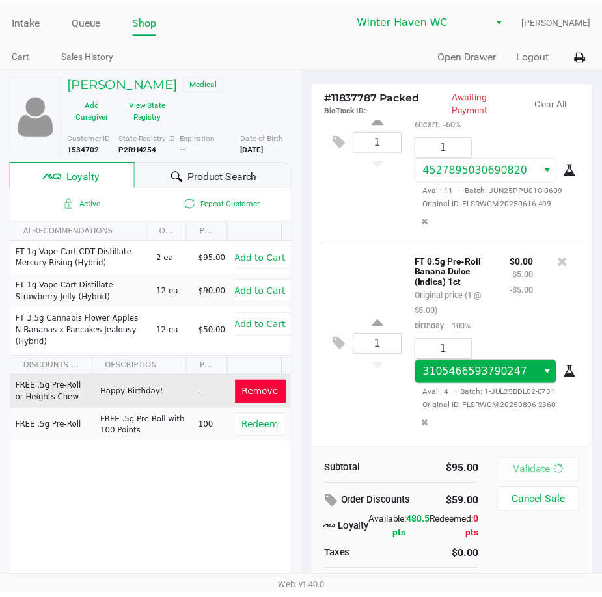
scroll to position [124, 0]
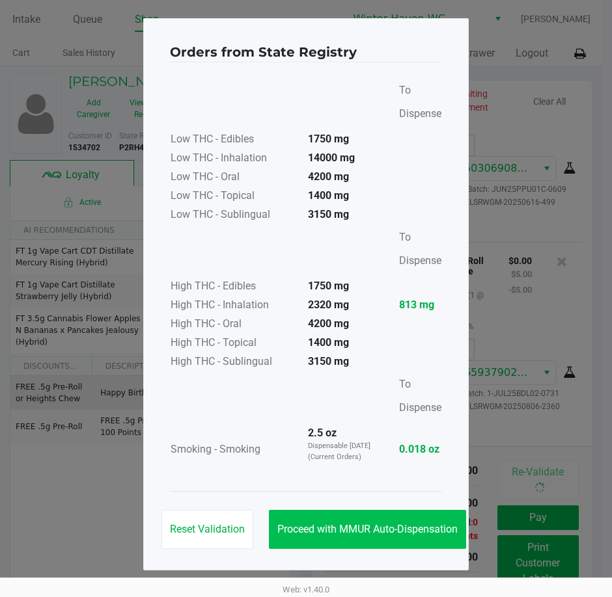
click at [417, 550] on div "Reset Validation Proceed with MMUR Auto-Dispensation" at bounding box center [306, 524] width 272 height 66
click at [418, 541] on button "Proceed with MMUR Auto-Dispensation" at bounding box center [367, 529] width 197 height 39
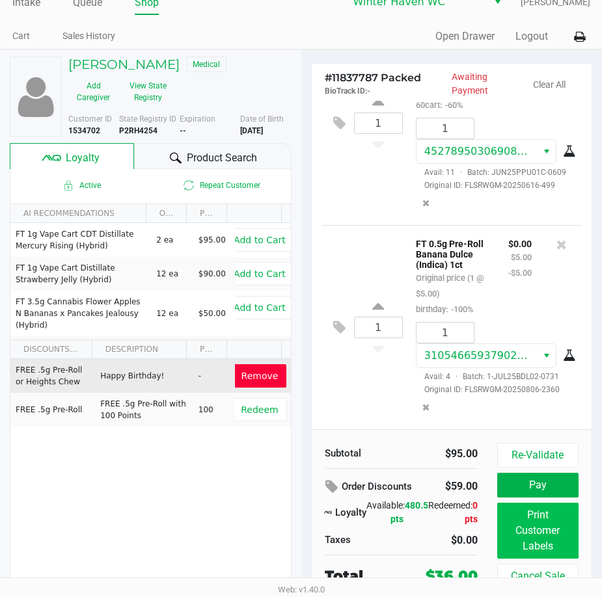
scroll to position [22, 0]
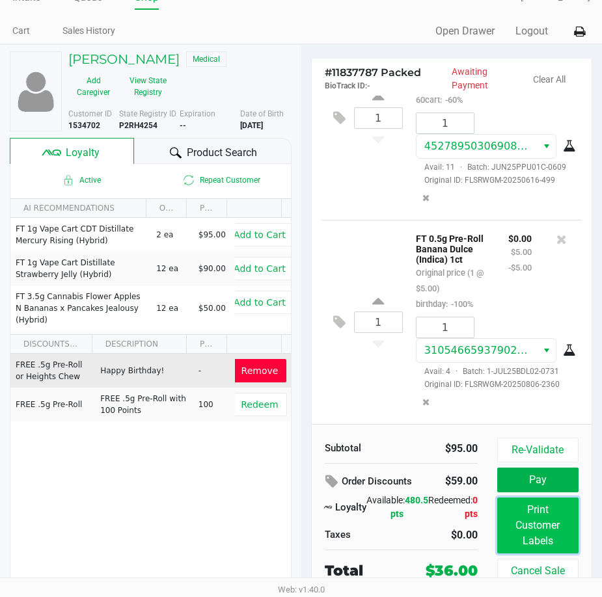
click at [511, 527] on button "Print Customer Labels" at bounding box center [537, 526] width 81 height 56
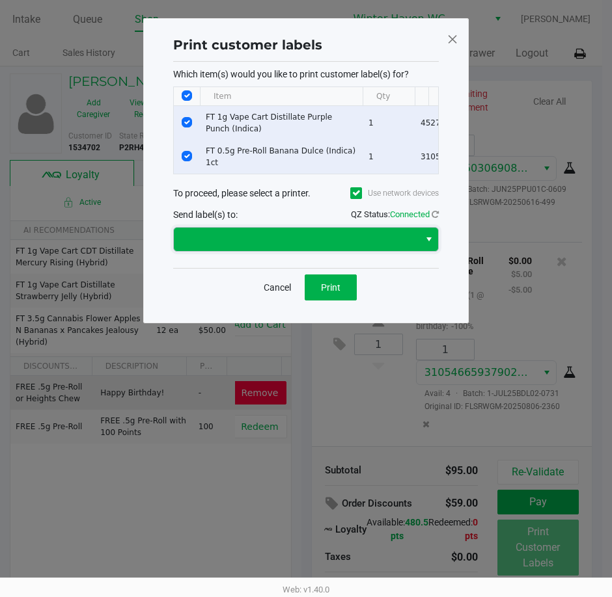
click at [333, 243] on span at bounding box center [297, 240] width 230 height 16
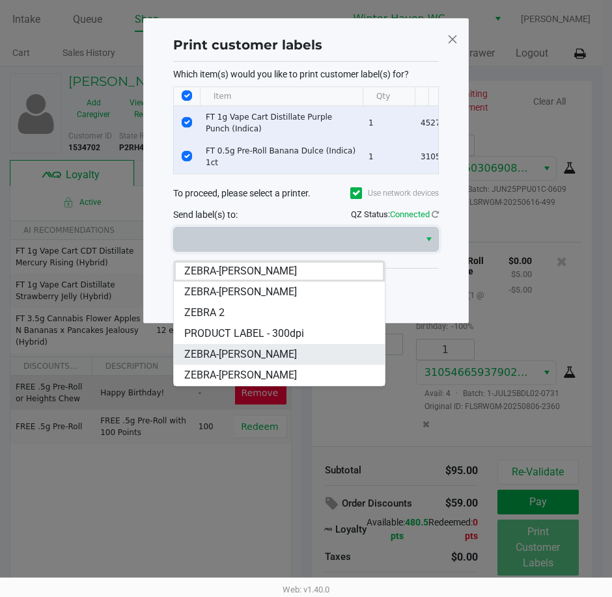
click at [274, 349] on span "ZEBRA-JAMES-BROWN" at bounding box center [240, 355] width 113 height 16
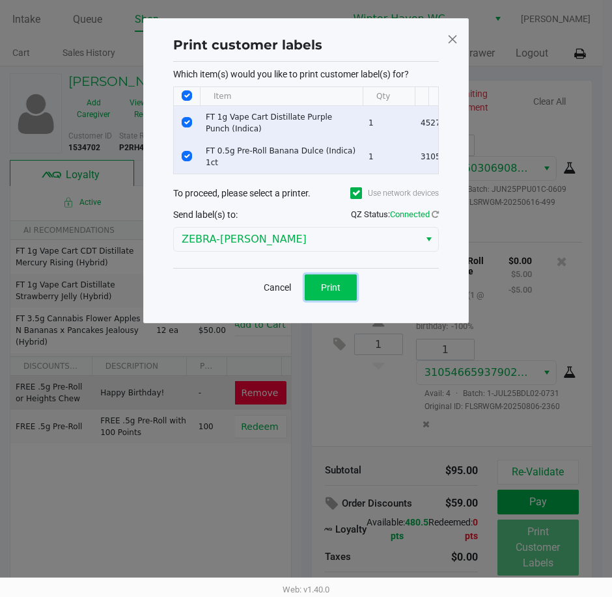
click at [343, 296] on button "Print" at bounding box center [331, 288] width 52 height 26
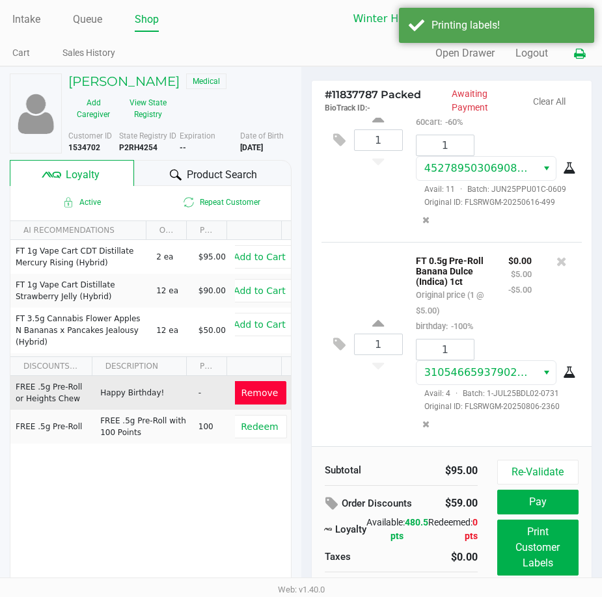
click at [574, 60] on button at bounding box center [579, 54] width 21 height 24
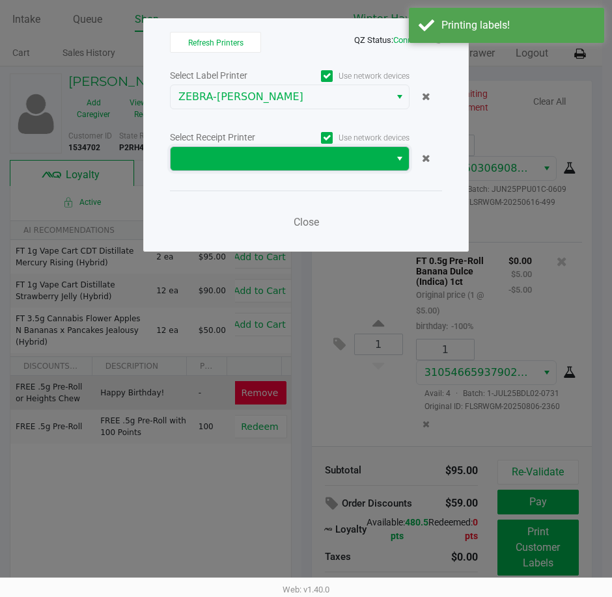
click at [313, 164] on span at bounding box center [280, 159] width 204 height 16
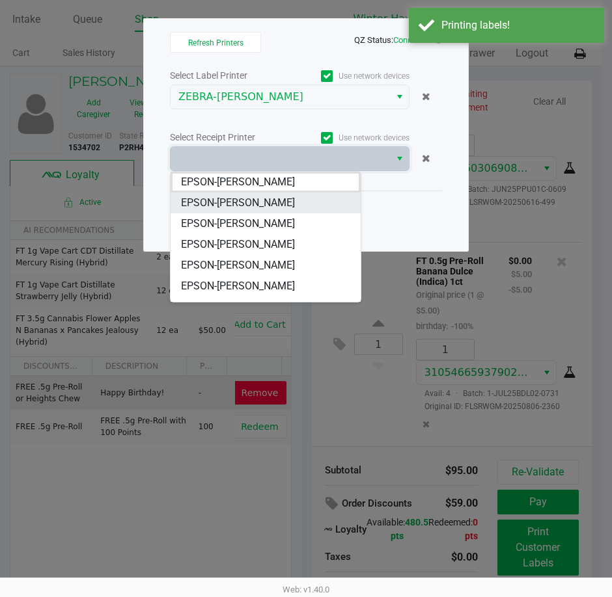
click at [303, 198] on li "EPSON-JAMES-BROWN" at bounding box center [265, 203] width 190 height 21
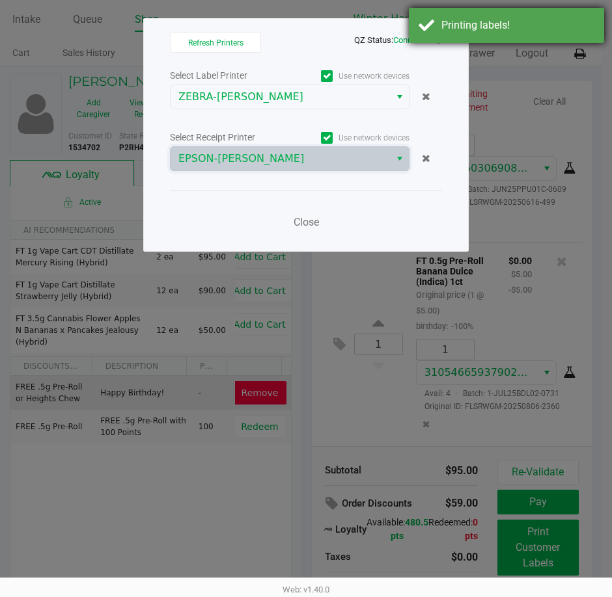
click at [478, 17] on div "Printing labels!" at bounding box center [506, 25] width 195 height 35
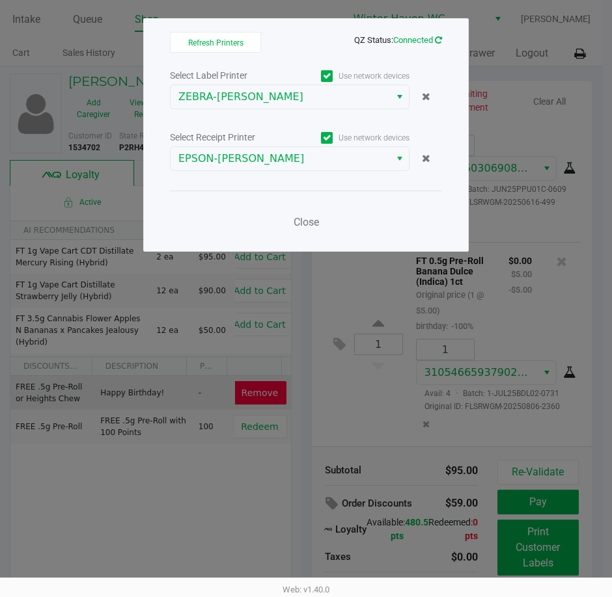
click at [438, 42] on icon at bounding box center [438, 40] width 7 height 8
click at [313, 219] on span "Close" at bounding box center [305, 222] width 25 height 12
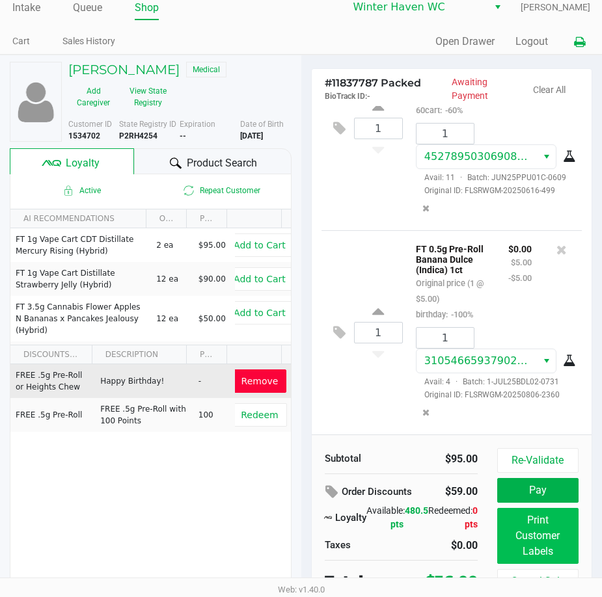
scroll to position [22, 0]
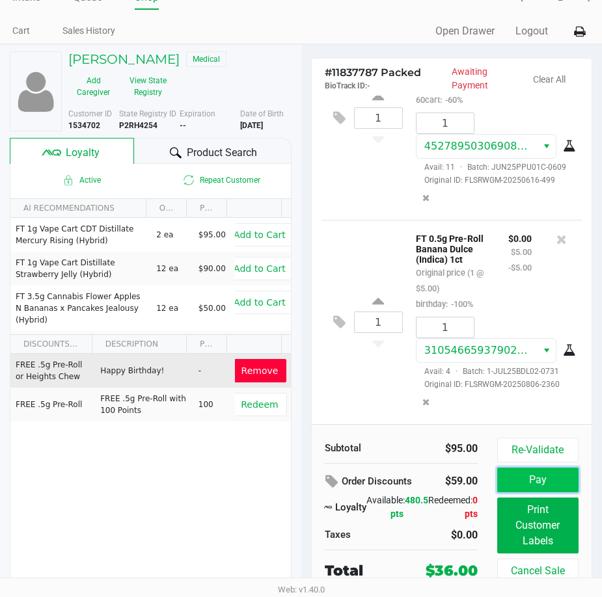
click at [567, 481] on button "Pay" at bounding box center [537, 480] width 81 height 25
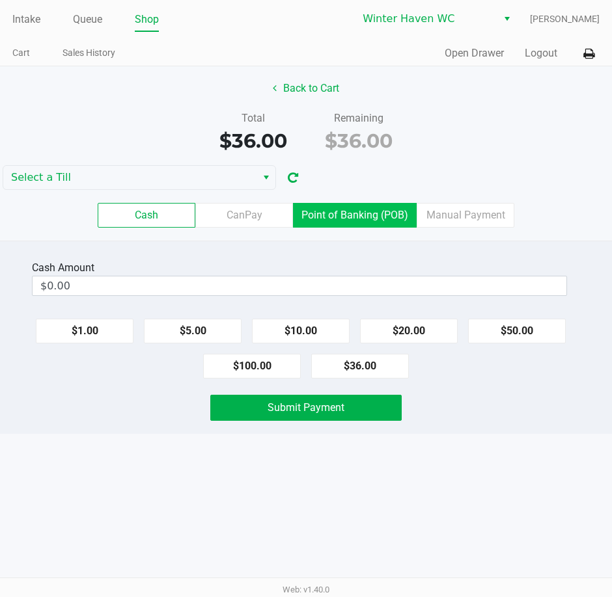
click at [351, 214] on label "Point of Banking (POB)" at bounding box center [355, 215] width 124 height 25
click at [0, 0] on 7 "Point of Banking (POB)" at bounding box center [0, 0] width 0 height 0
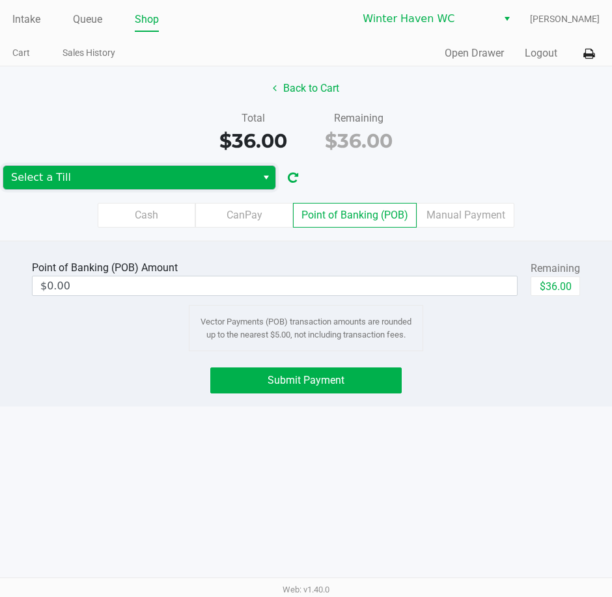
click at [122, 185] on span "Select a Till" at bounding box center [130, 178] width 238 height 16
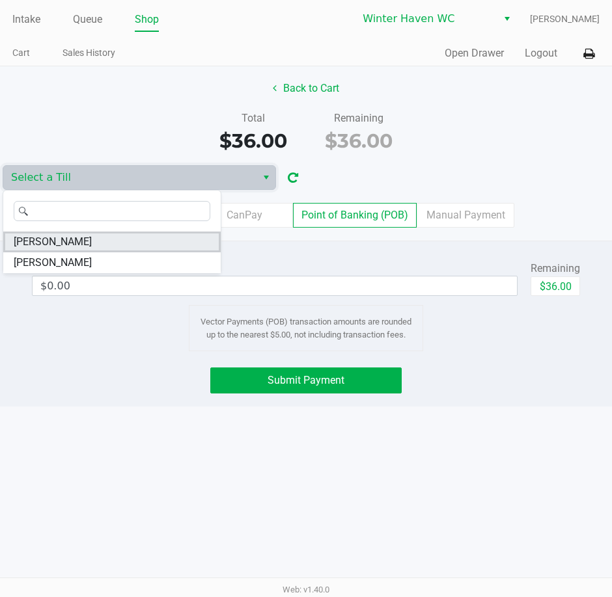
click at [88, 243] on li "[PERSON_NAME]" at bounding box center [111, 242] width 217 height 21
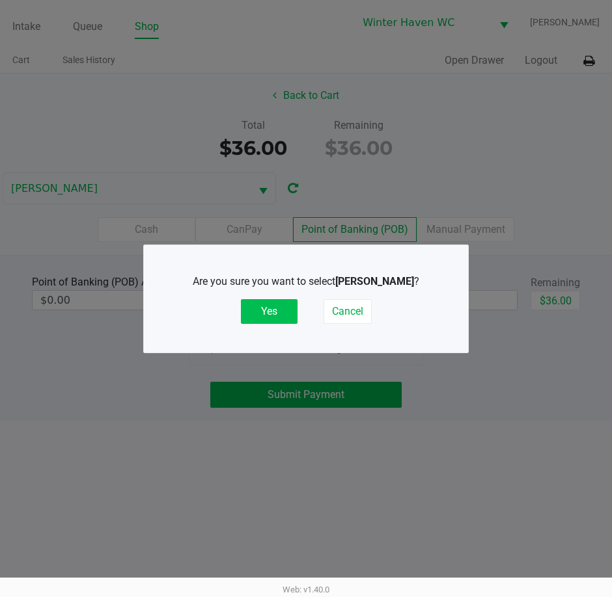
click at [267, 310] on button "Yes" at bounding box center [269, 311] width 57 height 25
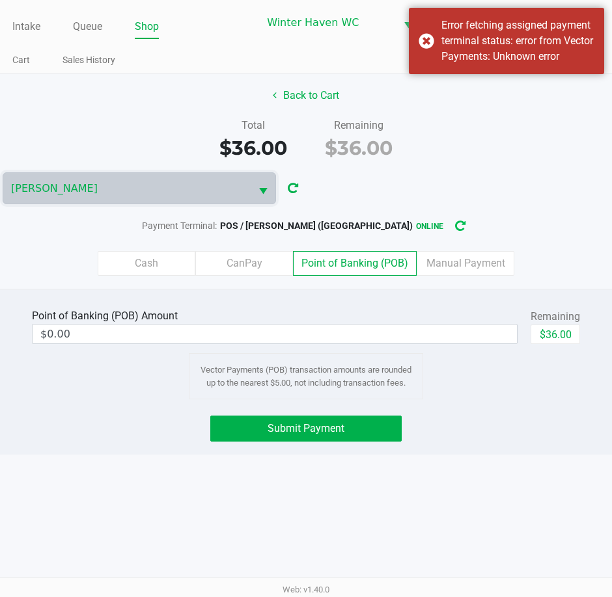
click at [455, 228] on icon "button" at bounding box center [460, 226] width 10 height 9
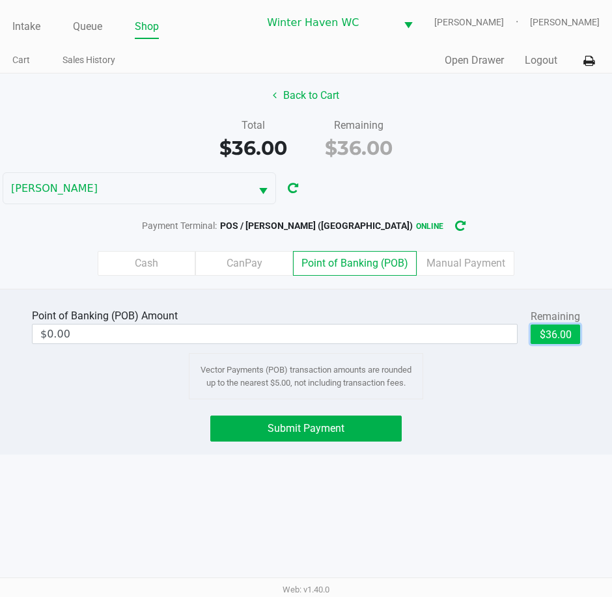
click at [550, 334] on button "$36.00" at bounding box center [554, 335] width 49 height 20
type input "$36.00"
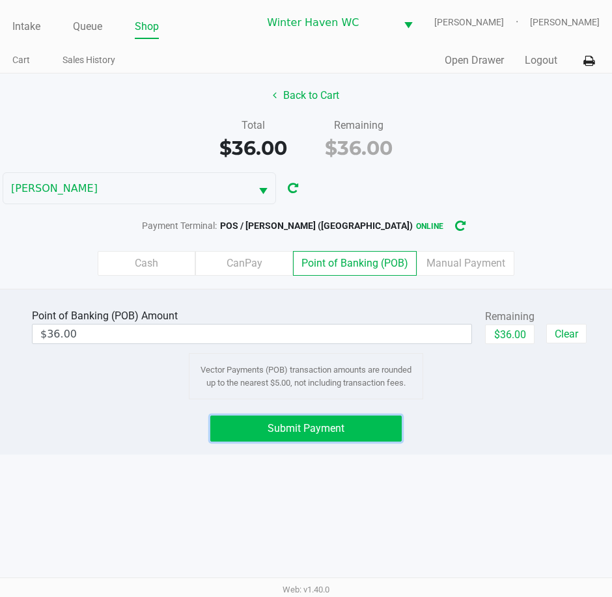
click at [321, 428] on span "Submit Payment" at bounding box center [305, 428] width 77 height 12
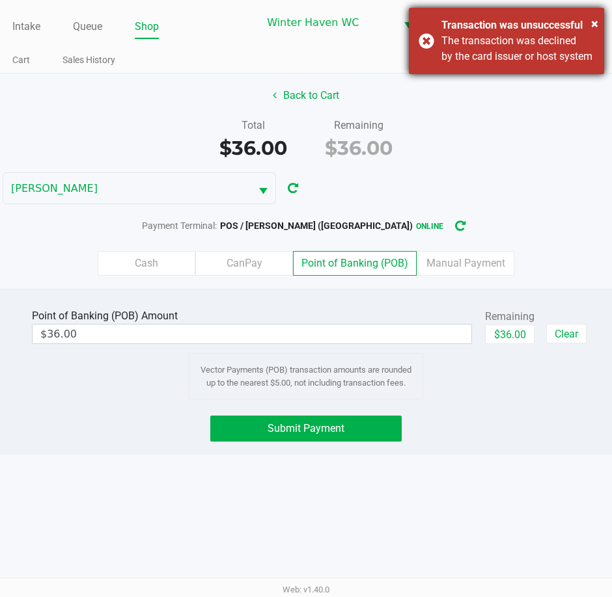
click at [526, 38] on div "The transaction was declined by the card issuer or host system" at bounding box center [517, 48] width 153 height 31
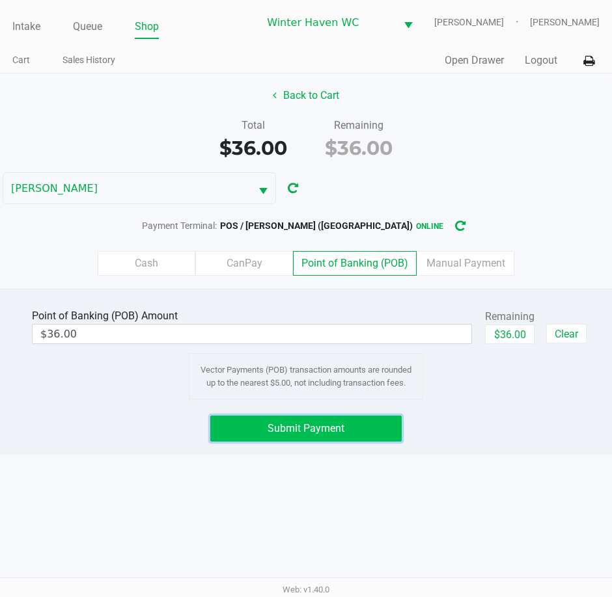
click at [284, 429] on span "Submit Payment" at bounding box center [305, 428] width 77 height 12
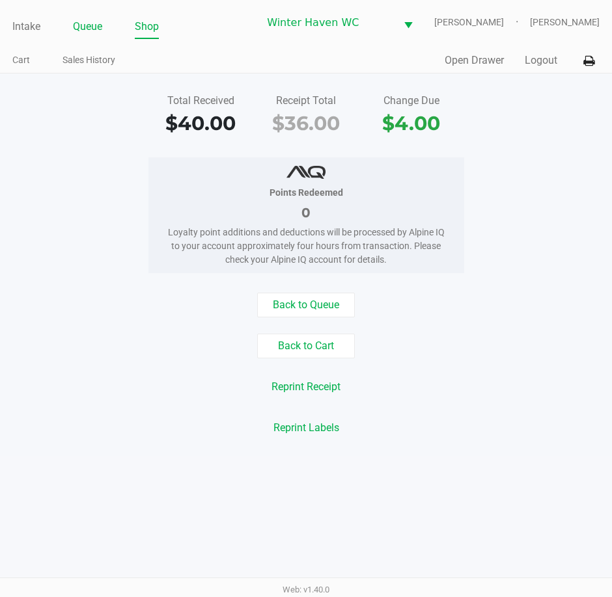
click at [93, 29] on link "Queue" at bounding box center [87, 27] width 29 height 18
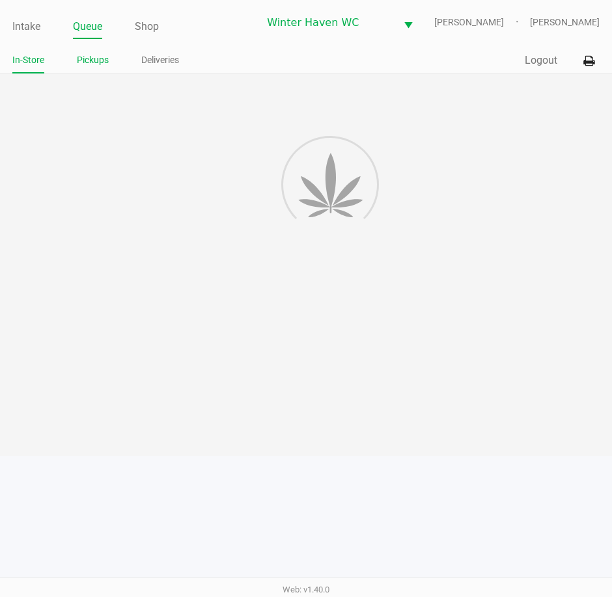
click at [83, 58] on link "Pickups" at bounding box center [93, 60] width 32 height 16
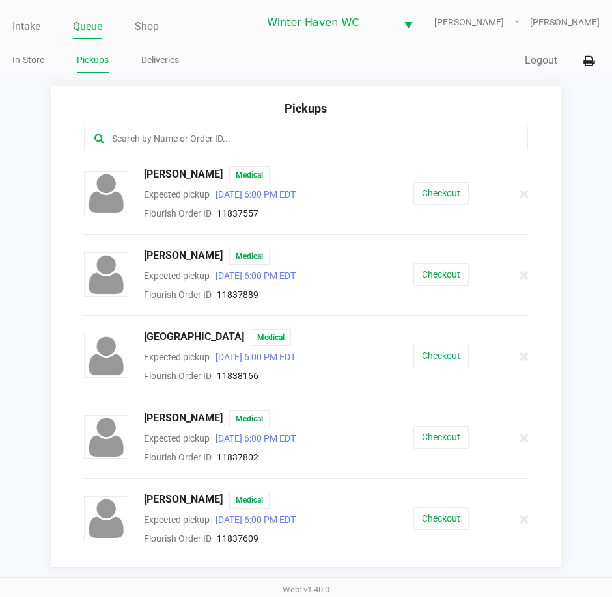
click at [185, 146] on input "text" at bounding box center [301, 138] width 380 height 15
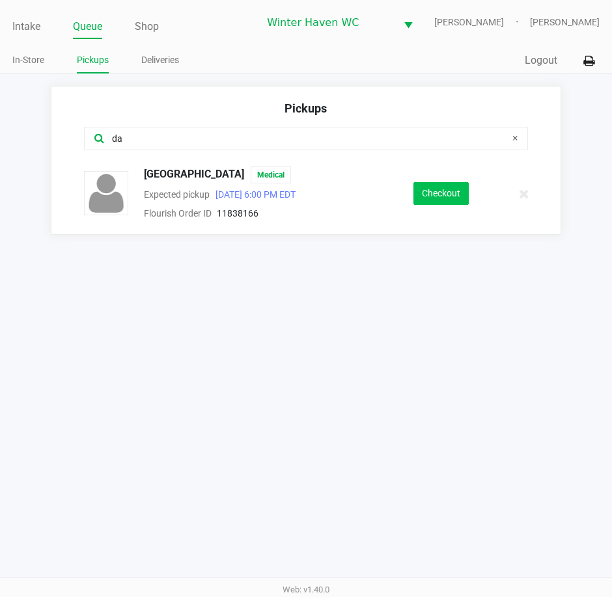
type input "da"
click at [450, 185] on button "Checkout" at bounding box center [440, 193] width 55 height 23
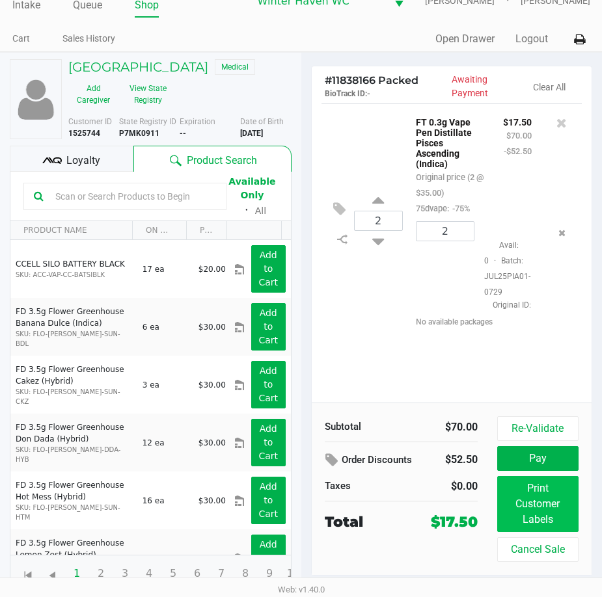
scroll to position [33, 0]
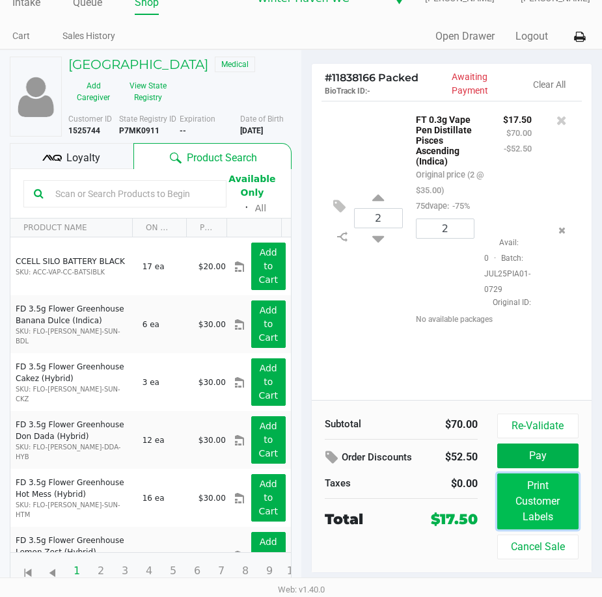
click at [552, 495] on button "Print Customer Labels" at bounding box center [537, 502] width 81 height 56
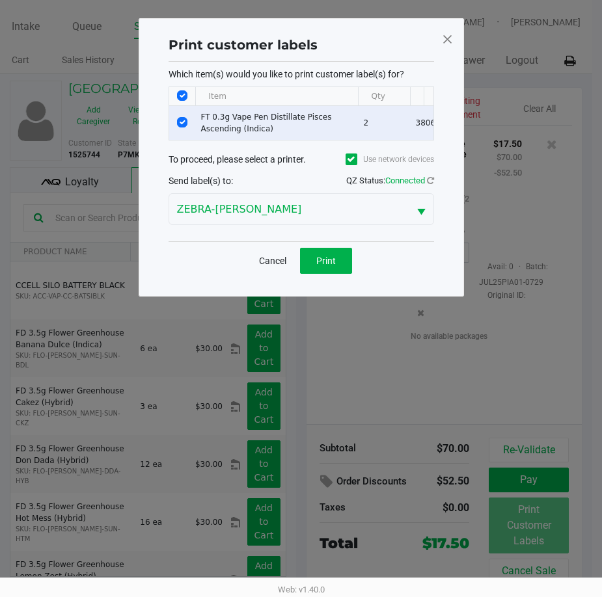
scroll to position [0, 0]
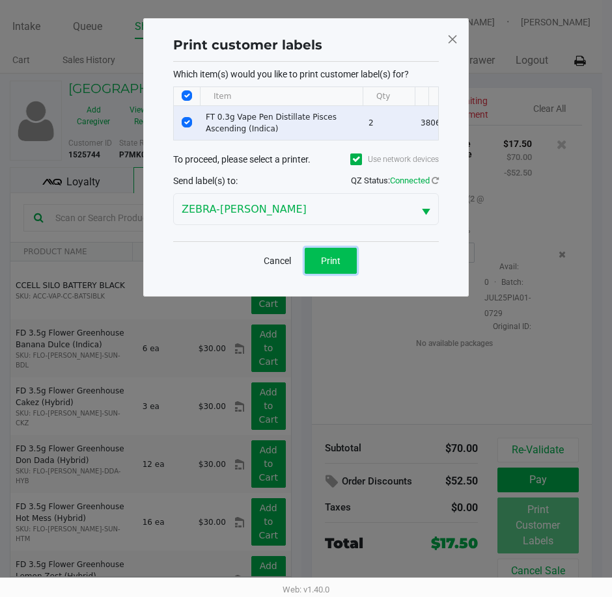
click at [347, 264] on button "Print" at bounding box center [331, 261] width 52 height 26
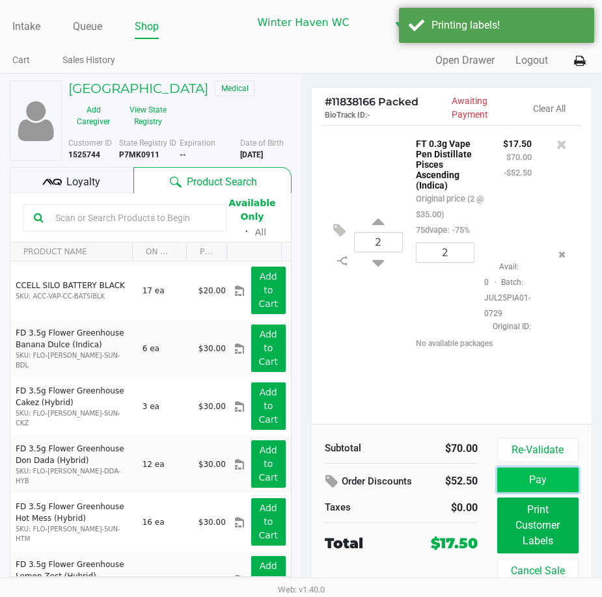
click at [560, 487] on button "Pay" at bounding box center [537, 480] width 81 height 25
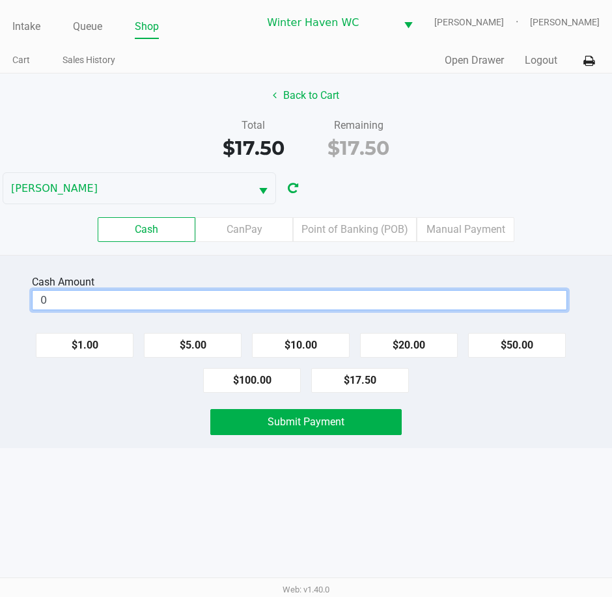
click at [396, 308] on input "0" at bounding box center [300, 300] width 534 height 19
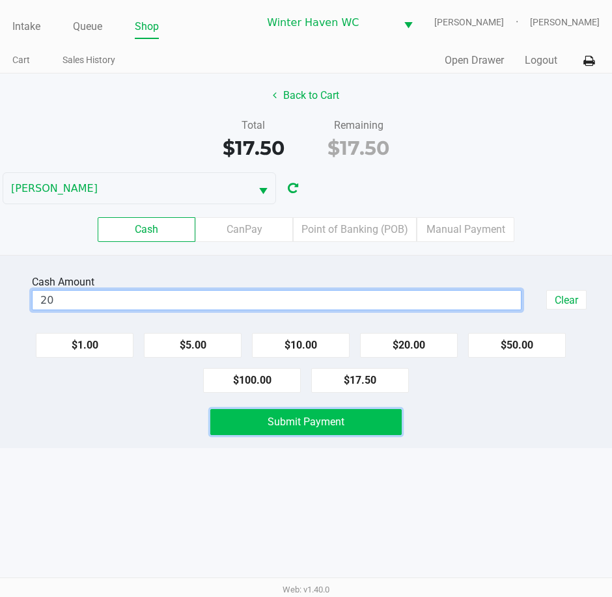
type input "$20.00"
click at [347, 412] on button "Submit Payment" at bounding box center [305, 422] width 191 height 26
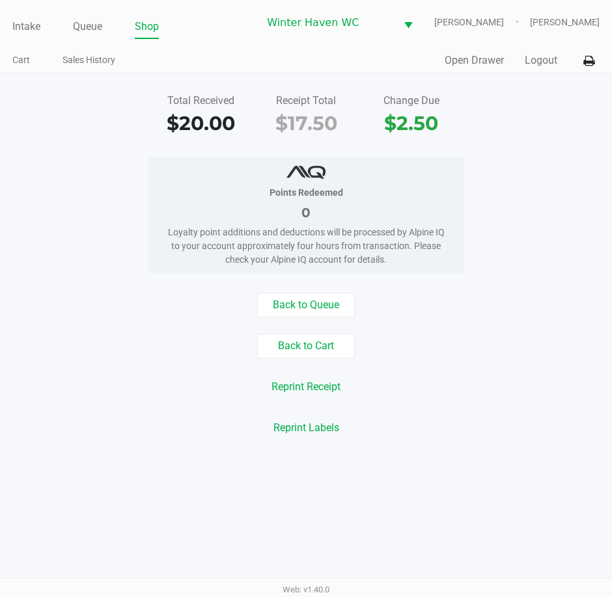
click at [459, 202] on div "Points Redeemed 0 Loyalty point additions and deductions will be processed by A…" at bounding box center [306, 215] width 316 height 116
click at [79, 29] on link "Queue" at bounding box center [87, 27] width 29 height 18
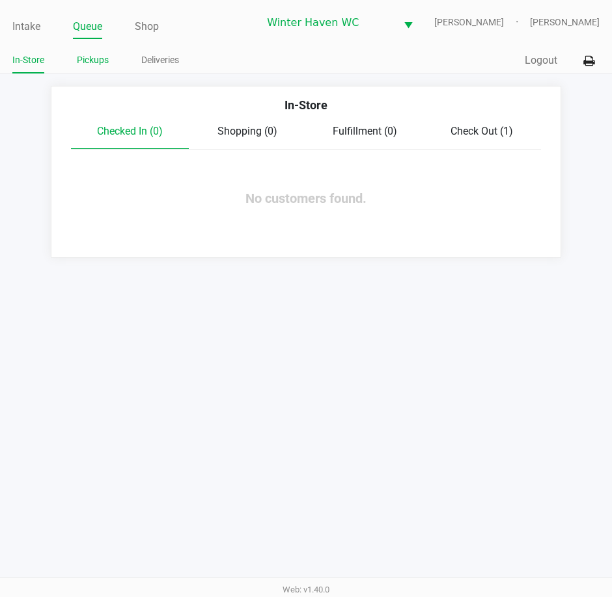
click at [99, 65] on link "Pickups" at bounding box center [93, 60] width 32 height 16
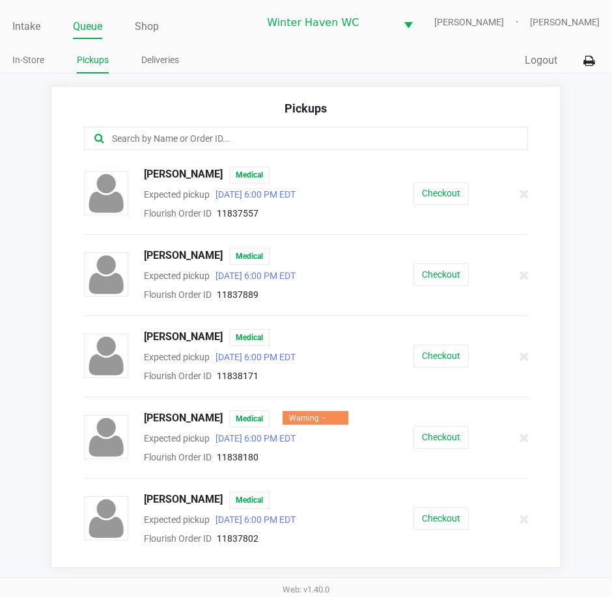
click at [476, 195] on div "Checkout" at bounding box center [441, 193] width 116 height 23
click at [425, 195] on button "Checkout" at bounding box center [440, 193] width 55 height 23
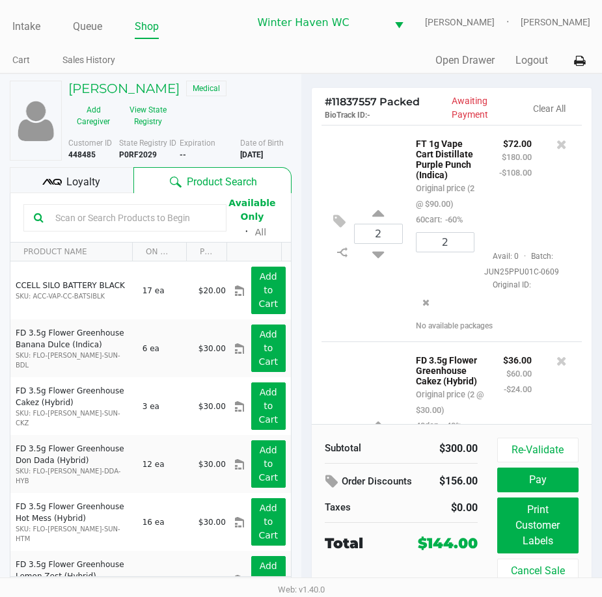
click at [68, 190] on span "Loyalty" at bounding box center [83, 182] width 34 height 16
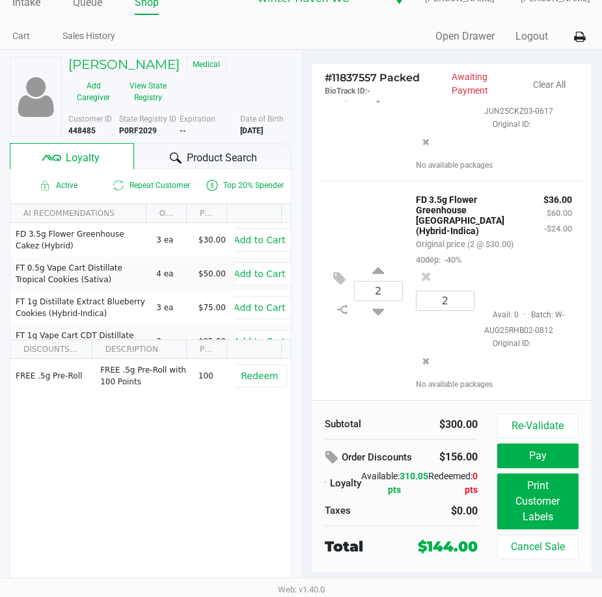
scroll to position [465, 0]
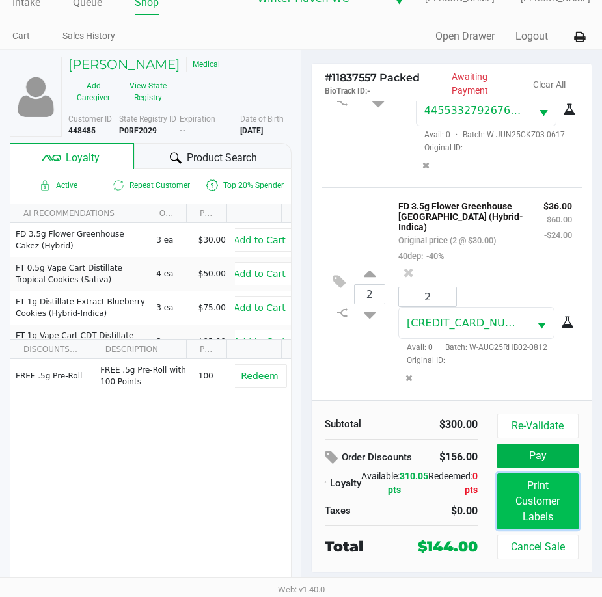
click at [532, 496] on button "Print Customer Labels" at bounding box center [537, 502] width 81 height 56
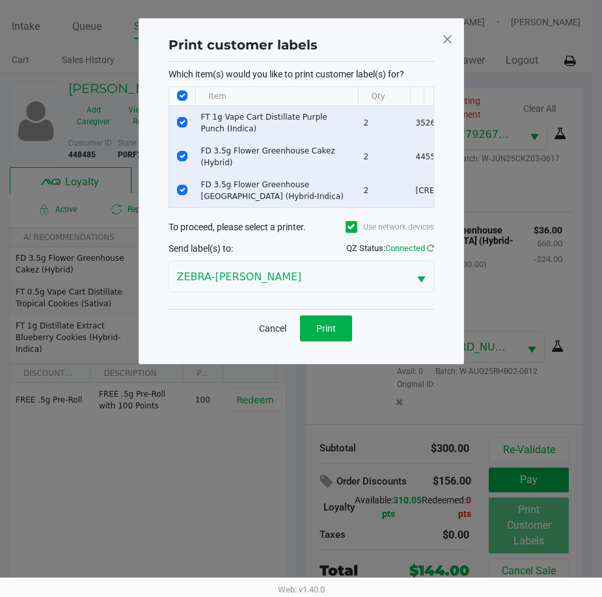
scroll to position [0, 0]
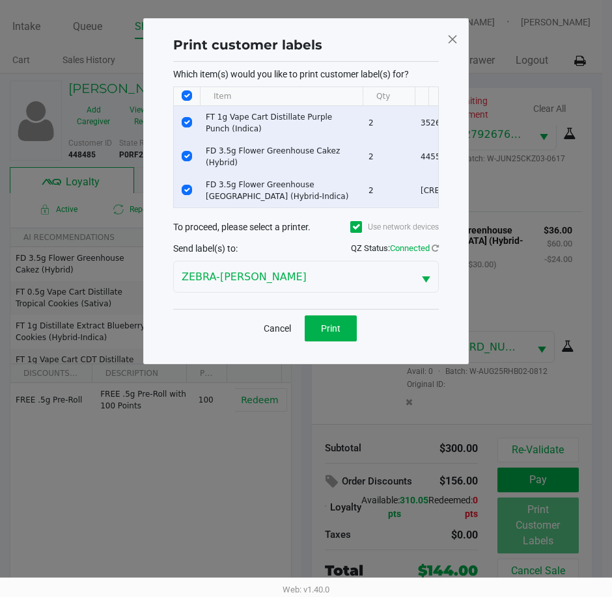
click at [329, 319] on div "Cancel Print" at bounding box center [305, 328] width 265 height 38
click at [329, 332] on span "Print" at bounding box center [331, 328] width 20 height 10
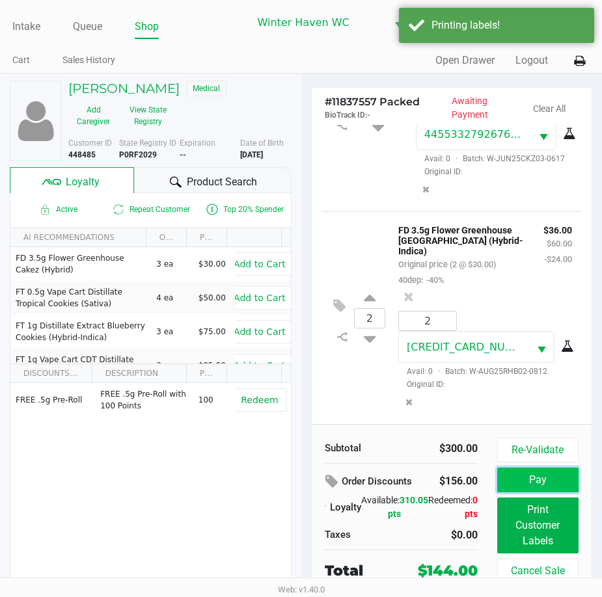
click at [511, 488] on button "Pay" at bounding box center [537, 480] width 81 height 25
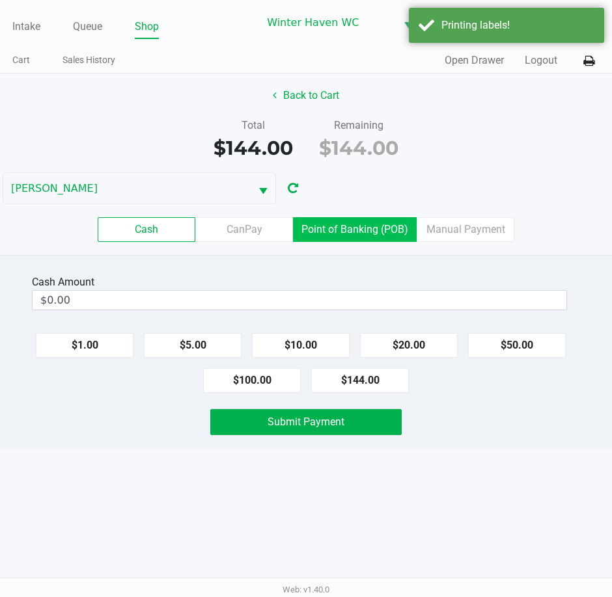
click at [363, 230] on label "Point of Banking (POB)" at bounding box center [355, 229] width 124 height 25
click at [0, 0] on 7 "Point of Banking (POB)" at bounding box center [0, 0] width 0 height 0
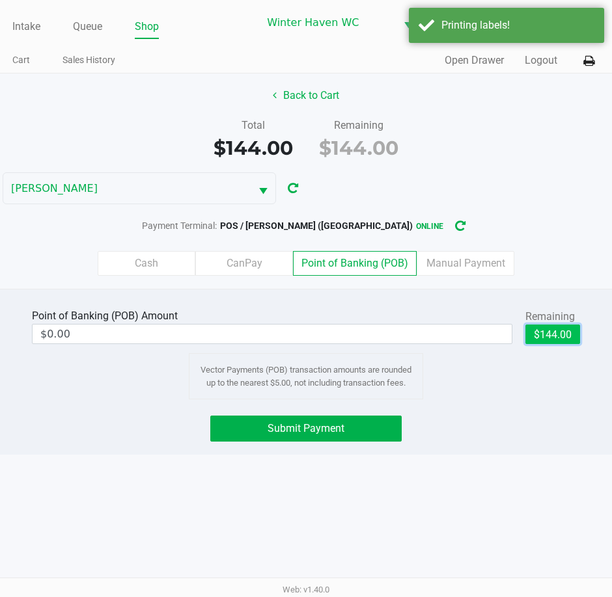
click at [540, 330] on button "$144.00" at bounding box center [552, 335] width 55 height 20
type input "$144.00"
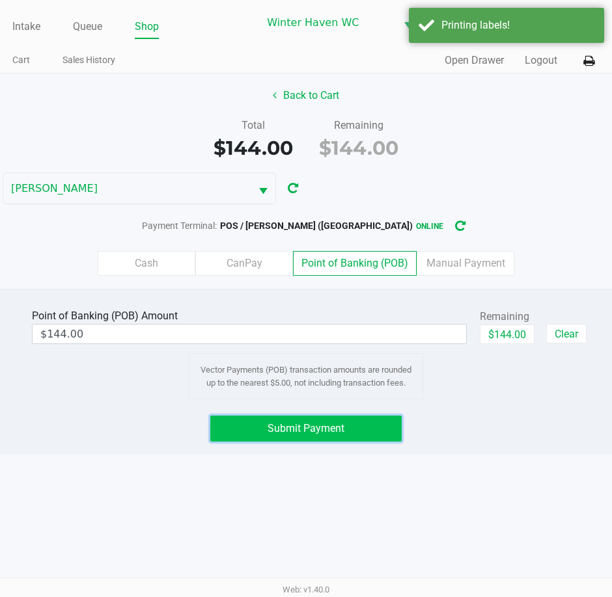
drag, startPoint x: 353, startPoint y: 434, endPoint x: 328, endPoint y: 441, distance: 26.2
click at [352, 435] on button "Submit Payment" at bounding box center [305, 429] width 191 height 26
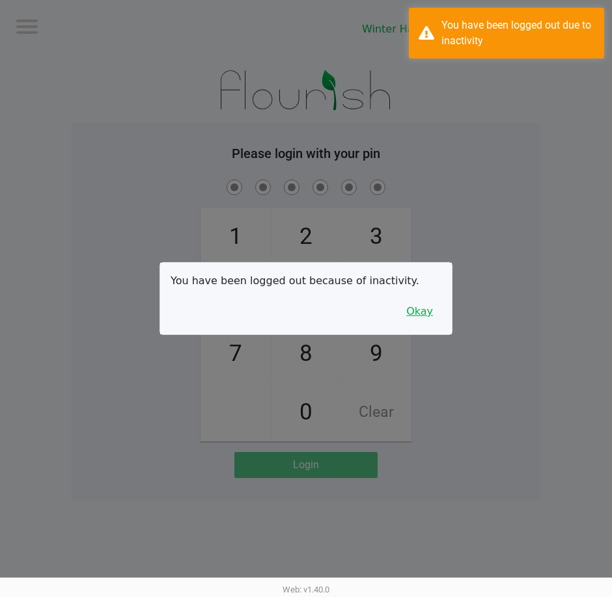
click at [416, 310] on button "Okay" at bounding box center [420, 311] width 44 height 25
click at [420, 314] on div "1 4 7 2 5 8 0 3 6 9 Clear" at bounding box center [306, 309] width 469 height 265
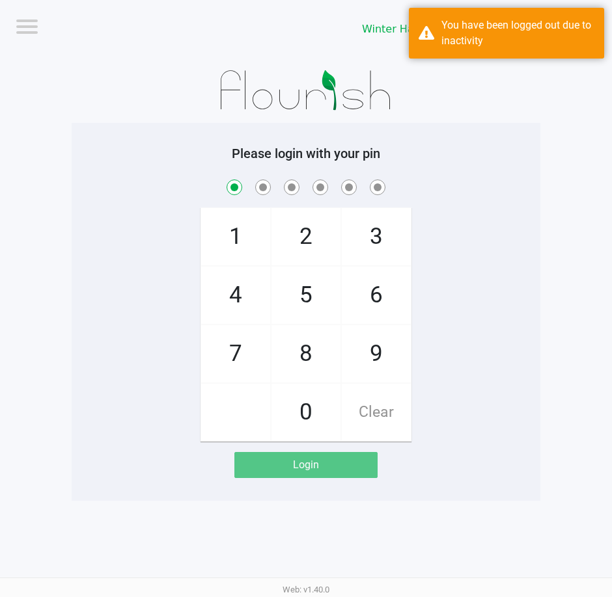
checkbox input "true"
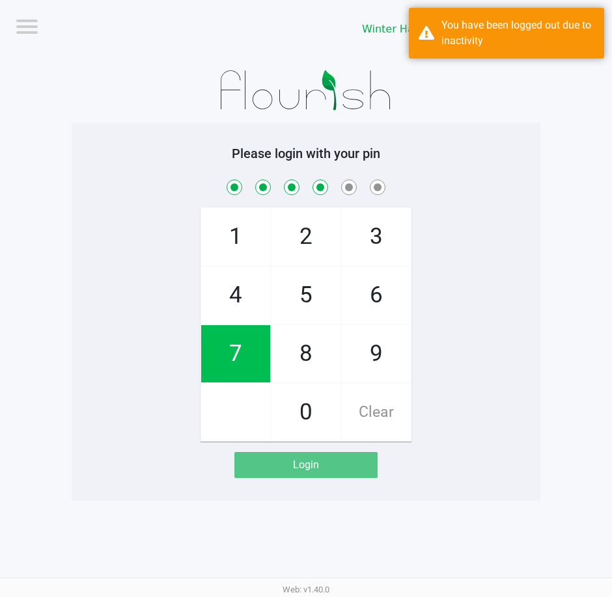
checkbox input "true"
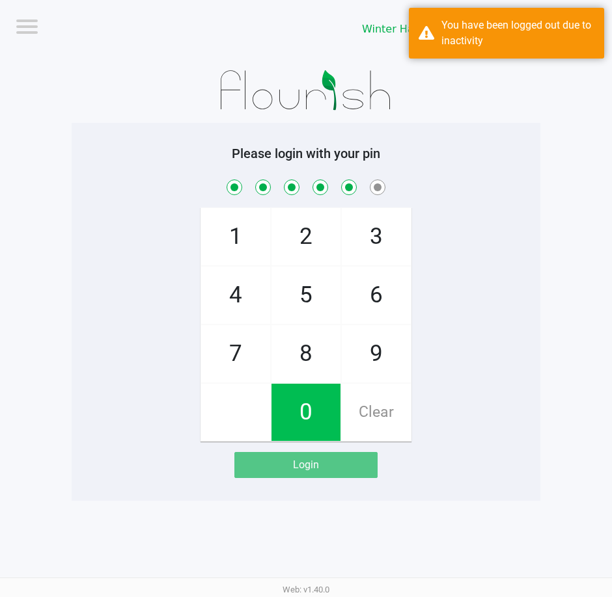
checkbox input "true"
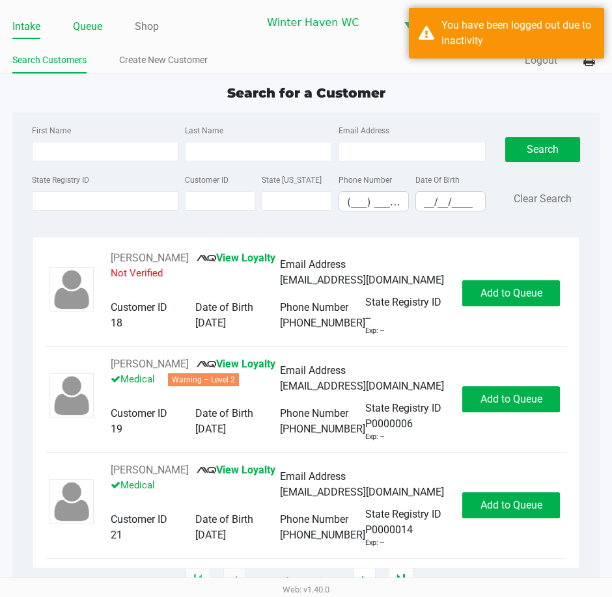
click at [96, 31] on link "Queue" at bounding box center [87, 27] width 29 height 18
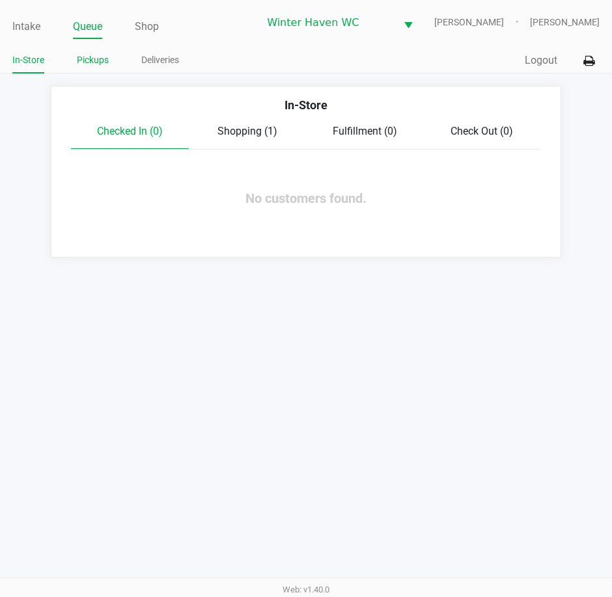
click at [103, 57] on link "Pickups" at bounding box center [93, 60] width 32 height 16
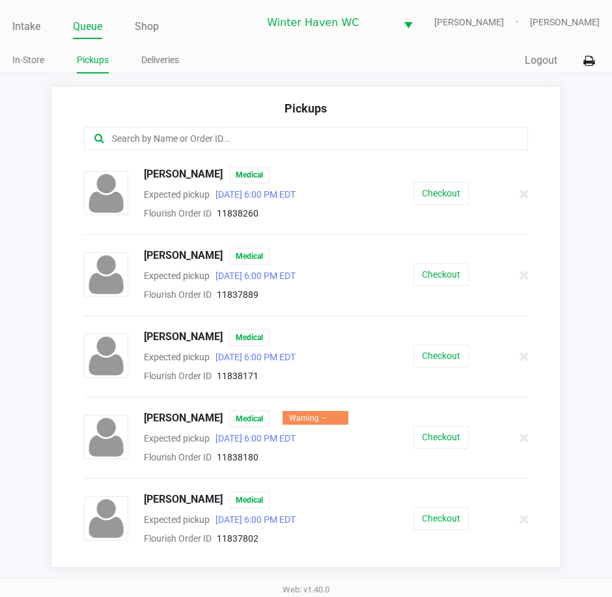
click at [210, 137] on input "text" at bounding box center [301, 138] width 380 height 15
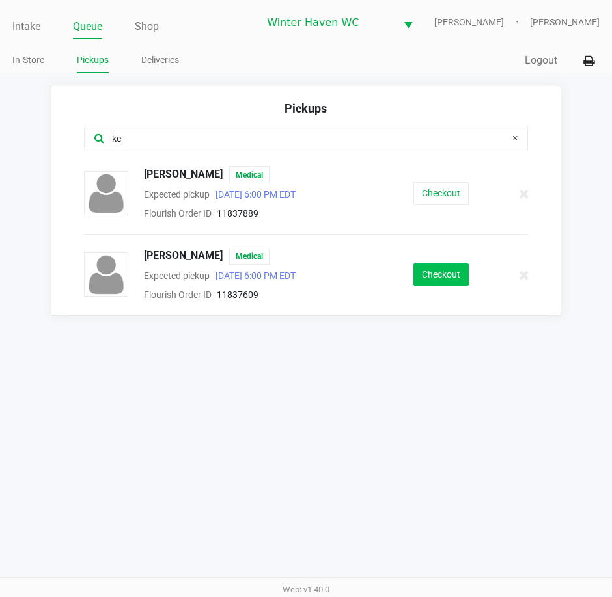
type input "ke"
click at [466, 275] on button "Checkout" at bounding box center [440, 275] width 55 height 23
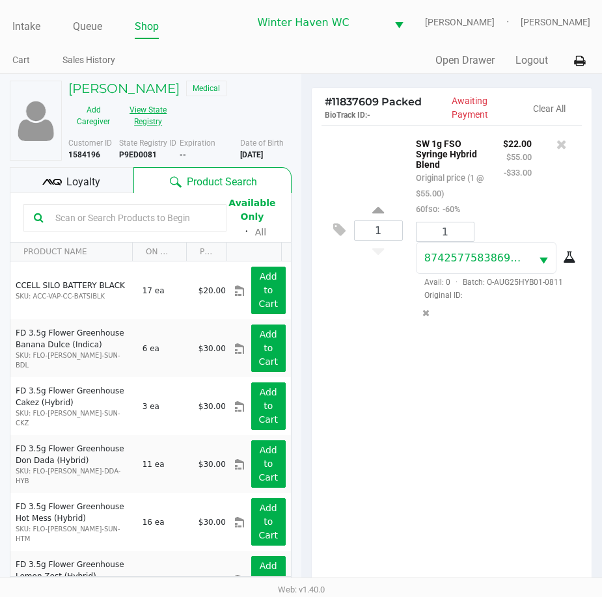
click at [152, 124] on button "View State Registry" at bounding box center [143, 116] width 51 height 33
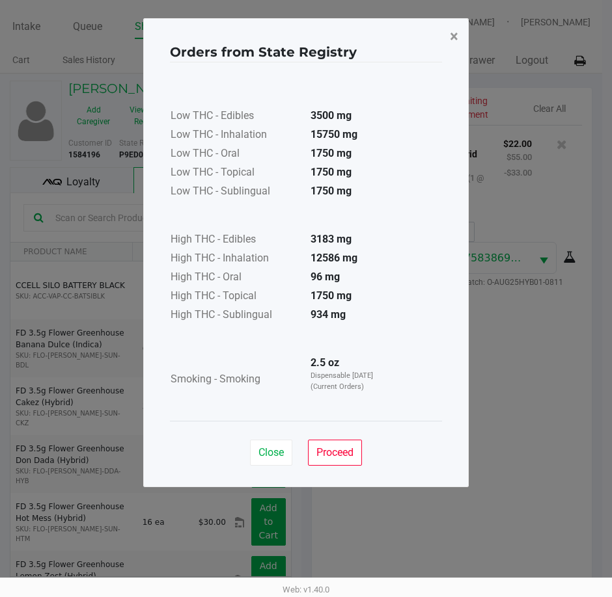
click at [460, 44] on button "×" at bounding box center [453, 36] width 29 height 36
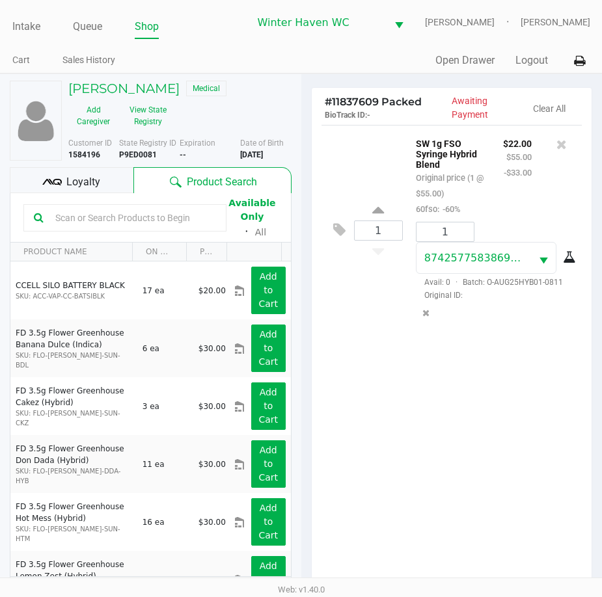
click at [126, 228] on input "text" at bounding box center [133, 218] width 166 height 20
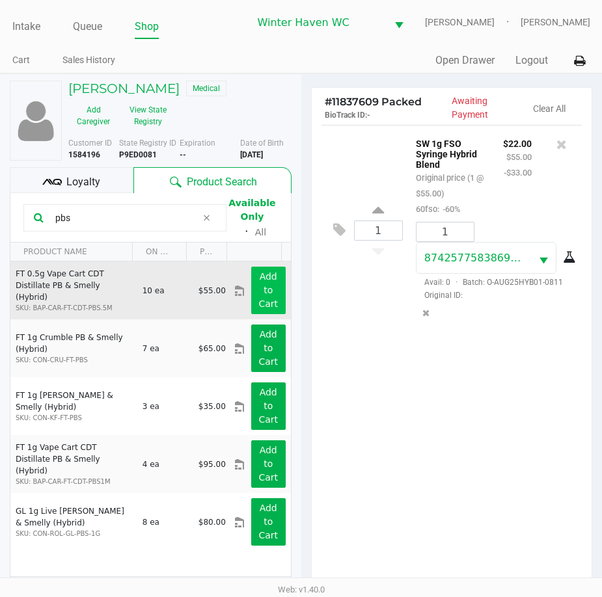
type input "pbs"
click at [258, 295] on app-button-loader "Add to Cart" at bounding box center [268, 290] width 20 height 38
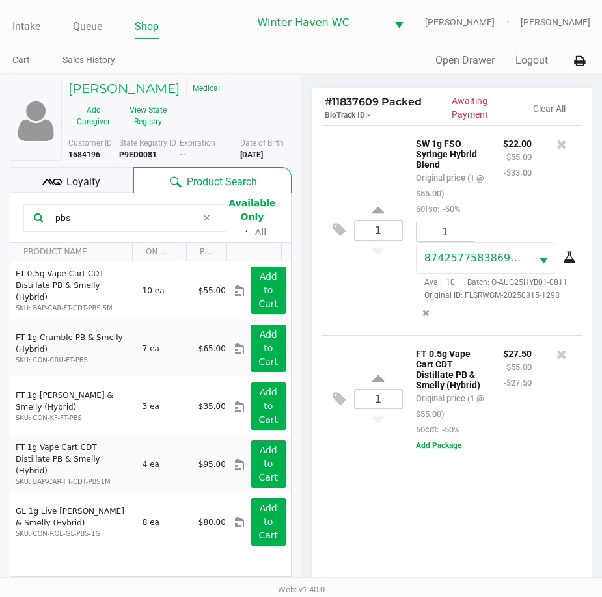
click at [454, 567] on div "1 SW 1g FSO Syringe Hybrid Blend Original price (1 @ $55.00) 60fso: -60% $22.00…" at bounding box center [452, 361] width 280 height 472
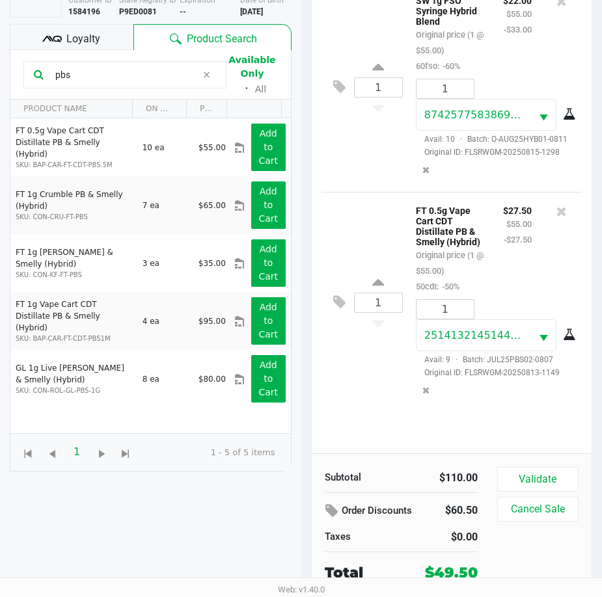
scroll to position [152, 0]
click at [541, 474] on button "Validate" at bounding box center [537, 479] width 81 height 25
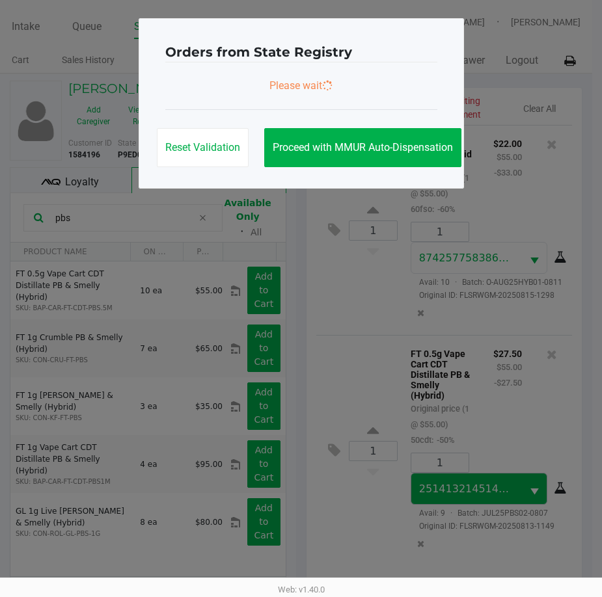
scroll to position [0, 0]
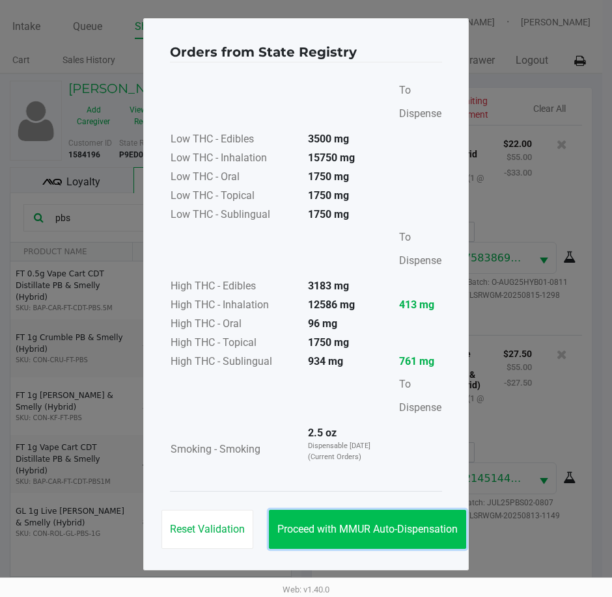
click at [447, 545] on button "Proceed with MMUR Auto-Dispensation" at bounding box center [367, 529] width 197 height 39
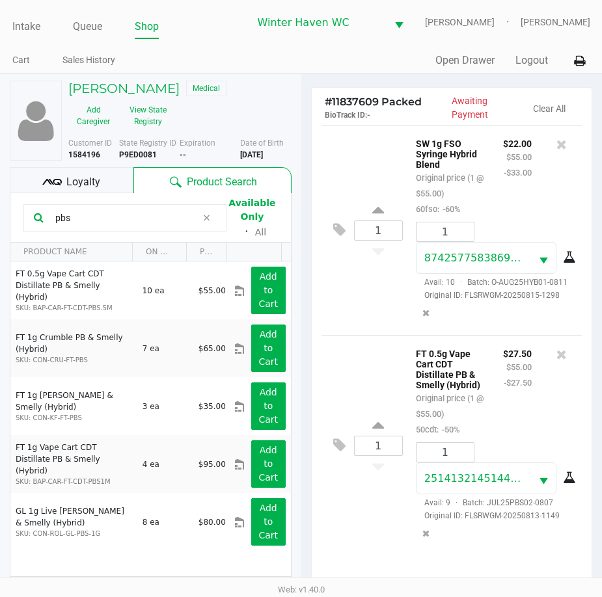
click at [89, 203] on kendo-grid-toolbar "pbs Available Only ᛫ All" at bounding box center [150, 217] width 280 height 49
click at [72, 190] on span "Loyalty" at bounding box center [83, 182] width 34 height 16
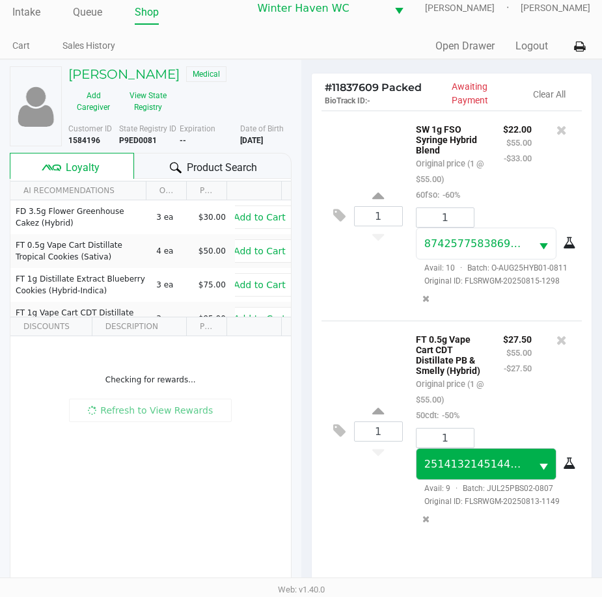
scroll to position [182, 0]
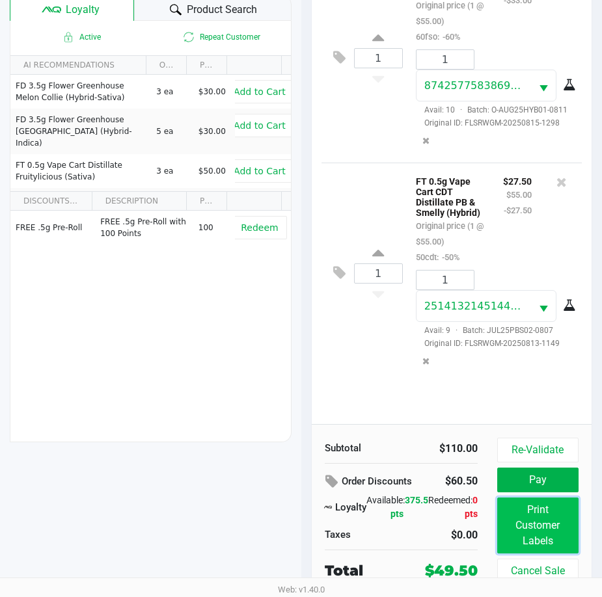
click at [562, 520] on button "Print Customer Labels" at bounding box center [537, 526] width 81 height 56
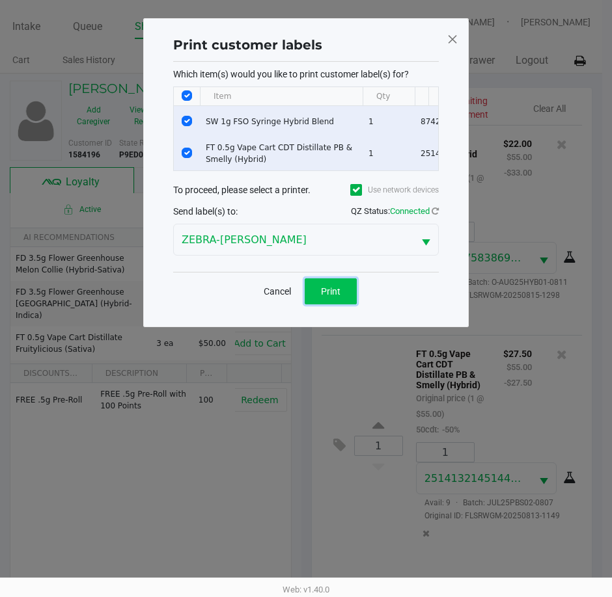
click at [344, 305] on button "Print" at bounding box center [331, 292] width 52 height 26
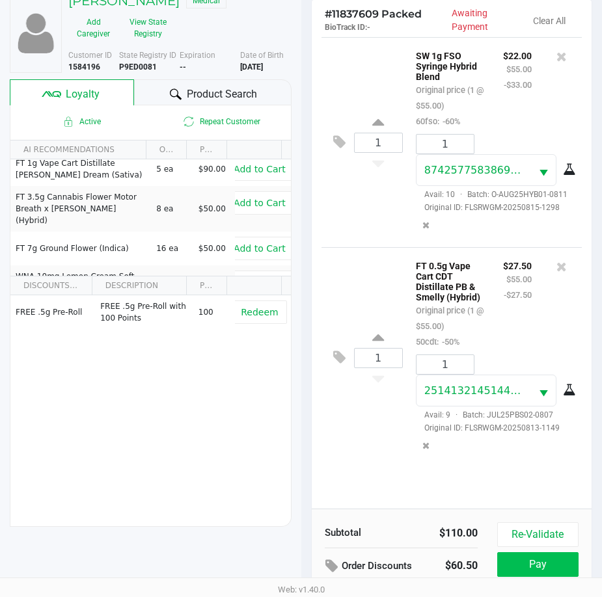
scroll to position [182, 0]
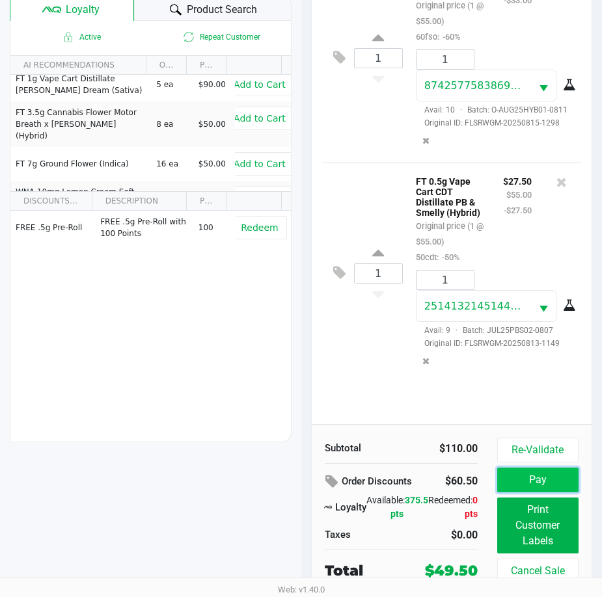
click at [536, 474] on button "Pay" at bounding box center [537, 480] width 81 height 25
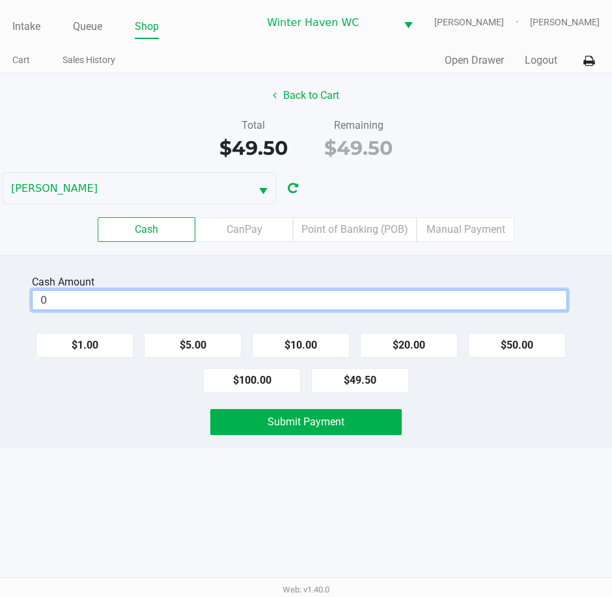
click at [392, 297] on input "0" at bounding box center [300, 300] width 534 height 19
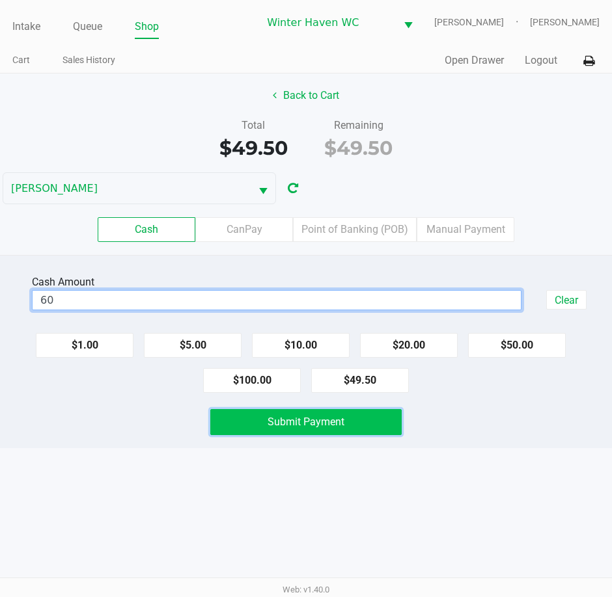
type input "$60.00"
click at [345, 422] on button "Submit Payment" at bounding box center [305, 422] width 191 height 26
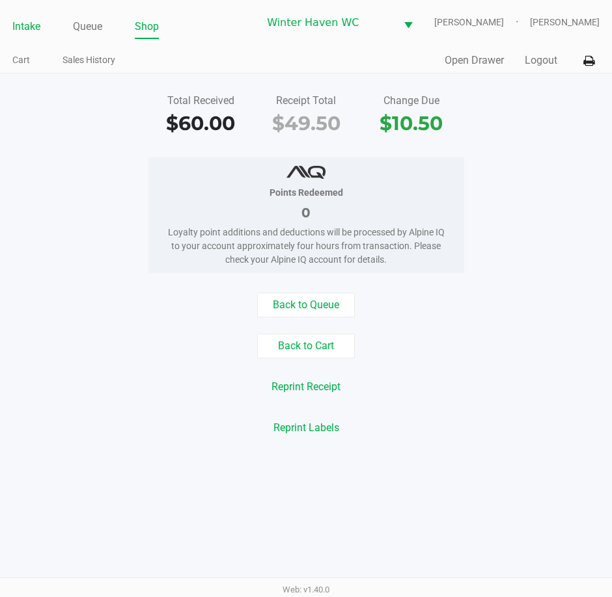
click at [20, 31] on link "Intake" at bounding box center [26, 27] width 28 height 18
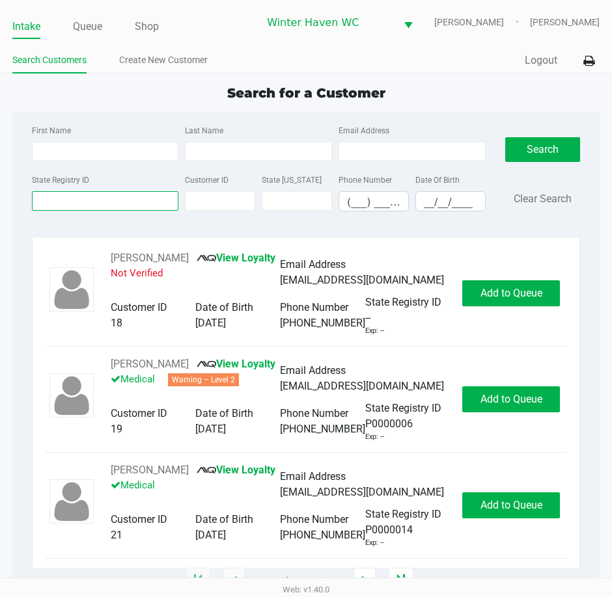
click at [92, 196] on input "State Registry ID" at bounding box center [105, 201] width 147 height 20
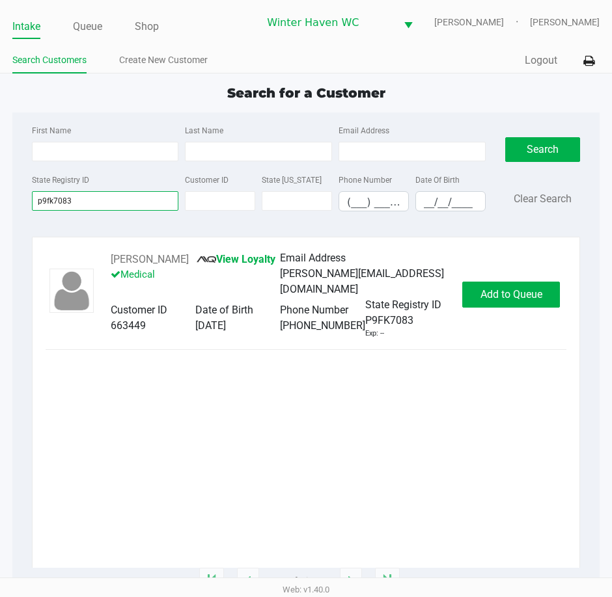
type input "p9fk7083"
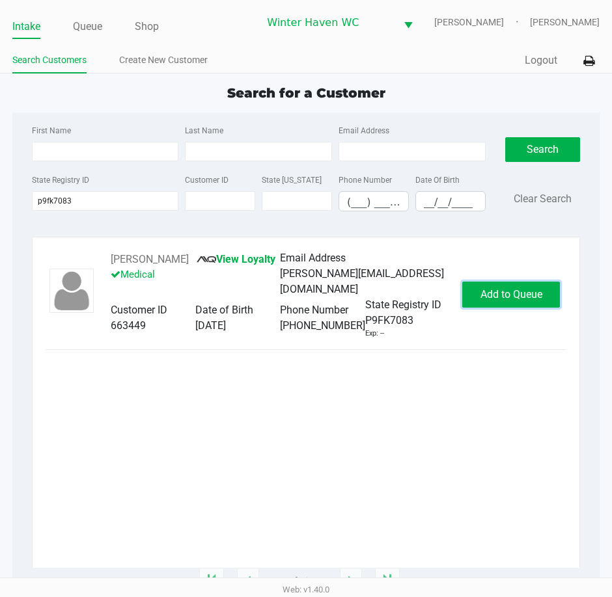
click at [528, 288] on span "Add to Queue" at bounding box center [511, 294] width 62 height 12
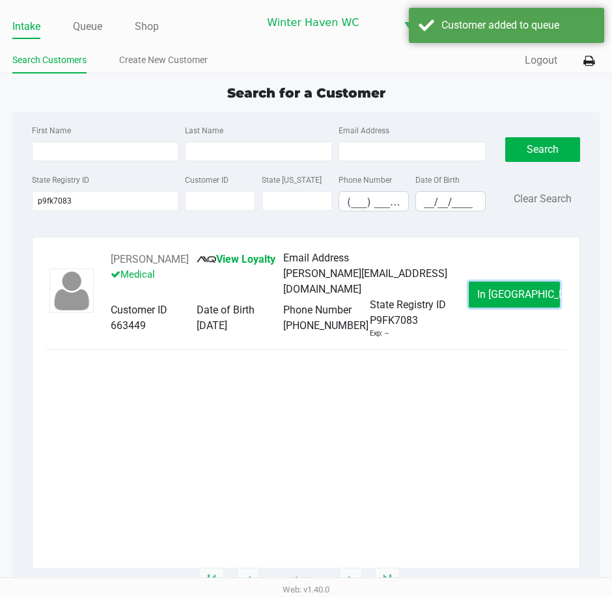
click at [528, 288] on span "In Queue" at bounding box center [531, 294] width 109 height 12
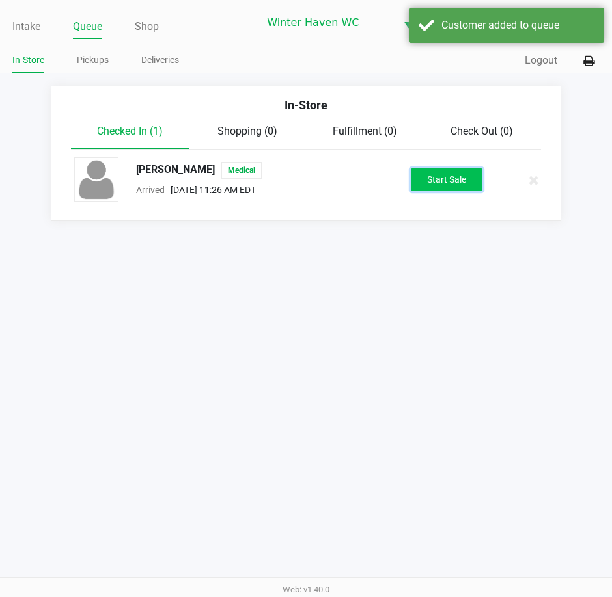
click at [454, 177] on button "Start Sale" at bounding box center [447, 180] width 72 height 23
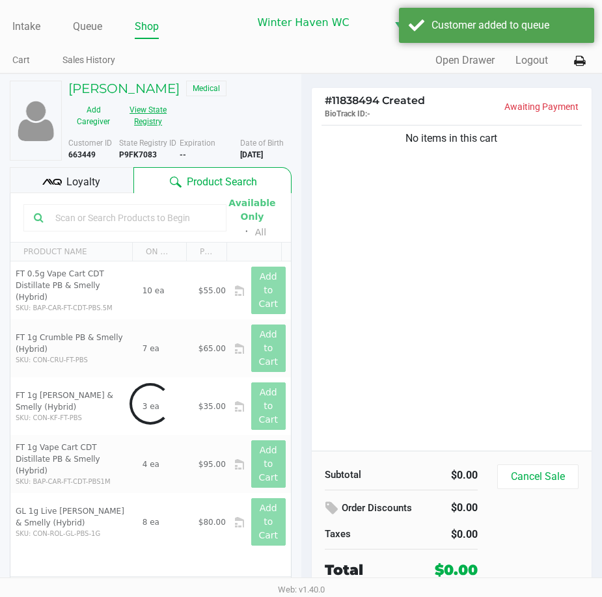
click at [153, 120] on button "View State Registry" at bounding box center [143, 116] width 51 height 33
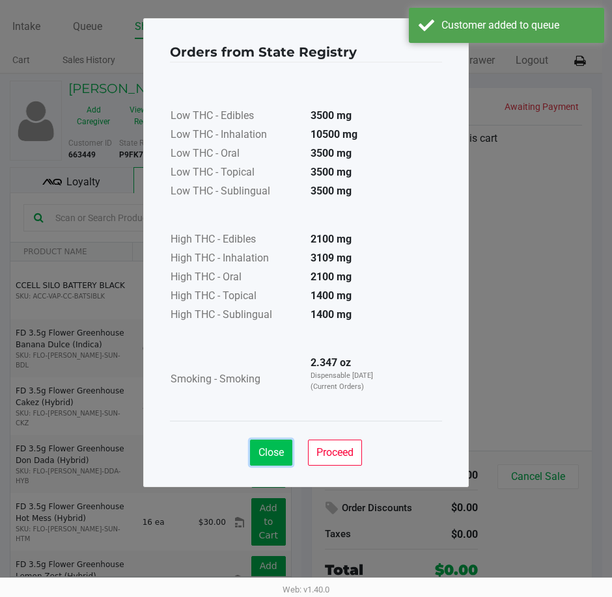
click at [264, 450] on span "Close" at bounding box center [270, 452] width 25 height 12
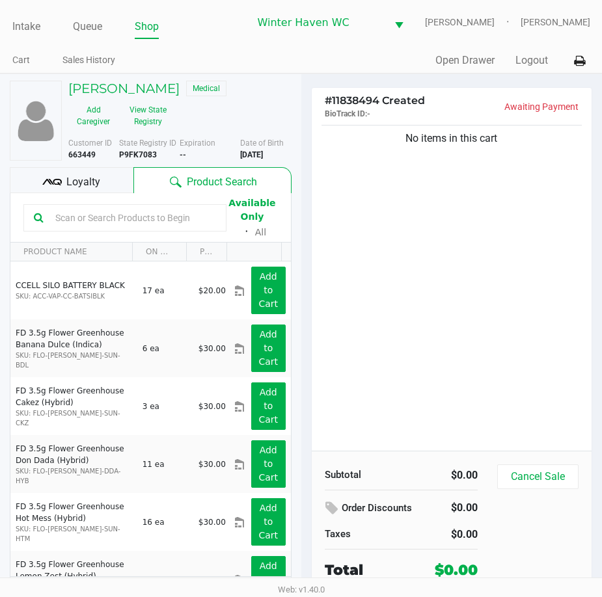
click at [135, 224] on input "text" at bounding box center [133, 218] width 166 height 20
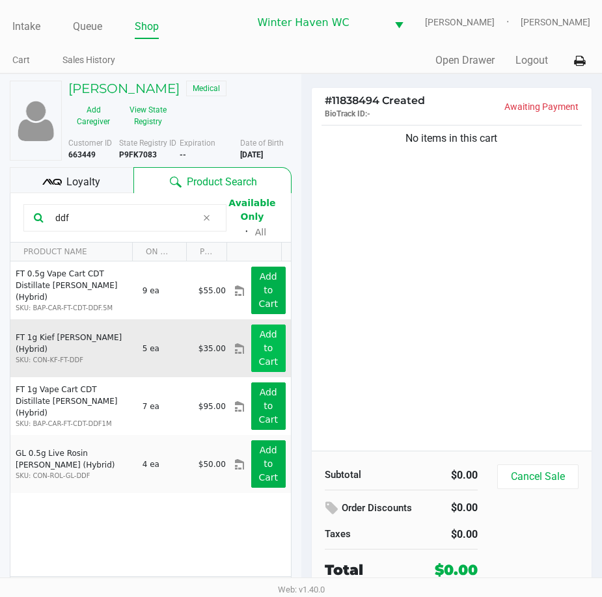
type input "ddf"
click at [265, 364] on button "Add to Cart" at bounding box center [268, 349] width 34 height 48
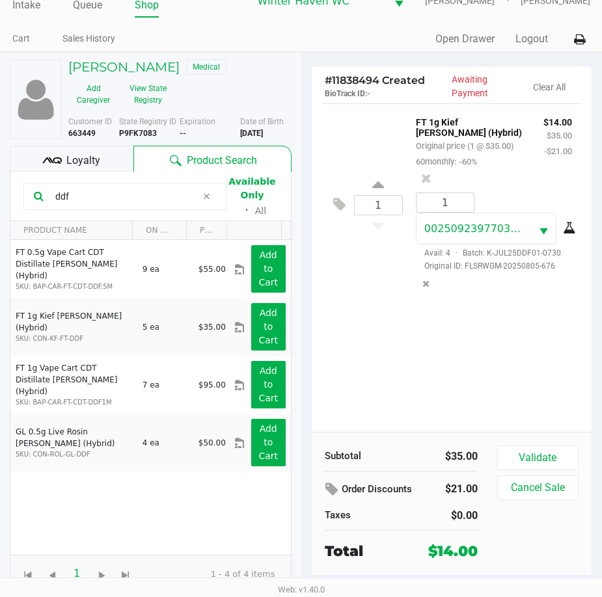
scroll to position [33, 0]
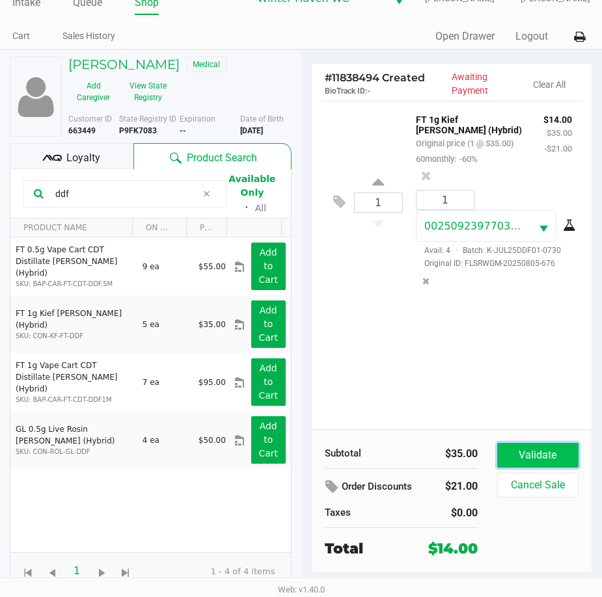
click at [534, 464] on button "Validate" at bounding box center [537, 455] width 81 height 25
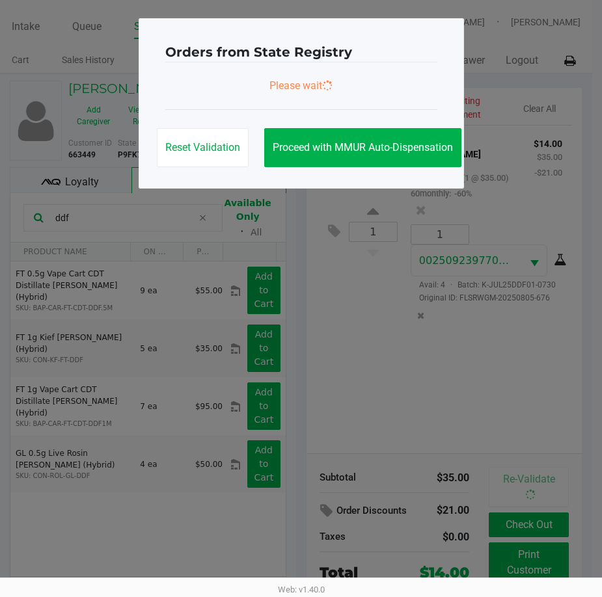
scroll to position [0, 0]
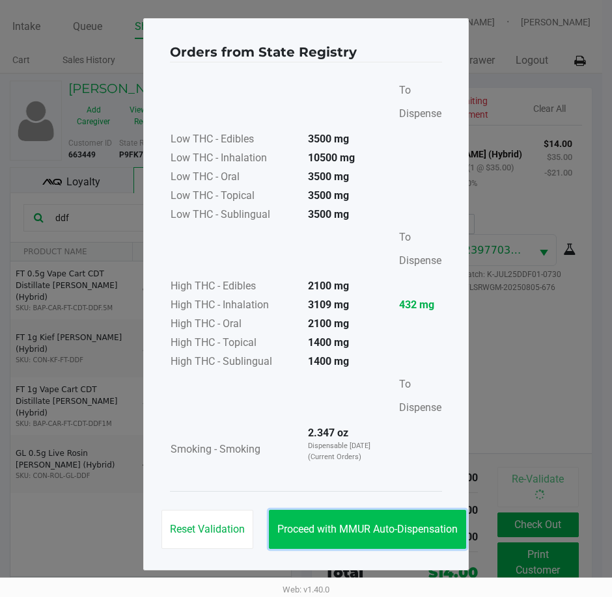
click at [359, 520] on button "Proceed with MMUR Auto-Dispensation" at bounding box center [367, 529] width 197 height 39
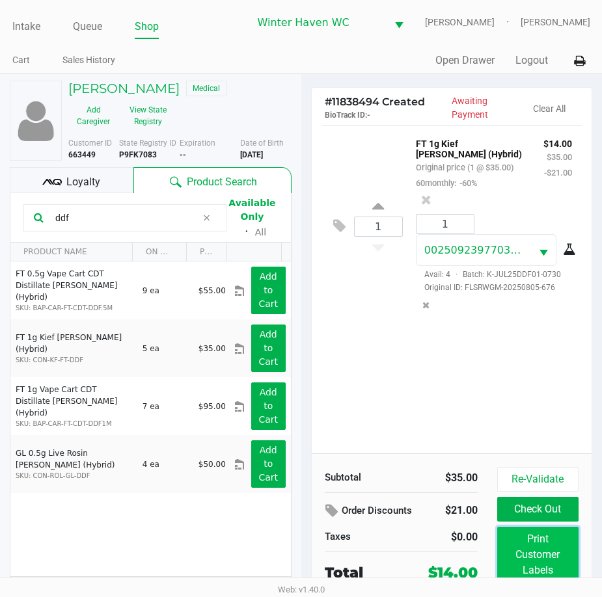
click at [558, 567] on button "Print Customer Labels" at bounding box center [537, 555] width 81 height 56
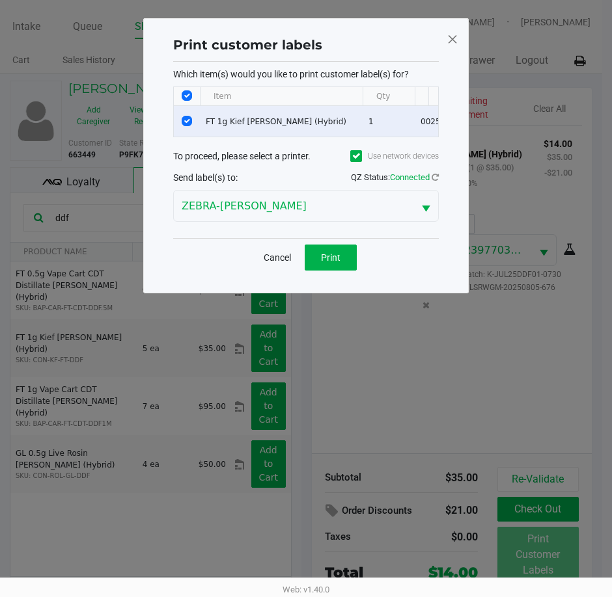
click at [319, 252] on div "Cancel Print" at bounding box center [305, 257] width 265 height 38
click at [325, 263] on span "Print" at bounding box center [331, 257] width 20 height 10
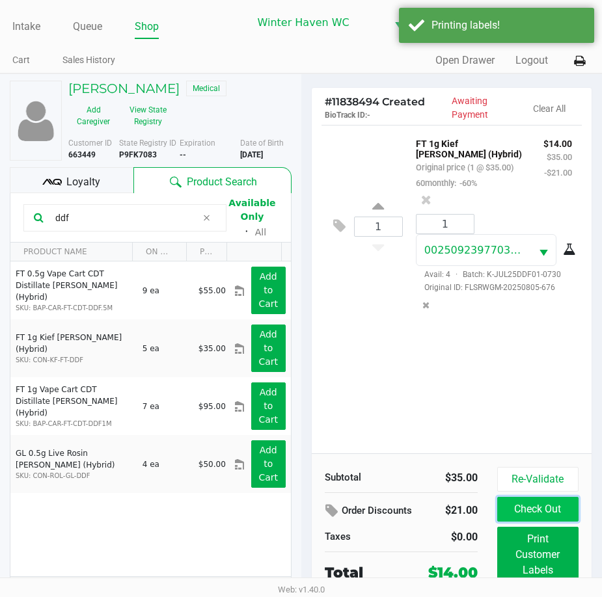
click at [557, 517] on button "Check Out" at bounding box center [537, 509] width 81 height 25
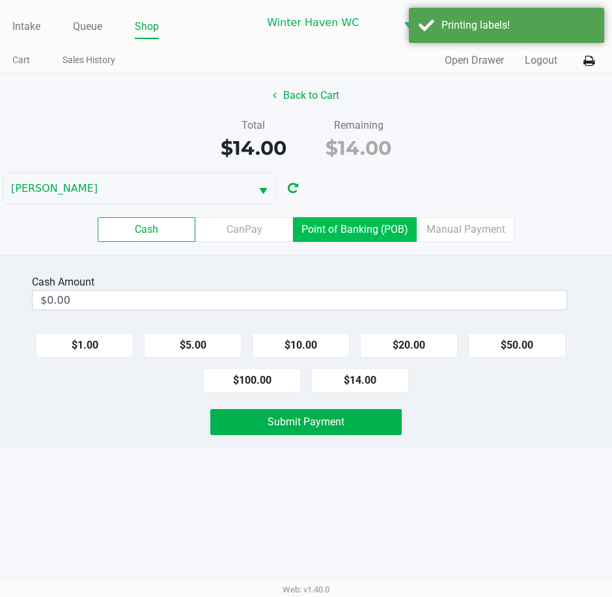
click at [346, 217] on div "Cash CanPay Point of Banking (POB) Manual Payment" at bounding box center [305, 229] width 631 height 51
click at [359, 235] on label "Point of Banking (POB)" at bounding box center [355, 229] width 124 height 25
click at [0, 0] on 7 "Point of Banking (POB)" at bounding box center [0, 0] width 0 height 0
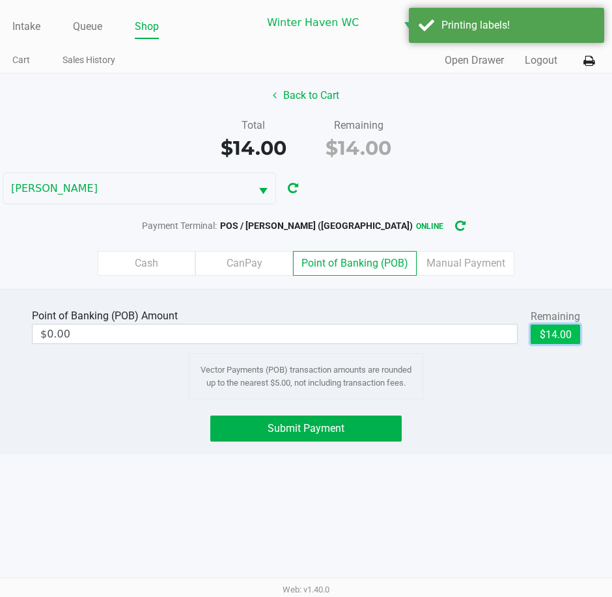
click at [550, 333] on button "$14.00" at bounding box center [554, 335] width 49 height 20
type input "$14.00"
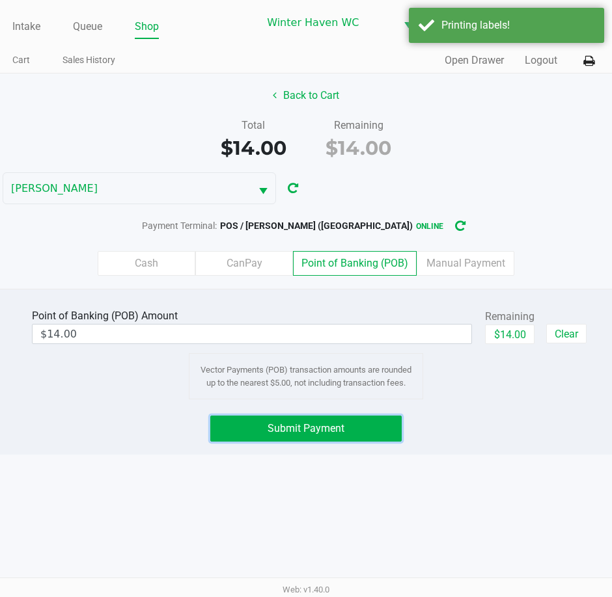
drag, startPoint x: 271, startPoint y: 424, endPoint x: 299, endPoint y: 401, distance: 36.1
click at [272, 424] on span "Submit Payment" at bounding box center [305, 428] width 77 height 12
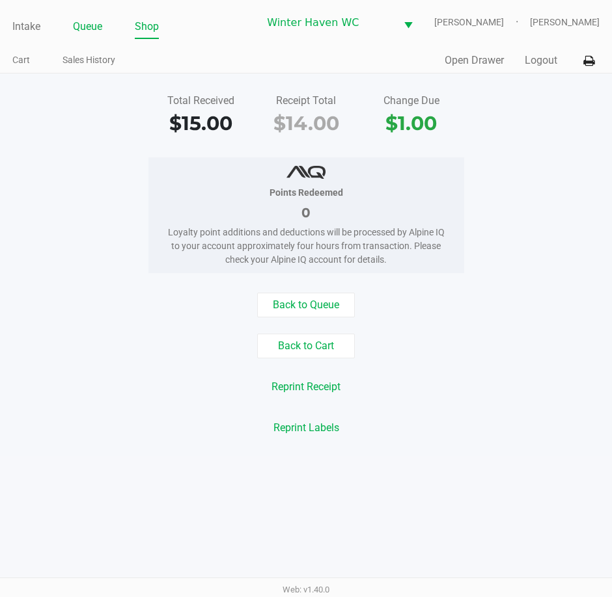
click at [88, 29] on link "Queue" at bounding box center [87, 27] width 29 height 18
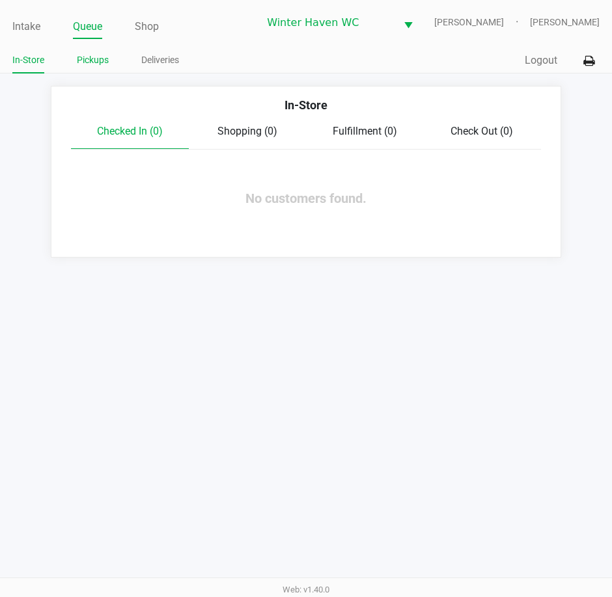
click at [94, 58] on link "Pickups" at bounding box center [93, 60] width 32 height 16
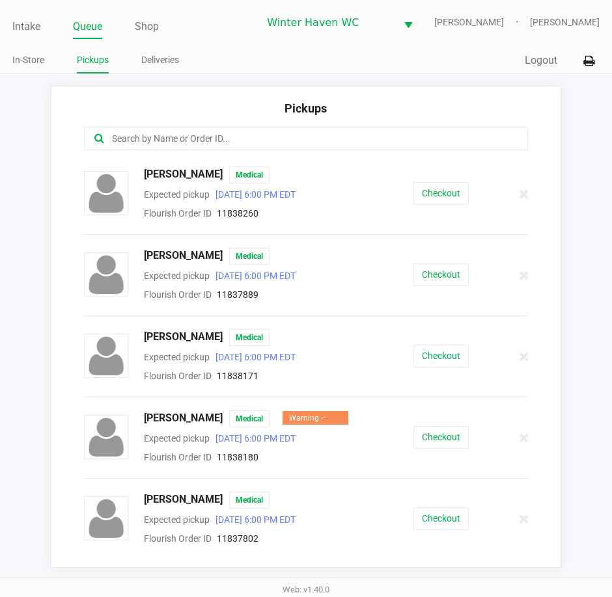
click at [267, 146] on input "text" at bounding box center [301, 138] width 380 height 15
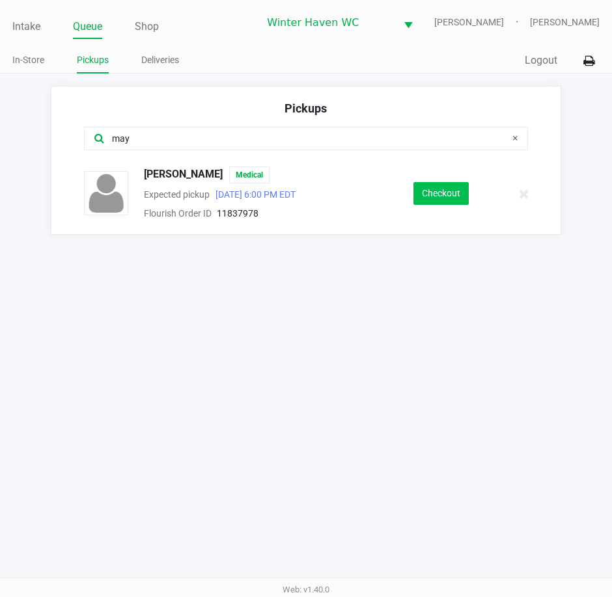
type input "may"
click at [465, 192] on button "Checkout" at bounding box center [440, 193] width 55 height 23
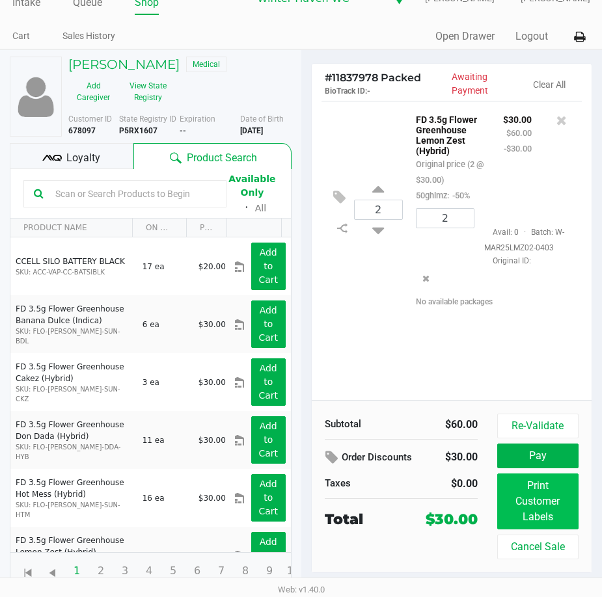
scroll to position [33, 0]
click at [539, 504] on button "Print Customer Labels" at bounding box center [537, 502] width 81 height 56
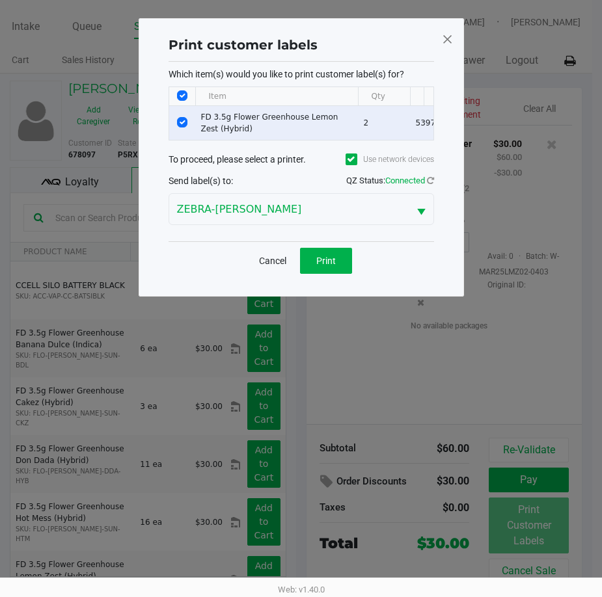
scroll to position [0, 0]
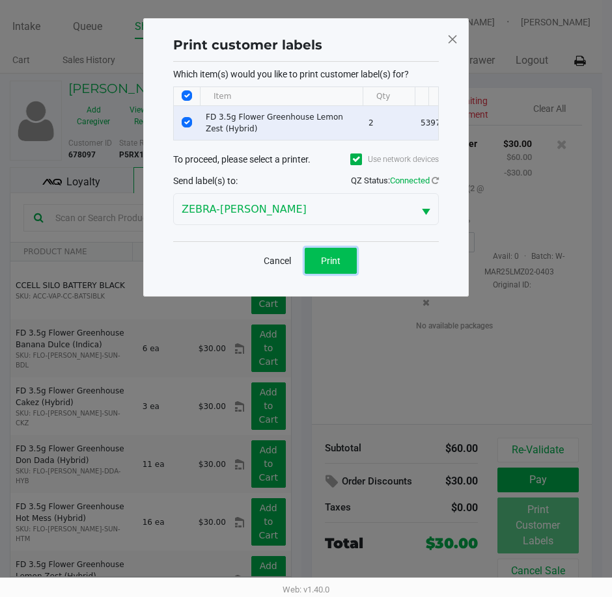
click at [334, 266] on span "Print" at bounding box center [331, 261] width 20 height 10
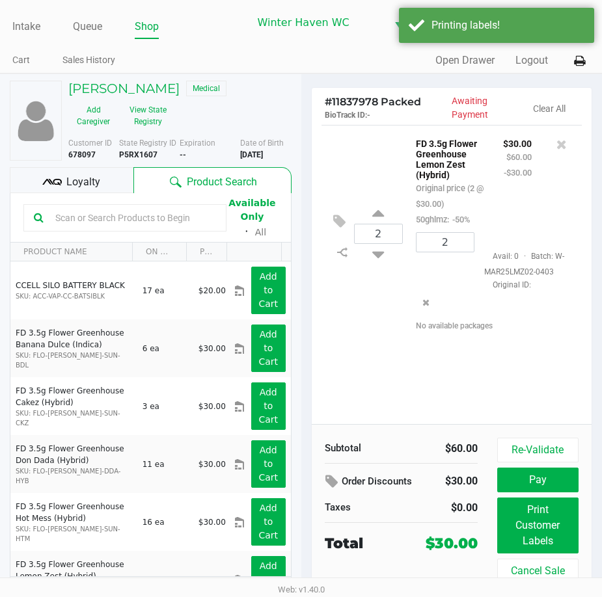
click at [36, 182] on div "Loyalty" at bounding box center [72, 180] width 124 height 26
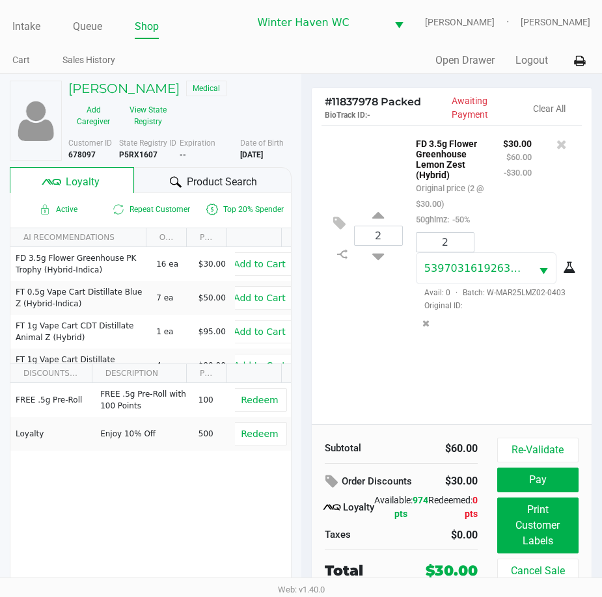
scroll to position [33, 0]
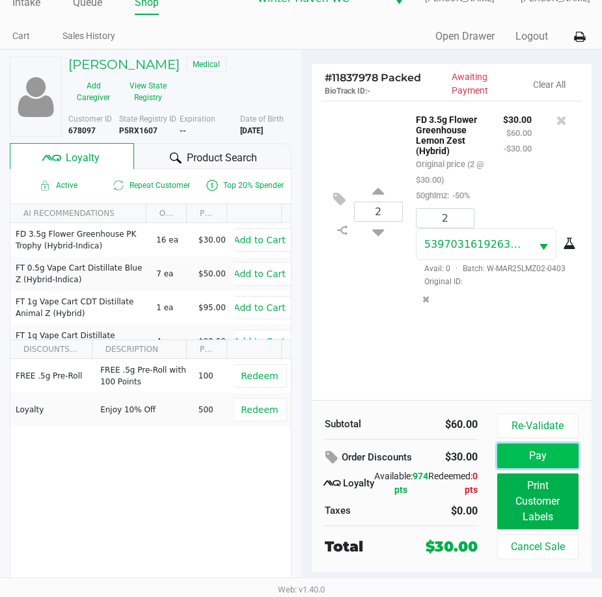
click at [547, 463] on button "Pay" at bounding box center [537, 456] width 81 height 25
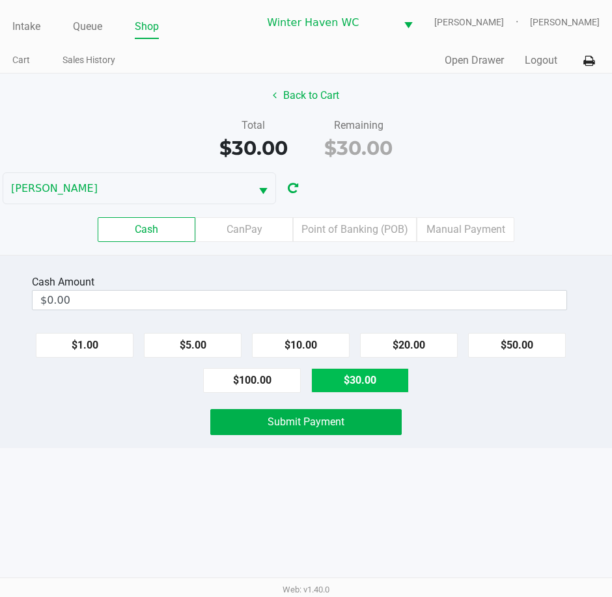
click at [393, 375] on button "$30.00" at bounding box center [360, 380] width 98 height 25
type input "$30.00"
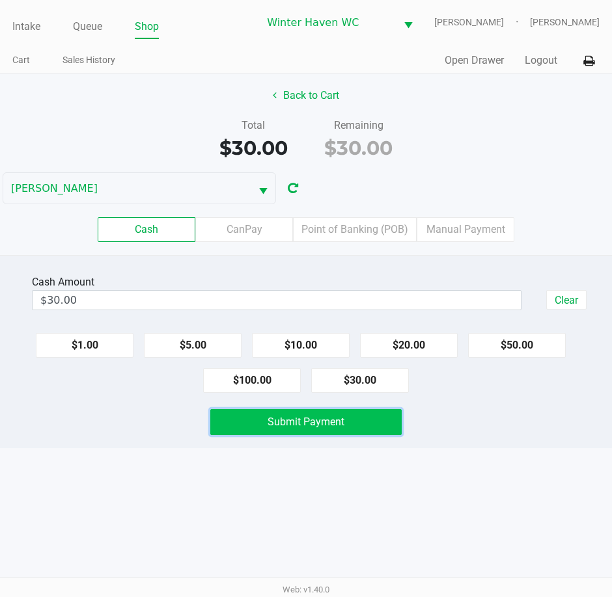
click at [388, 416] on button "Submit Payment" at bounding box center [305, 422] width 191 height 26
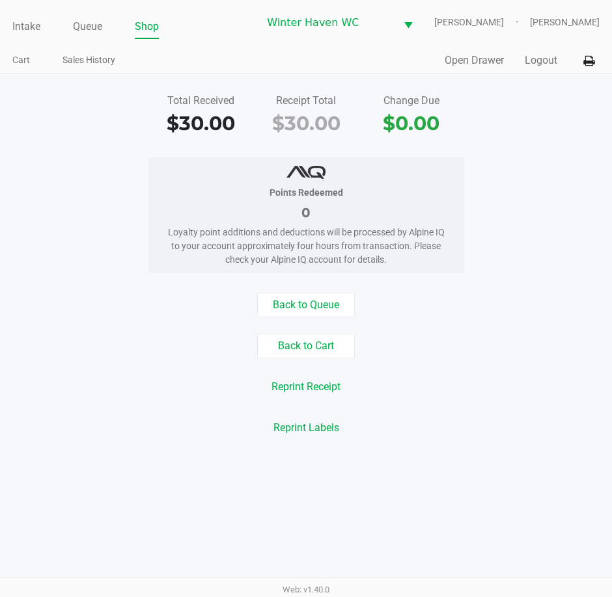
drag, startPoint x: 27, startPoint y: 31, endPoint x: 178, endPoint y: 3, distance: 154.2
click at [27, 31] on link "Intake" at bounding box center [26, 27] width 28 height 18
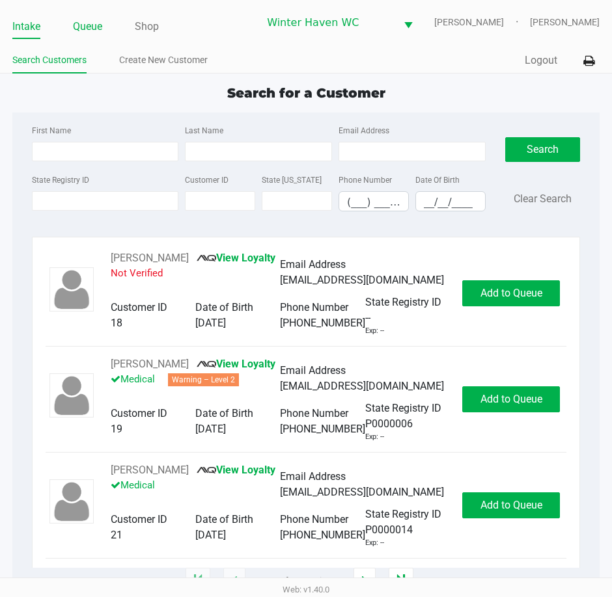
click at [77, 34] on link "Queue" at bounding box center [87, 27] width 29 height 18
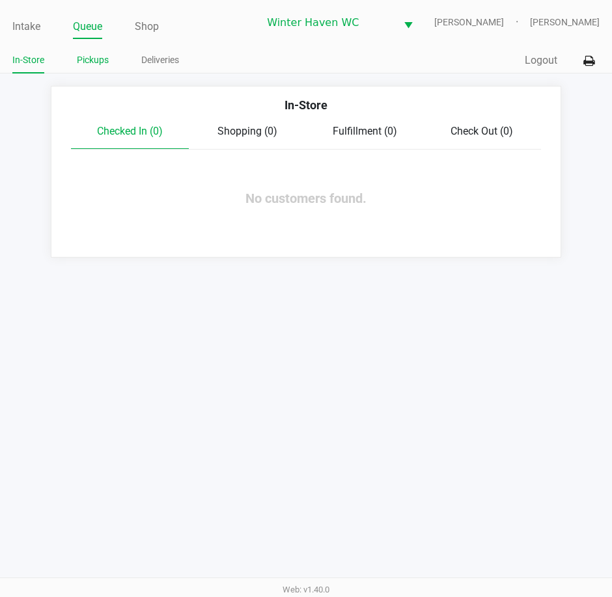
click at [88, 68] on link "Pickups" at bounding box center [93, 60] width 32 height 16
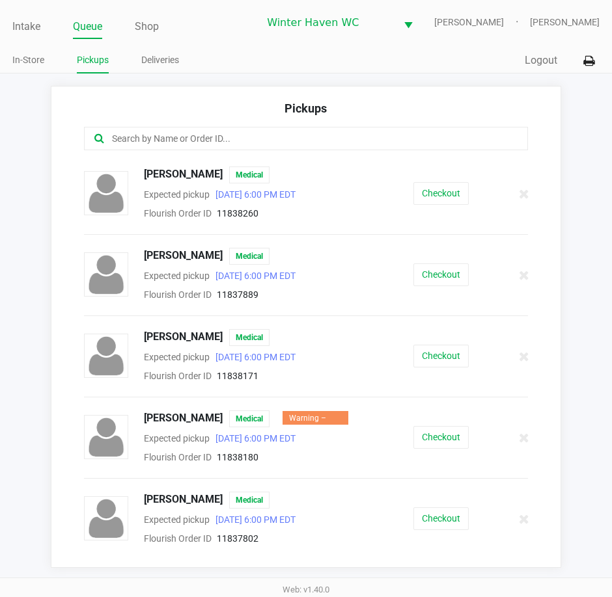
click at [173, 133] on input "text" at bounding box center [301, 138] width 380 height 15
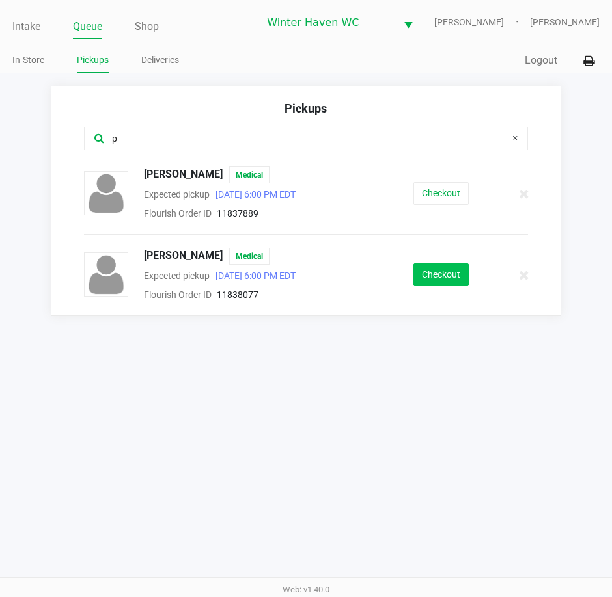
type input "p"
click at [462, 273] on button "Checkout" at bounding box center [440, 275] width 55 height 23
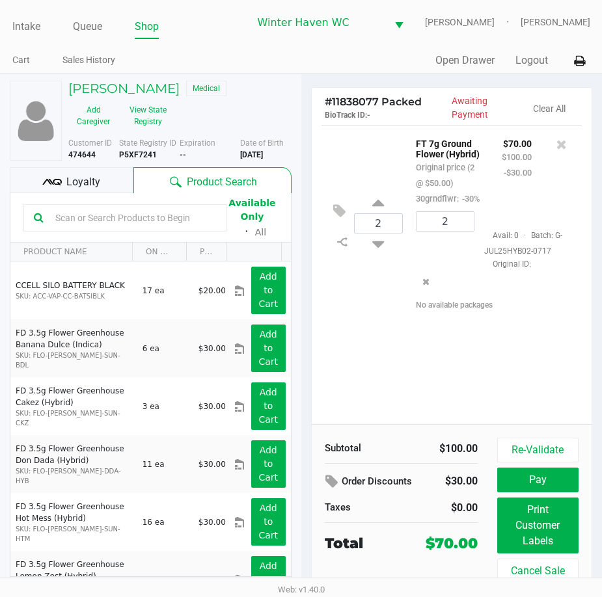
click at [97, 189] on span "Loyalty" at bounding box center [83, 182] width 34 height 16
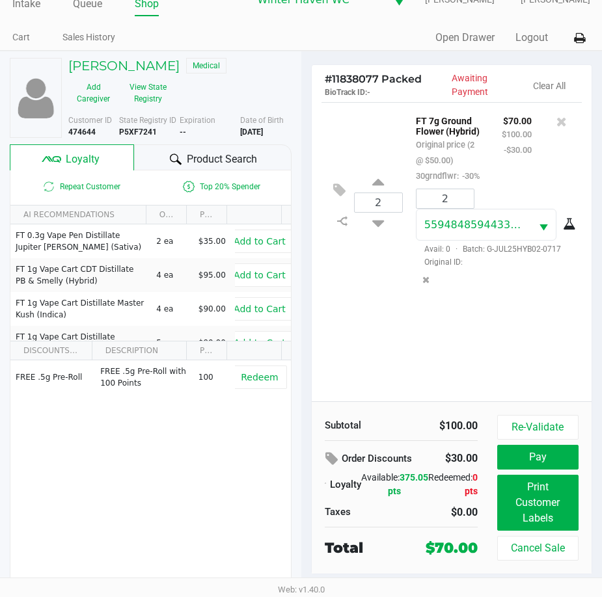
scroll to position [33, 0]
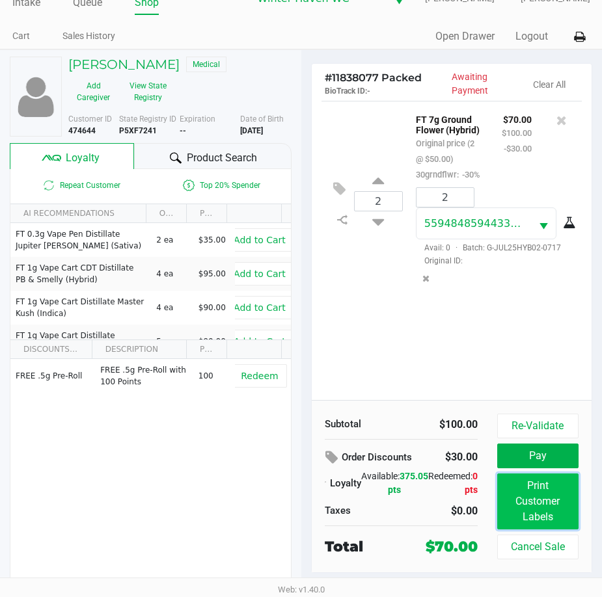
click at [558, 503] on button "Print Customer Labels" at bounding box center [537, 502] width 81 height 56
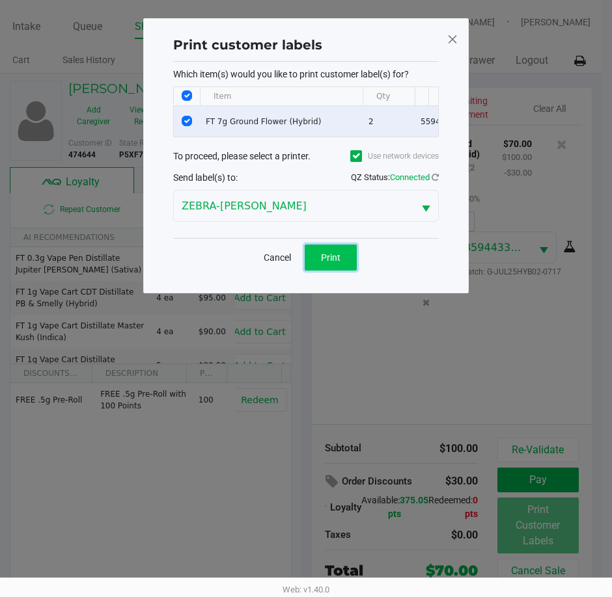
click at [337, 271] on button "Print" at bounding box center [331, 258] width 52 height 26
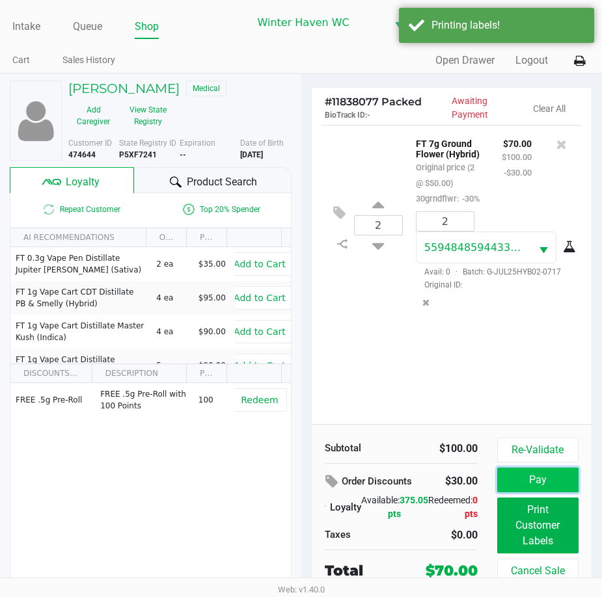
click at [526, 492] on button "Pay" at bounding box center [537, 480] width 81 height 25
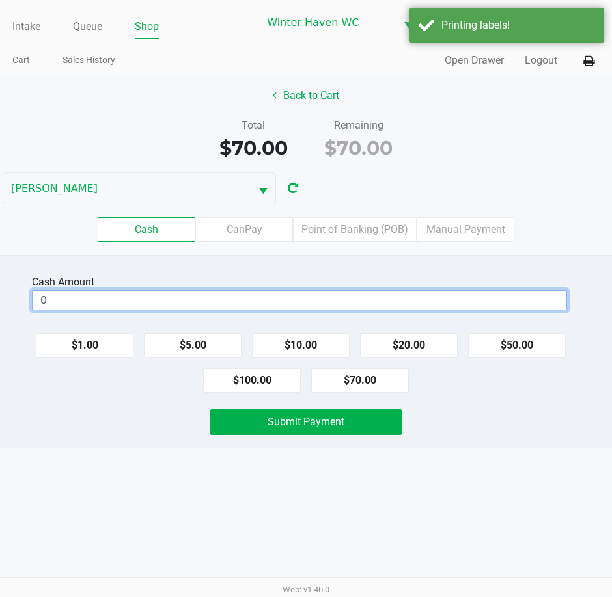
click at [374, 303] on input "0" at bounding box center [300, 300] width 534 height 19
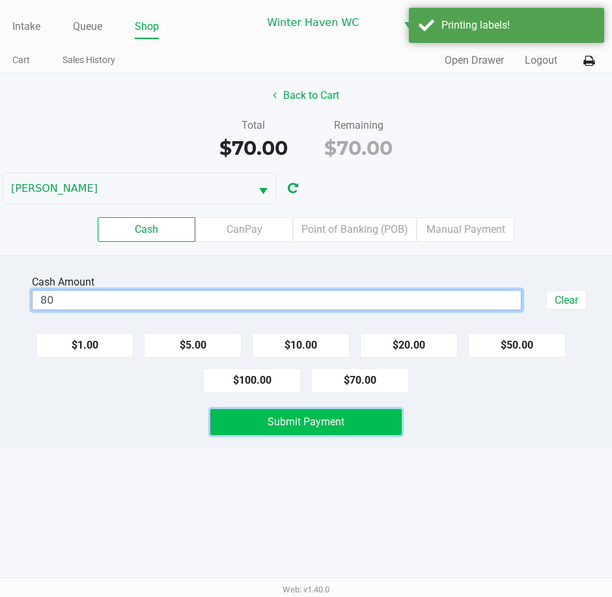
type input "$80.00"
click at [398, 420] on button "Submit Payment" at bounding box center [305, 422] width 191 height 26
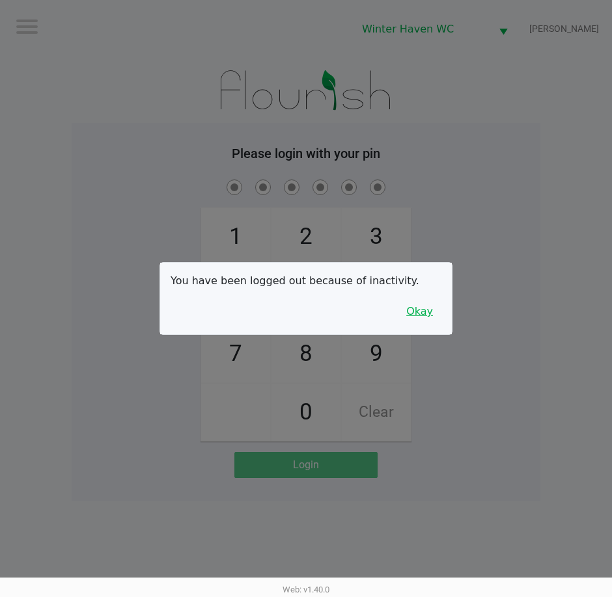
drag, startPoint x: 422, startPoint y: 309, endPoint x: 456, endPoint y: 321, distance: 36.0
click at [426, 308] on button "Okay" at bounding box center [420, 311] width 44 height 25
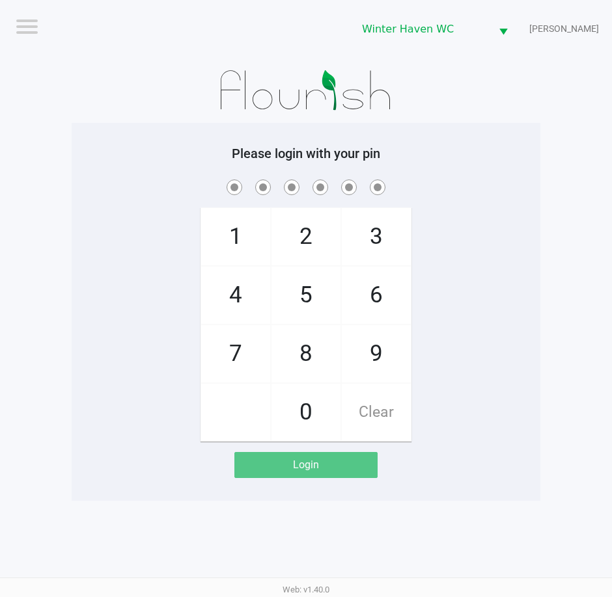
click at [459, 319] on div "1 4 7 2 5 8 0 3 6 9 Clear" at bounding box center [306, 309] width 469 height 265
checkbox input "true"
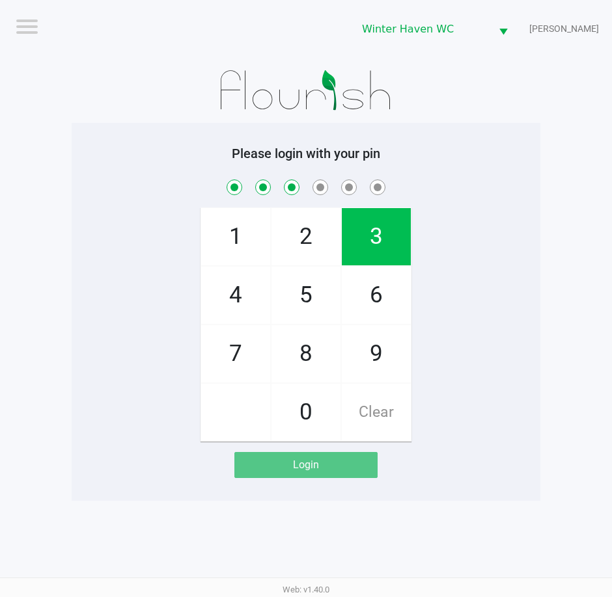
checkbox input "true"
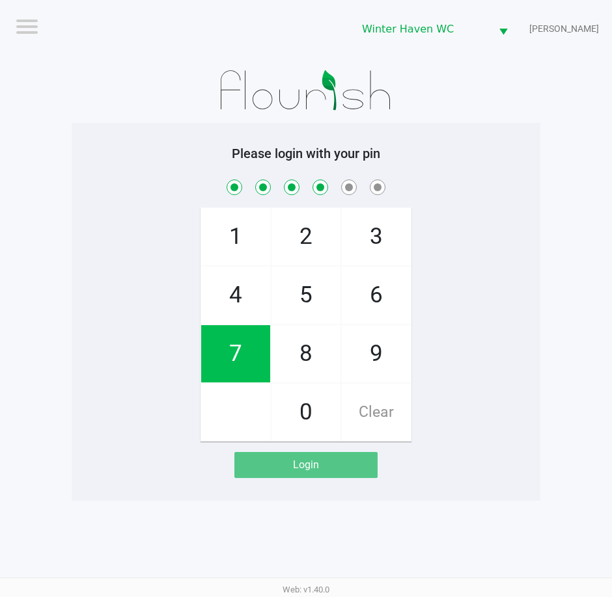
checkbox input "true"
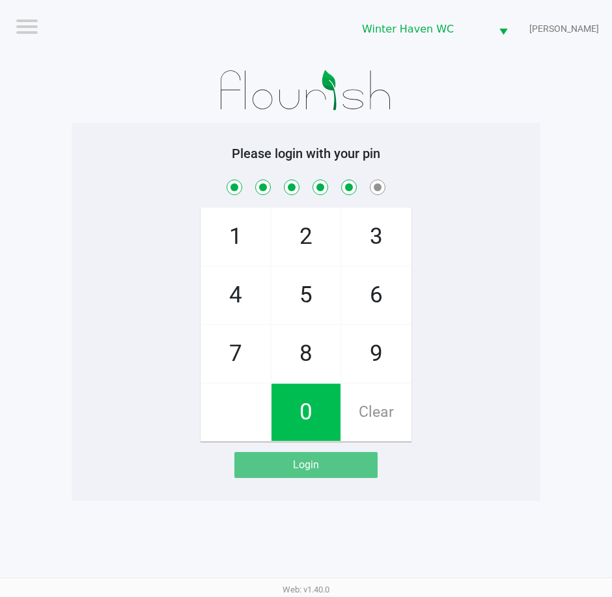
checkbox input "true"
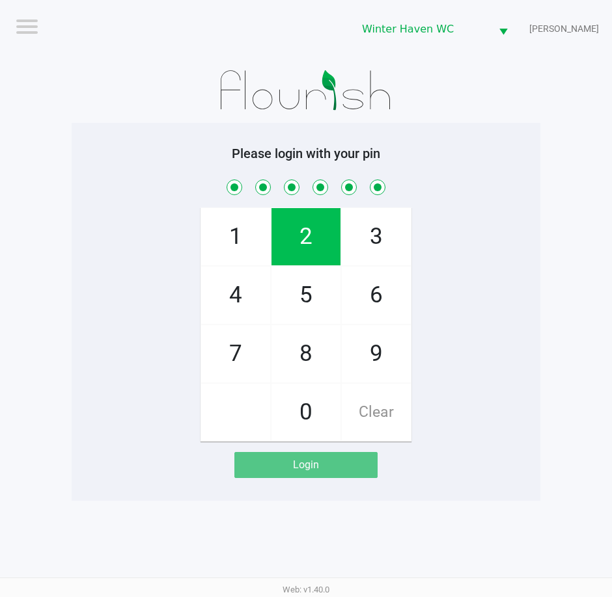
checkbox input "true"
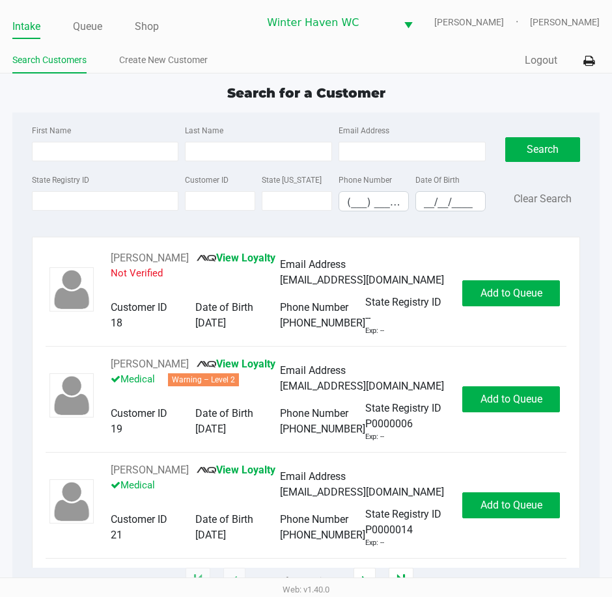
click at [88, 102] on div "Search for a Customer" at bounding box center [306, 93] width 606 height 20
type input "JERRY"
type input "FLOYD"
type input "03/02/1973"
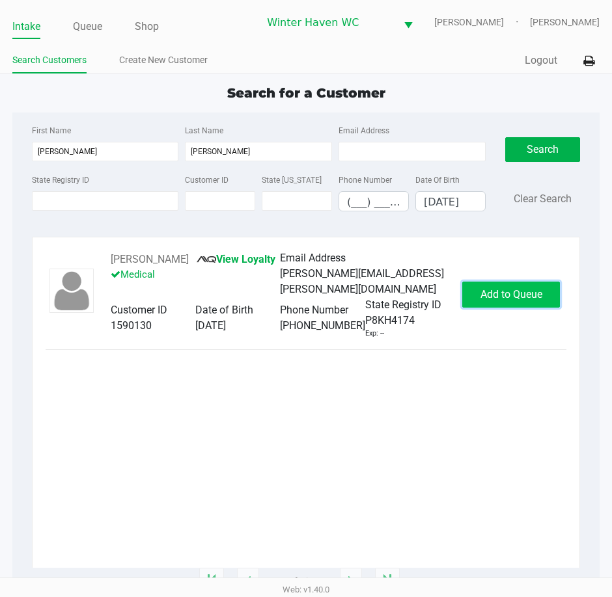
click at [518, 298] on span "Add to Queue" at bounding box center [511, 294] width 62 height 12
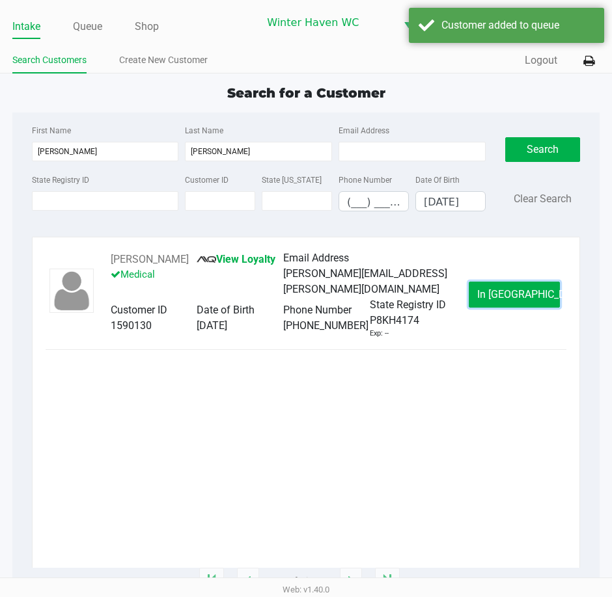
click at [523, 305] on button "In Queue" at bounding box center [514, 295] width 91 height 26
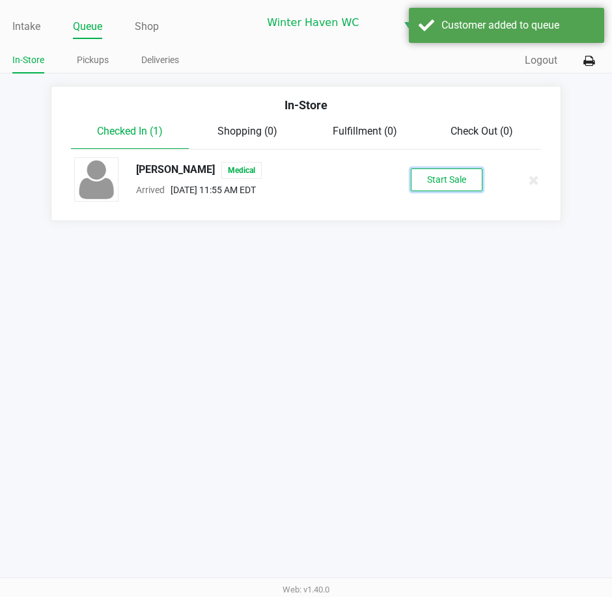
click at [447, 177] on button "Start Sale" at bounding box center [447, 180] width 72 height 23
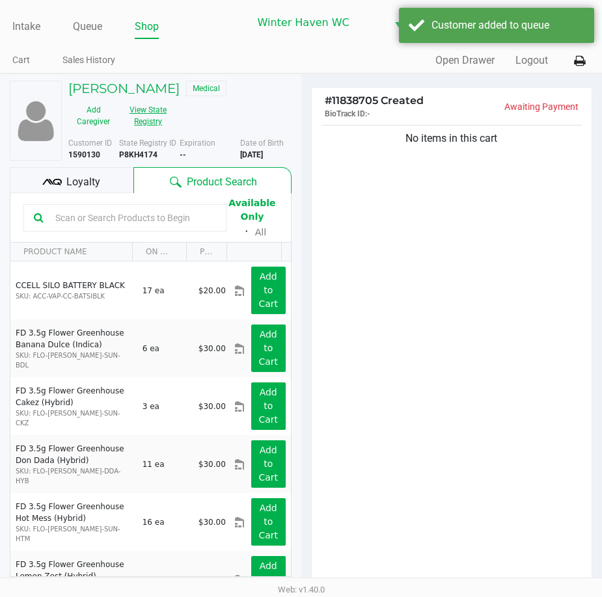
click at [154, 124] on button "View State Registry" at bounding box center [143, 116] width 51 height 33
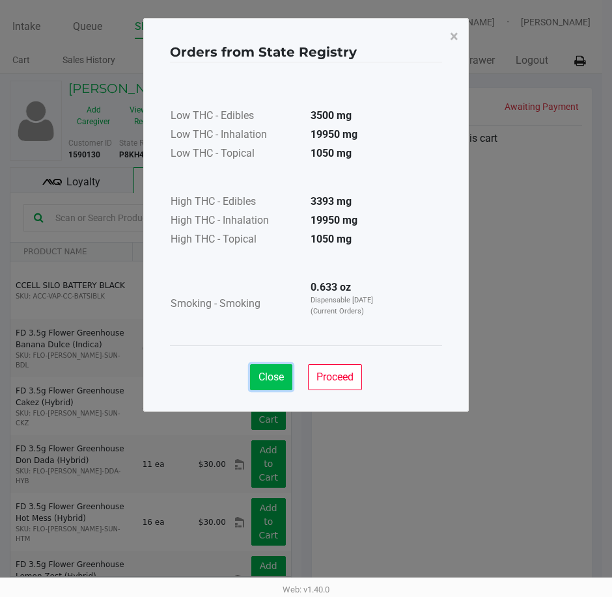
click at [265, 369] on button "Close" at bounding box center [271, 377] width 42 height 26
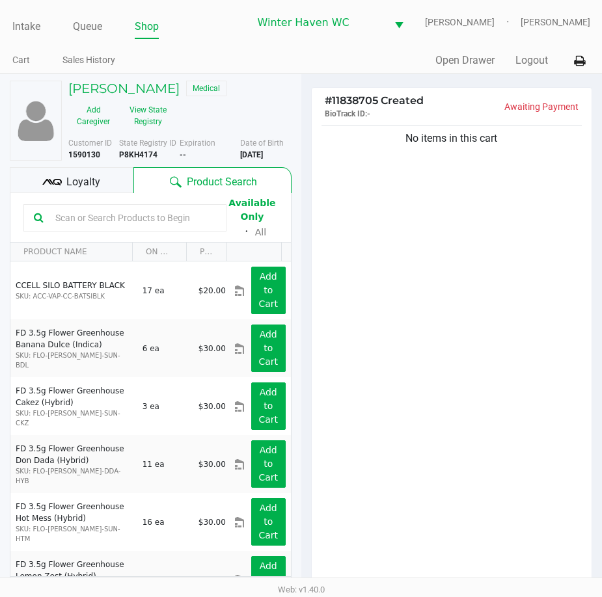
click at [459, 369] on div "No items in this cart" at bounding box center [452, 358] width 280 height 472
click at [156, 228] on input "text" at bounding box center [133, 218] width 166 height 20
click at [72, 228] on input "text" at bounding box center [133, 218] width 166 height 20
type input "aries"
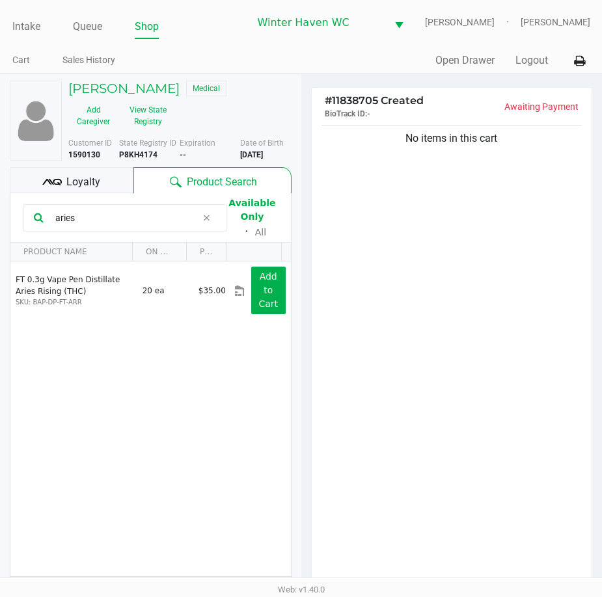
click at [326, 420] on div "No items in this cart" at bounding box center [452, 358] width 280 height 472
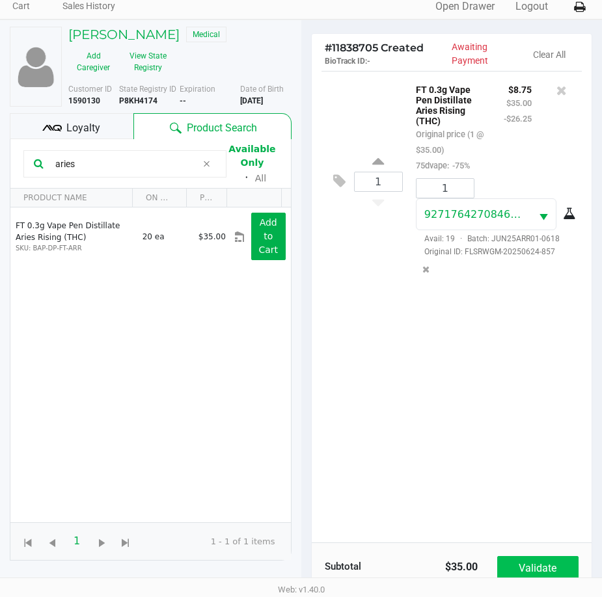
scroll to position [152, 0]
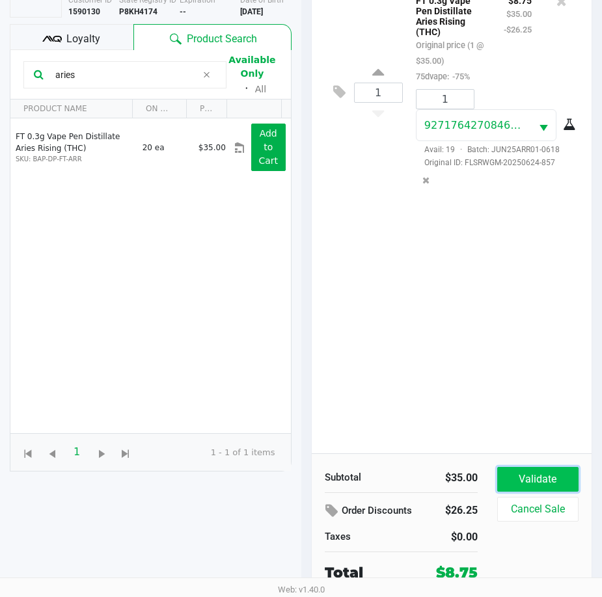
click at [565, 485] on button "Validate" at bounding box center [537, 479] width 81 height 25
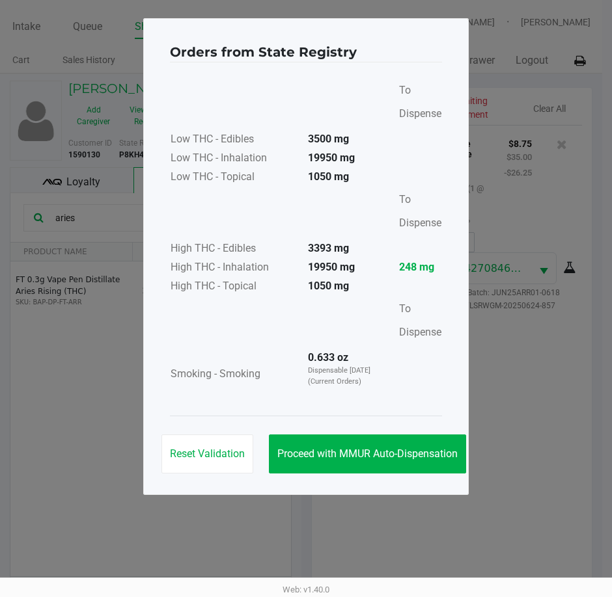
click at [385, 476] on div "Reset Validation Proceed with MMUR Auto-Dispensation" at bounding box center [306, 449] width 272 height 66
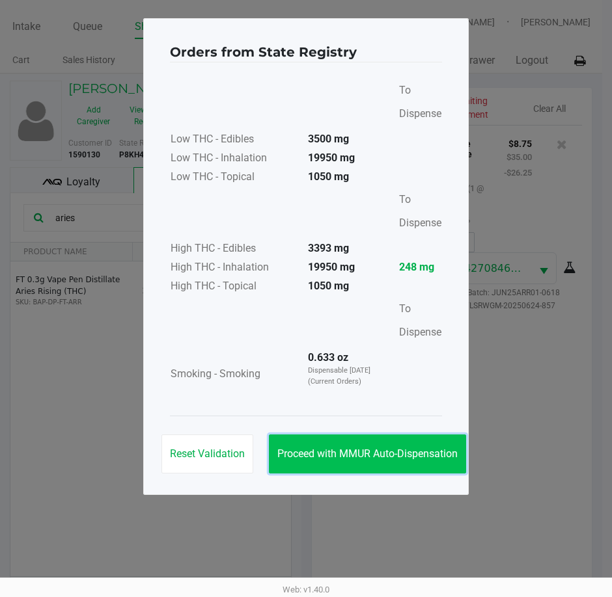
click at [408, 454] on span "Proceed with MMUR Auto-Dispensation" at bounding box center [367, 454] width 180 height 12
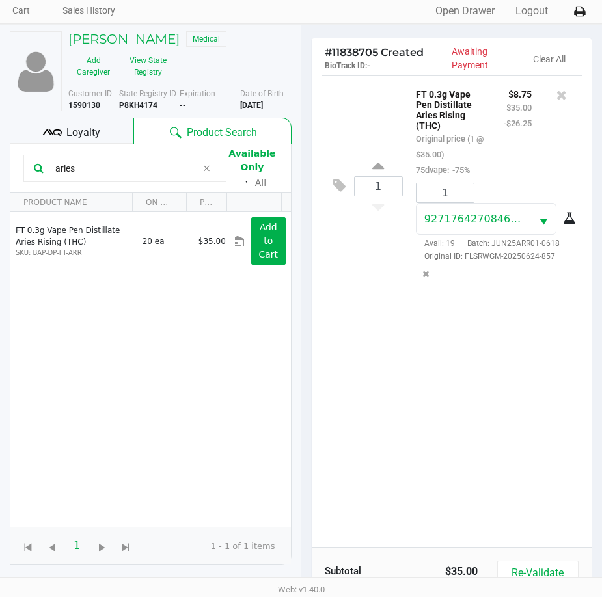
scroll to position [182, 0]
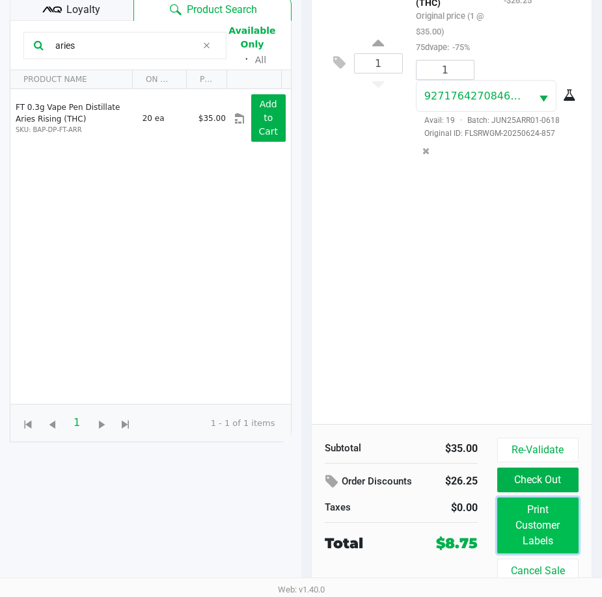
click at [552, 525] on button "Print Customer Labels" at bounding box center [537, 526] width 81 height 56
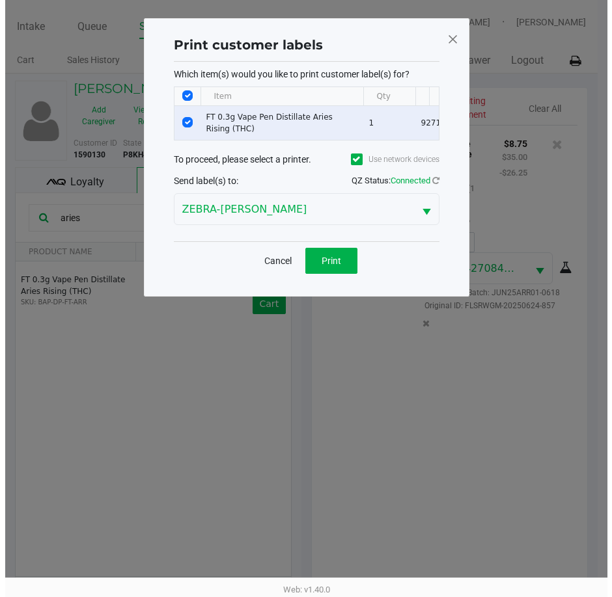
scroll to position [0, 0]
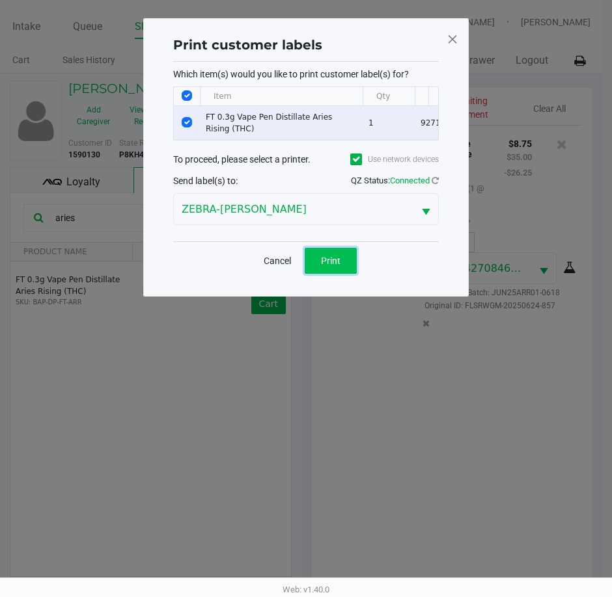
click at [343, 268] on button "Print" at bounding box center [331, 261] width 52 height 26
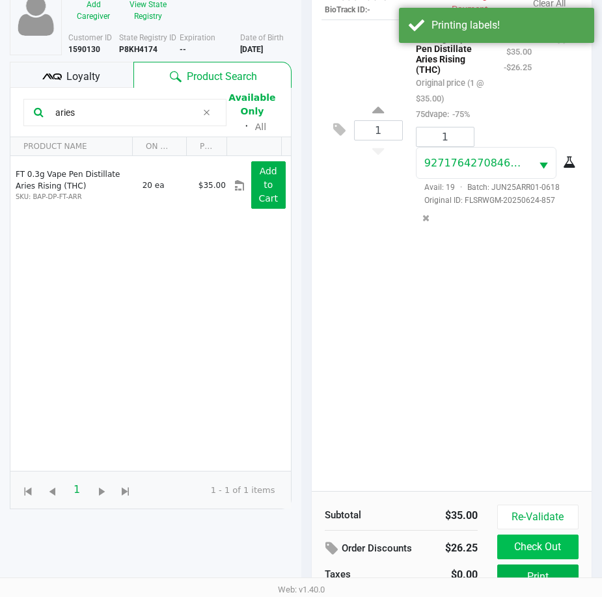
scroll to position [182, 0]
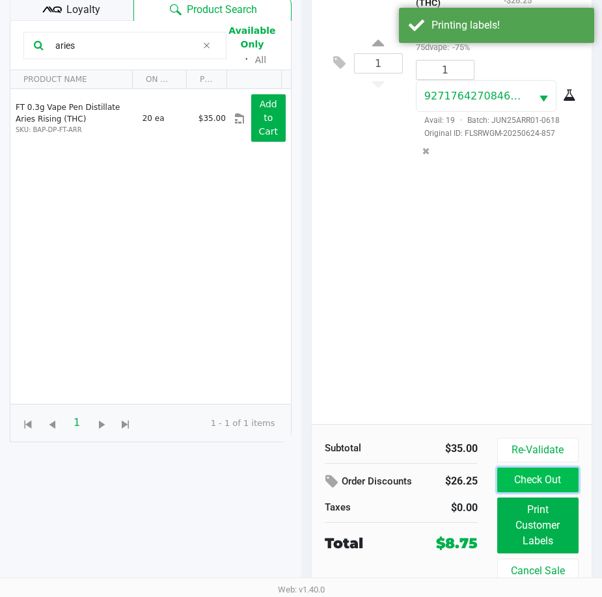
click at [541, 480] on button "Check Out" at bounding box center [537, 480] width 81 height 25
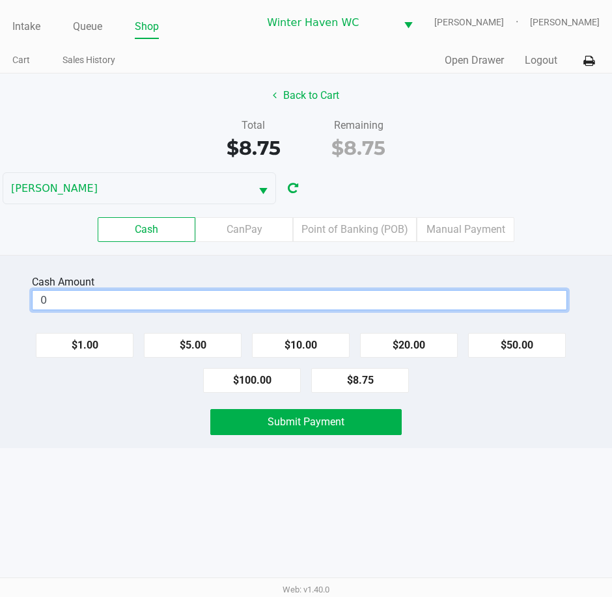
click at [428, 306] on input "0" at bounding box center [300, 300] width 534 height 19
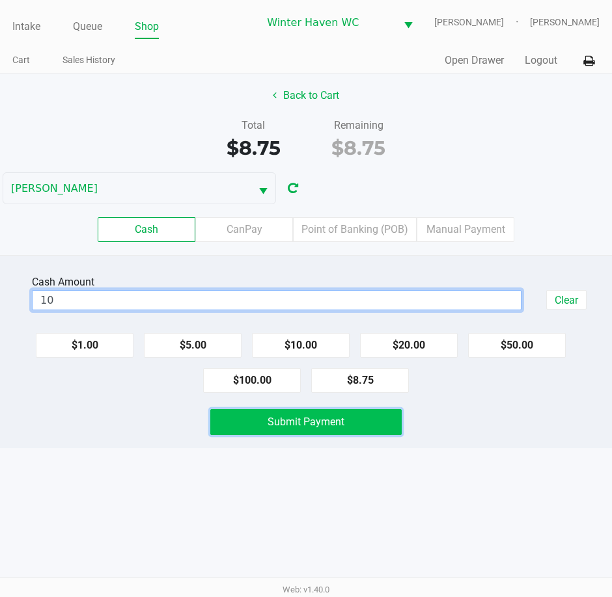
type input "$10.00"
click at [373, 415] on button "Submit Payment" at bounding box center [305, 422] width 191 height 26
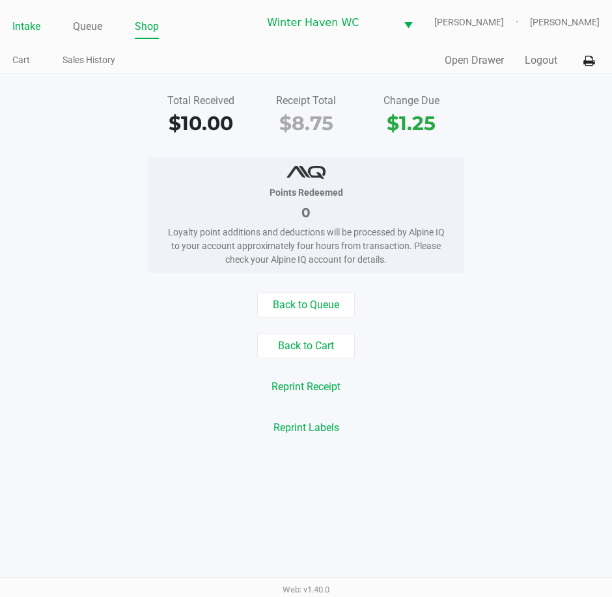
click at [16, 33] on link "Intake" at bounding box center [26, 27] width 28 height 18
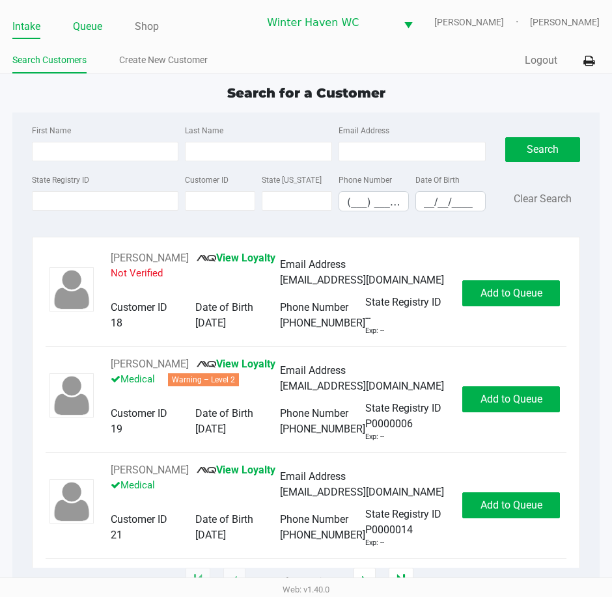
click at [91, 21] on link "Queue" at bounding box center [87, 27] width 29 height 18
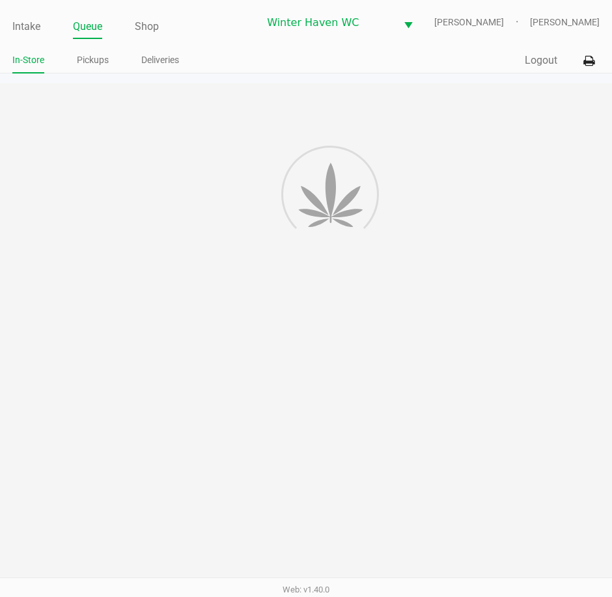
click at [88, 46] on div "Intake Queue Shop Winter Haven WC JAMES-BROWN Krystal Pierce In-Store Pickups D…" at bounding box center [306, 37] width 612 height 74
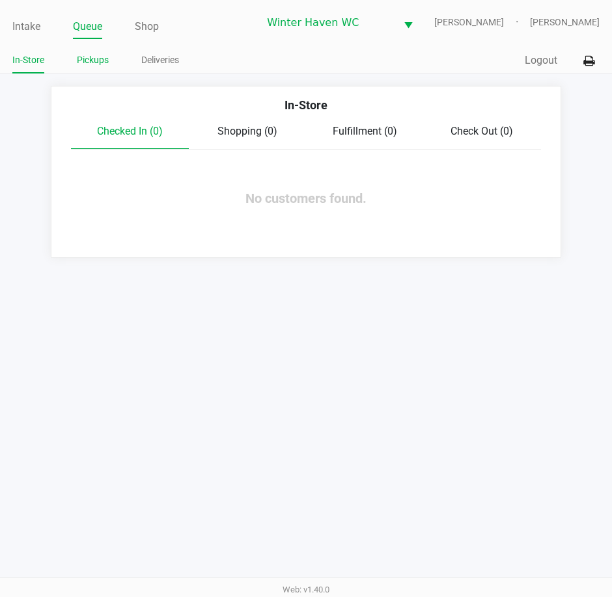
click at [87, 59] on link "Pickups" at bounding box center [93, 60] width 32 height 16
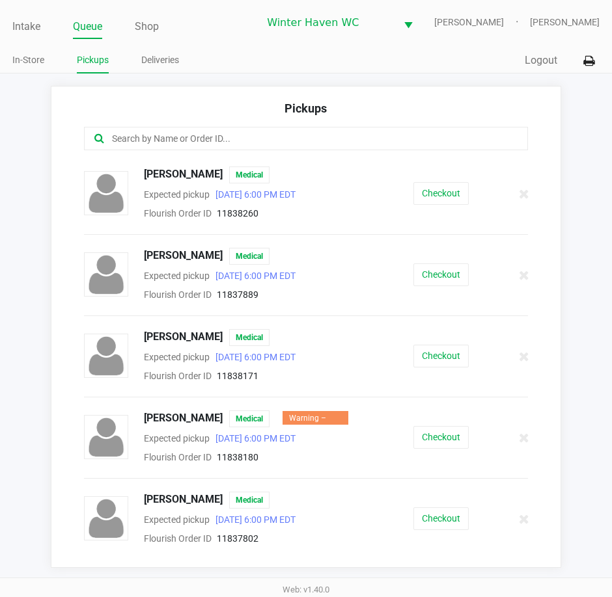
click at [185, 139] on input "text" at bounding box center [301, 138] width 380 height 15
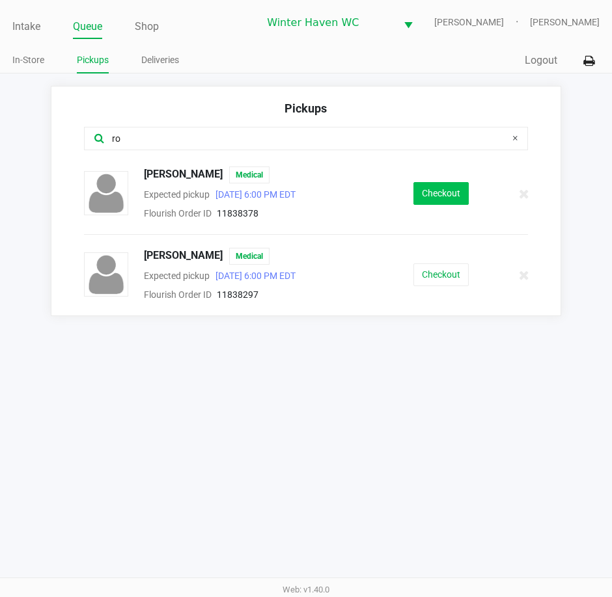
type input "ro"
click at [448, 197] on button "Checkout" at bounding box center [440, 193] width 55 height 23
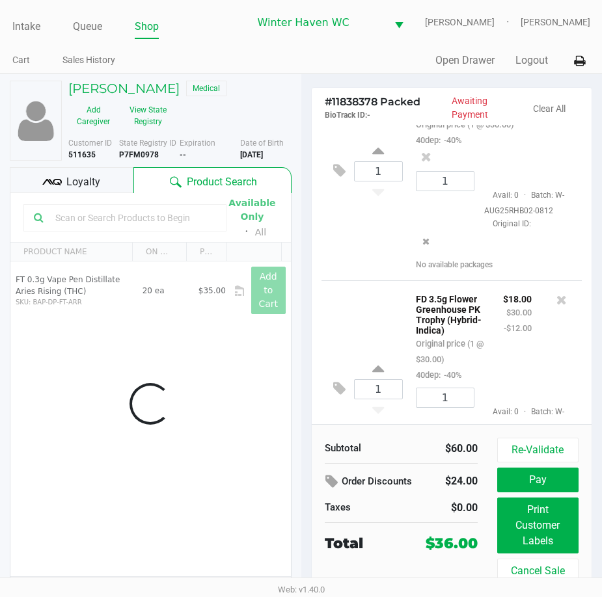
scroll to position [195, 0]
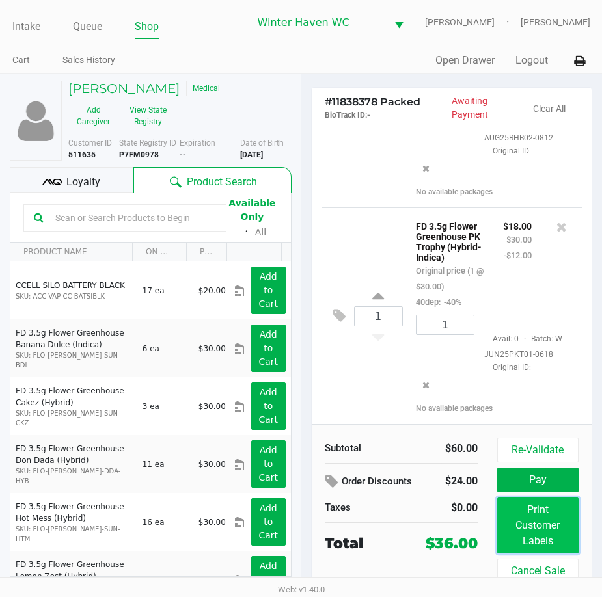
click at [537, 522] on button "Print Customer Labels" at bounding box center [537, 526] width 81 height 56
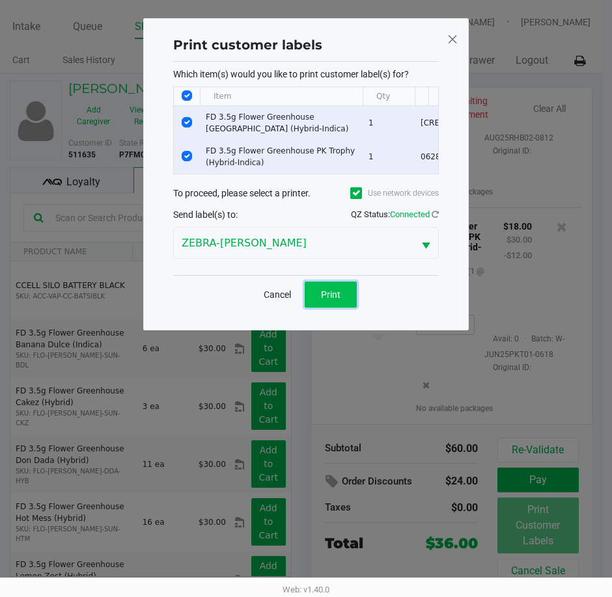
click at [346, 308] on button "Print" at bounding box center [331, 295] width 52 height 26
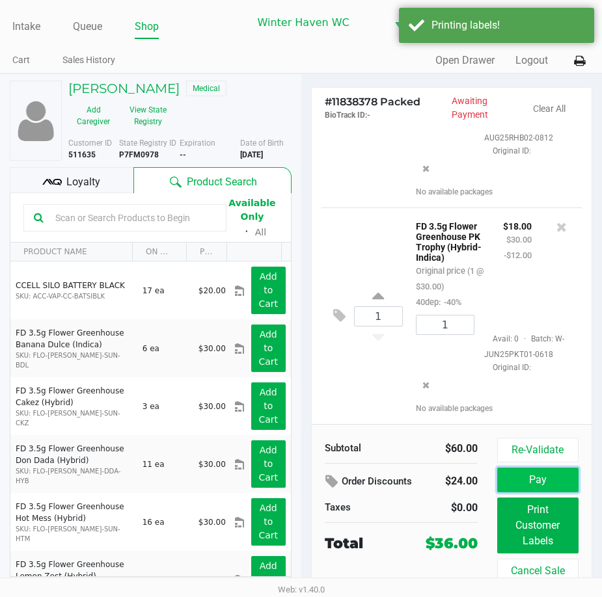
click at [560, 483] on button "Pay" at bounding box center [537, 480] width 81 height 25
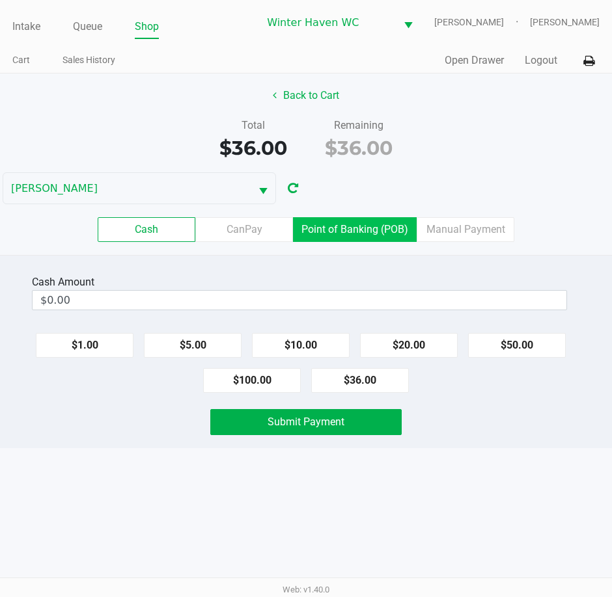
click at [368, 230] on label "Point of Banking (POB)" at bounding box center [355, 229] width 124 height 25
click at [0, 0] on 7 "Point of Banking (POB)" at bounding box center [0, 0] width 0 height 0
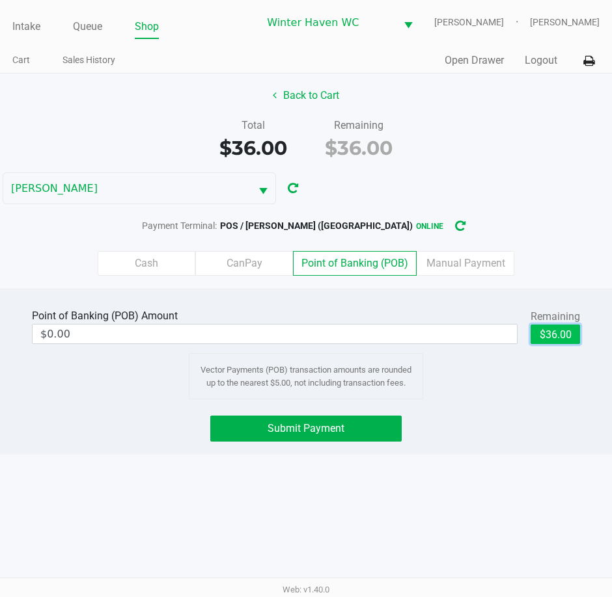
click at [561, 340] on button "$36.00" at bounding box center [554, 335] width 49 height 20
type input "$36.00"
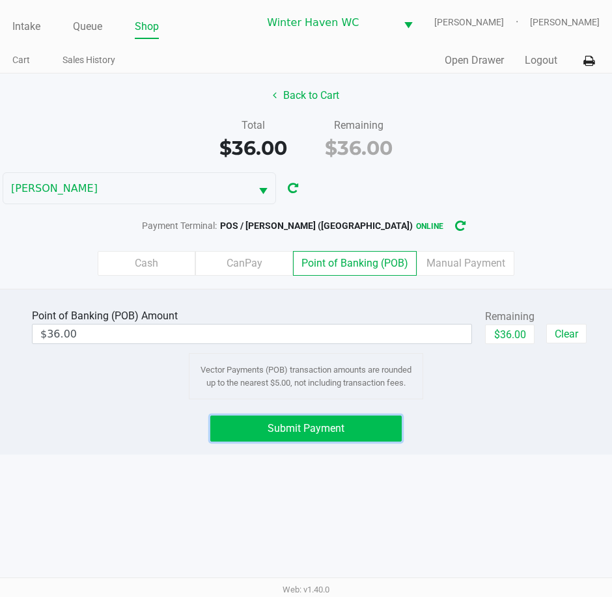
click at [362, 421] on button "Submit Payment" at bounding box center [305, 429] width 191 height 26
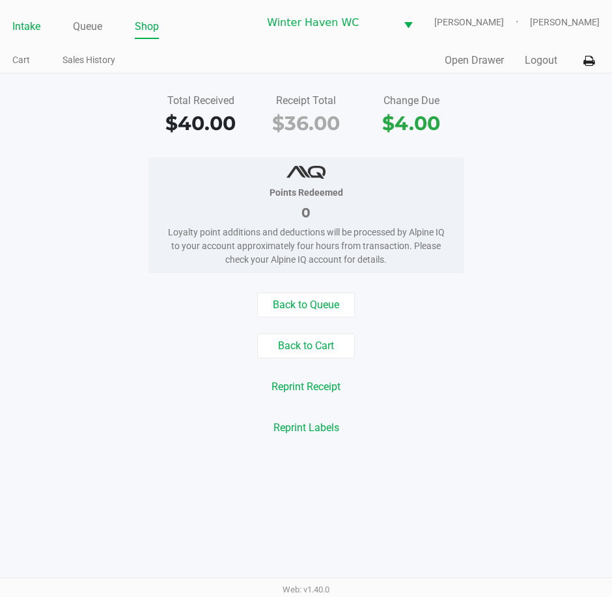
click at [39, 19] on link "Intake" at bounding box center [26, 27] width 28 height 18
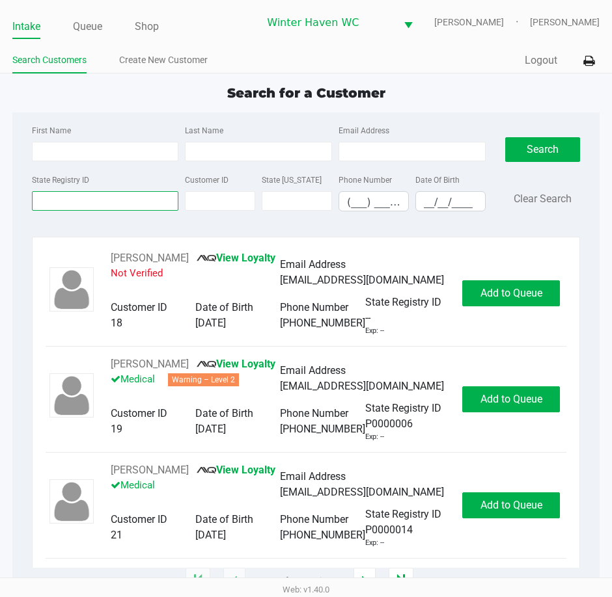
click at [111, 206] on input "State Registry ID" at bounding box center [105, 201] width 147 height 20
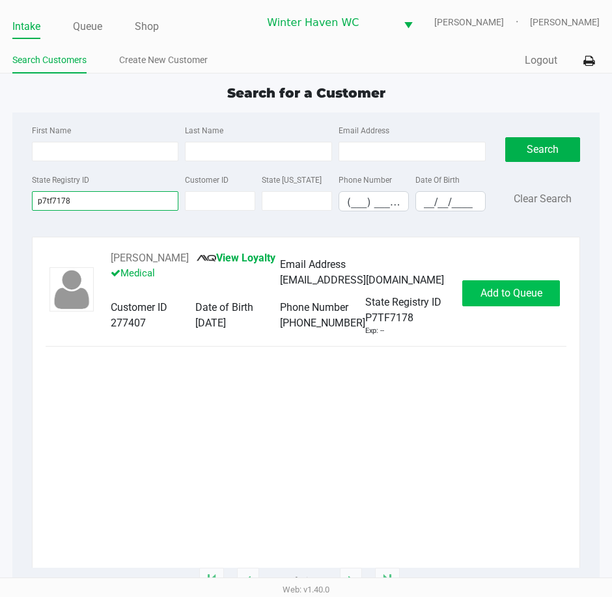
type input "p7tf7178"
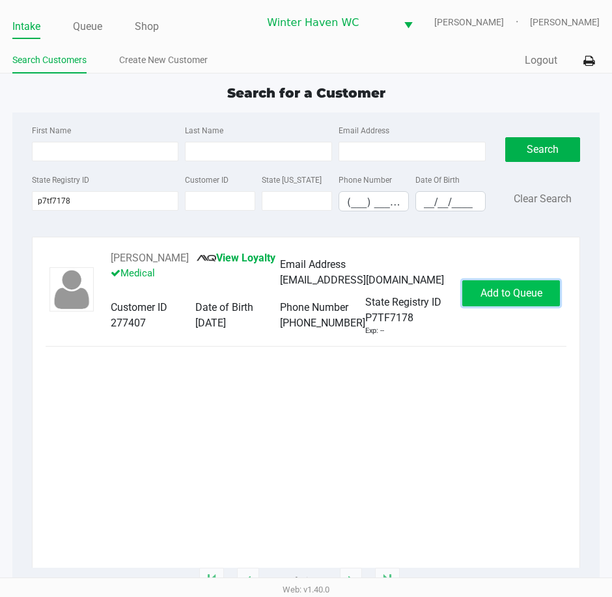
click at [532, 297] on span "Add to Queue" at bounding box center [511, 293] width 62 height 12
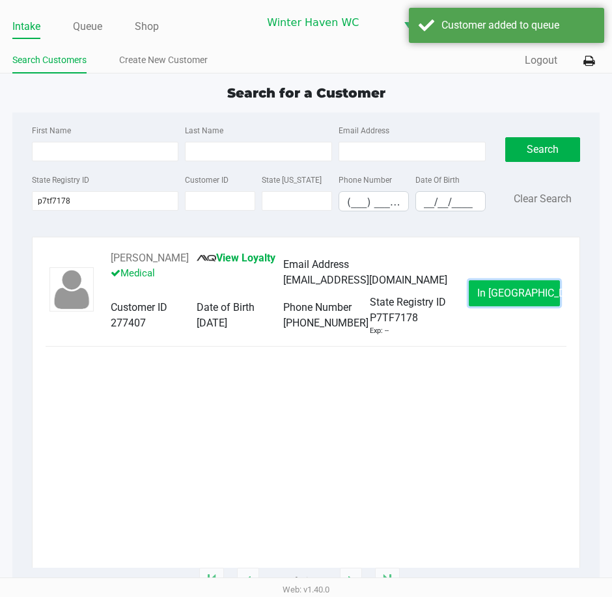
click at [548, 306] on button "In Queue" at bounding box center [514, 293] width 91 height 26
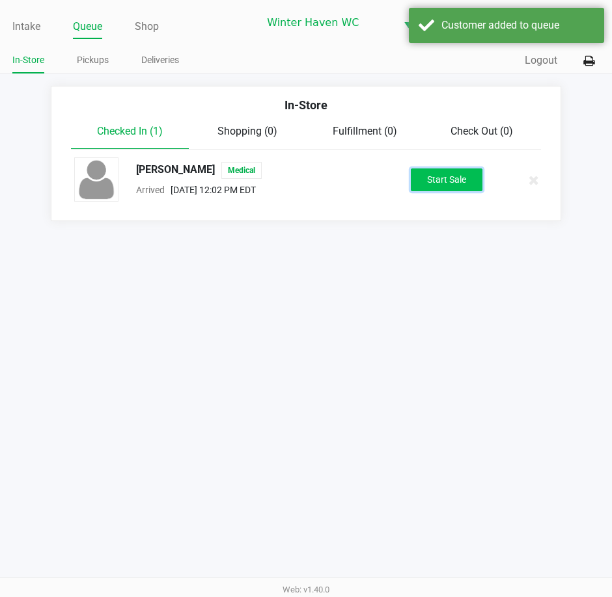
click at [435, 178] on button "Start Sale" at bounding box center [447, 180] width 72 height 23
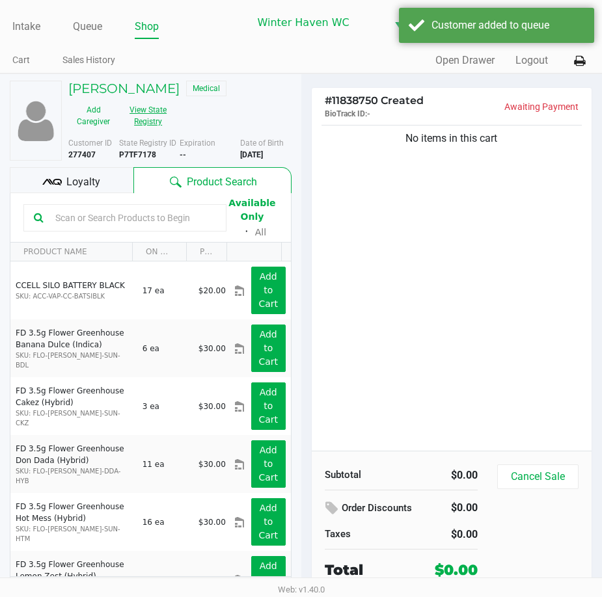
click at [155, 113] on button "View State Registry" at bounding box center [143, 116] width 51 height 33
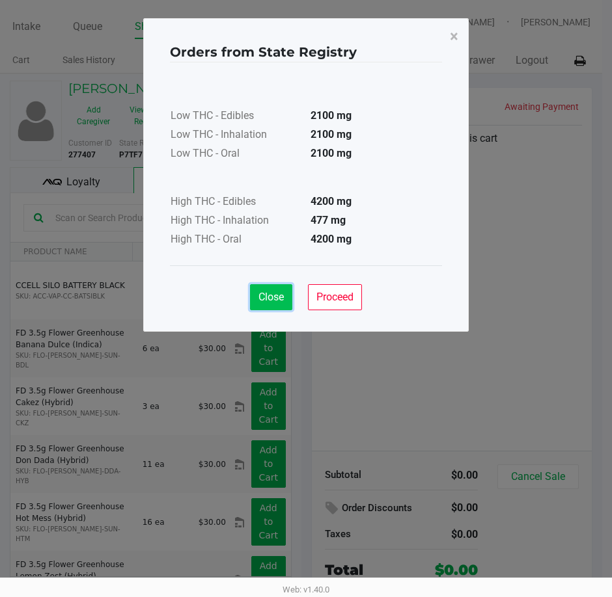
click at [267, 297] on span "Close" at bounding box center [270, 297] width 25 height 12
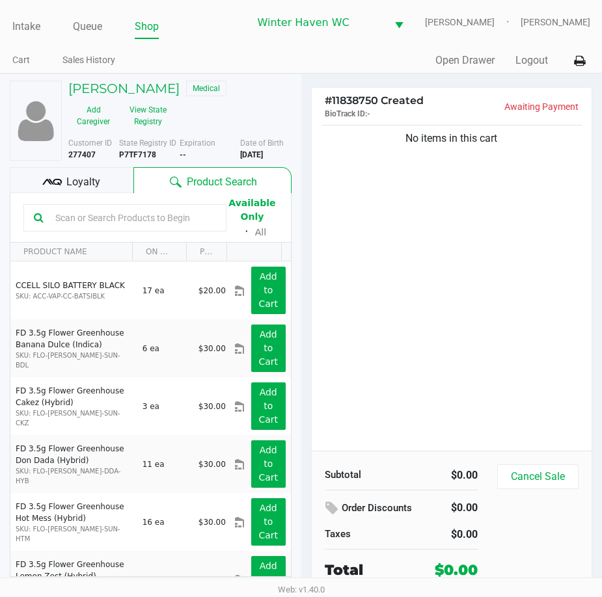
click at [462, 254] on div "No items in this cart" at bounding box center [452, 286] width 280 height 329
click at [164, 128] on button "View State Registry" at bounding box center [143, 116] width 51 height 33
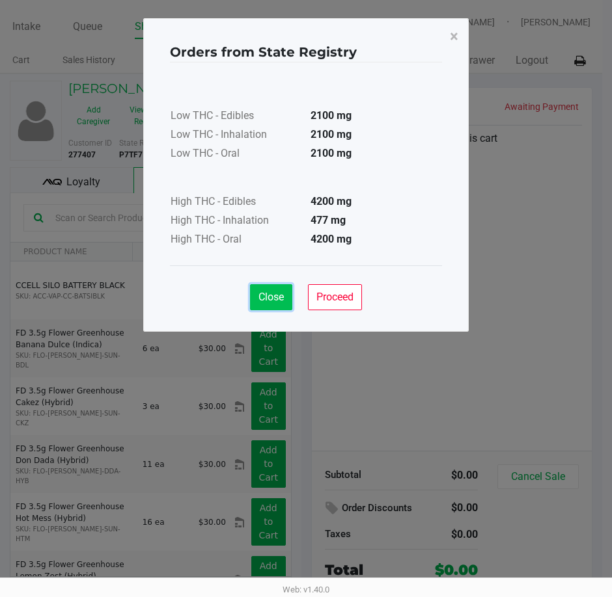
click at [262, 302] on span "Close" at bounding box center [270, 297] width 25 height 12
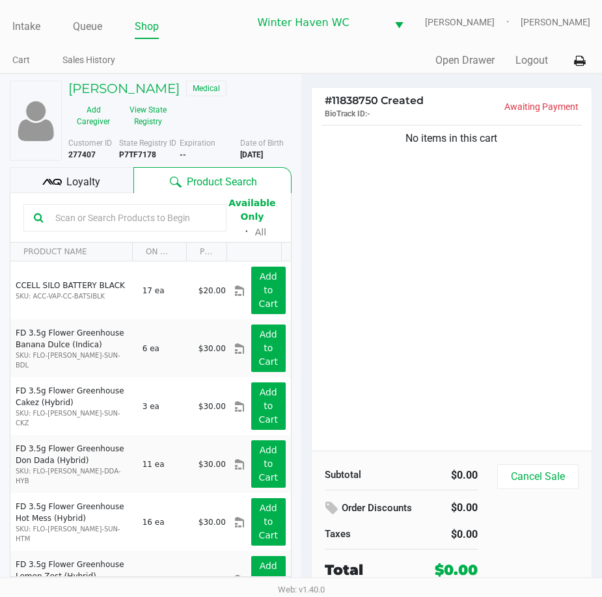
click at [169, 232] on div at bounding box center [124, 217] width 203 height 27
click at [167, 228] on input "text" at bounding box center [133, 218] width 166 height 20
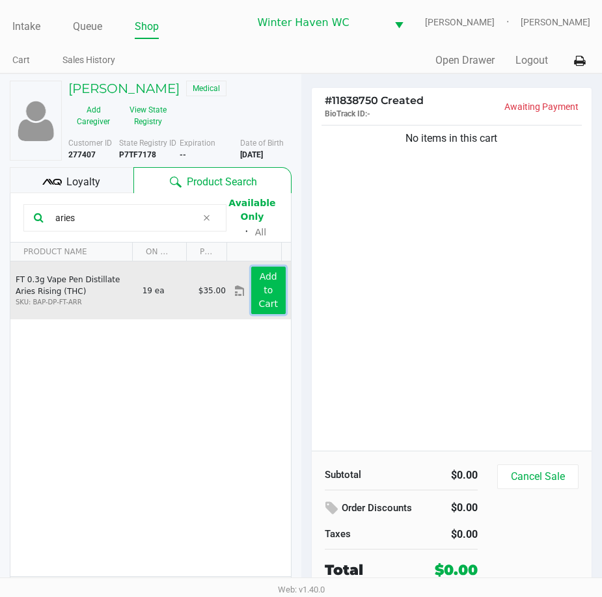
click at [266, 306] on button "Add to Cart" at bounding box center [268, 291] width 34 height 48
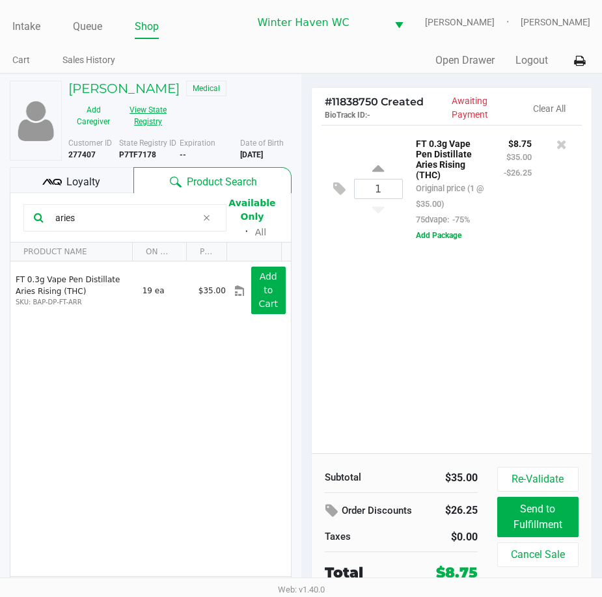
click at [136, 124] on button "View State Registry" at bounding box center [143, 116] width 51 height 33
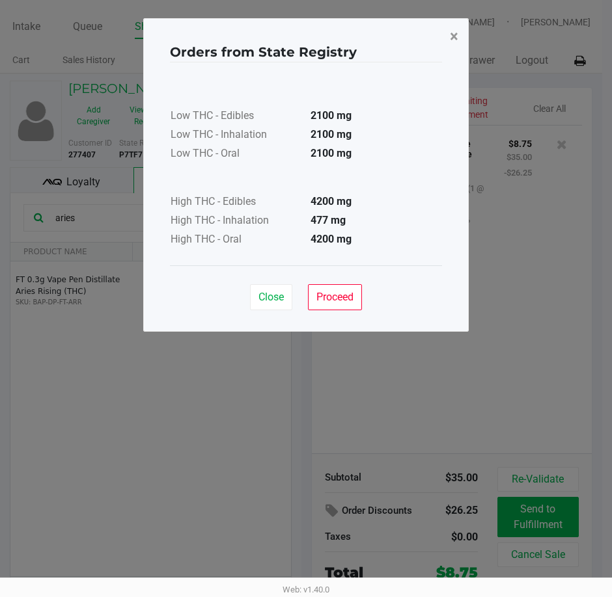
click at [454, 40] on span "×" at bounding box center [454, 36] width 8 height 18
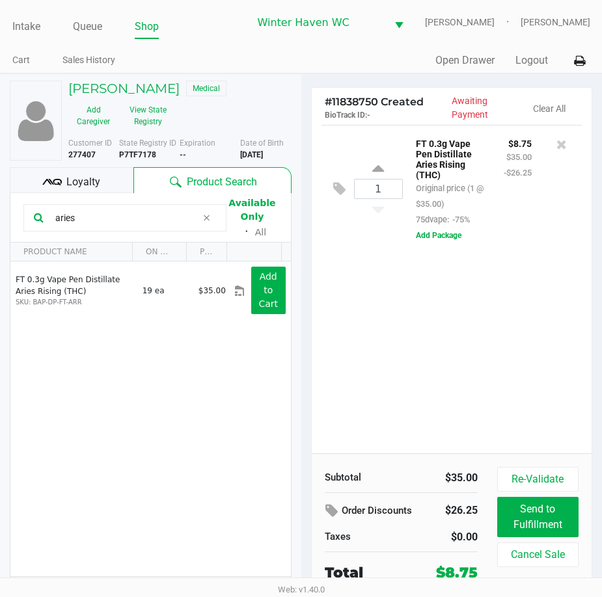
click at [148, 159] on div "State Registry ID P7TF7178" at bounding box center [149, 148] width 61 height 23
click at [544, 325] on div "1 FT 0.3g Vape Pen Distillate Aries Rising (THC) Original price (1 @ $35.00) 75…" at bounding box center [452, 289] width 280 height 329
click at [143, 129] on button "View State Registry" at bounding box center [143, 116] width 51 height 33
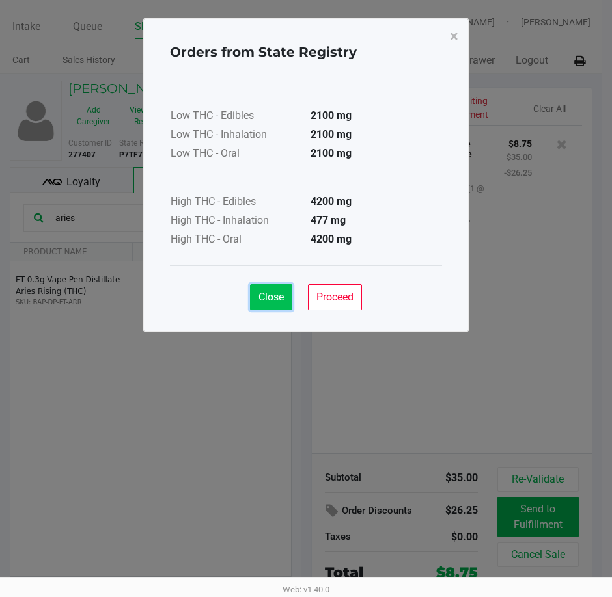
click at [287, 289] on button "Close" at bounding box center [271, 297] width 42 height 26
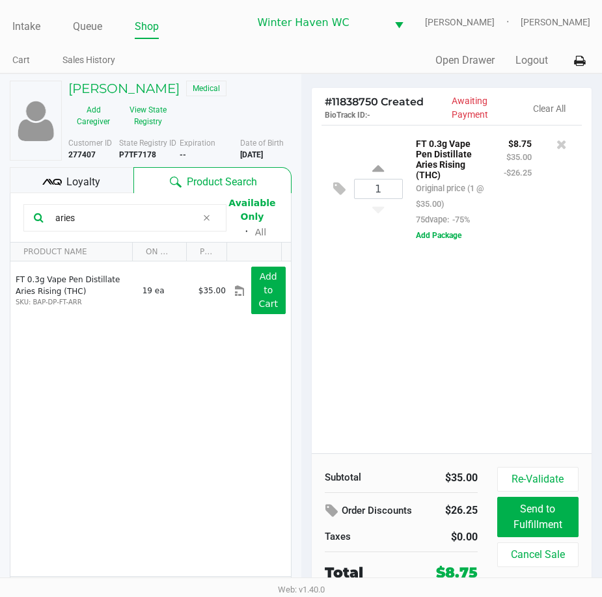
click at [543, 319] on div "1 FT 0.3g Vape Pen Distillate Aries Rising (THC) Original price (1 @ $35.00) 75…" at bounding box center [452, 289] width 280 height 329
click at [153, 116] on button "View State Registry" at bounding box center [143, 116] width 51 height 33
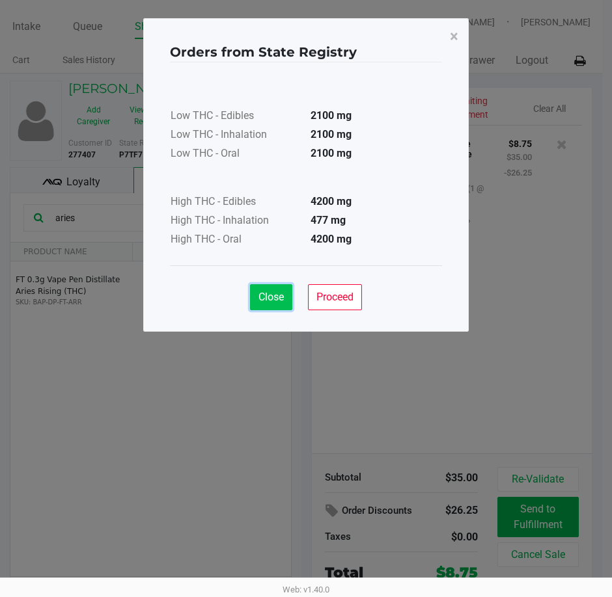
click at [278, 297] on span "Close" at bounding box center [270, 297] width 25 height 12
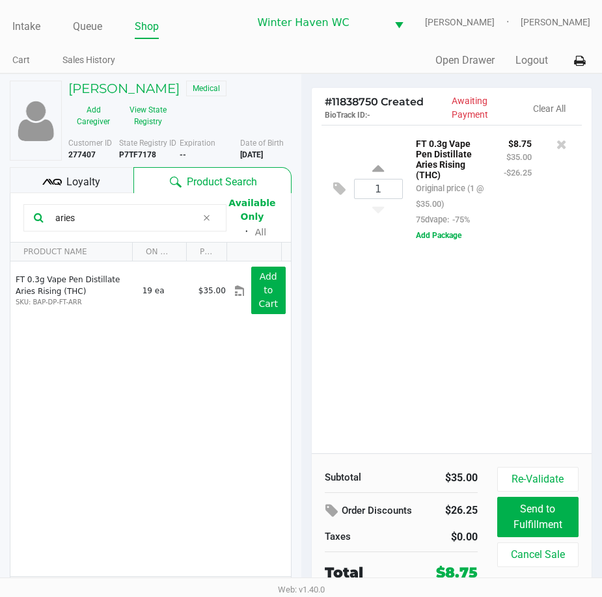
drag, startPoint x: 146, startPoint y: 230, endPoint x: -3, endPoint y: 247, distance: 149.3
click at [0, 247] on html "Intake Queue Shop Winter Haven WC JAMES-BROWN Krystal Pierce Cart Sales History…" at bounding box center [301, 298] width 602 height 597
click at [502, 439] on div "1 FT 0.3g Vape Pen Distillate Aries Rising (THC) Original price (1 @ $35.00) 75…" at bounding box center [452, 289] width 280 height 329
drag, startPoint x: 131, startPoint y: 226, endPoint x: -3, endPoint y: 269, distance: 141.0
click at [0, 269] on html "Intake Queue Shop Winter Haven WC JAMES-BROWN Krystal Pierce Cart Sales History…" at bounding box center [301, 298] width 602 height 597
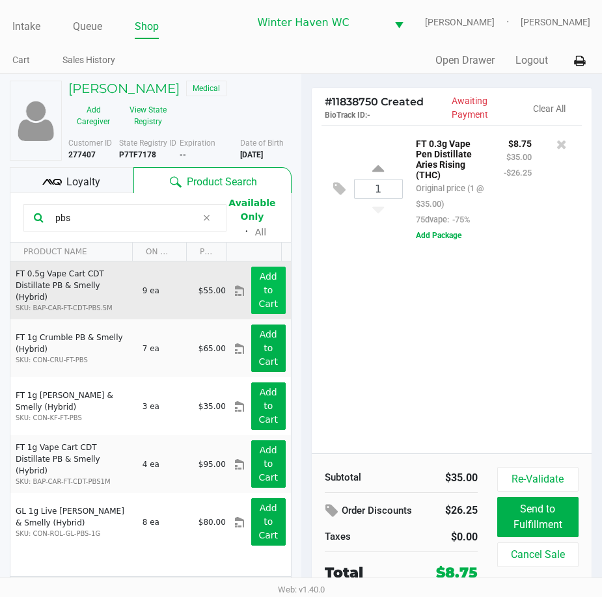
type input "pbs"
click at [264, 300] on button "Add to Cart" at bounding box center [268, 291] width 34 height 48
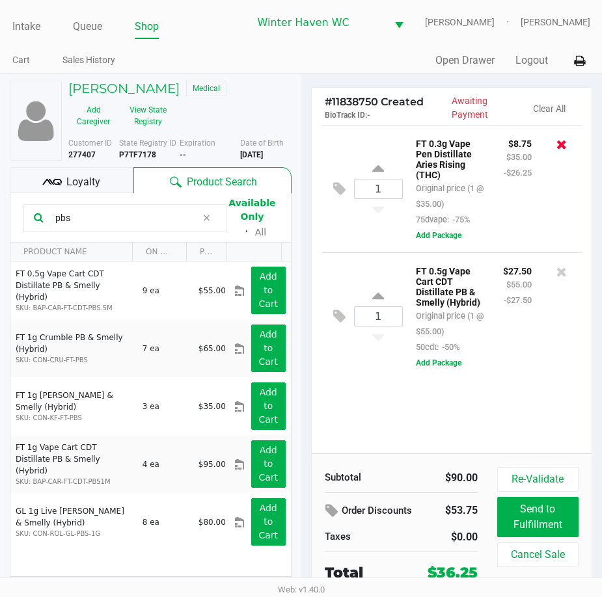
click at [565, 151] on icon at bounding box center [561, 144] width 10 height 13
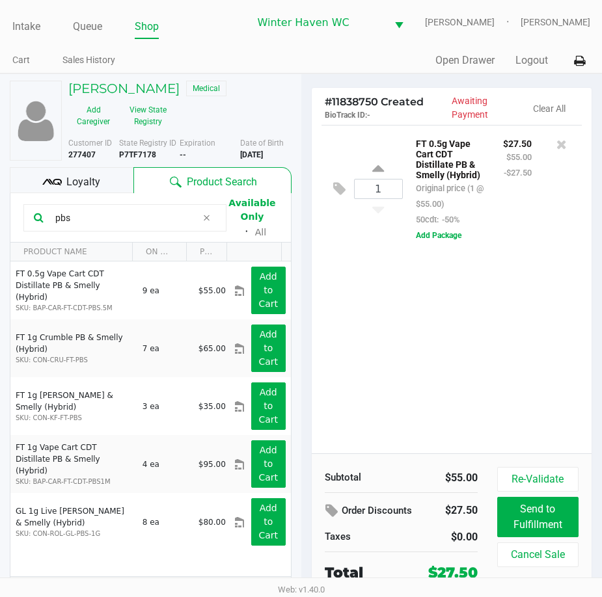
click at [448, 227] on div "FT 0.5g Vape Cart CDT Distillate PB & Smelly (Hybrid) Original price (1 @ $55.0…" at bounding box center [449, 181] width 87 height 92
click at [448, 241] on button "Add Package" at bounding box center [439, 236] width 46 height 12
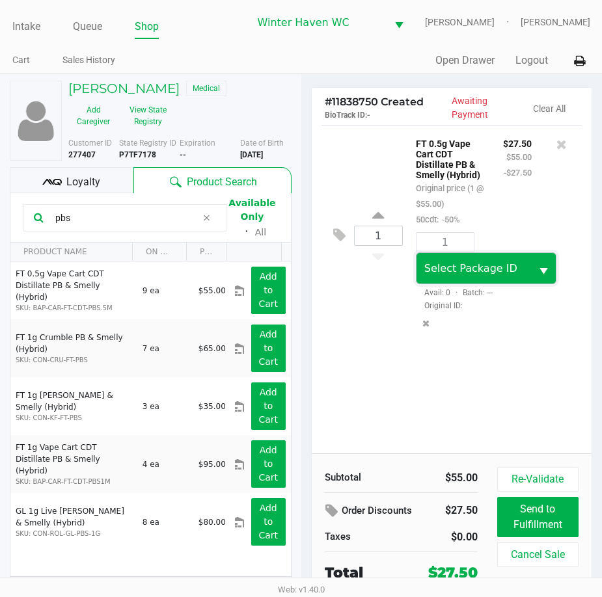
click at [473, 273] on span "Select Package ID" at bounding box center [470, 268] width 93 height 12
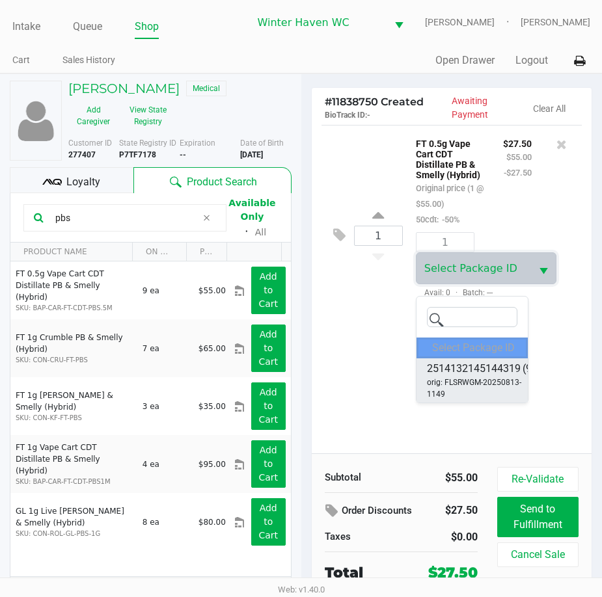
click at [489, 368] on span "2514132145144319" at bounding box center [474, 369] width 94 height 16
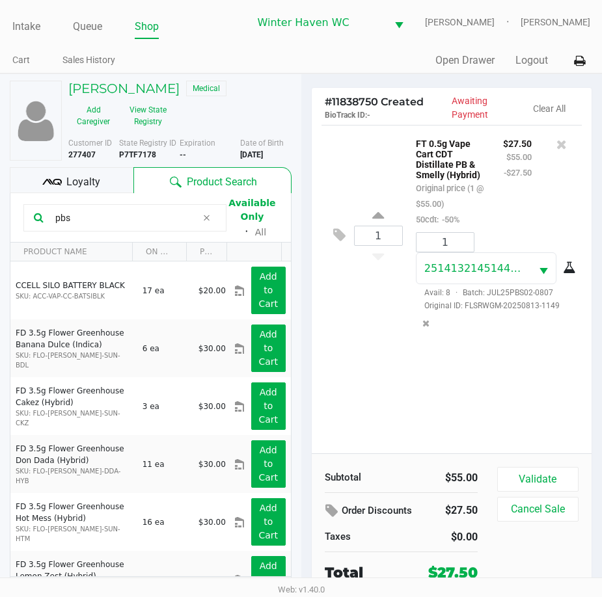
click at [568, 474] on div "Subtotal $55.00 Order Discounts $27.50 Taxes $0.00 Total $27.50 Validate Cancel…" at bounding box center [452, 525] width 280 height 143
click at [563, 492] on button "Validate" at bounding box center [537, 479] width 81 height 25
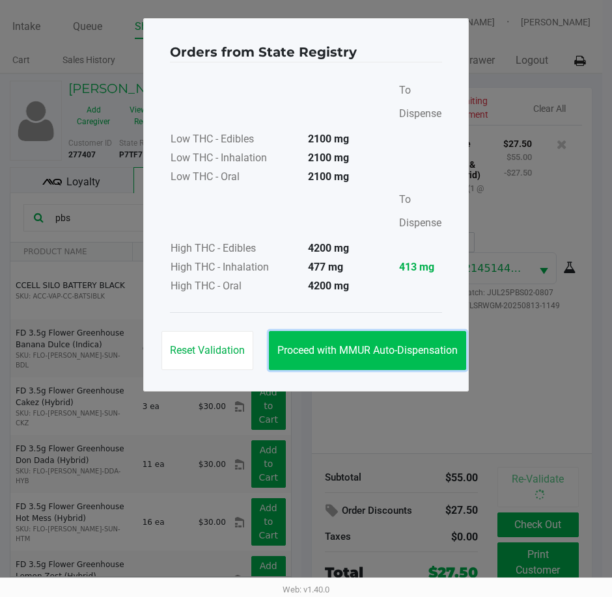
click at [435, 361] on button "Proceed with MMUR Auto-Dispensation" at bounding box center [367, 350] width 197 height 39
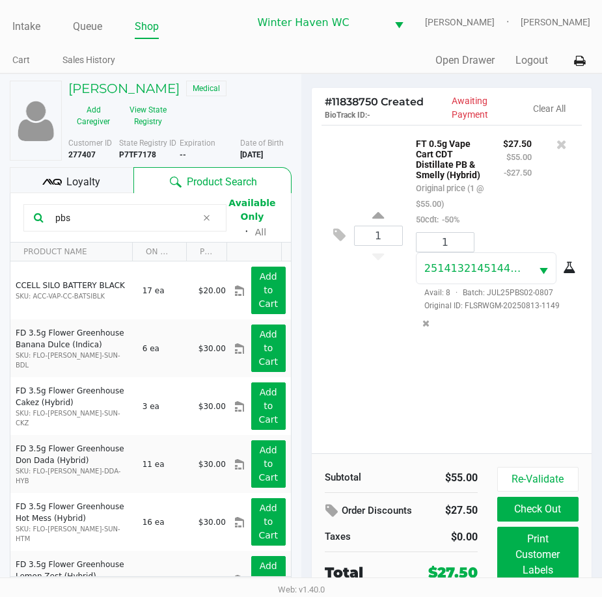
drag, startPoint x: 112, startPoint y: 230, endPoint x: -3, endPoint y: 252, distance: 116.5
click at [0, 252] on html "Intake Queue Shop Winter Haven WC JAMES-BROWN Krystal Pierce Cart Sales History…" at bounding box center [301, 298] width 602 height 597
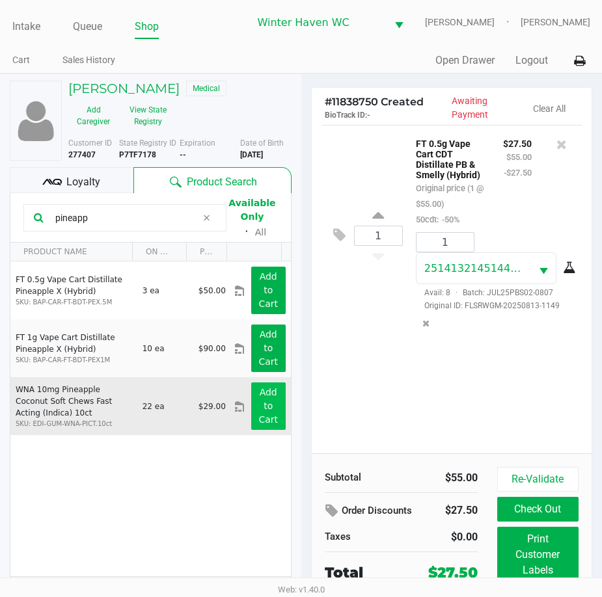
type input "pineapp"
click at [272, 409] on button "Add to Cart" at bounding box center [268, 407] width 34 height 48
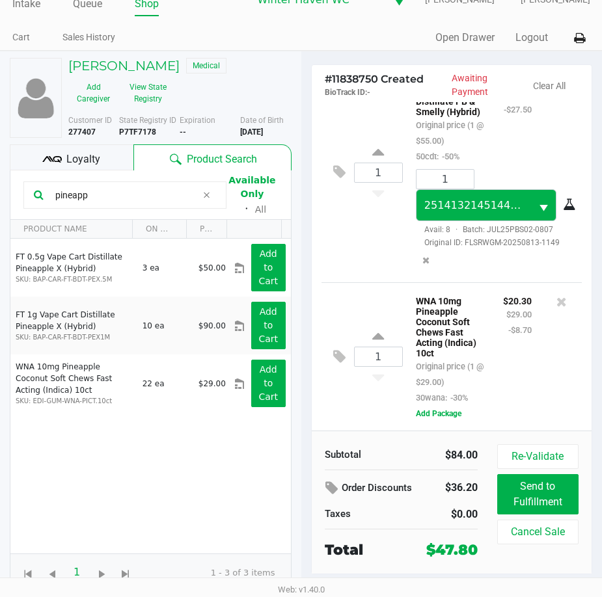
scroll to position [33, 0]
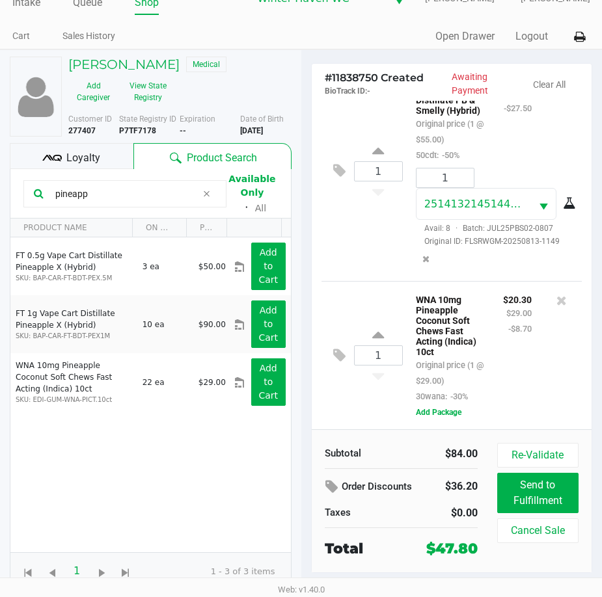
click at [94, 163] on span "Loyalty" at bounding box center [83, 158] width 34 height 16
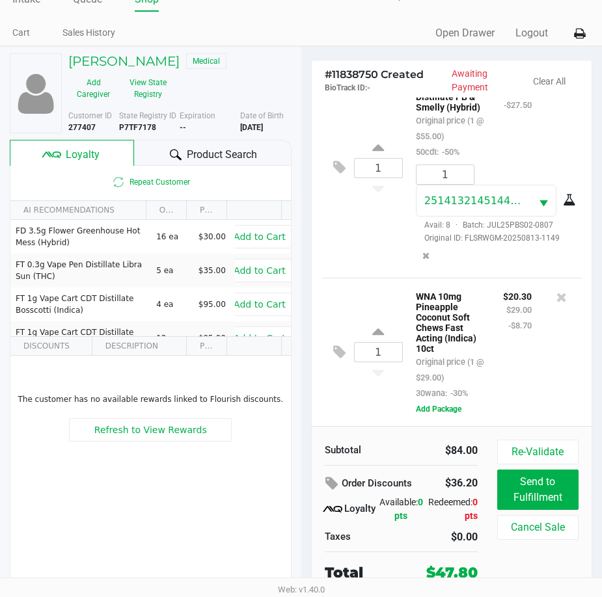
scroll to position [36, 0]
click at [168, 64] on h5 "ANASTACIA WEST" at bounding box center [123, 61] width 111 height 16
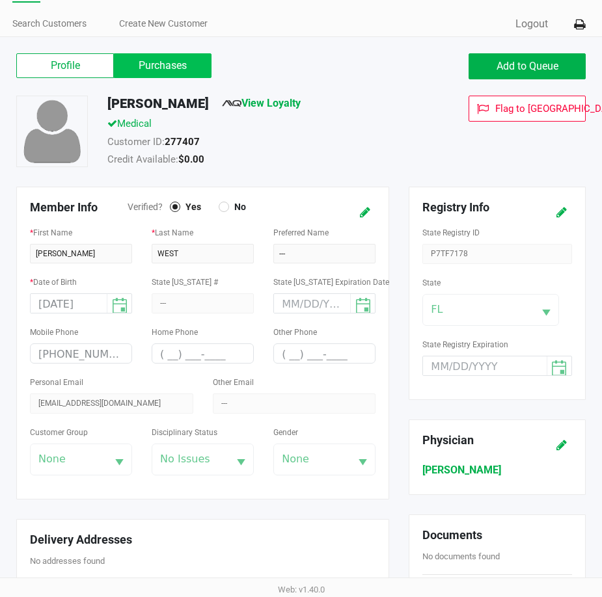
click at [167, 78] on label "Purchases" at bounding box center [163, 65] width 98 height 25
click at [0, 0] on 1 "Purchases" at bounding box center [0, 0] width 0 height 0
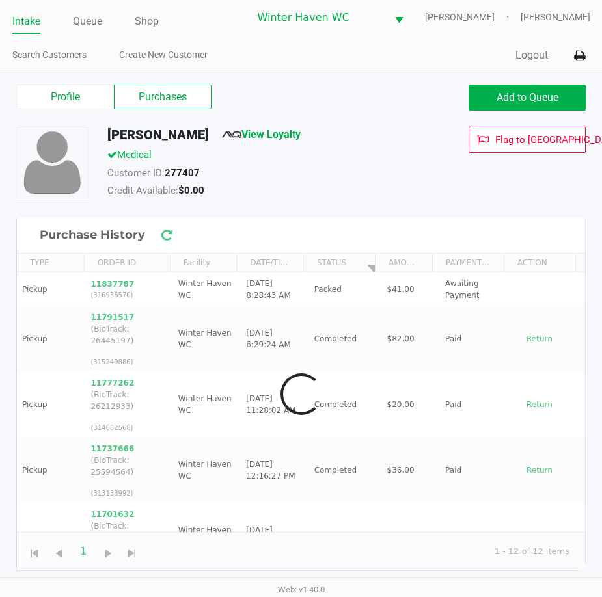
scroll to position [14, 0]
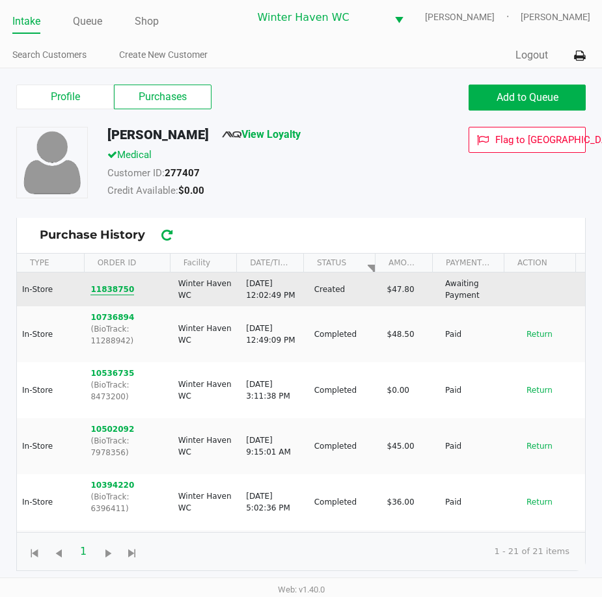
click at [110, 289] on button "11838750" at bounding box center [112, 290] width 44 height 12
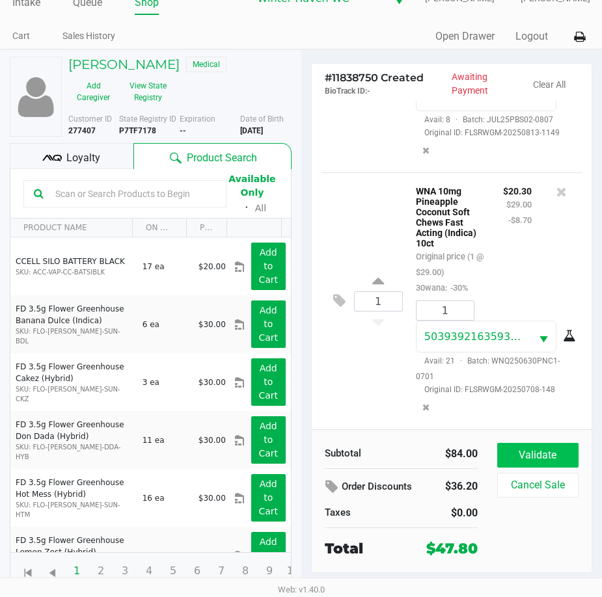
scroll to position [33, 0]
click at [525, 450] on button "Validate" at bounding box center [537, 455] width 81 height 25
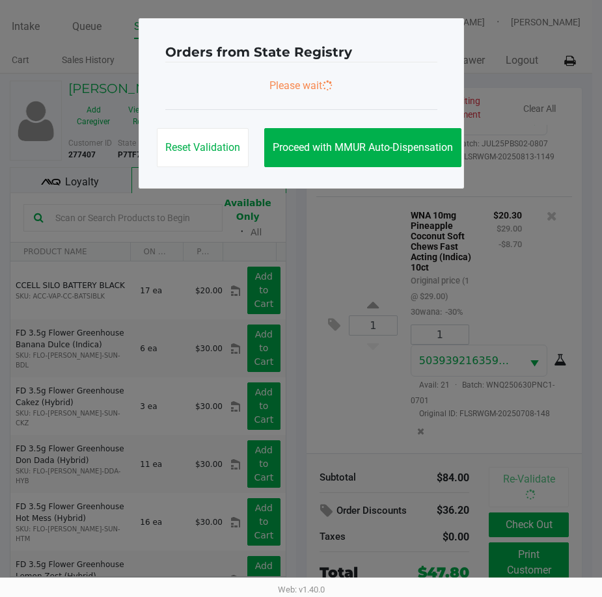
scroll to position [0, 0]
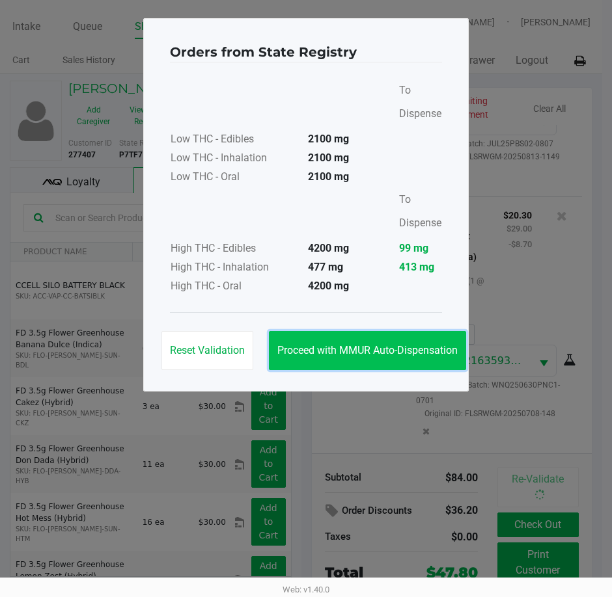
click at [400, 359] on button "Proceed with MMUR Auto-Dispensation" at bounding box center [367, 350] width 197 height 39
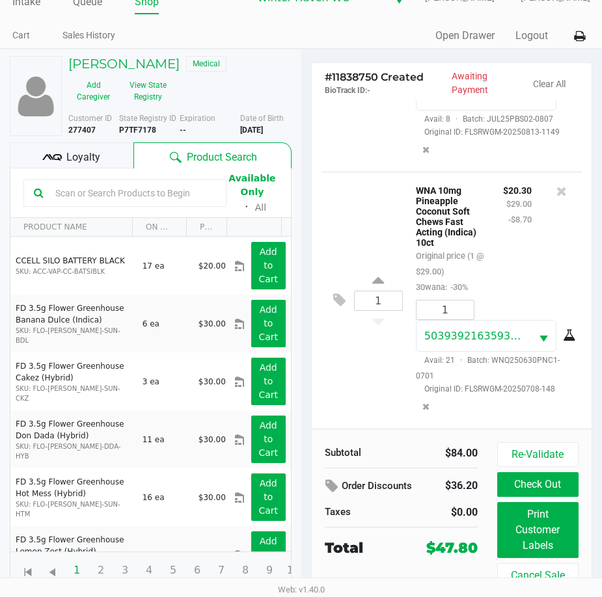
scroll to position [38, 0]
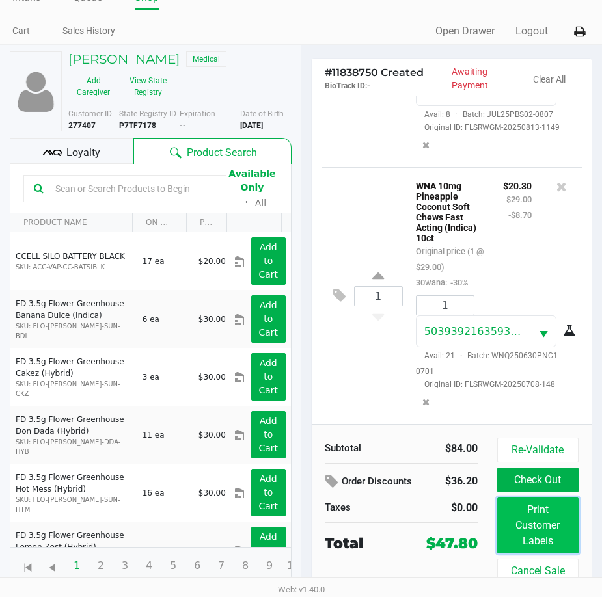
click at [550, 525] on button "Print Customer Labels" at bounding box center [537, 526] width 81 height 56
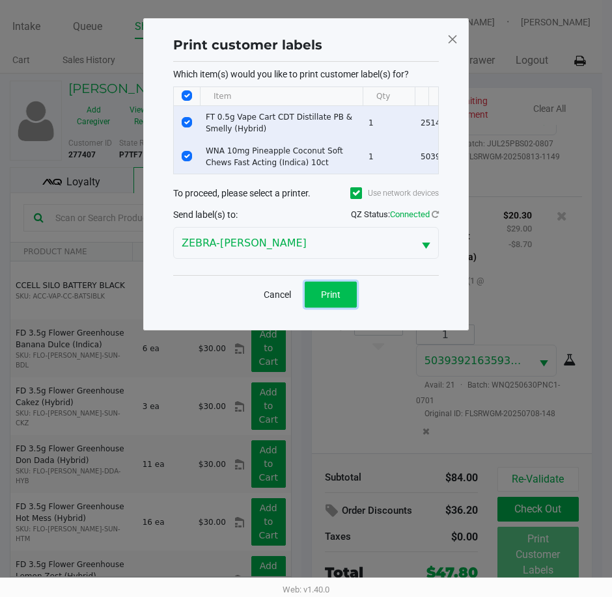
click at [331, 300] on span "Print" at bounding box center [331, 295] width 20 height 10
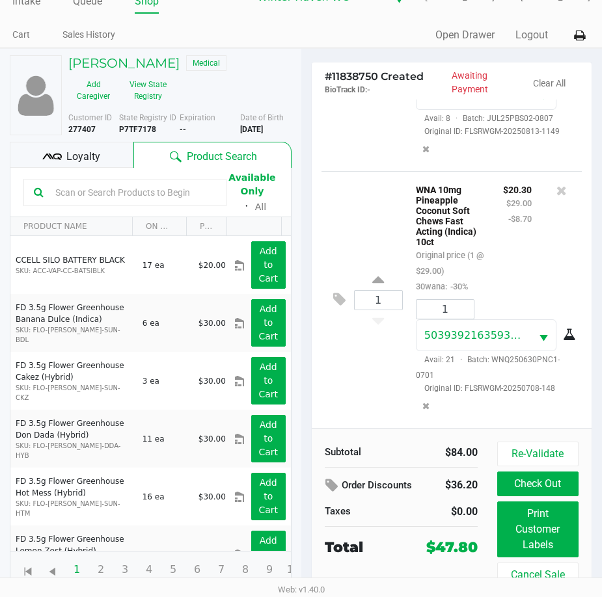
scroll to position [38, 0]
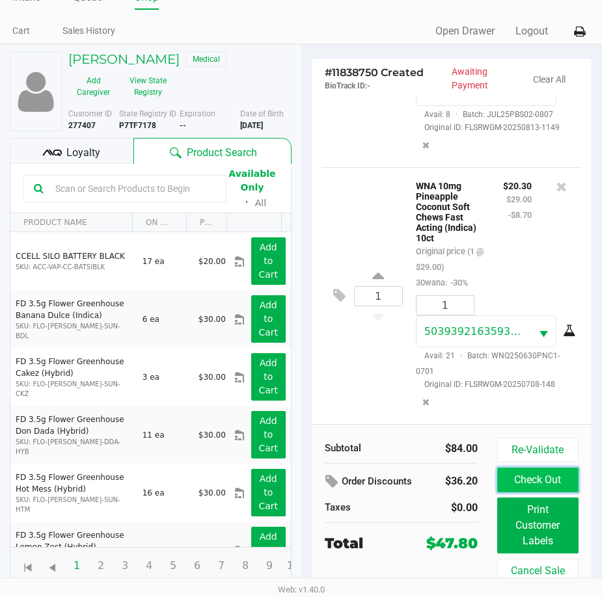
click at [550, 472] on button "Check Out" at bounding box center [537, 480] width 81 height 25
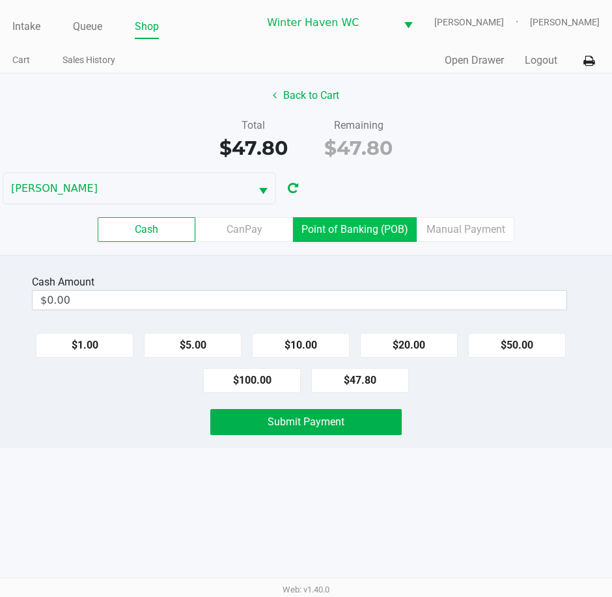
click at [347, 233] on label "Point of Banking (POB)" at bounding box center [355, 229] width 124 height 25
click at [0, 0] on 7 "Point of Banking (POB)" at bounding box center [0, 0] width 0 height 0
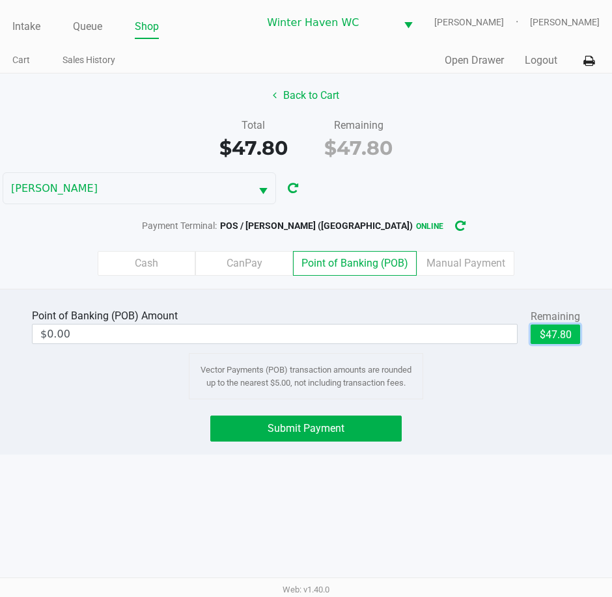
click at [561, 333] on button "$47.80" at bounding box center [554, 335] width 49 height 20
type input "$47.80"
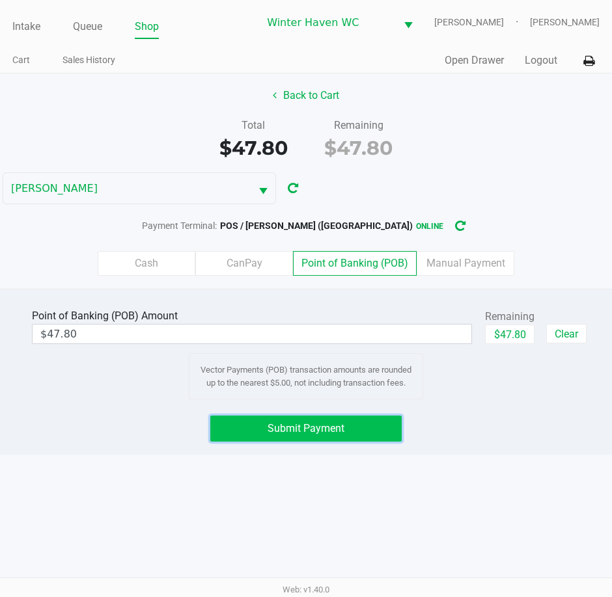
click at [275, 428] on span "Submit Payment" at bounding box center [305, 428] width 77 height 12
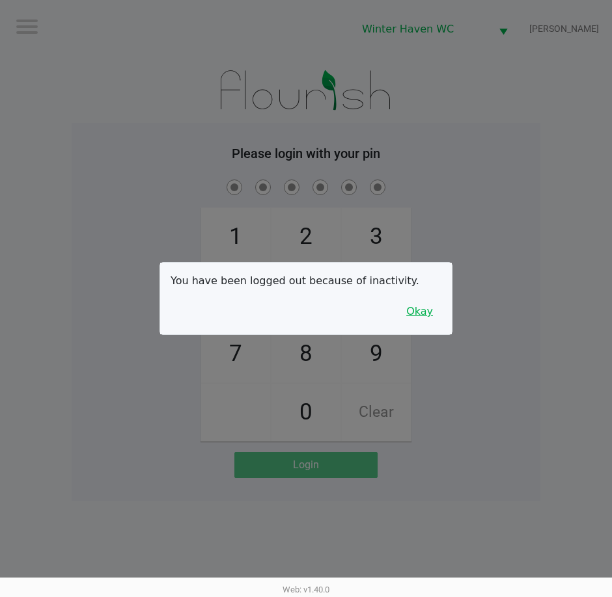
click at [430, 321] on button "Okay" at bounding box center [420, 311] width 44 height 25
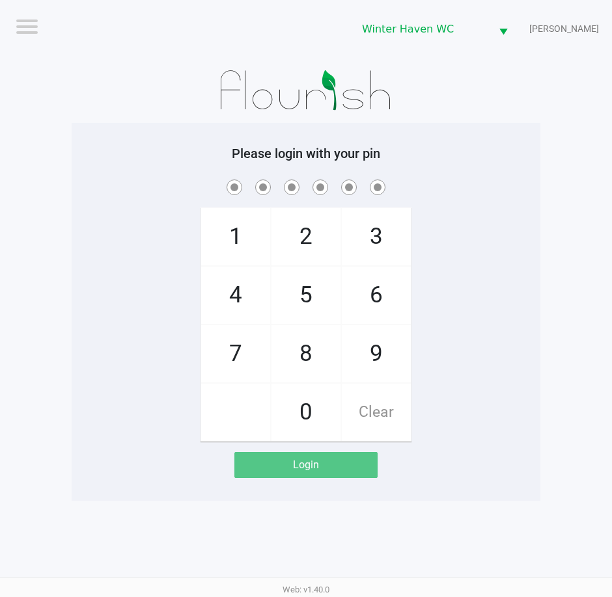
click at [570, 245] on app-pos-login-wrapper "Logout Winter Haven WC JAMES-BROWN Please login with your pin 1 4 7 2 5 8 0 3 6…" at bounding box center [306, 250] width 612 height 501
checkbox input "true"
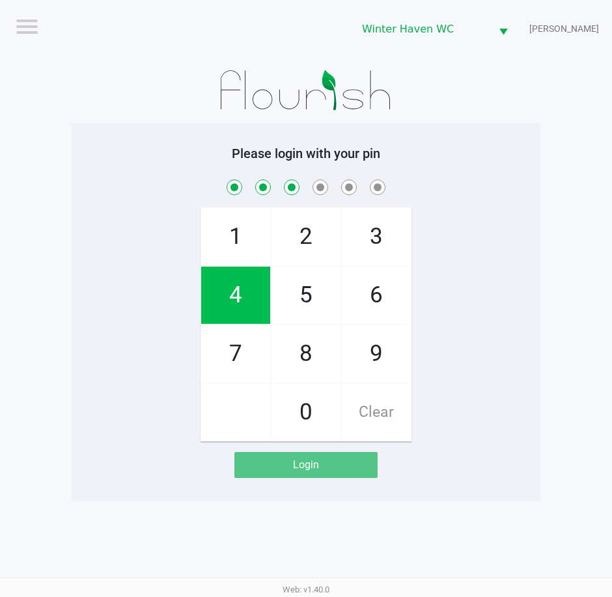
checkbox input "true"
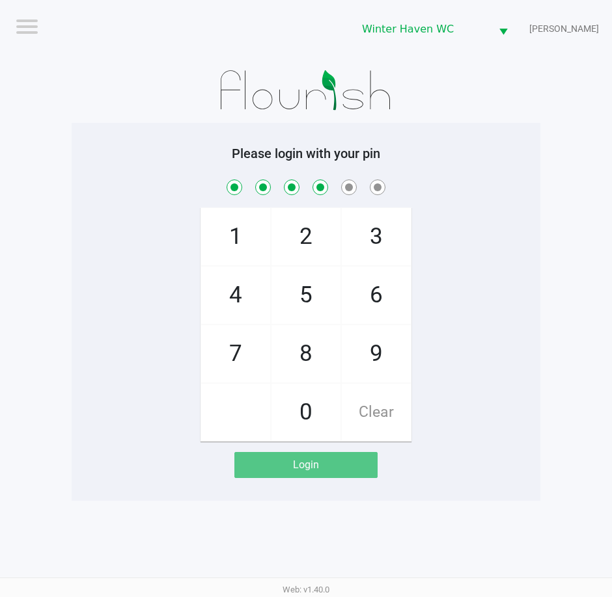
checkbox input "true"
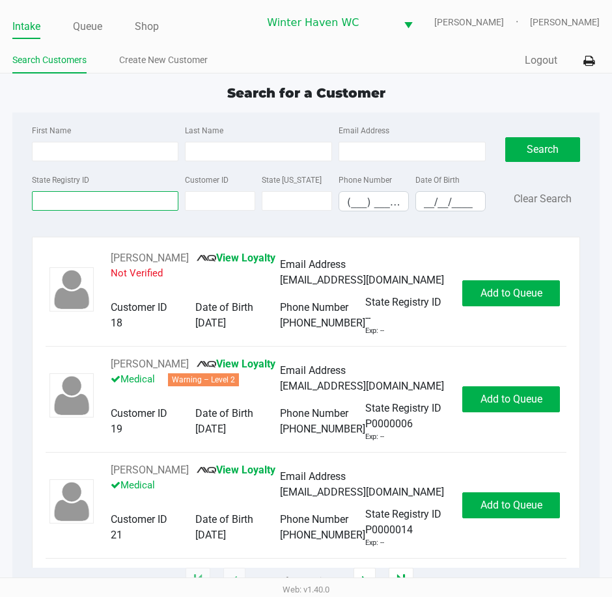
click at [132, 204] on input "State Registry ID" at bounding box center [105, 201] width 147 height 20
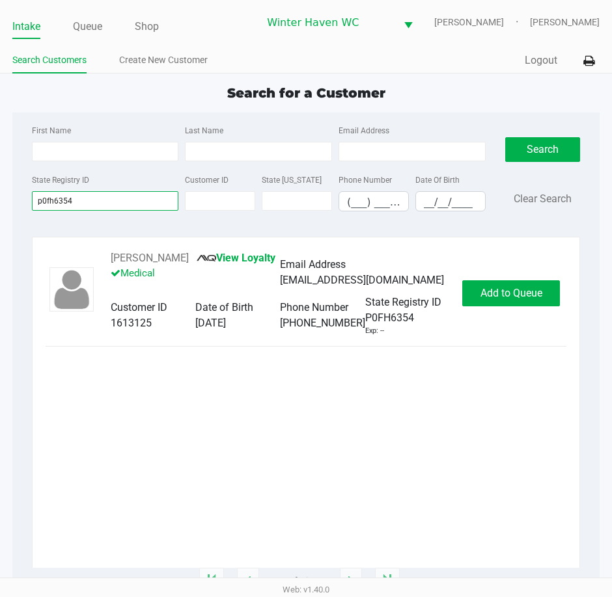
type input "p0fh6354"
click at [534, 284] on div "JAYDEN WILLIAMSON View Loyalty Medical Email Address jaydenwilliamson3405@gmail…" at bounding box center [306, 294] width 521 height 86
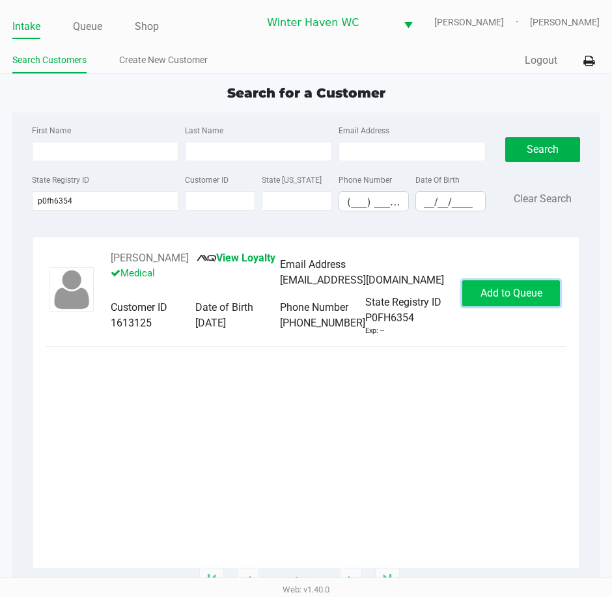
click at [528, 306] on button "Add to Queue" at bounding box center [511, 293] width 98 height 26
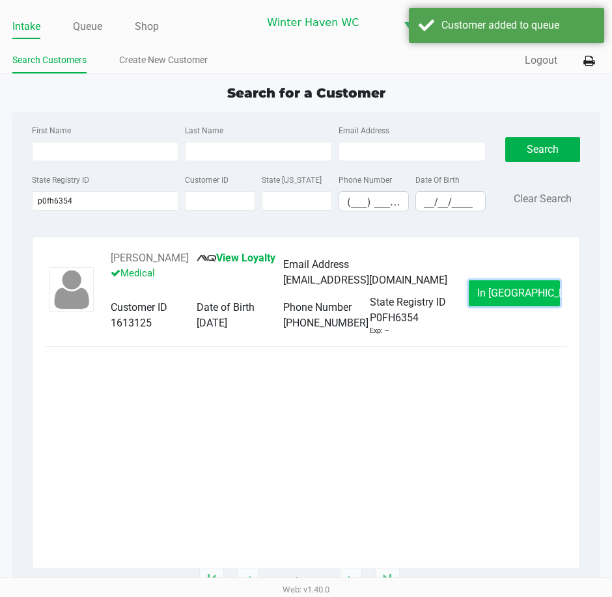
click at [535, 293] on button "In Queue" at bounding box center [514, 293] width 91 height 26
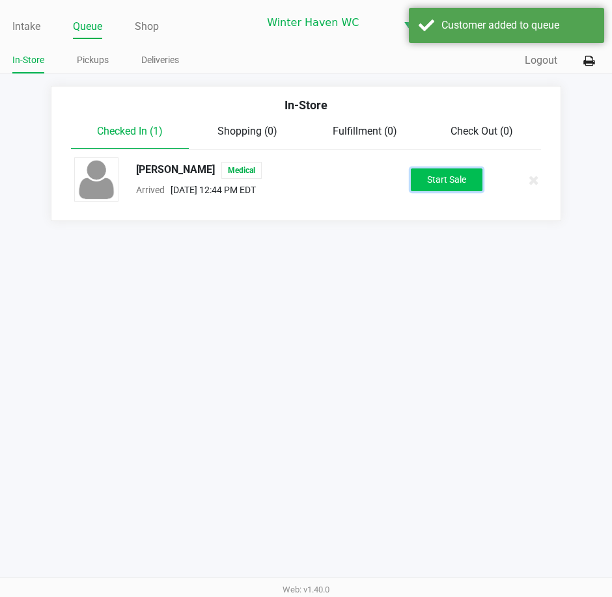
click at [476, 177] on button "Start Sale" at bounding box center [447, 180] width 72 height 23
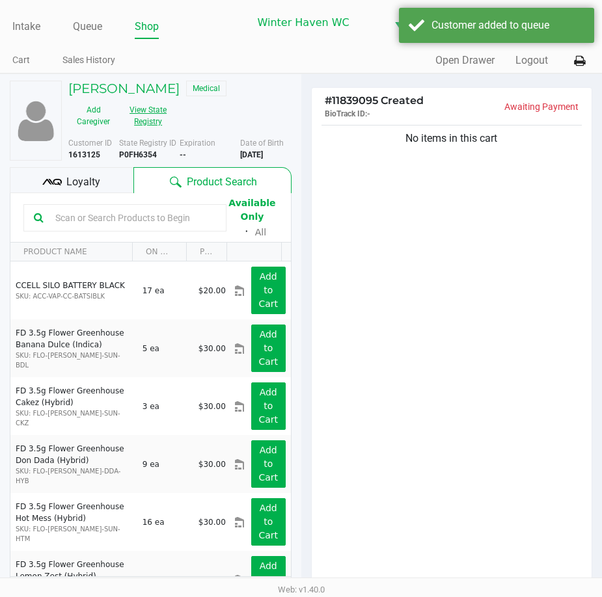
click at [155, 114] on button "View State Registry" at bounding box center [143, 116] width 51 height 33
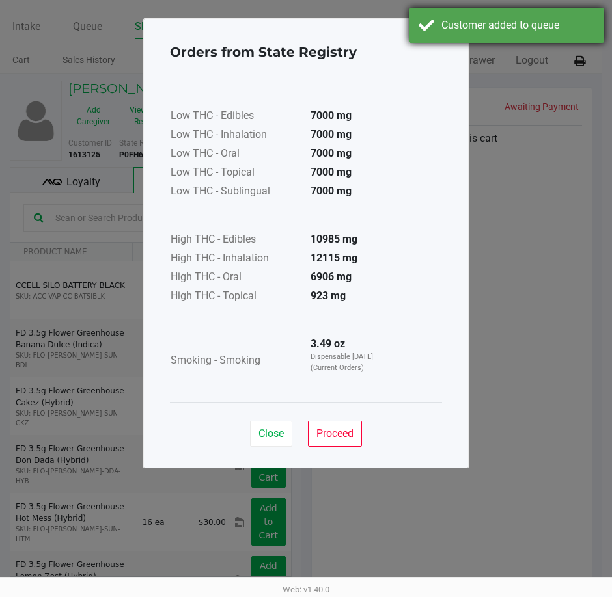
click at [483, 26] on div "Customer added to queue" at bounding box center [517, 26] width 153 height 16
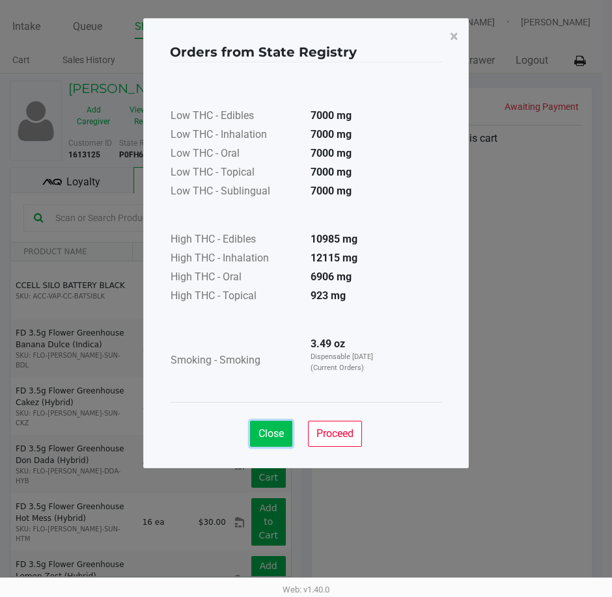
click at [288, 431] on button "Close" at bounding box center [271, 434] width 42 height 26
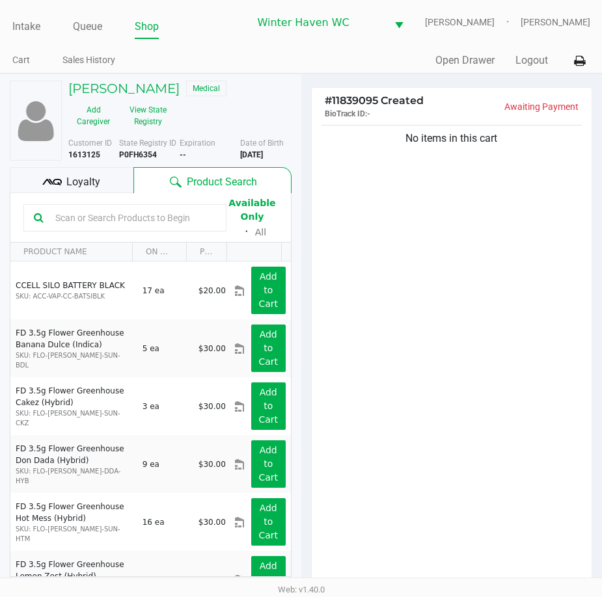
click at [156, 228] on input "text" at bounding box center [133, 218] width 166 height 20
click at [150, 228] on input "text" at bounding box center [133, 218] width 166 height 20
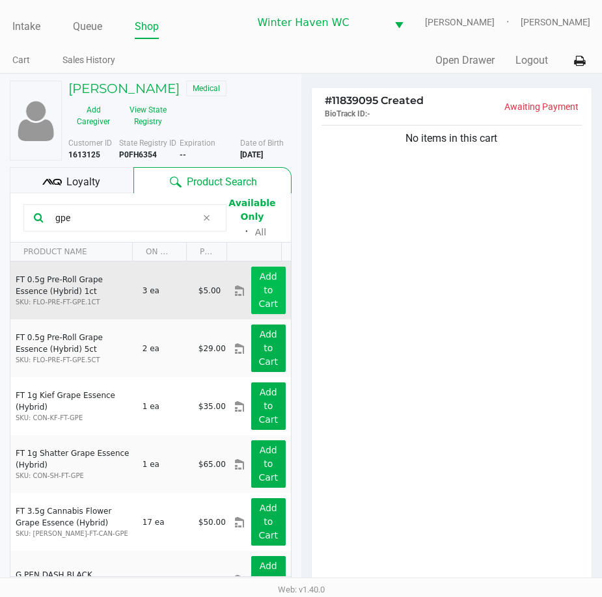
type input "gpe"
click at [264, 301] on button "Add to Cart" at bounding box center [268, 291] width 34 height 48
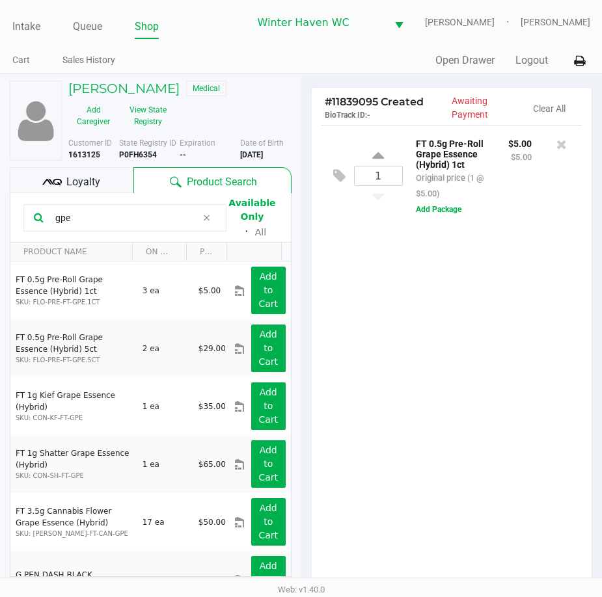
click at [81, 170] on div "JAYDEN WILLIAMSON Medical Add Caregiver View State Registry Customer ID 1613125…" at bounding box center [151, 347] width 282 height 547
click at [85, 189] on span "Loyalty" at bounding box center [83, 182] width 34 height 16
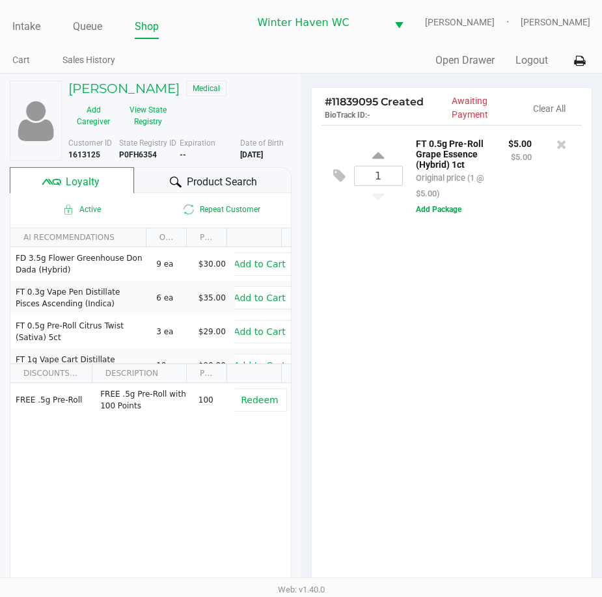
click at [213, 185] on span "Product Search" at bounding box center [222, 182] width 70 height 16
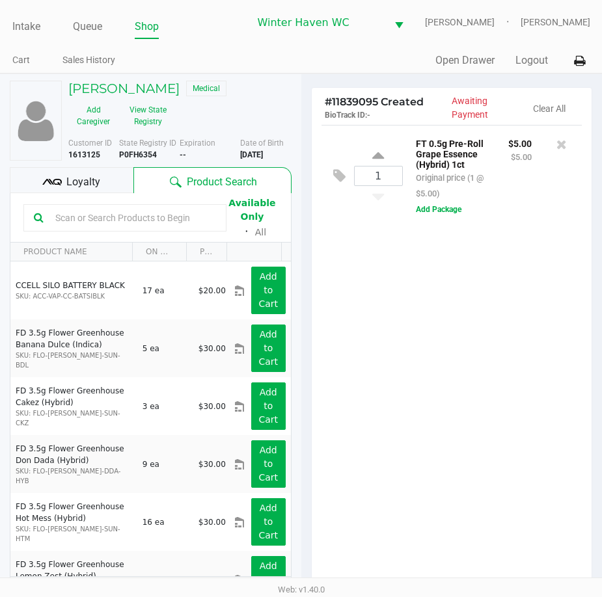
click at [145, 224] on input "text" at bounding box center [133, 218] width 166 height 20
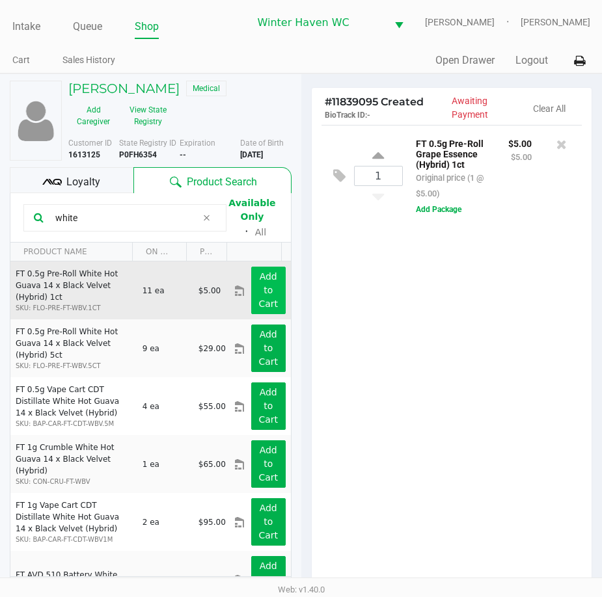
type input "white"
click at [261, 307] on app-button-loader "Add to Cart" at bounding box center [268, 290] width 20 height 38
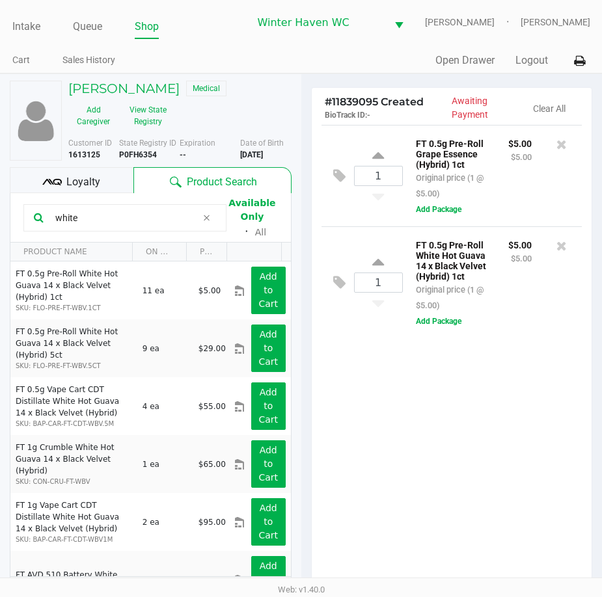
click at [109, 190] on div "Loyalty" at bounding box center [72, 180] width 124 height 26
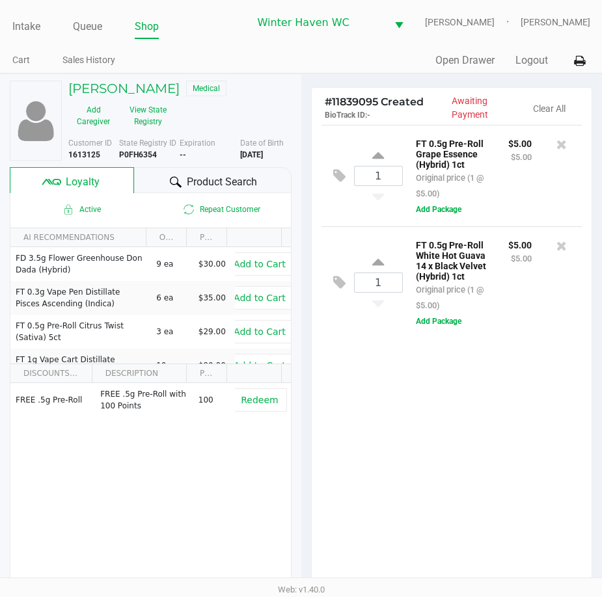
click at [183, 181] on div "Product Search" at bounding box center [212, 180] width 157 height 26
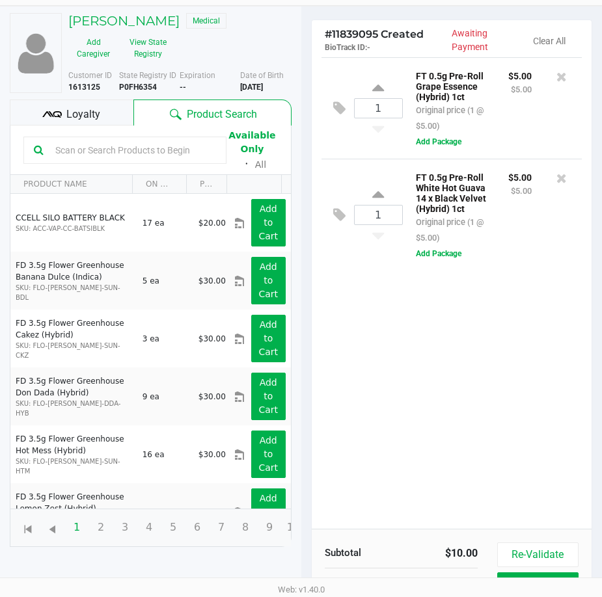
scroll to position [130, 0]
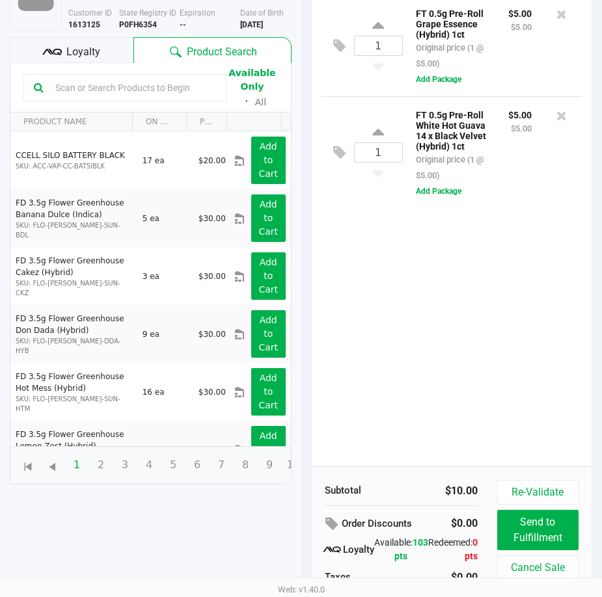
click at [98, 53] on span "Loyalty" at bounding box center [83, 52] width 34 height 16
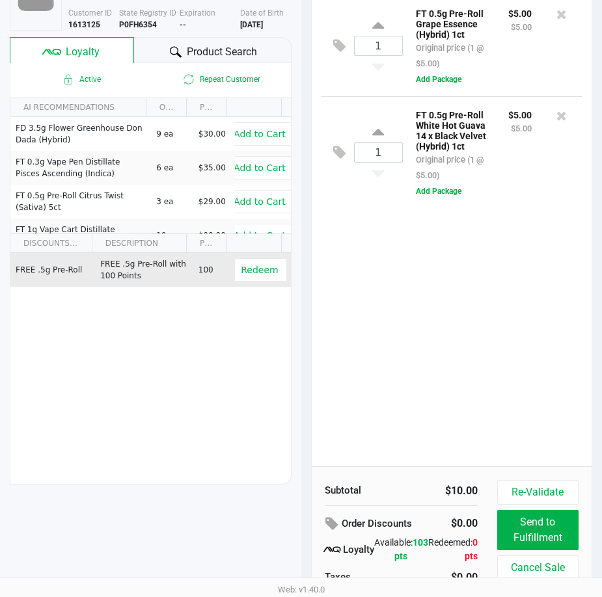
click at [268, 287] on td "Redeem" at bounding box center [262, 270] width 56 height 34
click at [269, 282] on button "Redeem" at bounding box center [259, 269] width 54 height 23
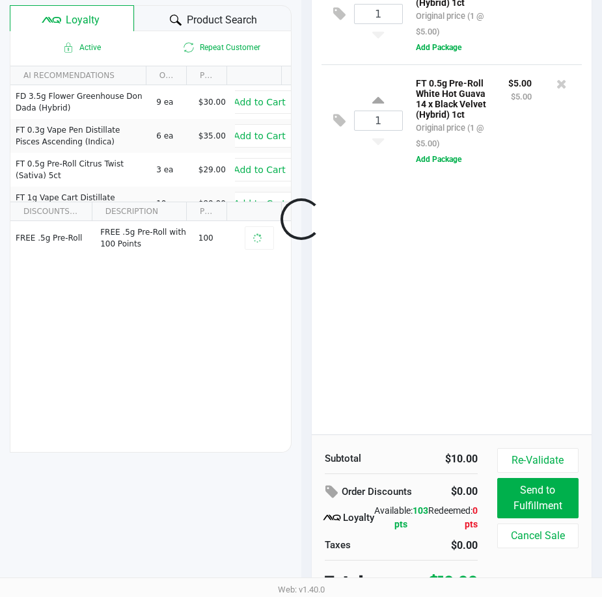
scroll to position [180, 0]
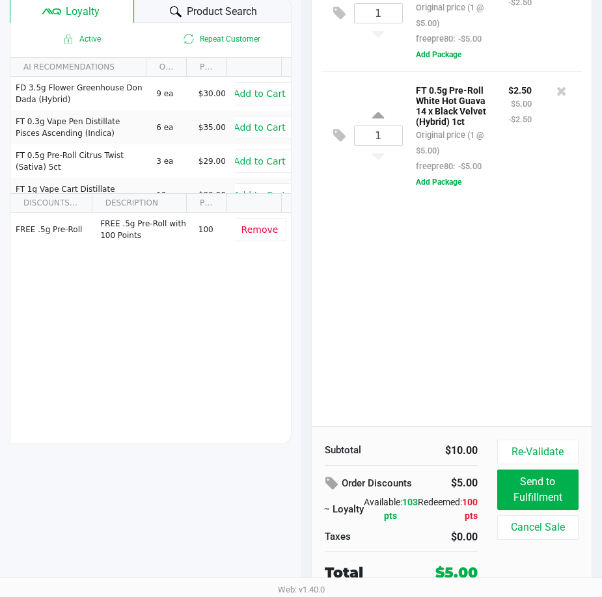
click at [383, 333] on div "1 FT 0.5g Pre-Roll Grape Essence (Hybrid) 1ct Original price (1 @ $5.00) freepr…" at bounding box center [452, 190] width 280 height 472
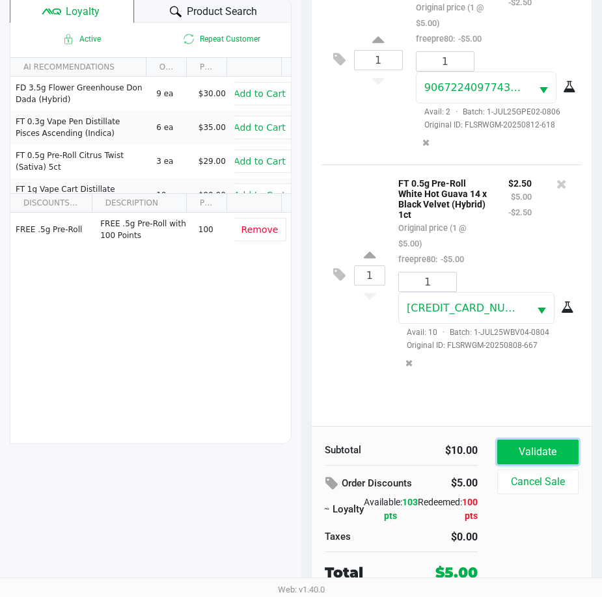
click at [550, 450] on button "Validate" at bounding box center [537, 452] width 81 height 25
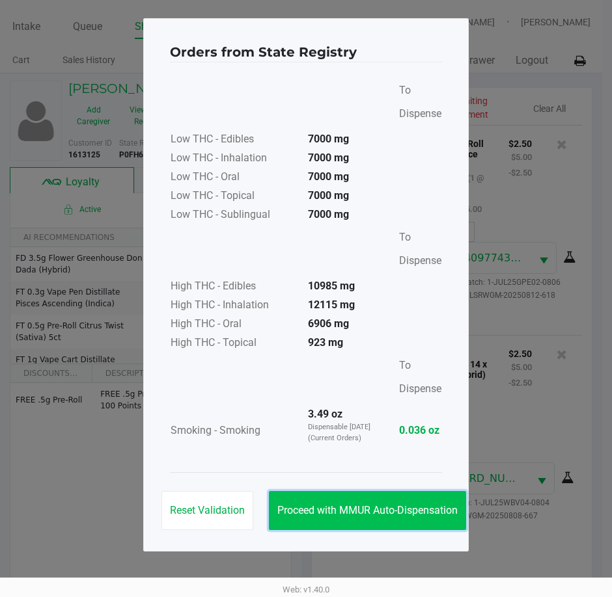
click at [379, 515] on span "Proceed with MMUR Auto-Dispensation" at bounding box center [367, 510] width 180 height 12
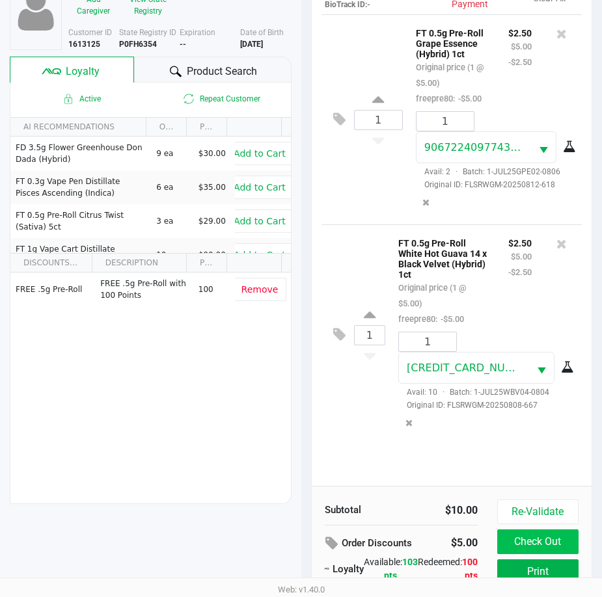
scroll to position [182, 0]
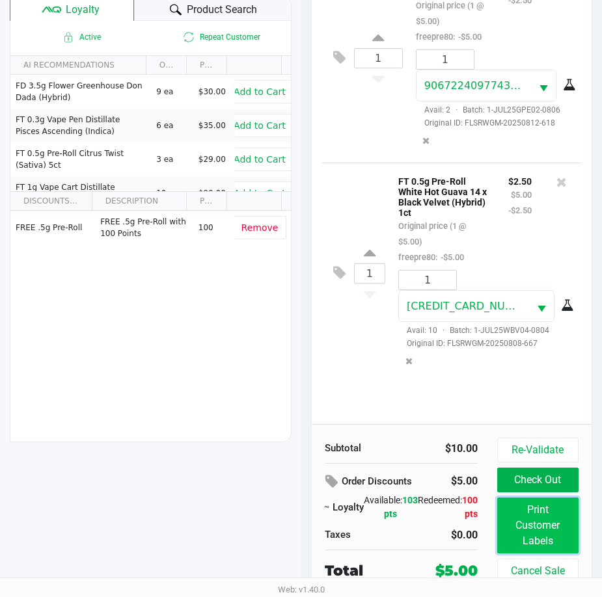
click at [523, 515] on button "Print Customer Labels" at bounding box center [537, 526] width 81 height 56
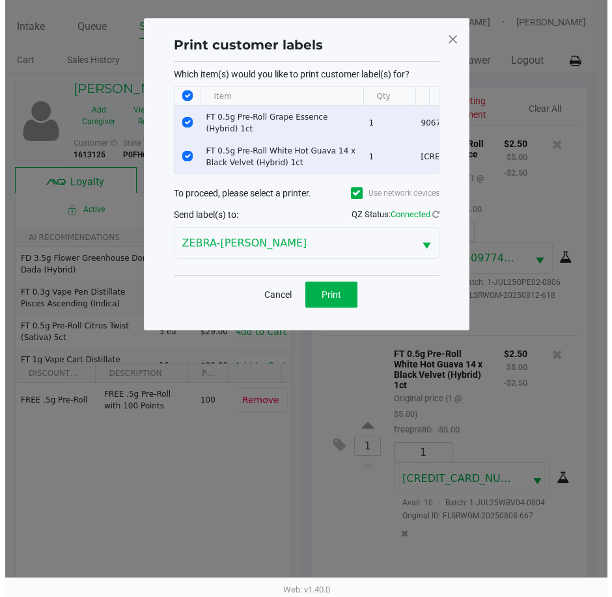
scroll to position [0, 0]
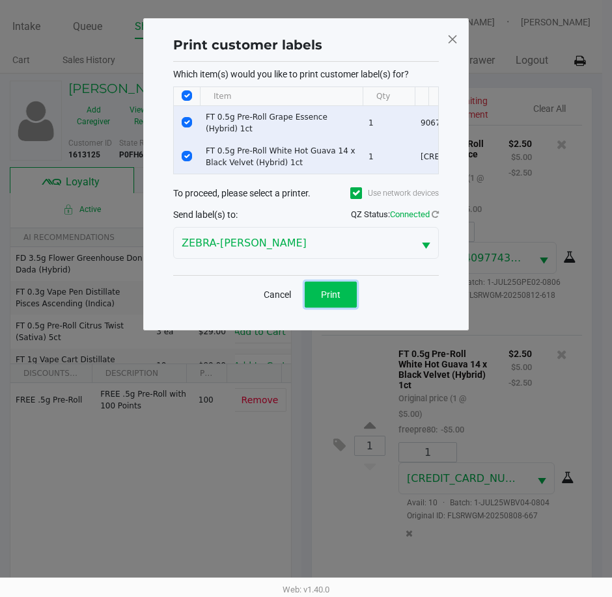
click at [328, 296] on span "Print" at bounding box center [331, 295] width 20 height 10
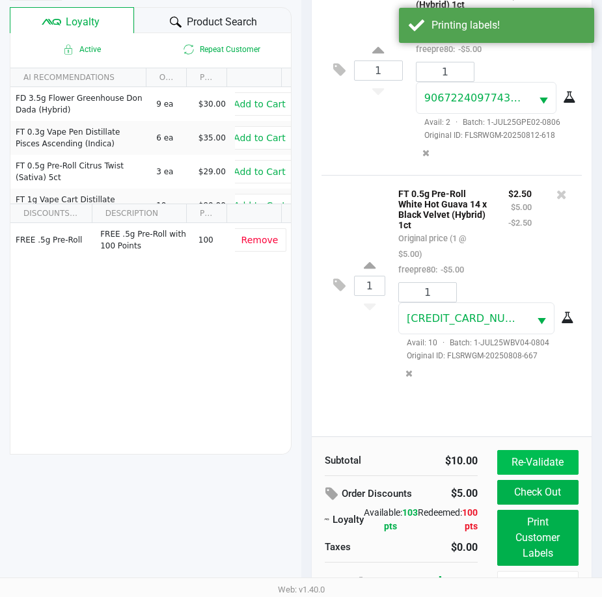
scroll to position [182, 0]
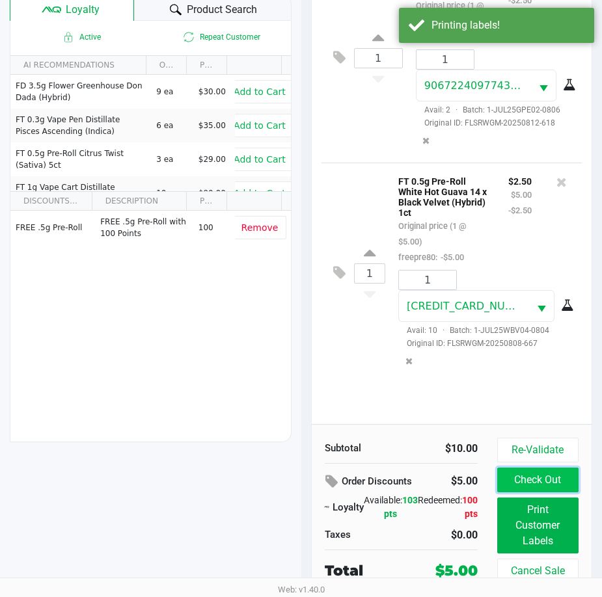
click at [536, 483] on button "Check Out" at bounding box center [537, 480] width 81 height 25
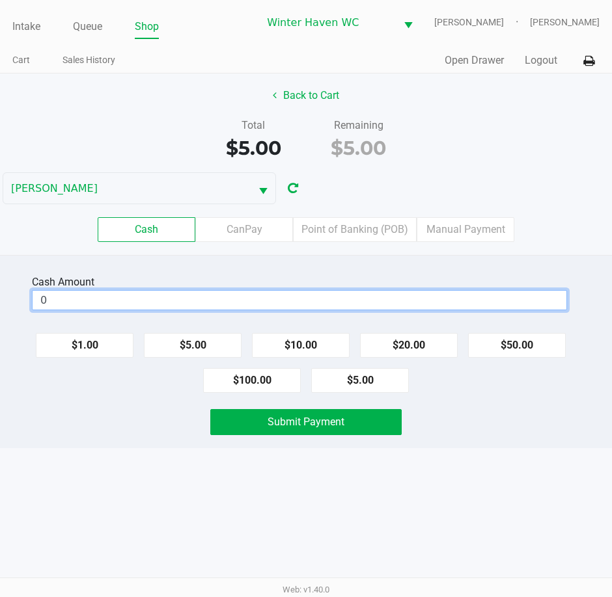
click at [441, 300] on input "0" at bounding box center [300, 300] width 534 height 19
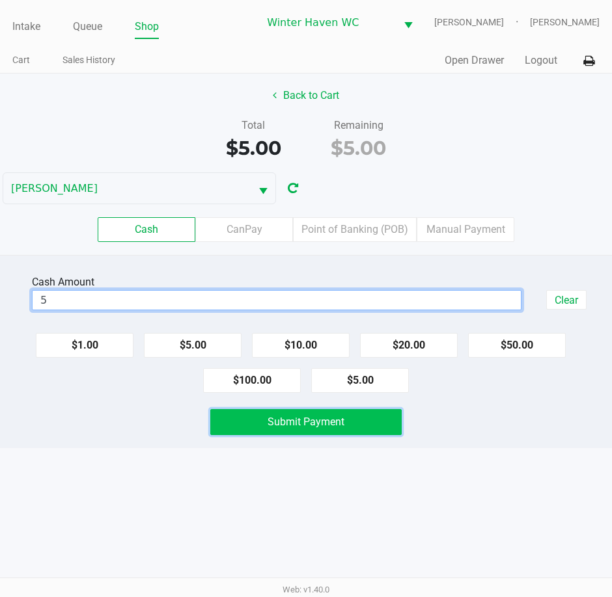
type input "$5.00"
click at [391, 422] on button "Submit Payment" at bounding box center [305, 422] width 191 height 26
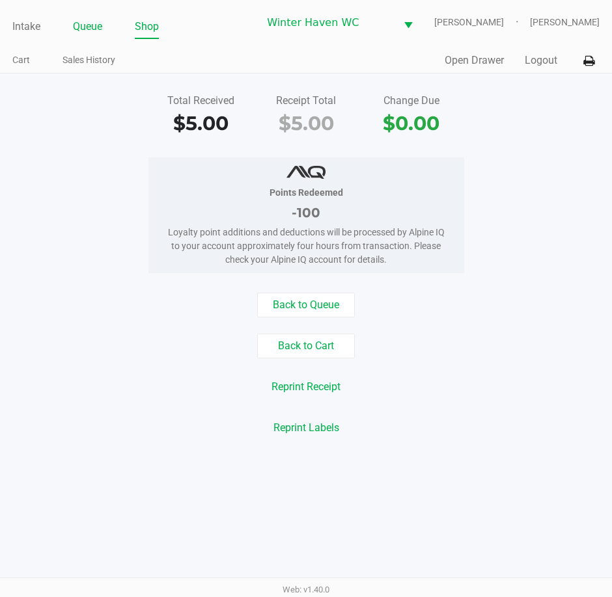
click at [81, 34] on link "Queue" at bounding box center [87, 27] width 29 height 18
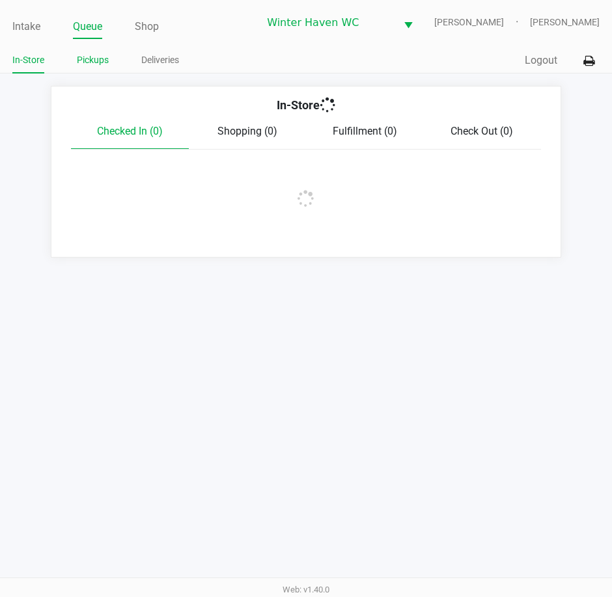
click at [85, 64] on link "Pickups" at bounding box center [93, 60] width 32 height 16
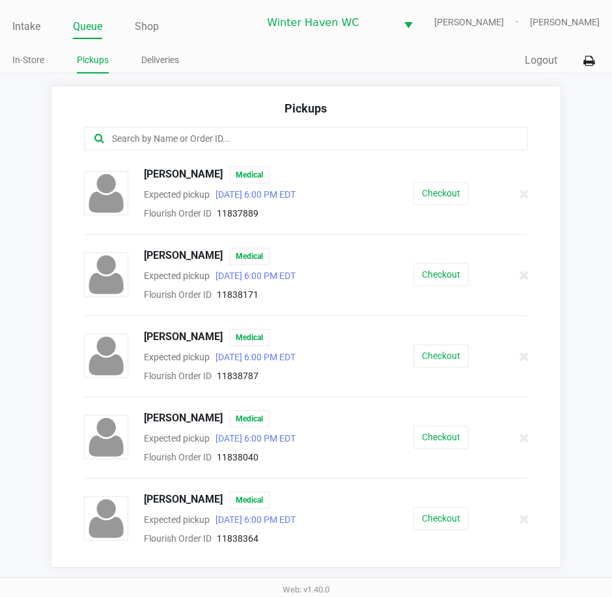
drag, startPoint x: 225, startPoint y: 133, endPoint x: 183, endPoint y: 126, distance: 42.9
click at [224, 134] on input "text" at bounding box center [301, 138] width 380 height 15
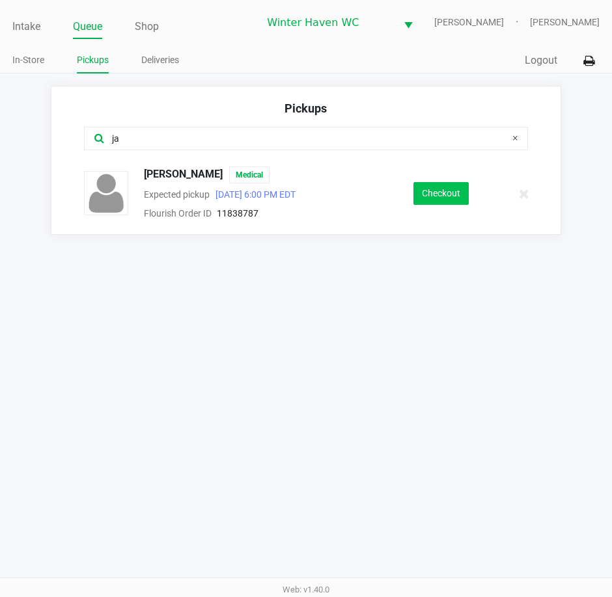
type input "ja"
click at [446, 192] on button "Checkout" at bounding box center [440, 193] width 55 height 23
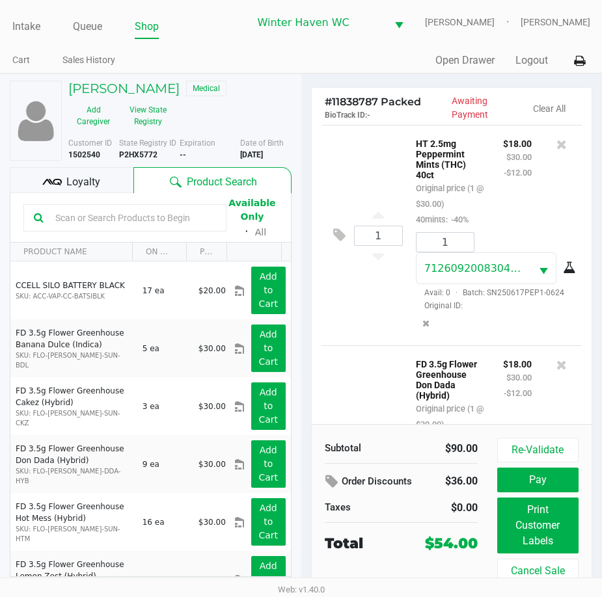
click at [115, 193] on div "Loyalty" at bounding box center [72, 180] width 124 height 26
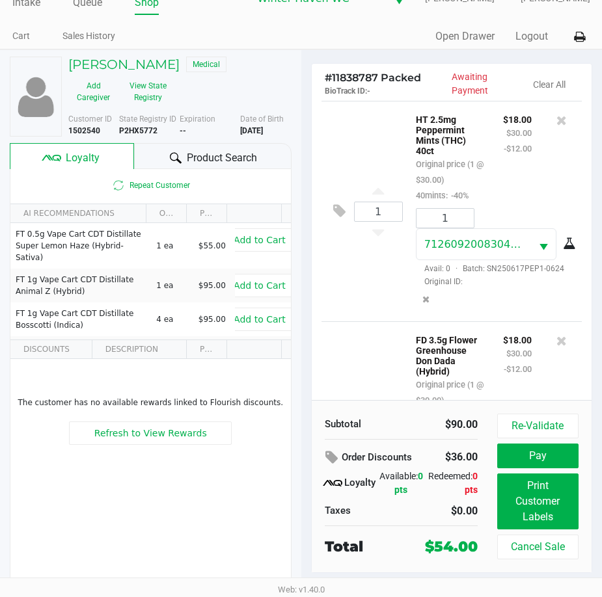
scroll to position [33, 0]
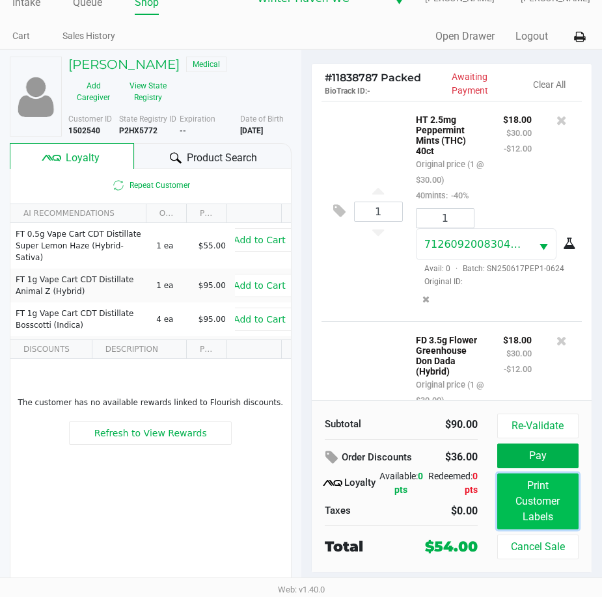
click at [533, 513] on button "Print Customer Labels" at bounding box center [537, 502] width 81 height 56
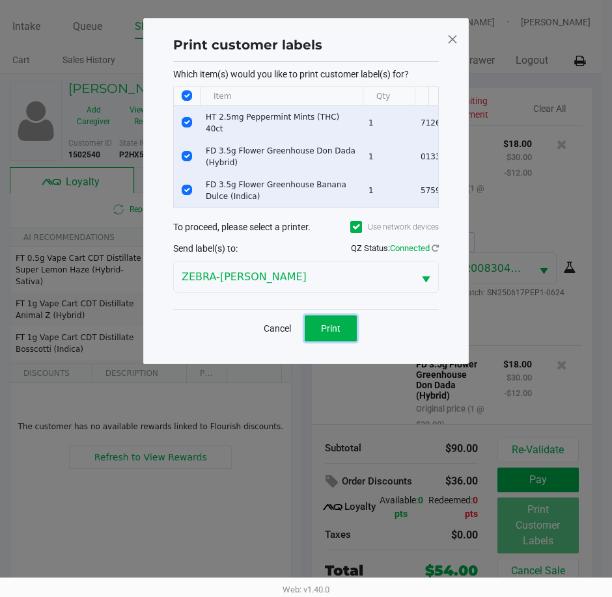
click at [325, 325] on button "Print" at bounding box center [331, 329] width 52 height 26
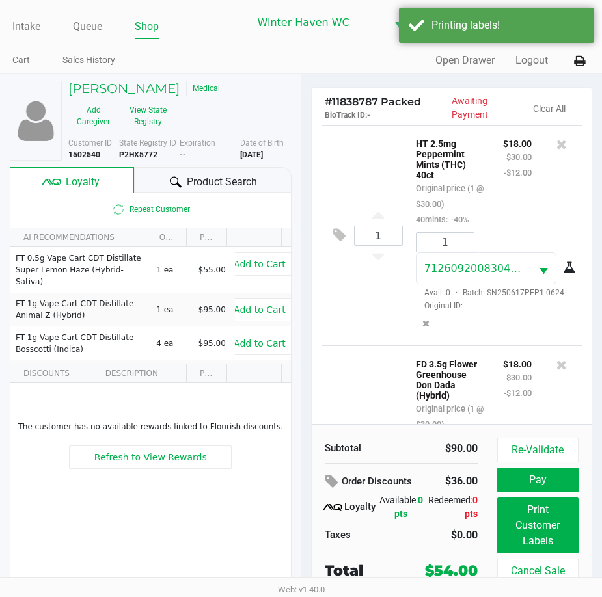
click at [136, 96] on h5 "JAMES MIRANDA" at bounding box center [123, 89] width 111 height 16
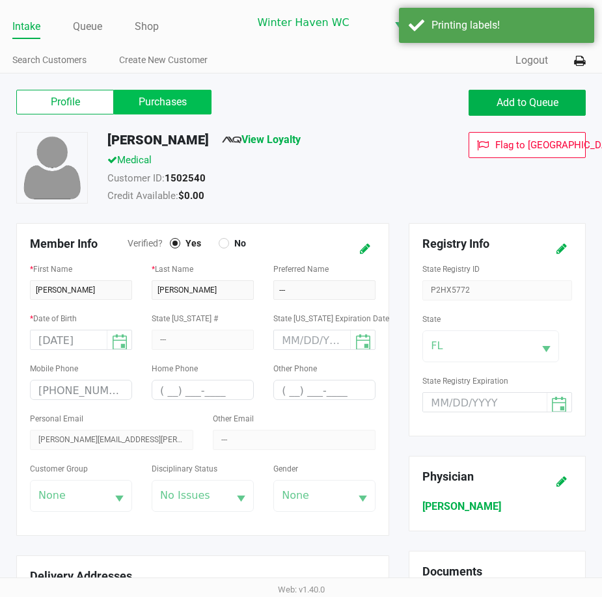
click at [163, 115] on label "Purchases" at bounding box center [163, 102] width 98 height 25
click at [0, 0] on 1 "Purchases" at bounding box center [0, 0] width 0 height 0
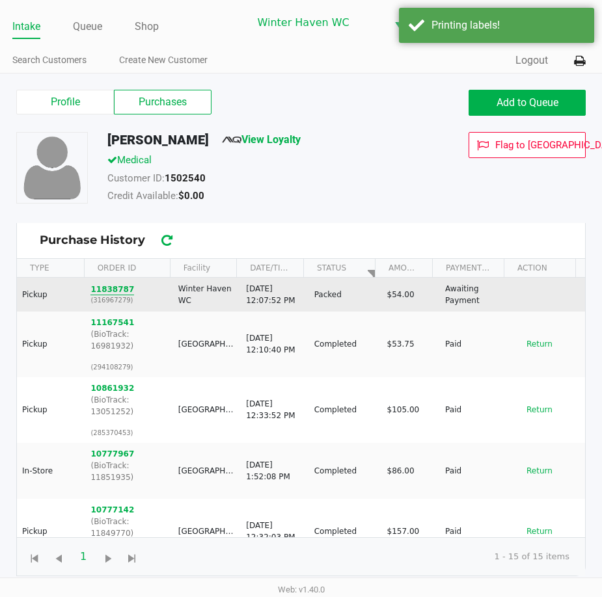
click at [108, 295] on button "11838787" at bounding box center [112, 290] width 44 height 12
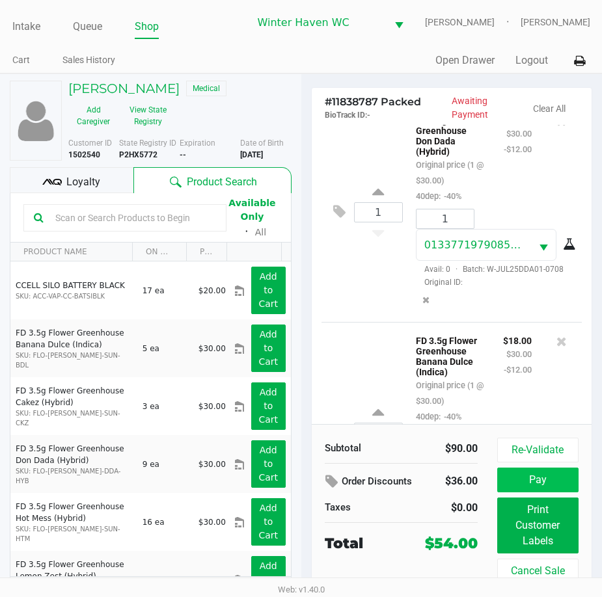
scroll to position [390, 0]
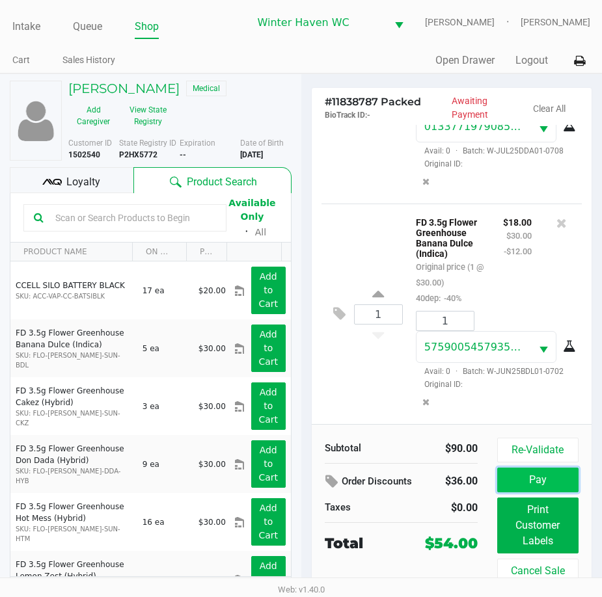
click at [539, 488] on button "Pay" at bounding box center [537, 480] width 81 height 25
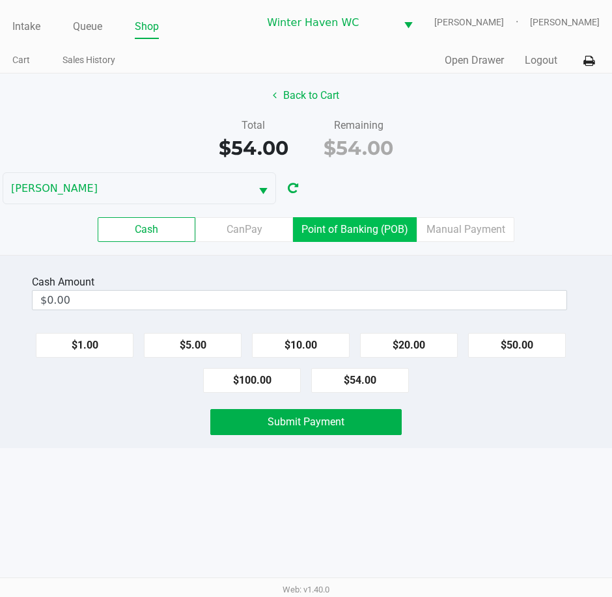
click at [381, 230] on label "Point of Banking (POB)" at bounding box center [355, 229] width 124 height 25
click at [0, 0] on 7 "Point of Banking (POB)" at bounding box center [0, 0] width 0 height 0
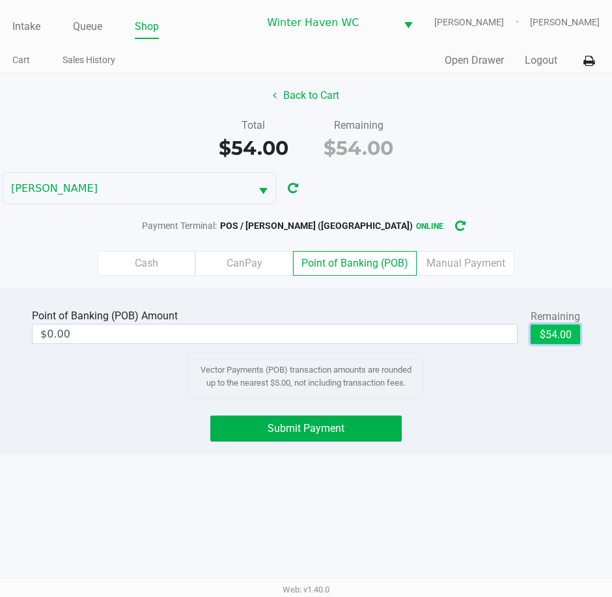
click at [562, 336] on button "$54.00" at bounding box center [554, 335] width 49 height 20
type input "$54.00"
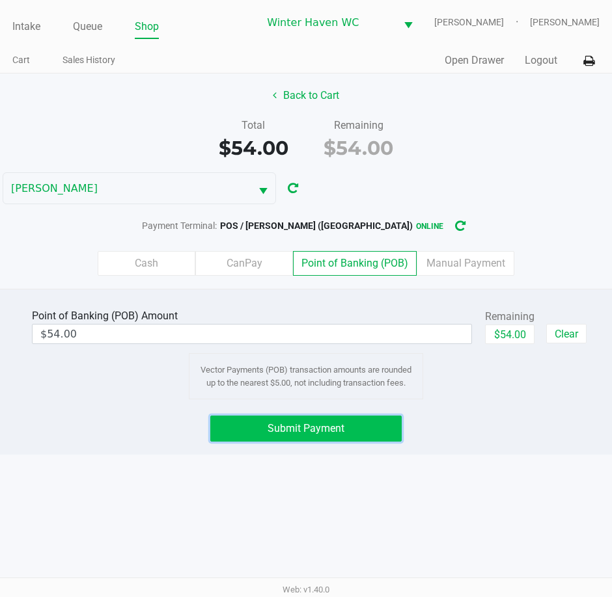
click at [389, 431] on button "Submit Payment" at bounding box center [305, 429] width 191 height 26
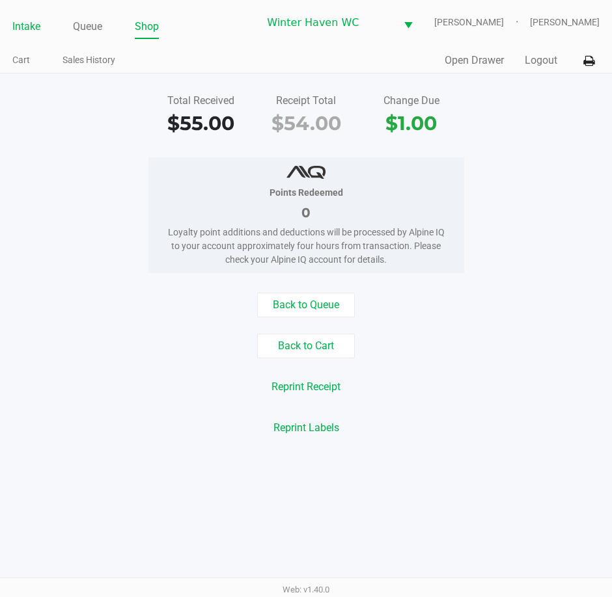
click at [33, 26] on link "Intake" at bounding box center [26, 27] width 28 height 18
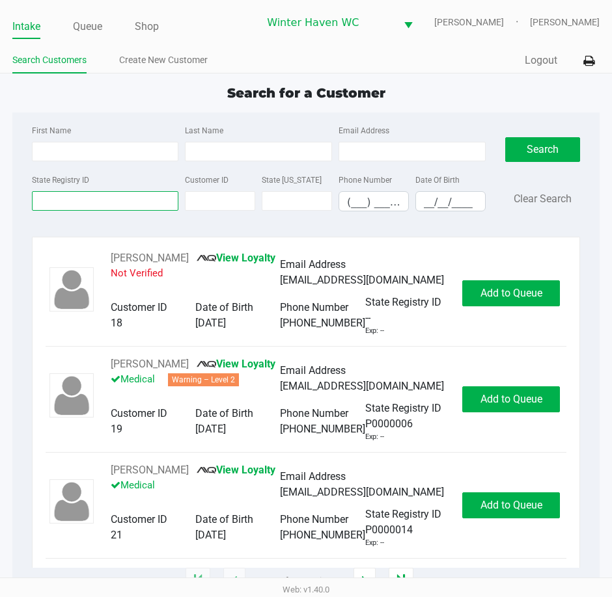
click at [48, 202] on input "State Registry ID" at bounding box center [105, 201] width 147 height 20
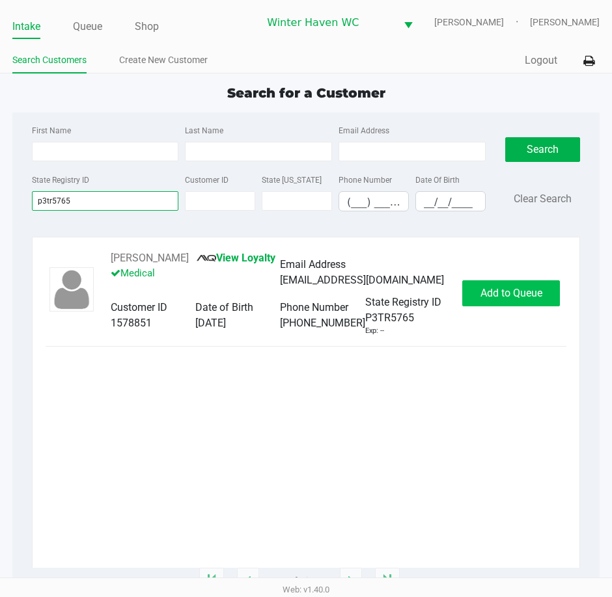
type input "p3tr5765"
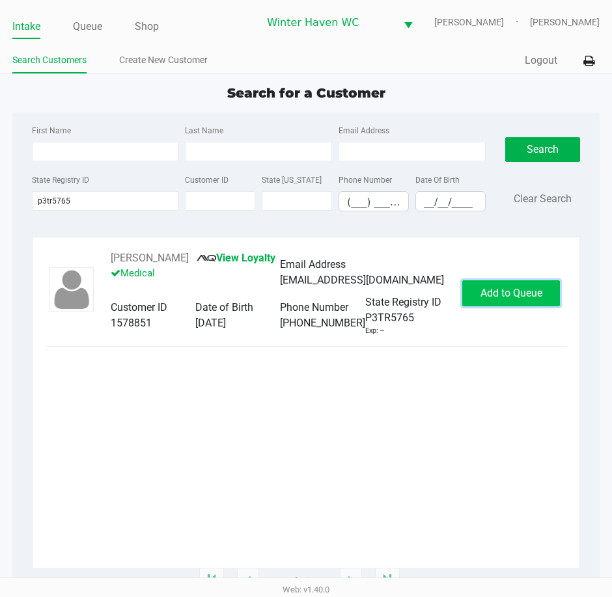
click at [536, 297] on span "Add to Queue" at bounding box center [511, 293] width 62 height 12
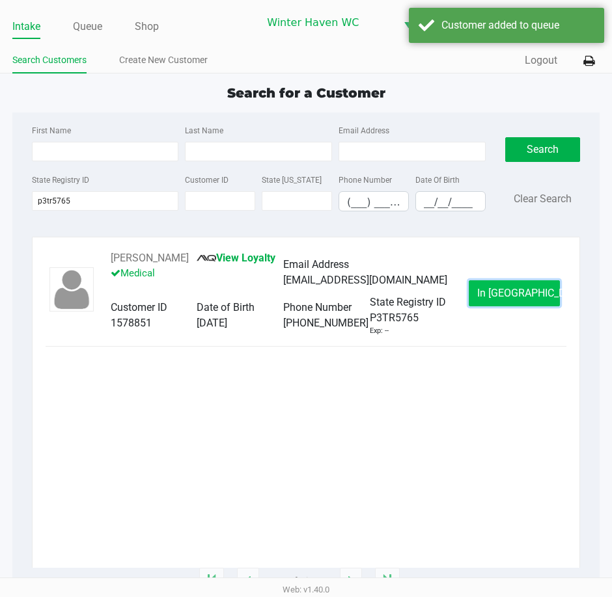
click at [512, 299] on span "In Queue" at bounding box center [531, 293] width 109 height 12
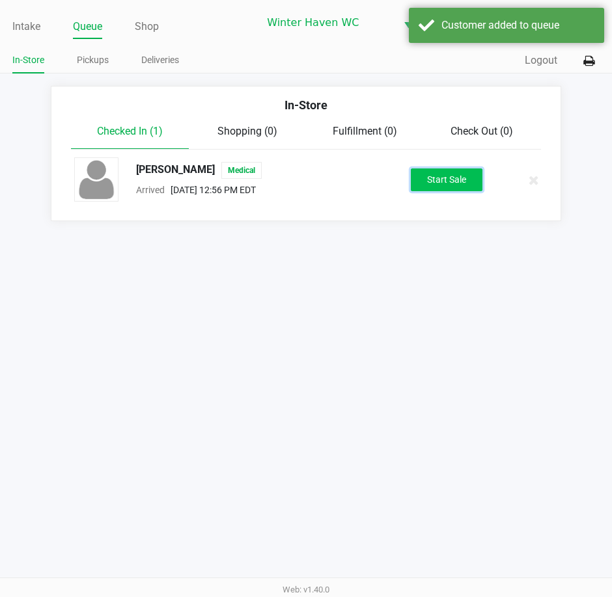
click at [435, 182] on button "Start Sale" at bounding box center [447, 180] width 72 height 23
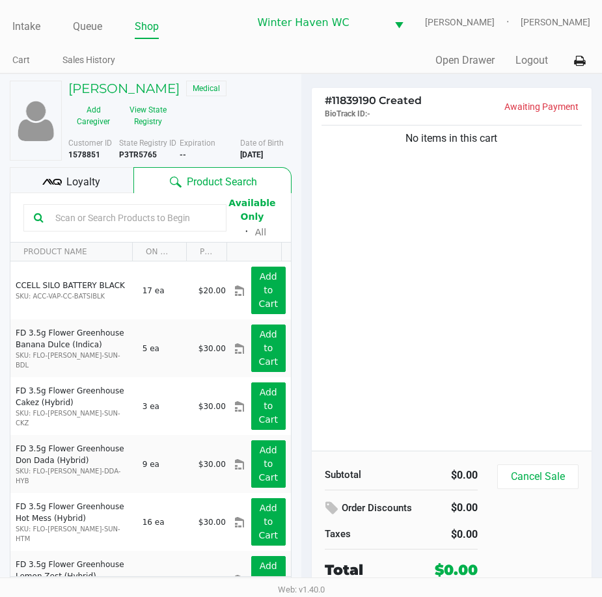
click at [127, 226] on input "text" at bounding box center [133, 218] width 166 height 20
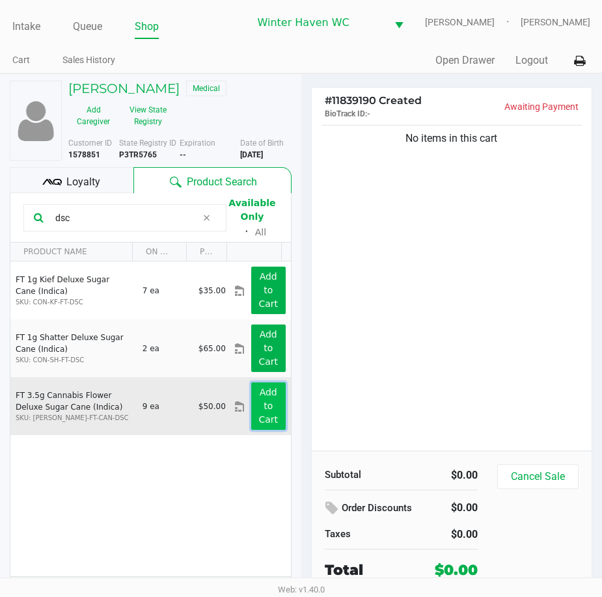
click at [260, 420] on app-button-loader "Add to Cart" at bounding box center [268, 406] width 20 height 38
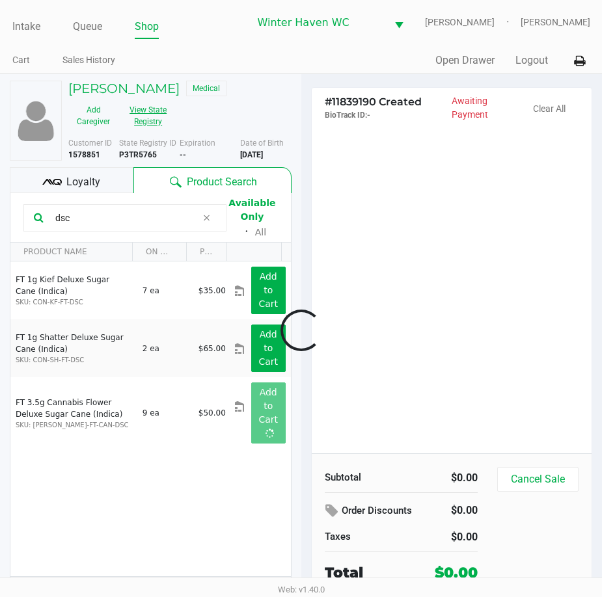
click at [150, 132] on button "View State Registry" at bounding box center [143, 116] width 51 height 33
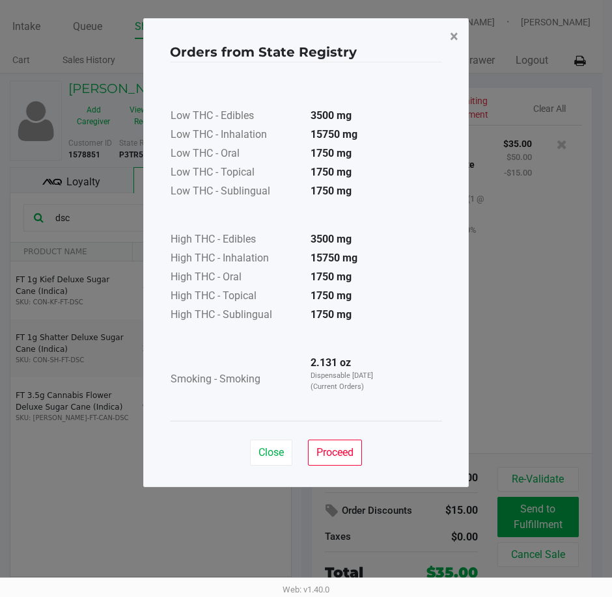
click at [459, 32] on button "×" at bounding box center [453, 36] width 29 height 36
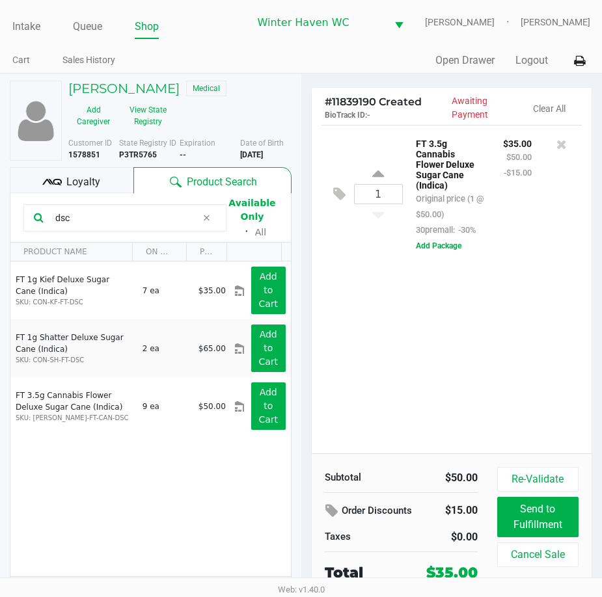
drag, startPoint x: 86, startPoint y: 230, endPoint x: -3, endPoint y: 287, distance: 105.4
click at [0, 287] on html "Intake Queue Shop Winter Haven WC JAMES-BROWN Krystal Pierce Cart Sales History…" at bounding box center [301, 298] width 602 height 597
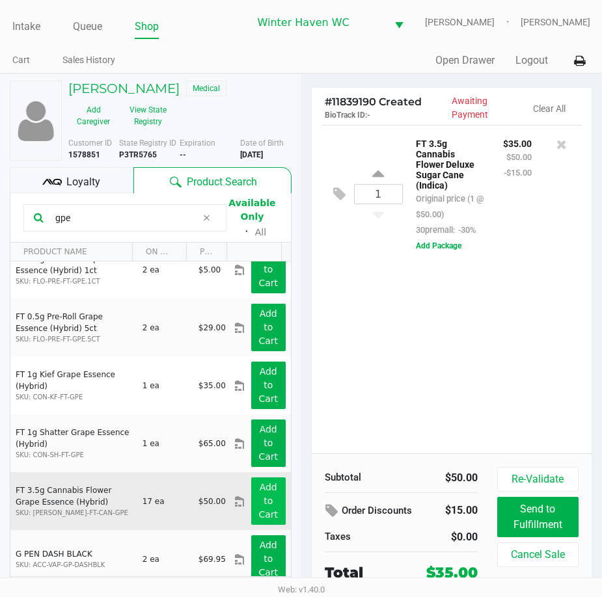
scroll to position [32, 0]
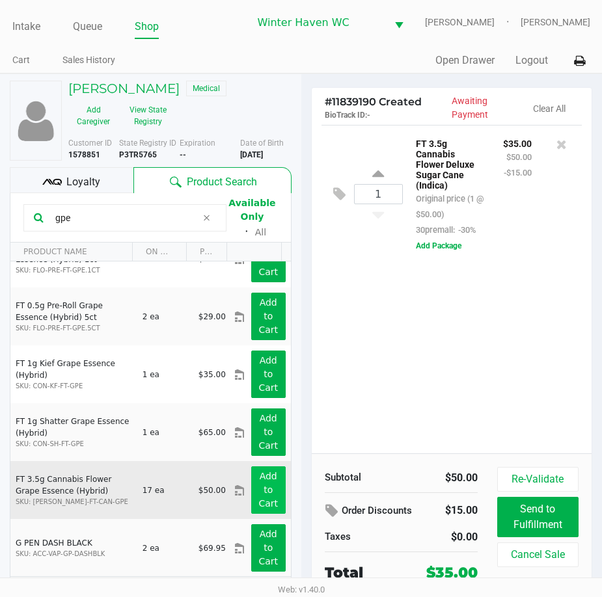
type input "gpe"
click at [261, 495] on app-button-loader "Add to Cart" at bounding box center [268, 490] width 20 height 38
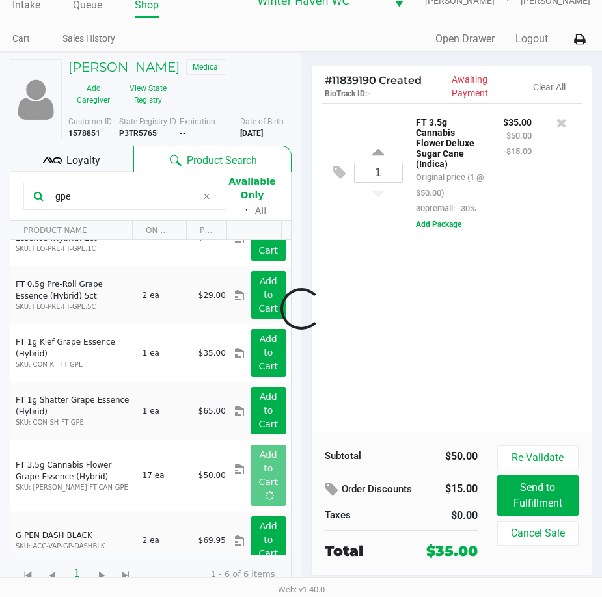
scroll to position [33, 0]
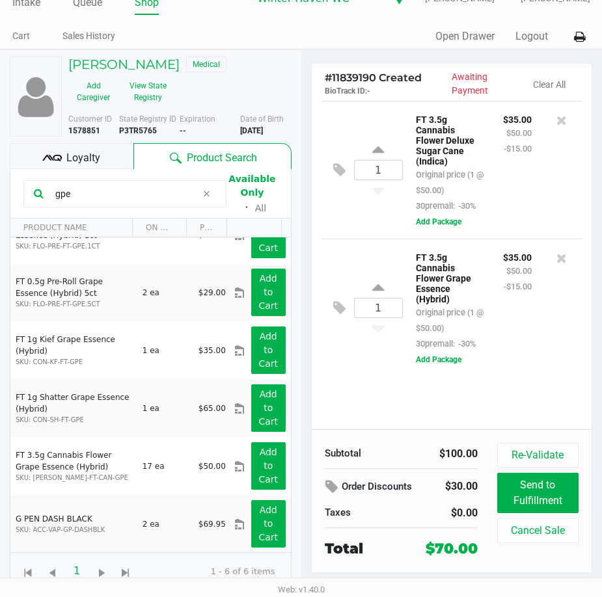
click at [74, 156] on span "Loyalty" at bounding box center [83, 158] width 34 height 16
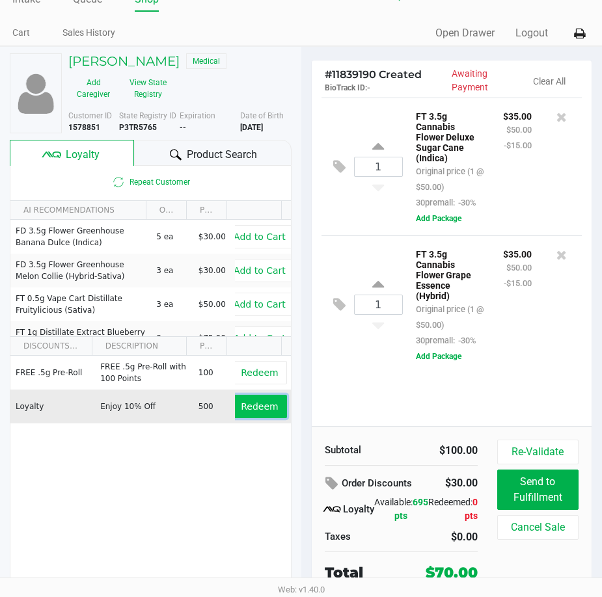
click at [249, 407] on span "Redeem" at bounding box center [259, 406] width 37 height 10
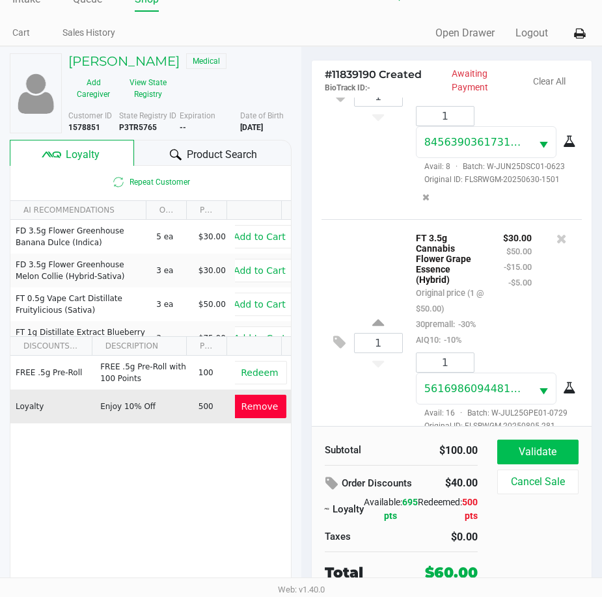
scroll to position [234, 0]
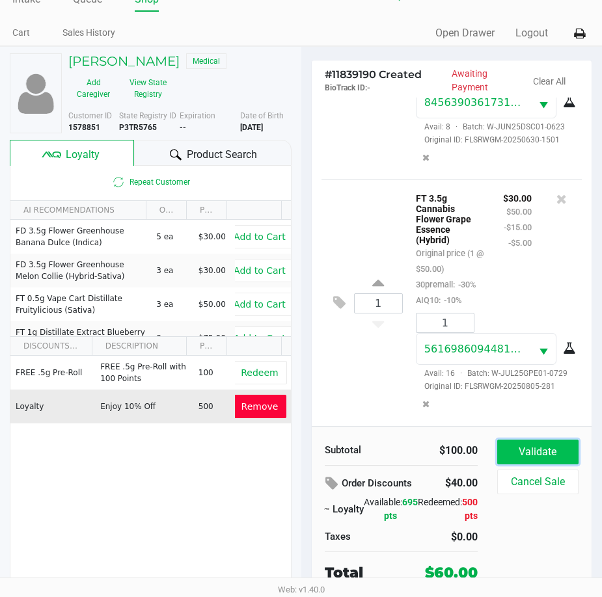
click at [536, 458] on button "Validate" at bounding box center [537, 452] width 81 height 25
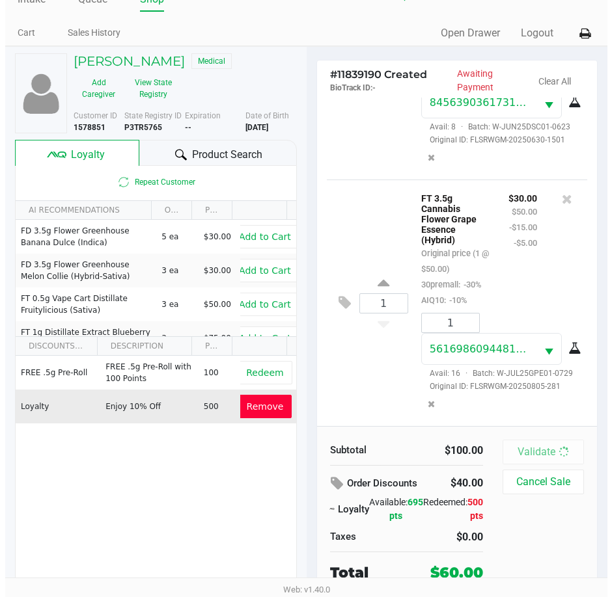
scroll to position [0, 0]
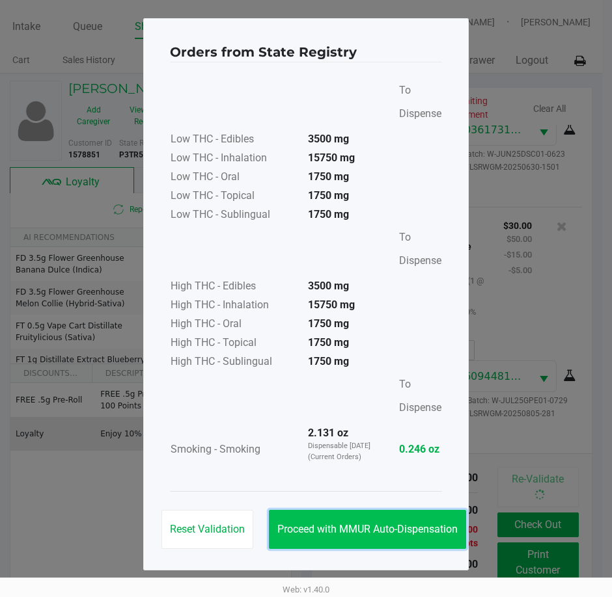
click at [404, 530] on span "Proceed with MMUR Auto-Dispensation" at bounding box center [367, 529] width 180 height 12
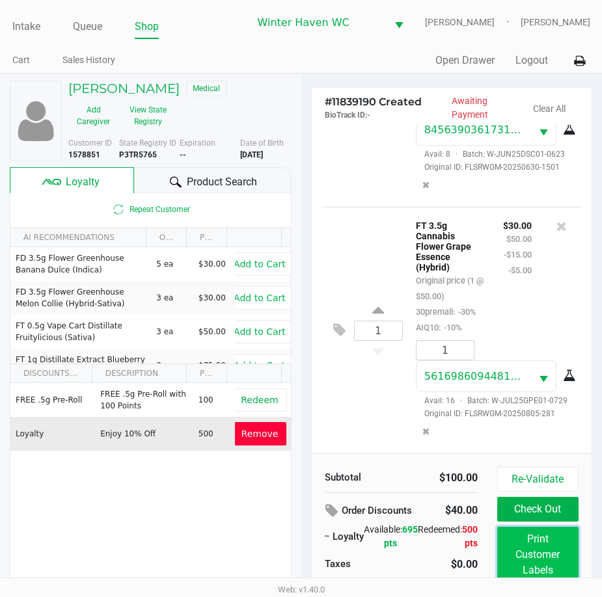
click at [511, 560] on button "Print Customer Labels" at bounding box center [537, 555] width 81 height 56
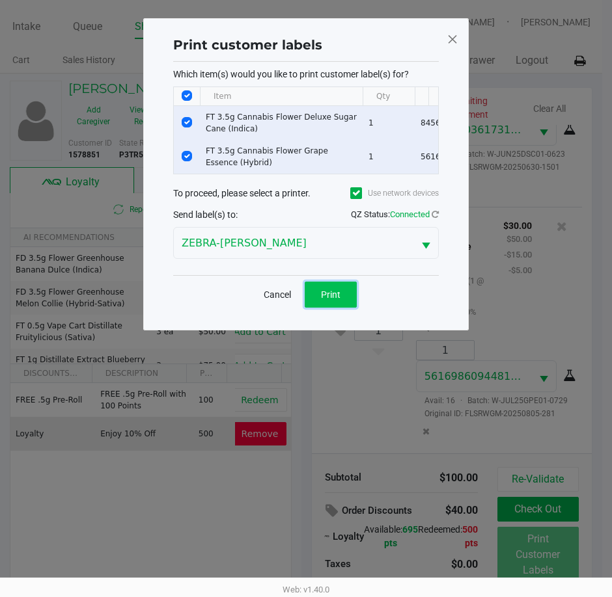
click at [339, 300] on span "Print" at bounding box center [331, 295] width 20 height 10
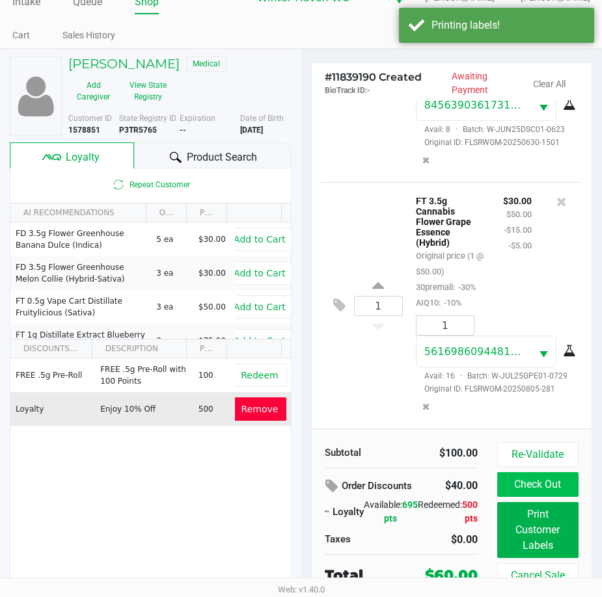
scroll to position [38, 0]
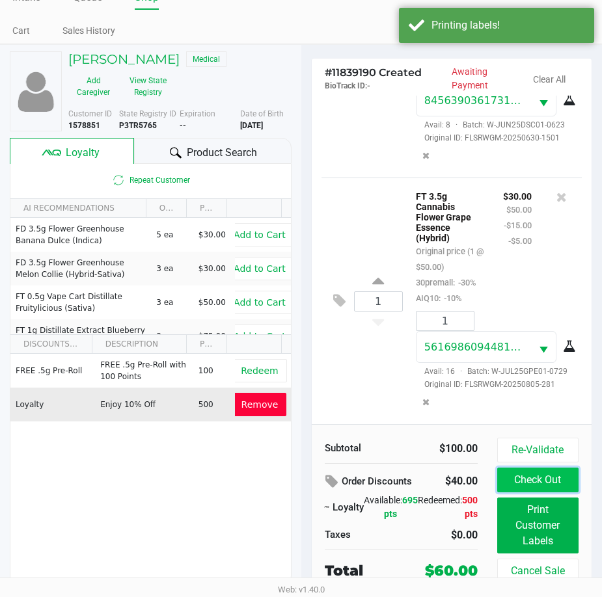
click at [557, 485] on button "Check Out" at bounding box center [537, 480] width 81 height 25
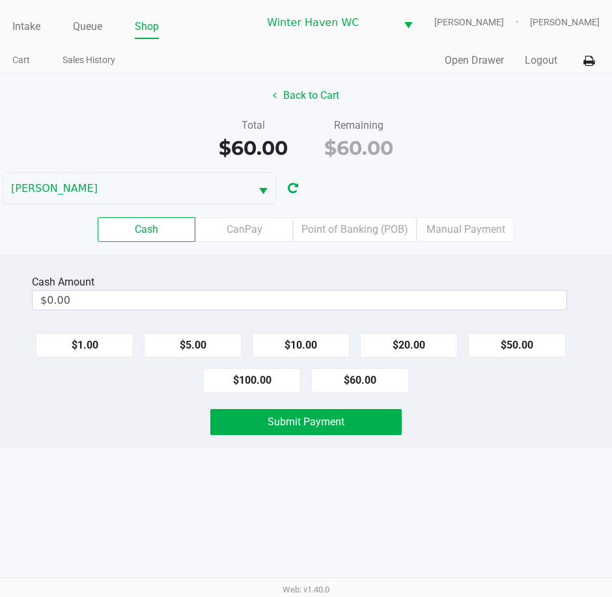
click at [383, 366] on div "$1.00 $5.00 $10.00 $20.00 $50.00 $100.00 $60.00" at bounding box center [306, 358] width 612 height 70
click at [383, 378] on button "$60.00" at bounding box center [360, 380] width 98 height 25
type input "$60.00"
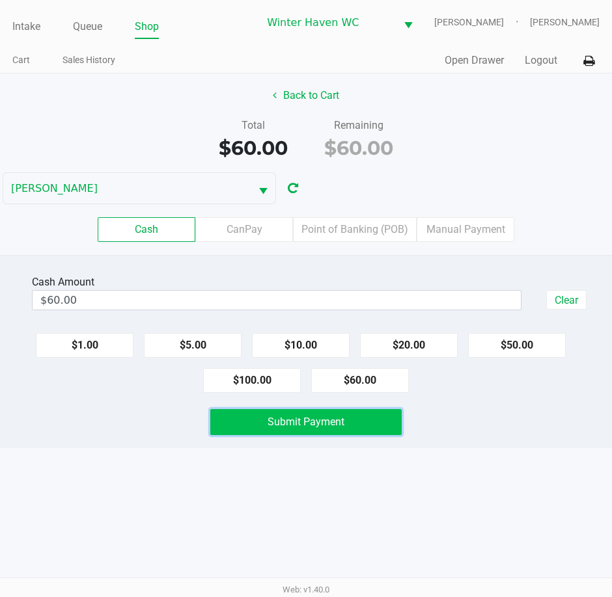
click at [353, 433] on button "Submit Payment" at bounding box center [305, 422] width 191 height 26
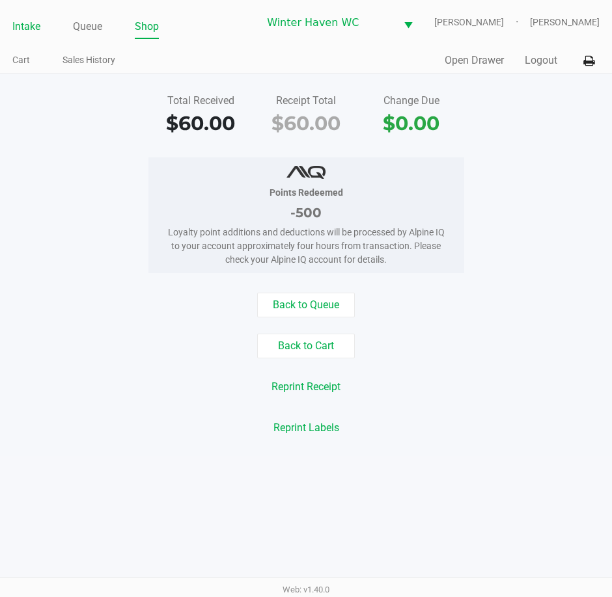
click at [25, 26] on link "Intake" at bounding box center [26, 27] width 28 height 18
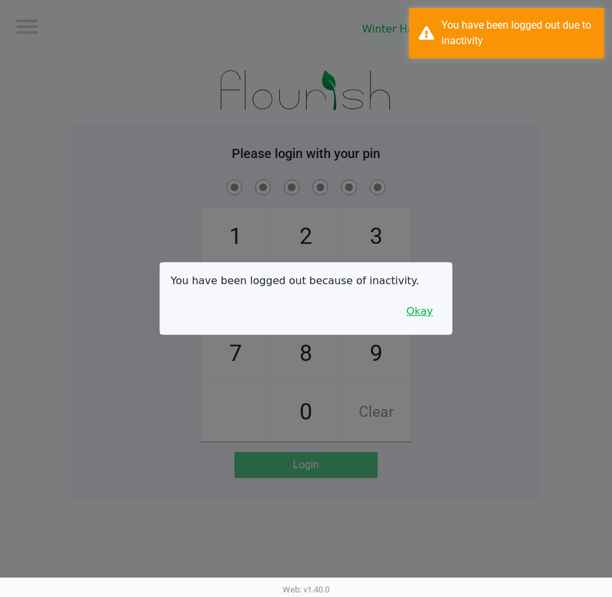
click at [421, 301] on button "Okay" at bounding box center [420, 311] width 44 height 25
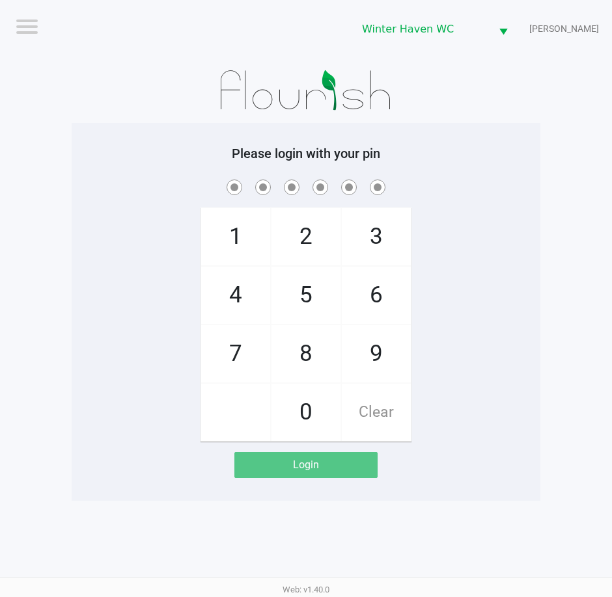
drag, startPoint x: 475, startPoint y: 273, endPoint x: 481, endPoint y: 258, distance: 16.1
click at [480, 266] on div "1 4 7 2 5 8 0 3 6 9 Clear" at bounding box center [306, 309] width 469 height 265
checkbox input "true"
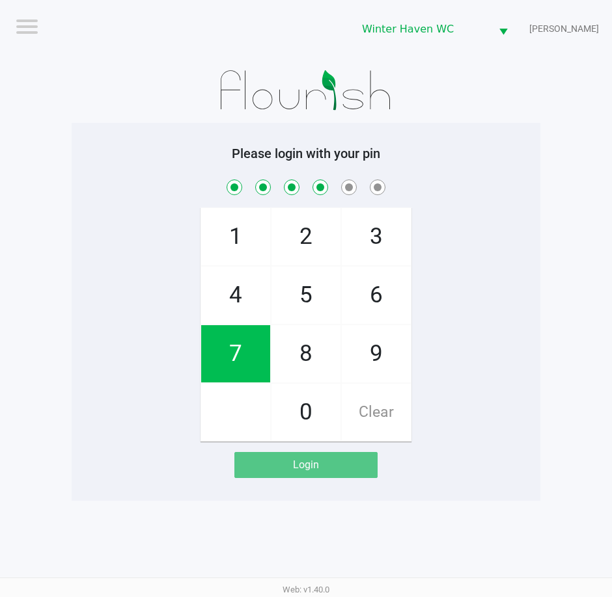
checkbox input "true"
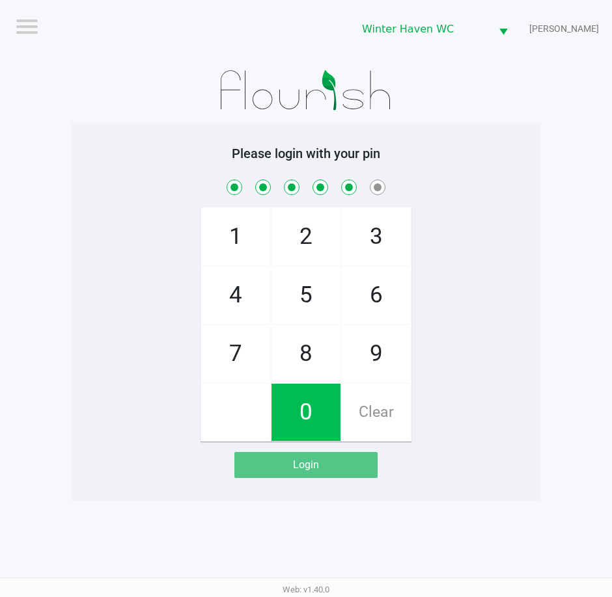
checkbox input "true"
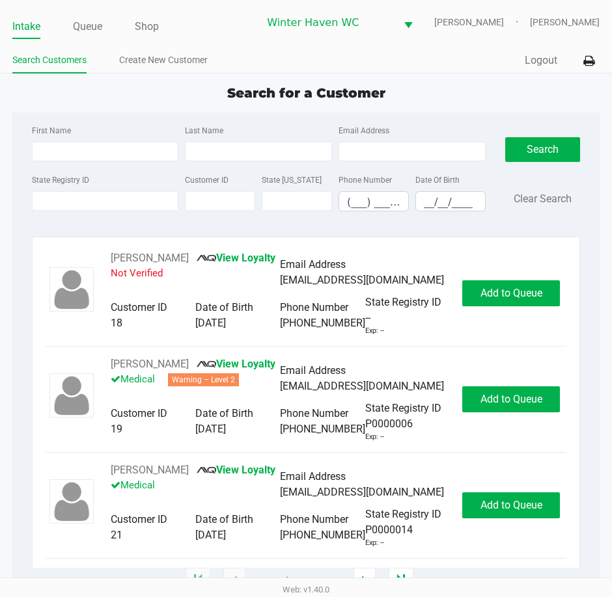
click at [187, 44] on div "Intake Queue Shop Winter Haven WC JAMES-BROWN Krystal Pierce Search Customers C…" at bounding box center [306, 37] width 612 height 74
click at [191, 61] on link "Create New Customer" at bounding box center [163, 60] width 88 height 16
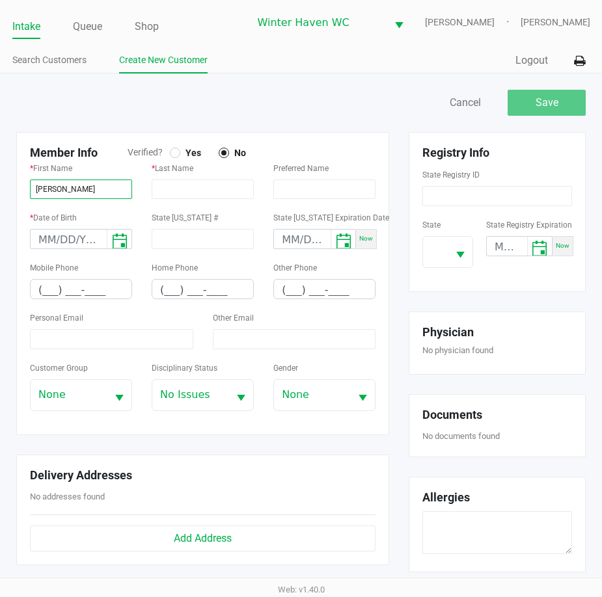
type input "JOSHUA"
click at [190, 159] on span "Yes" at bounding box center [190, 153] width 21 height 12
type input "ASBURY"
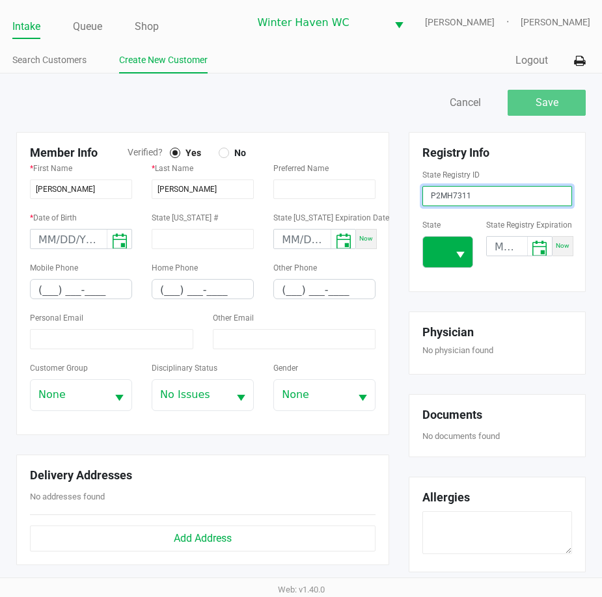
click at [459, 254] on button "Select" at bounding box center [460, 252] width 25 height 31
type input "P2MH7311"
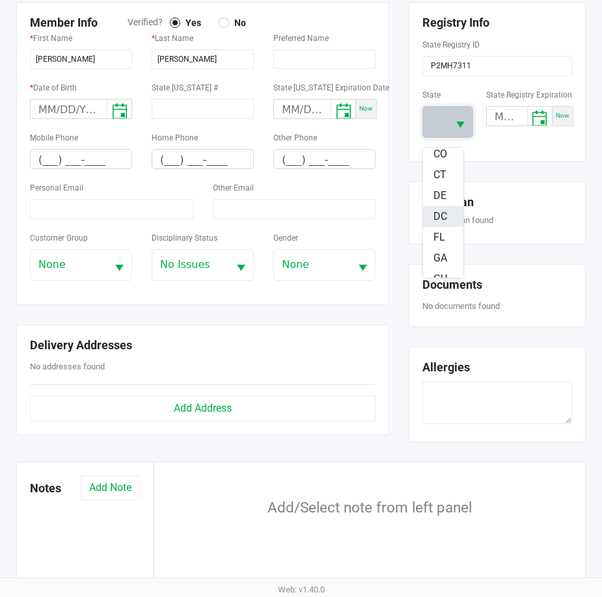
scroll to position [130, 0]
click at [441, 234] on span "FL" at bounding box center [439, 236] width 12 height 16
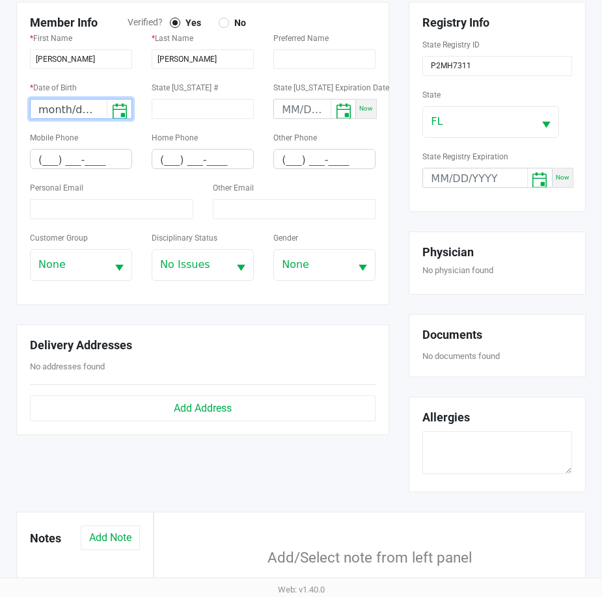
click at [46, 120] on input "month/day/year" at bounding box center [69, 110] width 76 height 20
type input "02/17/1998"
click at [51, 166] on input "(___) ___-____" at bounding box center [81, 160] width 101 height 20
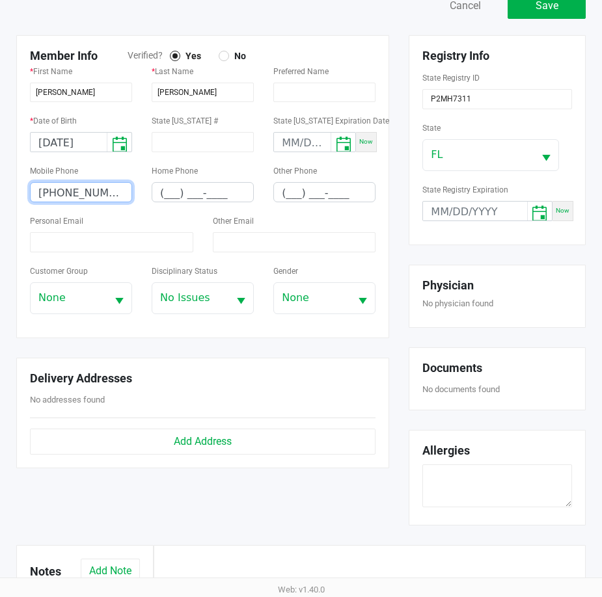
scroll to position [65, 0]
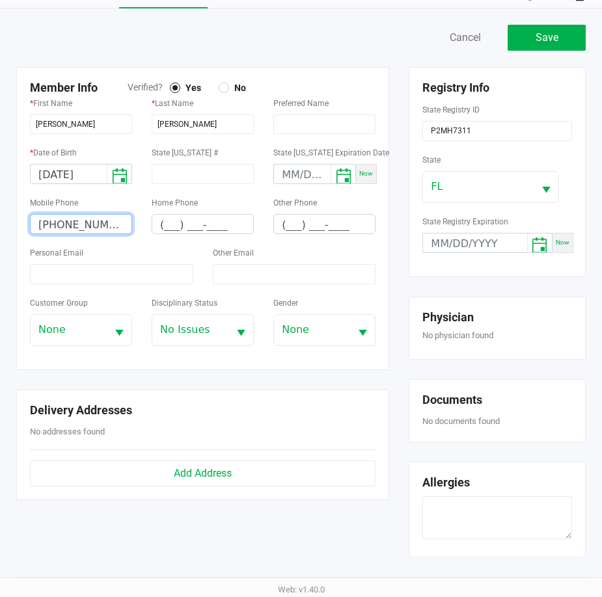
type input "(863) 277-6560"
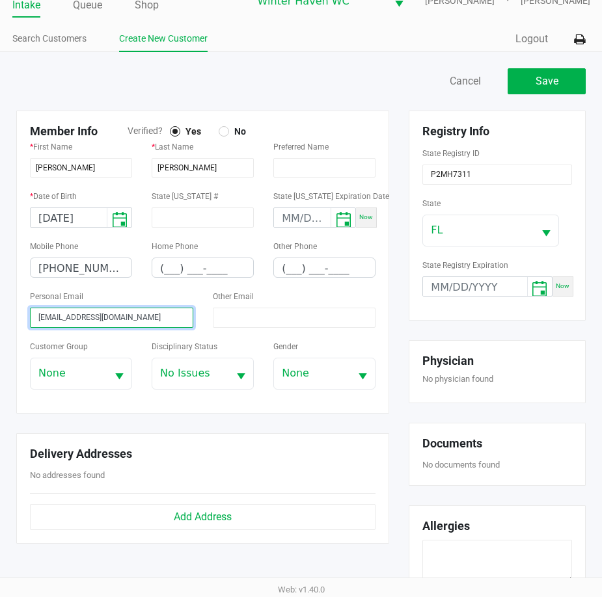
scroll to position [0, 0]
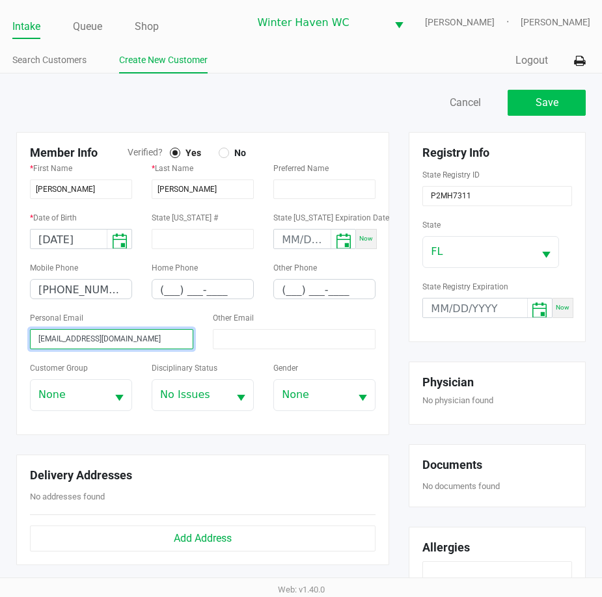
type input "Joshuaasbury29@gmail.com"
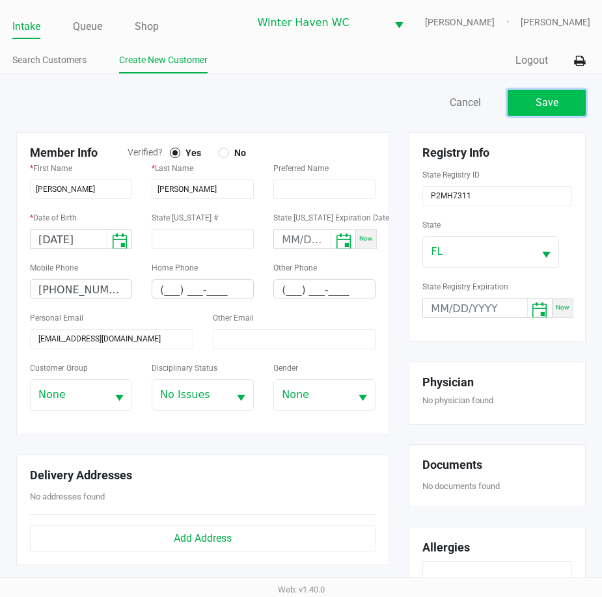
click at [528, 115] on button "Save" at bounding box center [547, 103] width 78 height 26
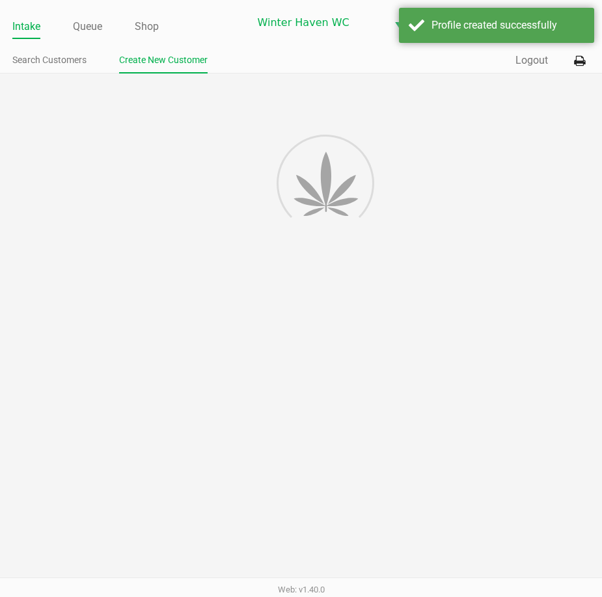
type input "---"
type input "( __) ___-____"
type input "---"
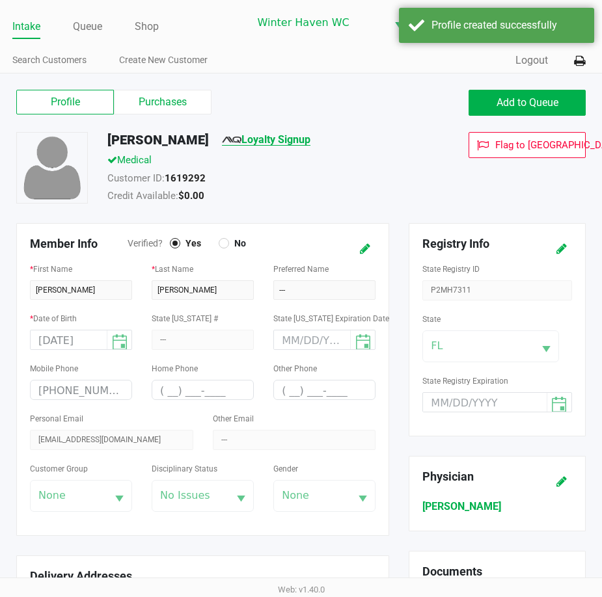
click at [282, 146] on link "Loyalty Signup" at bounding box center [266, 139] width 88 height 12
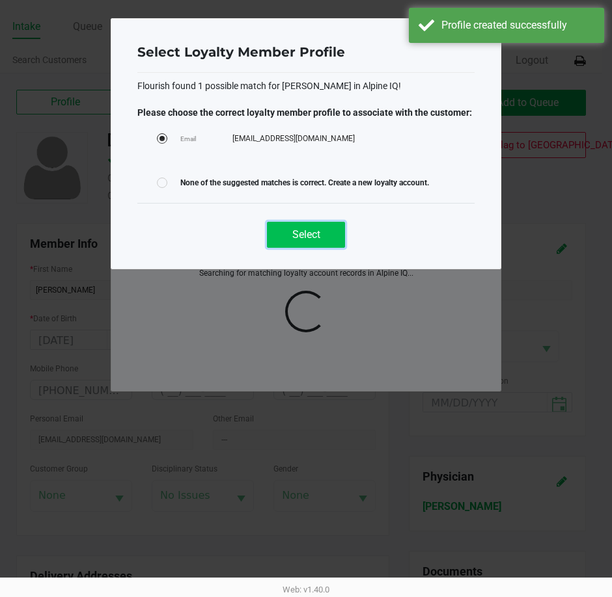
click at [312, 241] on button "Select" at bounding box center [306, 235] width 78 height 26
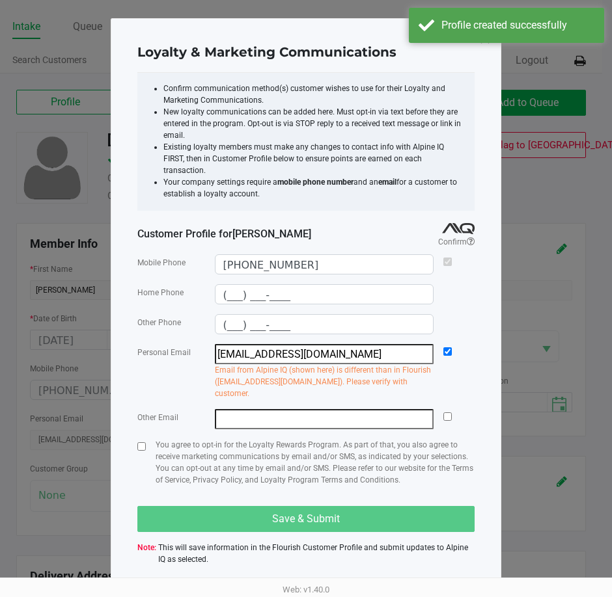
click at [142, 439] on div at bounding box center [141, 467] width 8 height 57
click at [143, 442] on input "checkbox" at bounding box center [141, 446] width 8 height 8
checkbox input "true"
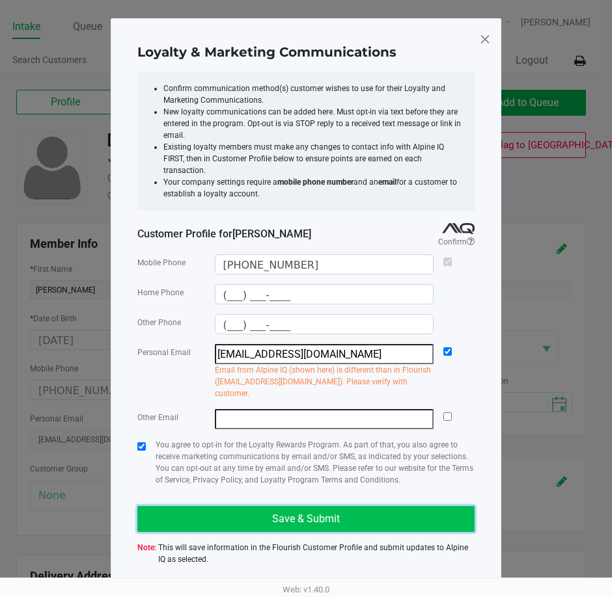
click at [280, 507] on button "Save & Submit" at bounding box center [305, 519] width 337 height 26
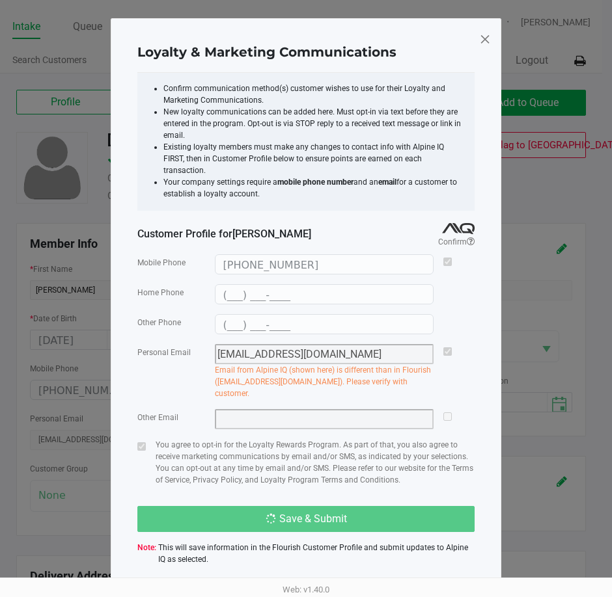
type input "(___) ___-____"
type input "joshuaasbury29@gmail.com"
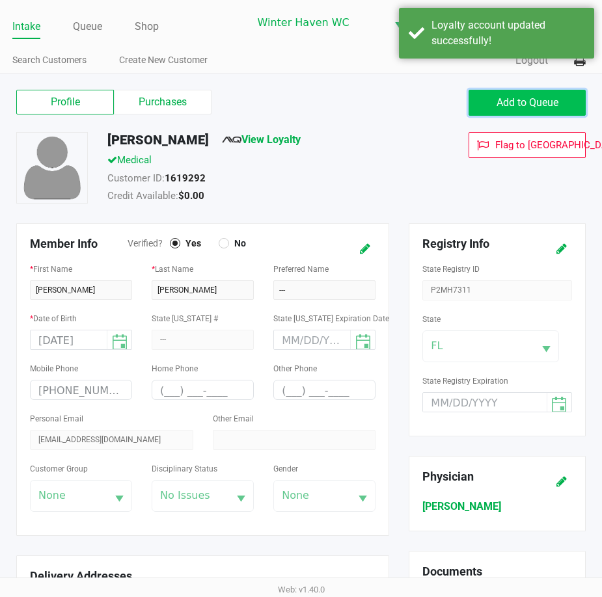
click at [539, 109] on span "Add to Queue" at bounding box center [527, 102] width 62 height 12
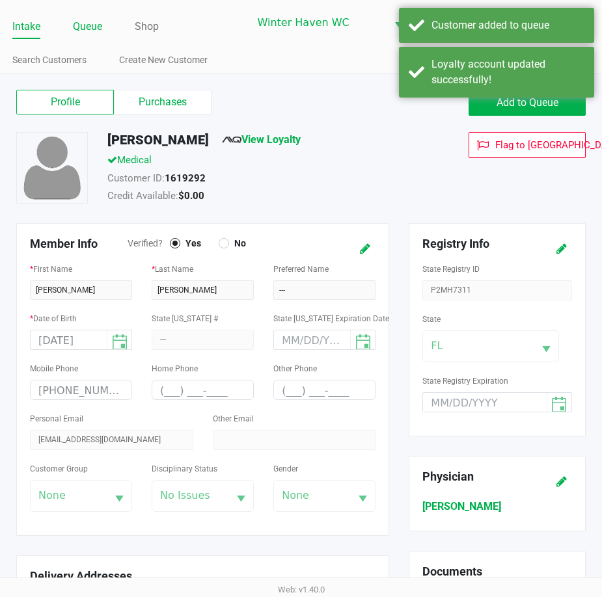
click at [77, 34] on link "Queue" at bounding box center [87, 27] width 29 height 18
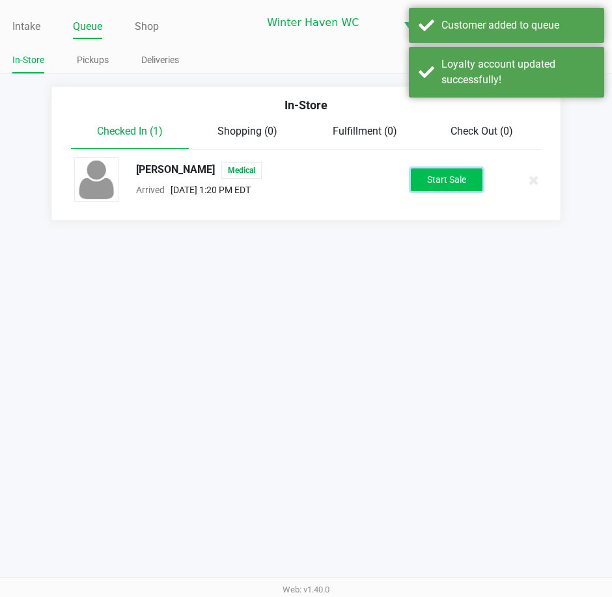
click at [431, 174] on button "Start Sale" at bounding box center [447, 180] width 72 height 23
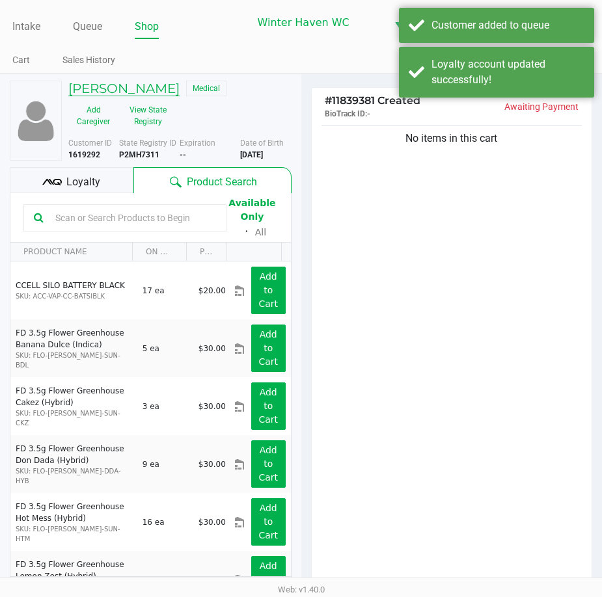
click at [155, 96] on h5 "JOSHUA ASBURY" at bounding box center [123, 89] width 111 height 16
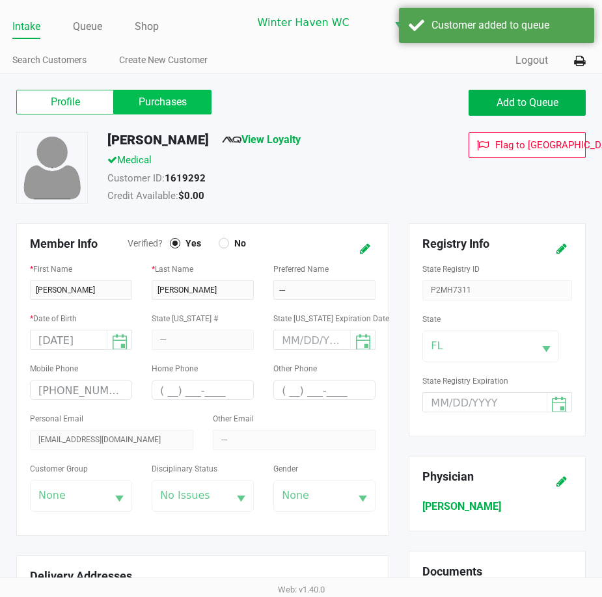
click at [191, 110] on label "Purchases" at bounding box center [163, 102] width 98 height 25
click at [0, 0] on 1 "Purchases" at bounding box center [0, 0] width 0 height 0
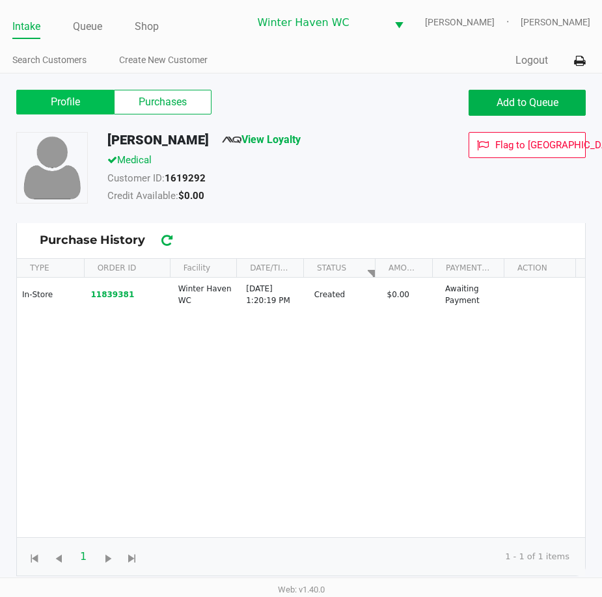
click at [101, 104] on label "Profile" at bounding box center [65, 102] width 98 height 25
click at [0, 0] on 0 "Profile" at bounding box center [0, 0] width 0 height 0
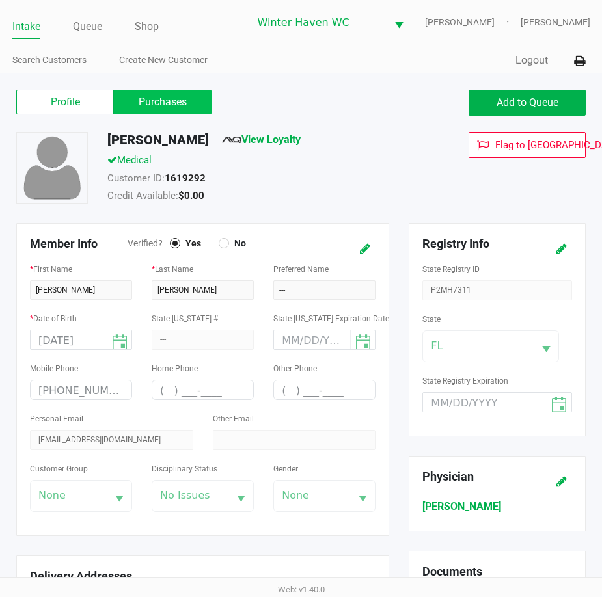
click at [151, 110] on label "Purchases" at bounding box center [163, 102] width 98 height 25
click at [0, 0] on 1 "Purchases" at bounding box center [0, 0] width 0 height 0
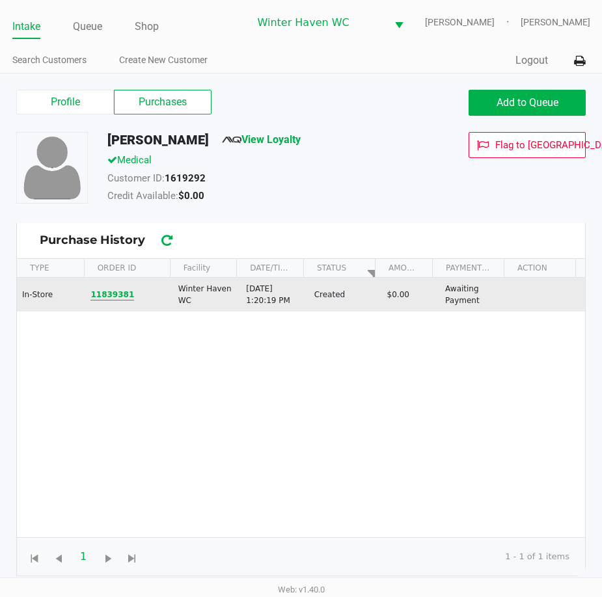
click at [120, 301] on button "11839381" at bounding box center [112, 295] width 44 height 12
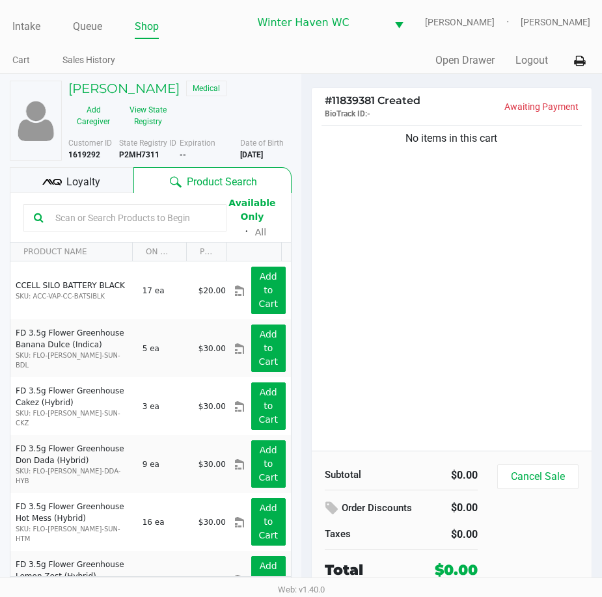
click at [143, 222] on input "text" at bounding box center [133, 218] width 166 height 20
click at [397, 241] on div "No items in this cart" at bounding box center [452, 286] width 280 height 329
click at [141, 228] on input "text" at bounding box center [133, 218] width 166 height 20
click at [173, 228] on input "text" at bounding box center [133, 218] width 166 height 20
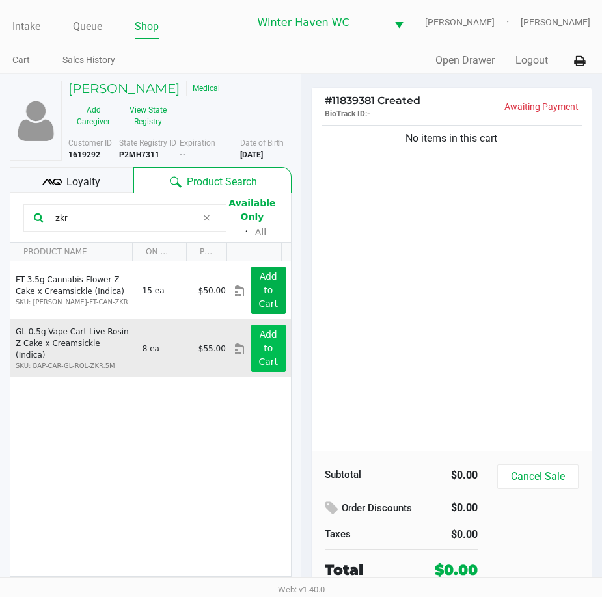
type input "zkr"
click at [271, 355] on button "Add to Cart" at bounding box center [268, 349] width 34 height 48
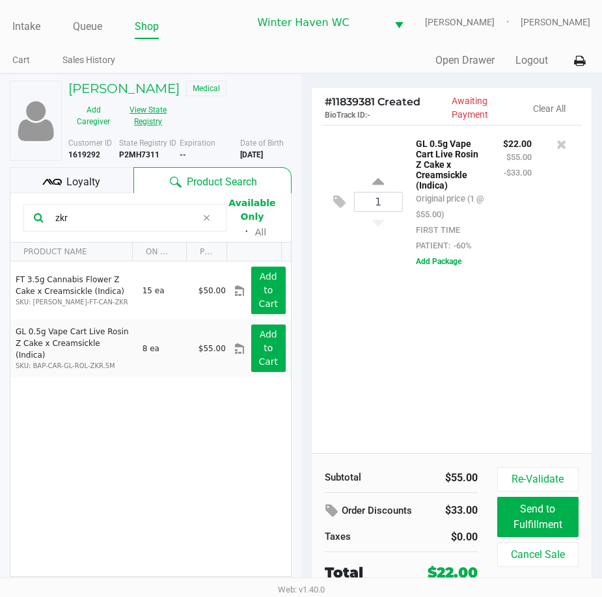
click at [137, 125] on button "View State Registry" at bounding box center [143, 116] width 51 height 33
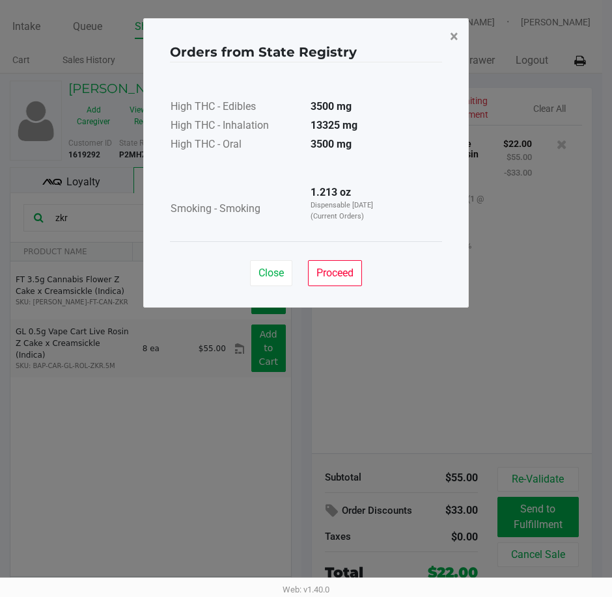
click at [452, 33] on span "×" at bounding box center [454, 36] width 8 height 18
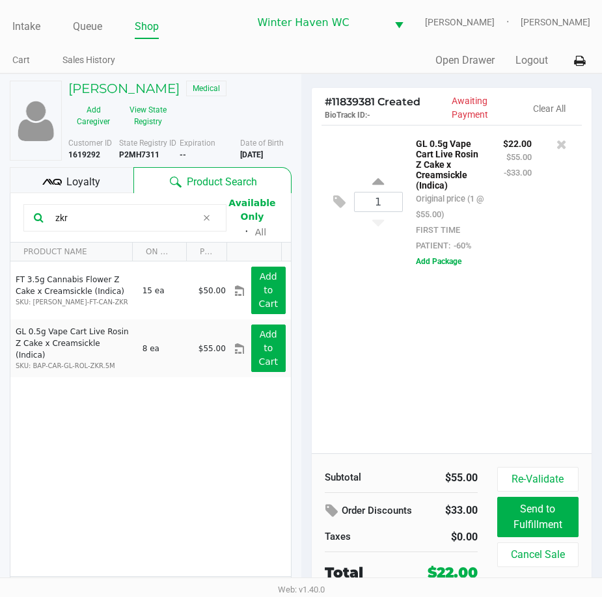
drag, startPoint x: 144, startPoint y: 223, endPoint x: -3, endPoint y: 286, distance: 159.8
click at [0, 286] on html "Intake Queue Shop Winter Haven WC JAMES-BROWN Krystal Pierce Cart Sales History…" at bounding box center [301, 298] width 602 height 597
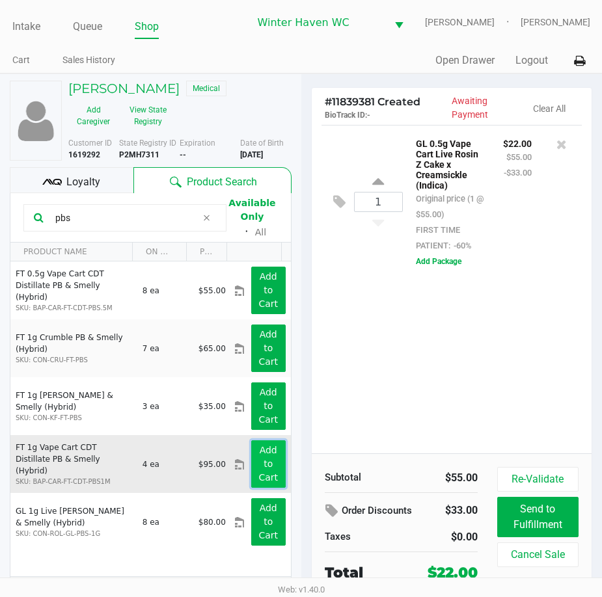
click at [268, 471] on button "Add to Cart" at bounding box center [268, 465] width 34 height 48
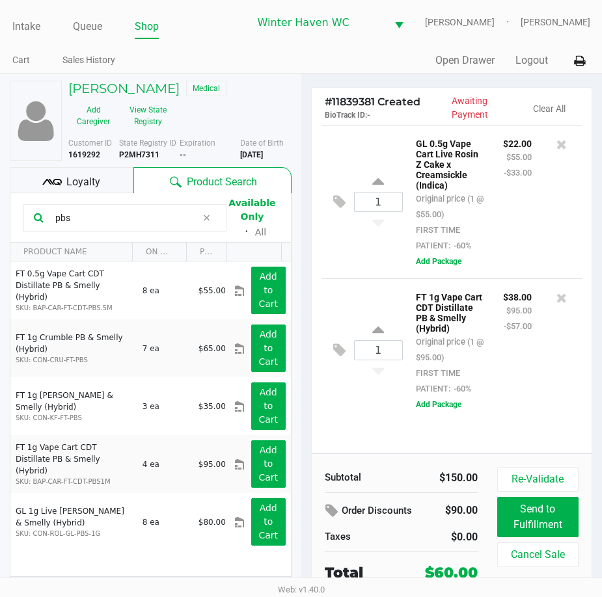
drag, startPoint x: 111, startPoint y: 223, endPoint x: -3, endPoint y: 215, distance: 114.2
click at [0, 215] on html "Intake Queue Shop Winter Haven WC JAMES-BROWN Krystal Pierce Cart Sales History…" at bounding box center [301, 298] width 602 height 597
type input "vari"
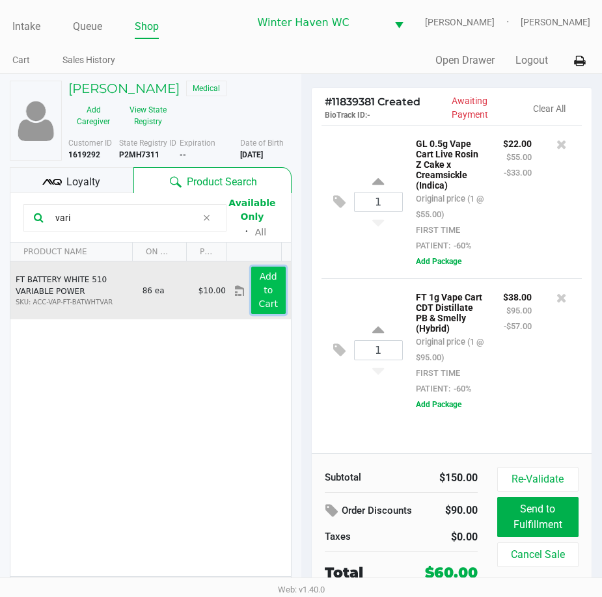
click at [252, 301] on button "Add to Cart" at bounding box center [268, 291] width 34 height 48
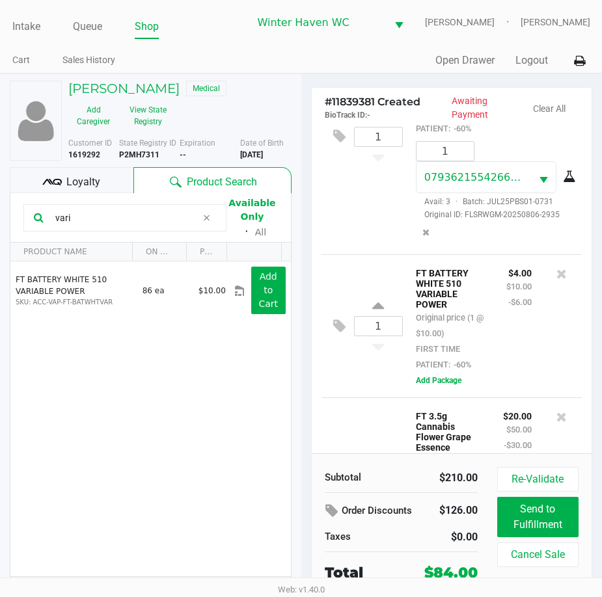
scroll to position [211, 0]
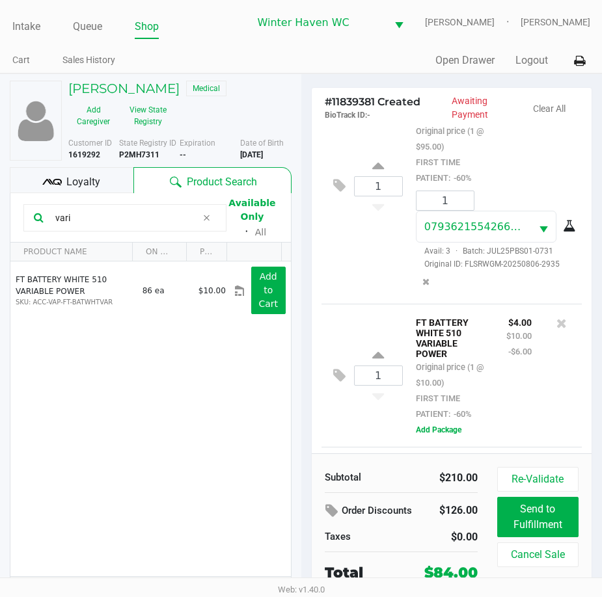
click at [363, 304] on div "1 FT 1g Vape Cart CDT Distillate PB & Smelly (Hybrid) Original price (1 @ $95.0…" at bounding box center [451, 186] width 261 height 236
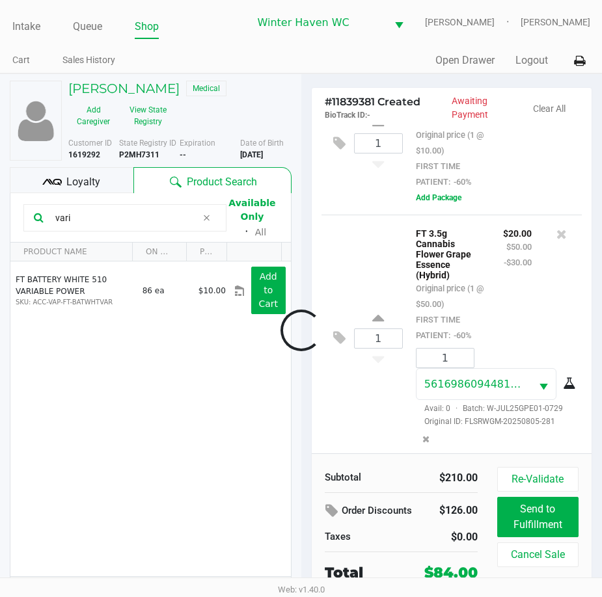
scroll to position [645, 0]
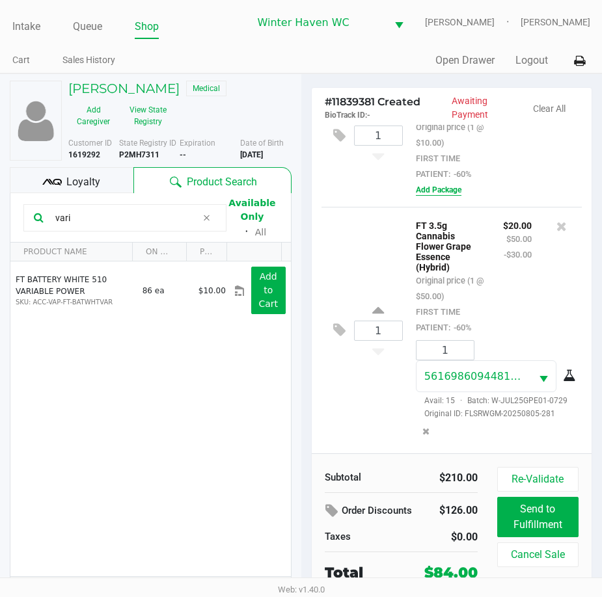
click at [445, 184] on button "Add Package" at bounding box center [439, 190] width 46 height 12
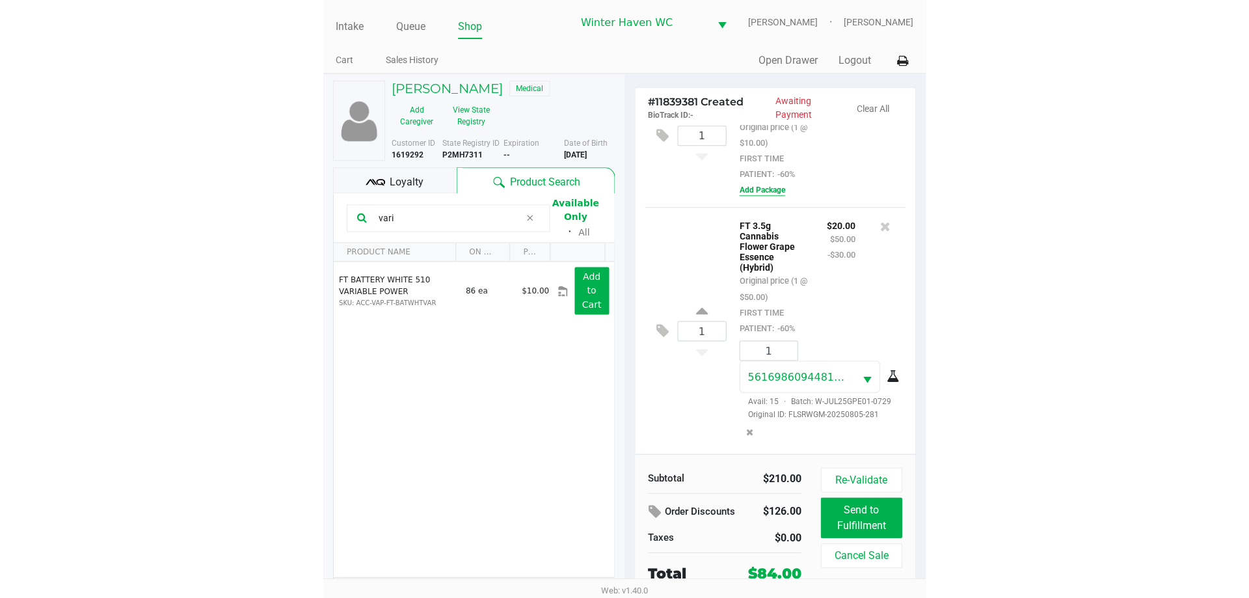
scroll to position [692, 0]
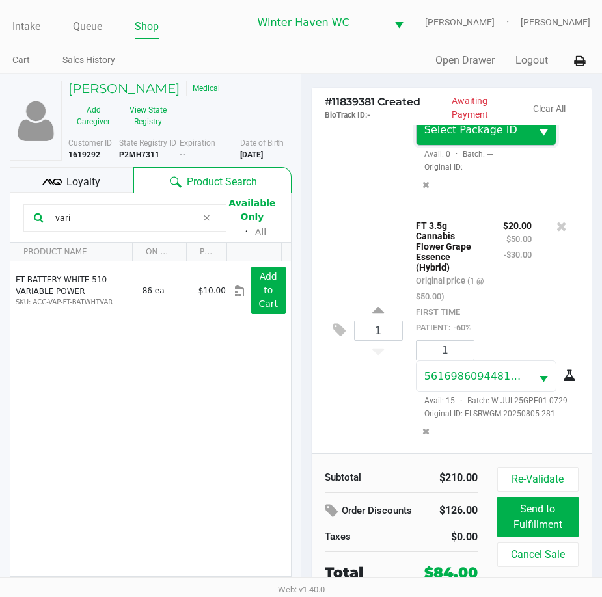
click at [507, 138] on span "Select Package ID" at bounding box center [473, 130] width 99 height 16
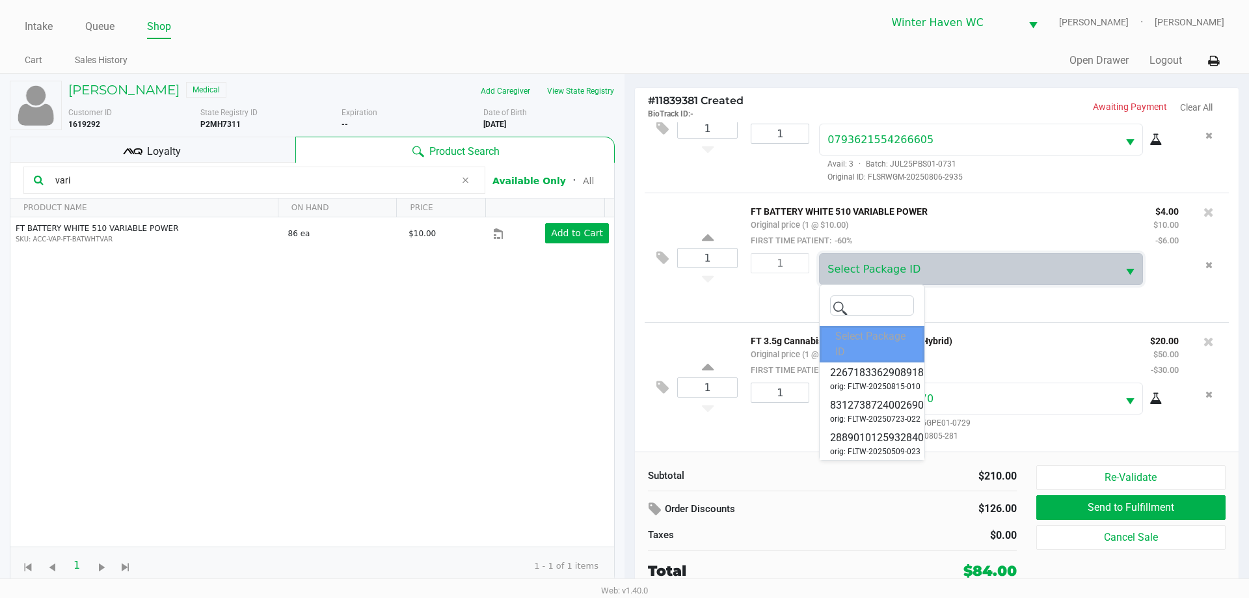
scroll to position [191, 0]
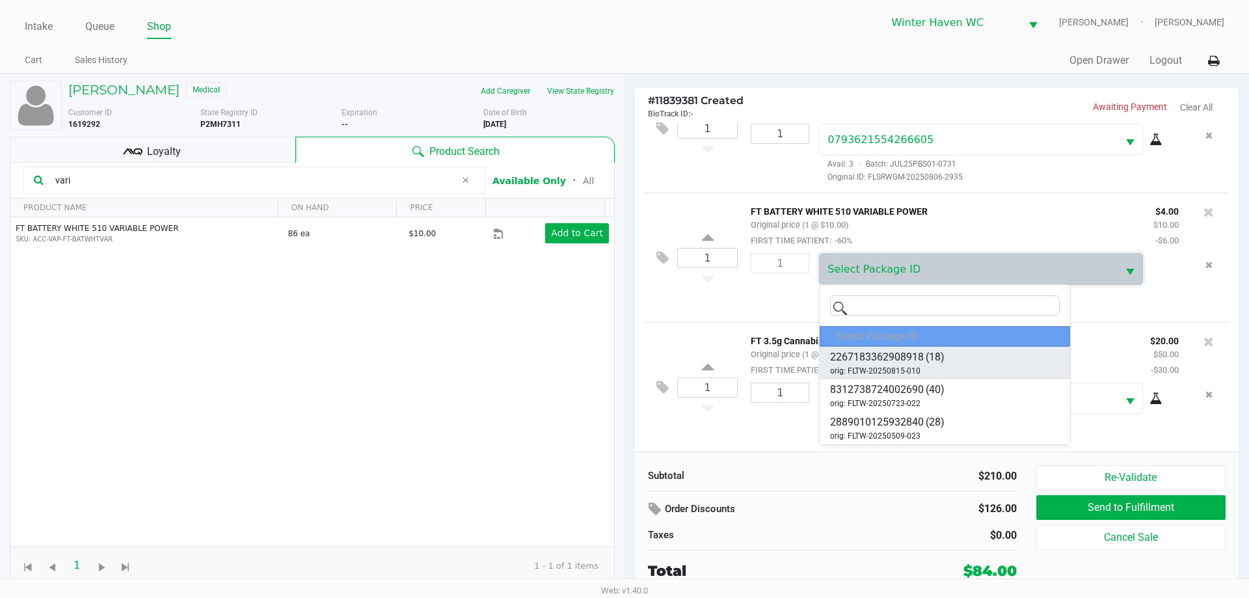
click at [611, 359] on span "2267183362908918" at bounding box center [877, 357] width 94 height 16
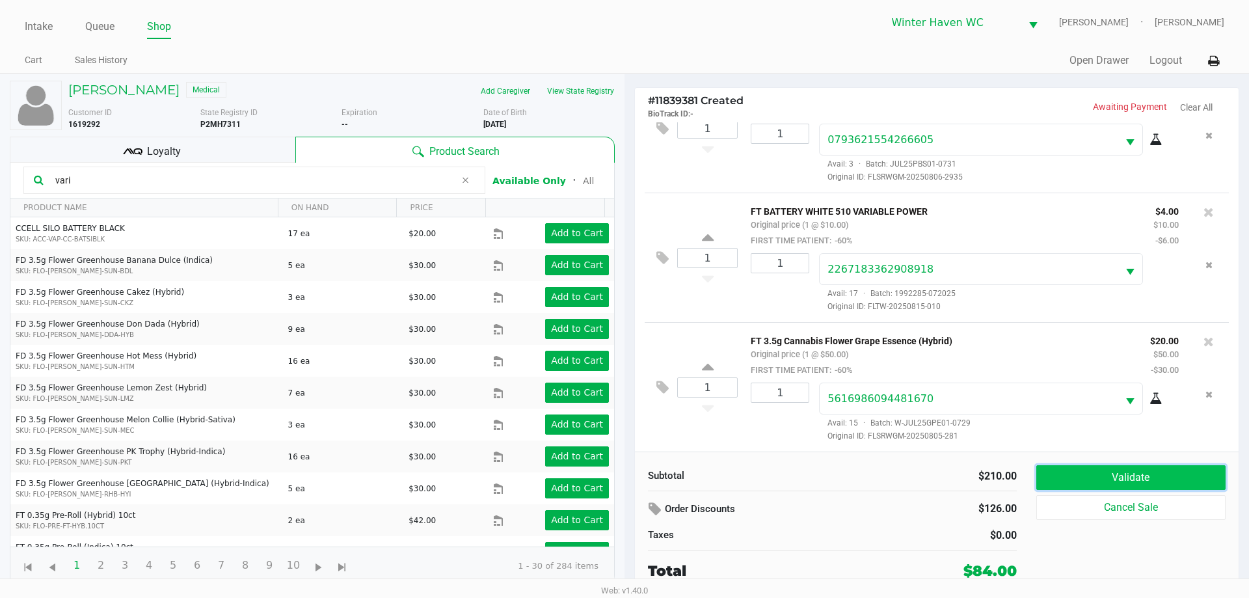
click at [611, 476] on button "Validate" at bounding box center [1131, 477] width 189 height 25
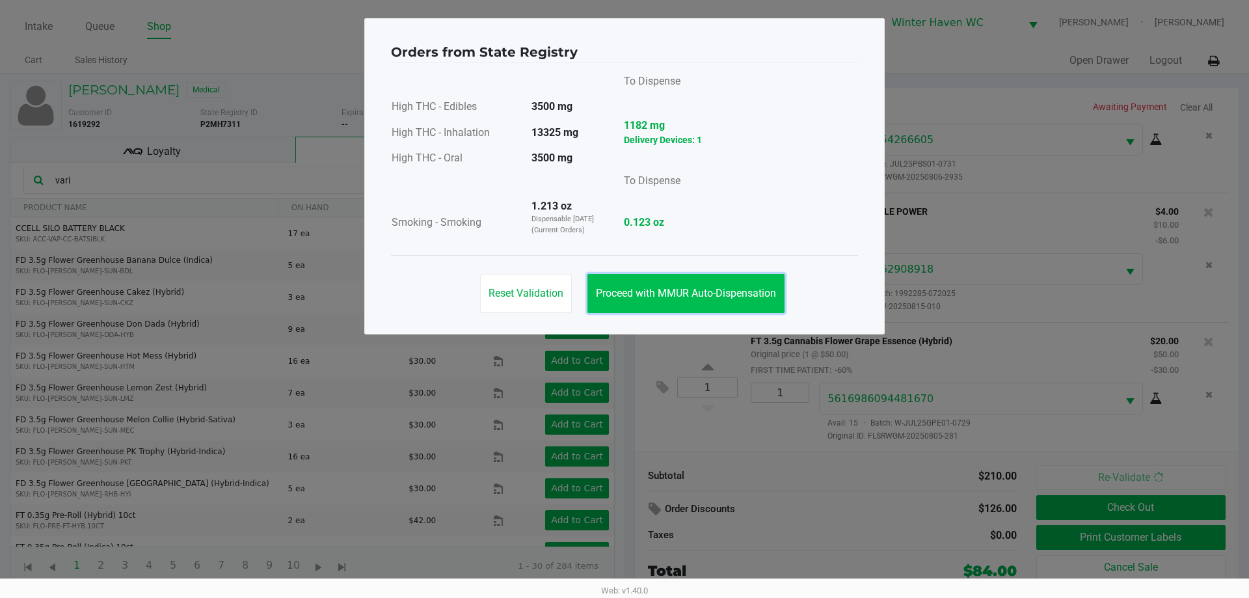
click at [611, 297] on span "Proceed with MMUR Auto-Dispensation" at bounding box center [686, 293] width 180 height 12
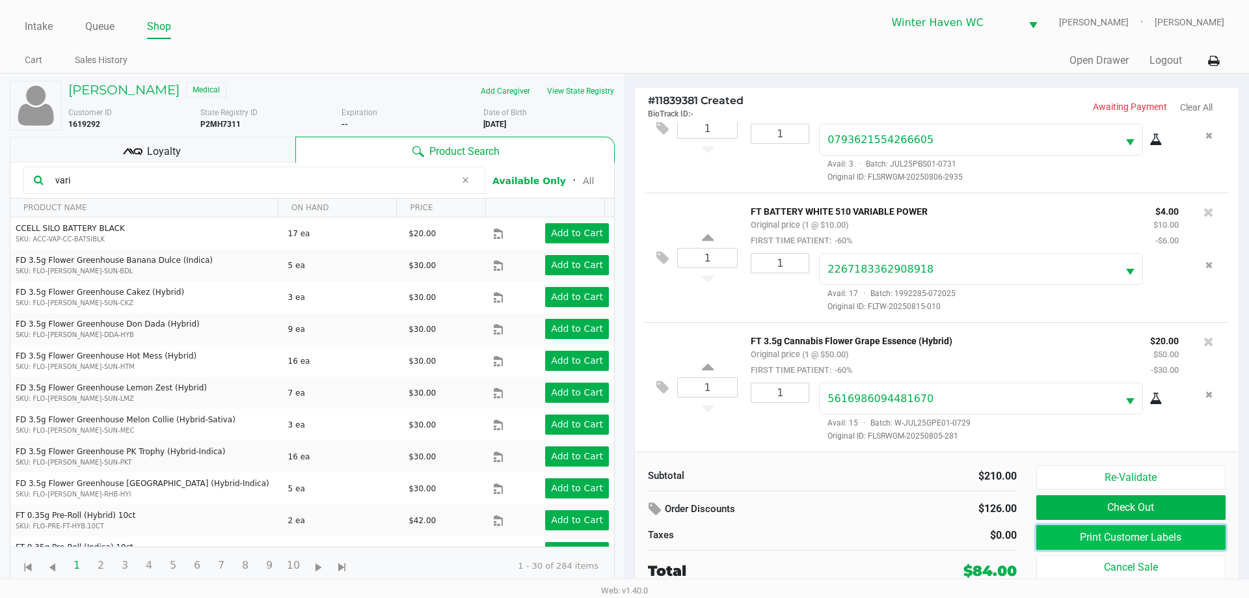
click at [611, 531] on button "Print Customer Labels" at bounding box center [1131, 537] width 189 height 25
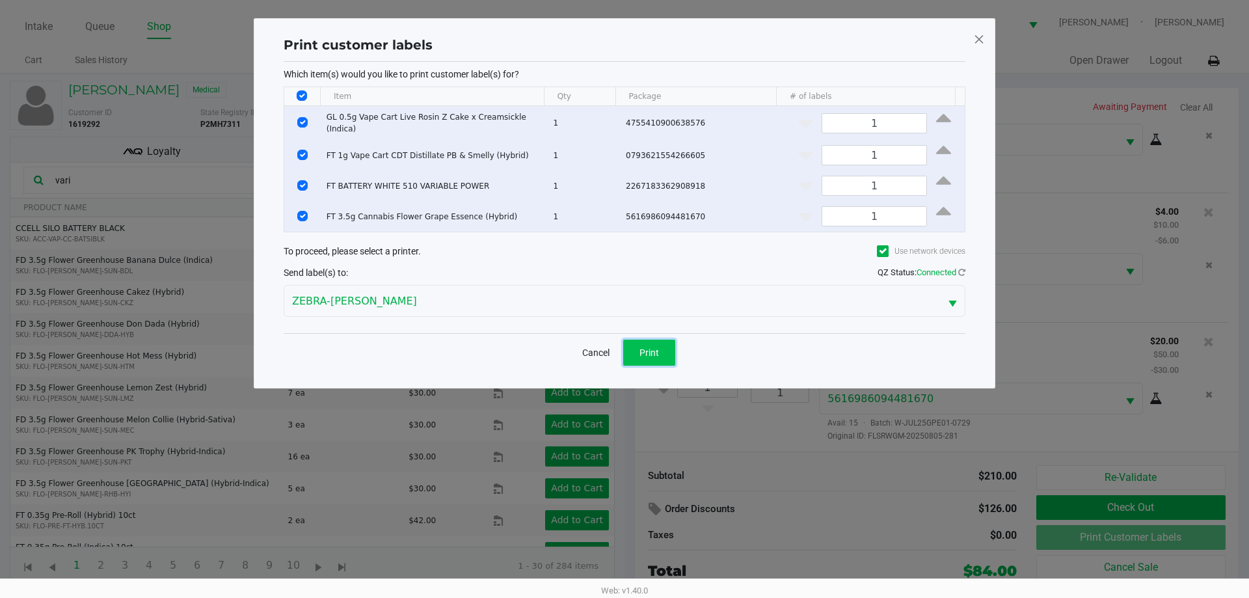
click at [611, 351] on span "Print" at bounding box center [650, 352] width 20 height 10
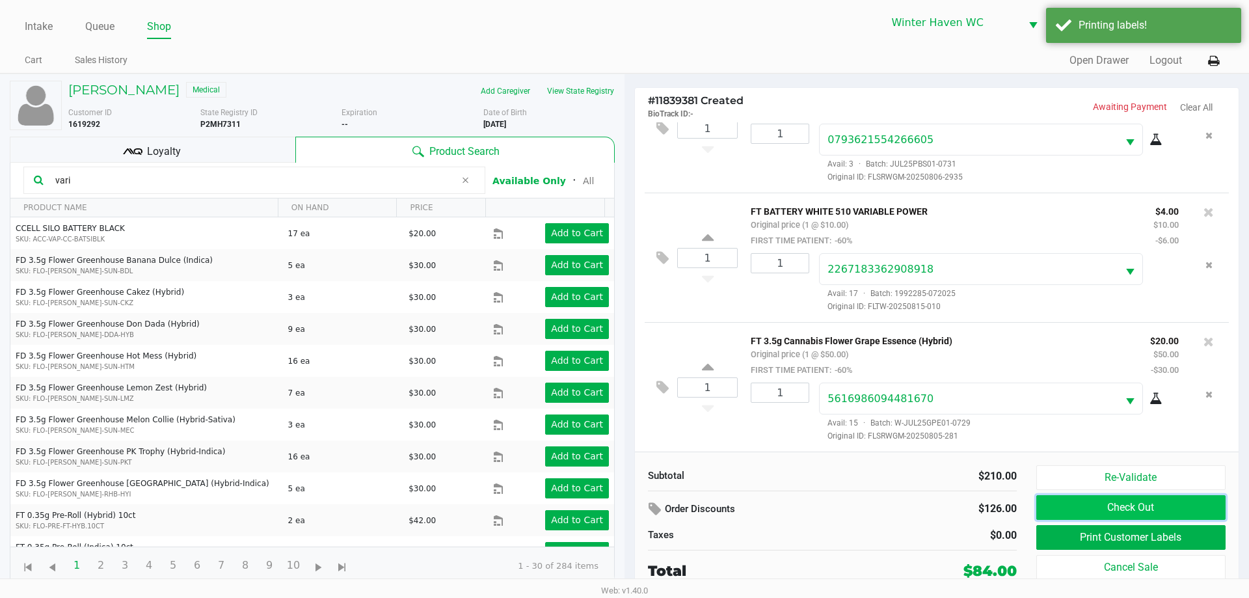
click at [611, 500] on button "Check Out" at bounding box center [1131, 507] width 189 height 25
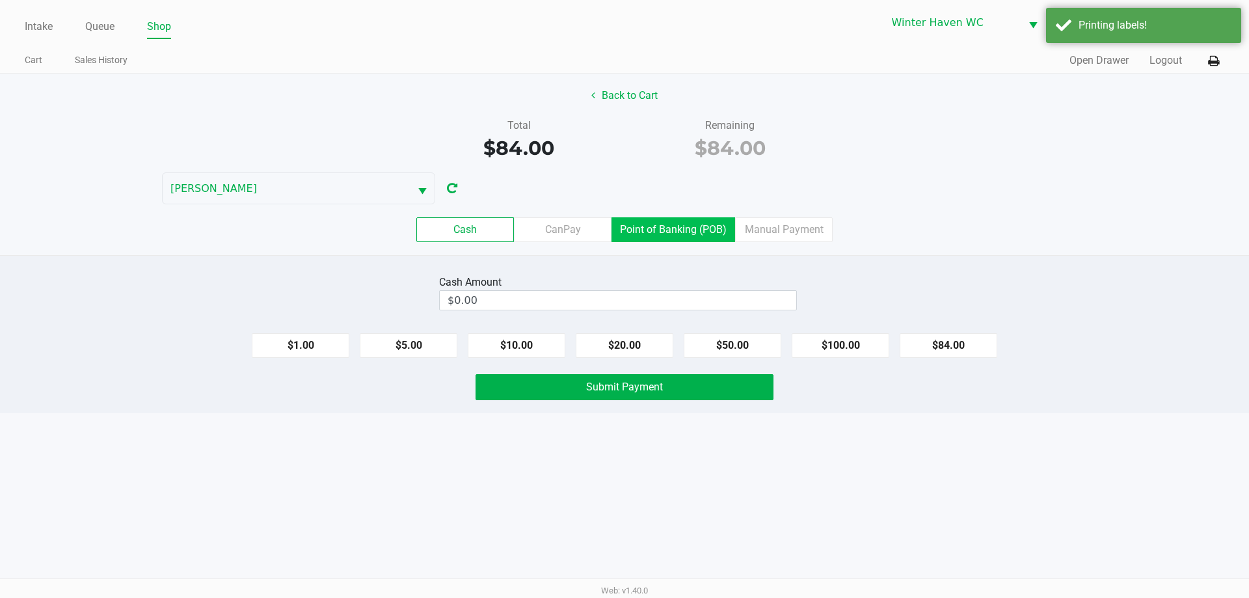
click at [611, 238] on label "Point of Banking (POB)" at bounding box center [674, 229] width 124 height 25
click at [0, 0] on 7 "Point of Banking (POB)" at bounding box center [0, 0] width 0 height 0
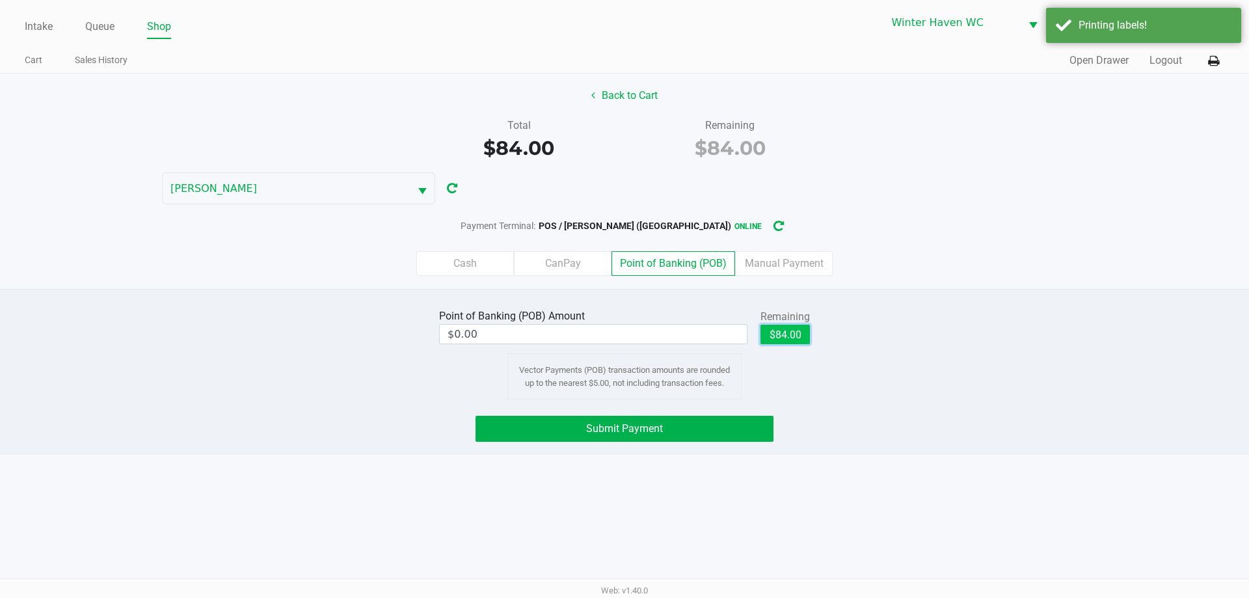
click at [611, 341] on button "$84.00" at bounding box center [785, 335] width 49 height 20
type input "$84.00"
click at [611, 415] on div "Point of Banking (POB) Amount $84.00 Remaining $84.00 Clear Vector Payments (PO…" at bounding box center [624, 372] width 1249 height 166
drag, startPoint x: 741, startPoint y: 424, endPoint x: 867, endPoint y: 400, distance: 129.0
click at [611, 424] on button "Submit Payment" at bounding box center [625, 429] width 298 height 26
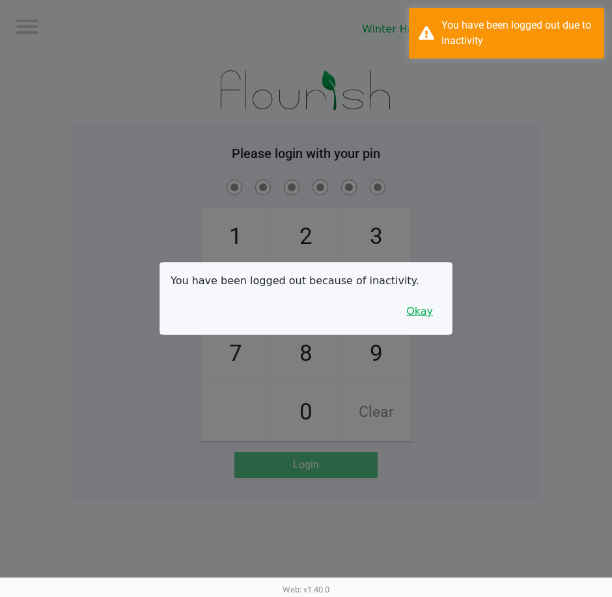
click at [401, 305] on button "Okay" at bounding box center [420, 311] width 44 height 25
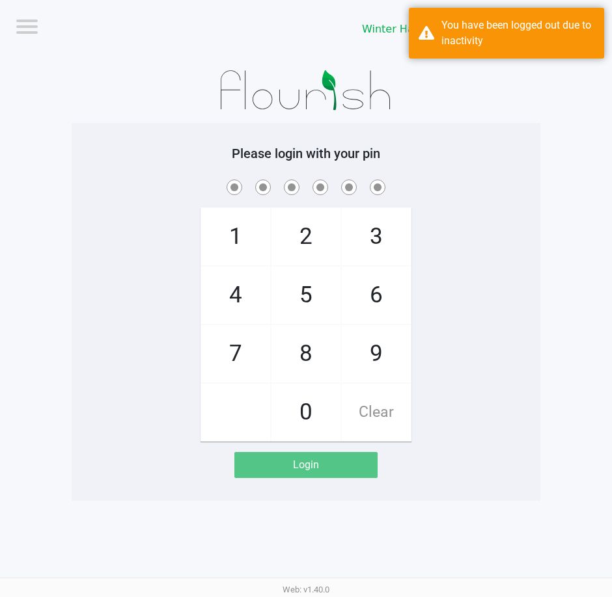
click at [428, 316] on div "1 4 7 2 5 8 0 3 6 9 Clear" at bounding box center [306, 309] width 469 height 265
checkbox input "true"
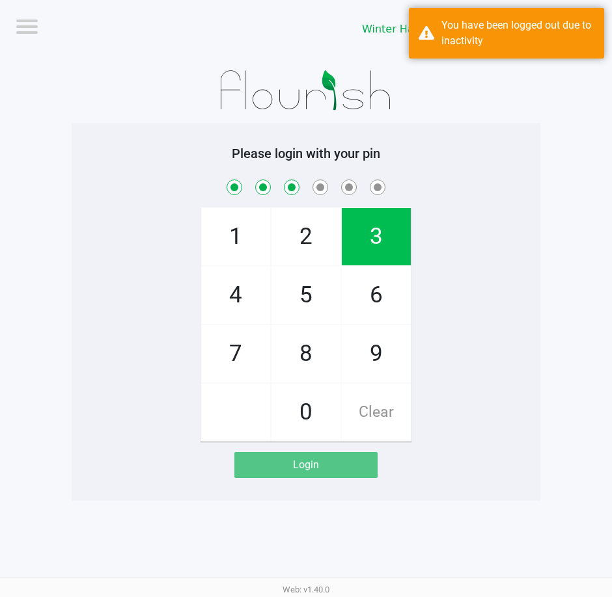
checkbox input "true"
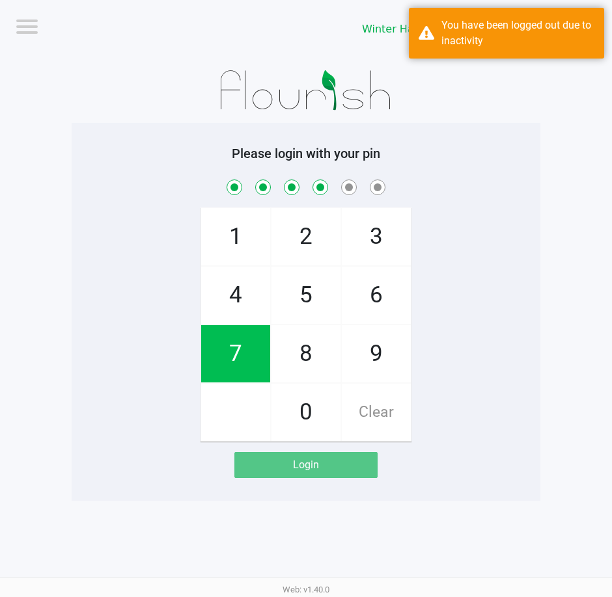
checkbox input "true"
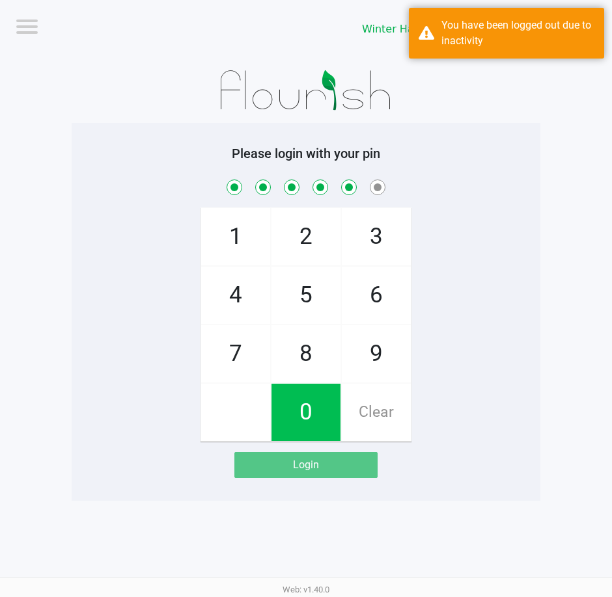
checkbox input "true"
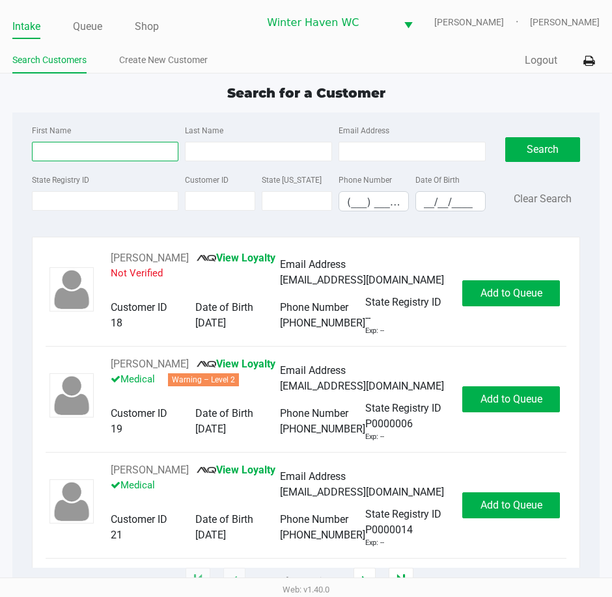
click at [45, 152] on input "First Name" at bounding box center [105, 152] width 147 height 20
type input "brian"
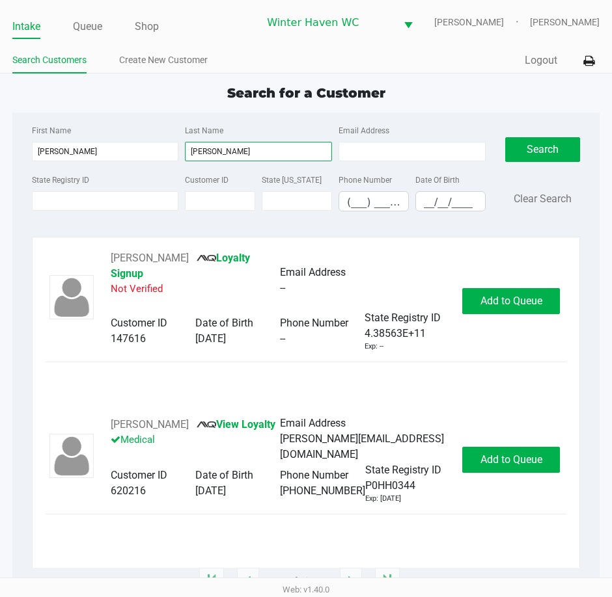
type input "beaudin"
click at [508, 443] on div "Brian Beaudin View Loyalty Medical Email Address brian.beaudin86@gmail.com Cust…" at bounding box center [306, 460] width 521 height 89
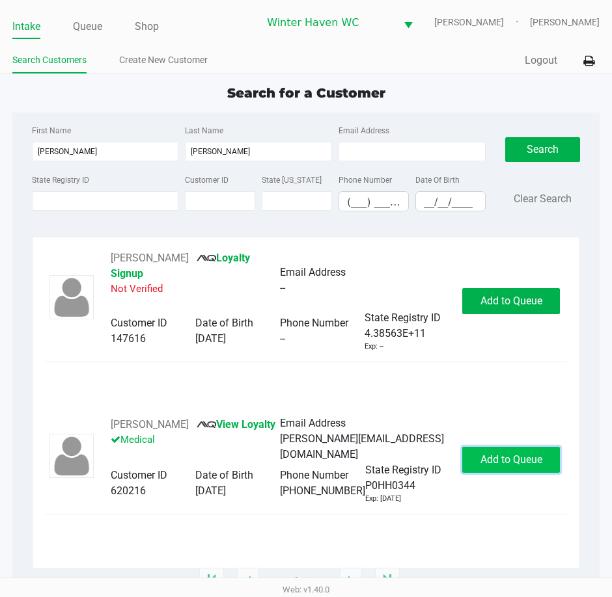
click at [510, 456] on span "Add to Queue" at bounding box center [511, 460] width 62 height 12
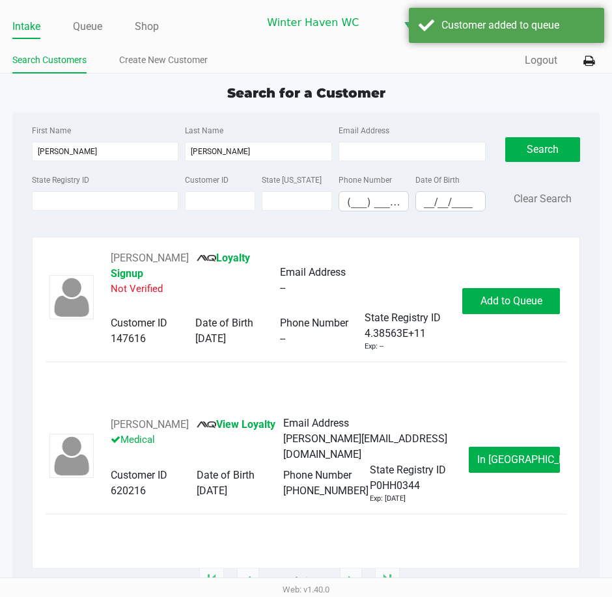
click at [527, 455] on span "In Queue" at bounding box center [531, 460] width 109 height 12
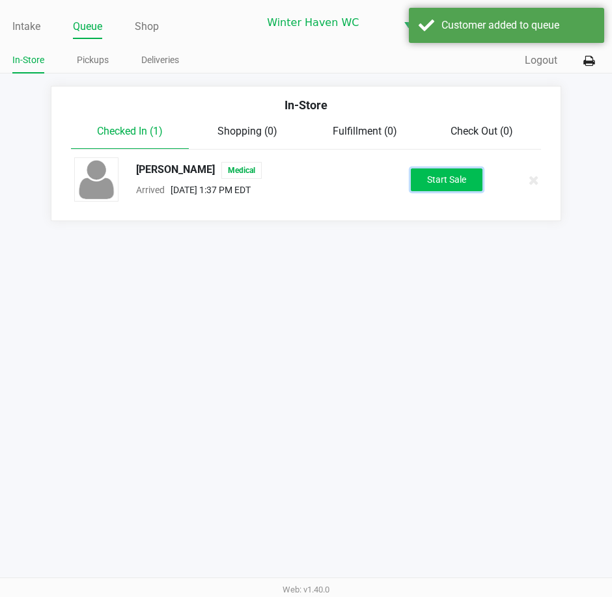
click at [462, 175] on button "Start Sale" at bounding box center [447, 180] width 72 height 23
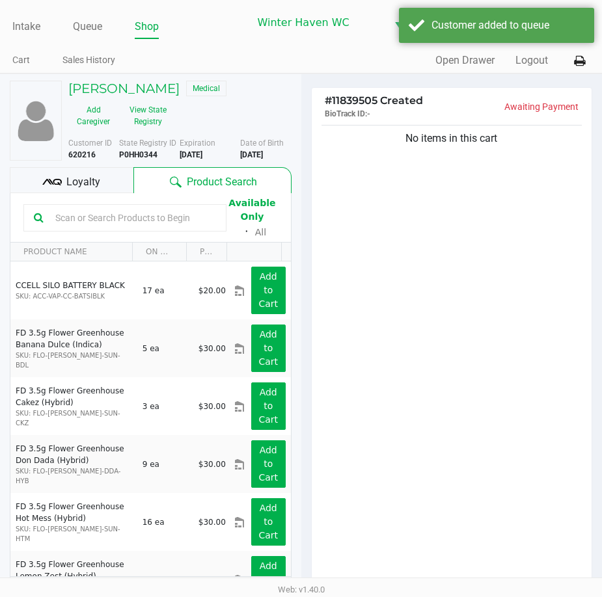
click at [167, 222] on input "text" at bounding box center [133, 218] width 166 height 20
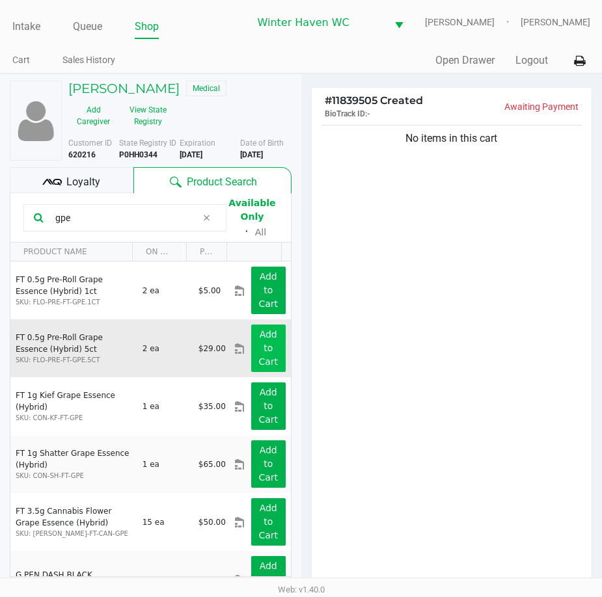
type input "gpe"
click at [265, 354] on button "Add to Cart" at bounding box center [268, 349] width 34 height 48
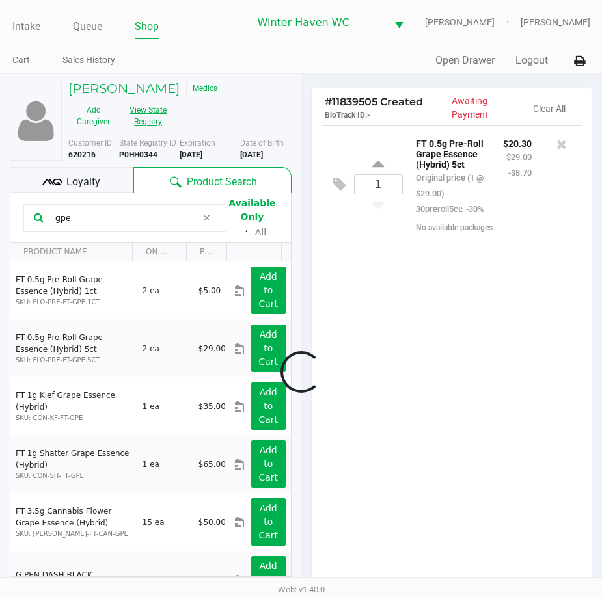
click at [146, 119] on button "View State Registry" at bounding box center [143, 116] width 51 height 33
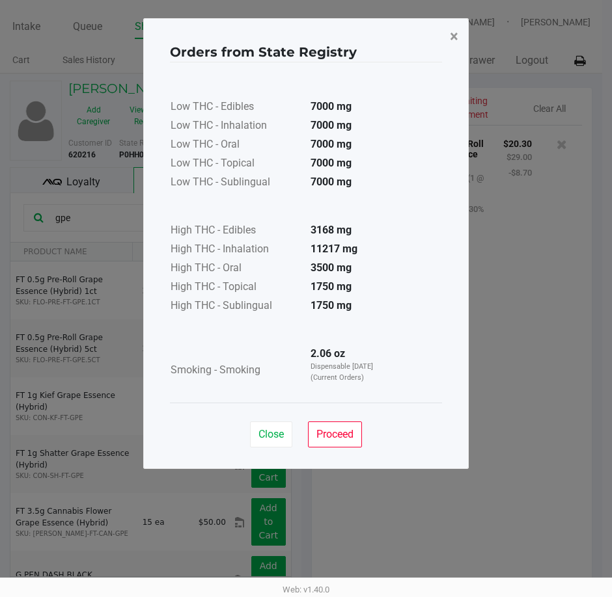
click at [455, 31] on span "×" at bounding box center [454, 36] width 8 height 18
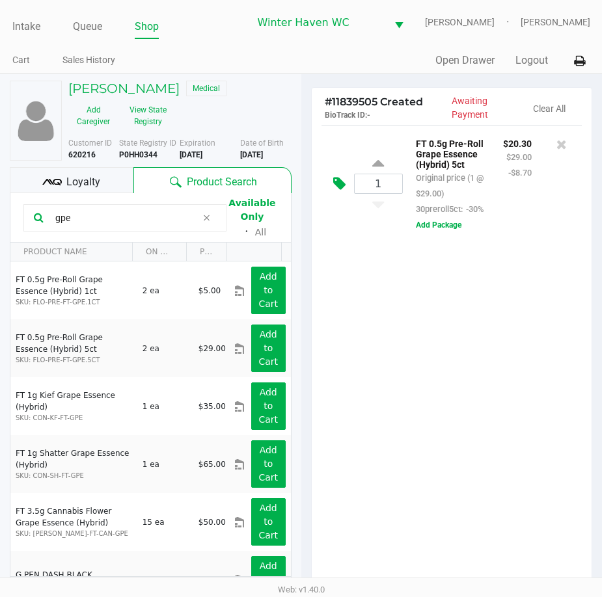
click at [335, 191] on icon at bounding box center [339, 183] width 12 height 15
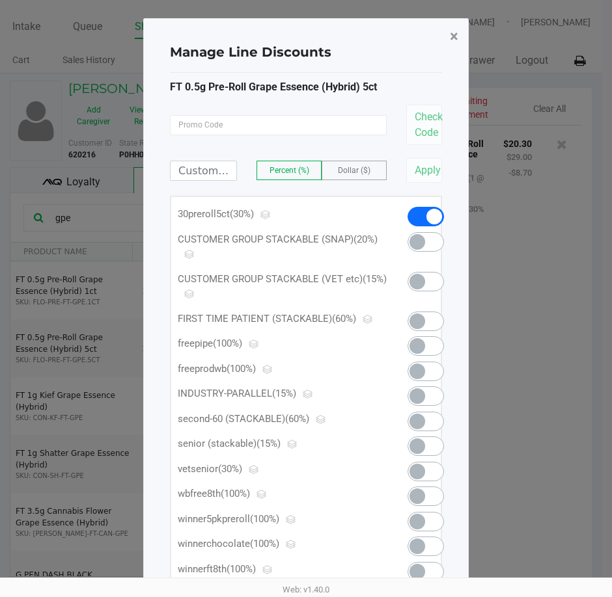
click at [452, 32] on span "×" at bounding box center [454, 36] width 8 height 18
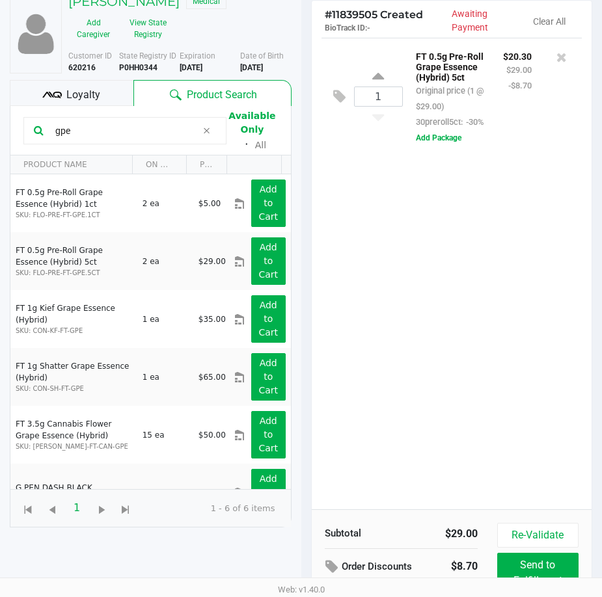
scroll to position [152, 0]
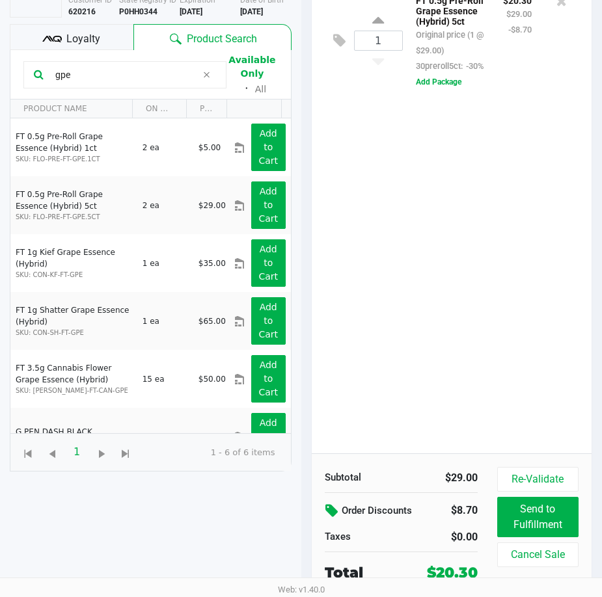
click at [325, 511] on icon at bounding box center [333, 511] width 16 height 15
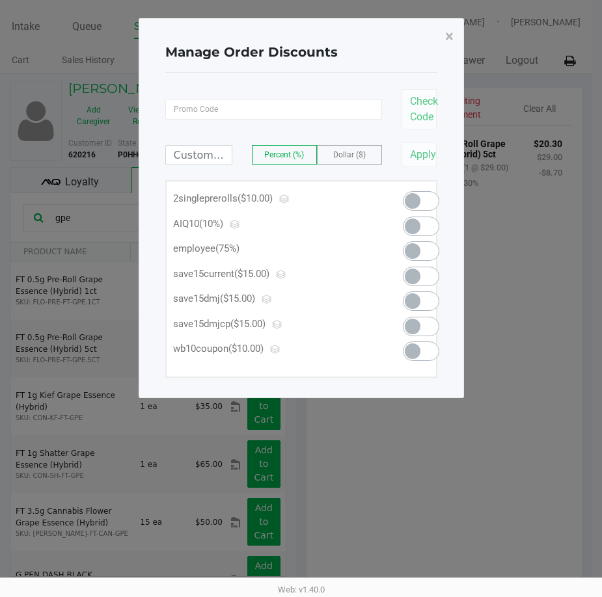
scroll to position [0, 0]
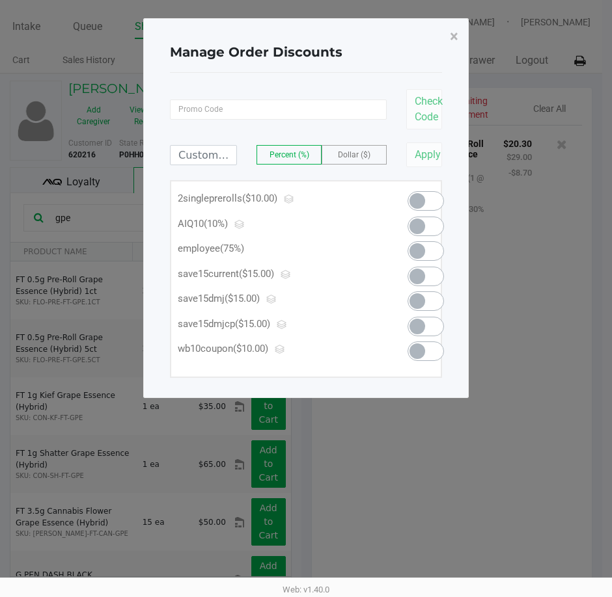
click at [413, 245] on span at bounding box center [417, 251] width 16 height 16
type input "75.00"
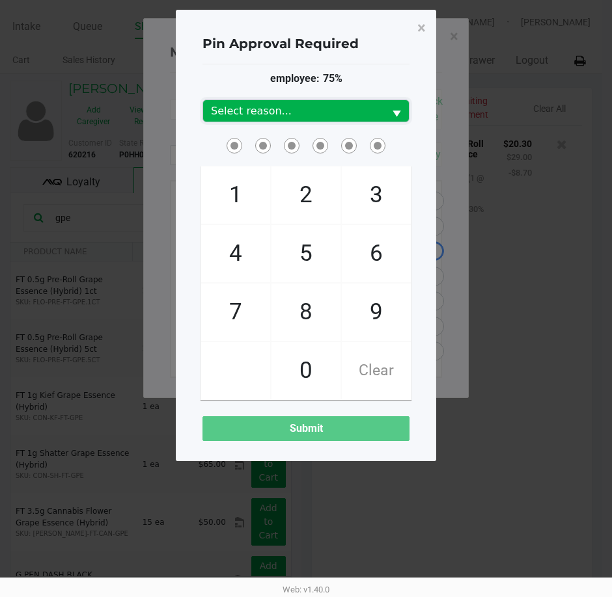
click at [324, 120] on span "Select reason..." at bounding box center [293, 110] width 181 height 21
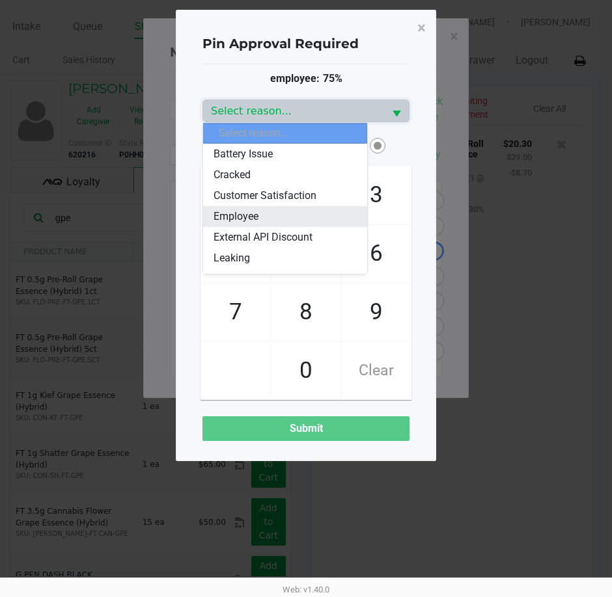
click at [265, 208] on li "Employee" at bounding box center [285, 216] width 164 height 21
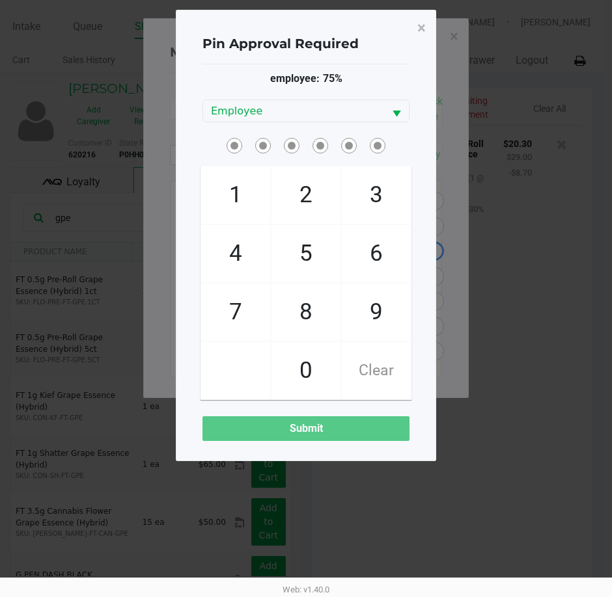
click at [424, 269] on div "Pin Approval Required × employee: 75% Employee 1 4 7 2 5 8 0 3 6 9 Clear Submit" at bounding box center [306, 236] width 260 height 452
checkbox input "true"
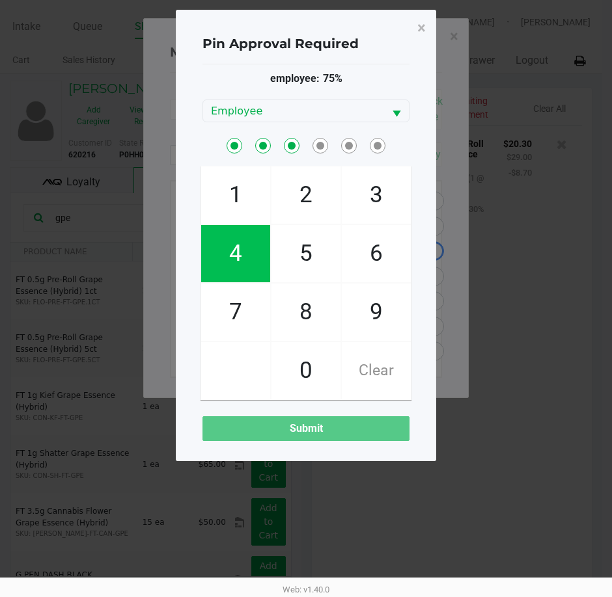
checkbox input "true"
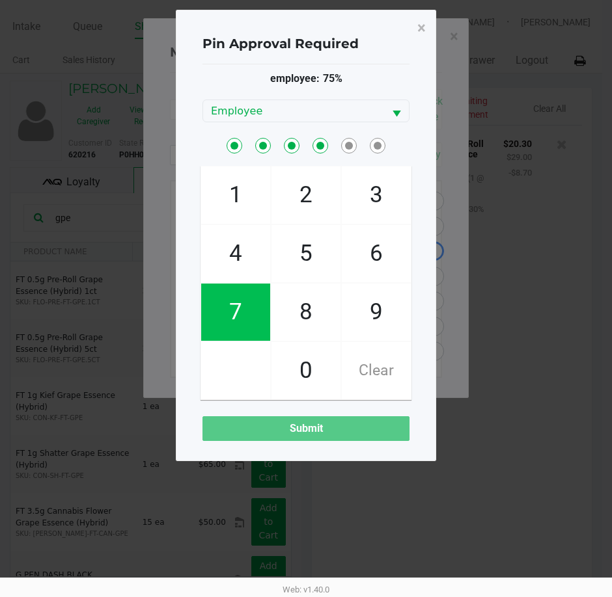
checkbox input "true"
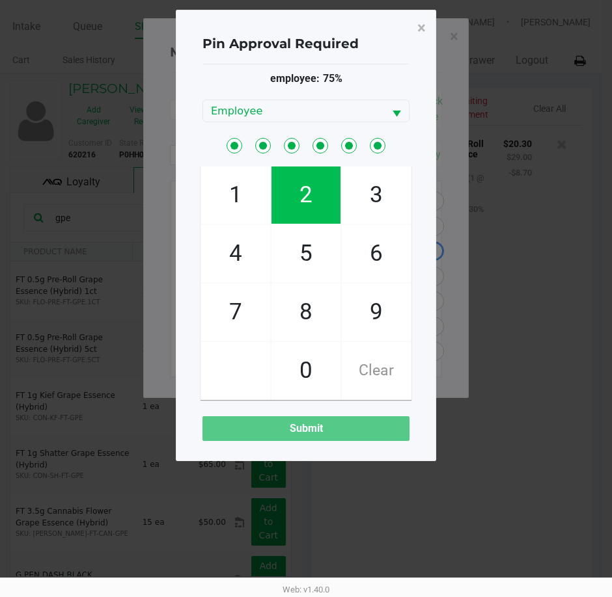
checkbox input "true"
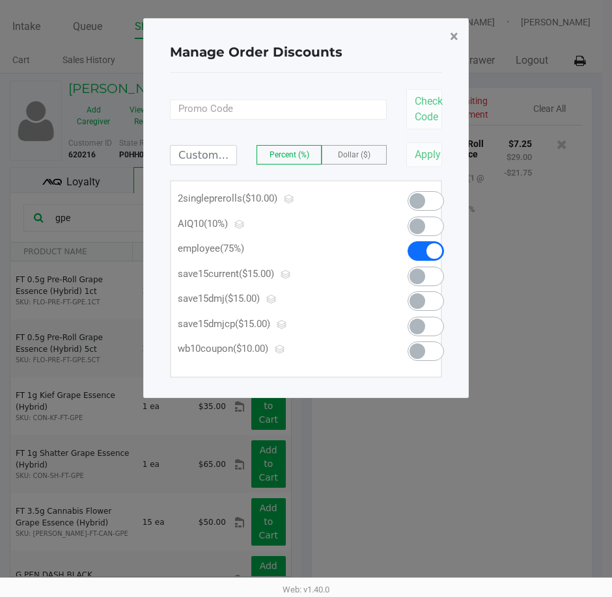
click at [451, 40] on span "×" at bounding box center [454, 36] width 8 height 18
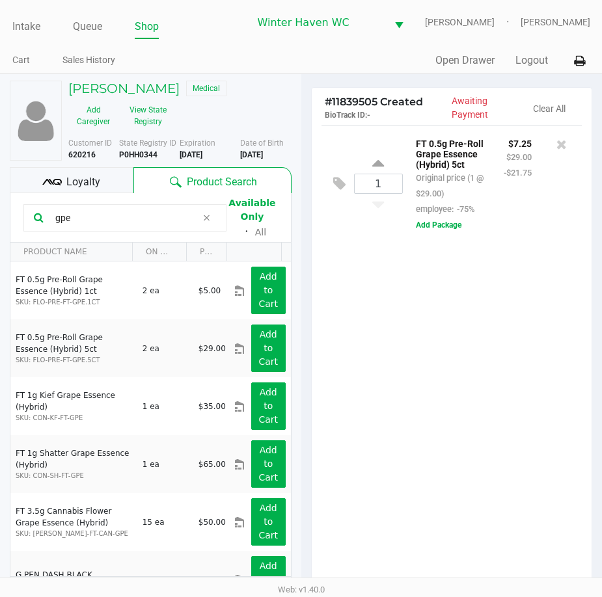
click at [495, 329] on div "1 FT 0.5g Pre-Roll Grape Essence (Hybrid) 5ct Original price (1 @ $29.00) emplo…" at bounding box center [452, 361] width 280 height 472
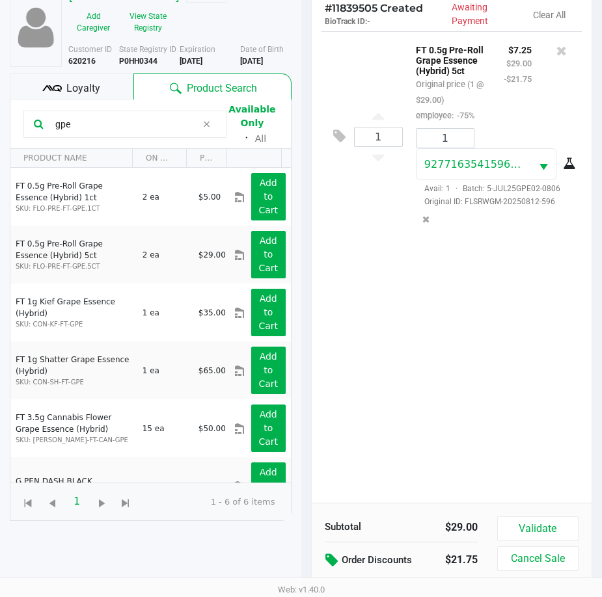
scroll to position [152, 0]
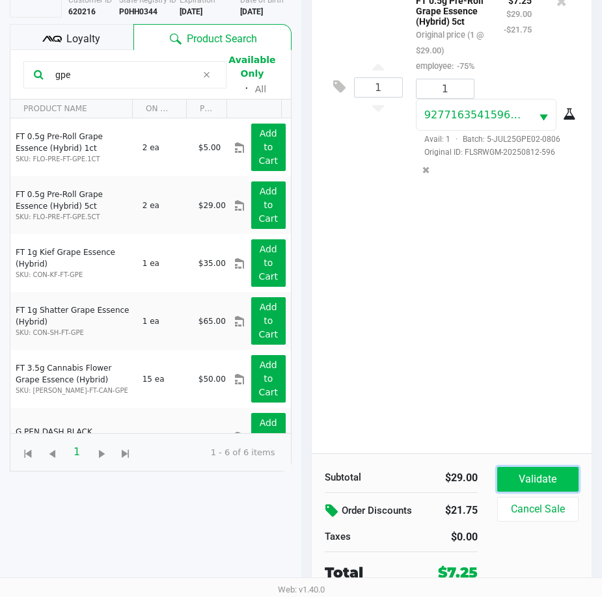
click at [550, 479] on button "Validate" at bounding box center [537, 479] width 81 height 25
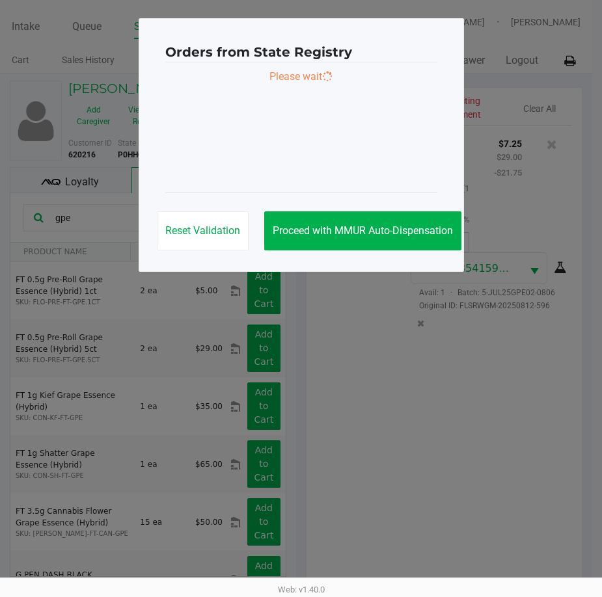
scroll to position [0, 0]
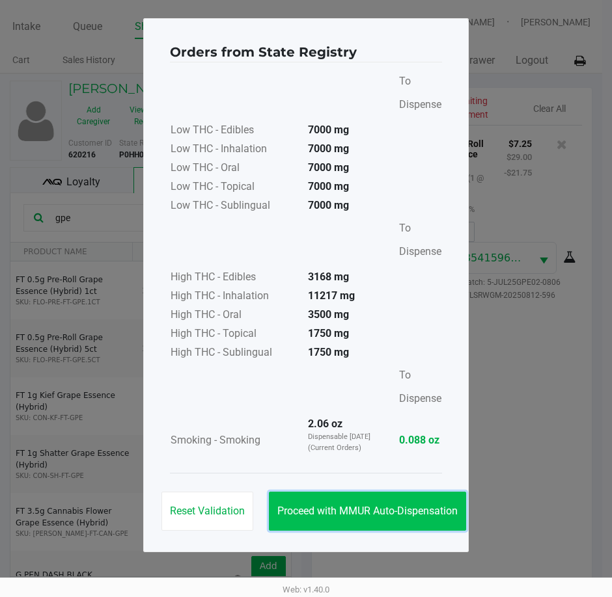
click at [389, 504] on button "Proceed with MMUR Auto-Dispensation" at bounding box center [367, 511] width 197 height 39
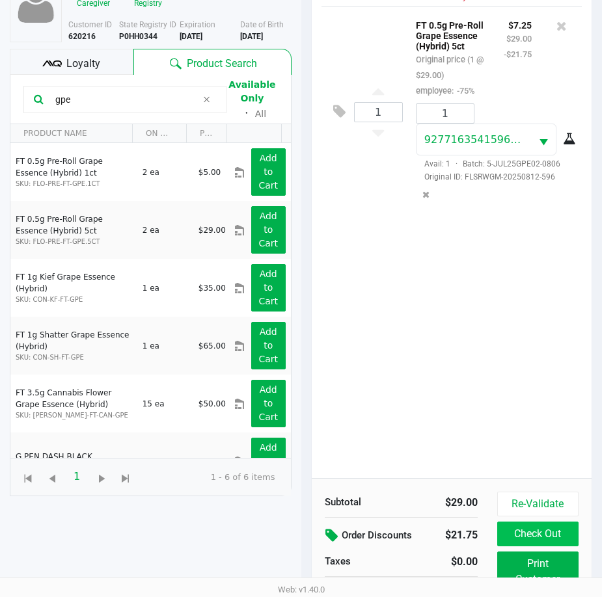
scroll to position [182, 0]
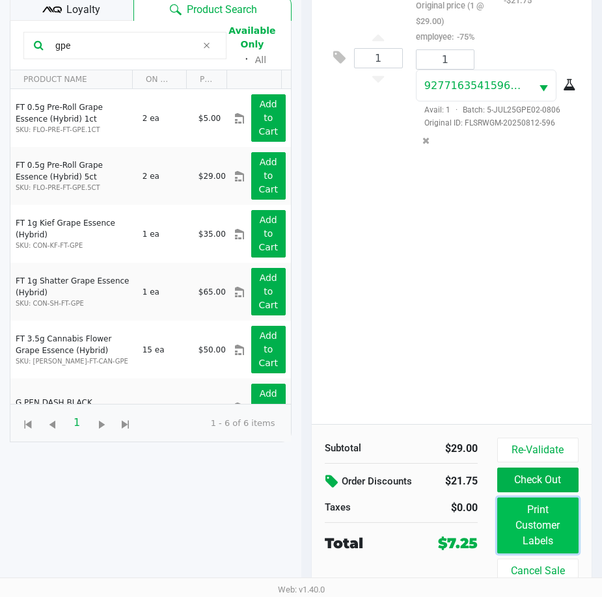
click at [521, 515] on button "Print Customer Labels" at bounding box center [537, 526] width 81 height 56
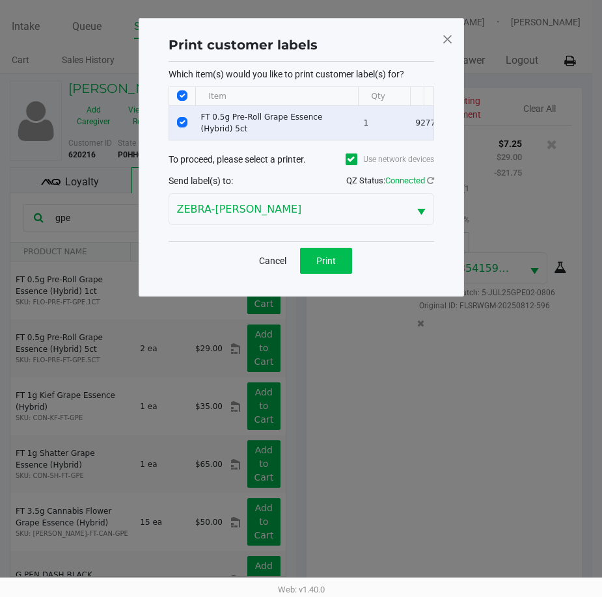
scroll to position [0, 0]
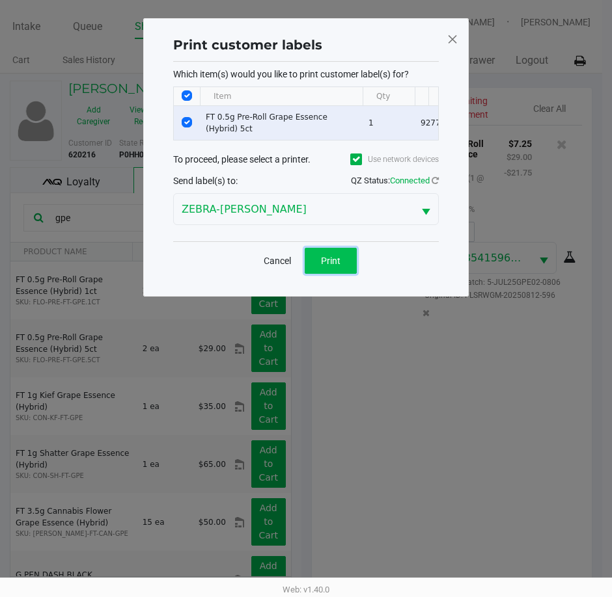
click at [347, 267] on button "Print" at bounding box center [331, 261] width 52 height 26
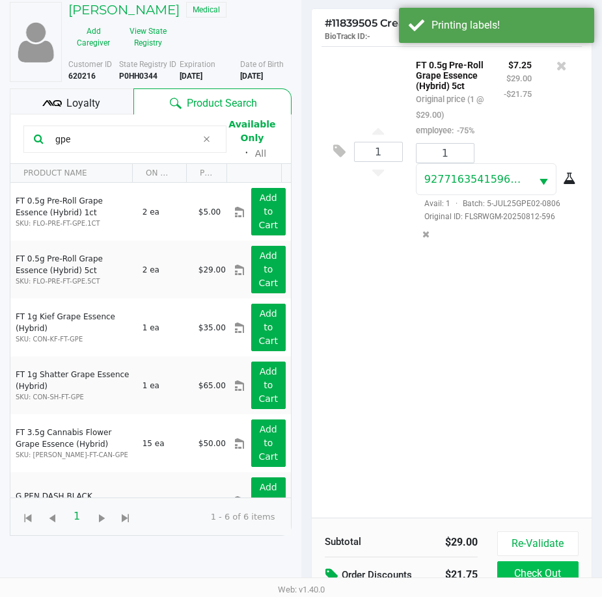
scroll to position [182, 0]
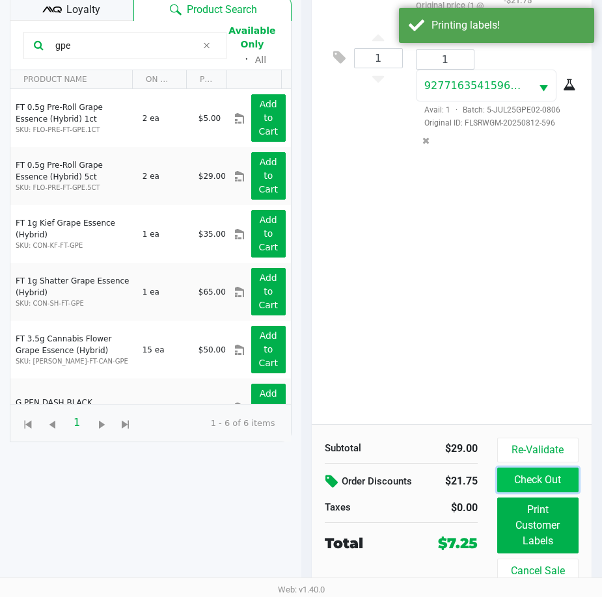
click at [552, 483] on button "Check Out" at bounding box center [537, 480] width 81 height 25
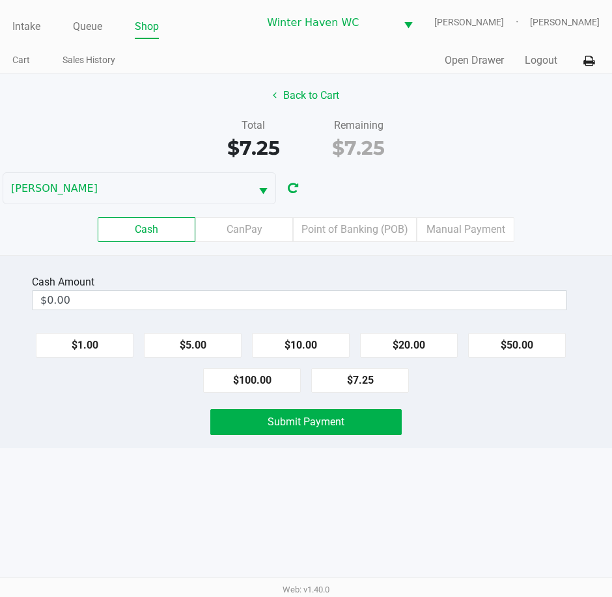
drag, startPoint x: 351, startPoint y: 386, endPoint x: 156, endPoint y: 124, distance: 326.4
click at [156, 124] on div "Total $7.25 Remaining $7.25" at bounding box center [305, 140] width 631 height 45
click at [238, 225] on label "CanPay" at bounding box center [244, 229] width 98 height 25
click at [0, 0] on 2 "CanPay" at bounding box center [0, 0] width 0 height 0
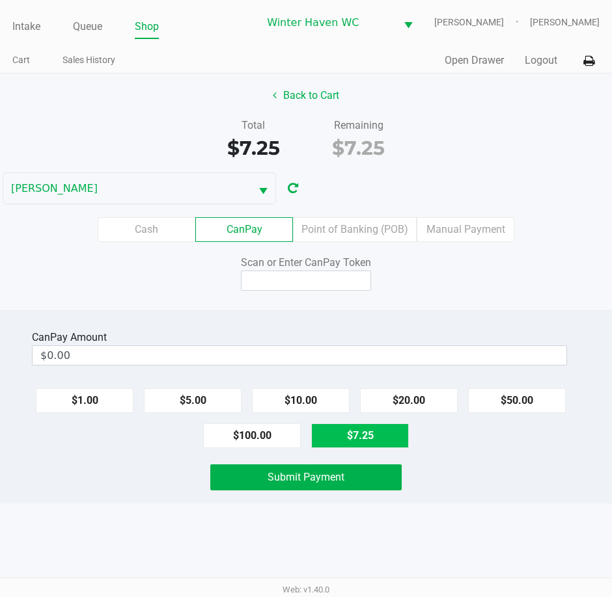
click at [372, 437] on button "$7.25" at bounding box center [360, 436] width 98 height 25
type input "$7.25"
click at [321, 277] on input at bounding box center [306, 281] width 130 height 20
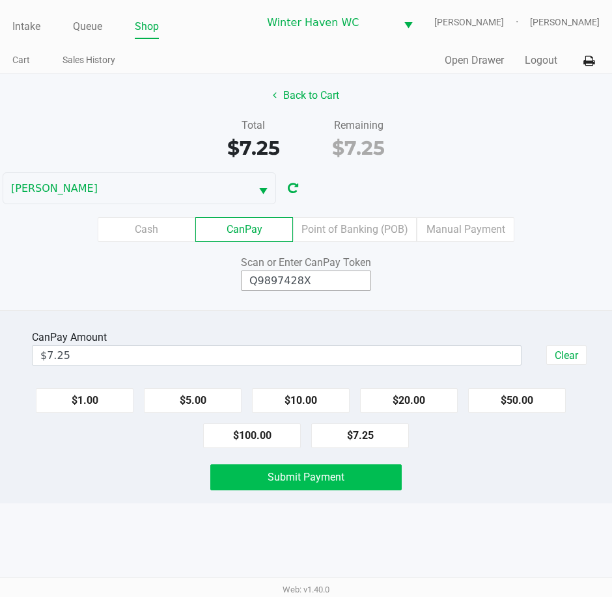
type input "Q9897428X"
click at [313, 483] on button "Submit Payment" at bounding box center [305, 478] width 191 height 26
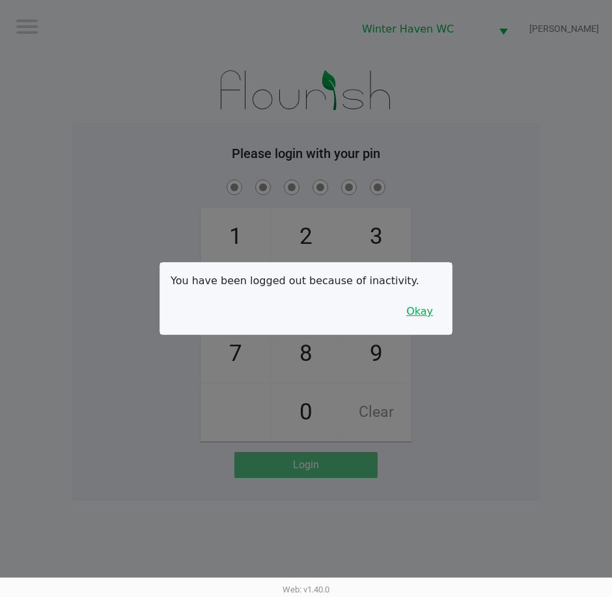
click at [432, 315] on button "Okay" at bounding box center [420, 311] width 44 height 25
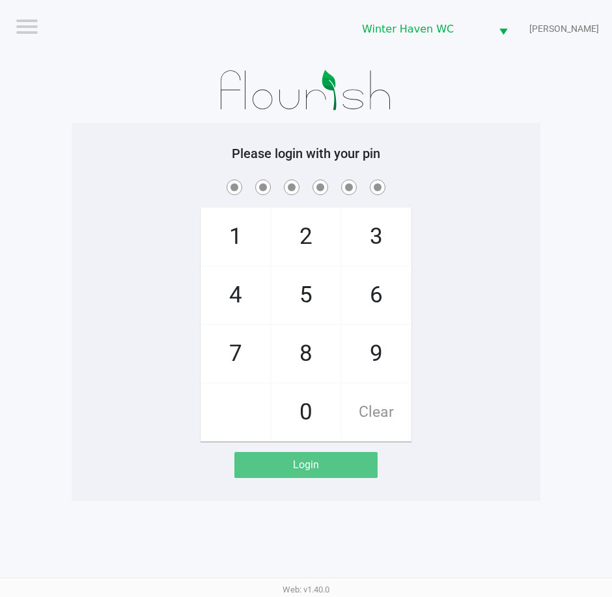
click at [491, 159] on h5 "Please login with your pin" at bounding box center [305, 154] width 449 height 16
checkbox input "true"
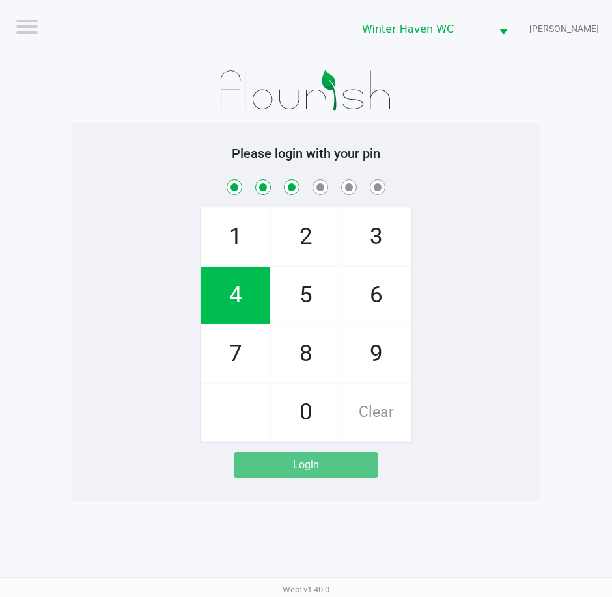
checkbox input "true"
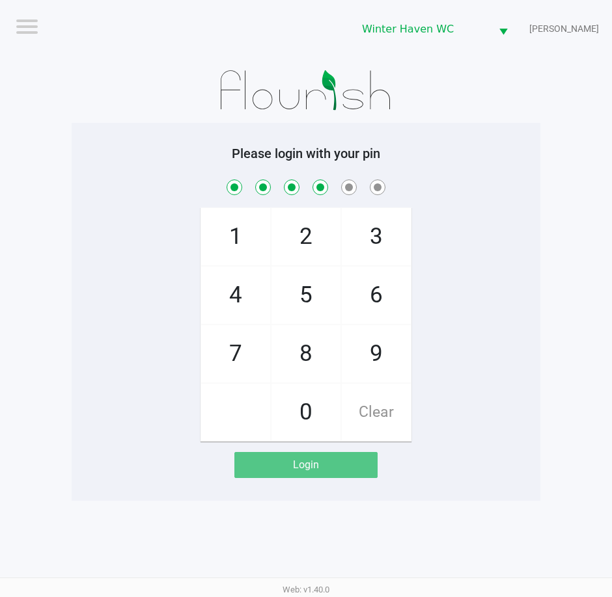
checkbox input "true"
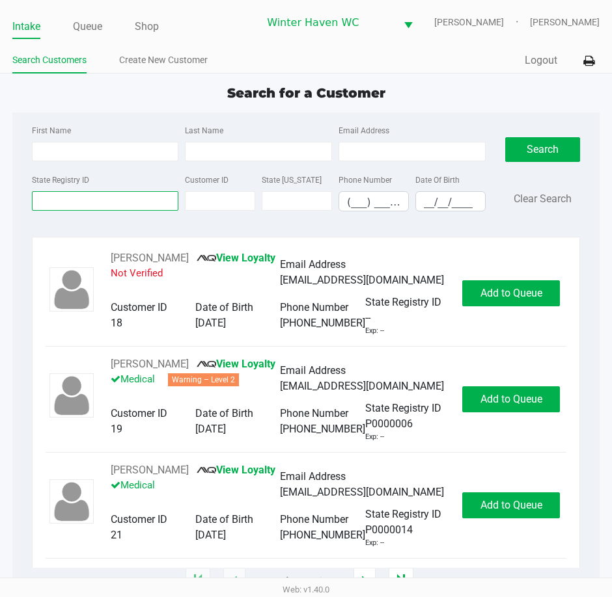
click at [78, 208] on input "State Registry ID" at bounding box center [105, 201] width 147 height 20
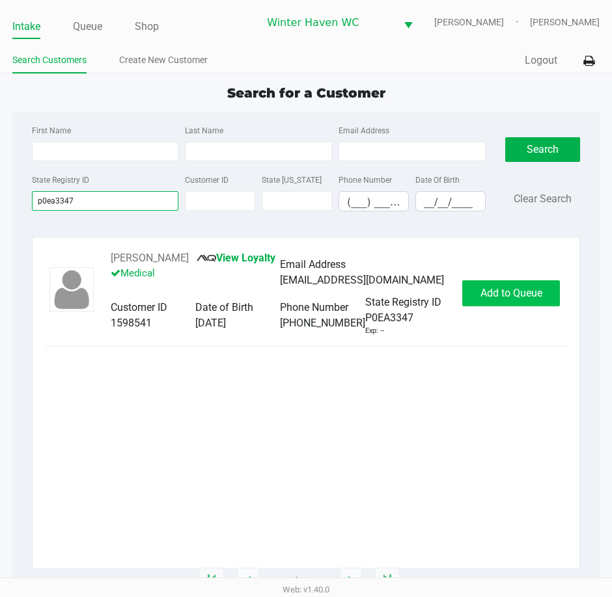
type input "p0ea3347"
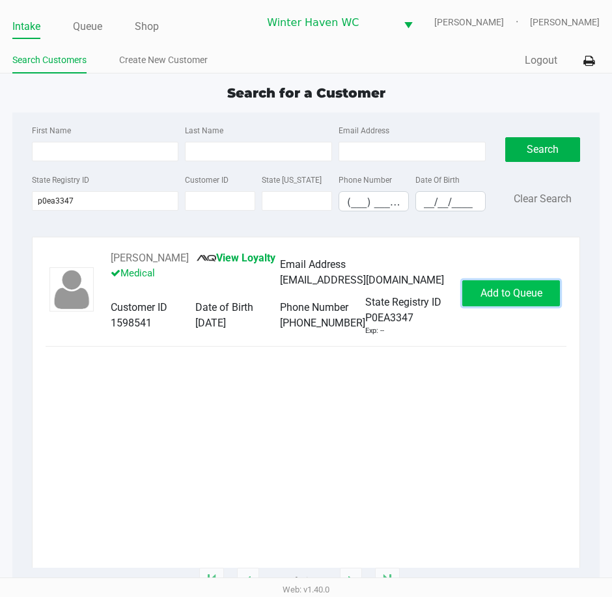
click at [506, 299] on span "Add to Queue" at bounding box center [511, 293] width 62 height 12
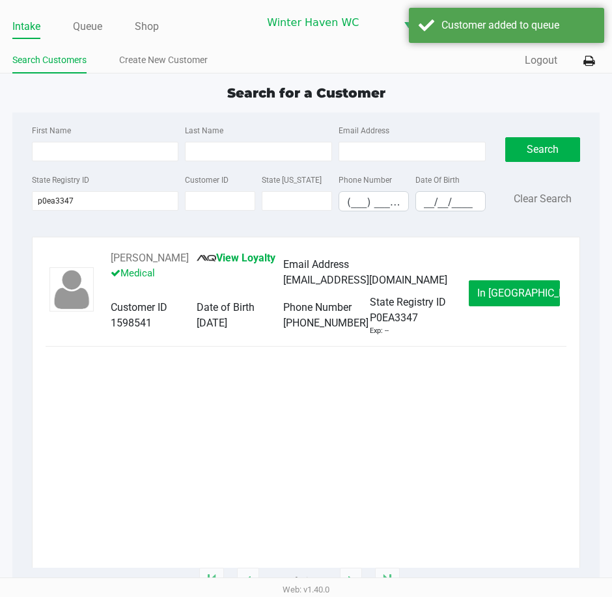
click at [506, 299] on span "In Queue" at bounding box center [531, 293] width 109 height 12
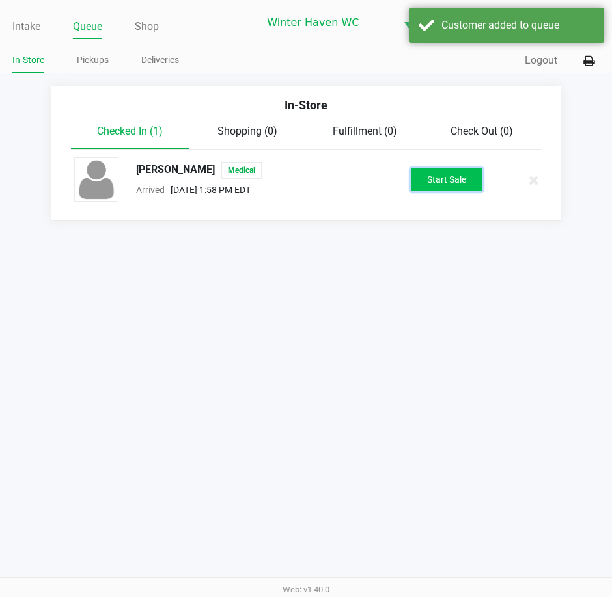
click at [447, 173] on button "Start Sale" at bounding box center [447, 180] width 72 height 23
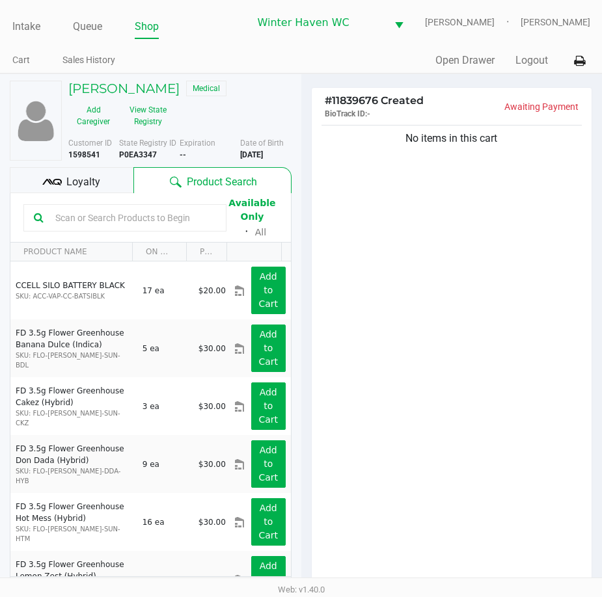
click at [133, 179] on div "Product Search" at bounding box center [211, 180] width 157 height 26
click at [113, 193] on div "Loyalty" at bounding box center [72, 180] width 124 height 26
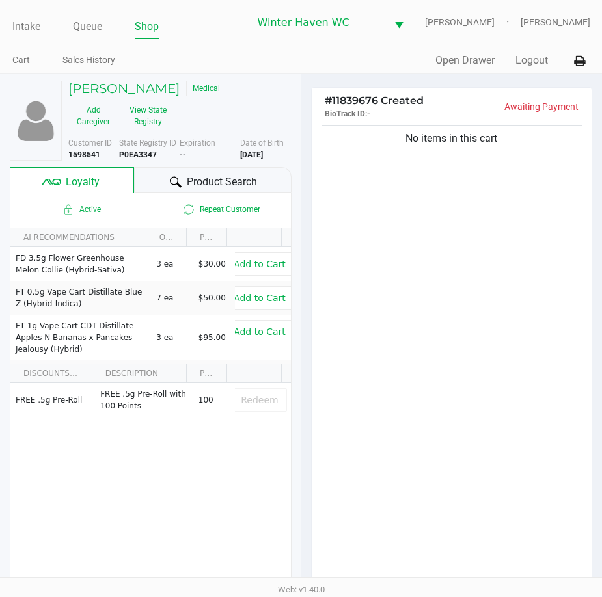
click at [208, 187] on span "Product Search" at bounding box center [222, 182] width 70 height 16
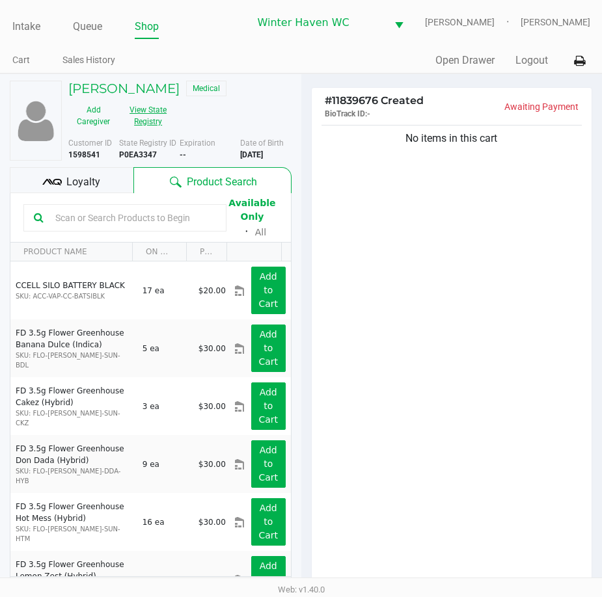
click at [137, 124] on button "View State Registry" at bounding box center [143, 116] width 51 height 33
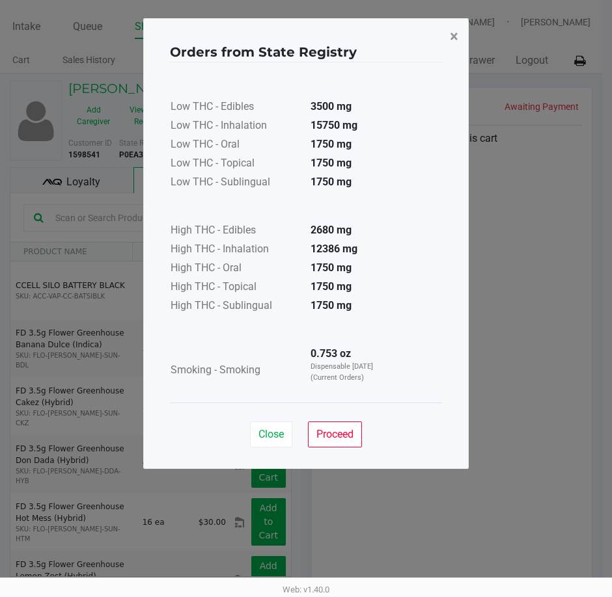
click at [448, 43] on button "×" at bounding box center [453, 36] width 29 height 36
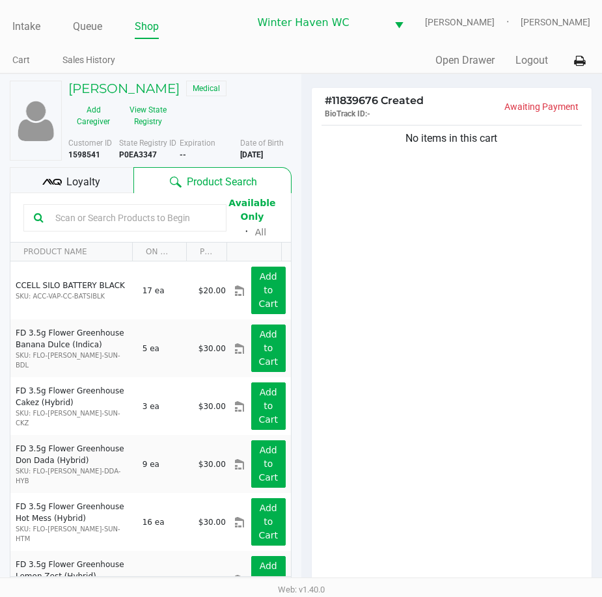
click at [157, 228] on input "text" at bounding box center [133, 218] width 166 height 20
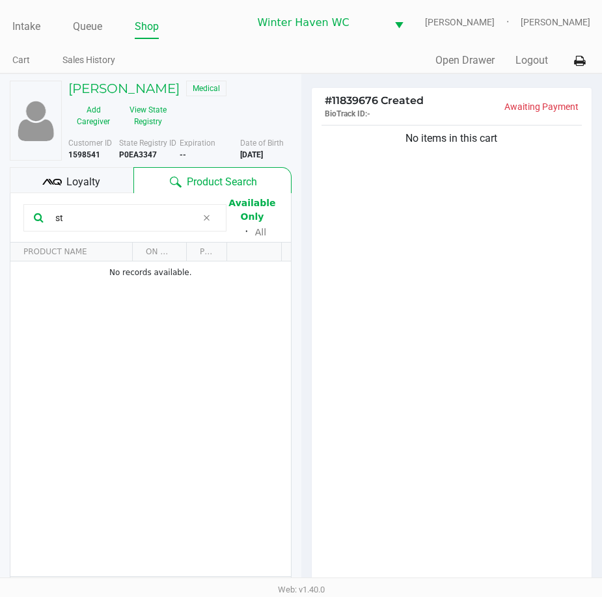
type input "s"
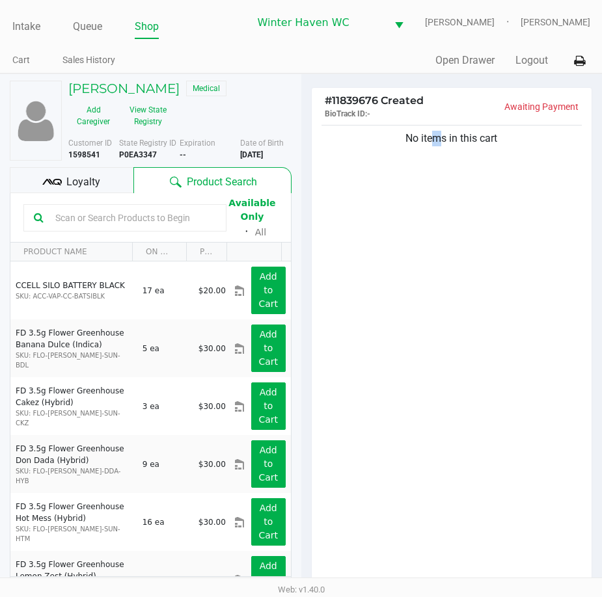
click at [430, 299] on div "No items in this cart" at bounding box center [452, 358] width 280 height 472
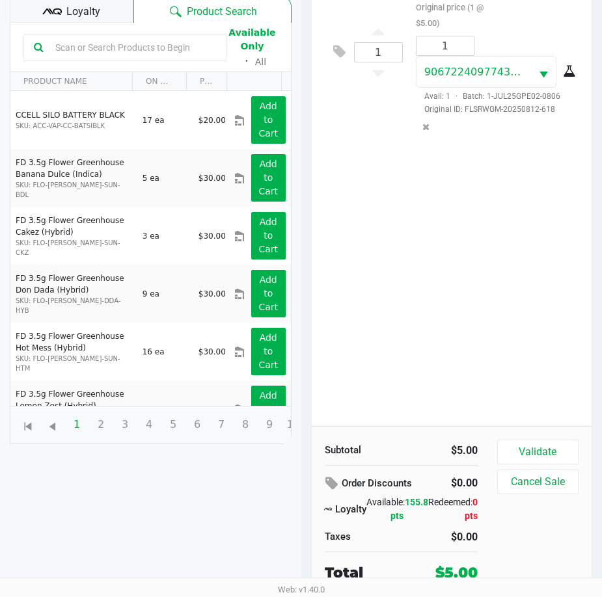
scroll to position [180, 0]
click at [123, 10] on div "Loyalty" at bounding box center [72, 10] width 124 height 26
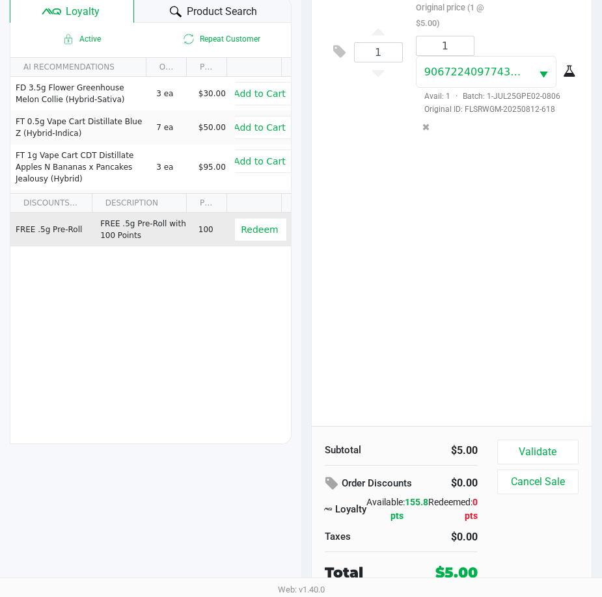
click at [224, 234] on td "100" at bounding box center [214, 230] width 42 height 34
click at [244, 224] on span "Redeem" at bounding box center [259, 229] width 37 height 10
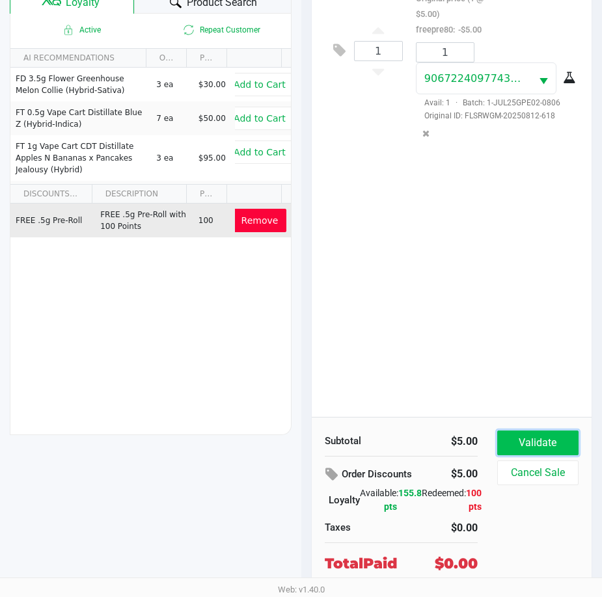
click at [553, 448] on button "Validate" at bounding box center [537, 443] width 81 height 25
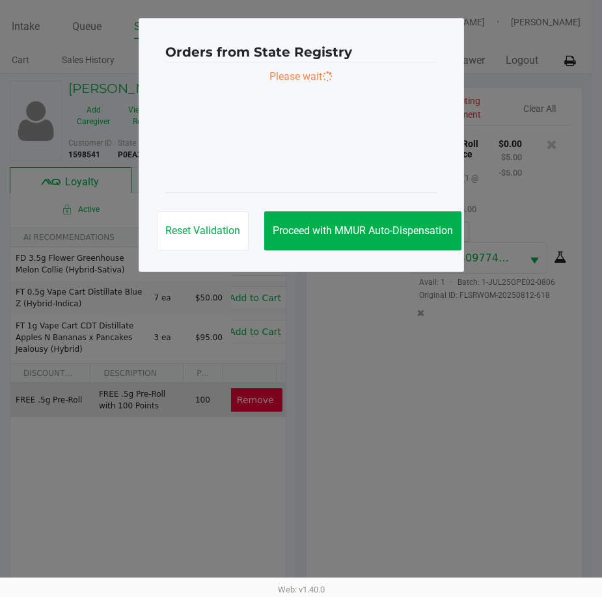
scroll to position [0, 0]
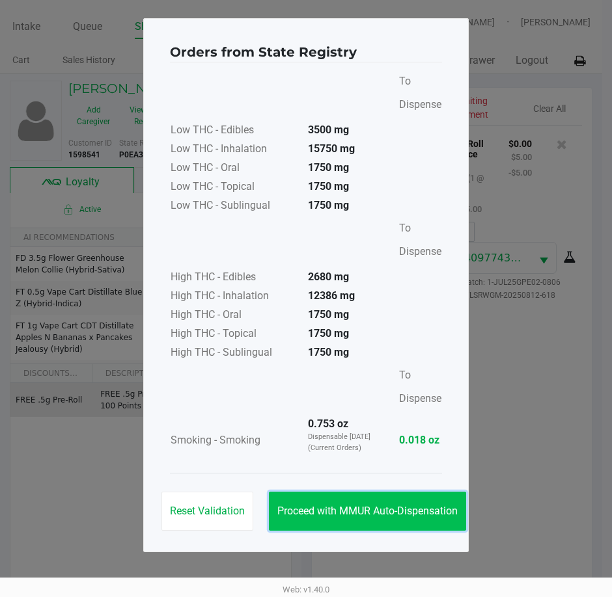
click at [427, 496] on button "Proceed with MMUR Auto-Dispensation" at bounding box center [367, 511] width 197 height 39
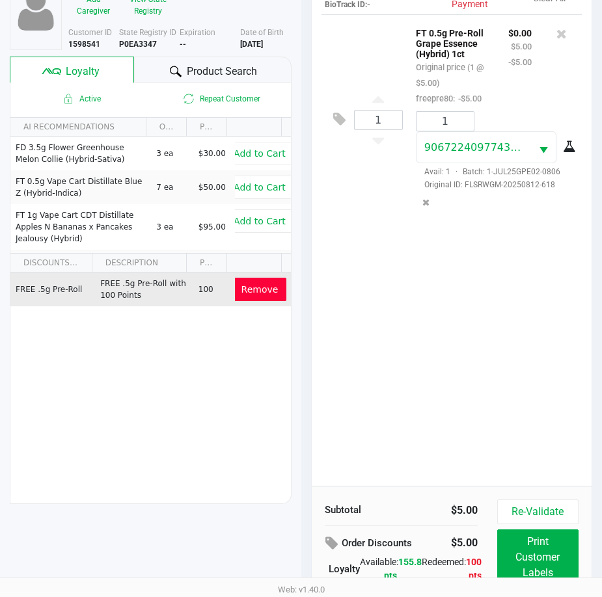
scroll to position [212, 0]
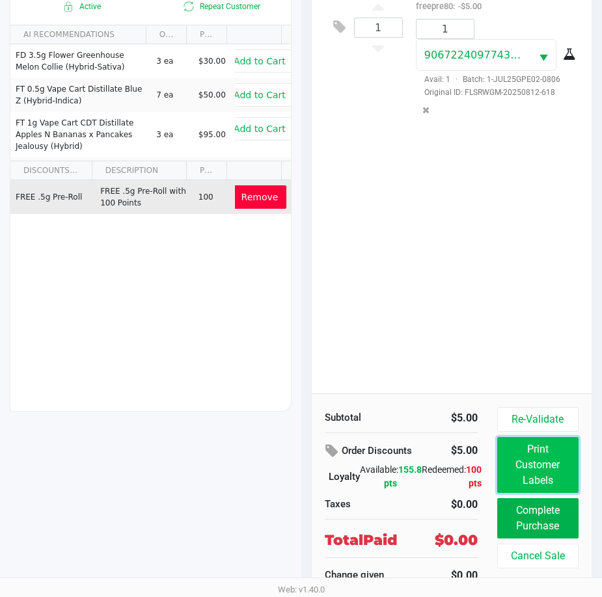
click at [533, 457] on button "Print Customer Labels" at bounding box center [537, 465] width 81 height 56
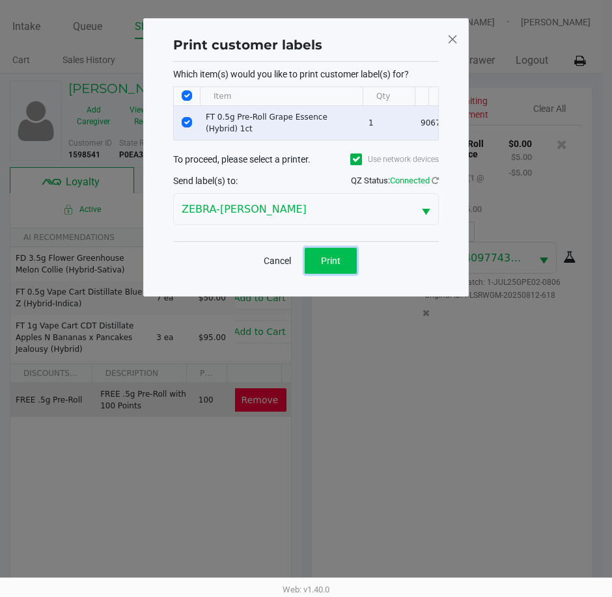
click at [333, 266] on span "Print" at bounding box center [331, 261] width 20 height 10
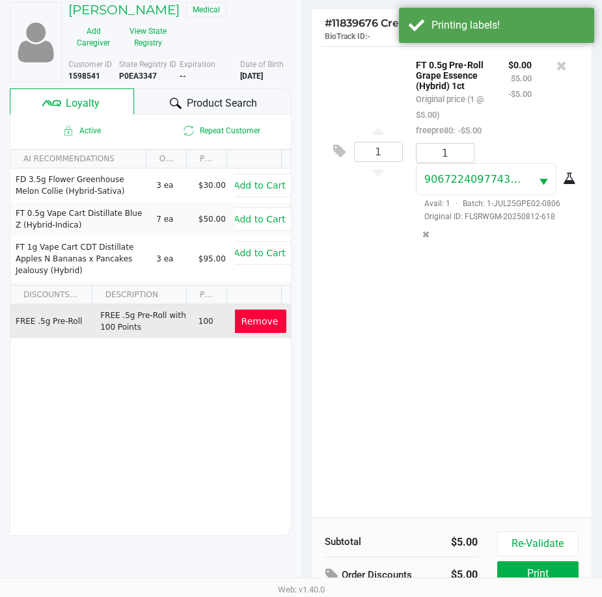
scroll to position [212, 0]
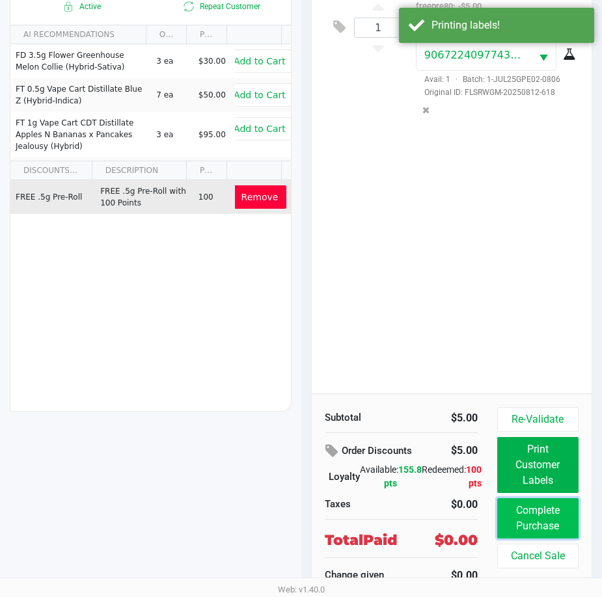
drag, startPoint x: 519, startPoint y: 514, endPoint x: 523, endPoint y: 446, distance: 68.5
click at [519, 514] on button "Complete Purchase" at bounding box center [537, 518] width 81 height 40
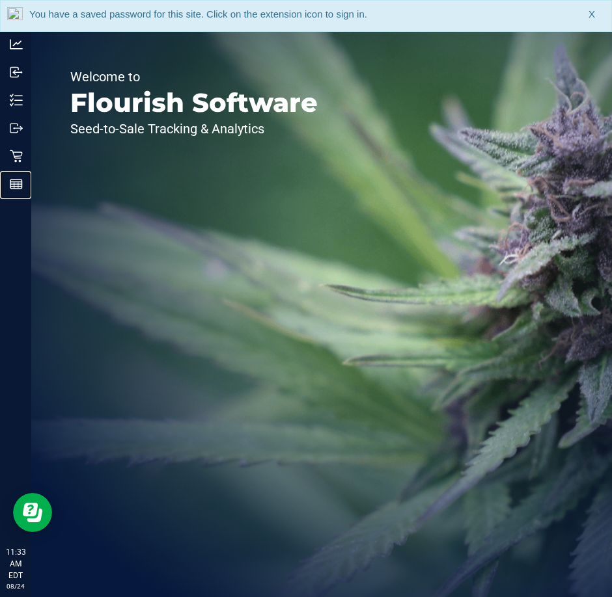
drag, startPoint x: 20, startPoint y: 184, endPoint x: 108, endPoint y: 164, distance: 90.8
click at [20, 184] on line at bounding box center [16, 184] width 12 height 0
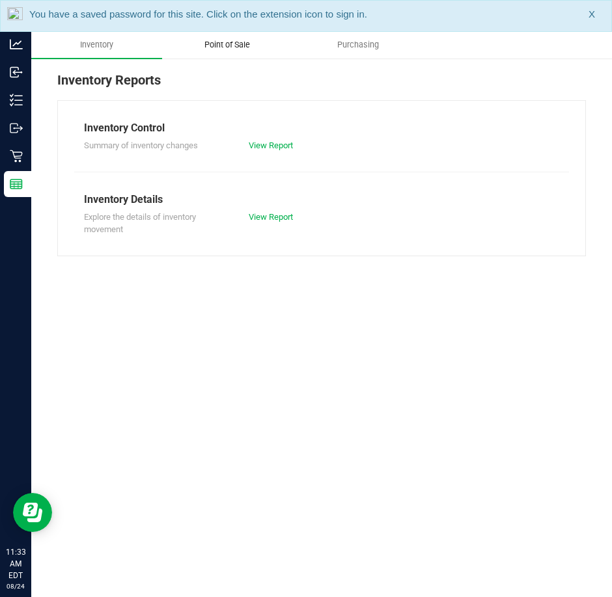
click at [236, 40] on span "Point of Sale" at bounding box center [227, 45] width 81 height 12
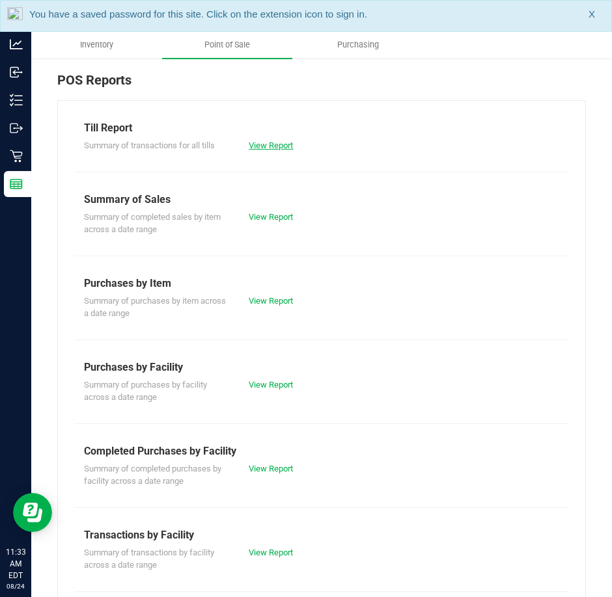
click at [277, 146] on link "View Report" at bounding box center [271, 146] width 44 height 10
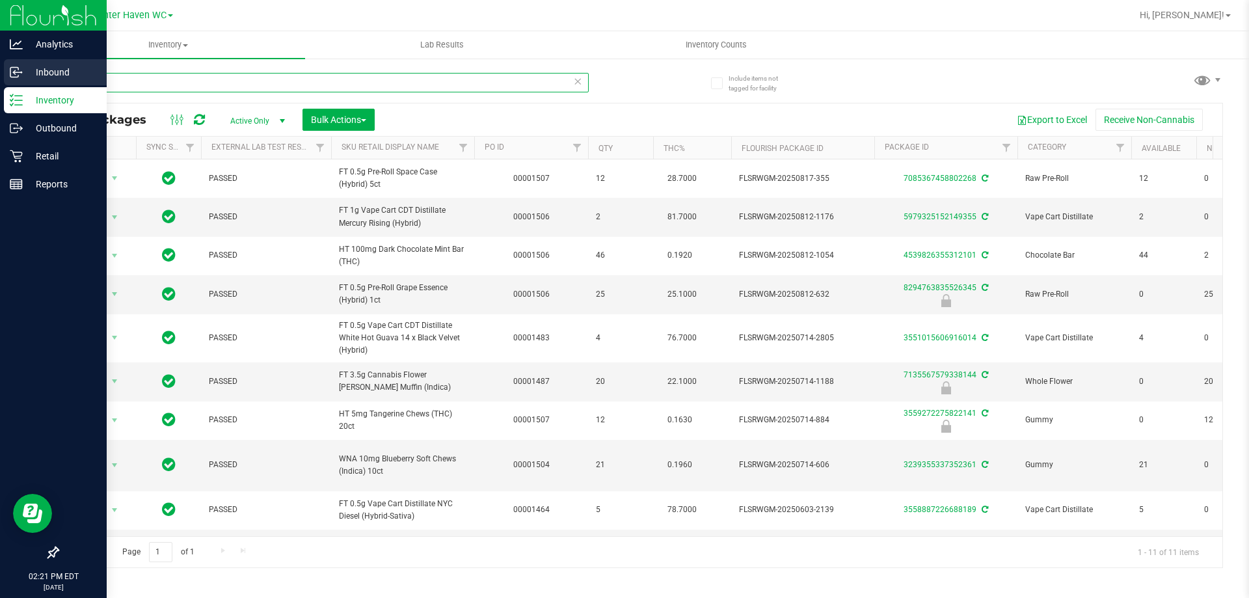
drag, startPoint x: 133, startPoint y: 83, endPoint x: 0, endPoint y: 83, distance: 133.4
click at [0, 83] on div "Analytics Inbound Inventory Outbound Retail Reports 02:21 PM EDT 08/24/2025 08/…" at bounding box center [624, 299] width 1249 height 598
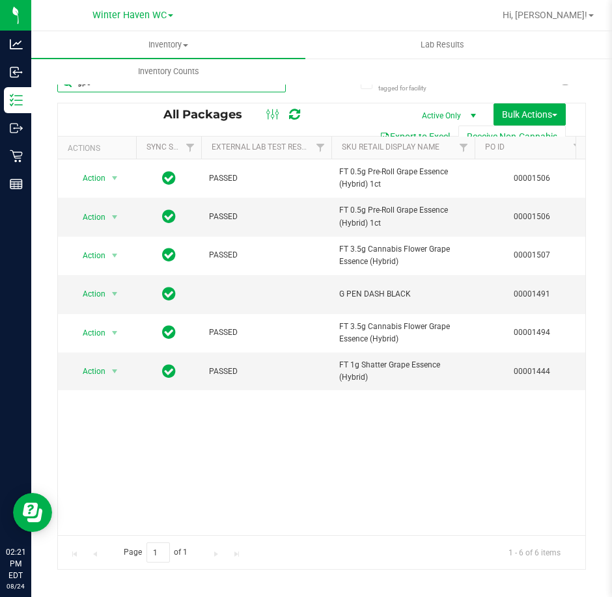
type input "gpe"
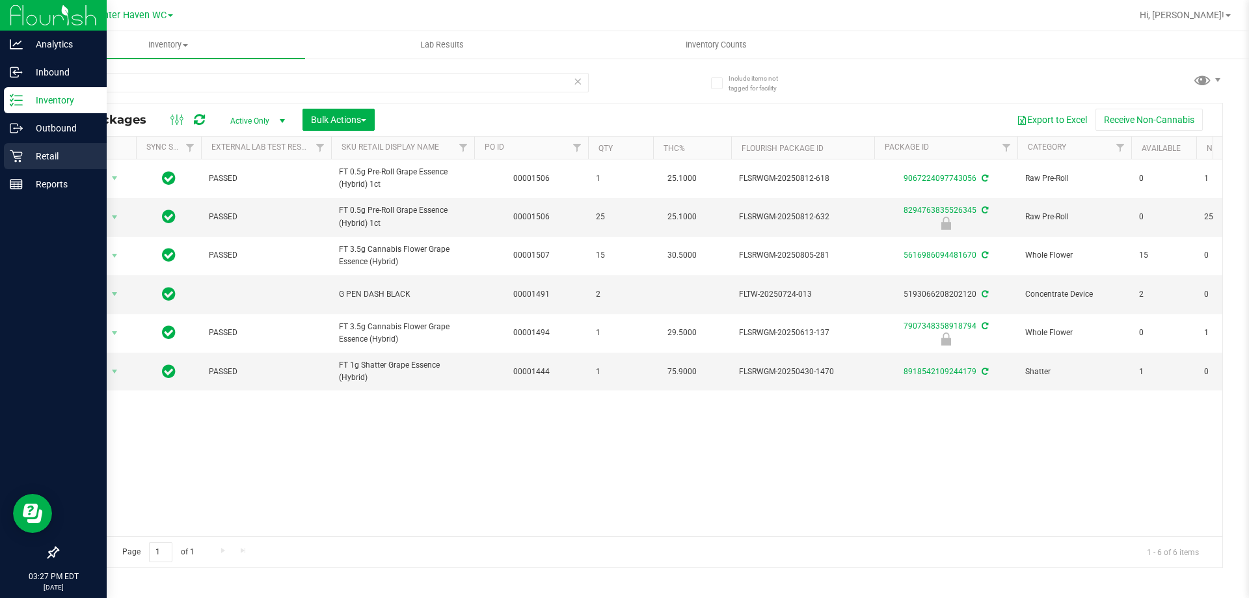
drag, startPoint x: 201, startPoint y: 79, endPoint x: 0, endPoint y: 162, distance: 217.4
click at [0, 162] on div "Analytics Inbound Inventory Outbound Retail Reports 03:27 PM EDT 08/24/2025 08/…" at bounding box center [624, 299] width 1249 height 598
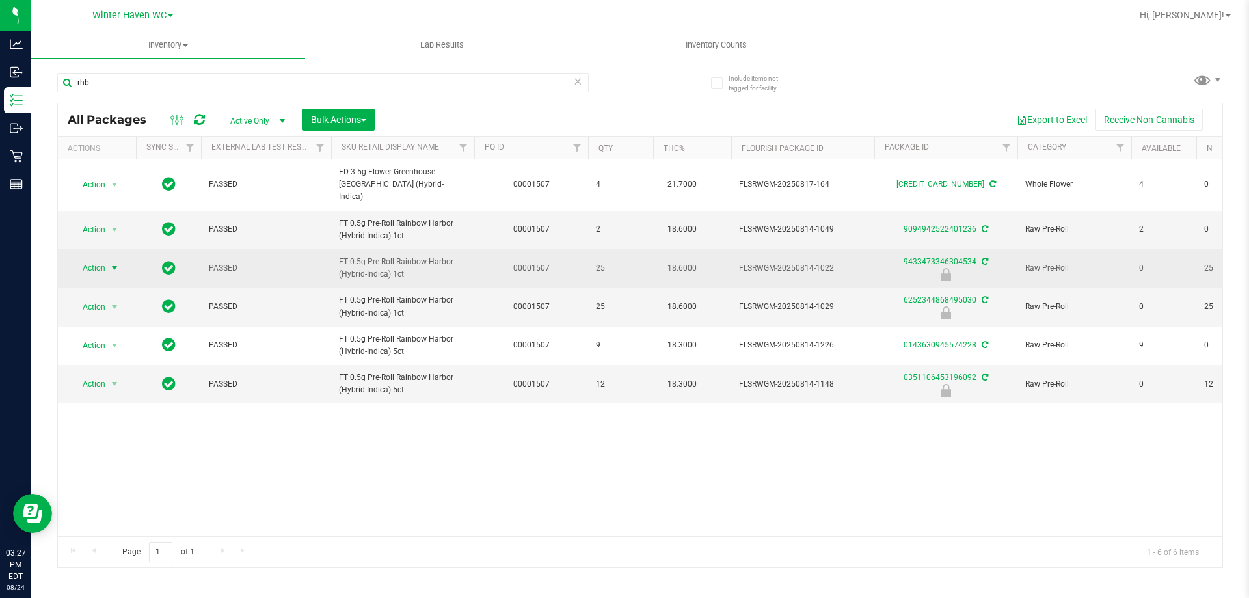
type input "rhb"
click at [91, 259] on span "Action" at bounding box center [88, 268] width 35 height 18
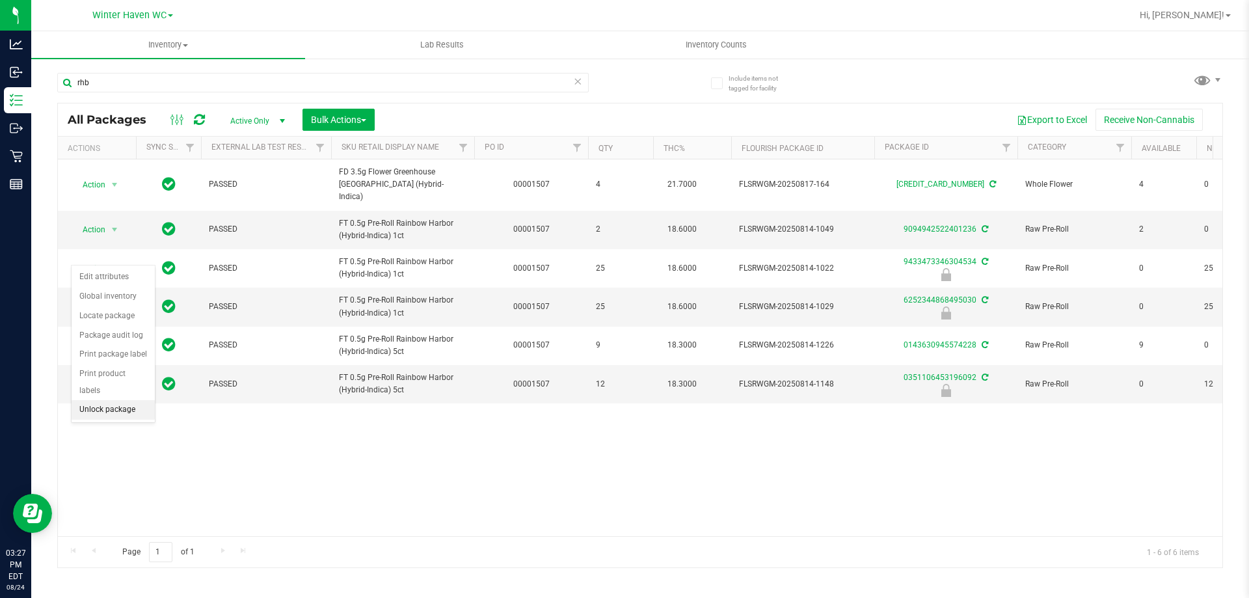
click at [116, 400] on li "Unlock package" at bounding box center [113, 410] width 83 height 20
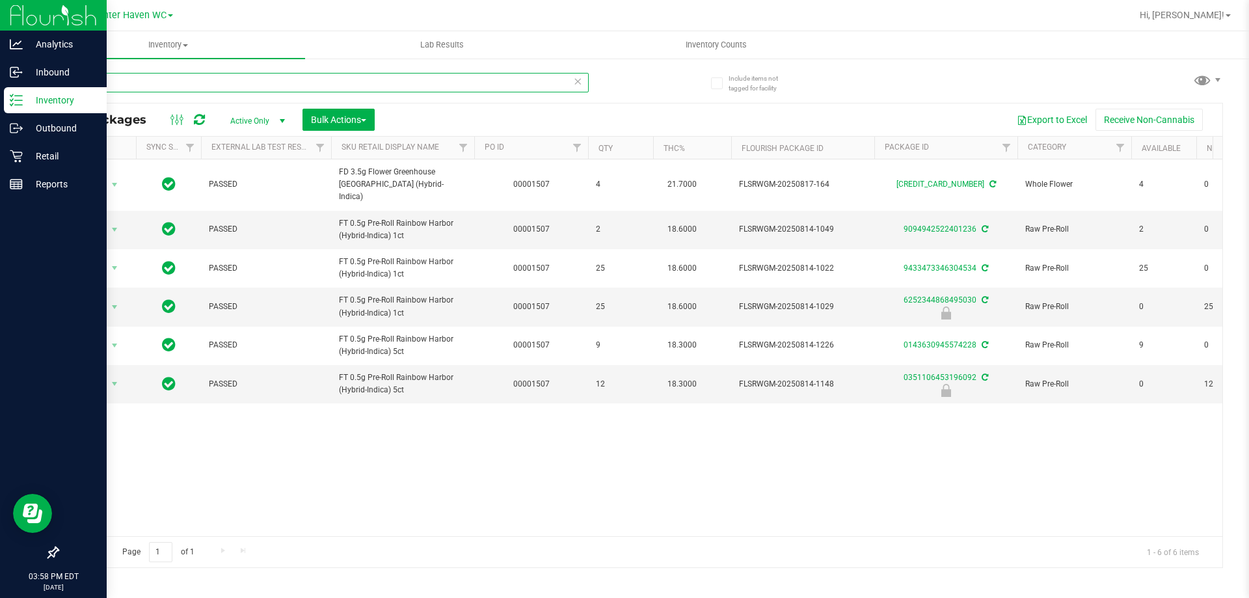
drag, startPoint x: 221, startPoint y: 88, endPoint x: 0, endPoint y: 96, distance: 221.4
click at [0, 130] on div "Analytics Inbound Inventory Outbound Retail Reports 03:58 PM EDT 08/24/2025 08/…" at bounding box center [624, 299] width 1249 height 598
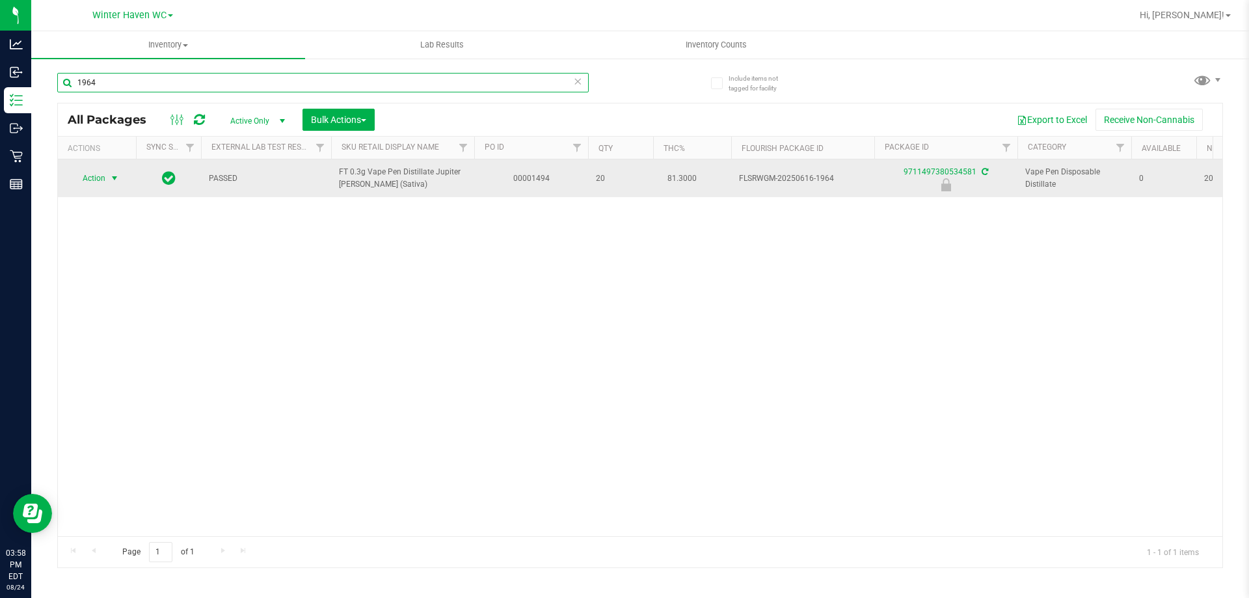
type input "1964"
click at [116, 179] on span "select" at bounding box center [114, 178] width 10 height 10
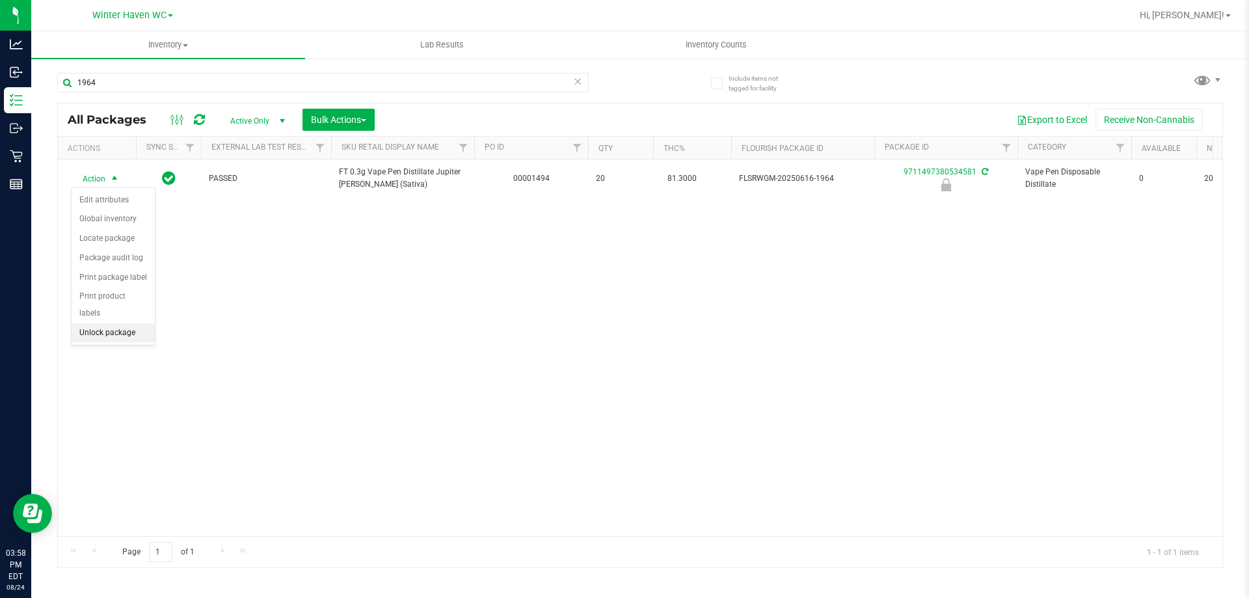
click at [126, 323] on li "Unlock package" at bounding box center [113, 333] width 83 height 20
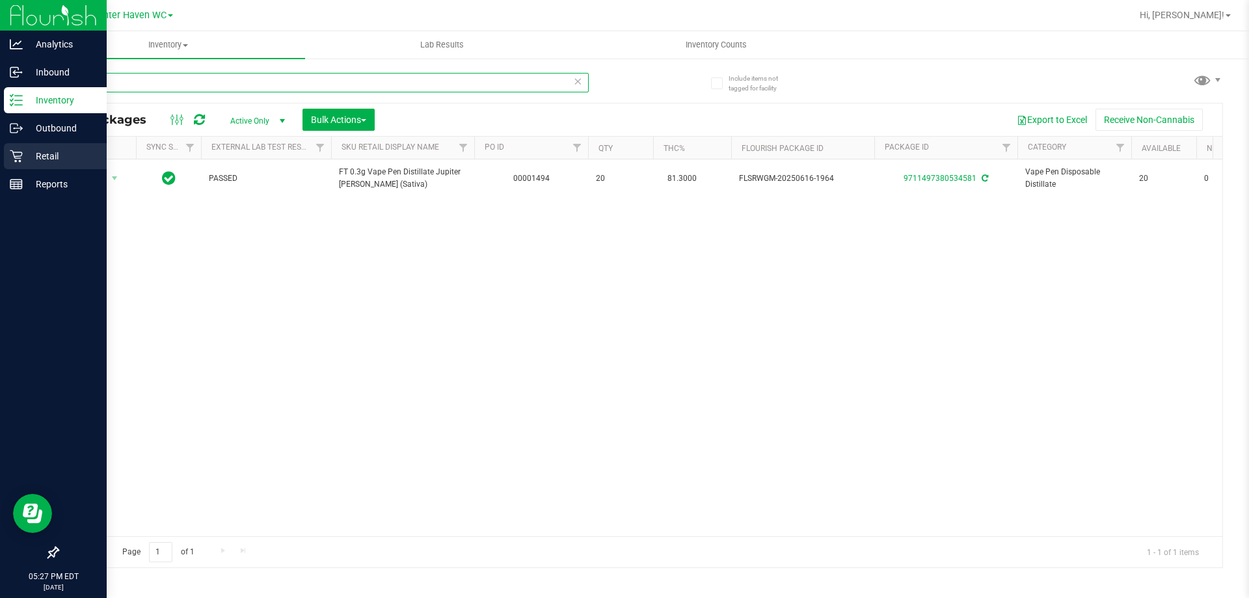
drag, startPoint x: 281, startPoint y: 75, endPoint x: 0, endPoint y: 156, distance: 292.3
click at [0, 156] on div "Analytics Inbound Inventory Outbound Retail Reports 05:27 PM EDT [DATE] 08/24 W…" at bounding box center [624, 299] width 1249 height 598
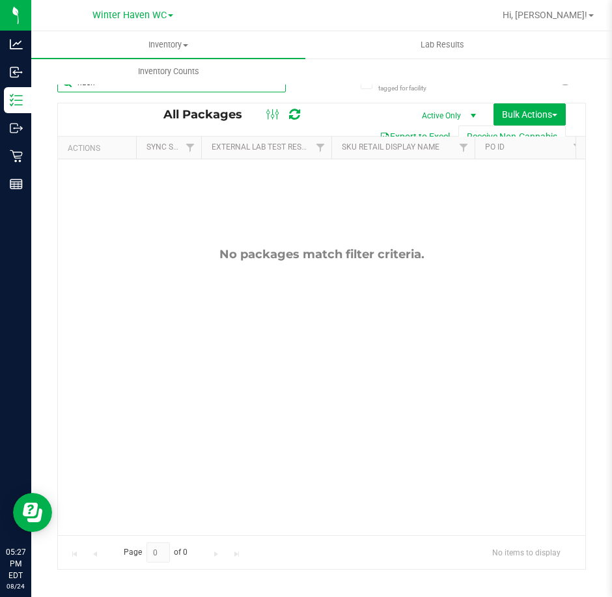
type input "hash"
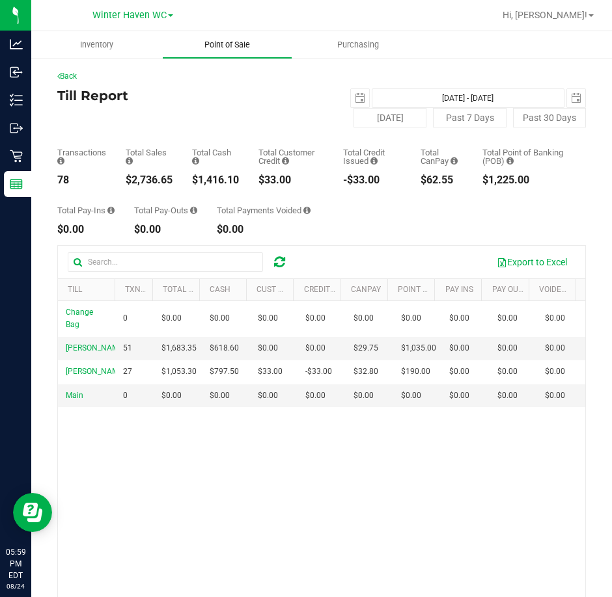
click at [240, 41] on span "Point of Sale" at bounding box center [227, 45] width 81 height 12
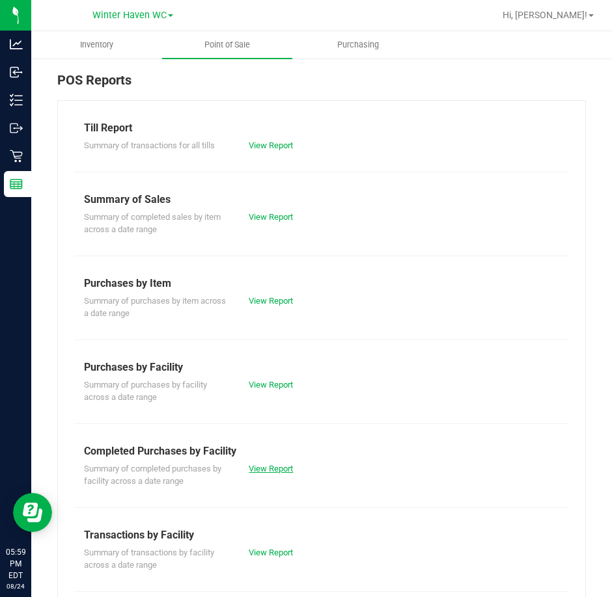
click at [264, 473] on link "View Report" at bounding box center [271, 469] width 44 height 10
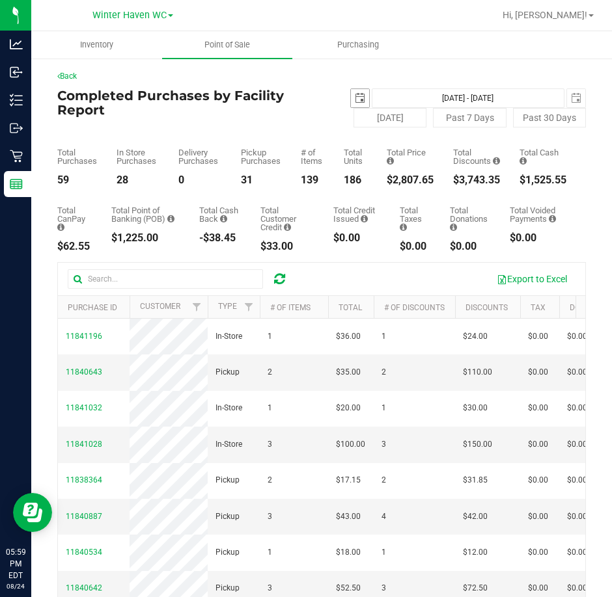
click at [355, 101] on span "select" at bounding box center [360, 98] width 10 height 10
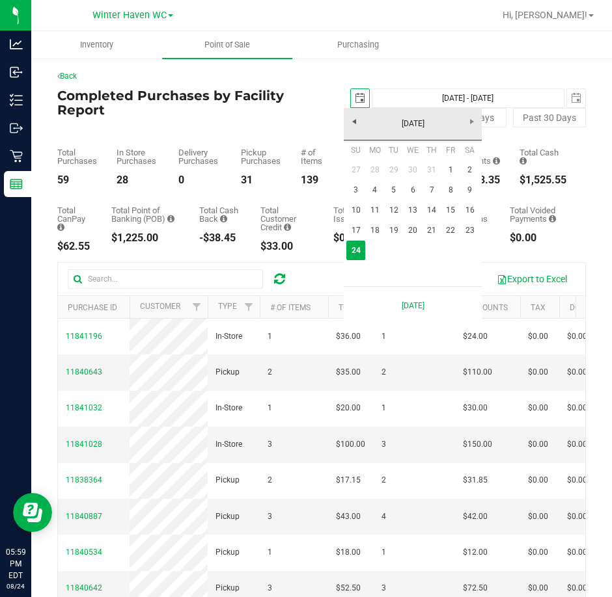
scroll to position [0, 33]
click at [446, 174] on link "1" at bounding box center [450, 170] width 19 height 20
type input "[DATE]"
type input "[DATE] - [DATE]"
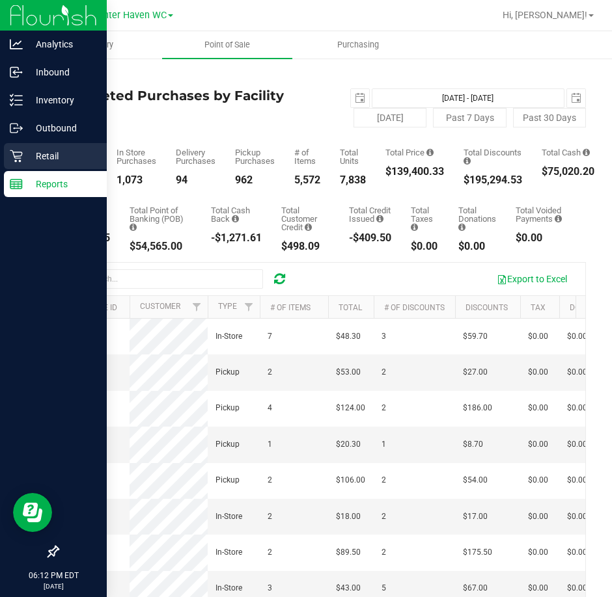
click at [29, 163] on p "Retail" at bounding box center [62, 156] width 78 height 16
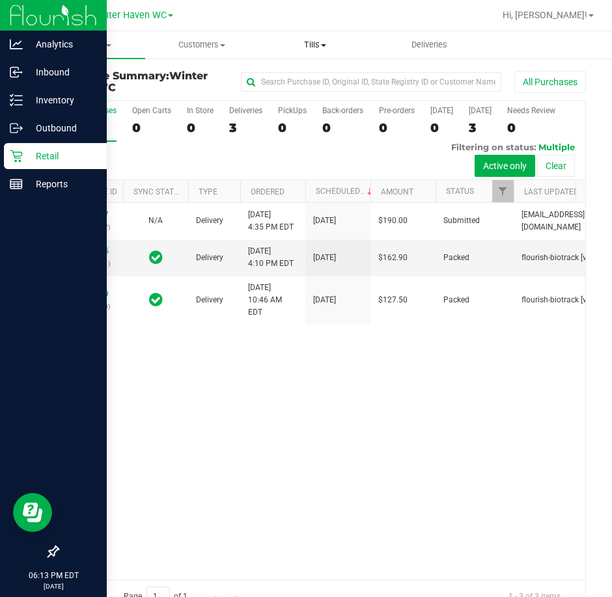
click at [329, 38] on uib-tab-heading "Tills Manage tills Reconcile e-payments" at bounding box center [315, 45] width 113 height 26
click at [316, 87] on li "Reconcile e-payments" at bounding box center [322, 95] width 129 height 16
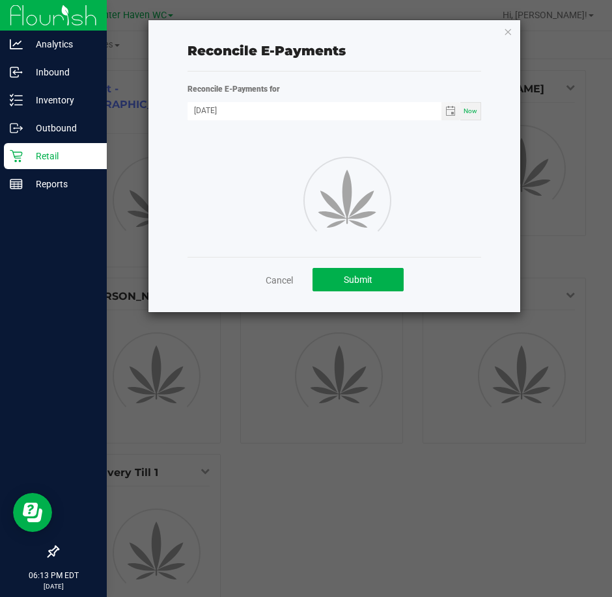
click at [502, 27] on div "Reconcile E-Payments Reconcile E-Payments for [DATE] Now Cancel Submit" at bounding box center [334, 166] width 372 height 292
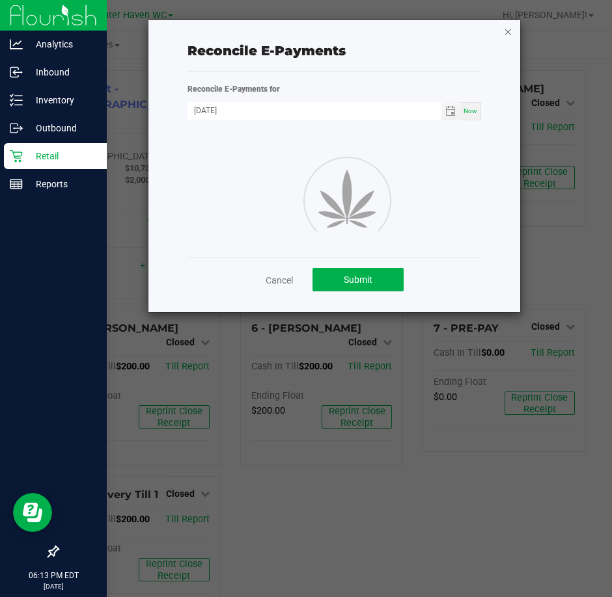
click at [506, 34] on icon "button" at bounding box center [507, 31] width 9 height 16
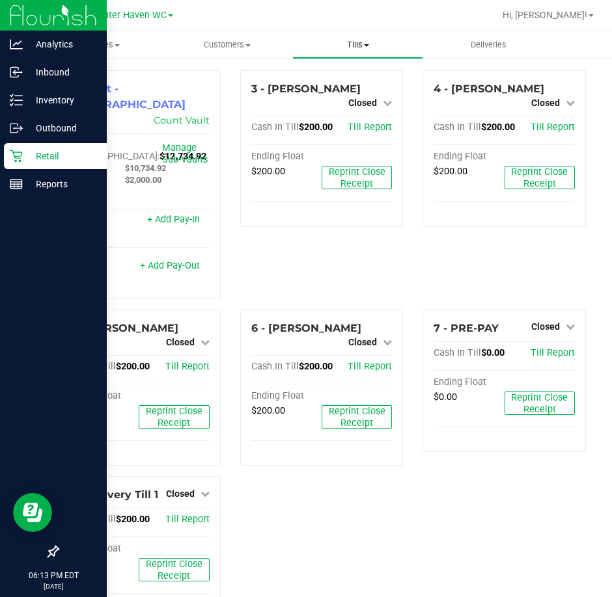
click at [340, 46] on span "Tills" at bounding box center [357, 45] width 129 height 12
click at [331, 76] on span "Manage tills" at bounding box center [336, 78] width 88 height 11
click at [29, 95] on p "Inventory" at bounding box center [62, 100] width 78 height 16
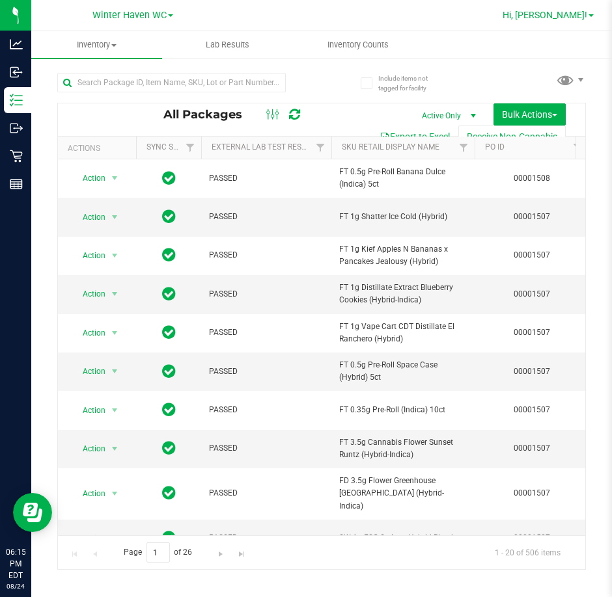
click at [587, 11] on link "Hi, [PERSON_NAME]!" at bounding box center [548, 15] width 102 height 14
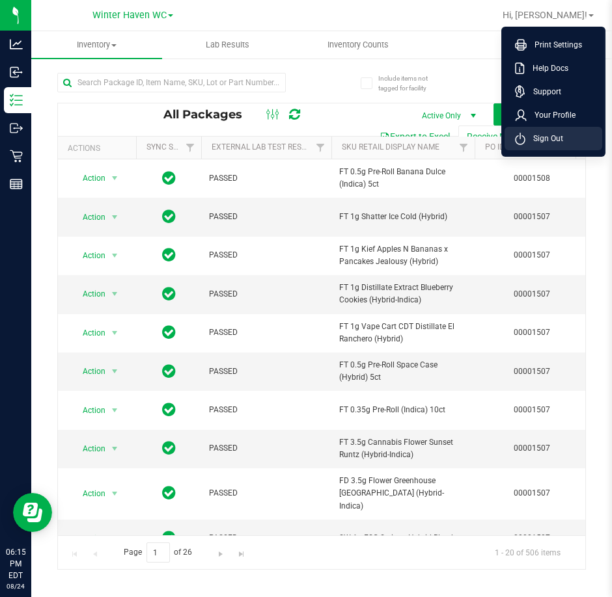
click at [561, 141] on span "Sign Out" at bounding box center [544, 138] width 38 height 13
